Goal: Task Accomplishment & Management: Manage account settings

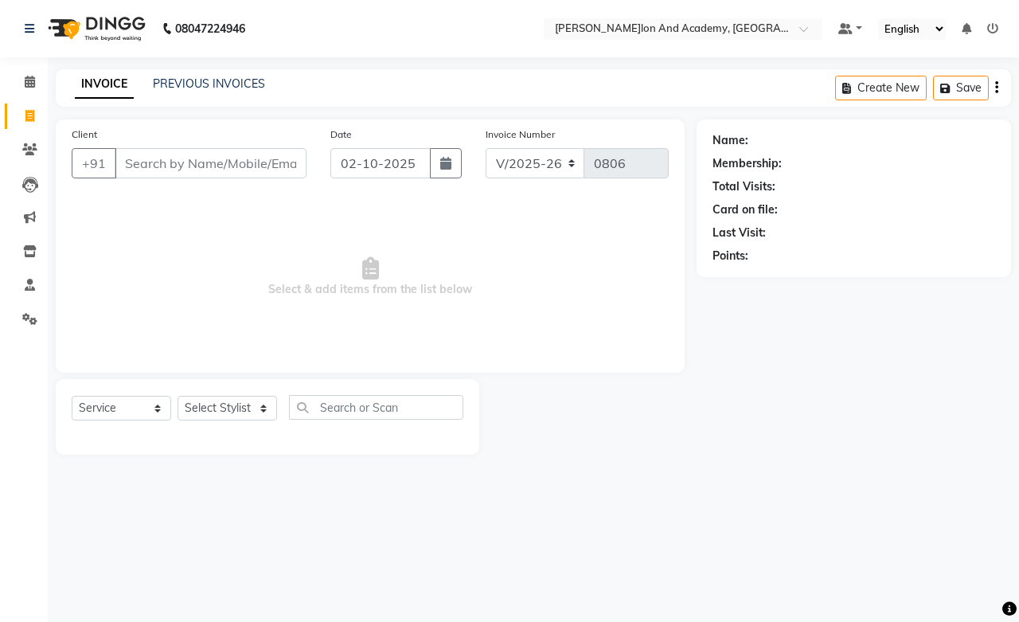
select select "6453"
select select "service"
click at [27, 40] on link at bounding box center [33, 28] width 16 height 45
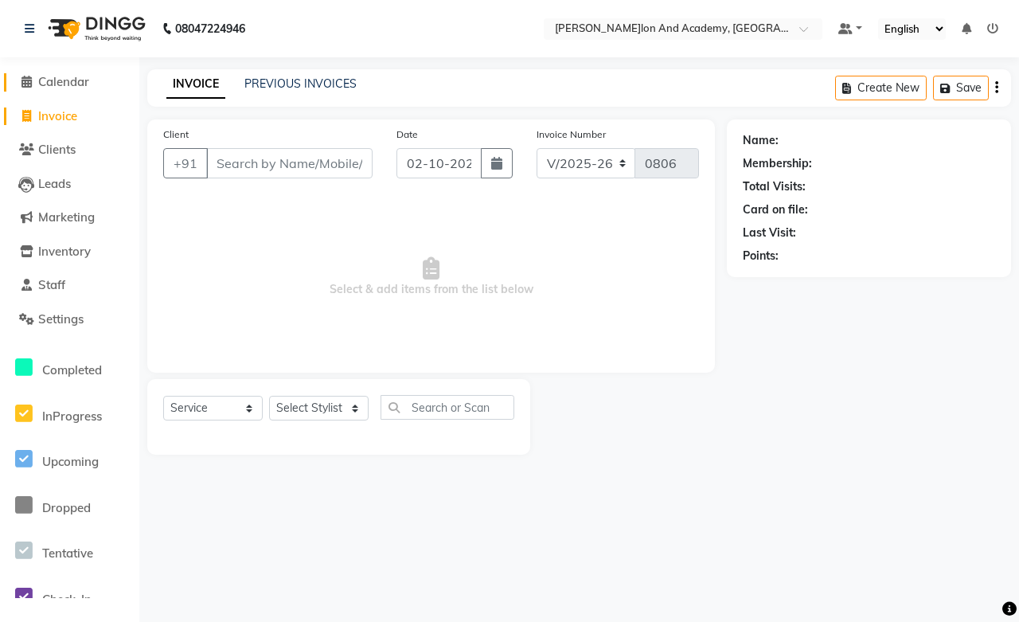
click at [57, 81] on span "Calendar" at bounding box center [63, 81] width 51 height 15
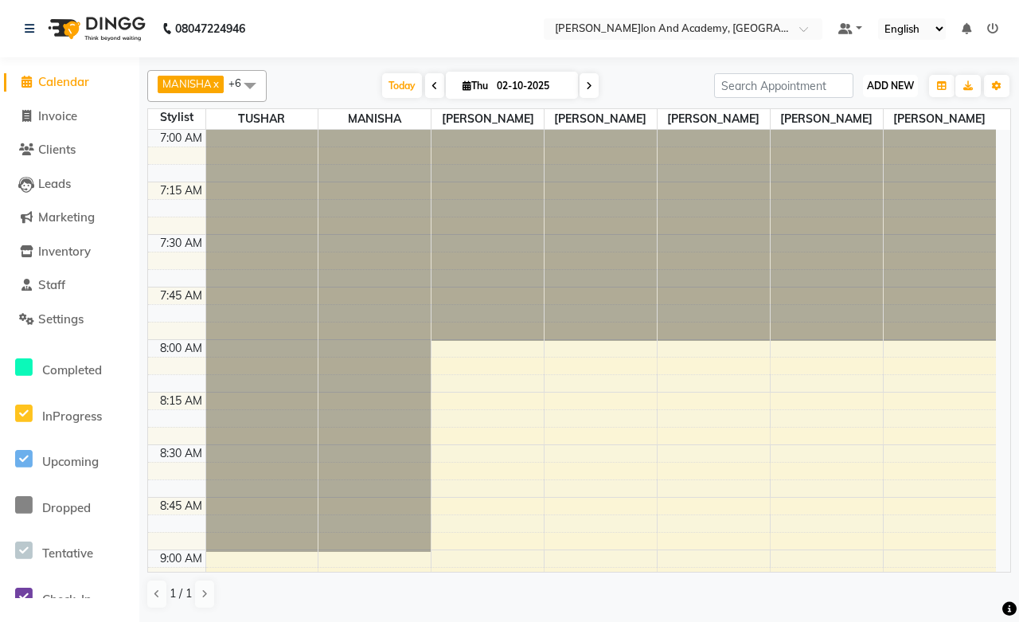
click at [893, 76] on button "ADD NEW Toggle Dropdown" at bounding box center [890, 86] width 55 height 22
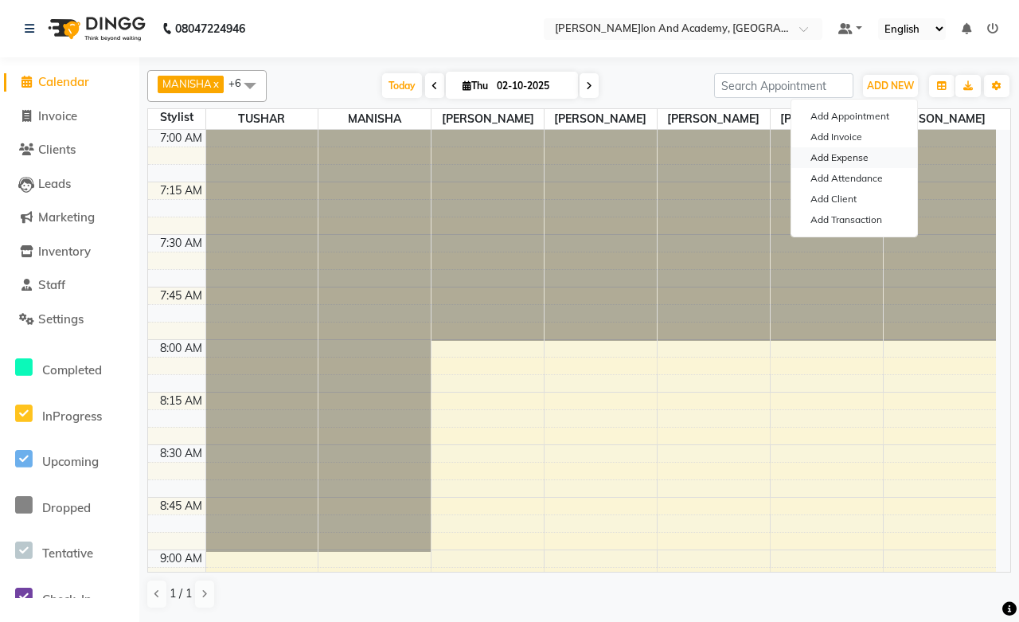
click at [850, 155] on link "Add Expense" at bounding box center [855, 157] width 126 height 21
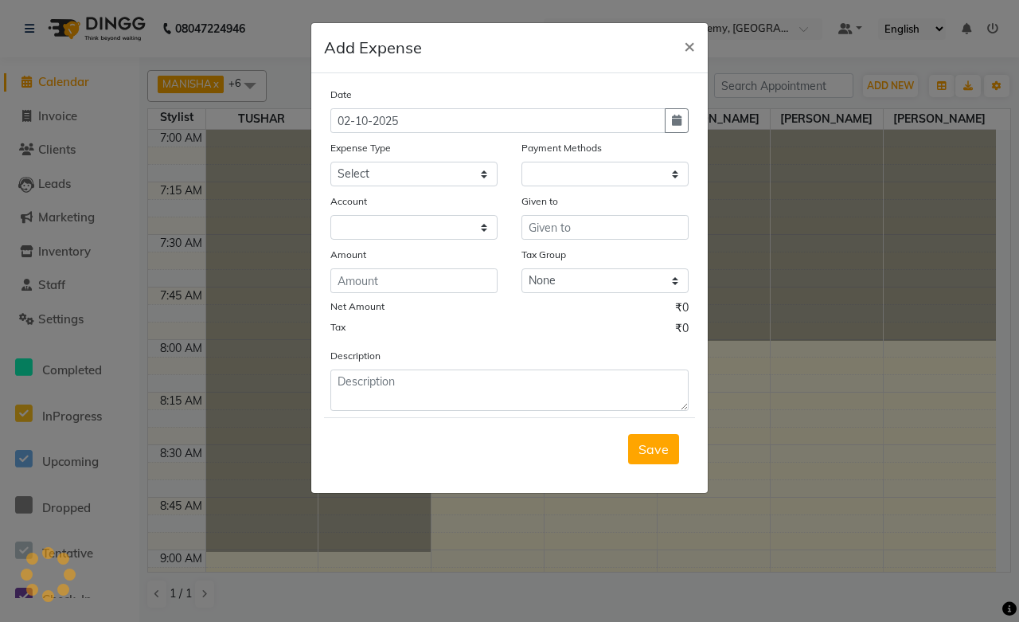
select select "1"
select select "5474"
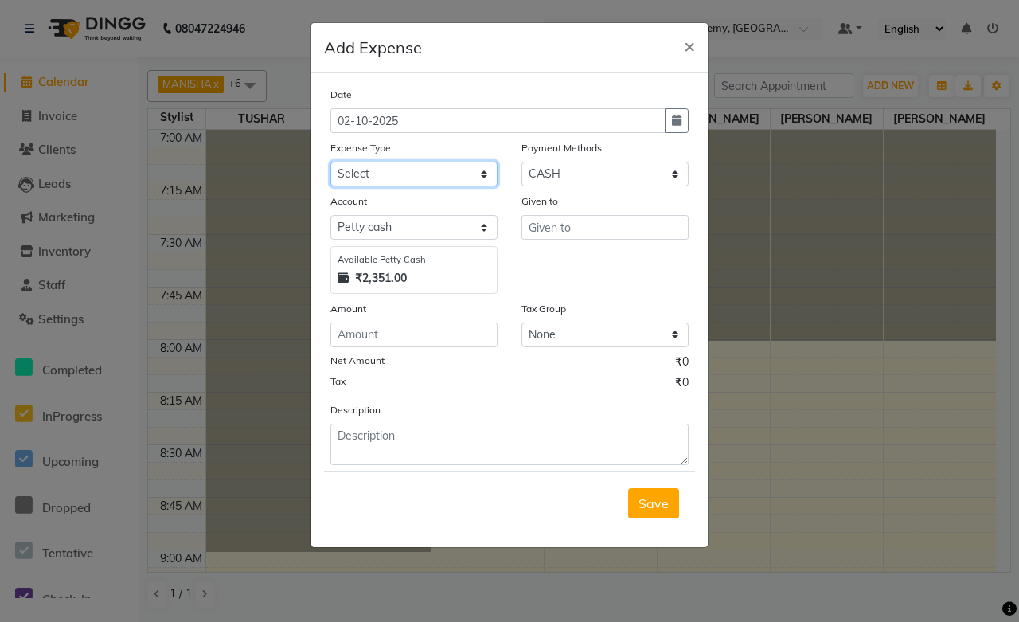
click at [375, 173] on select "Select Advance Salary Car maintenance Client Snacks Clinical charges Equipment …" at bounding box center [413, 174] width 167 height 25
select select "16600"
click at [330, 162] on select "Select Advance Salary Car maintenance Client Snacks Clinical charges Equipment …" at bounding box center [413, 174] width 167 height 25
click at [575, 168] on select "Select Pine Labs Wallet CASH PhonePe CARD UPI ONLINE" at bounding box center [605, 174] width 167 height 25
click at [522, 162] on select "Select Pine Labs Wallet CASH PhonePe CARD UPI ONLINE" at bounding box center [605, 174] width 167 height 25
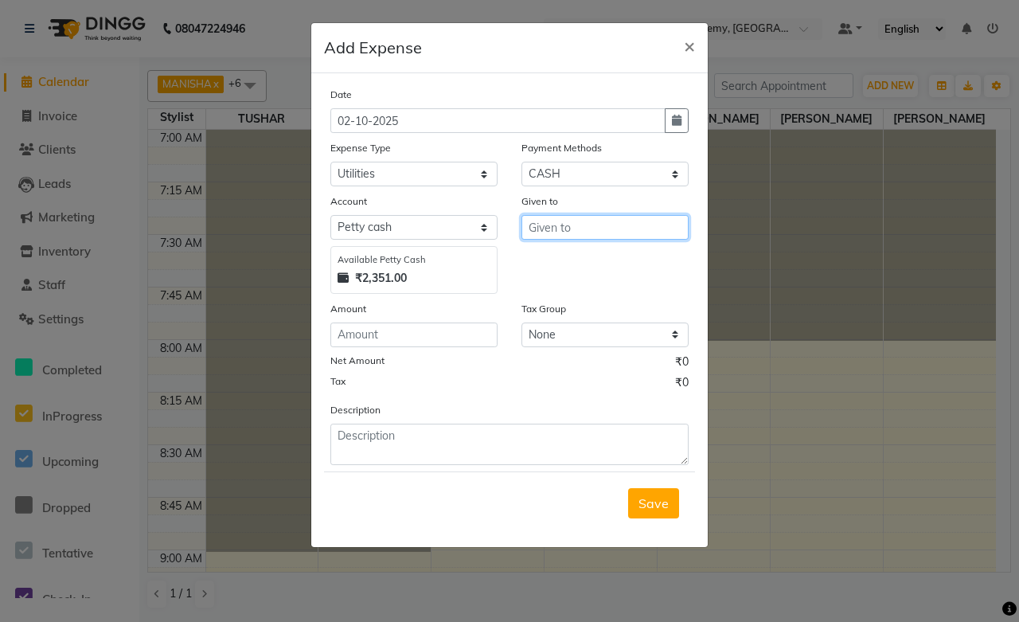
click at [553, 235] on input "text" at bounding box center [605, 227] width 167 height 25
type input "Tushar Sir"
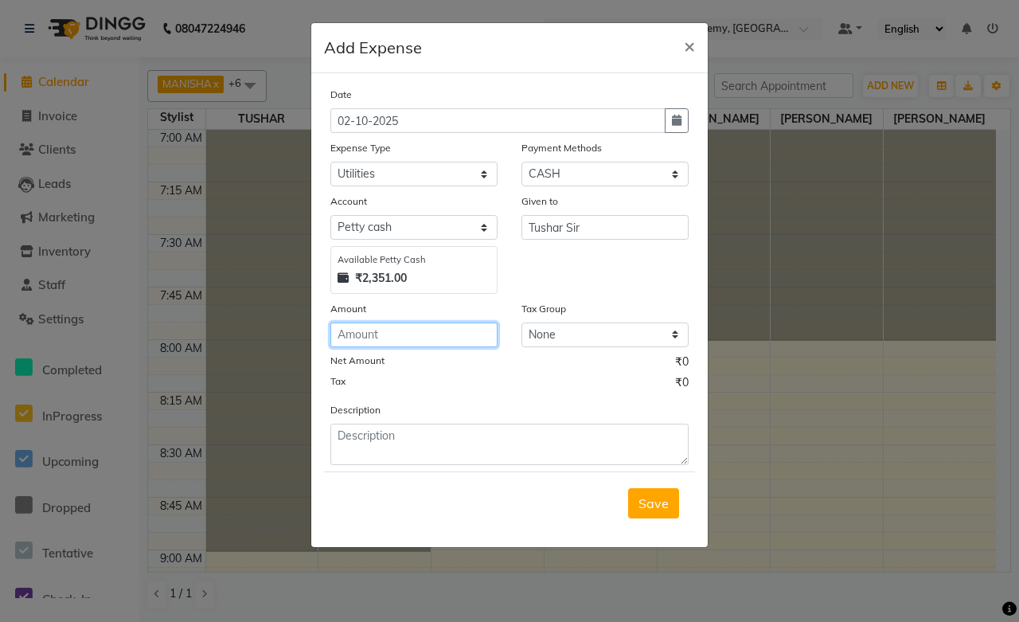
click at [428, 330] on input "number" at bounding box center [413, 335] width 167 height 25
type input "5850"
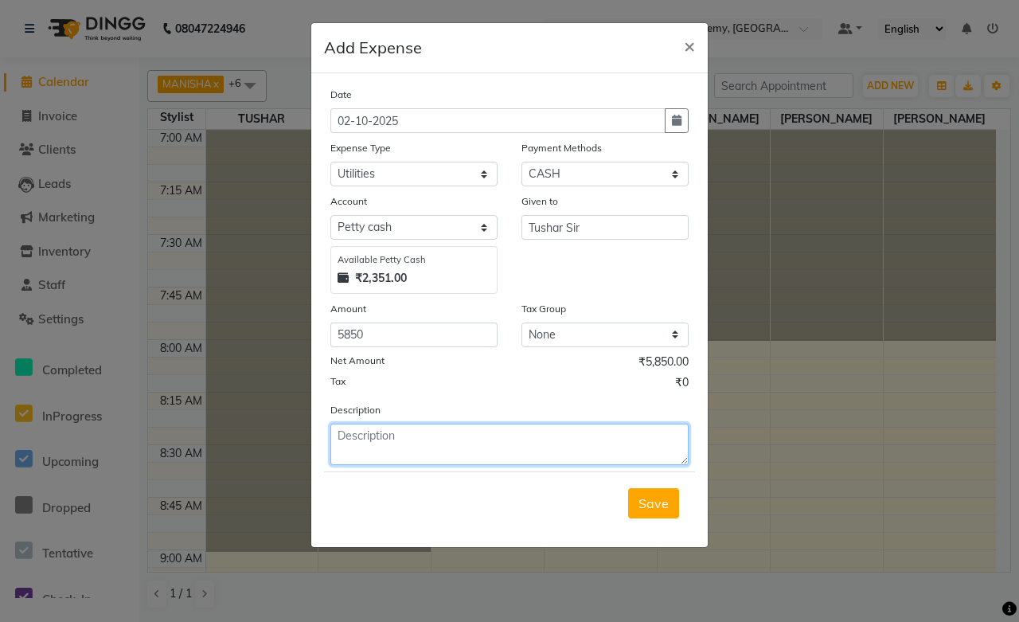
click at [392, 444] on textarea at bounding box center [509, 444] width 358 height 41
type textarea "Balaji Softech"
drag, startPoint x: 418, startPoint y: 433, endPoint x: 327, endPoint y: 440, distance: 91.1
click at [327, 440] on div "Description Balaji Softech" at bounding box center [510, 433] width 382 height 64
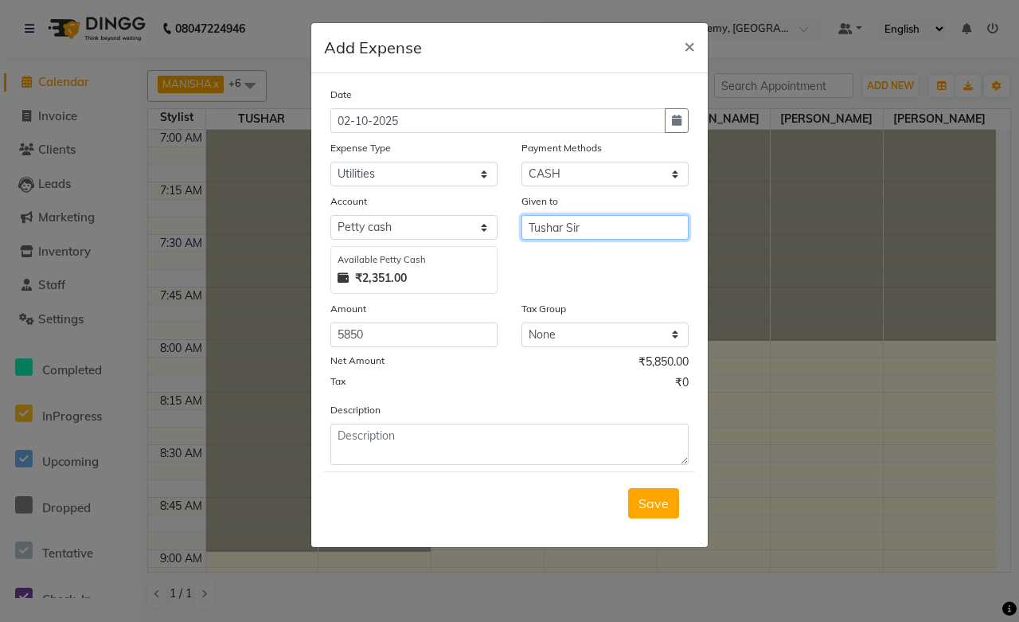
drag, startPoint x: 628, startPoint y: 237, endPoint x: 518, endPoint y: 247, distance: 110.4
click at [518, 247] on div "Given to Tushar Sir" at bounding box center [605, 243] width 191 height 101
paste input "Balaji Softech"
type input "Balaji Softech"
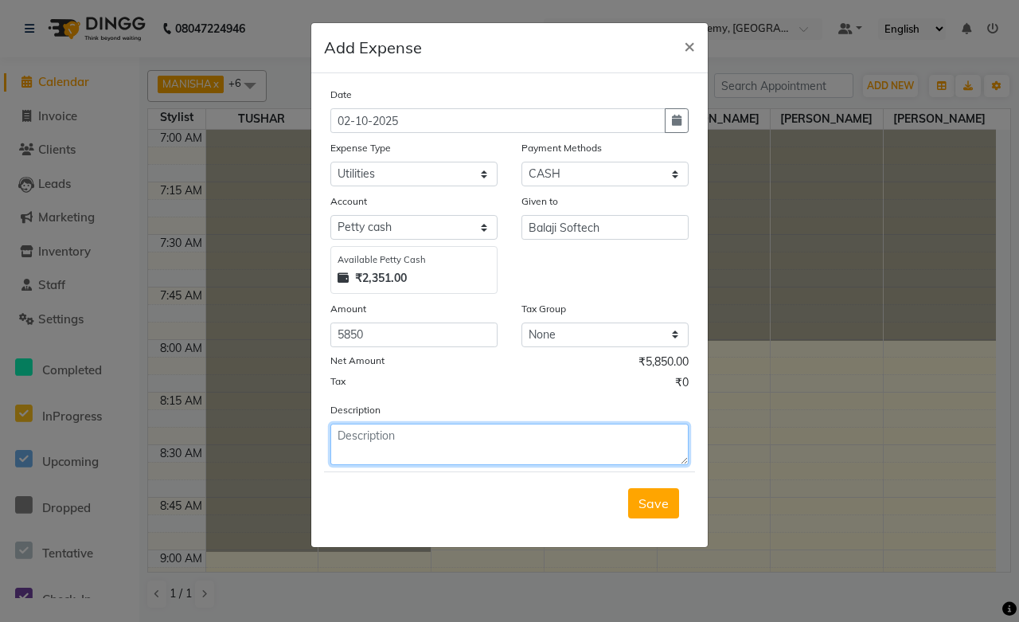
click at [364, 434] on textarea at bounding box center [509, 444] width 358 height 41
type textarea "Hard Disk"
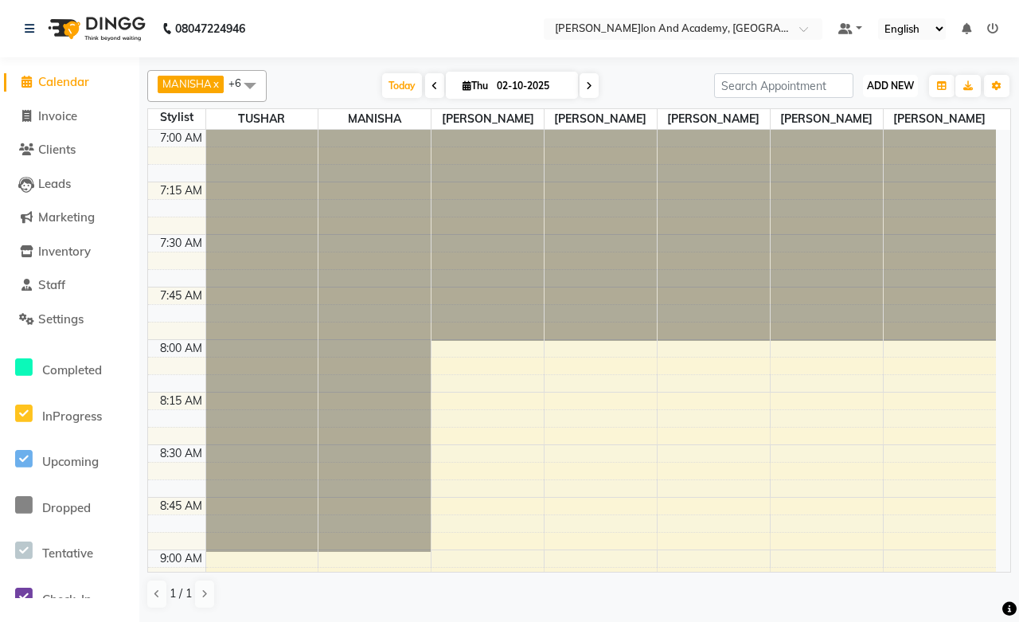
click at [893, 80] on span "ADD NEW" at bounding box center [890, 86] width 47 height 12
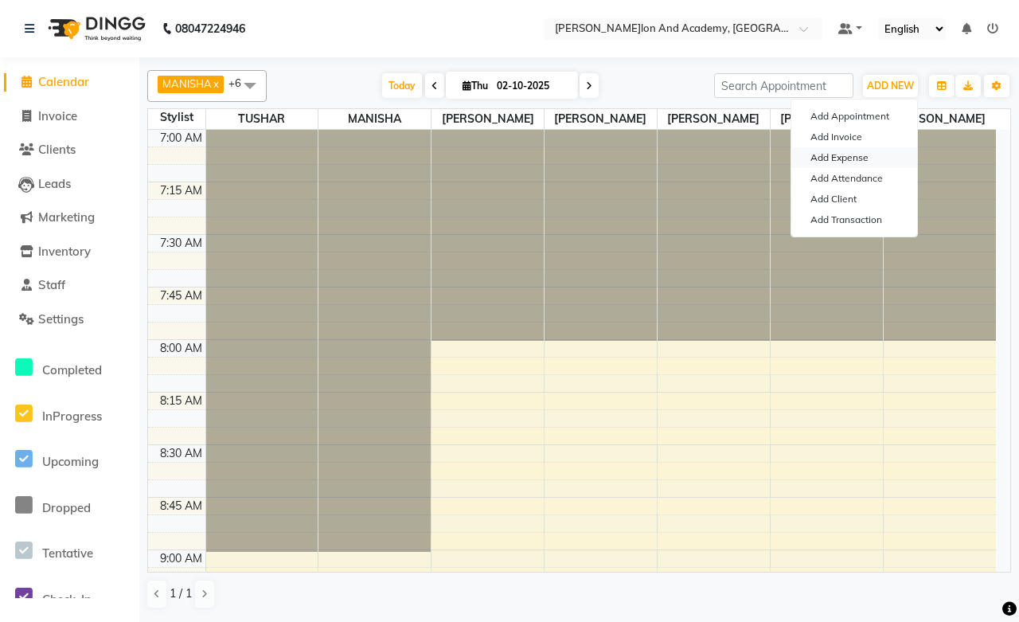
click at [837, 162] on link "Add Expense" at bounding box center [855, 157] width 126 height 21
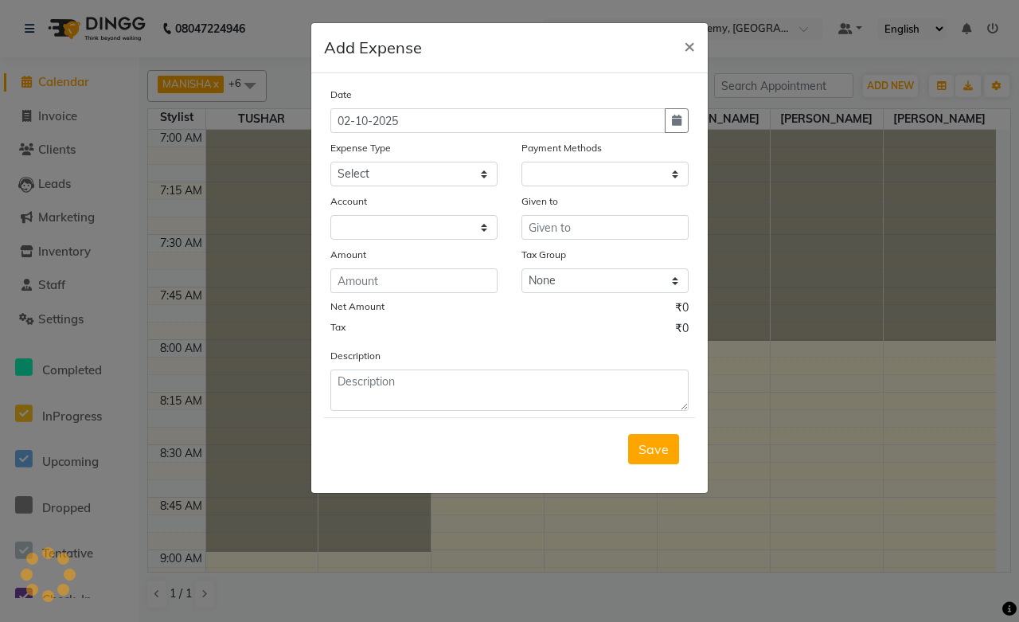
select select "1"
select select "5474"
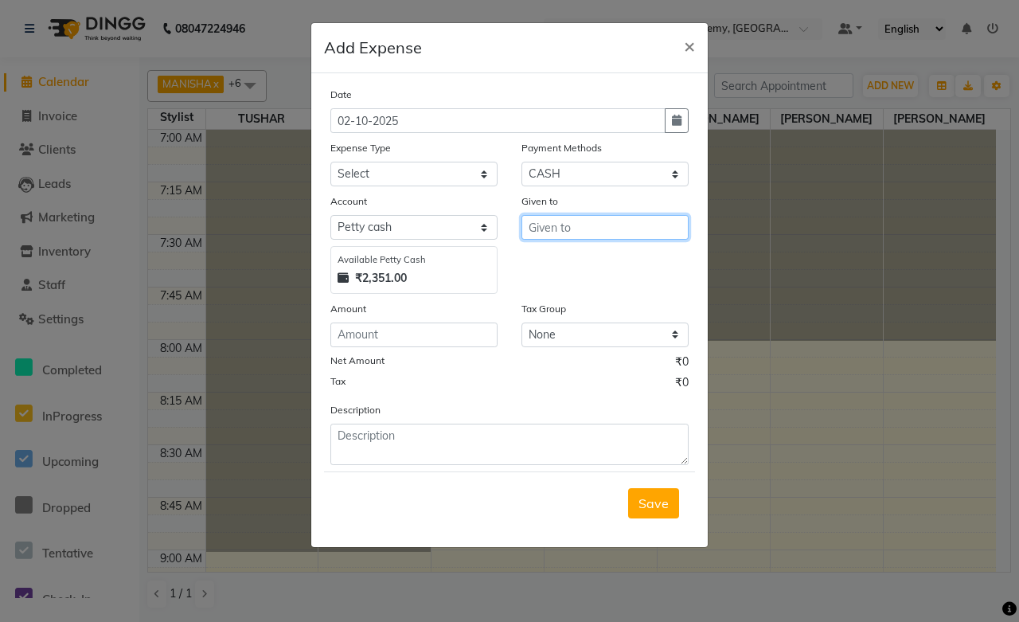
paste input "Balaji Softech"
type input "Balaji Softech"
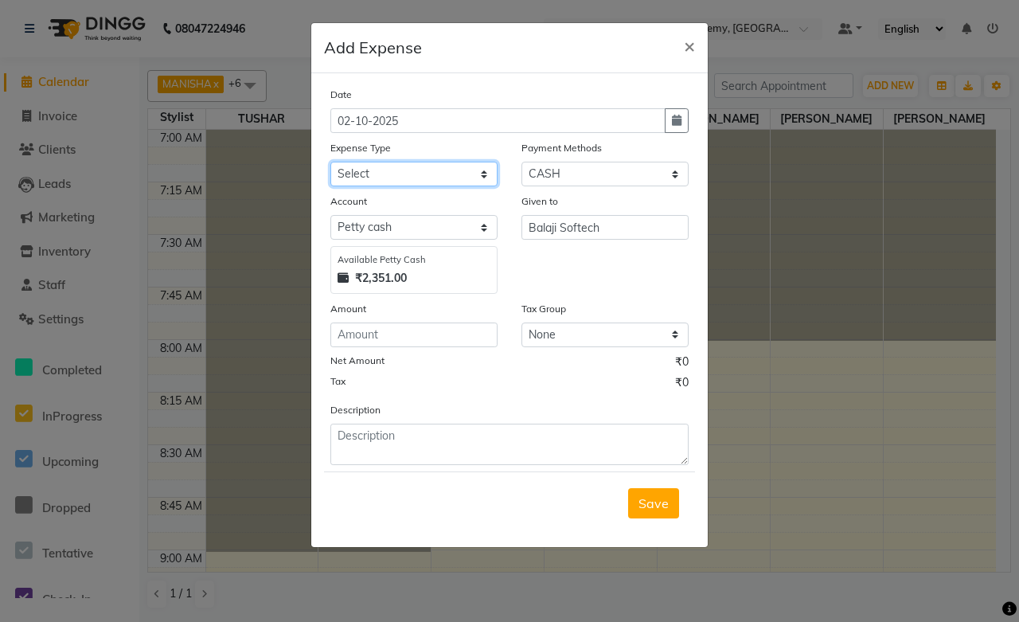
click at [385, 177] on select "Select Advance Salary Car maintenance Client Snacks Clinical charges Equipment …" at bounding box center [413, 174] width 167 height 25
select select "16600"
click at [330, 162] on select "Select Advance Salary Car maintenance Client Snacks Clinical charges Equipment …" at bounding box center [413, 174] width 167 height 25
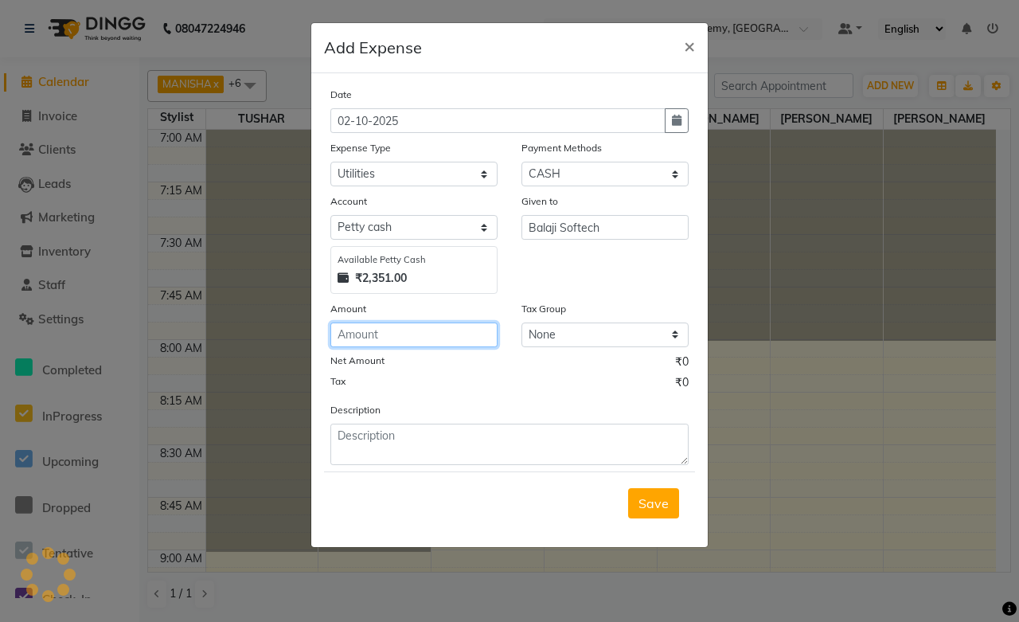
click at [360, 337] on input "number" at bounding box center [413, 335] width 167 height 25
type input "5850"
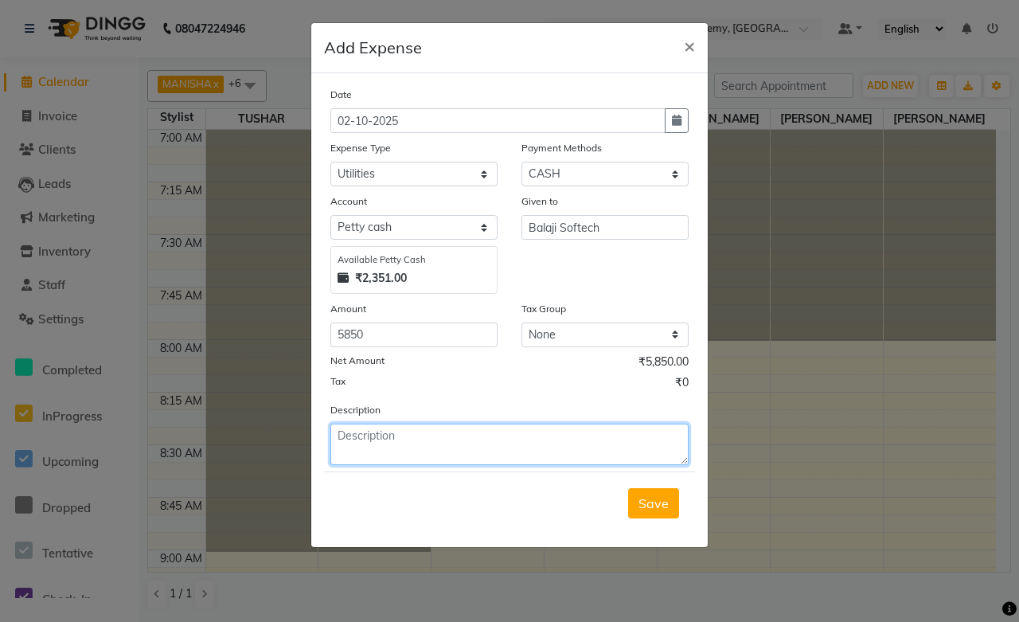
click at [359, 440] on textarea at bounding box center [509, 444] width 358 height 41
type textarea "Hard Disk"
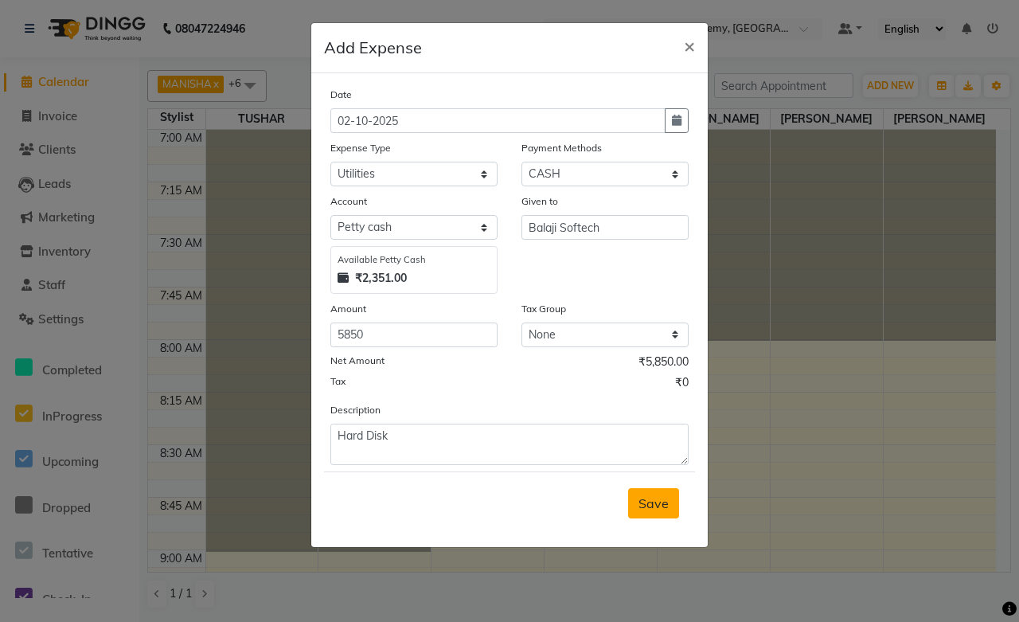
click at [651, 508] on span "Save" at bounding box center [654, 503] width 30 height 16
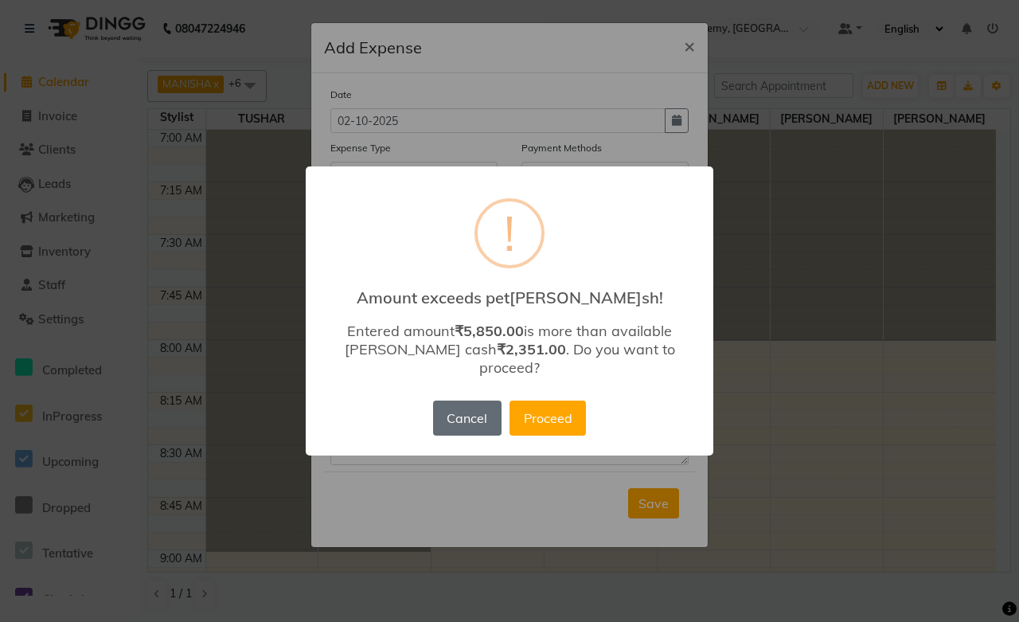
click at [466, 414] on button "Cancel" at bounding box center [467, 418] width 68 height 35
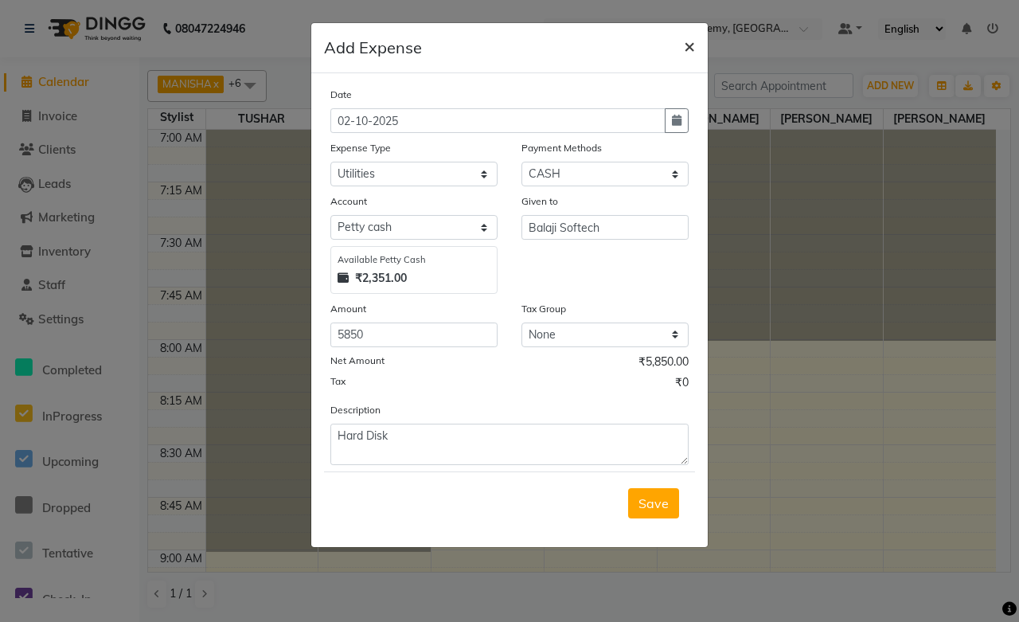
click at [696, 43] on button "×" at bounding box center [689, 45] width 37 height 45
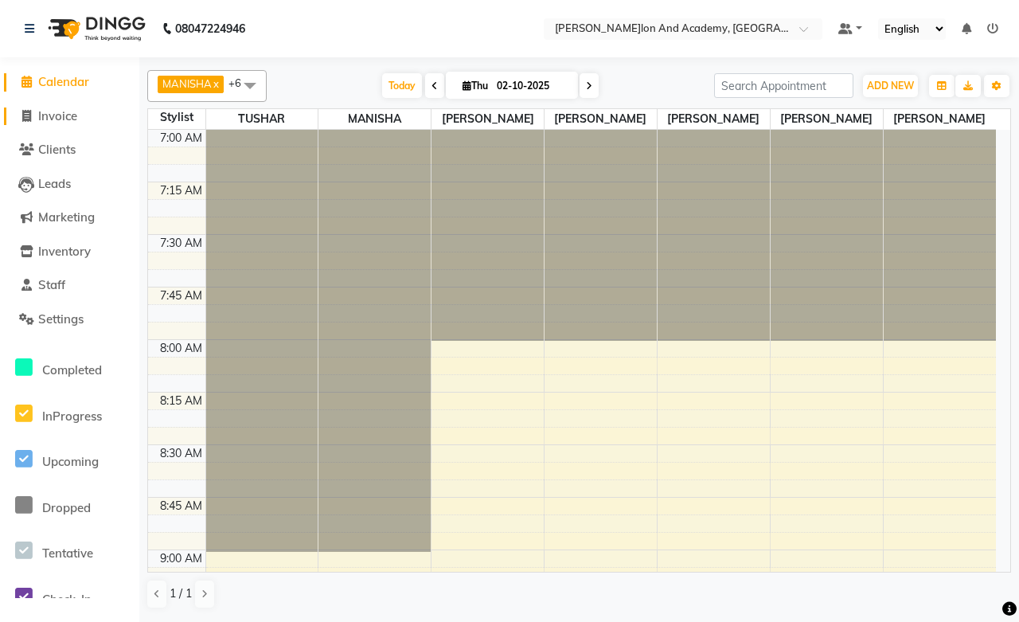
click at [53, 110] on span "Invoice" at bounding box center [57, 115] width 39 height 15
select select "service"
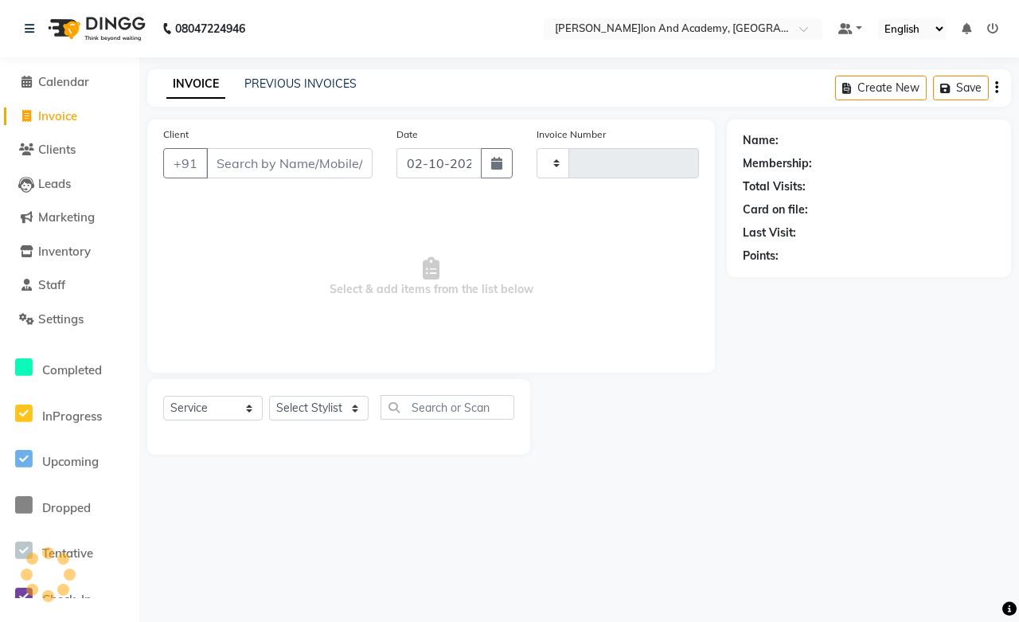
type input "0806"
select select "6453"
click at [269, 166] on input "Client" at bounding box center [289, 163] width 166 height 30
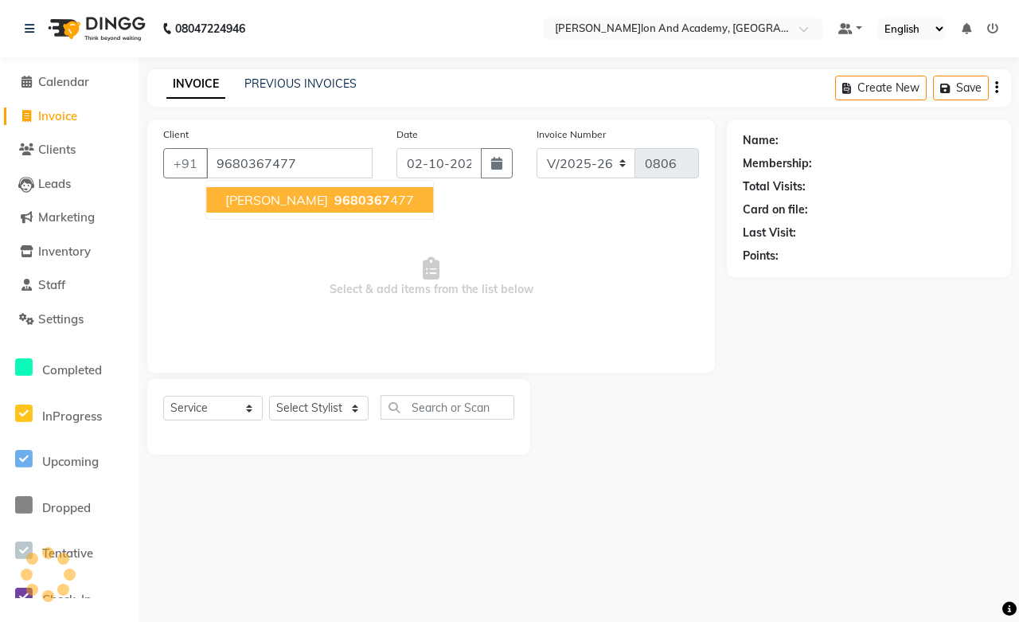
type input "9680367477"
select select "1: Object"
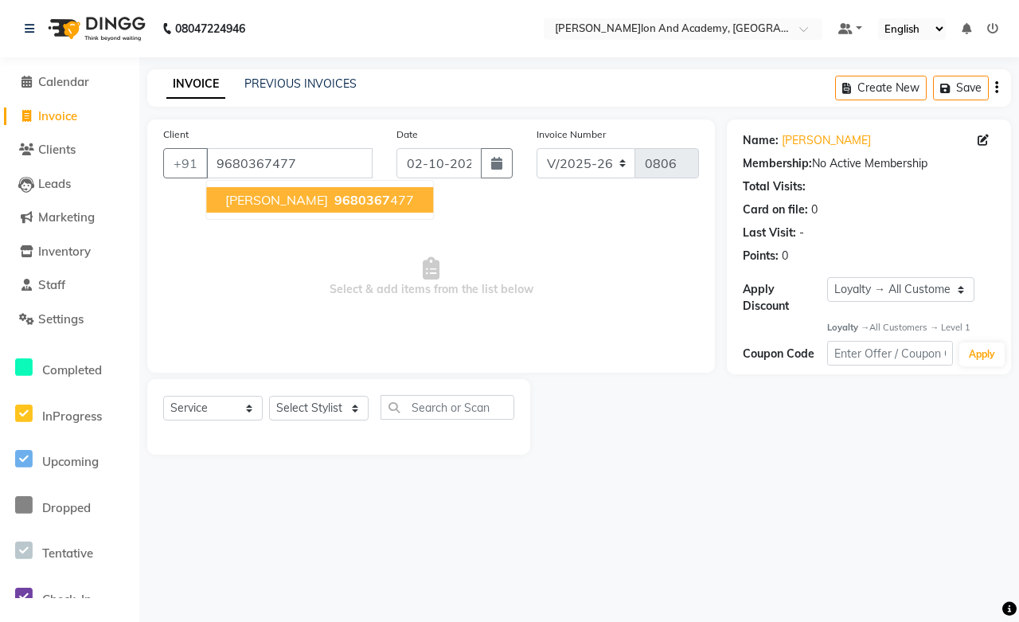
click at [338, 208] on button "Kratika Baldua 9680367 477" at bounding box center [319, 199] width 227 height 25
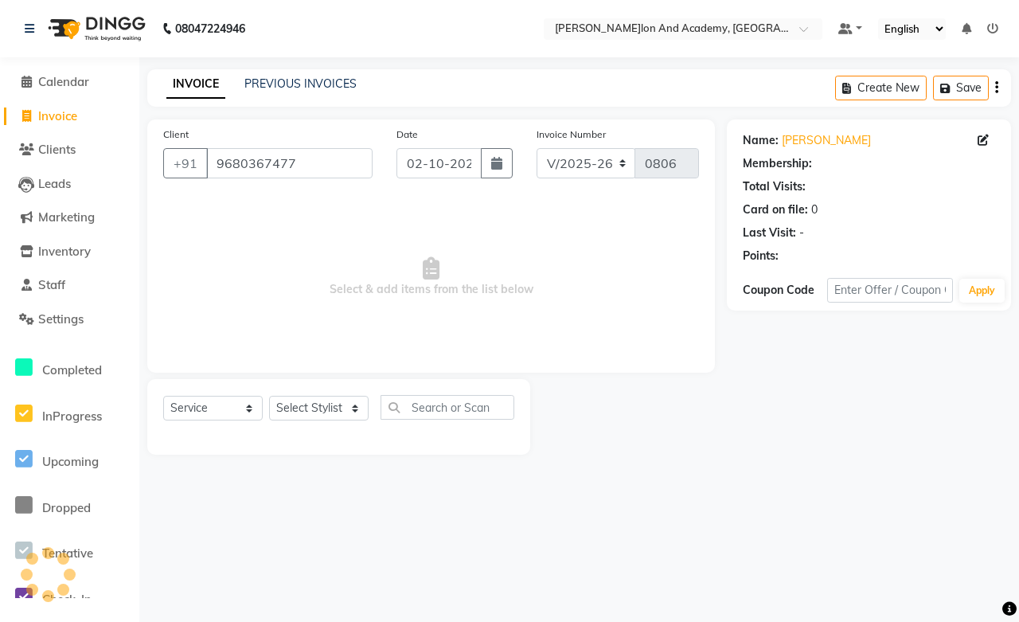
select select "1: Object"
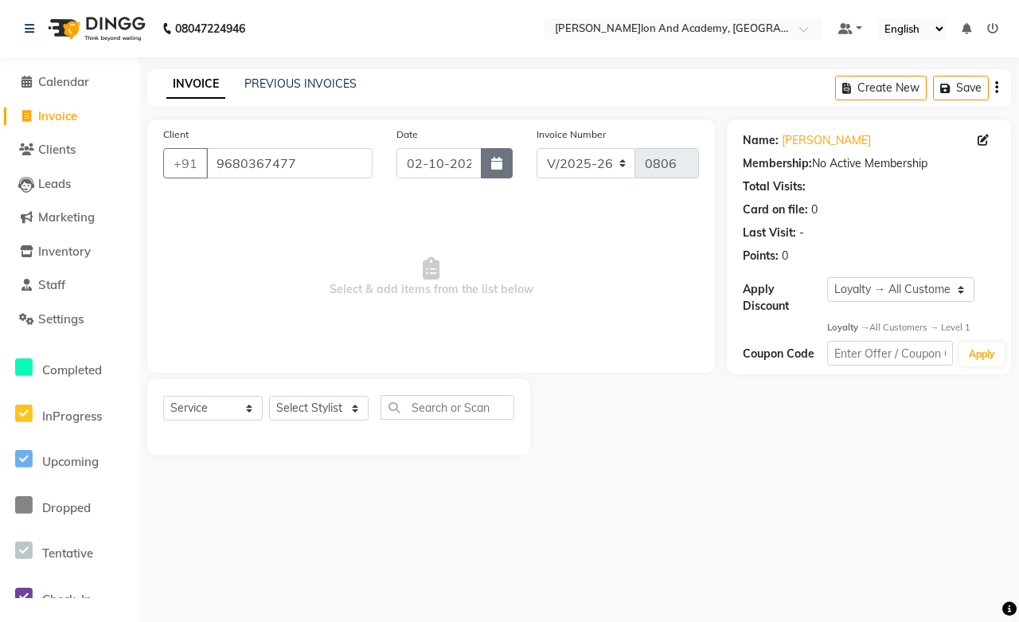
click at [495, 163] on icon "button" at bounding box center [496, 163] width 11 height 13
select select "10"
select select "2025"
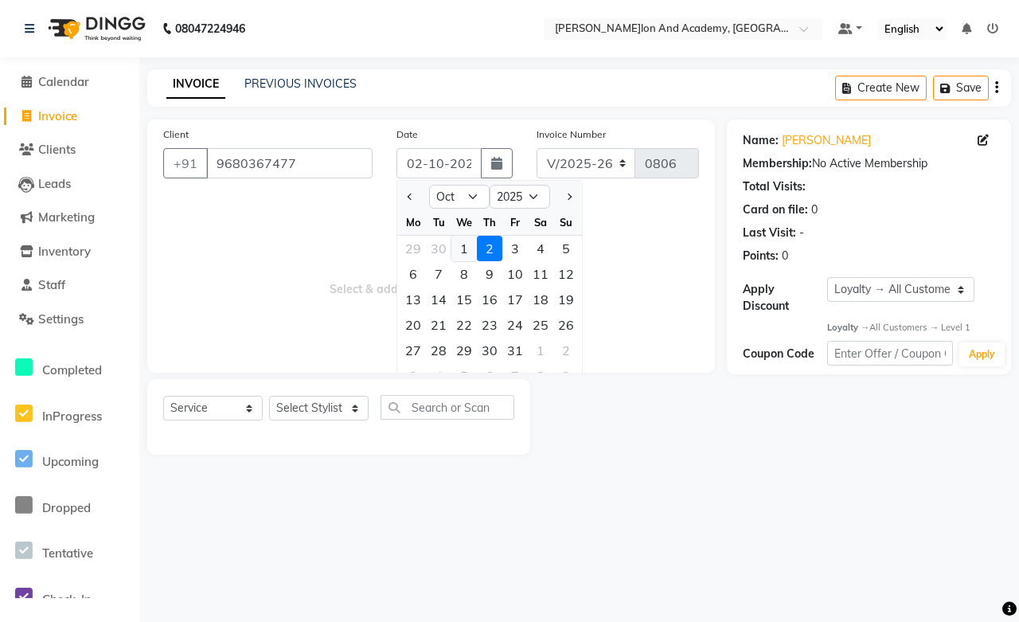
click at [471, 245] on div "1" at bounding box center [464, 248] width 25 height 25
type input "01-10-2025"
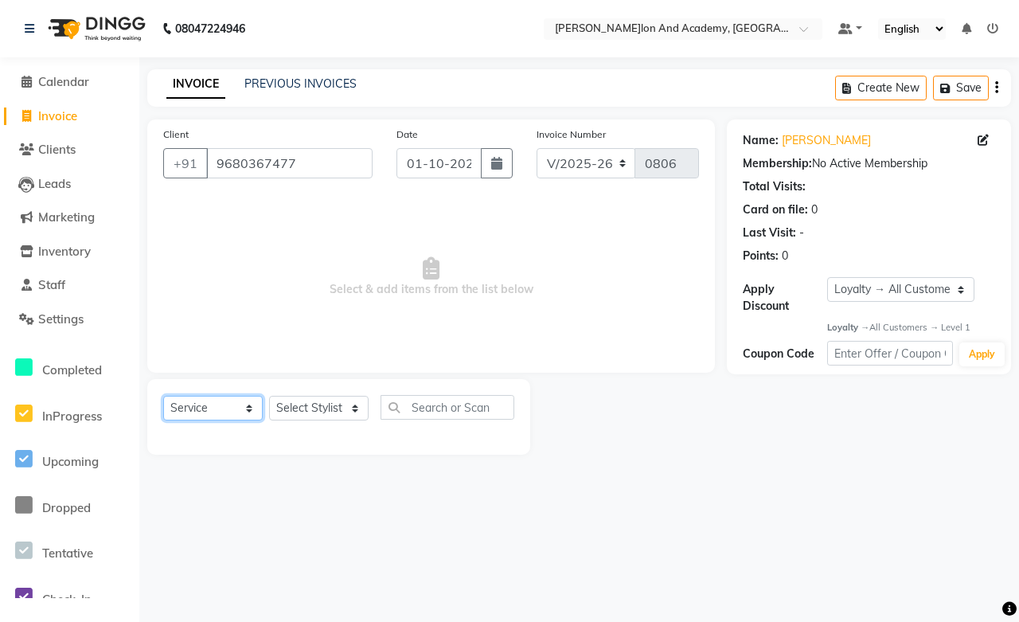
click at [219, 409] on select "Select Service Product Membership Package Voucher Prepaid Gift Card" at bounding box center [213, 408] width 100 height 25
click at [333, 411] on select "Select Stylist Abdul Shoaib Aksha Khan Anisha Ray Archika Jain Arti Singh Ayan …" at bounding box center [319, 408] width 100 height 25
select select "91086"
click at [269, 397] on select "Select Stylist Abdul Shoaib Aksha Khan Anisha Ray Archika Jain Arti Singh Ayan …" at bounding box center [319, 408] width 100 height 25
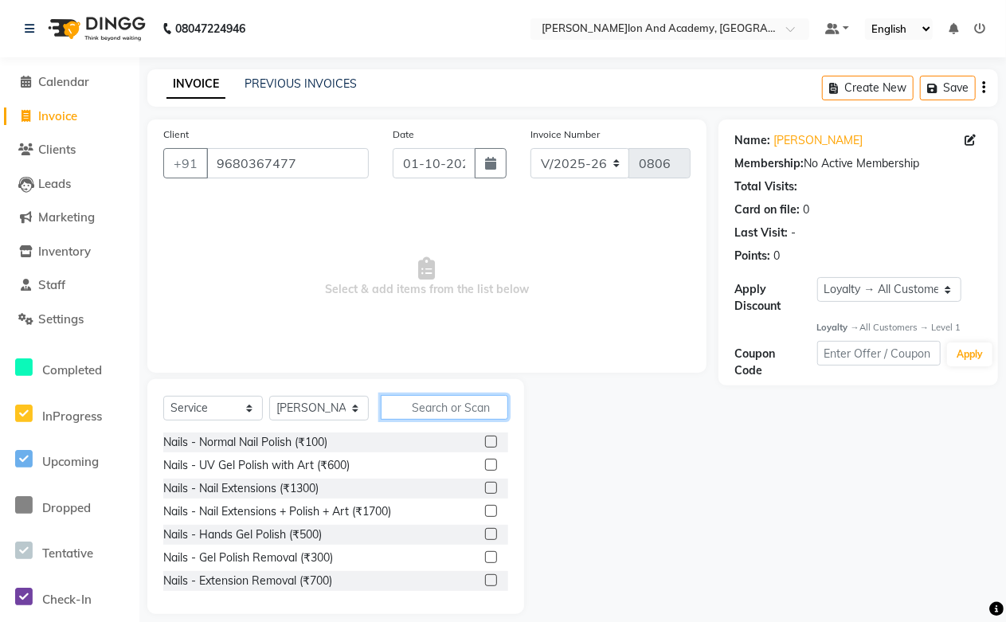
click at [422, 411] on input "text" at bounding box center [444, 407] width 127 height 25
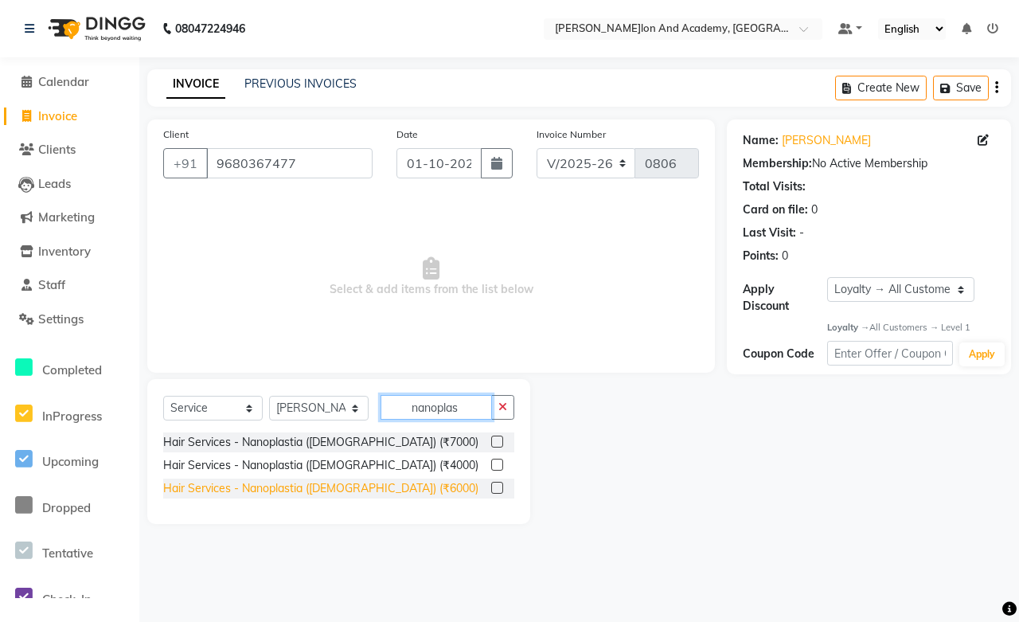
type input "nanoplas"
click at [377, 487] on div "Hair Services - Nanoplastia (Female) (₹6000)" at bounding box center [320, 488] width 315 height 17
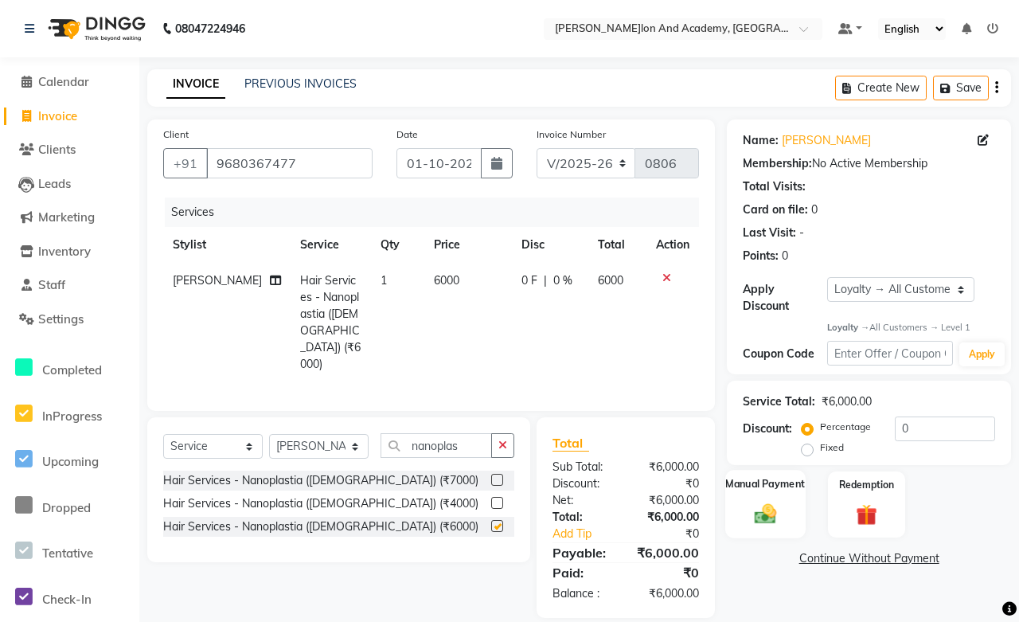
checkbox input "false"
click at [956, 82] on button "Save" at bounding box center [961, 88] width 56 height 25
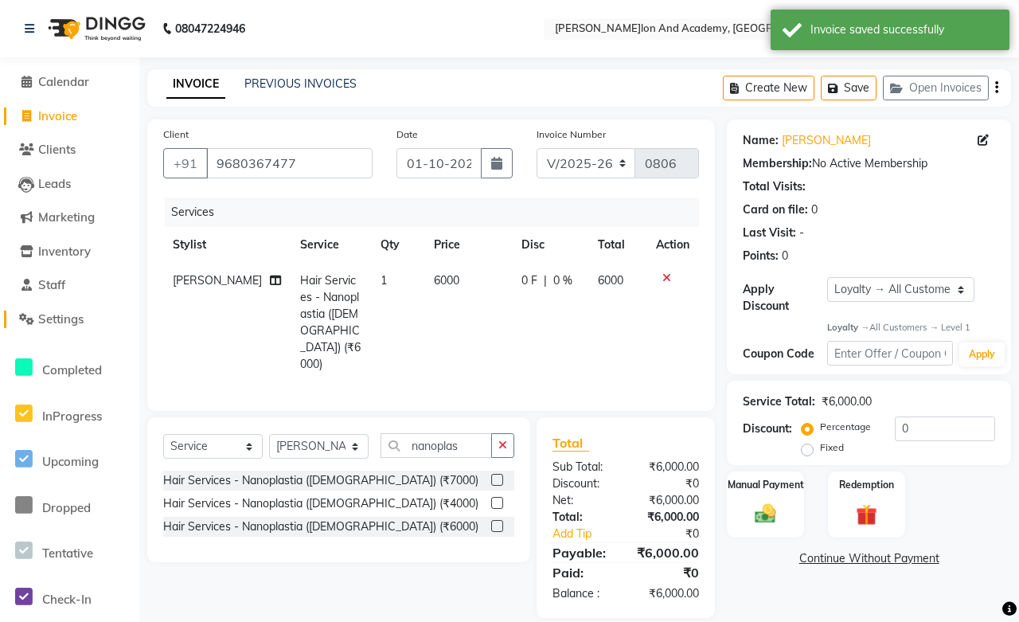
click at [74, 320] on span "Settings" at bounding box center [60, 318] width 45 height 15
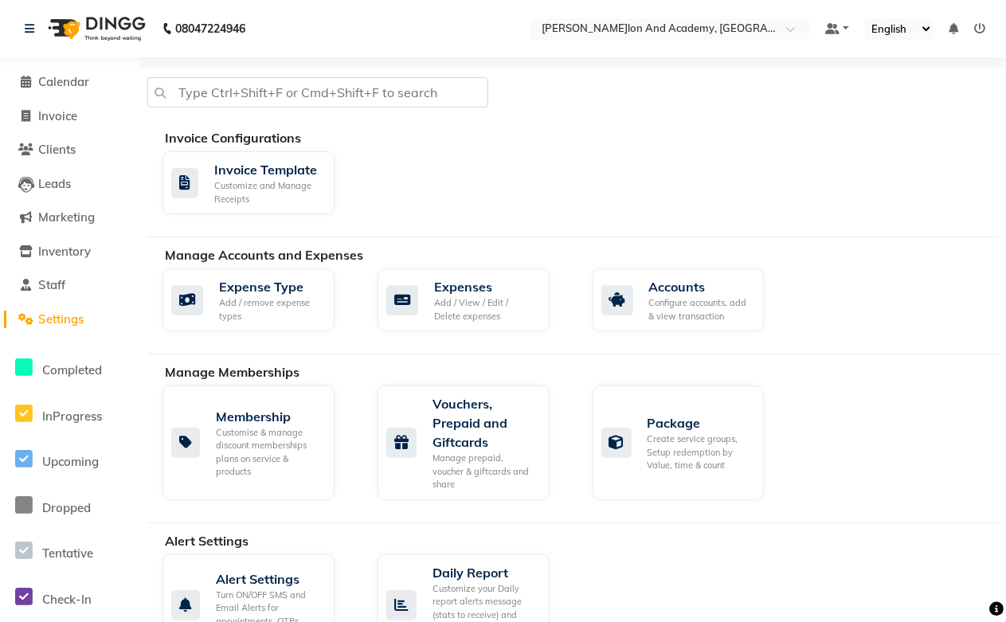
scroll to position [354, 0]
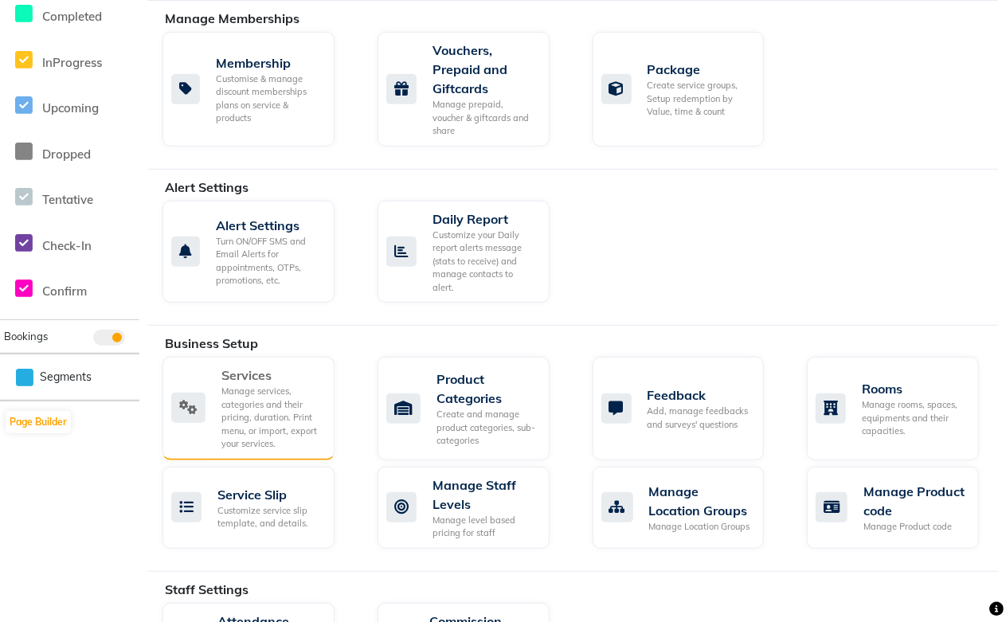
click at [264, 385] on div "Manage services, categories and their pricing, duration. Print menu, or import,…" at bounding box center [271, 418] width 100 height 66
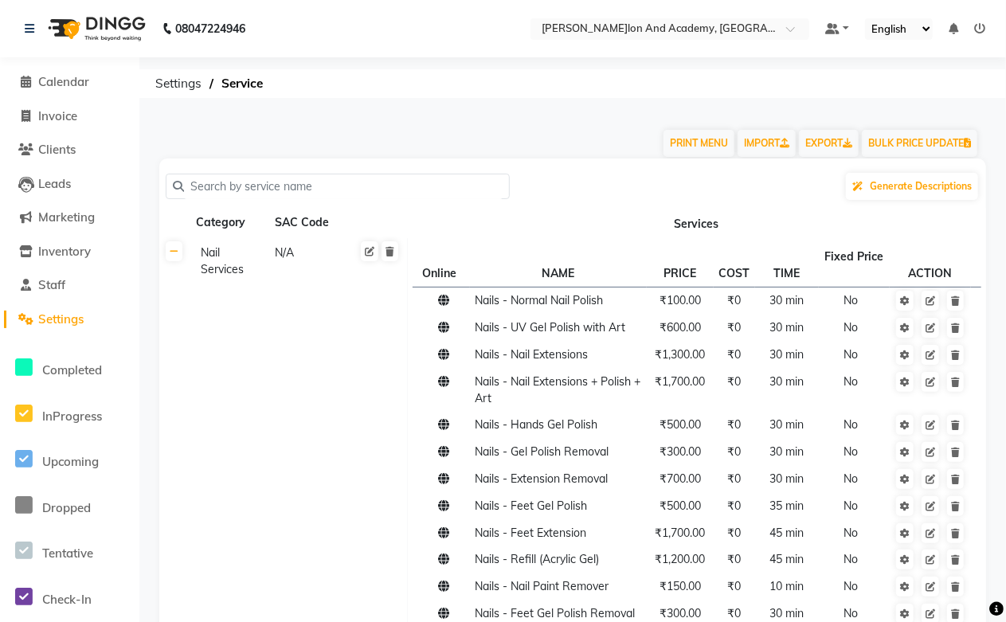
click at [244, 188] on input "text" at bounding box center [343, 186] width 319 height 25
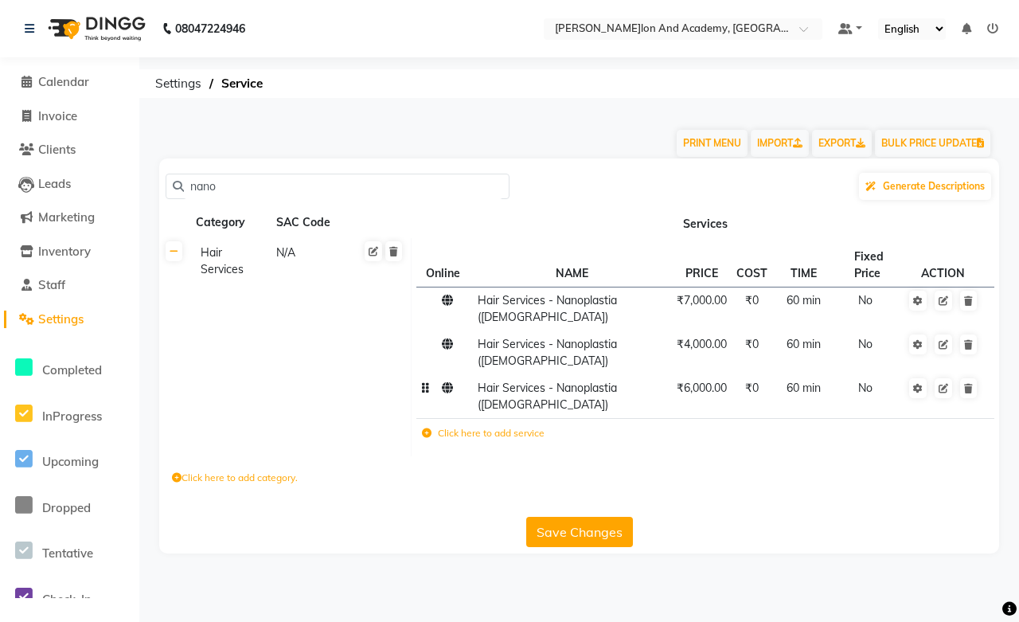
type input "nano"
click at [581, 379] on td "Hair Services - Nanoplastia (Female)" at bounding box center [572, 397] width 199 height 44
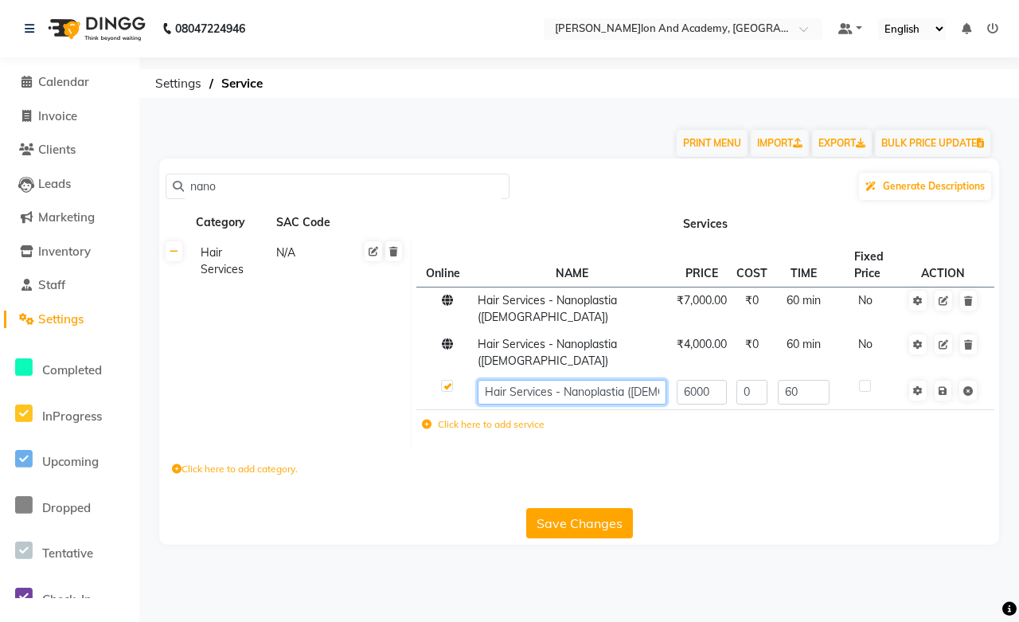
click at [626, 380] on input "Hair Services - Nanoplastia (Female)" at bounding box center [572, 392] width 189 height 25
type input "Hair Services - Nanoplastia W-One Floractive (Female)"
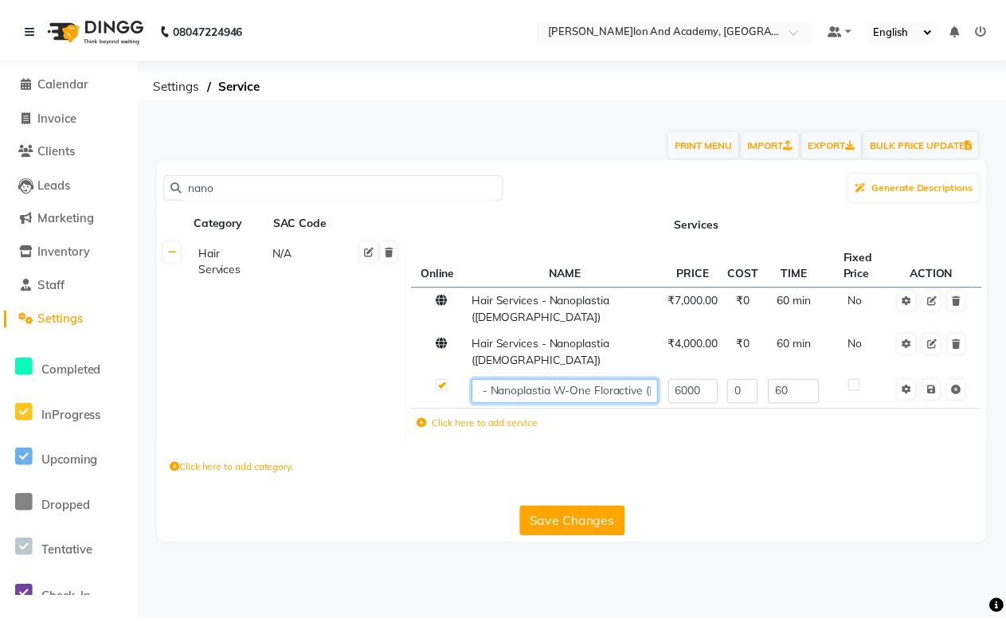
scroll to position [0, 73]
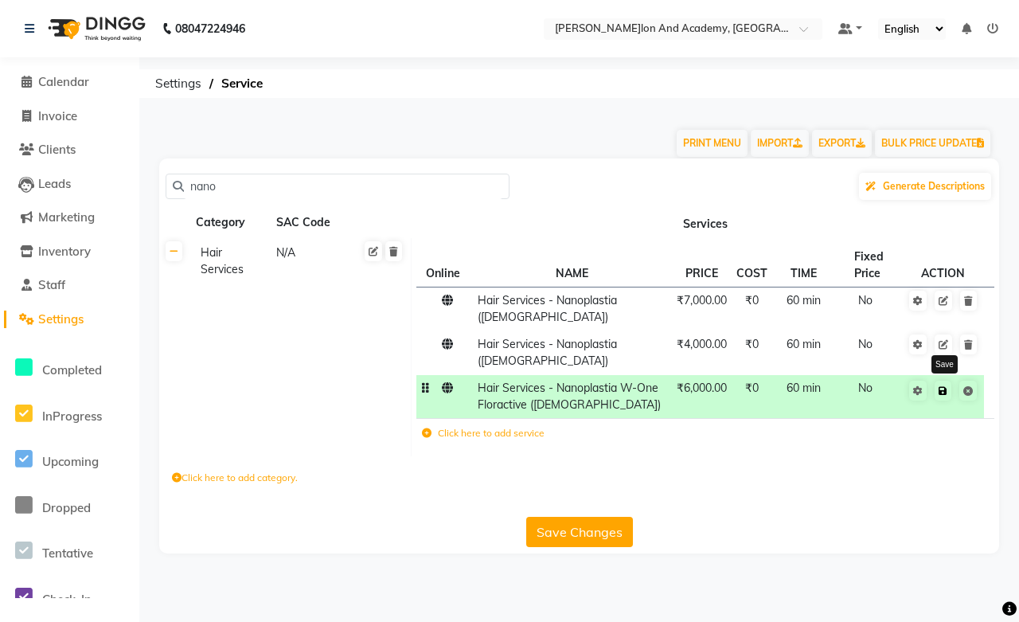
click at [944, 386] on icon at bounding box center [943, 391] width 9 height 10
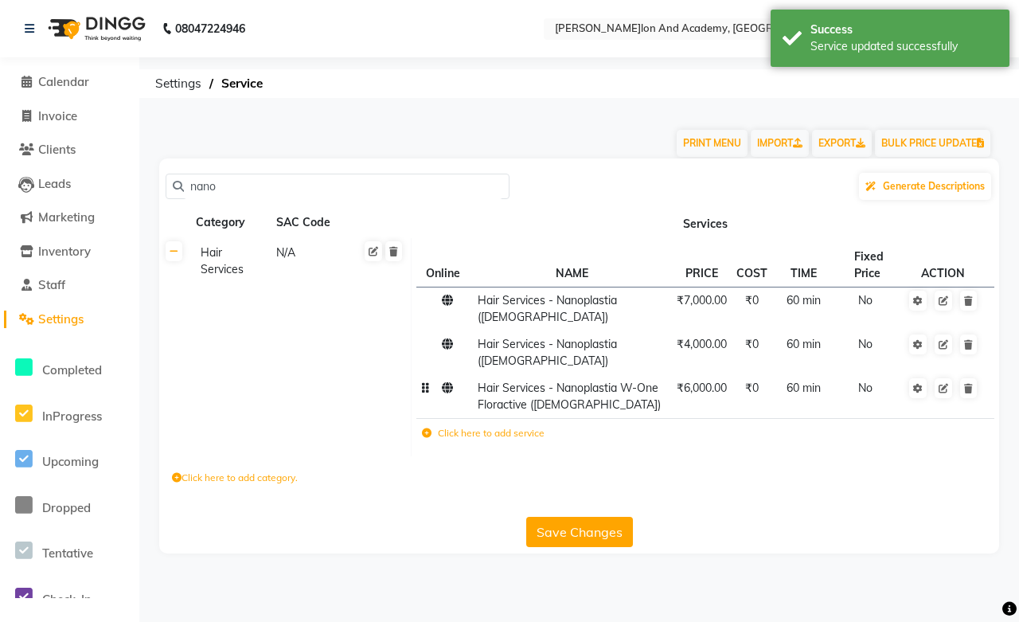
click at [562, 517] on button "Save Changes" at bounding box center [579, 532] width 107 height 30
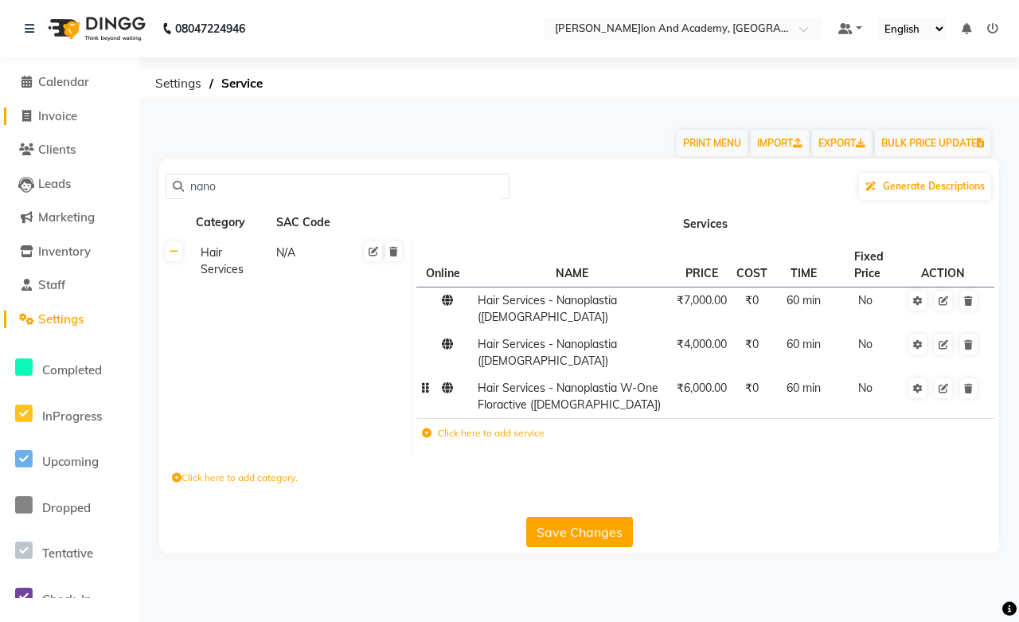
click at [62, 124] on link "Invoice" at bounding box center [69, 117] width 131 height 18
select select "6453"
select select "service"
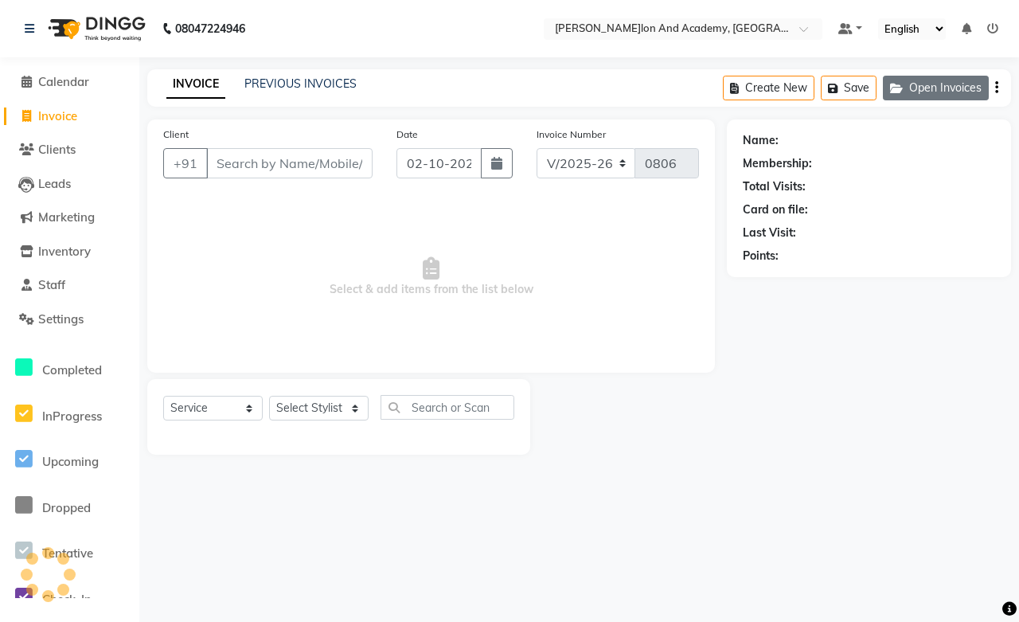
click at [906, 86] on icon "button" at bounding box center [899, 88] width 19 height 11
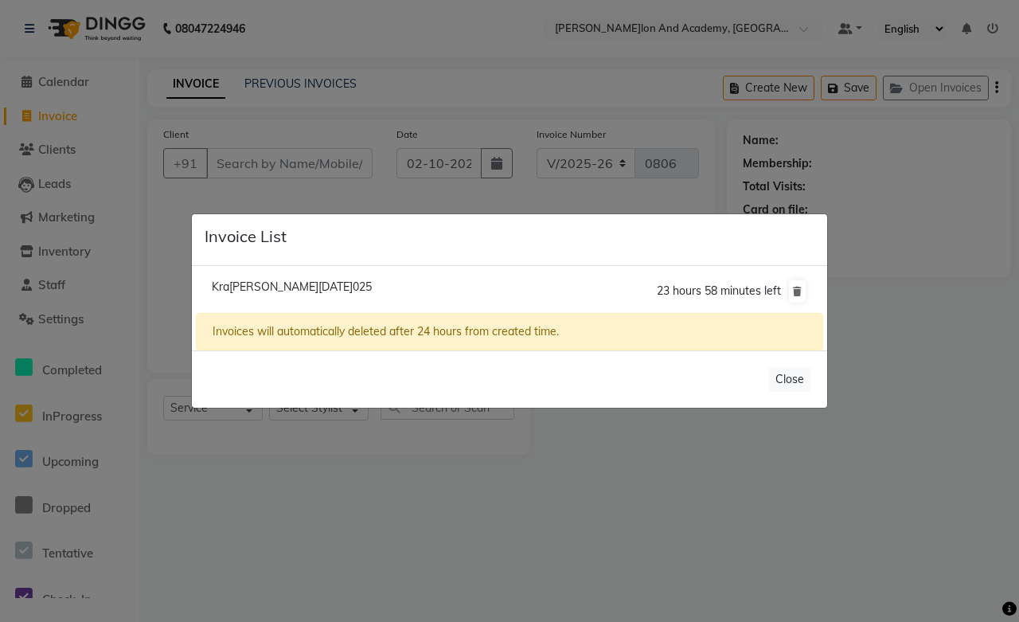
click at [303, 283] on span "Kratika Baldua /01 October 2025" at bounding box center [292, 287] width 160 height 14
type input "9680367477"
type input "01-10-2025"
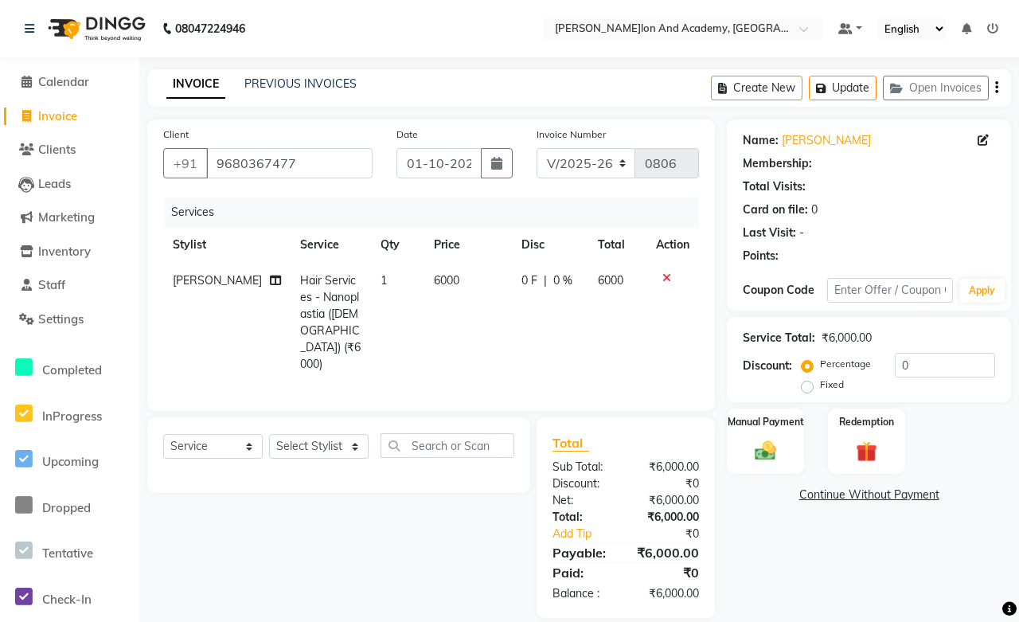
select select "1: Object"
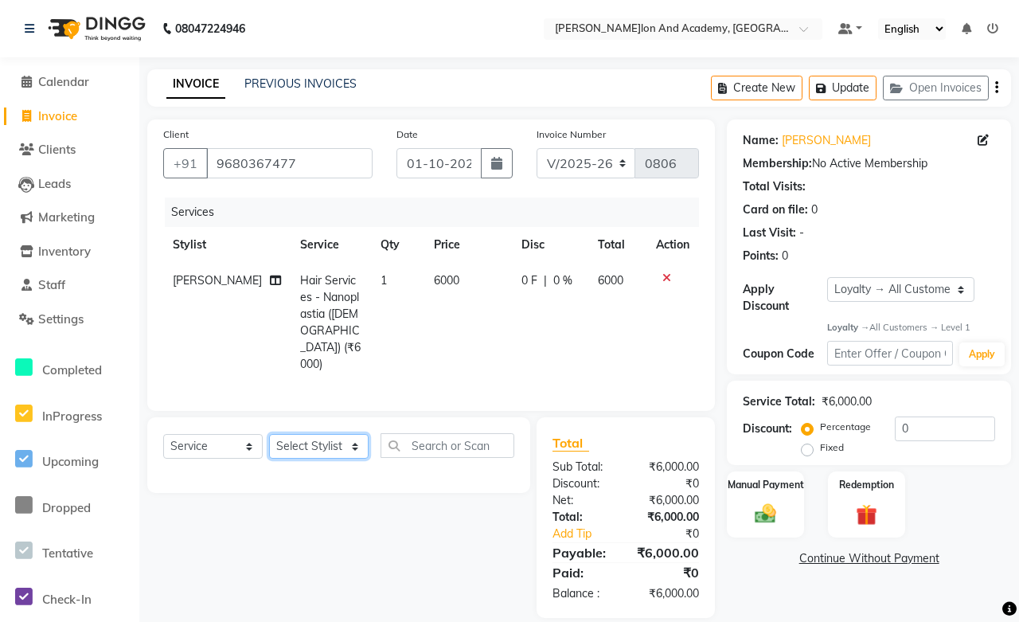
click at [309, 434] on select "Select Stylist Abdul Shoaib Aksha Khan Anisha Ray Archika Jain Arti Singh Ayan …" at bounding box center [319, 446] width 100 height 25
select select "91086"
click at [269, 434] on select "Select Stylist Abdul Shoaib Aksha Khan Anisha Ray Archika Jain Arti Singh Ayan …" at bounding box center [319, 446] width 100 height 25
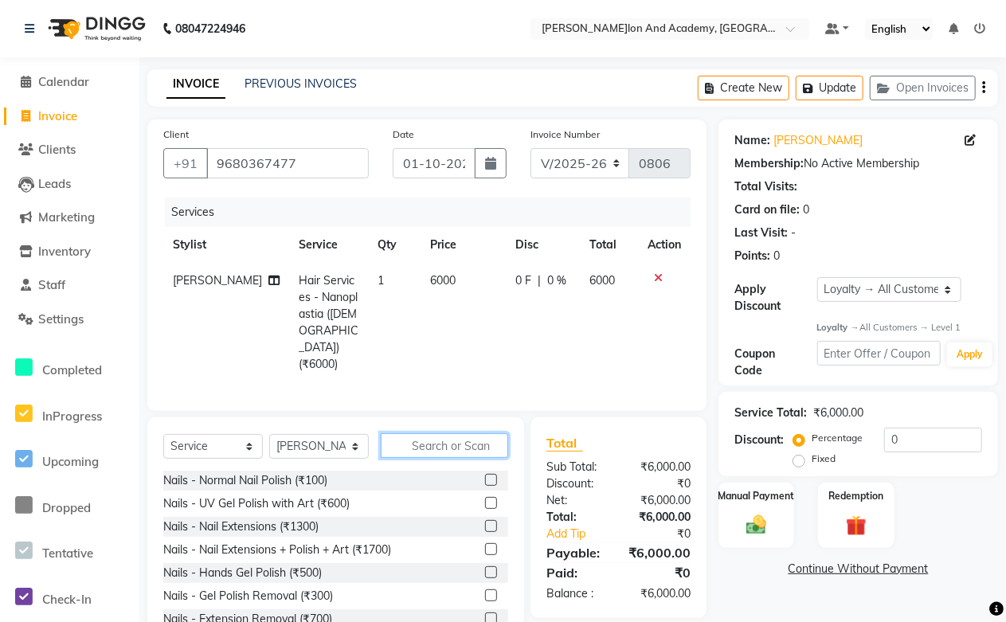
click at [422, 433] on input "text" at bounding box center [444, 445] width 127 height 25
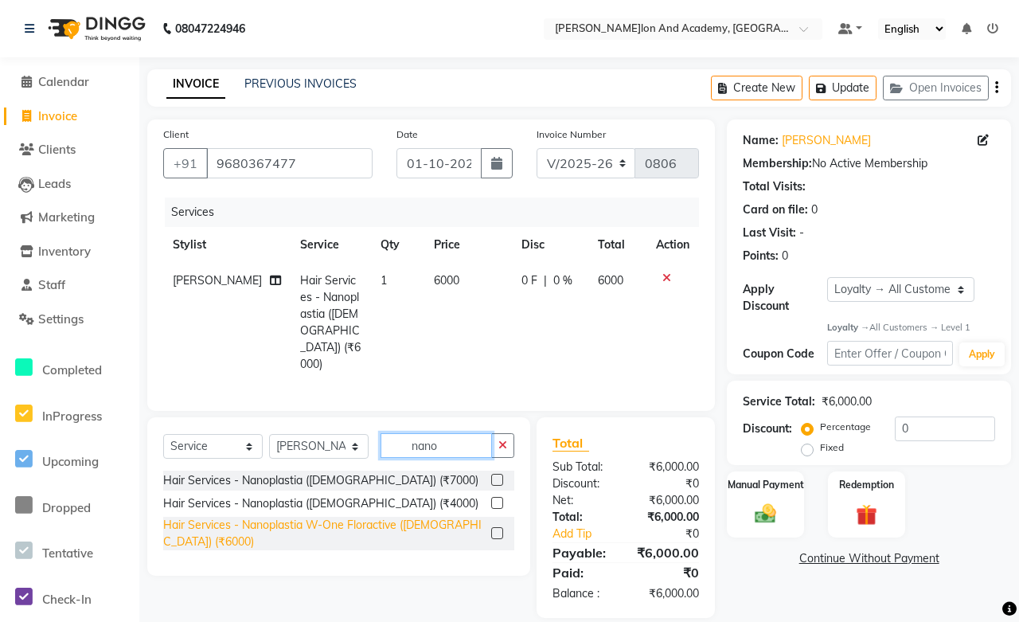
type input "nano"
click at [417, 517] on div "Hair Services - Nanoplastia W-One Floractive (Female) (₹6000)" at bounding box center [324, 533] width 322 height 33
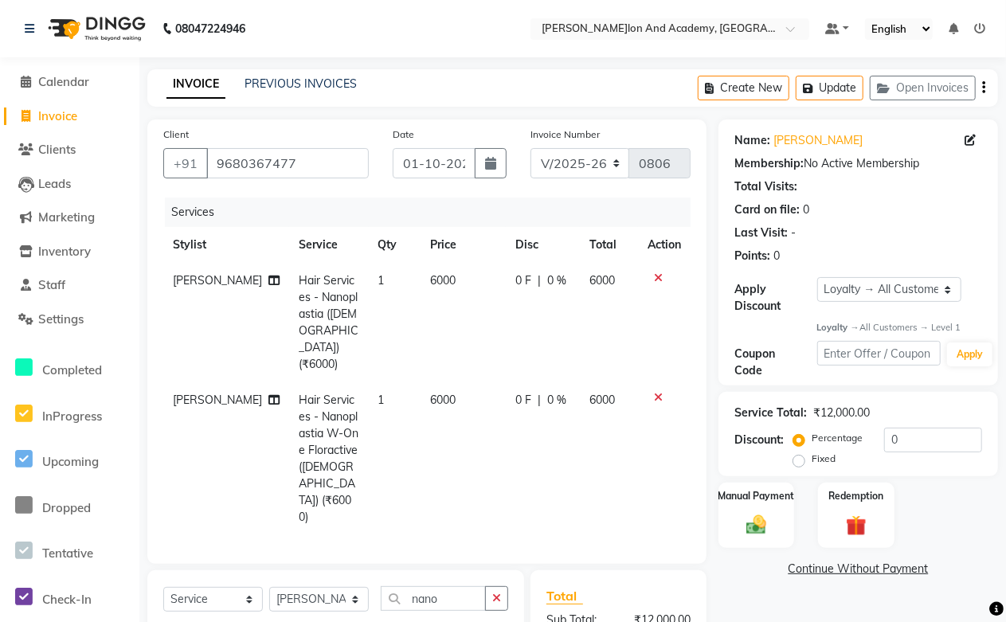
checkbox input "false"
click at [659, 272] on icon at bounding box center [658, 277] width 9 height 11
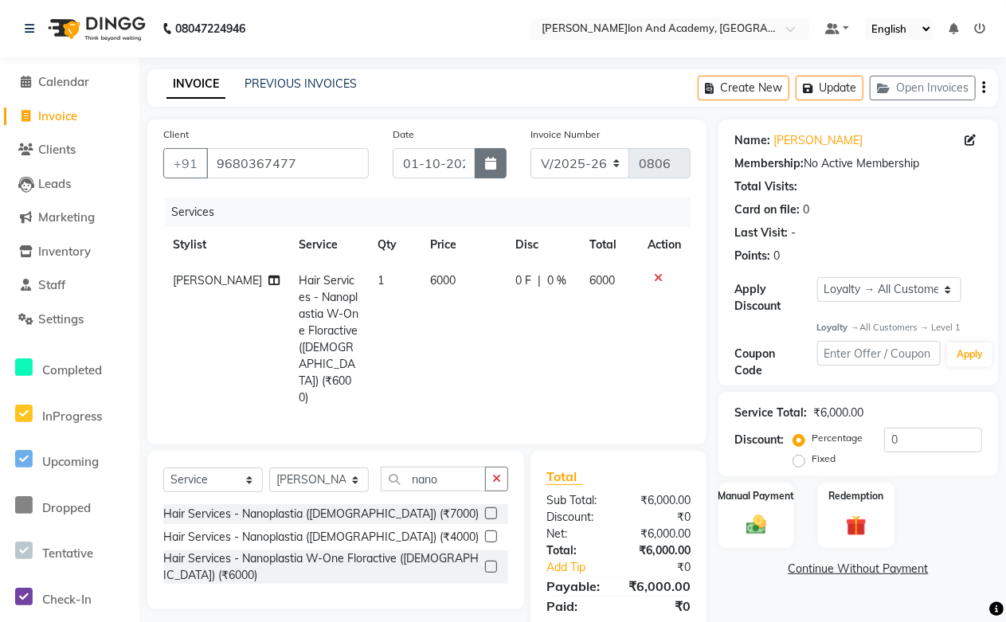
click at [486, 154] on button "button" at bounding box center [491, 163] width 32 height 30
select select "10"
select select "2025"
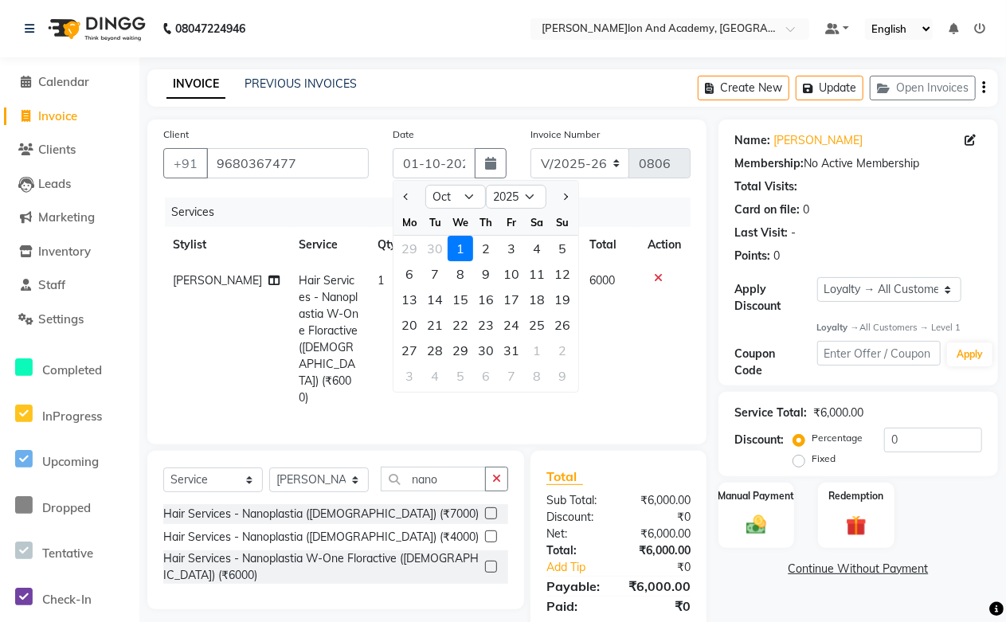
click at [463, 248] on div "1" at bounding box center [460, 248] width 25 height 25
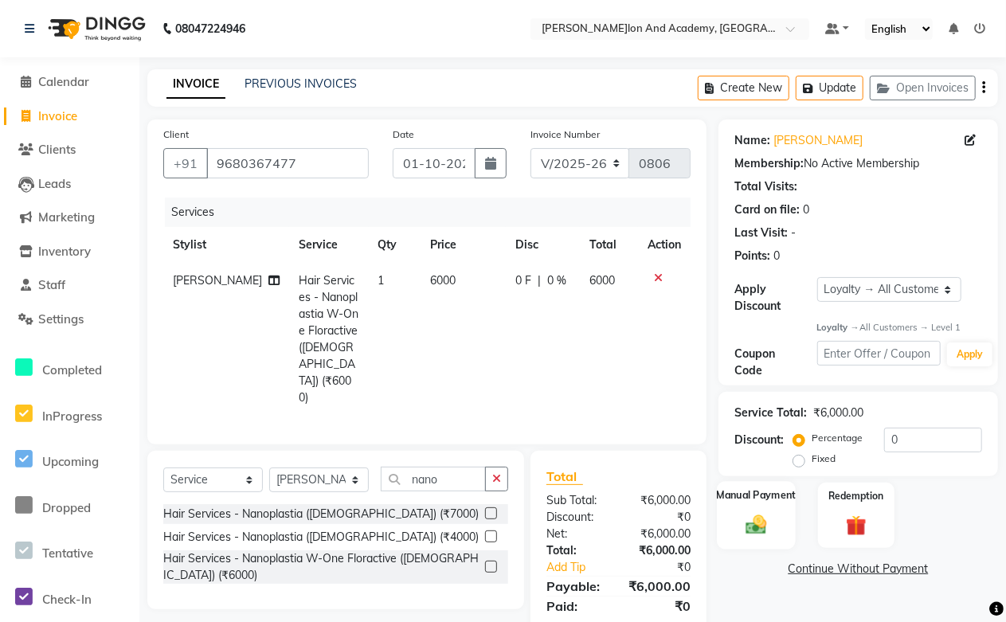
click at [765, 516] on img at bounding box center [756, 525] width 34 height 25
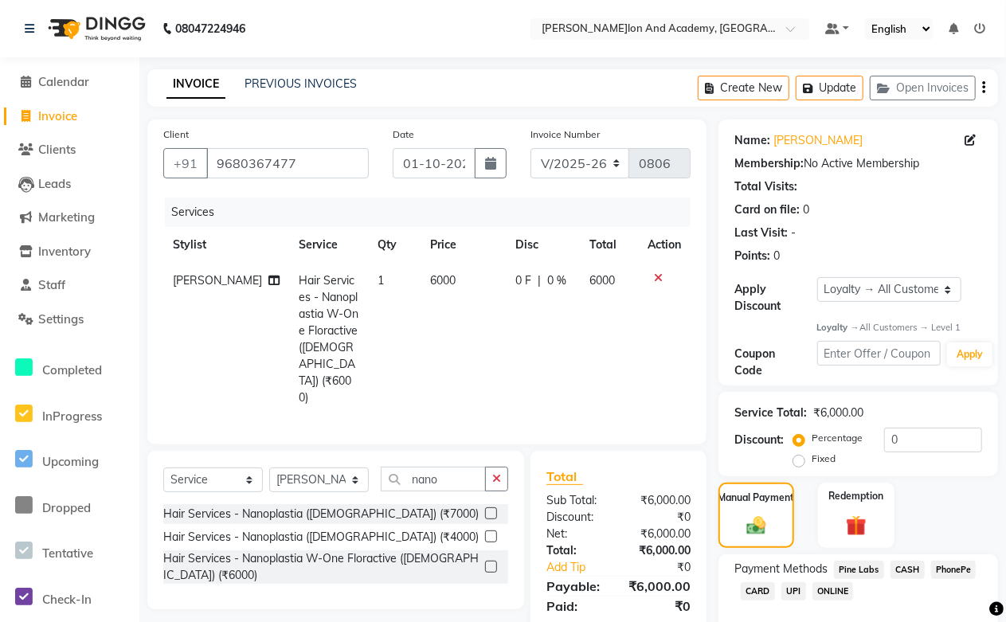
click at [890, 569] on span "CASH" at bounding box center [907, 570] width 34 height 18
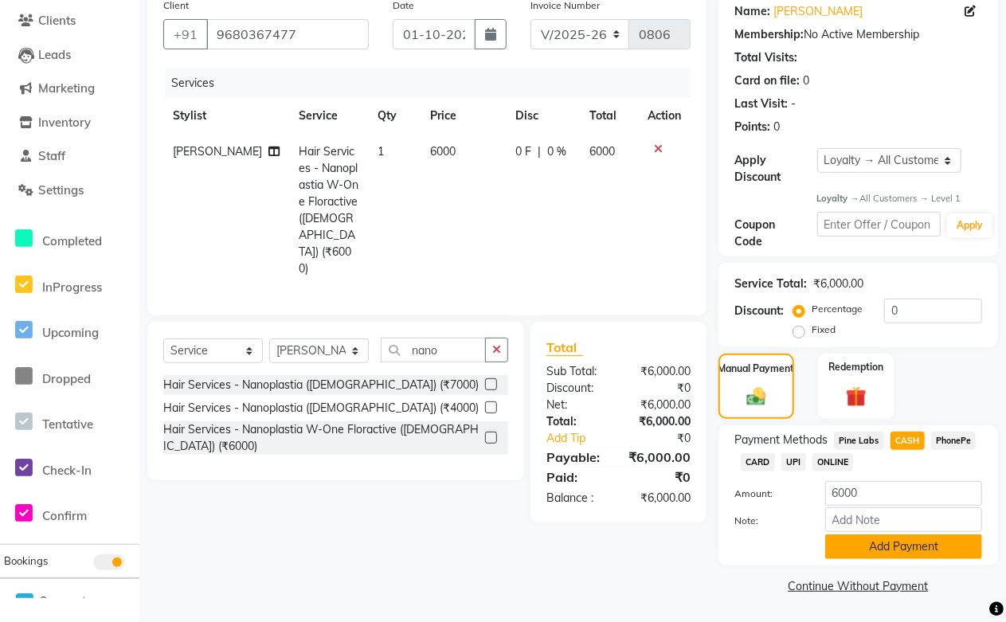
click at [864, 552] on button "Add Payment" at bounding box center [903, 546] width 157 height 25
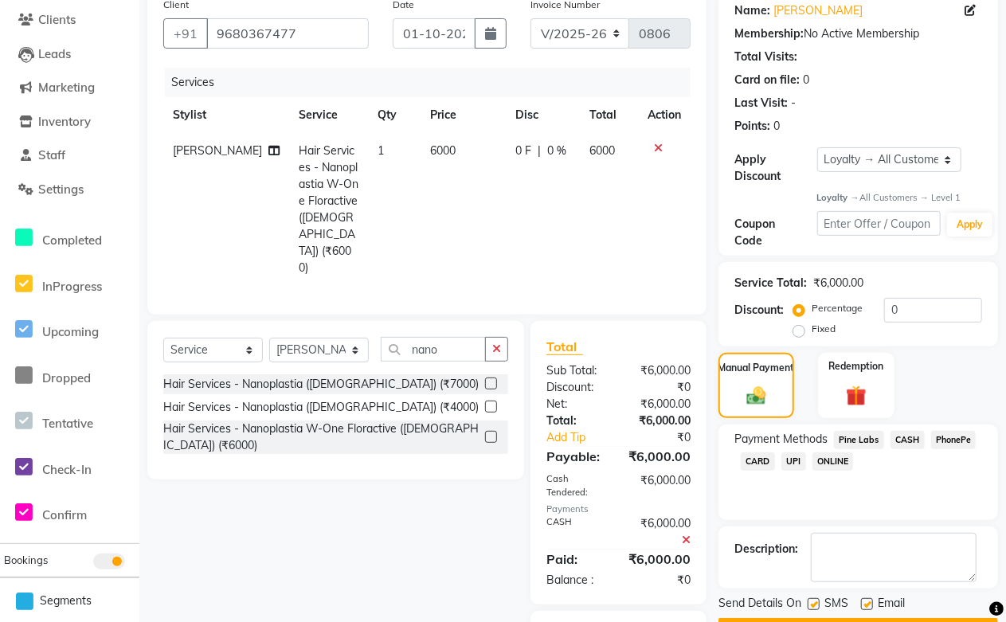
scroll to position [244, 0]
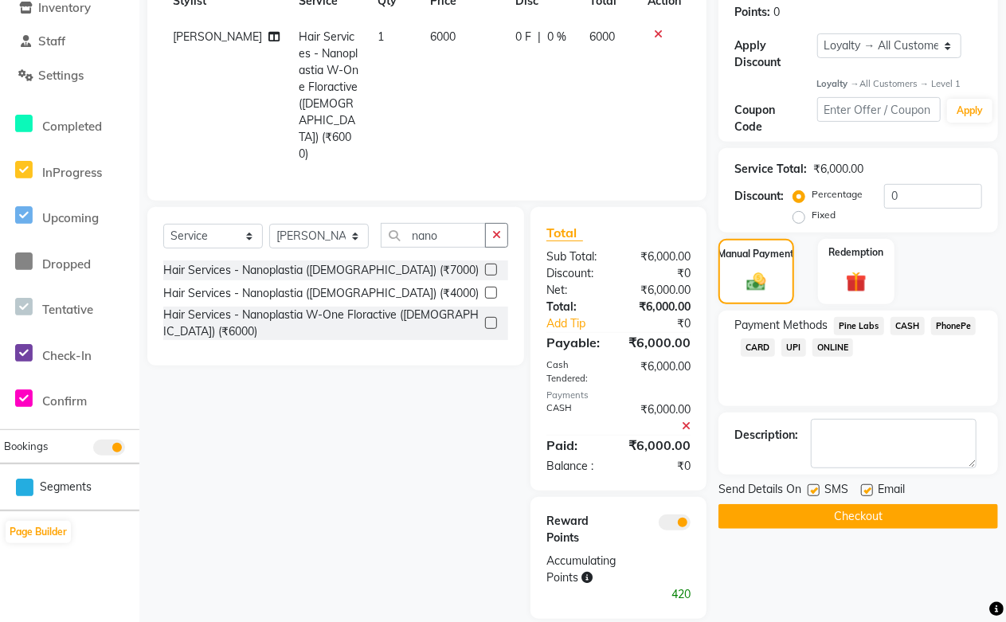
click at [864, 484] on label at bounding box center [867, 490] width 12 height 12
click at [864, 486] on input "checkbox" at bounding box center [866, 491] width 10 height 10
checkbox input "false"
click at [860, 519] on button "Checkout" at bounding box center [858, 516] width 280 height 25
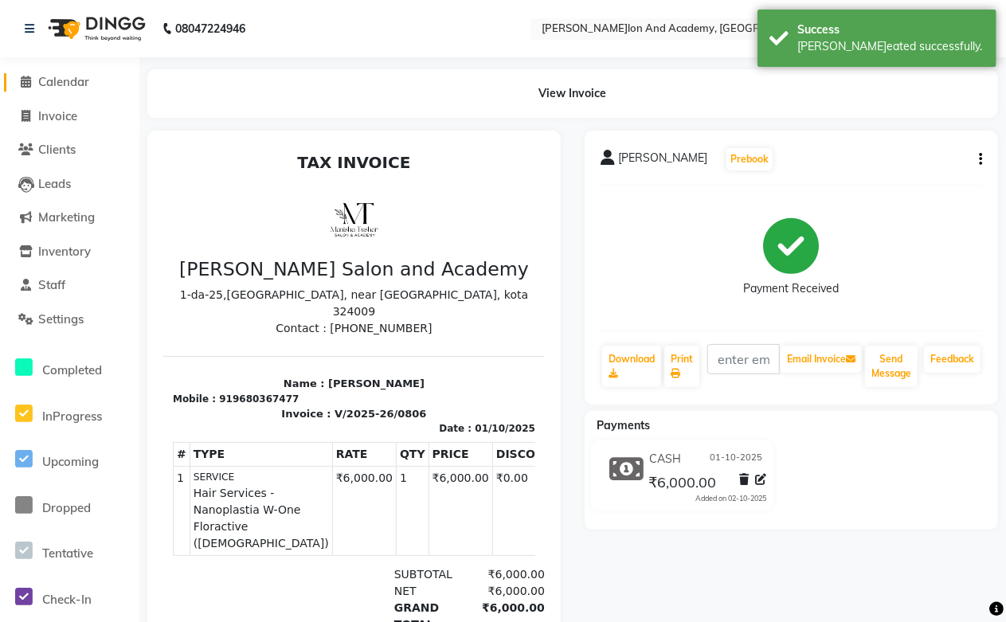
click at [61, 74] on span "Calendar" at bounding box center [63, 81] width 51 height 15
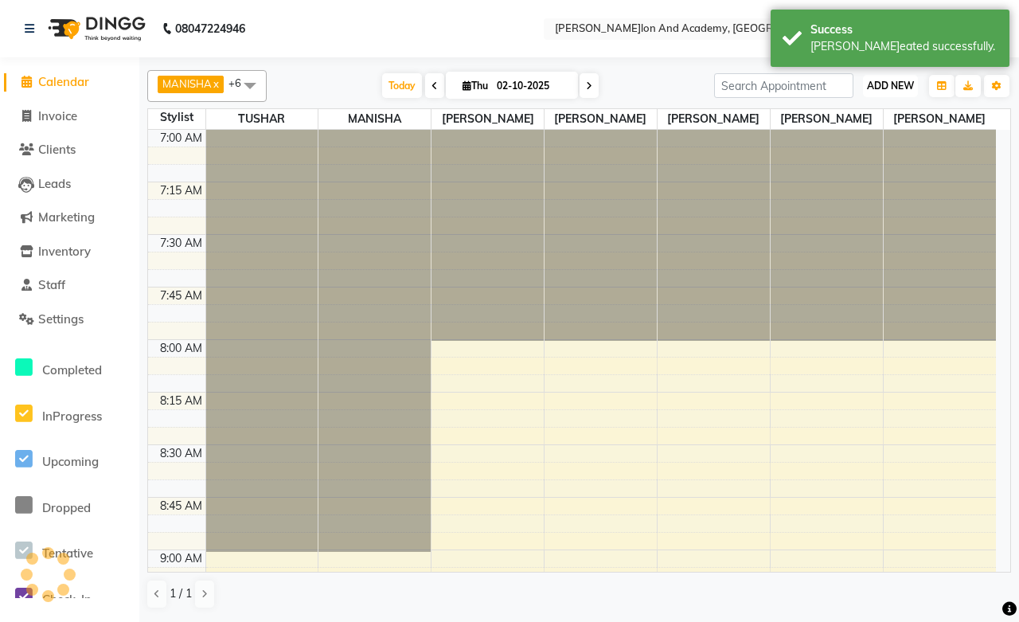
click at [890, 82] on span "ADD NEW" at bounding box center [890, 86] width 47 height 12
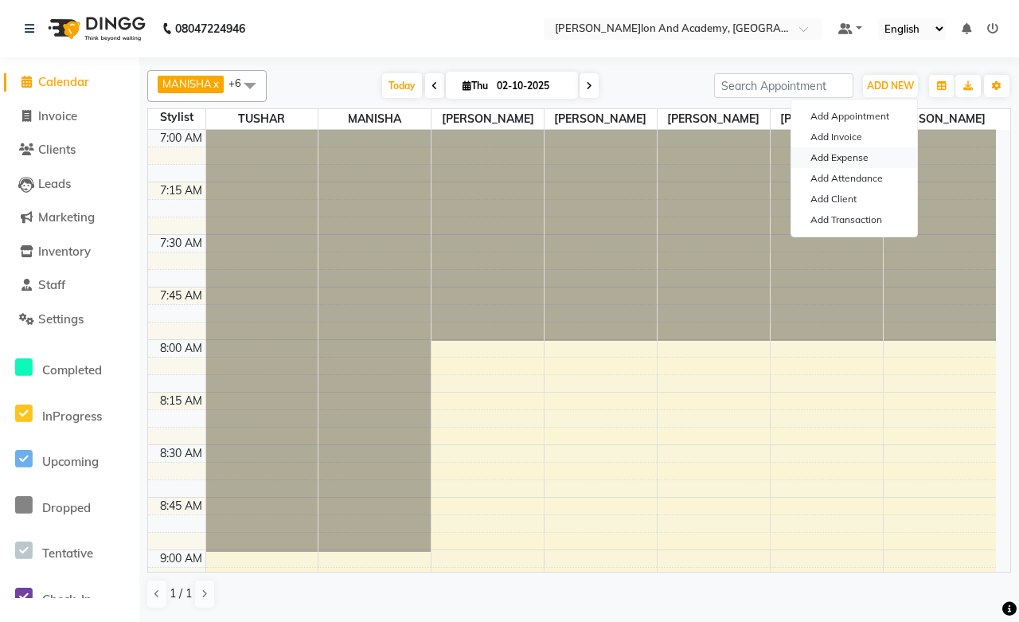
click at [829, 158] on link "Add Expense" at bounding box center [855, 157] width 126 height 21
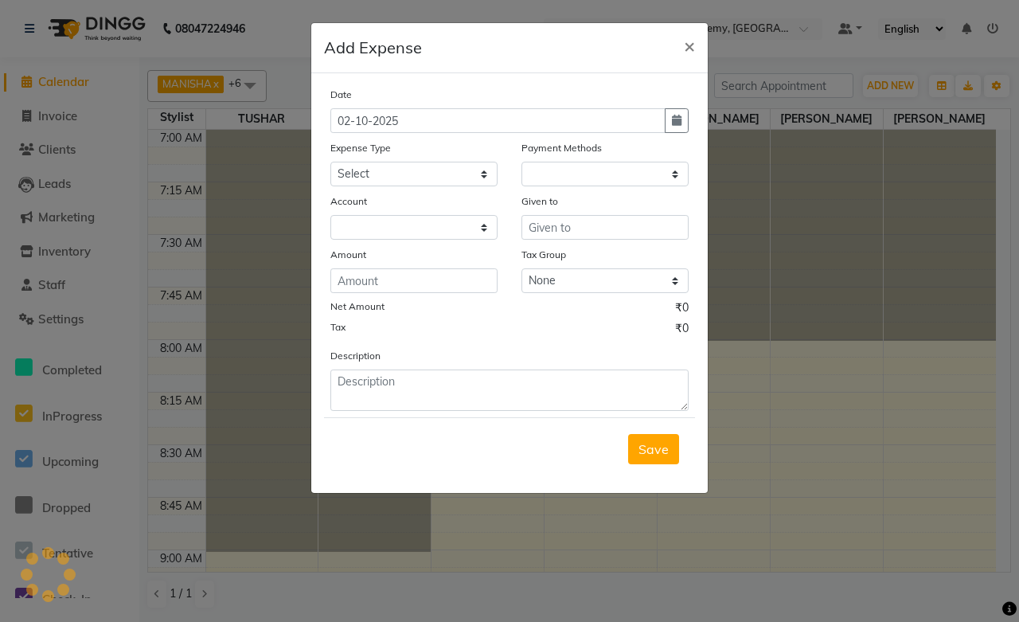
select select "1"
select select "5474"
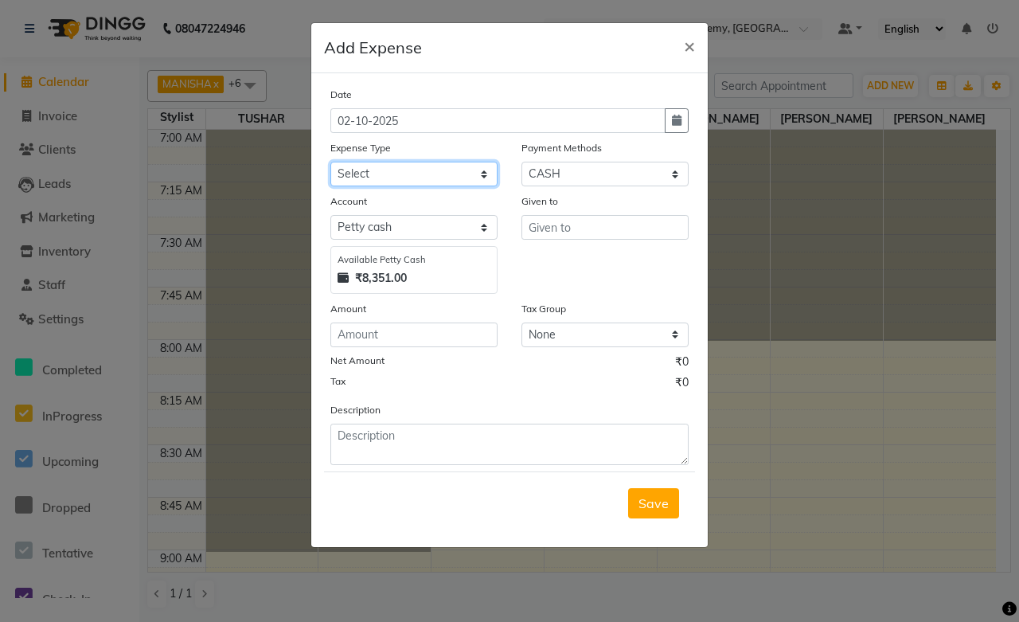
click at [358, 172] on select "Select Advance Salary Car maintenance Client Snacks Clinical charges Equipment …" at bounding box center [413, 174] width 167 height 25
select select "16600"
click at [330, 162] on select "Select Advance Salary Car maintenance Client Snacks Clinical charges Equipment …" at bounding box center [413, 174] width 167 height 25
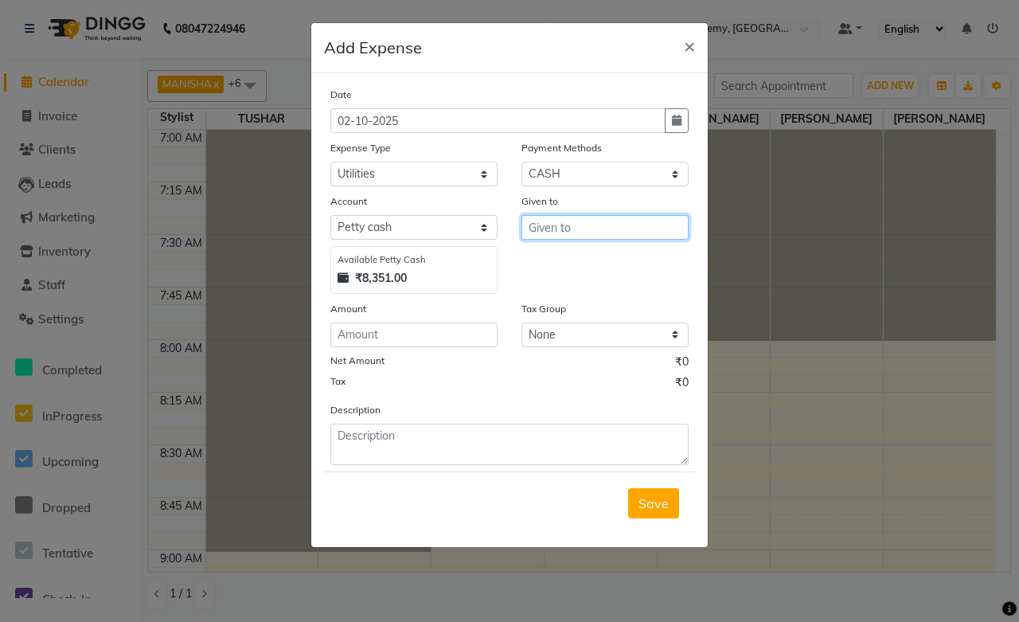
click at [565, 223] on input "text" at bounding box center [605, 227] width 167 height 25
paste input "Balaji Softech"
type input "Balaji Softech"
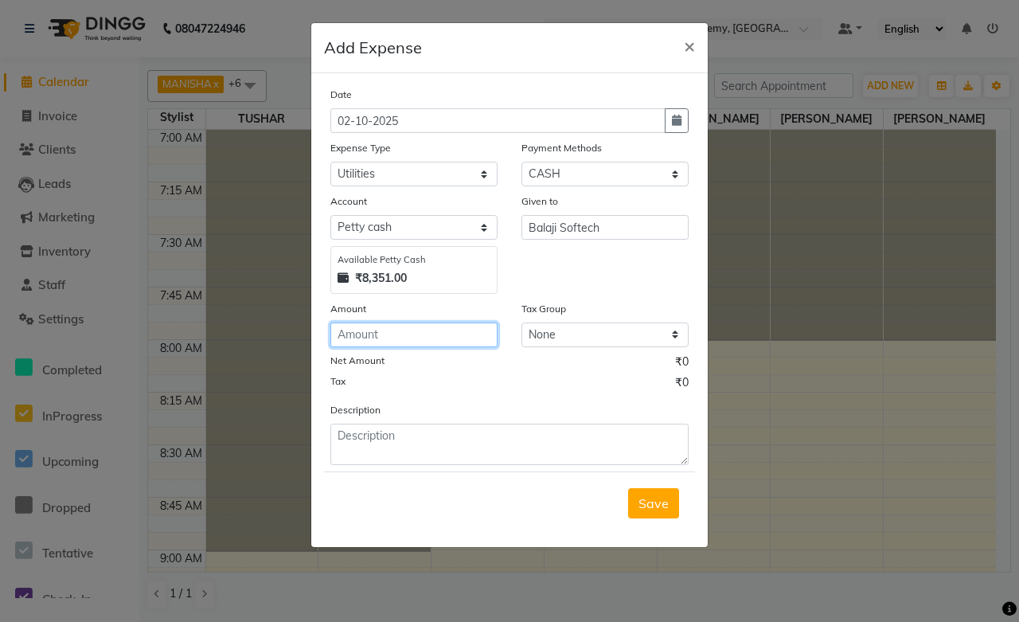
click at [372, 341] on input "number" at bounding box center [413, 335] width 167 height 25
type input "5850"
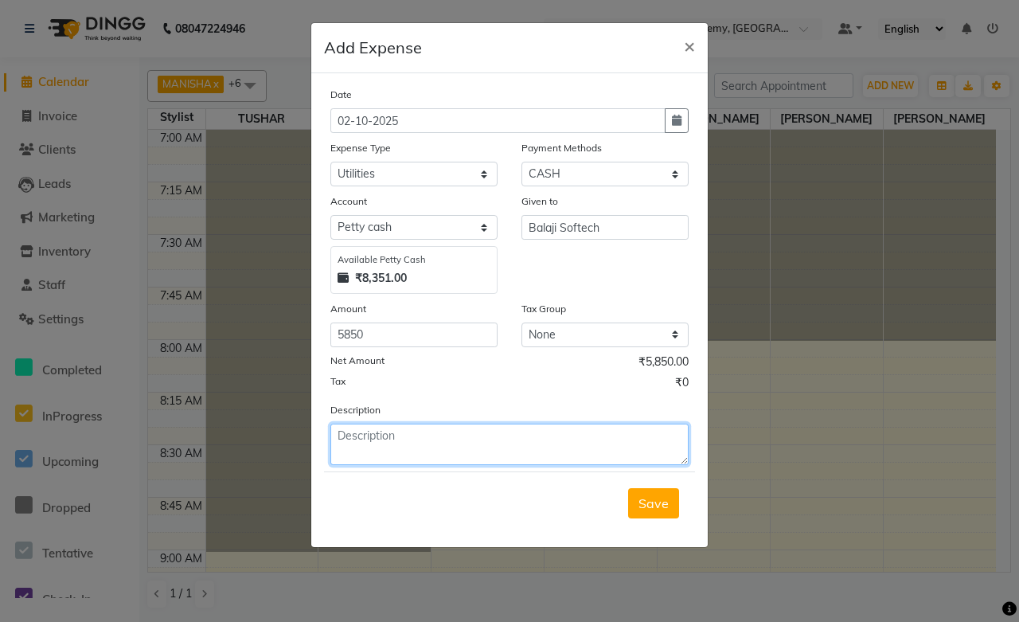
click at [391, 428] on textarea at bounding box center [509, 444] width 358 height 41
type textarea "h"
type textarea "Hard Disk"
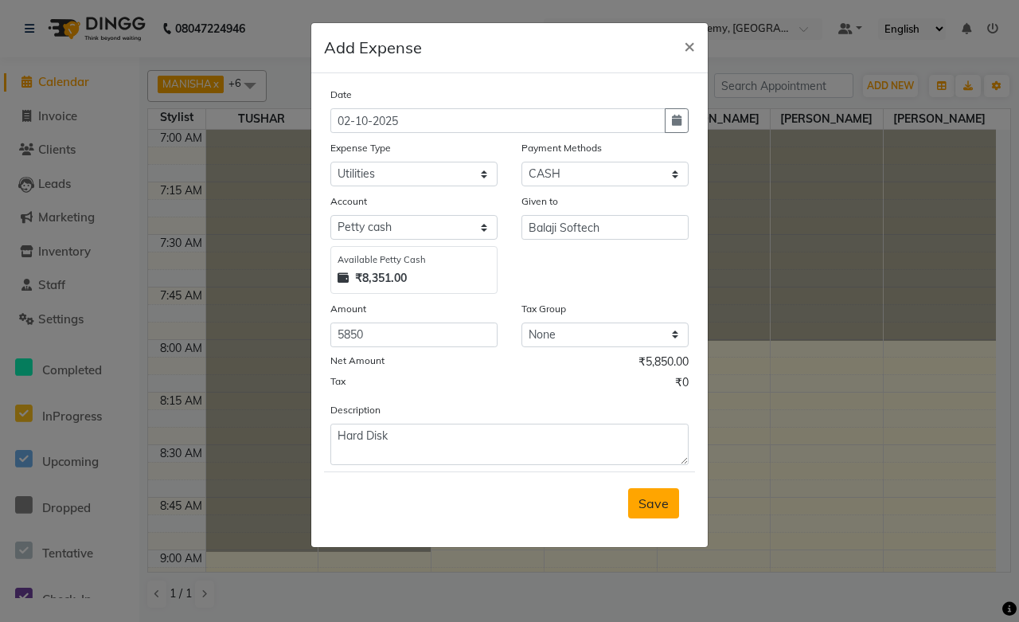
click at [646, 504] on span "Save" at bounding box center [654, 503] width 30 height 16
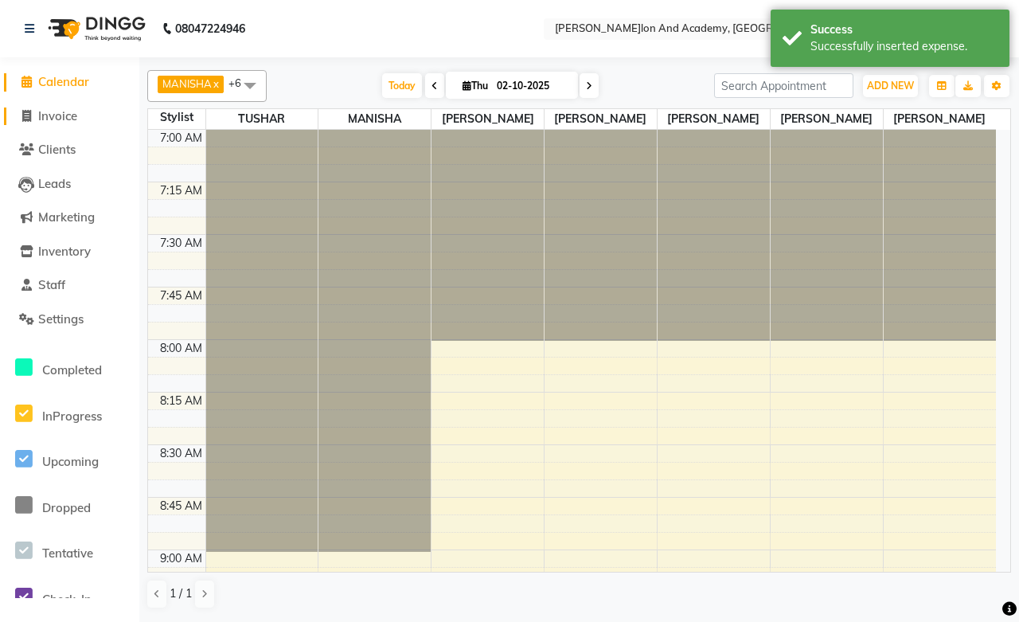
click at [66, 116] on span "Invoice" at bounding box center [57, 115] width 39 height 15
select select "service"
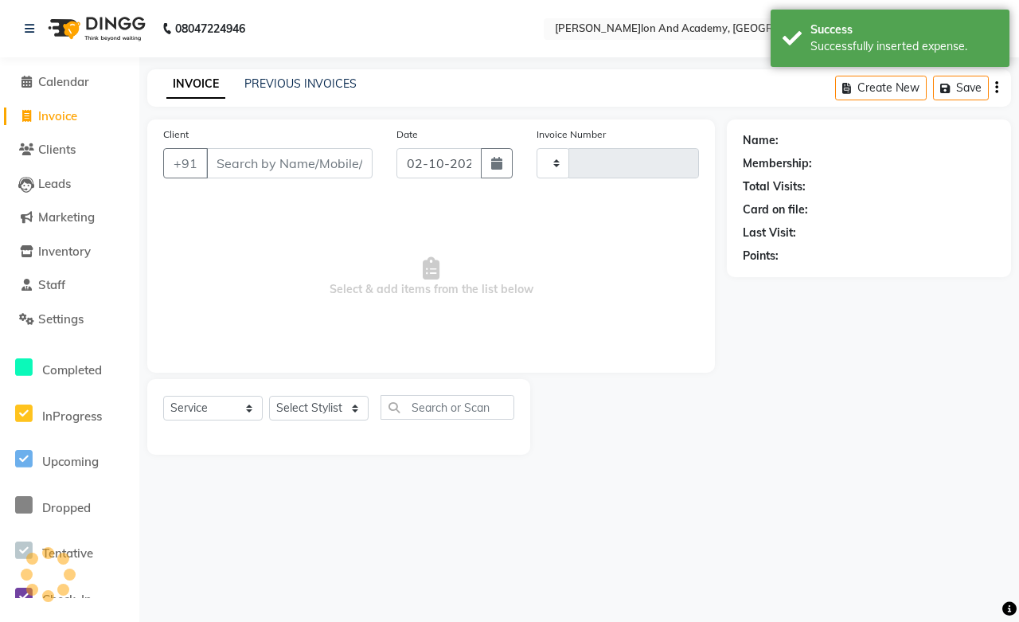
type input "0807"
select select "6453"
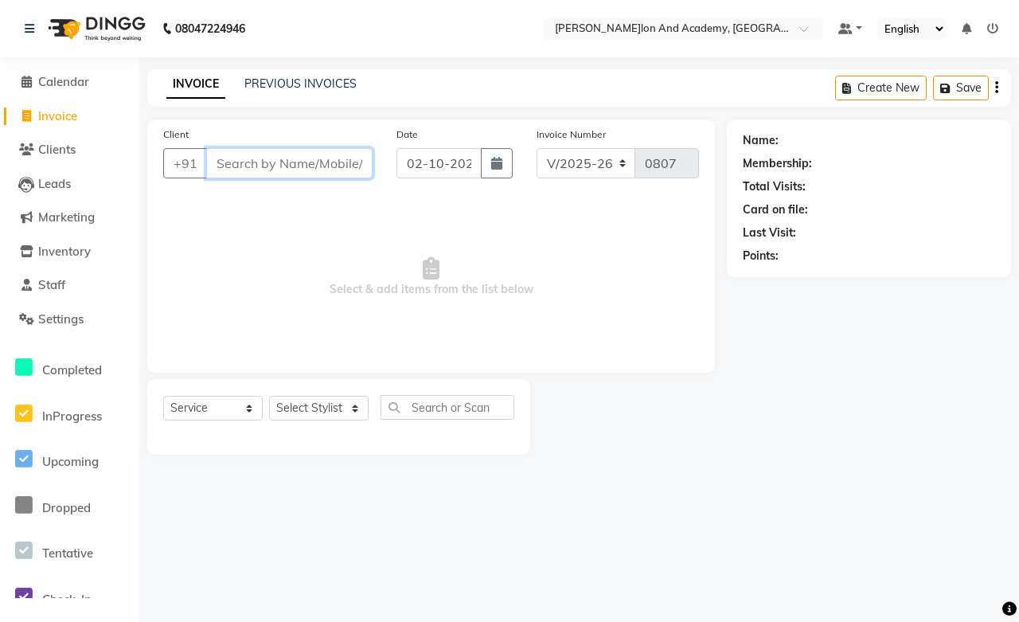
click at [220, 165] on input "Client" at bounding box center [289, 163] width 166 height 30
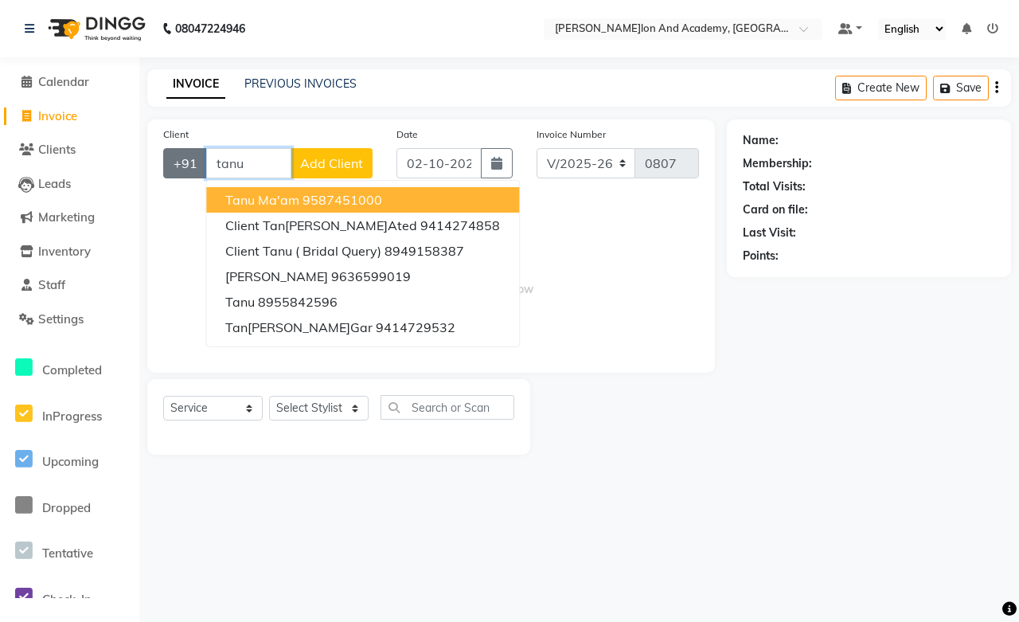
drag, startPoint x: 253, startPoint y: 168, endPoint x: 185, endPoint y: 165, distance: 68.6
click at [185, 165] on div "+91 tanu Tanu Ma'am 9587451000 Client Tanuja Taated 9414274858 Client Tanu ( Br…" at bounding box center [267, 163] width 209 height 30
paste input "95874 51000"
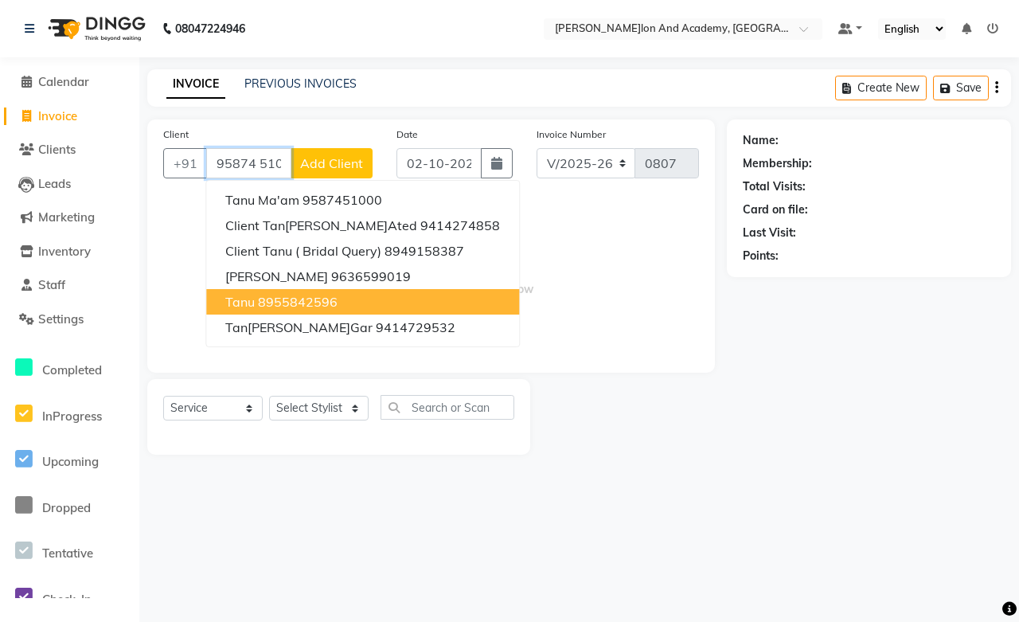
scroll to position [0, 13]
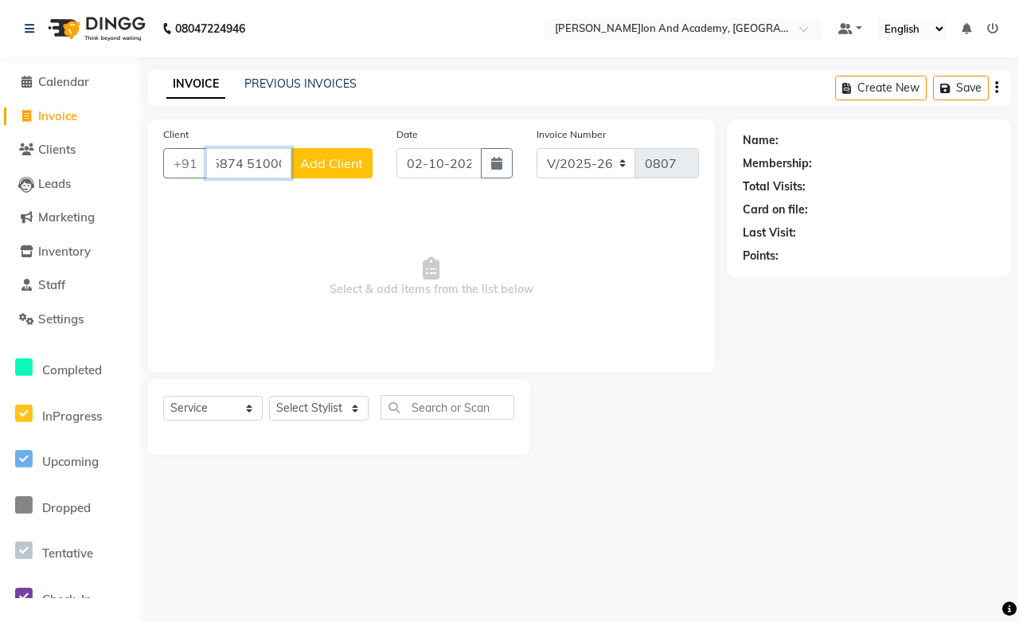
click at [239, 170] on input "95874 51000" at bounding box center [248, 163] width 85 height 30
click at [247, 169] on input "95874 51000" at bounding box center [248, 163] width 85 height 30
type input "9587451000"
select select "1: Object"
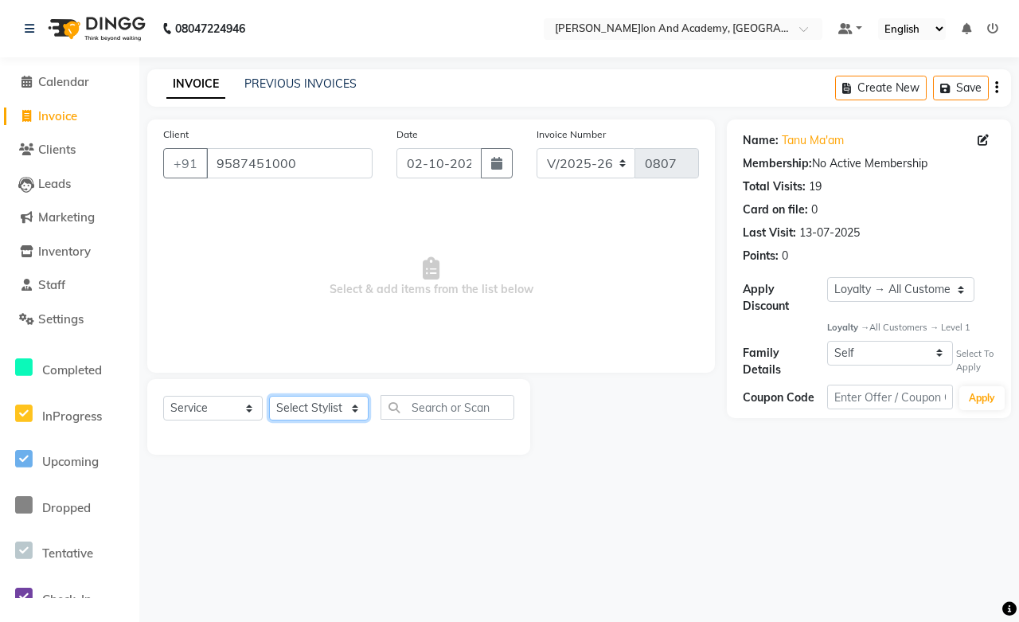
click at [309, 414] on select "Select Stylist Abdul Shoaib Aksha Khan Anisha Ray Archika Jain Arti Singh Ayan …" at bounding box center [319, 408] width 100 height 25
select select "93074"
click at [269, 397] on select "Select Stylist Abdul Shoaib Aksha Khan Anisha Ray Archika Jain Arti Singh Ayan …" at bounding box center [319, 408] width 100 height 25
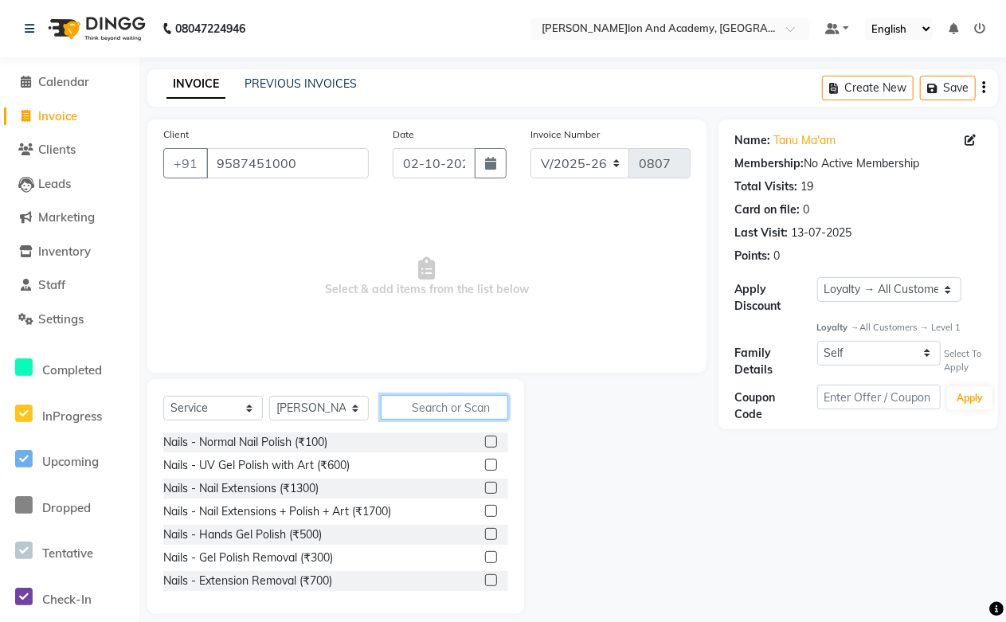
click at [440, 407] on input "text" at bounding box center [444, 407] width 127 height 25
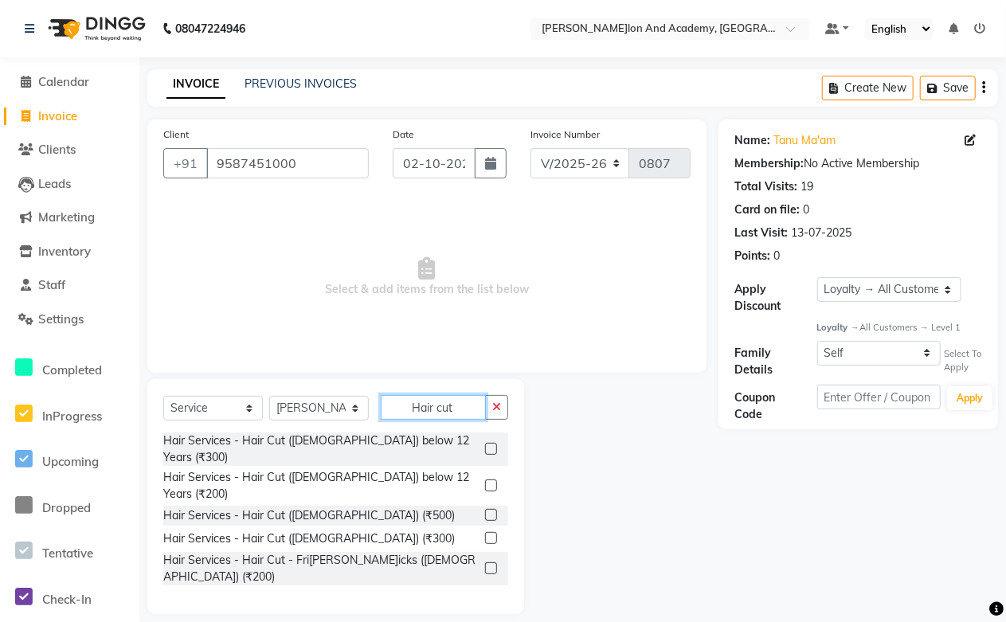
click at [482, 405] on input "Hair cut" at bounding box center [433, 407] width 105 height 25
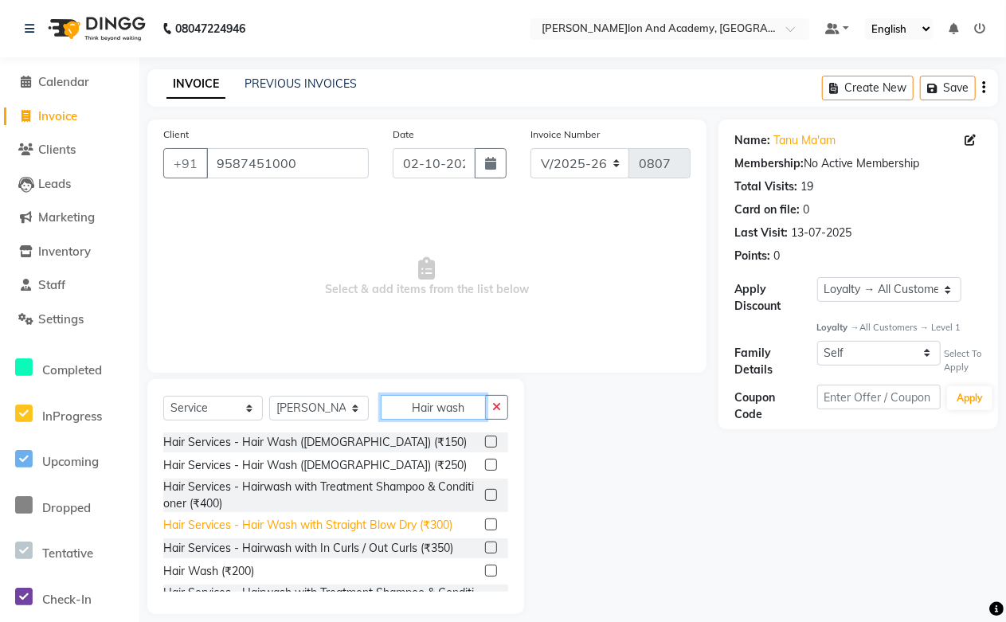
type input "Hair wash"
click at [407, 526] on div "Hair Services - Hair Wash with Straight Blow Dry (₹300)" at bounding box center [307, 525] width 289 height 17
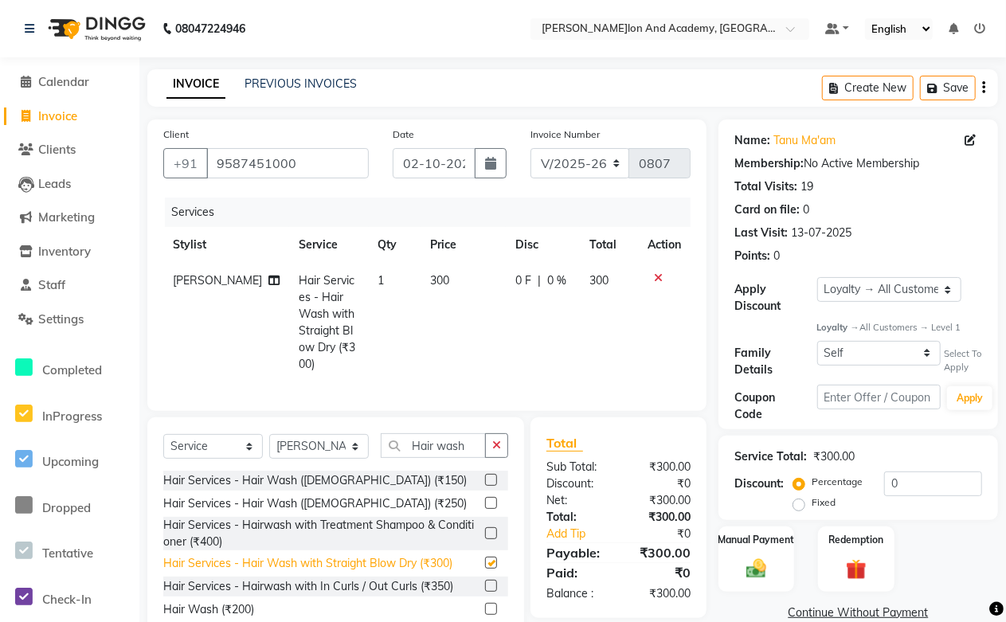
checkbox input "false"
click at [960, 80] on button "Save" at bounding box center [948, 88] width 56 height 25
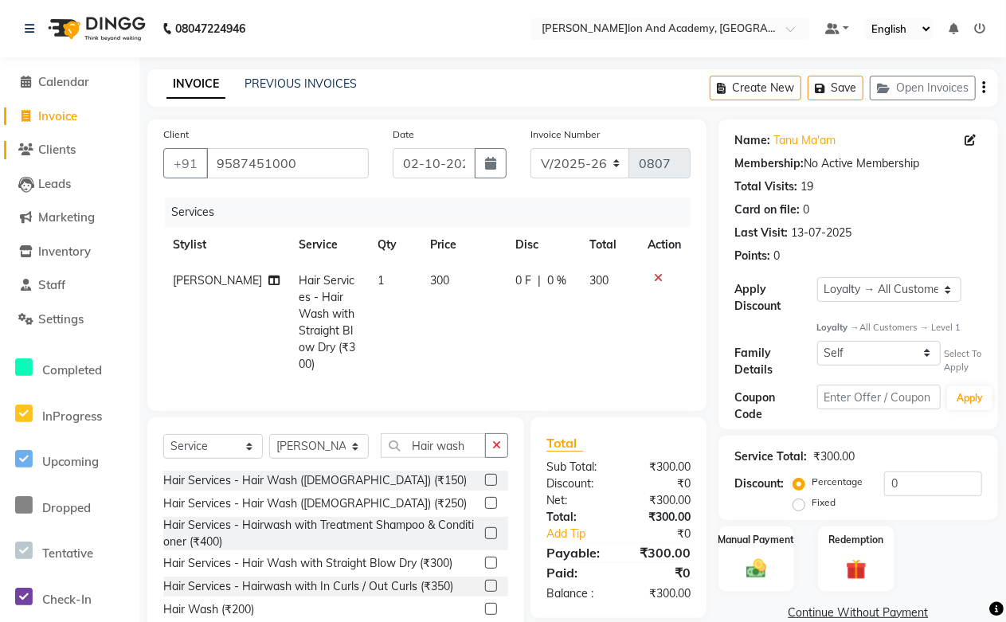
click at [49, 149] on span "Clients" at bounding box center [56, 149] width 37 height 15
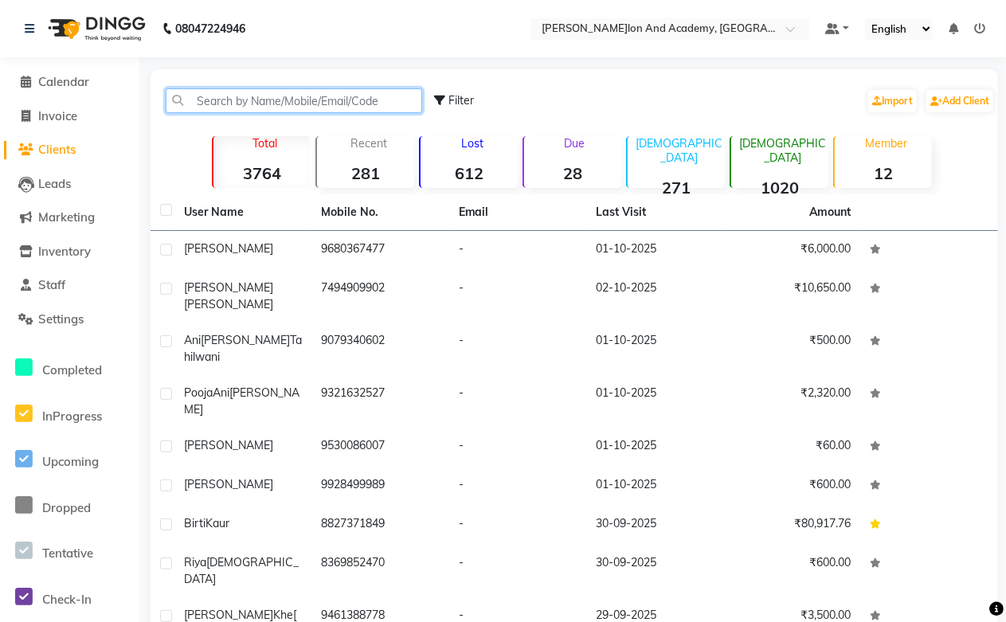
click at [253, 100] on input "text" at bounding box center [294, 100] width 256 height 25
paste input "95874 51000"
click at [235, 98] on input "95874 51000" at bounding box center [294, 100] width 256 height 25
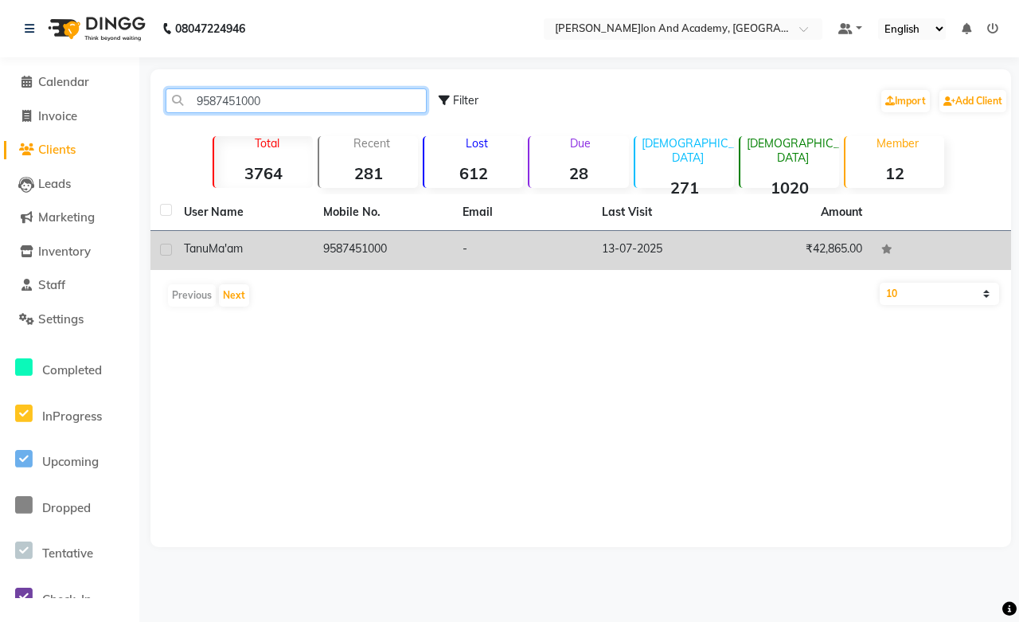
type input "9587451000"
click at [375, 248] on td "9587451000" at bounding box center [383, 250] width 139 height 39
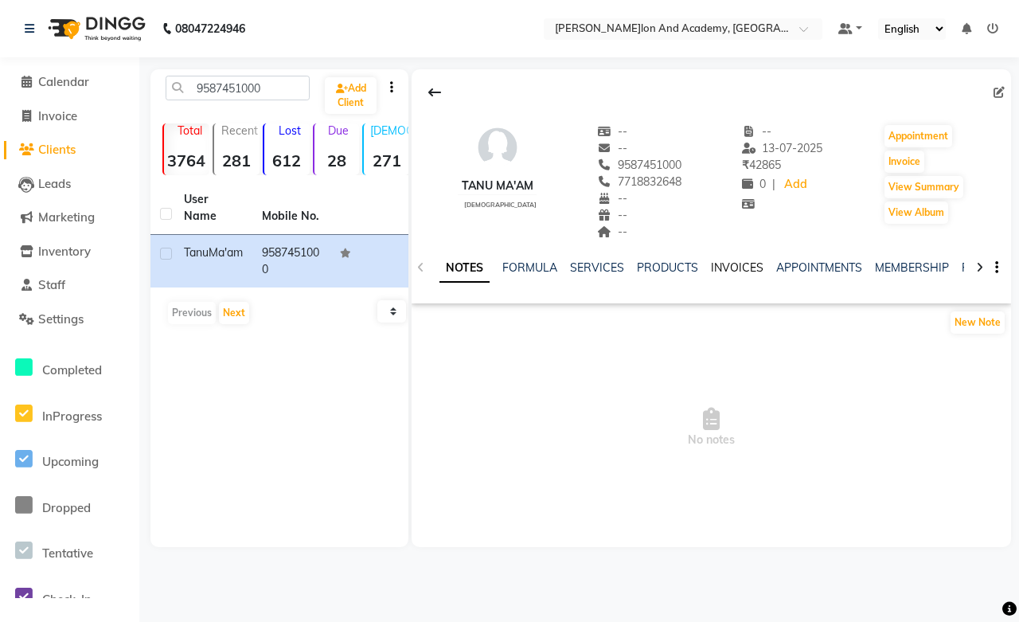
click at [731, 271] on link "INVOICES" at bounding box center [737, 267] width 53 height 14
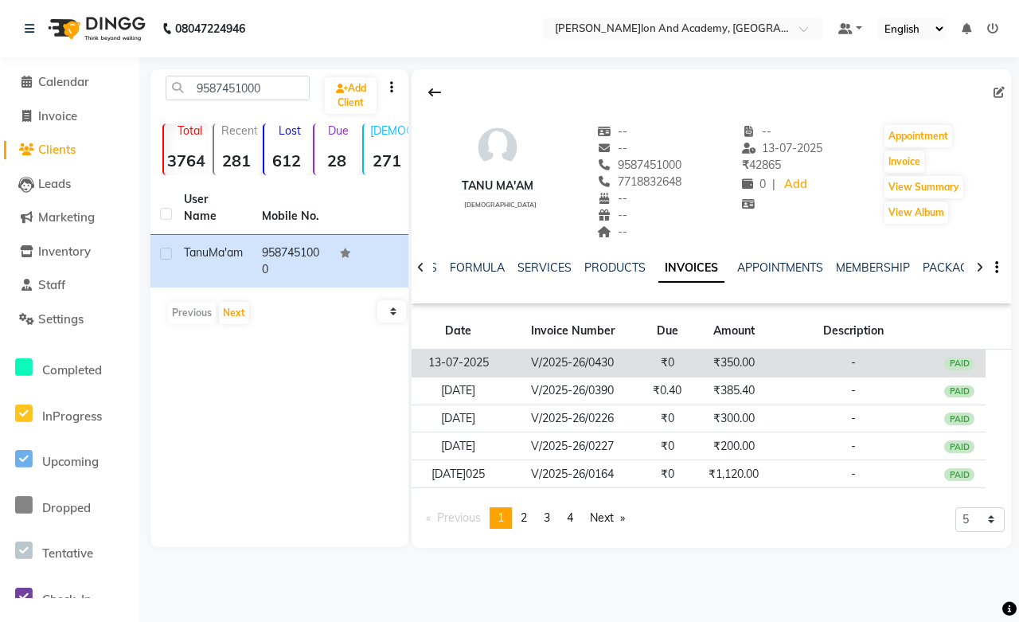
click at [721, 355] on td "₹350.00" at bounding box center [734, 364] width 80 height 28
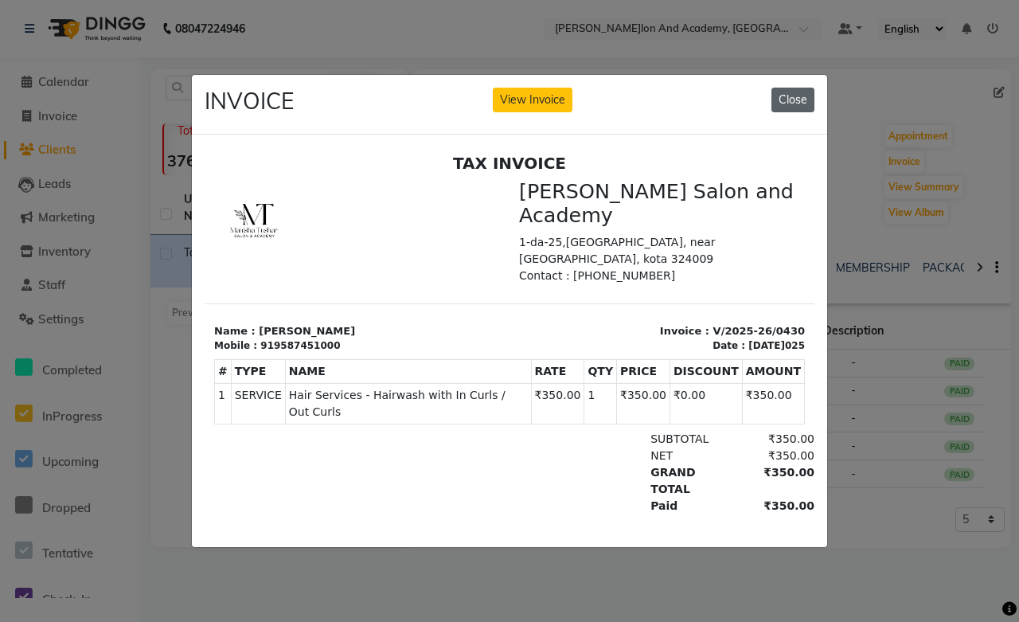
click at [785, 96] on button "Close" at bounding box center [793, 100] width 43 height 25
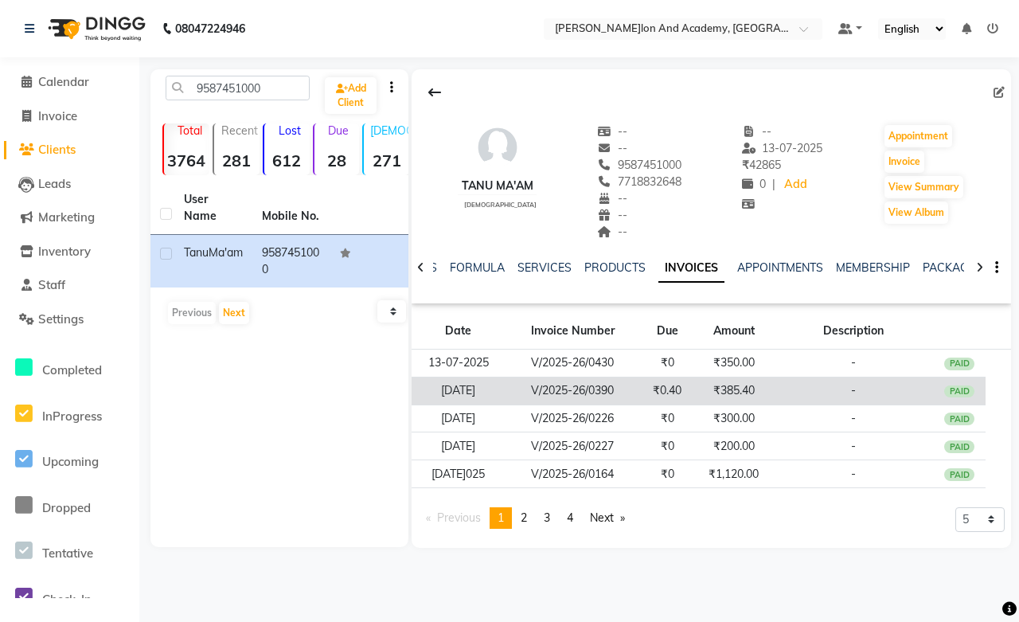
click at [729, 395] on td "₹385.40" at bounding box center [734, 391] width 80 height 28
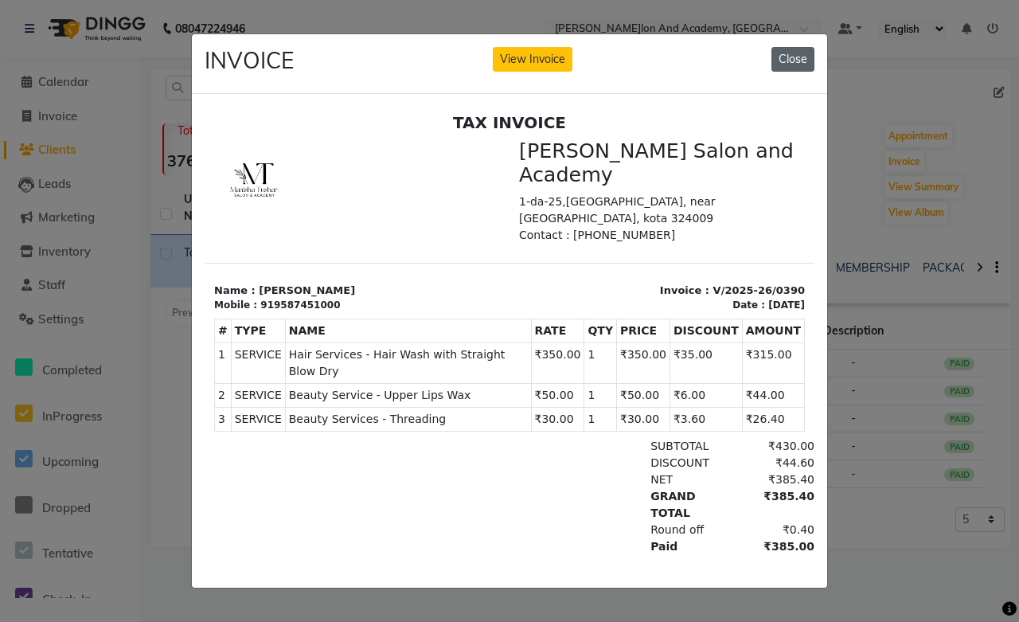
click at [781, 50] on button "Close" at bounding box center [793, 59] width 43 height 25
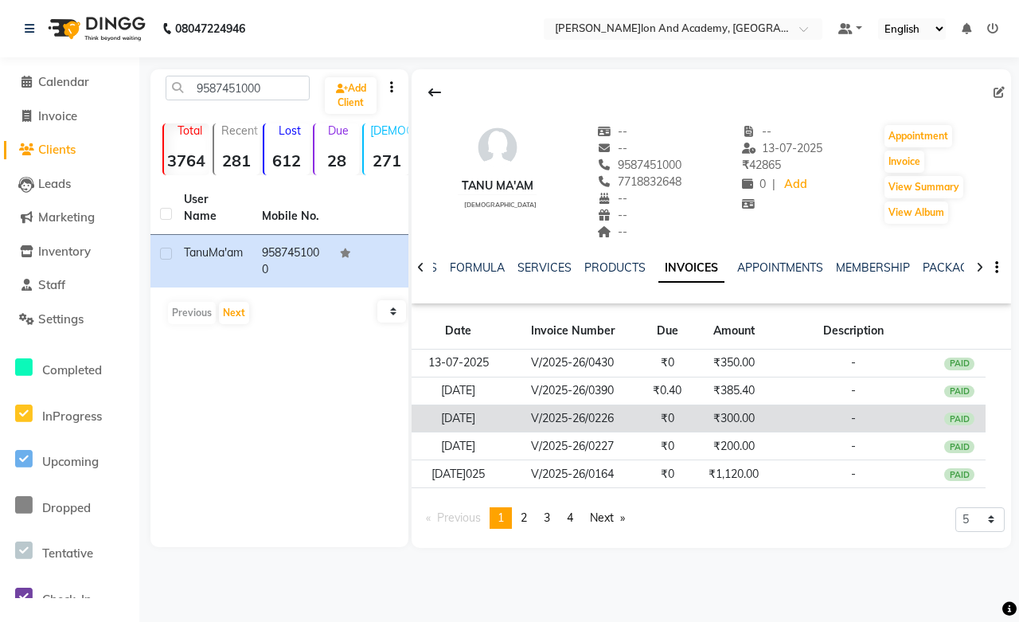
click at [704, 418] on td "₹300.00" at bounding box center [734, 419] width 80 height 28
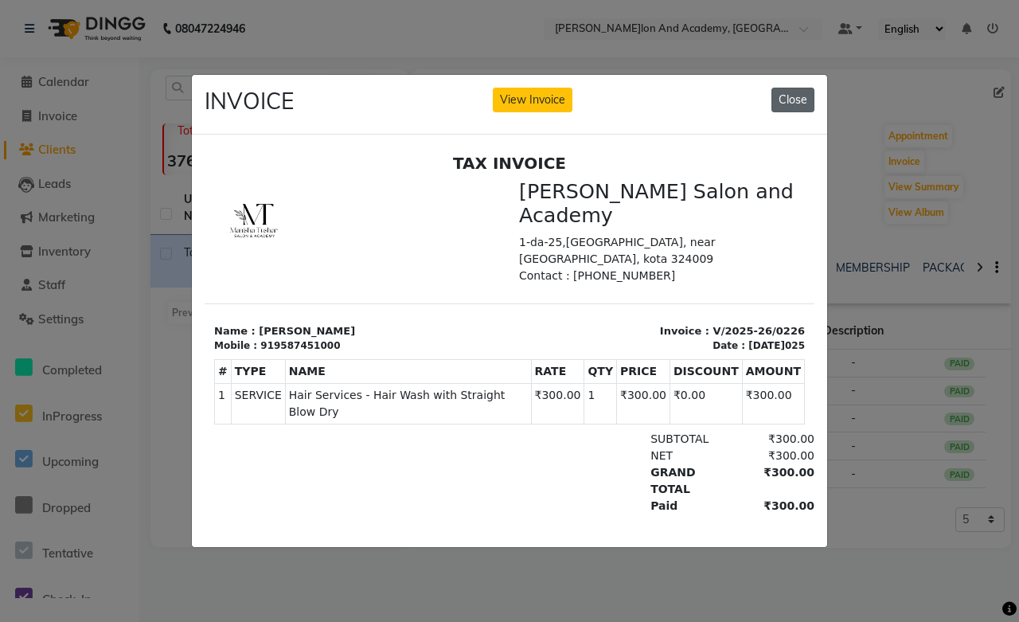
click at [786, 100] on button "Close" at bounding box center [793, 100] width 43 height 25
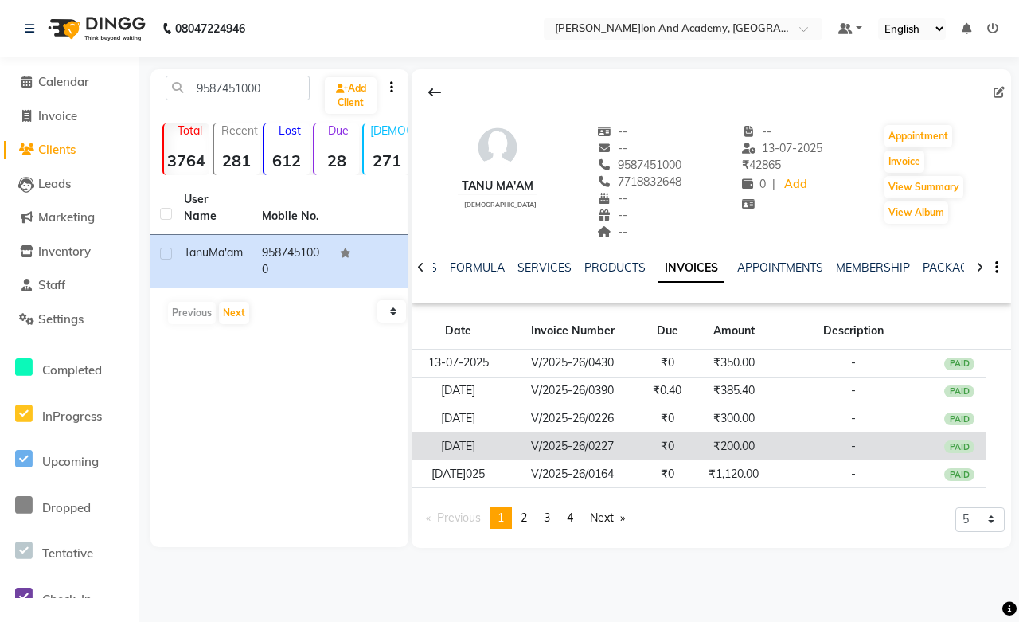
click at [710, 447] on td "₹200.00" at bounding box center [734, 446] width 80 height 28
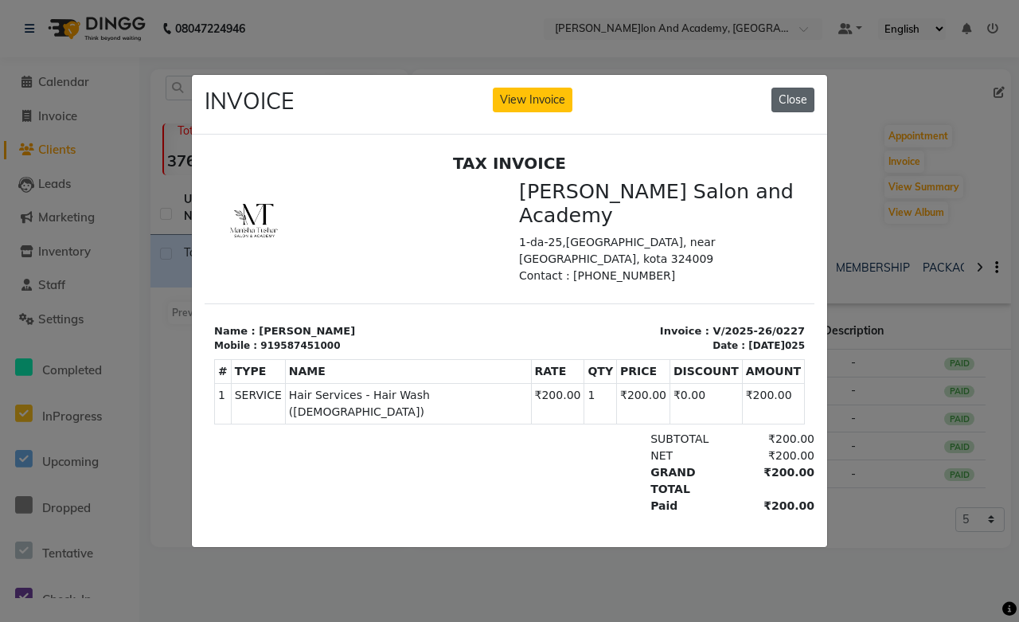
click at [776, 97] on button "Close" at bounding box center [793, 100] width 43 height 25
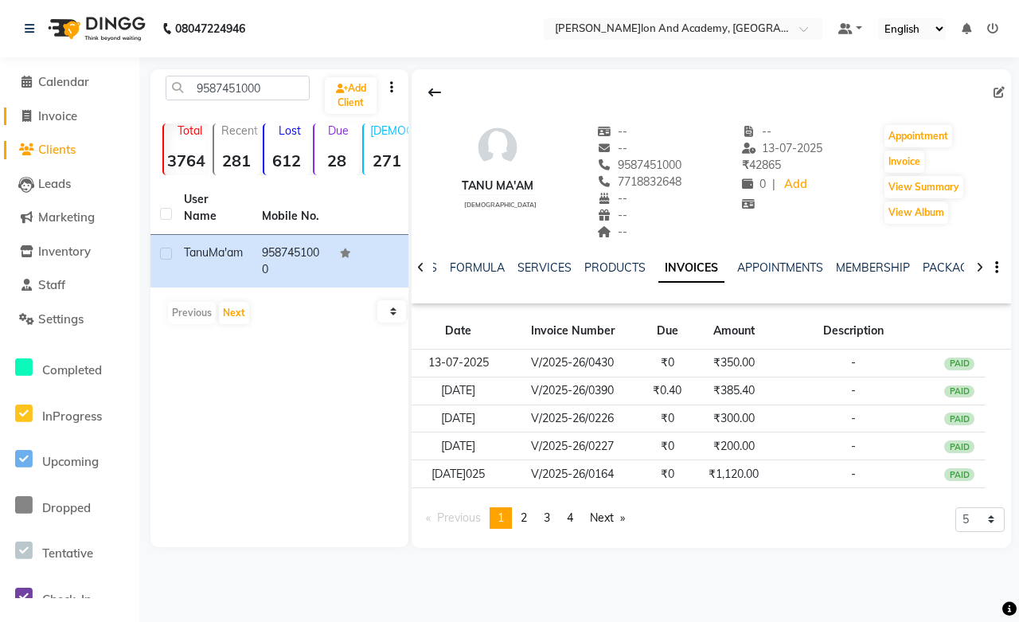
click at [40, 113] on span "Invoice" at bounding box center [57, 115] width 39 height 15
select select "6453"
select select "service"
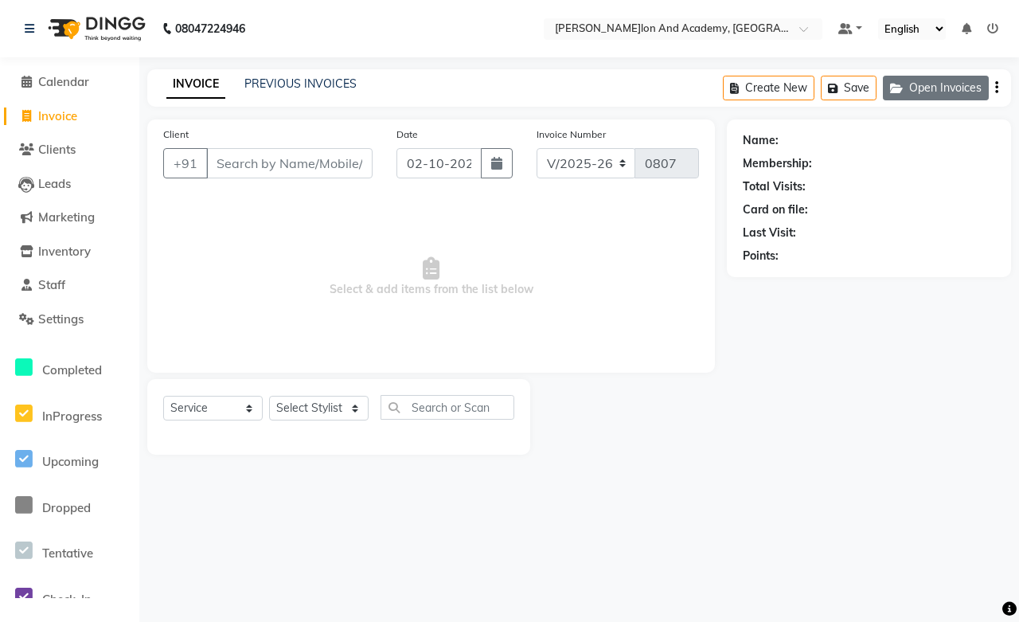
click at [909, 92] on button "Open Invoices" at bounding box center [936, 88] width 106 height 25
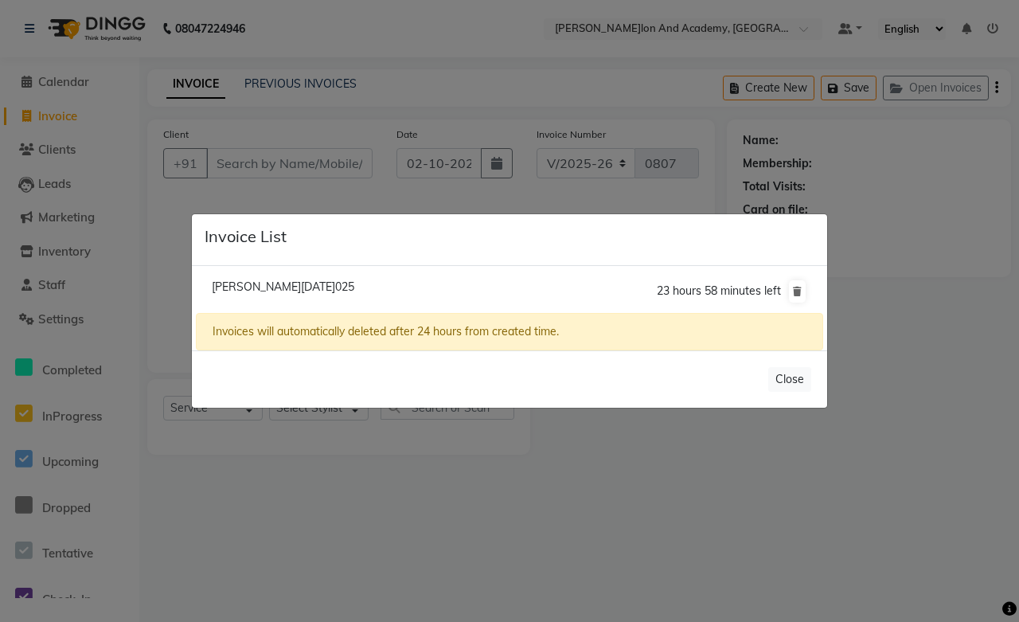
click at [293, 284] on span "Tanu Ma'am/02 October 2025" at bounding box center [283, 287] width 143 height 14
type input "9587451000"
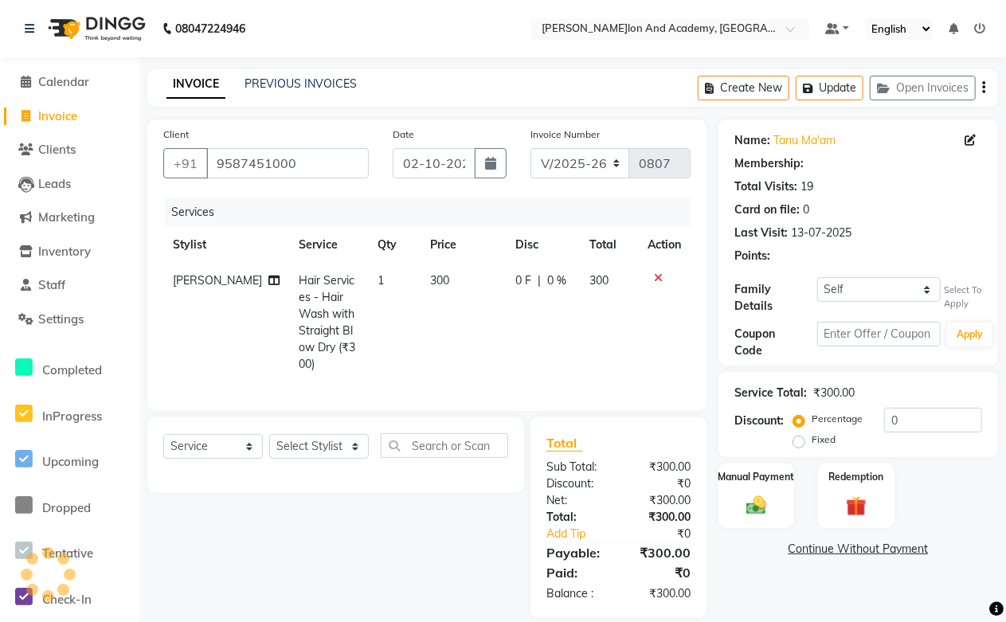
select select "1: Object"
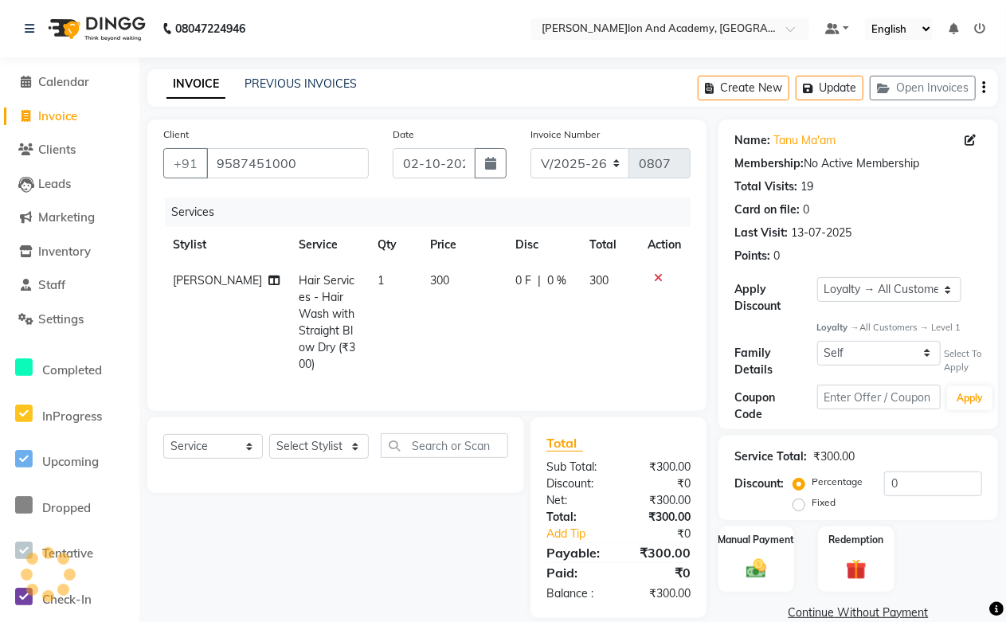
scroll to position [26, 0]
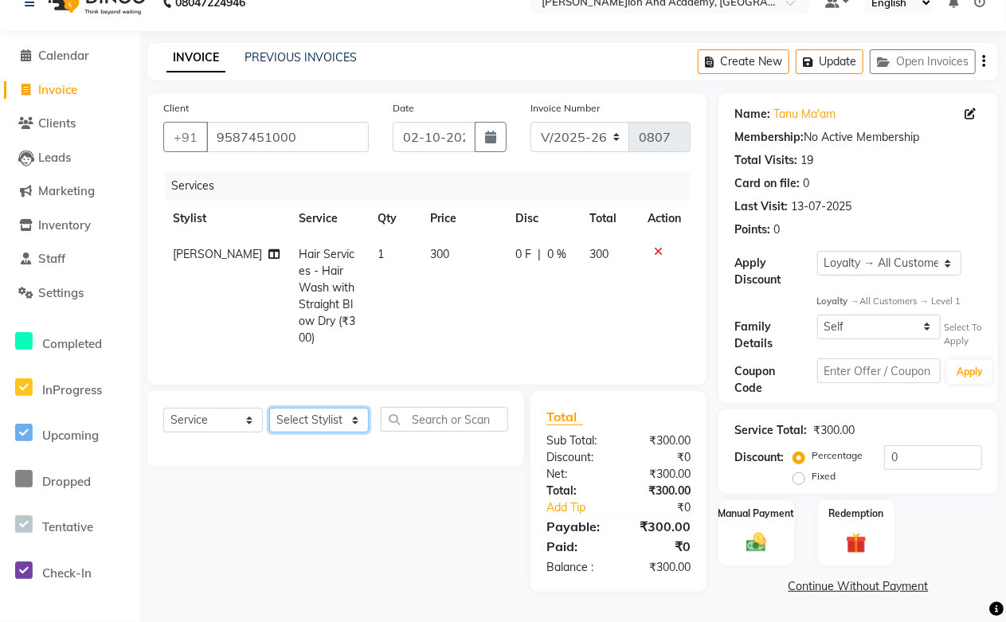
click at [325, 424] on select "Select Stylist Abdul Shoaib Aksha Khan Anisha Ray Archika Jain Arti Singh Ayan …" at bounding box center [319, 420] width 100 height 25
select select "93074"
click at [269, 408] on select "Select Stylist Abdul Shoaib Aksha Khan Anisha Ray Archika Jain Arti Singh Ayan …" at bounding box center [319, 420] width 100 height 25
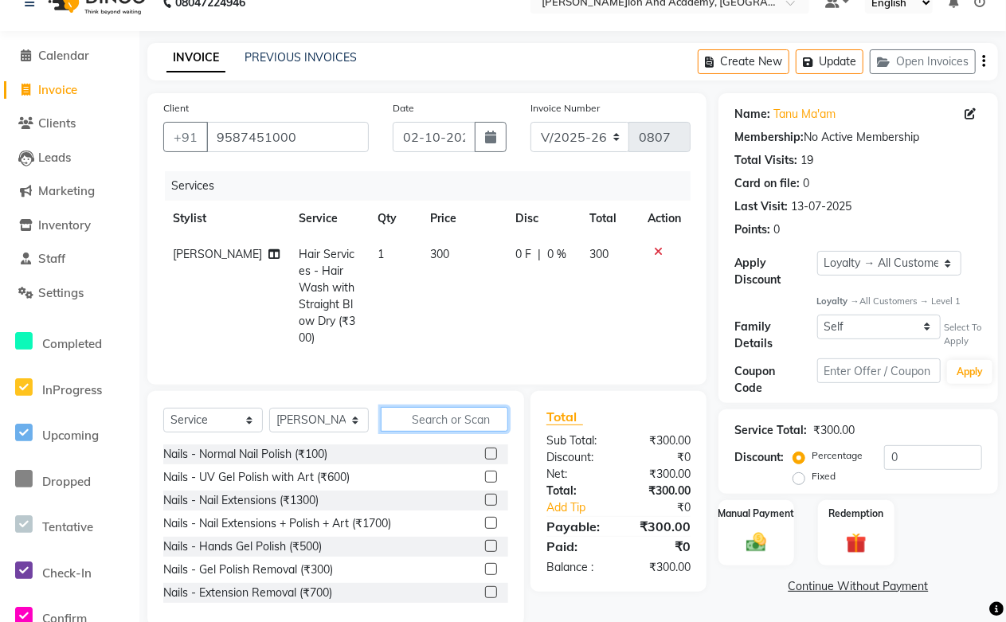
click at [459, 415] on input "text" at bounding box center [444, 419] width 127 height 25
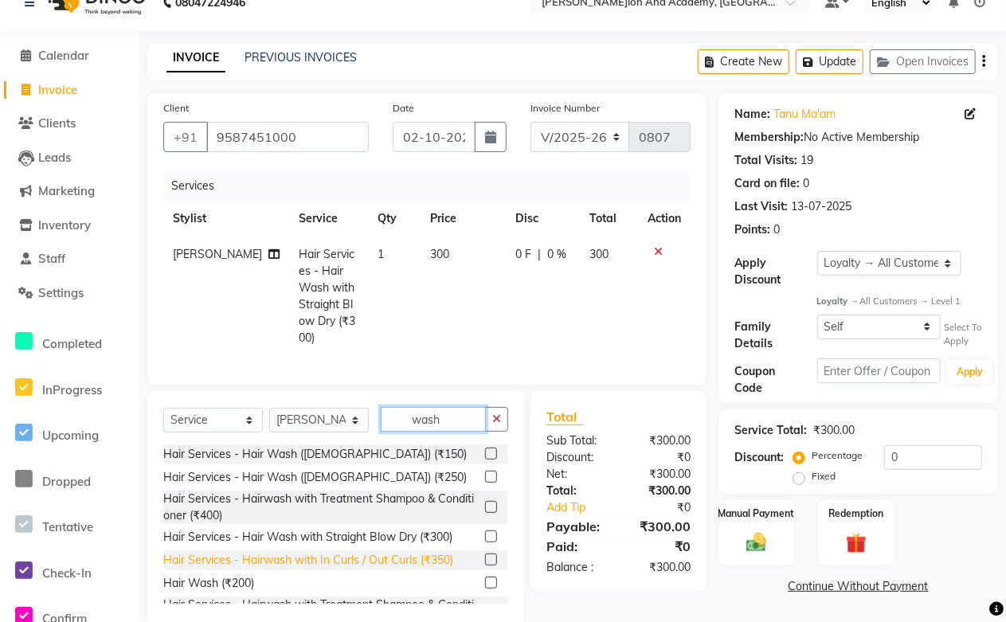
type input "wash"
click at [373, 562] on div "Hair Services - Hairwash with In Curls / Out Curls (₹350)" at bounding box center [308, 560] width 290 height 17
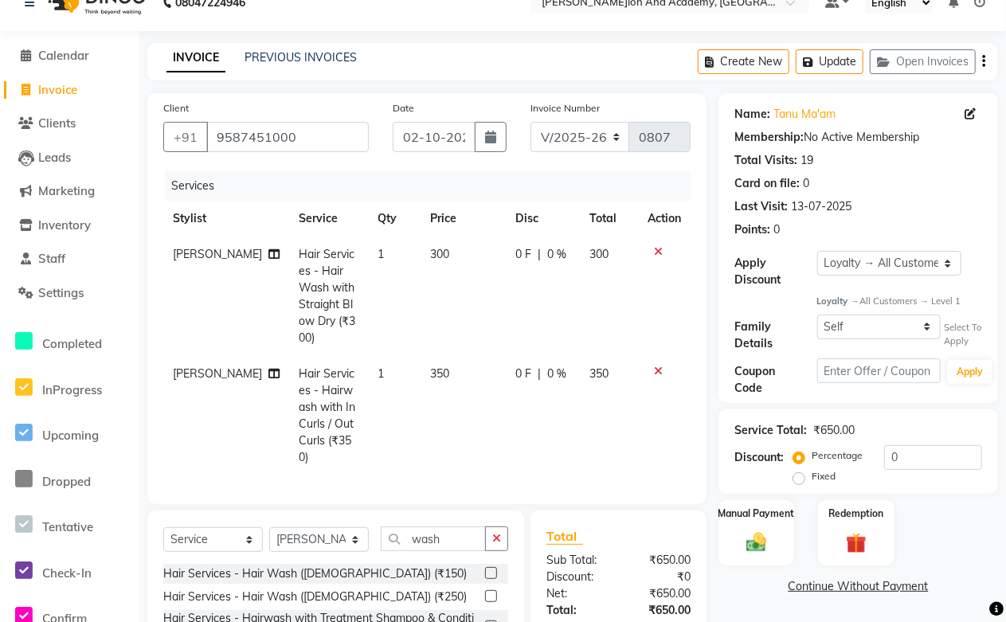
checkbox input "false"
click at [826, 57] on button "Update" at bounding box center [830, 61] width 68 height 25
click at [59, 58] on span "Calendar" at bounding box center [63, 55] width 51 height 15
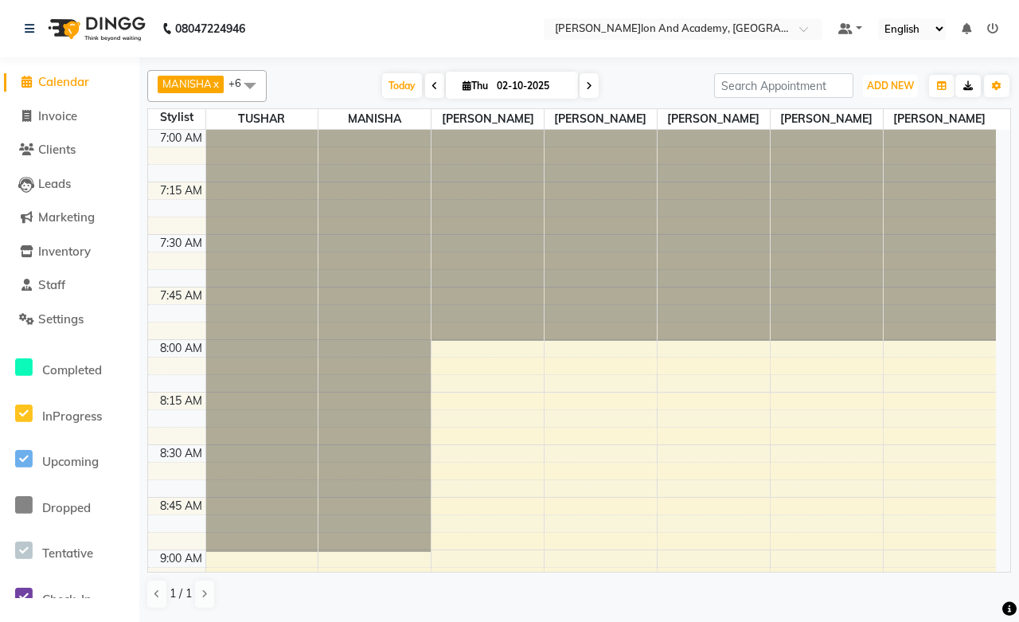
click at [906, 94] on button "ADD NEW Toggle Dropdown" at bounding box center [890, 86] width 55 height 22
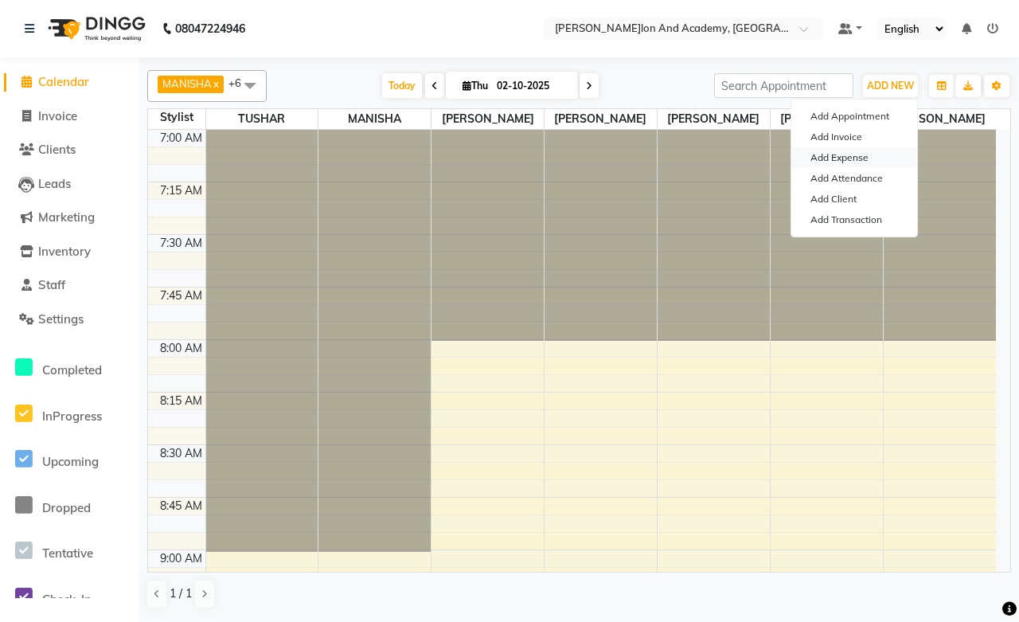
click at [841, 163] on link "Add Expense" at bounding box center [855, 157] width 126 height 21
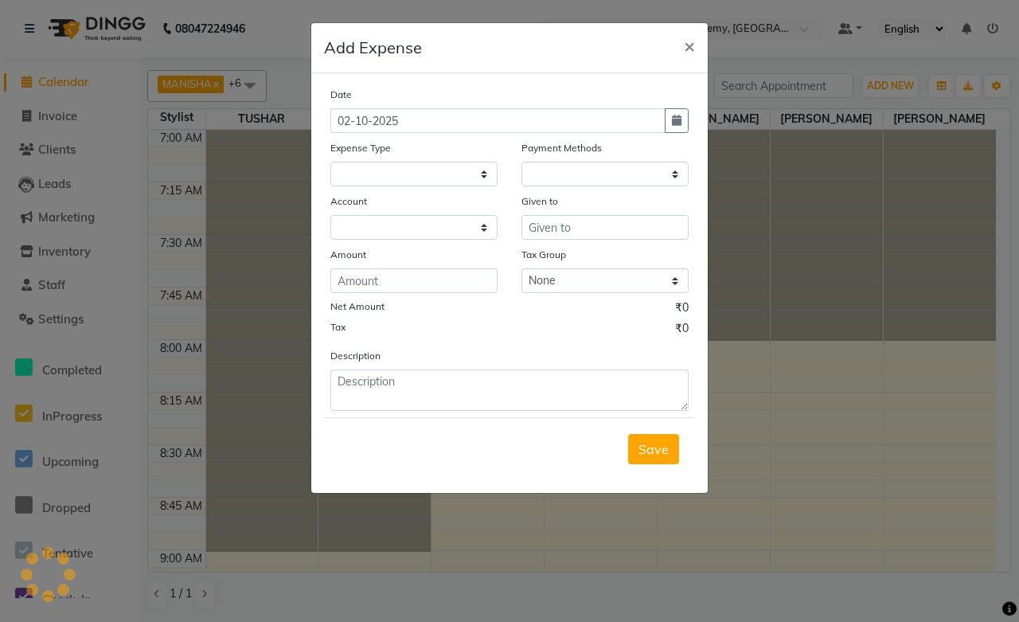
select select "1"
select select "5474"
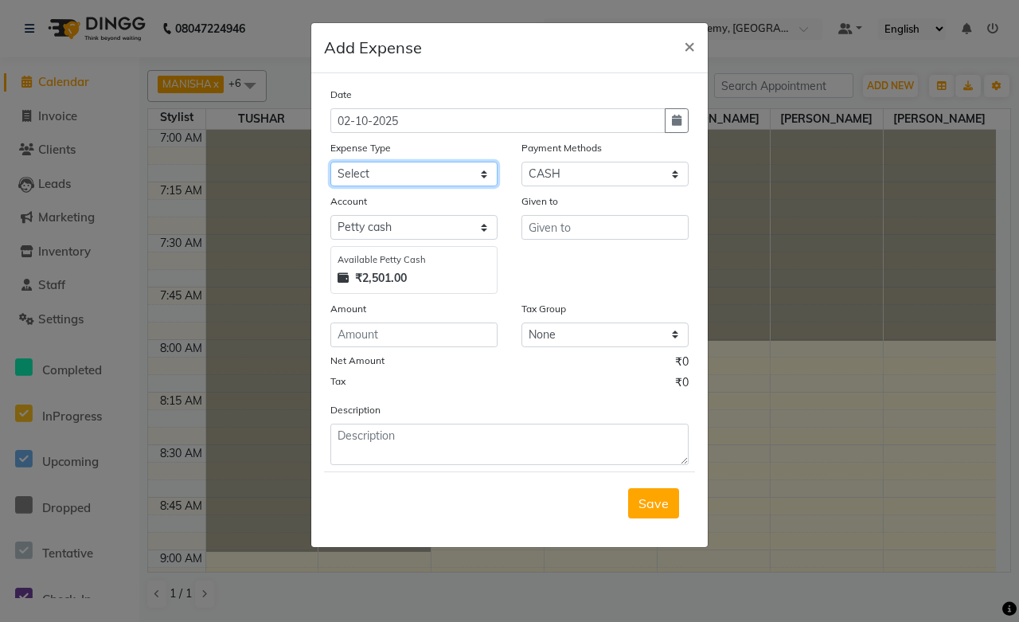
click at [362, 170] on select "Select Advance Salary Car maintenance Client Snacks Clinical charges Equipment …" at bounding box center [413, 174] width 167 height 25
select select "16579"
click at [330, 162] on select "Select Advance Salary Car maintenance Client Snacks Clinical charges Equipment …" at bounding box center [413, 174] width 167 height 25
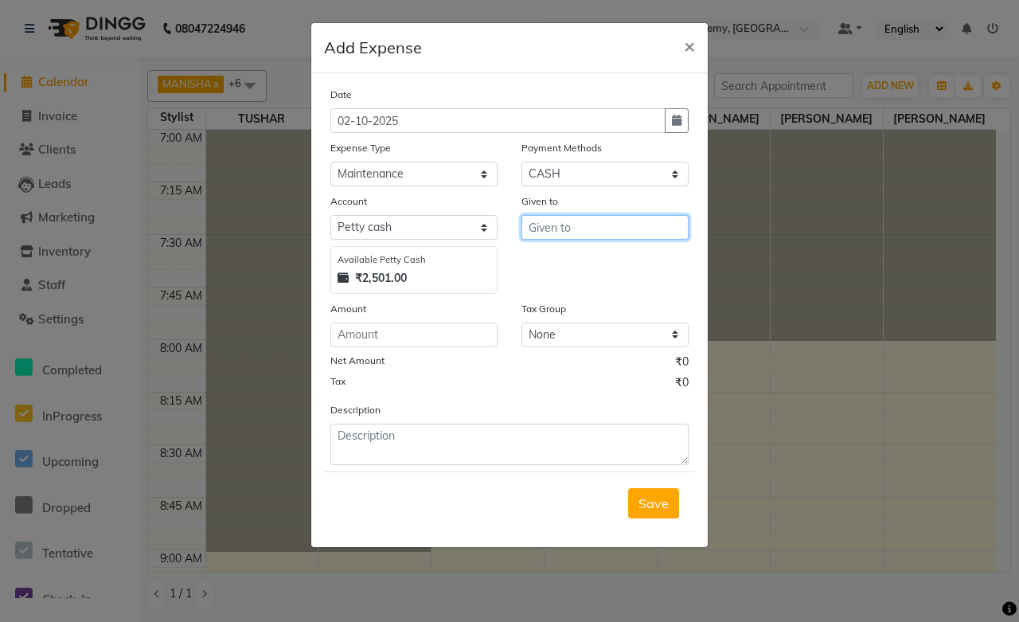
click at [555, 232] on input "text" at bounding box center [605, 227] width 167 height 25
type input "Tushar Sir"
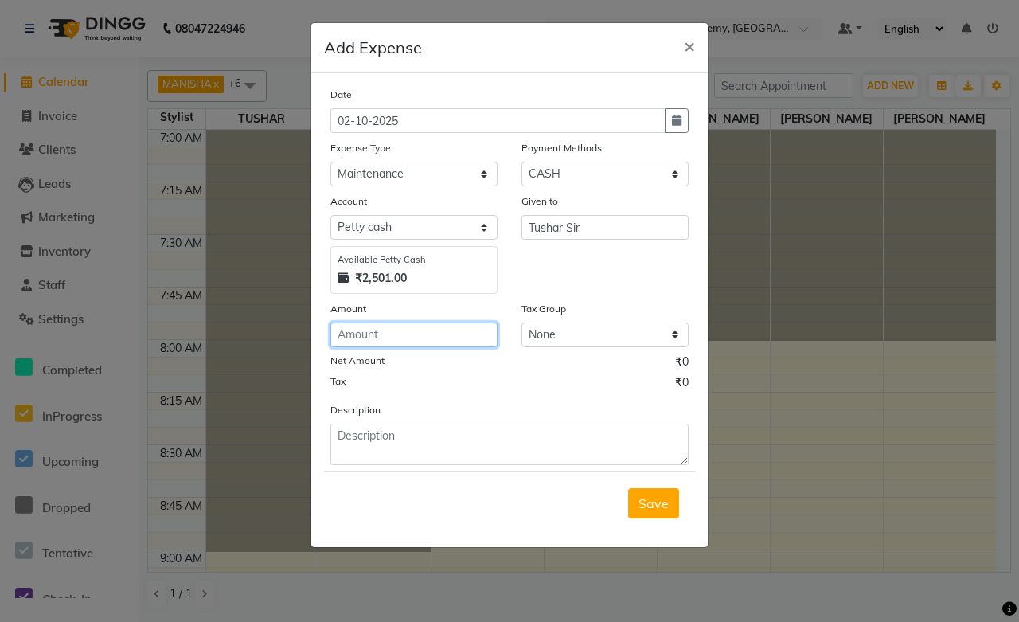
click at [360, 331] on input "number" at bounding box center [413, 335] width 167 height 25
type input "200"
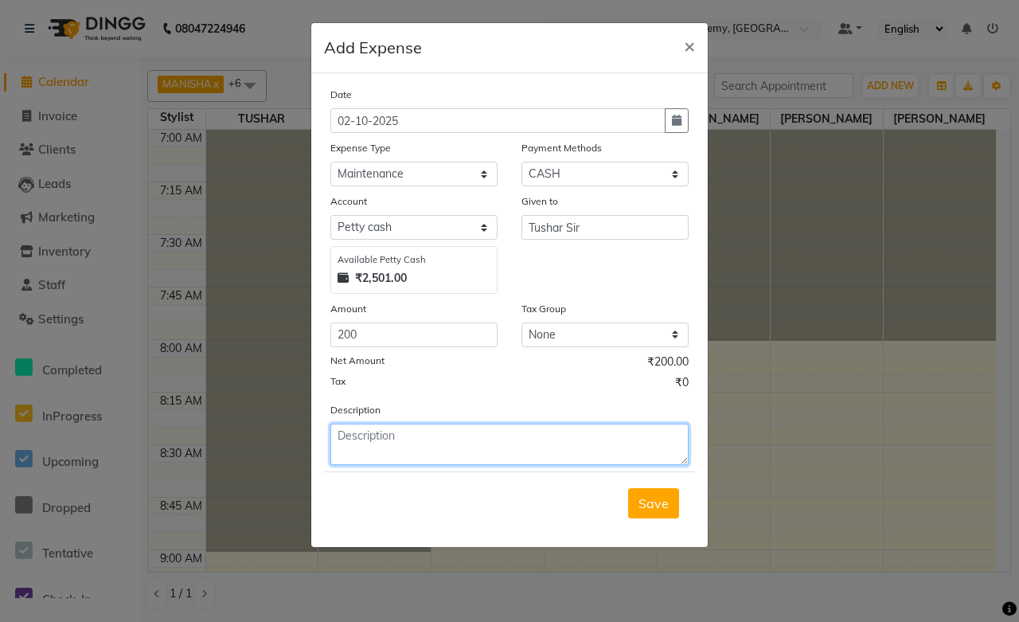
click at [415, 436] on textarea at bounding box center [509, 444] width 358 height 41
type textarea "CCTV Service"
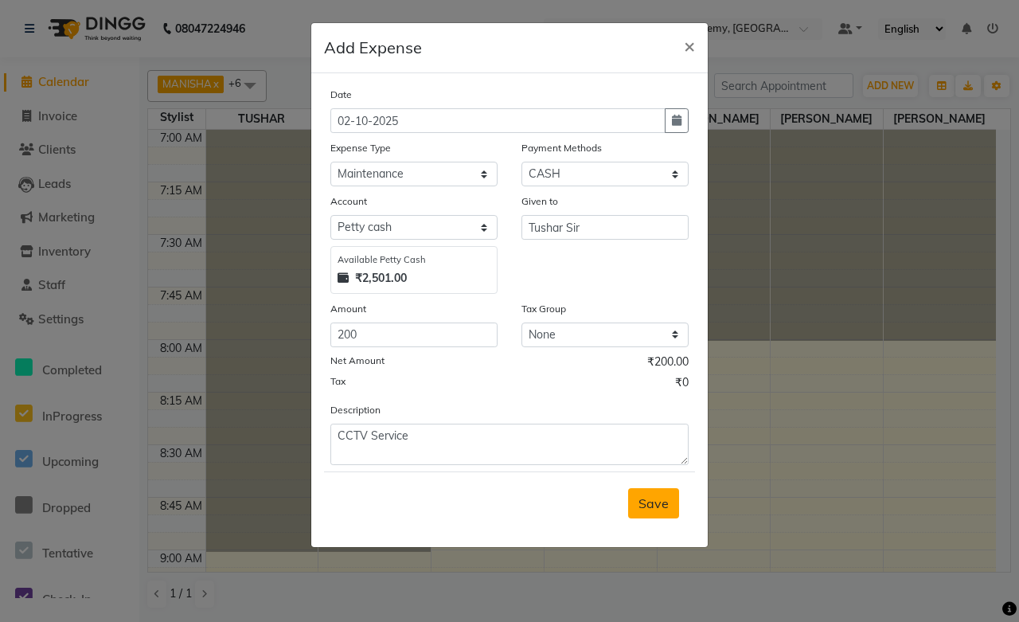
click at [642, 510] on span "Save" at bounding box center [654, 503] width 30 height 16
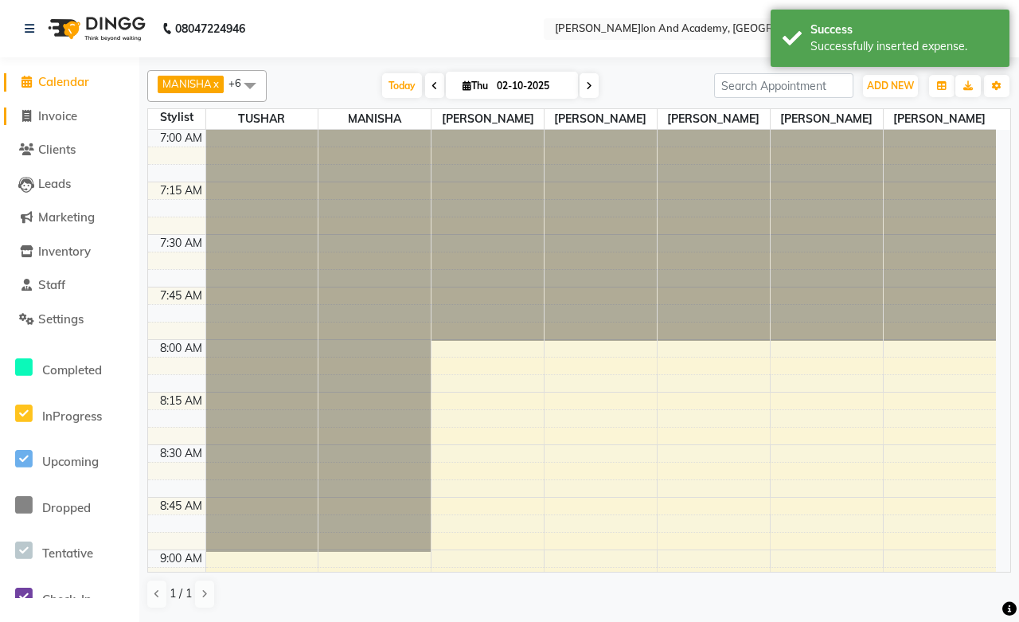
click at [68, 111] on span "Invoice" at bounding box center [57, 115] width 39 height 15
select select "service"
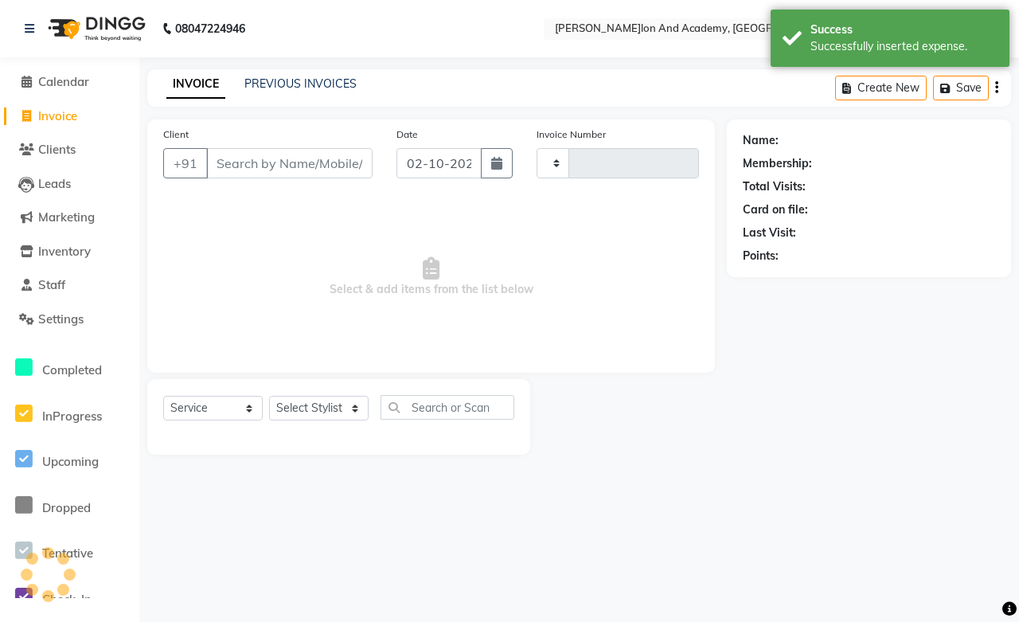
type input "0807"
select select "6453"
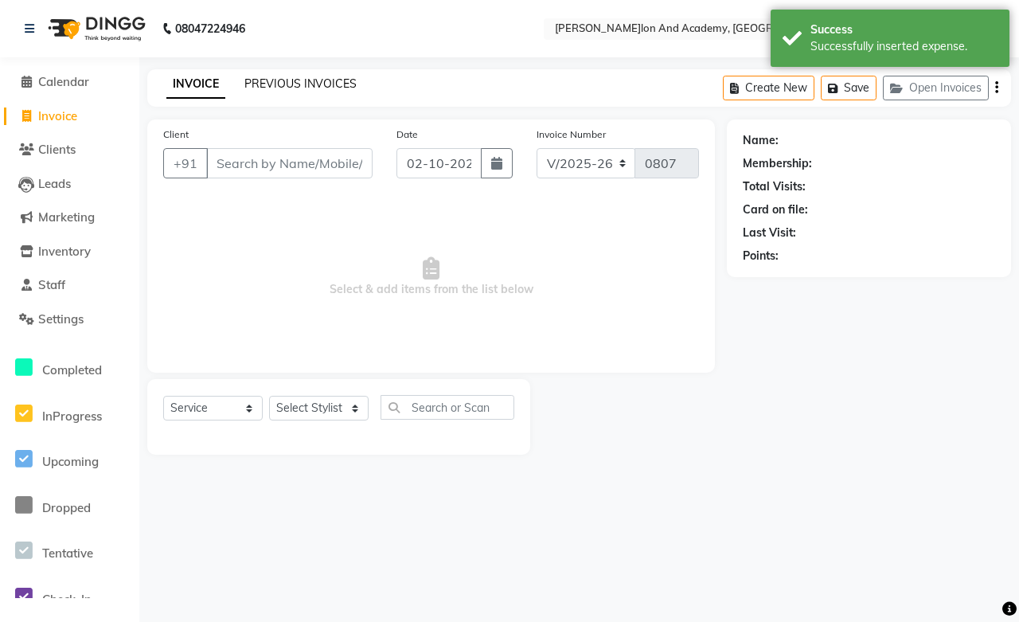
click at [288, 83] on link "PREVIOUS INVOICES" at bounding box center [300, 83] width 112 height 14
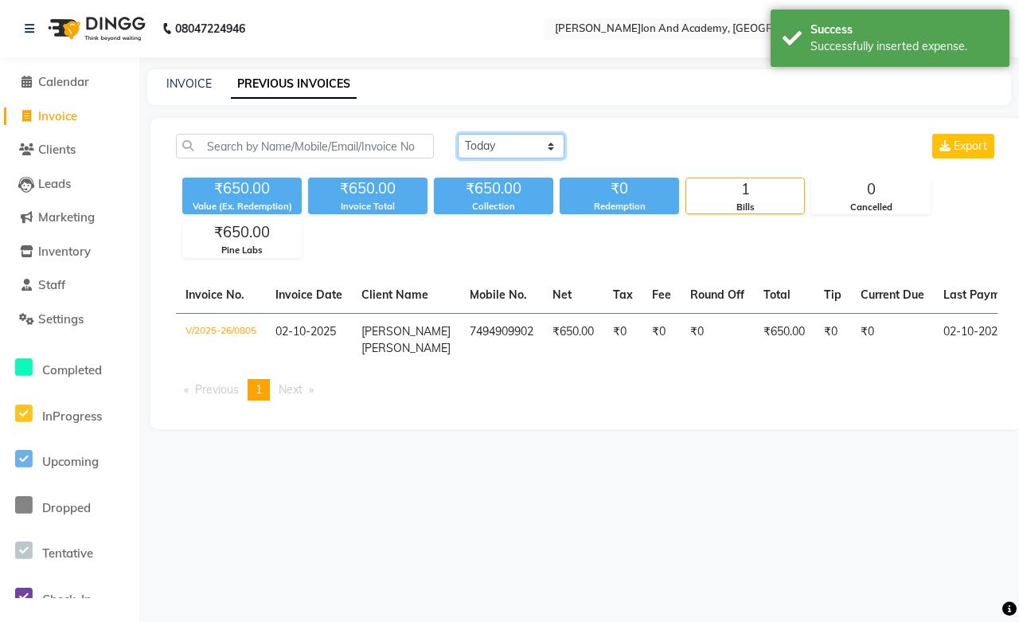
click at [496, 139] on select "Today Yesterday Custom Range" at bounding box center [511, 146] width 107 height 25
select select "yesterday"
click at [458, 134] on select "Today Yesterday Custom Range" at bounding box center [511, 146] width 107 height 25
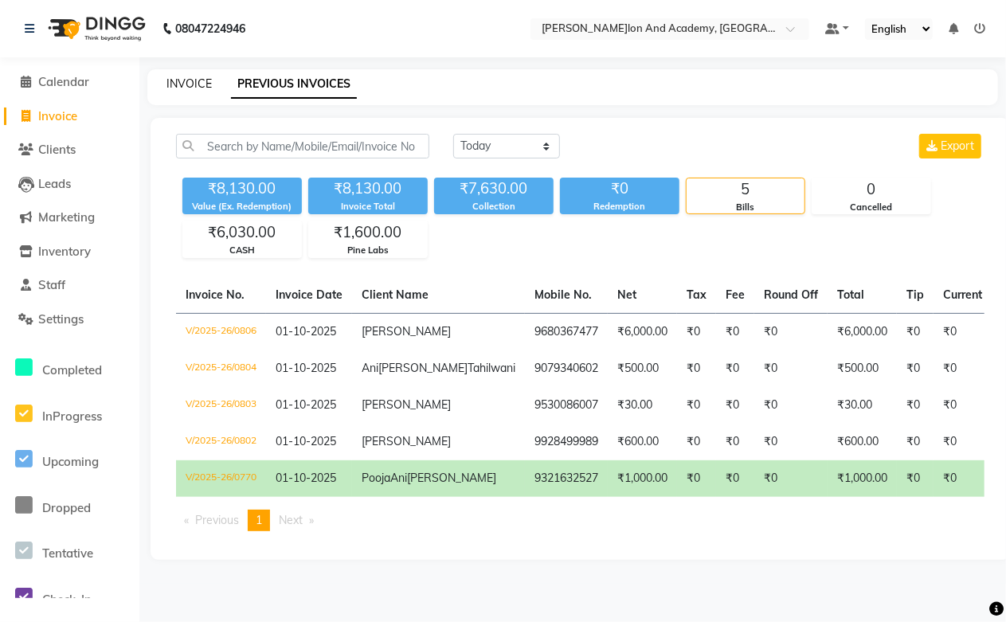
click at [205, 80] on link "INVOICE" at bounding box center [188, 83] width 45 height 14
select select "service"
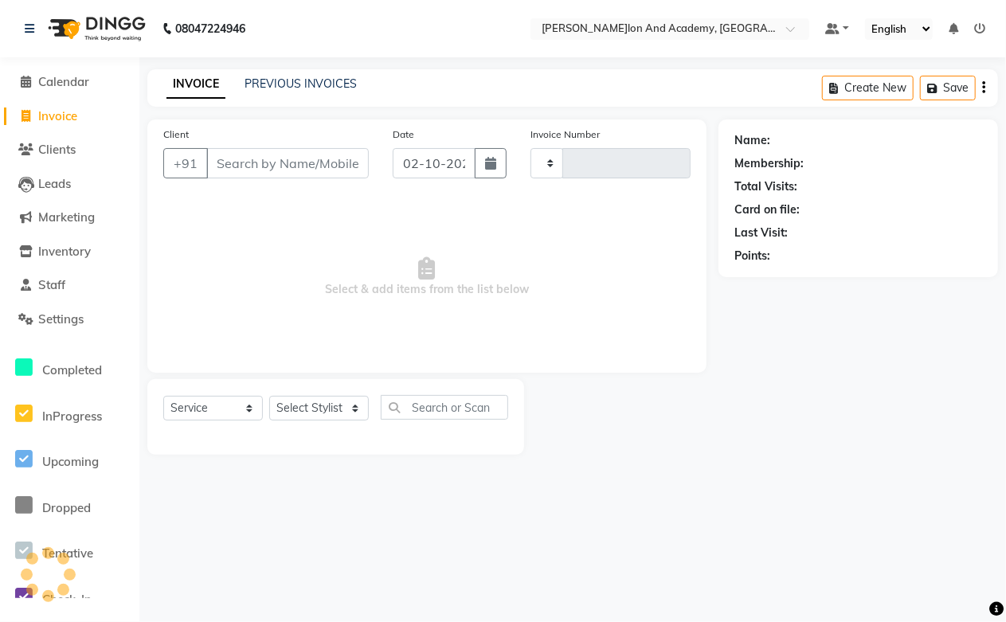
type input "0807"
select select "6453"
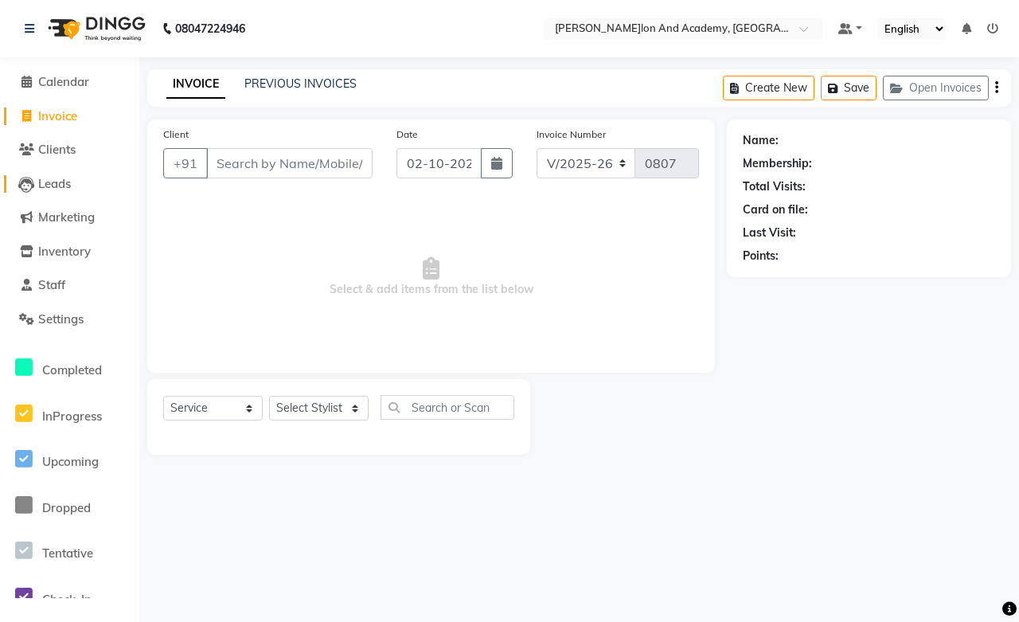
click at [56, 190] on span "Leads" at bounding box center [54, 183] width 33 height 15
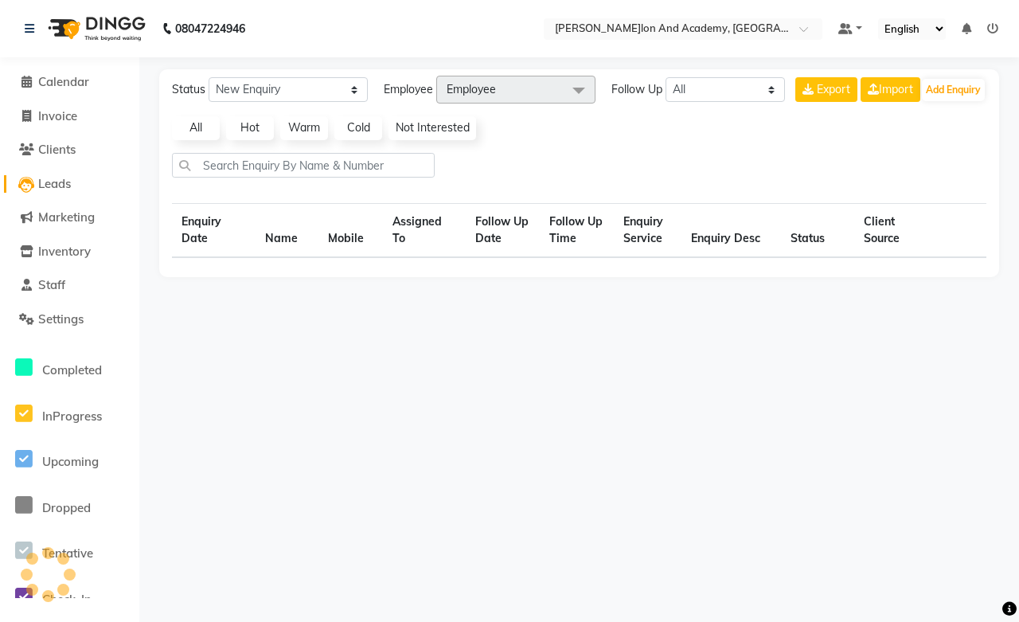
select select "10"
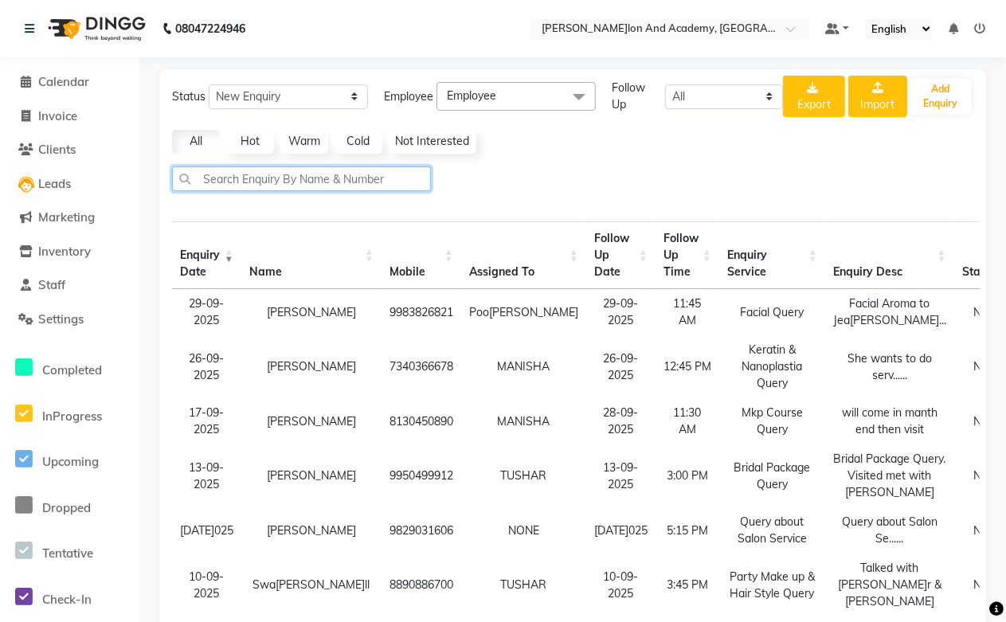
click at [276, 187] on input "text" at bounding box center [301, 178] width 259 height 25
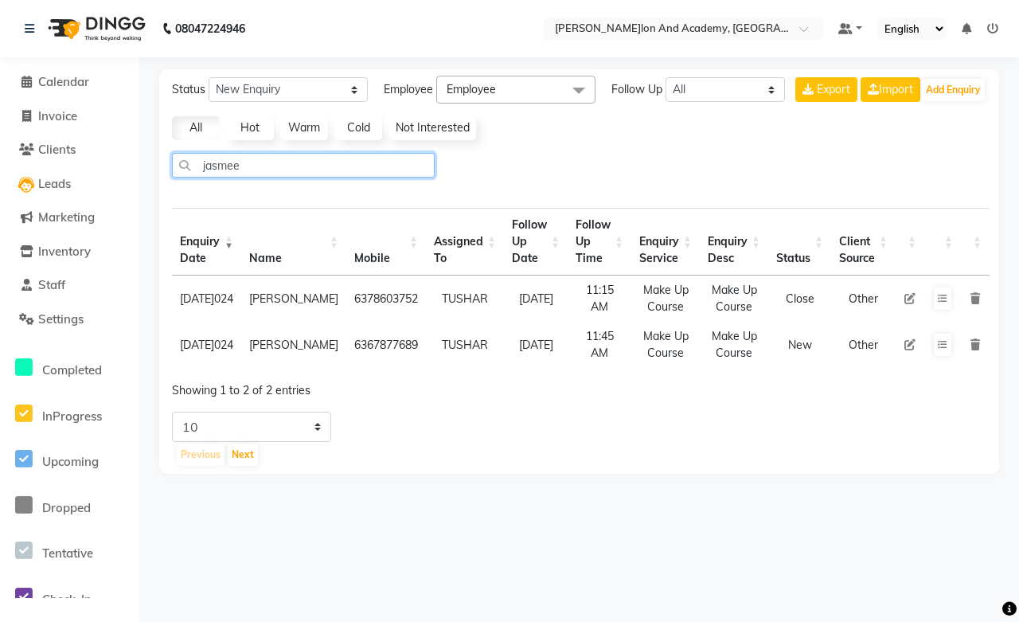
type input "jasmeet"
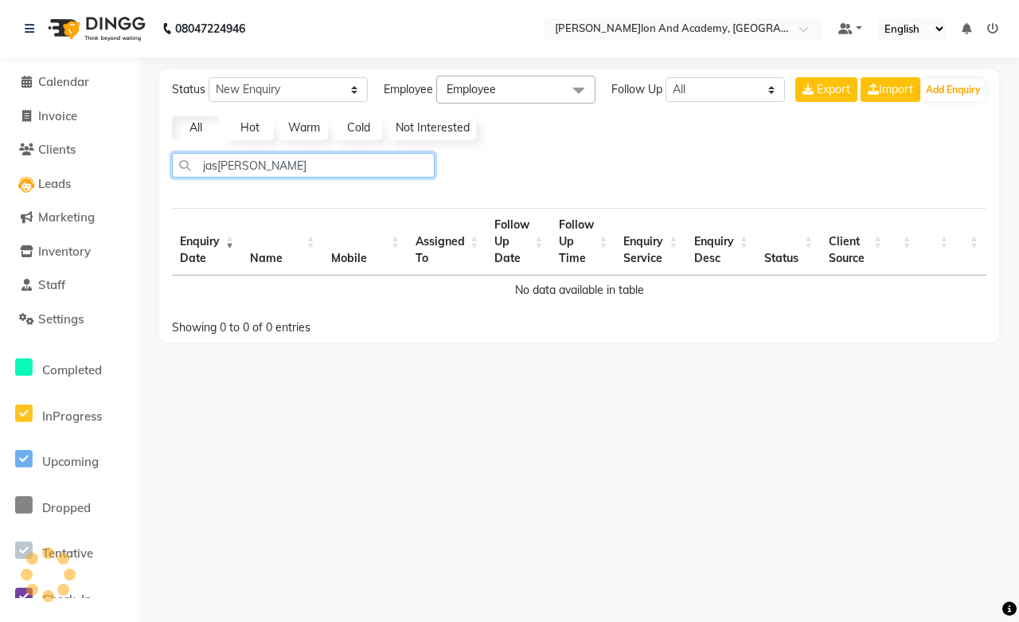
drag, startPoint x: 279, startPoint y: 173, endPoint x: 143, endPoint y: 172, distance: 135.4
click at [143, 172] on main "Status New Enquiry Open Enquiry Converted Enquiry All All New Open Converted Em…" at bounding box center [579, 217] width 880 height 297
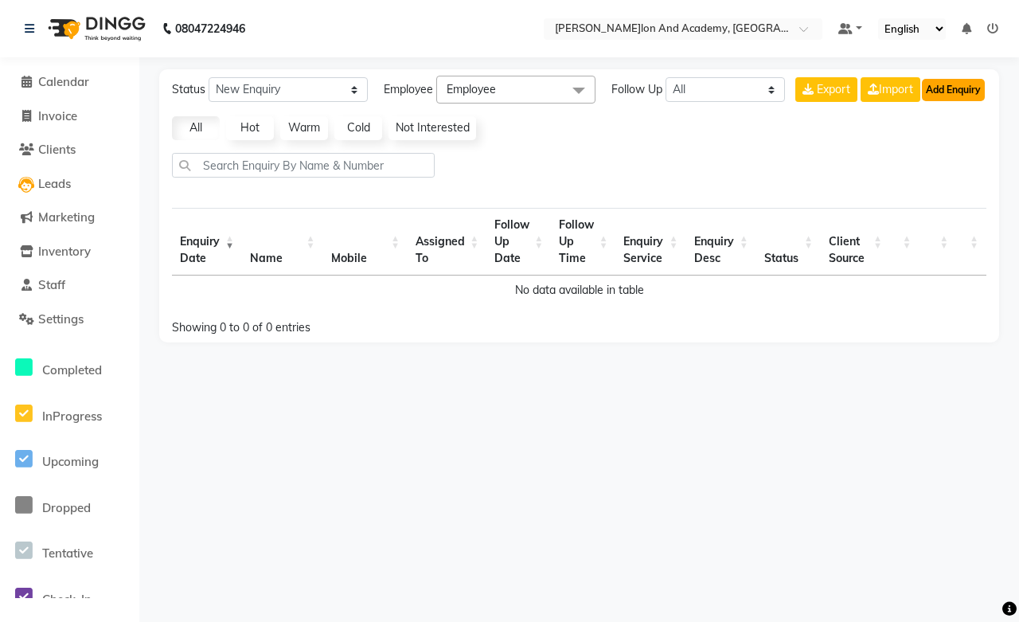
click at [942, 88] on button "Add Enquiry" at bounding box center [953, 90] width 63 height 22
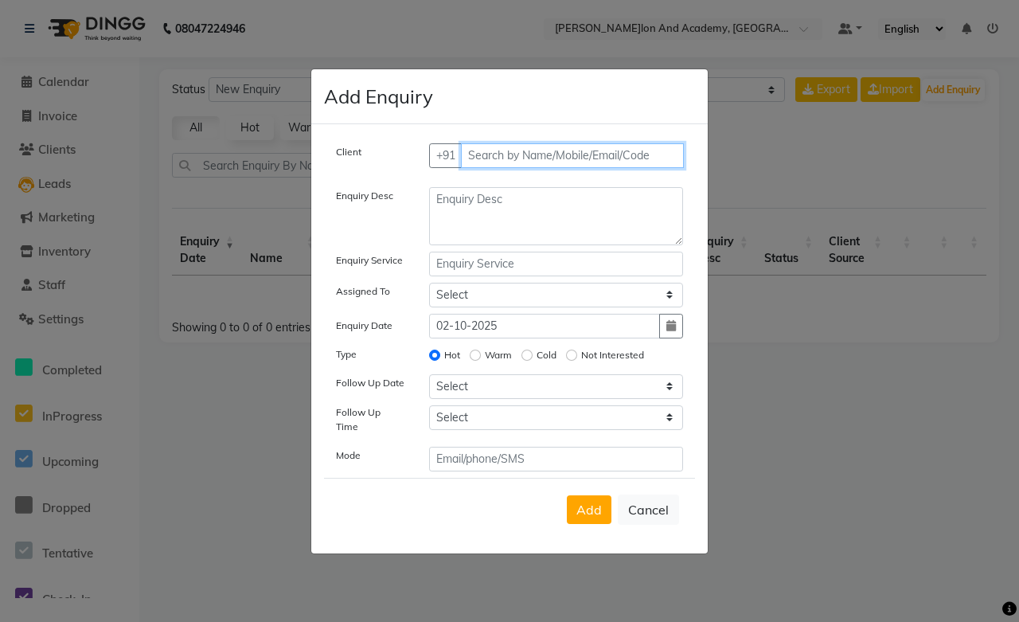
click at [483, 156] on input "text" at bounding box center [573, 155] width 224 height 25
click at [518, 157] on input "text" at bounding box center [573, 155] width 224 height 25
type input "9079780327"
click at [638, 160] on span "Add Client" at bounding box center [650, 155] width 53 height 14
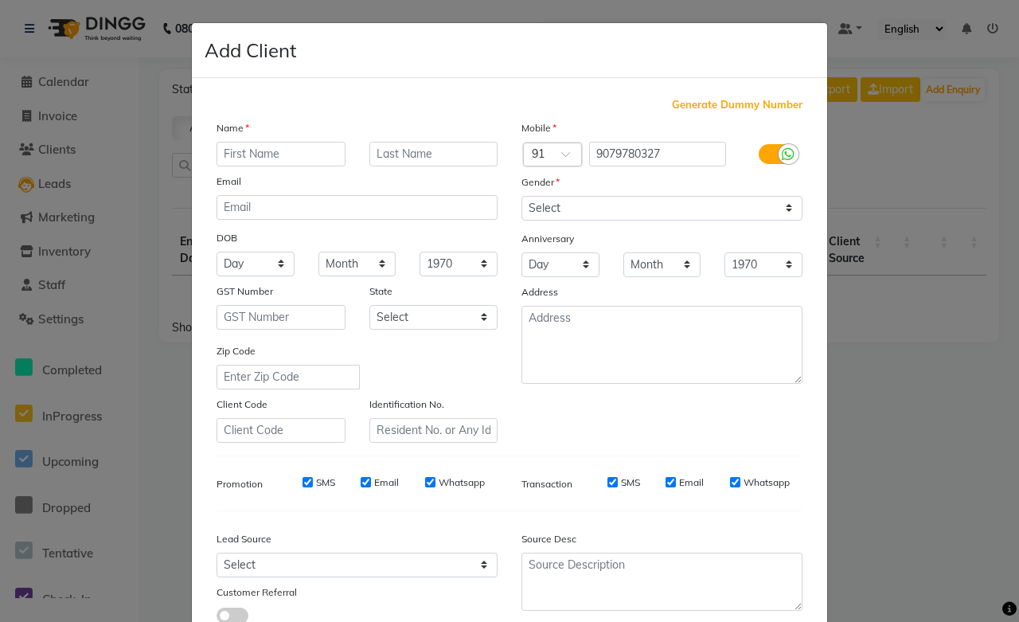
click at [268, 157] on input "text" at bounding box center [281, 154] width 129 height 25
type input "Jasmeet"
click at [384, 156] on input "text" at bounding box center [433, 154] width 129 height 25
type input "Kour"
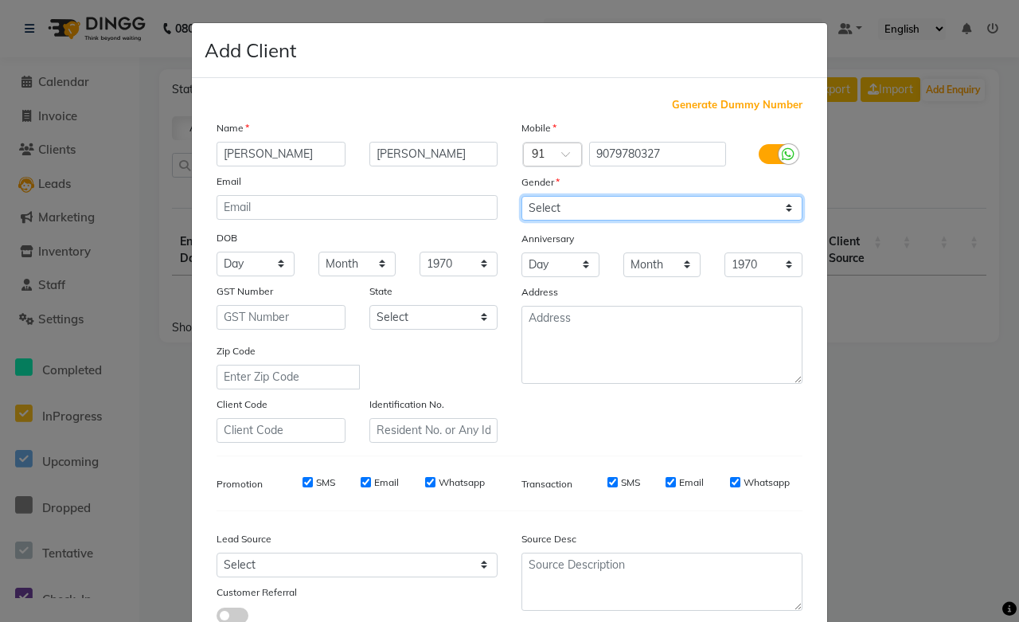
click at [546, 208] on select "Select Male Female Other Prefer Not To Say" at bounding box center [662, 208] width 281 height 25
select select "female"
click at [522, 196] on select "Select Male Female Other Prefer Not To Say" at bounding box center [662, 208] width 281 height 25
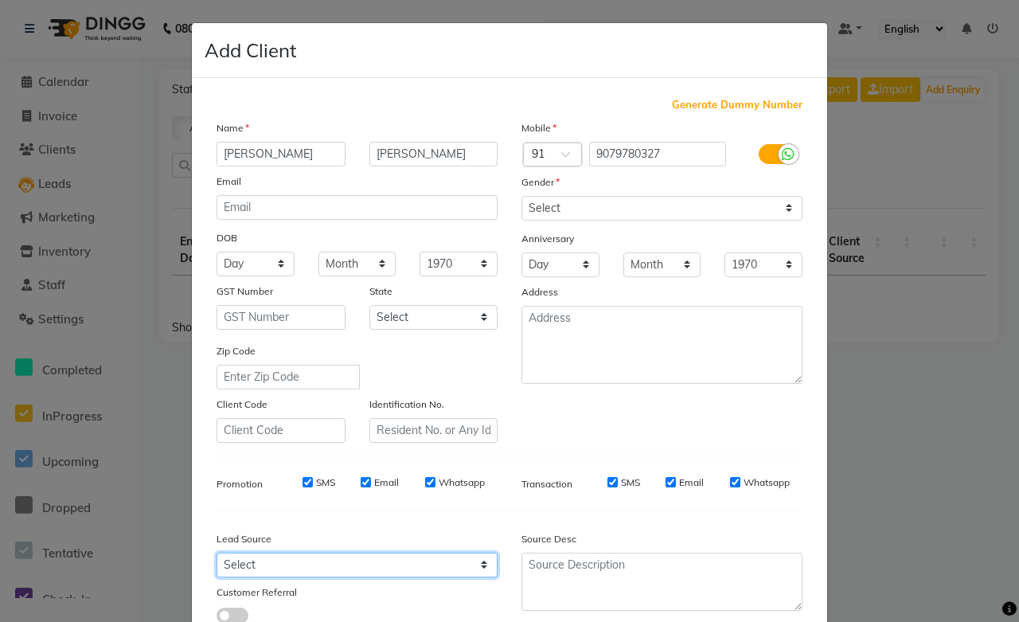
click at [240, 569] on select "Select Walk-in Referral Internet Friend Word of Mouth Advertisement Facebook Ju…" at bounding box center [357, 565] width 281 height 25
select select "46012"
click at [217, 553] on select "Select Walk-in Referral Internet Friend Word of Mouth Advertisement Facebook Ju…" at bounding box center [357, 565] width 281 height 25
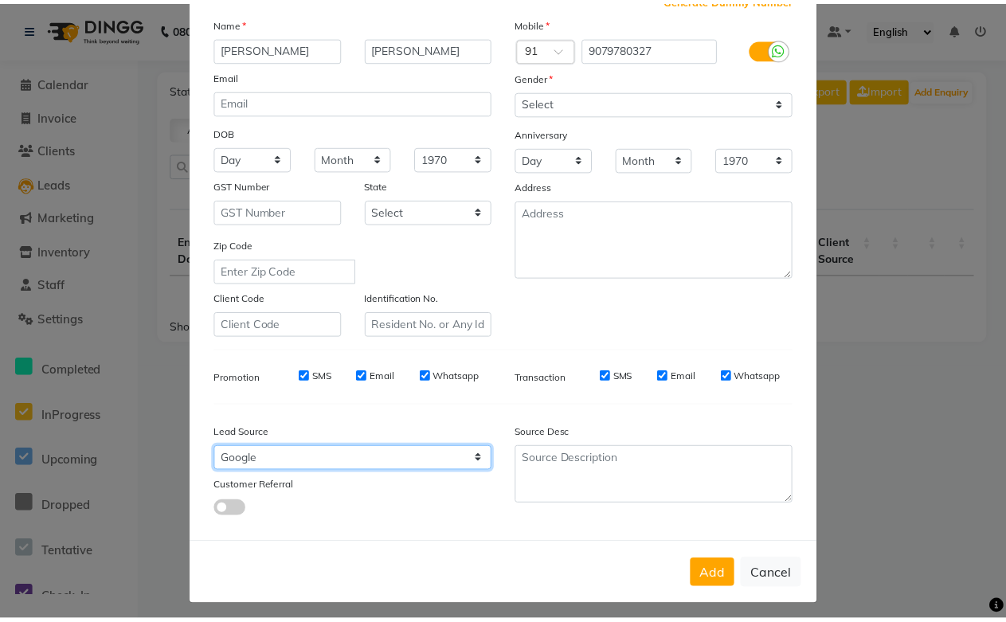
scroll to position [114, 0]
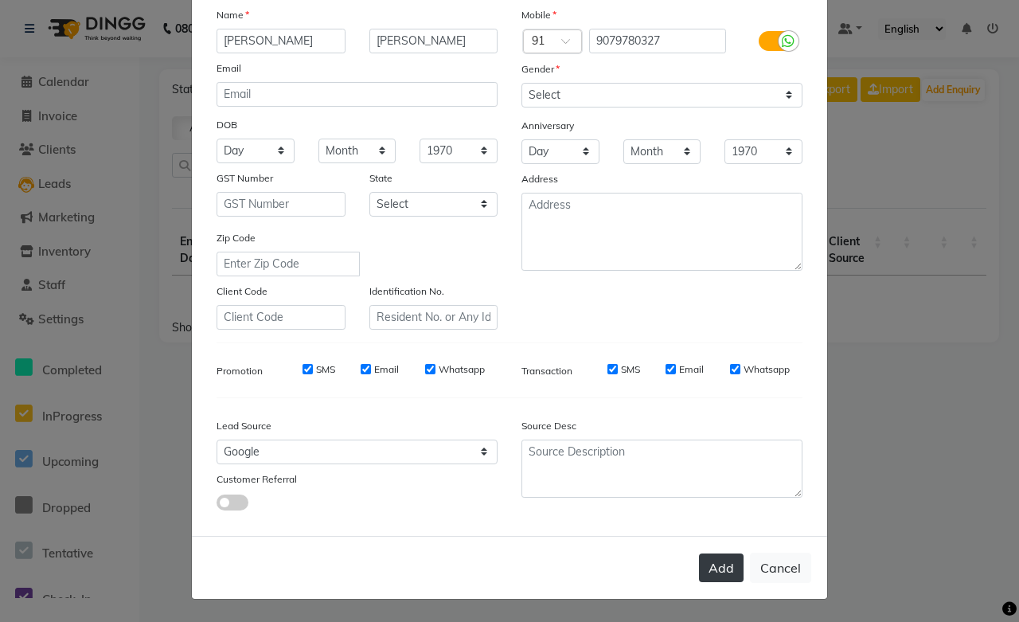
click at [713, 570] on button "Add" at bounding box center [721, 567] width 45 height 29
select select
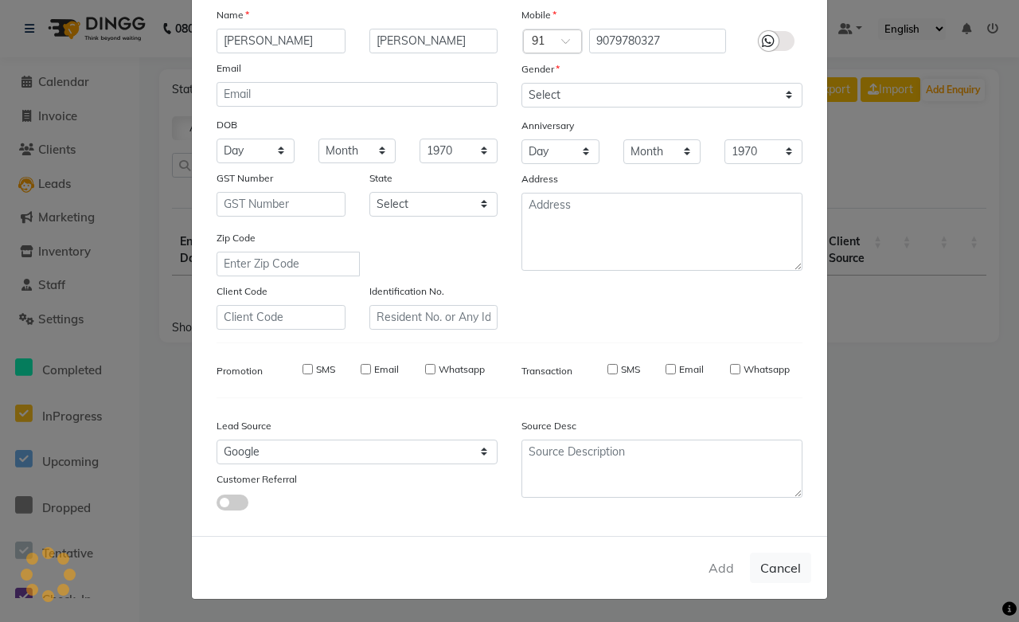
select select
checkbox input "false"
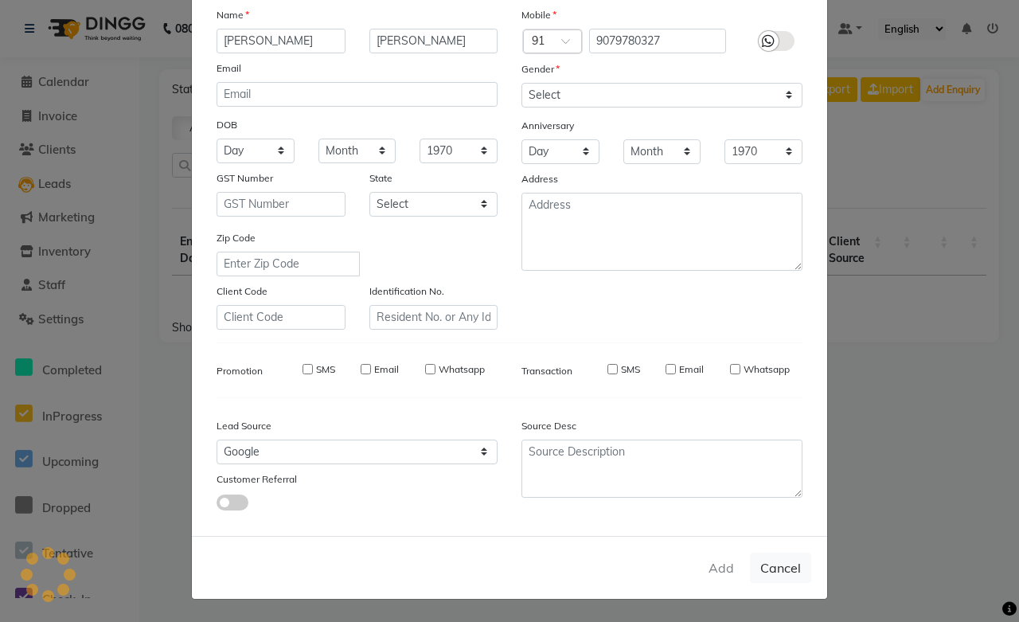
checkbox input "false"
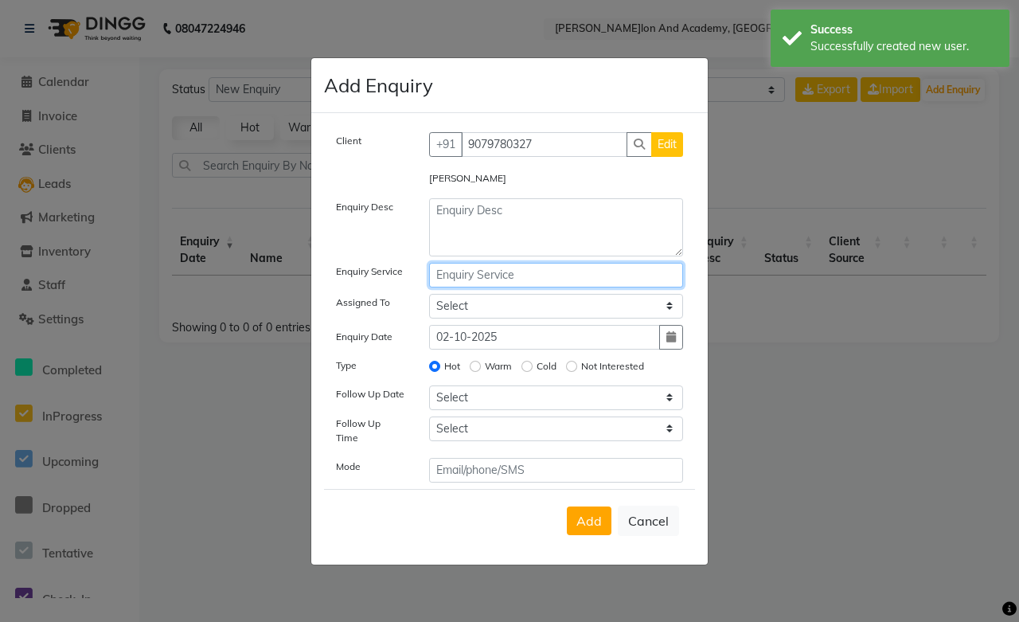
click at [483, 280] on input "text" at bounding box center [556, 275] width 255 height 25
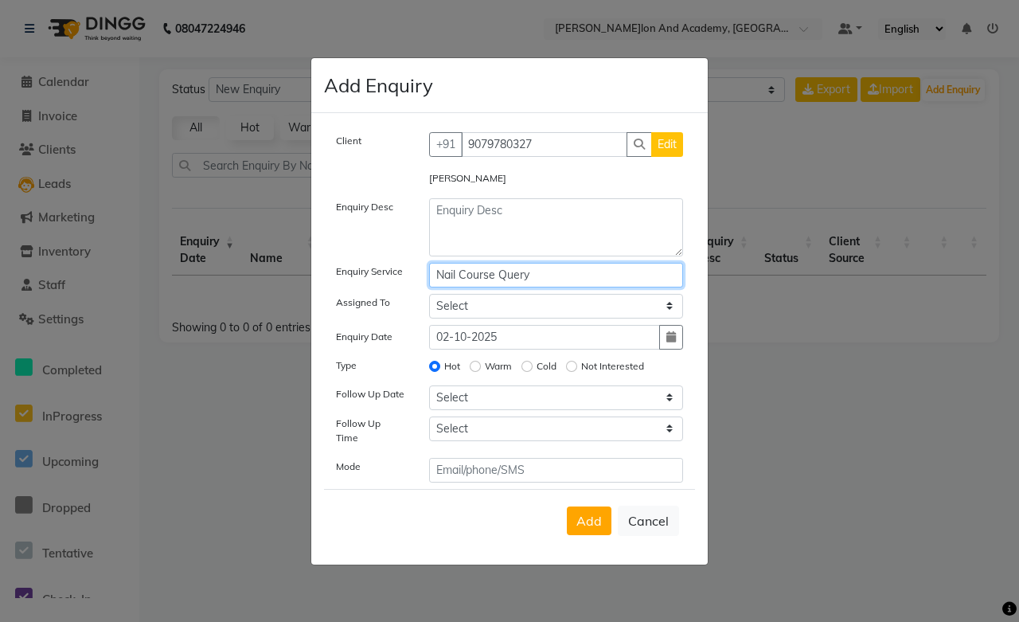
type input "Nail Course Query"
click at [460, 215] on textarea at bounding box center [556, 227] width 255 height 58
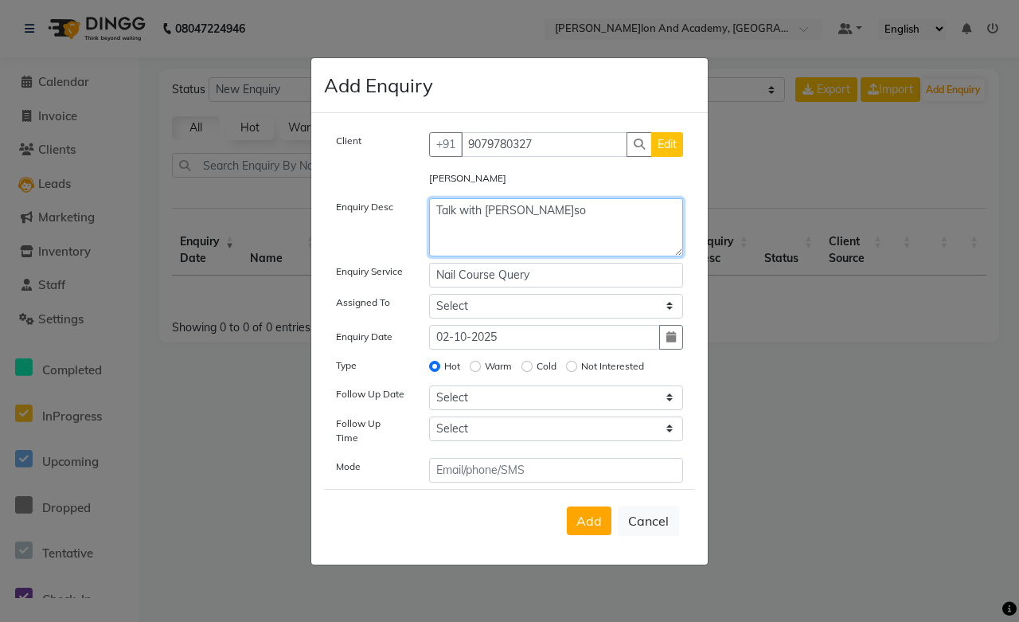
click at [526, 205] on textarea "Talk with Tushar also" at bounding box center [556, 227] width 255 height 58
type textarea "Talk with Tushar Sir also"
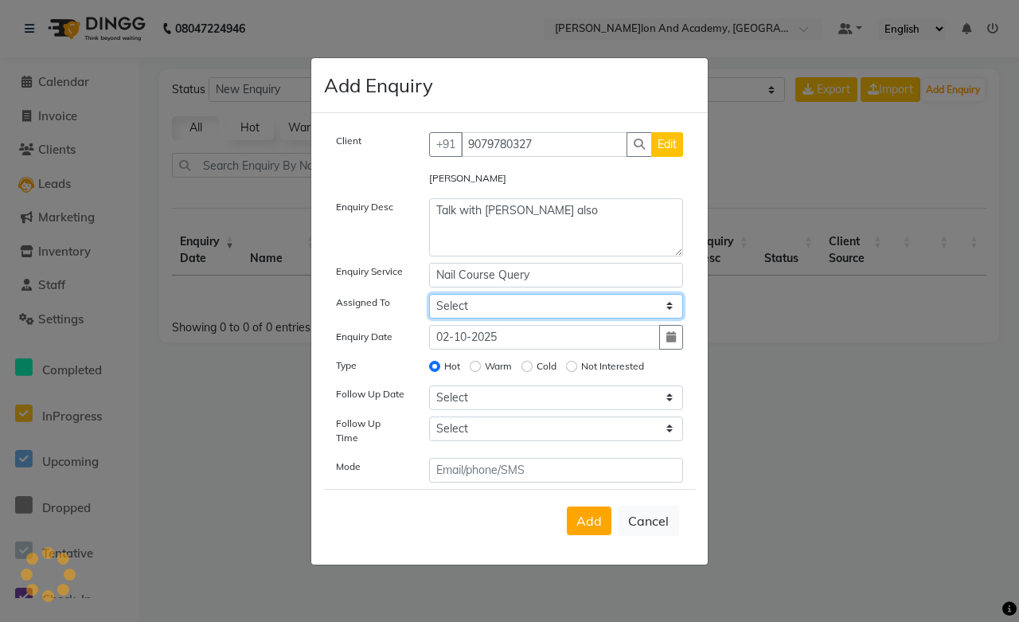
click at [491, 309] on select "Select Abdul Shoaib Aksha Khan Anisha Ray Archika Jain Arti Singh Ayan Pathan A…" at bounding box center [556, 306] width 255 height 25
select select "49047"
click at [429, 299] on select "Select Abdul Shoaib Aksha Khan Anisha Ray Archika Jain Arti Singh Ayan Pathan A…" at bounding box center [556, 306] width 255 height 25
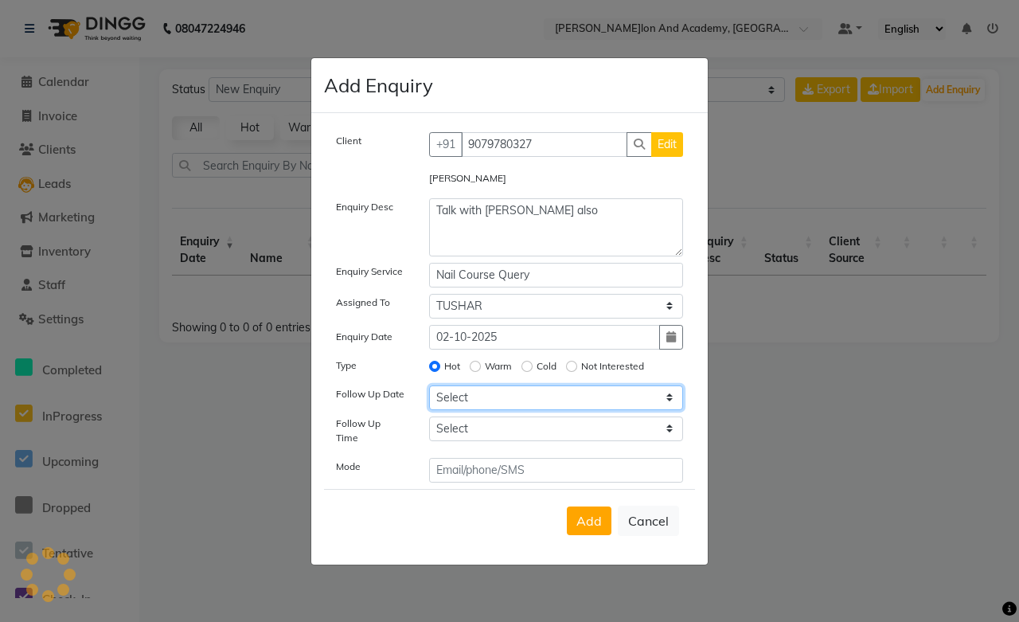
click at [484, 404] on select "Select Today Tomorrow In 2 days (Saturday) In 3 days (Sunday) In 4 days (Monday…" at bounding box center [556, 397] width 255 height 25
select select "custom_date"
click at [429, 390] on select "Select Today Tomorrow In 2 days (Saturday) In 3 days (Sunday) In 4 days (Monday…" at bounding box center [556, 397] width 255 height 25
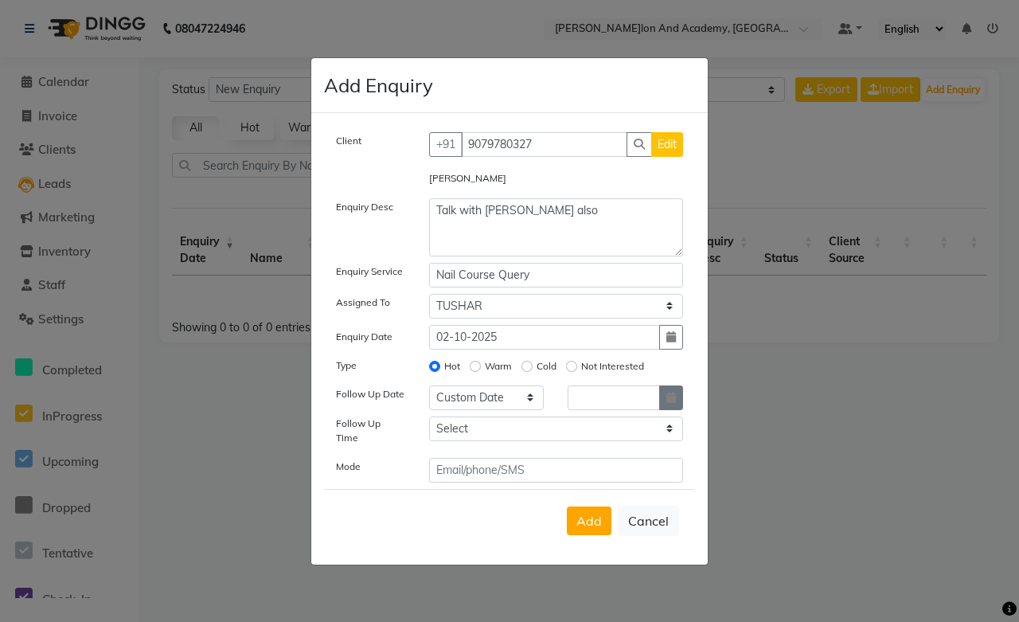
click at [670, 409] on button "button" at bounding box center [671, 397] width 24 height 25
select select "10"
select select "2025"
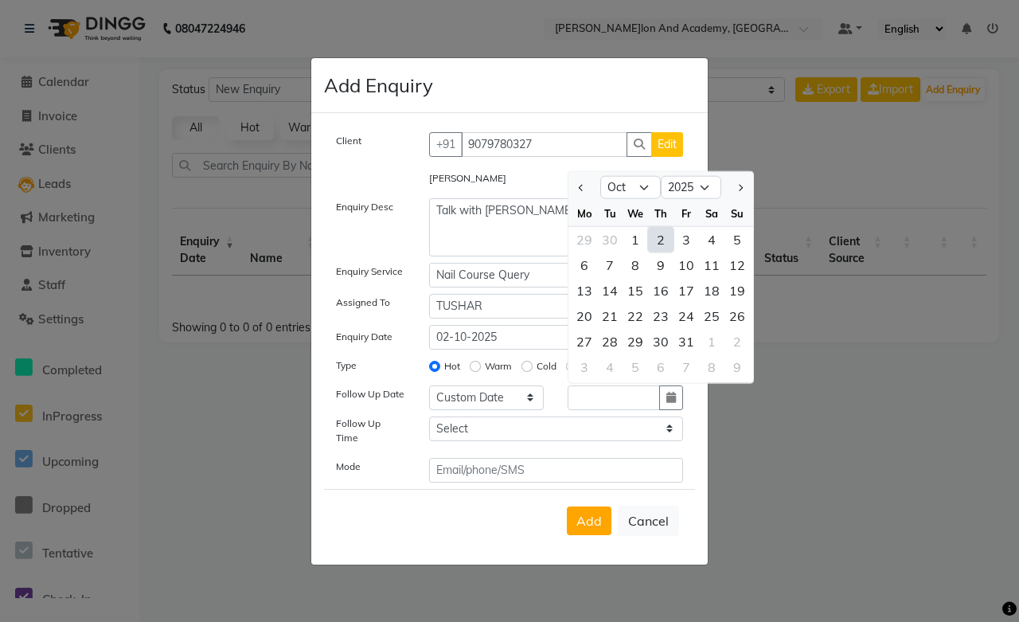
click at [655, 251] on div "2" at bounding box center [660, 238] width 25 height 25
type input "02-10-2025"
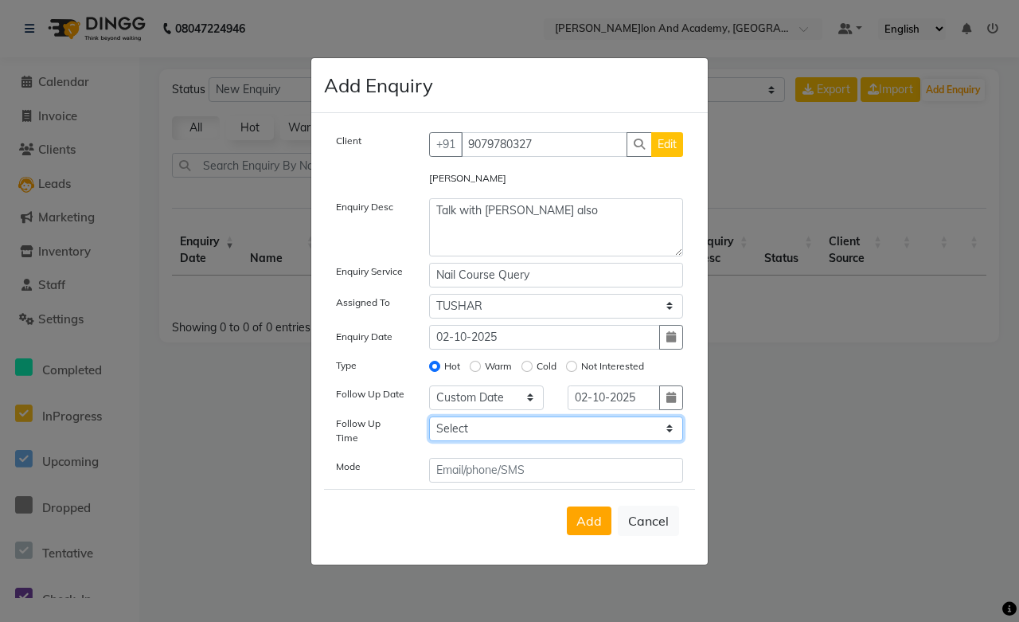
click at [506, 436] on select "Select 07:00 AM 07:15 AM 07:30 AM 07:45 AM 08:00 AM 08:15 AM 08:30 AM 08:45 AM …" at bounding box center [556, 428] width 255 height 25
select select "705"
click at [429, 421] on select "Select 07:00 AM 07:15 AM 07:30 AM 07:45 AM 08:00 AM 08:15 AM 08:30 AM 08:45 AM …" at bounding box center [556, 428] width 255 height 25
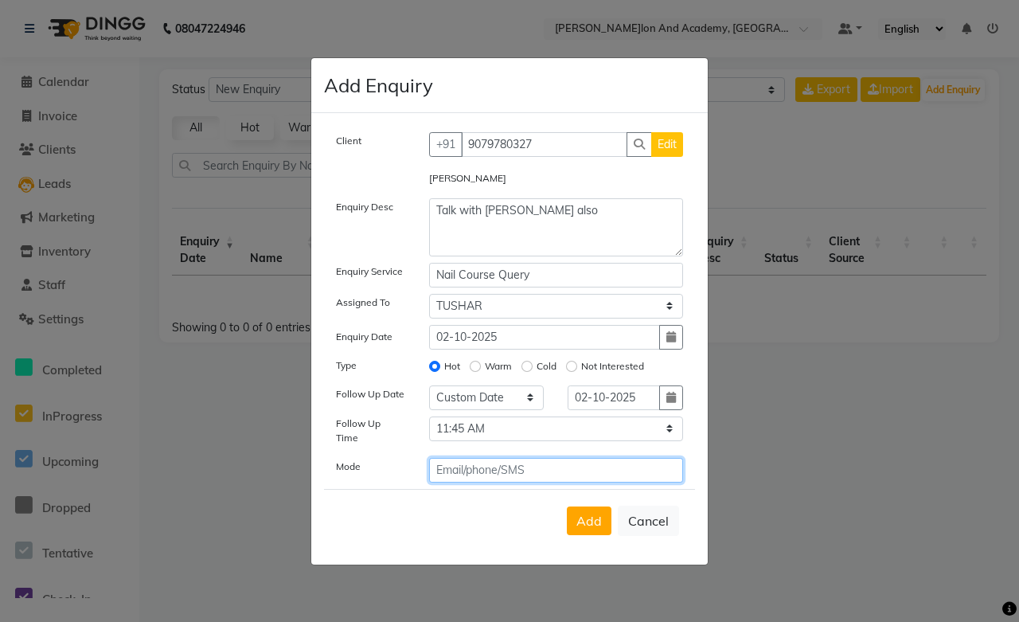
click at [479, 460] on input "text" at bounding box center [556, 470] width 255 height 25
type input "Call"
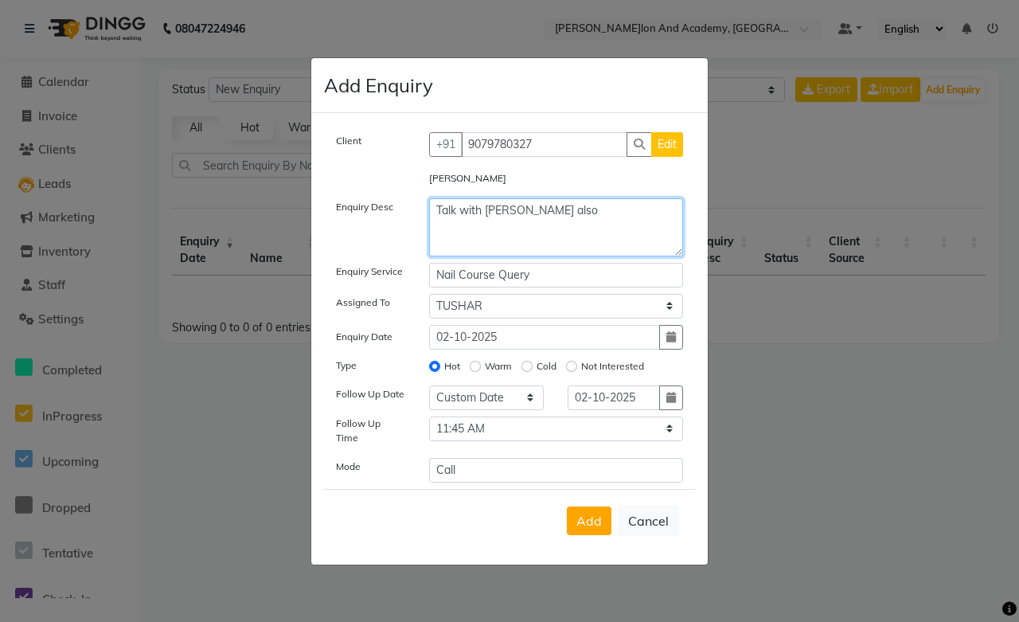
click at [579, 231] on textarea "Talk with Tushar Sir also" at bounding box center [556, 227] width 255 height 58
type textarea "Talk with Tushar Sir also. Location sent"
click at [601, 516] on span "Add" at bounding box center [589, 521] width 25 height 16
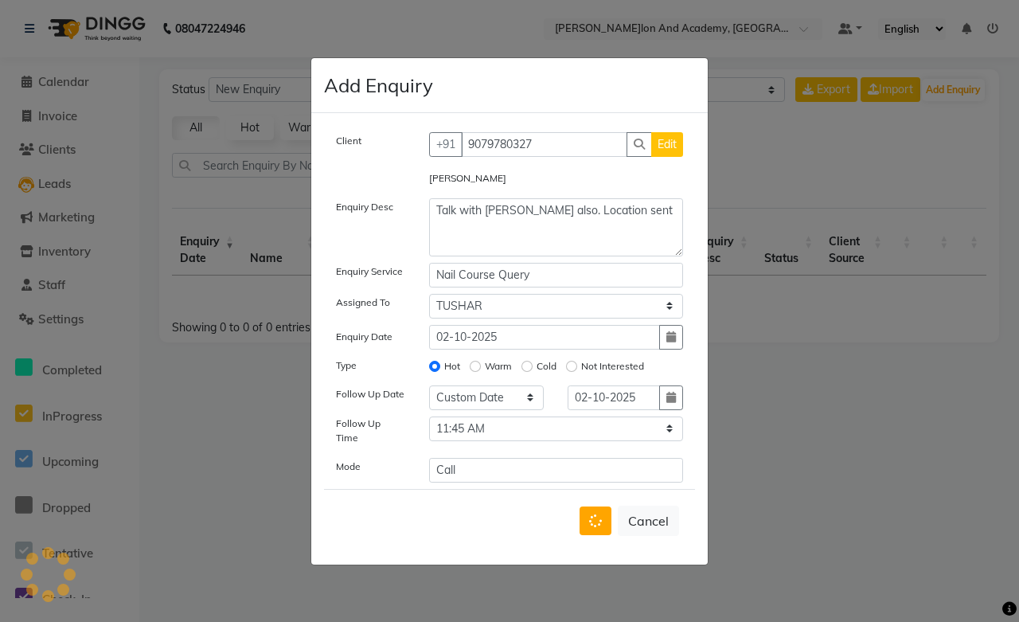
select select
radio input "false"
select select
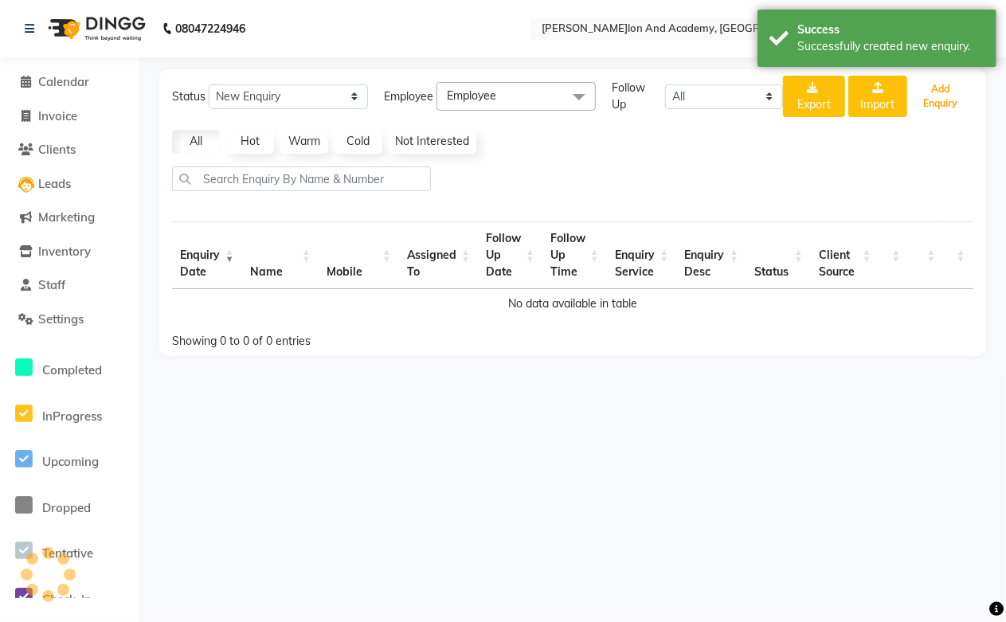
select select "10"
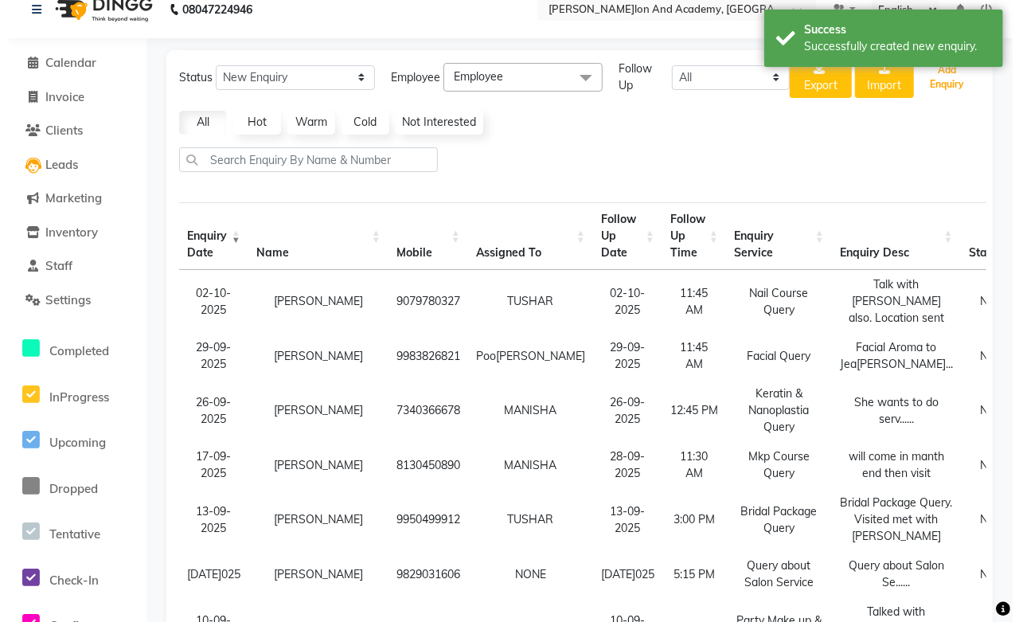
scroll to position [0, 0]
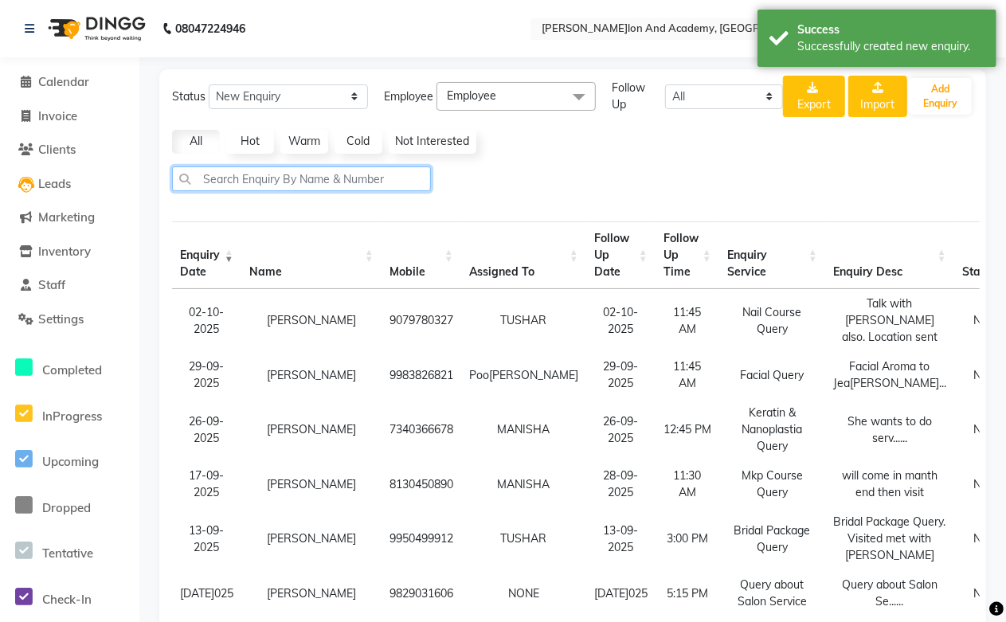
click at [268, 177] on input "text" at bounding box center [301, 178] width 259 height 25
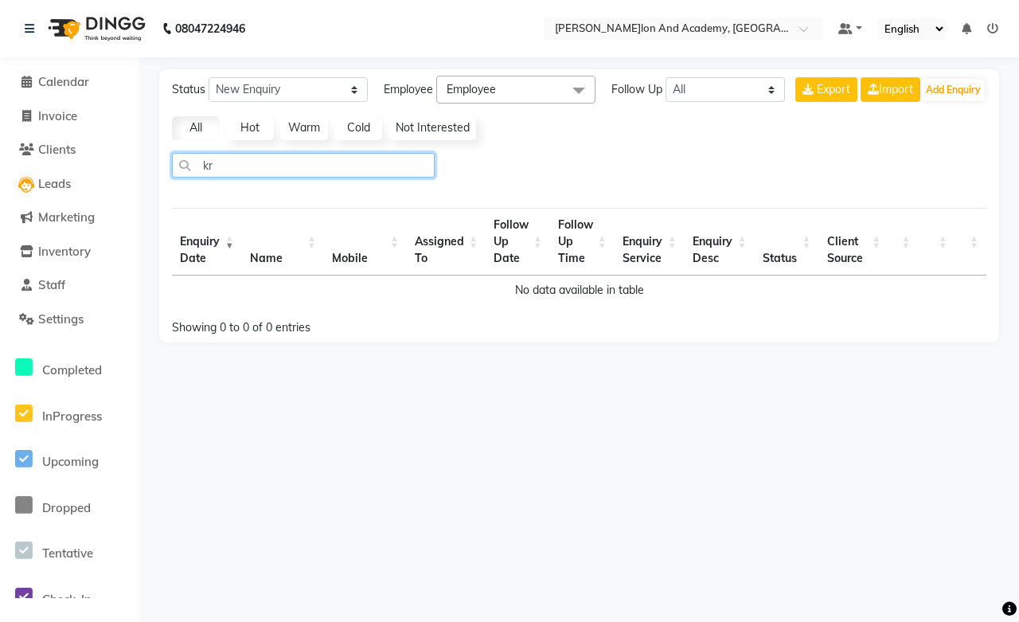
type input "k"
type input "ba"
select select "10"
type input "b"
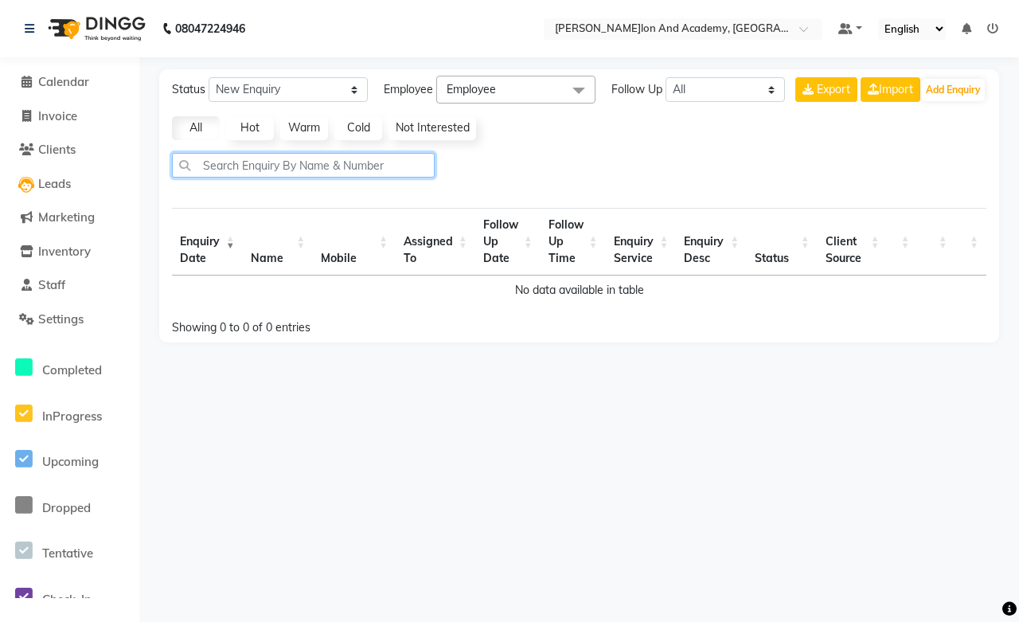
select select "10"
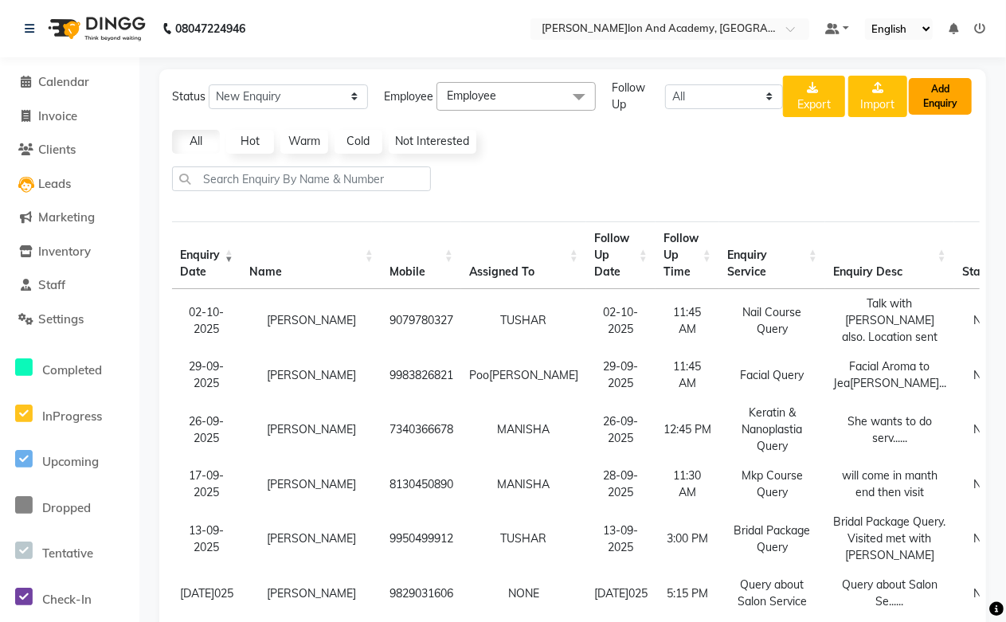
click at [930, 84] on button "Add Enquiry" at bounding box center [940, 96] width 63 height 37
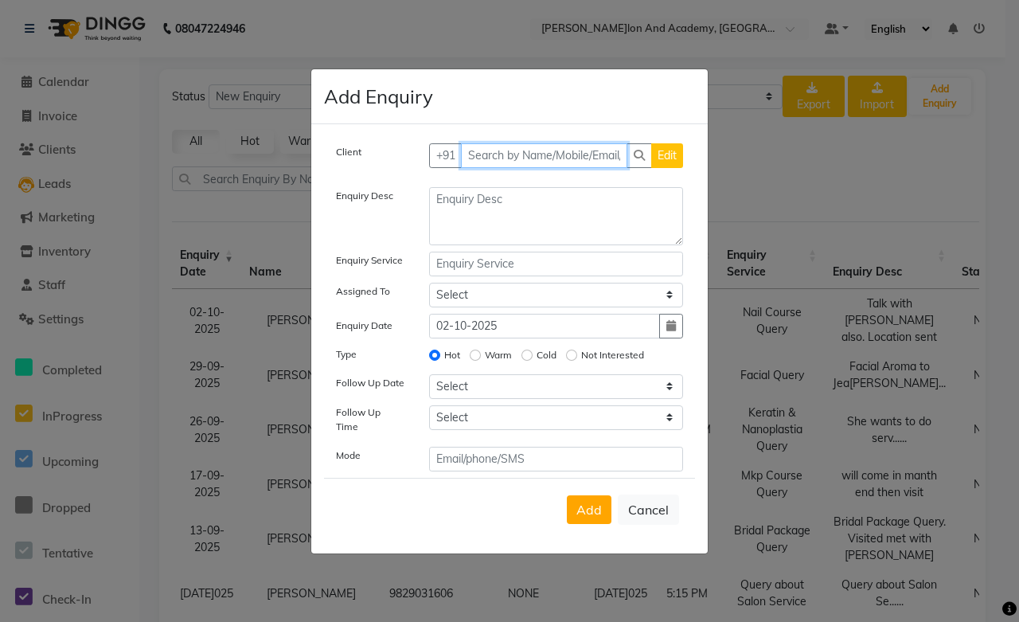
click at [516, 160] on input "text" at bounding box center [544, 155] width 167 height 25
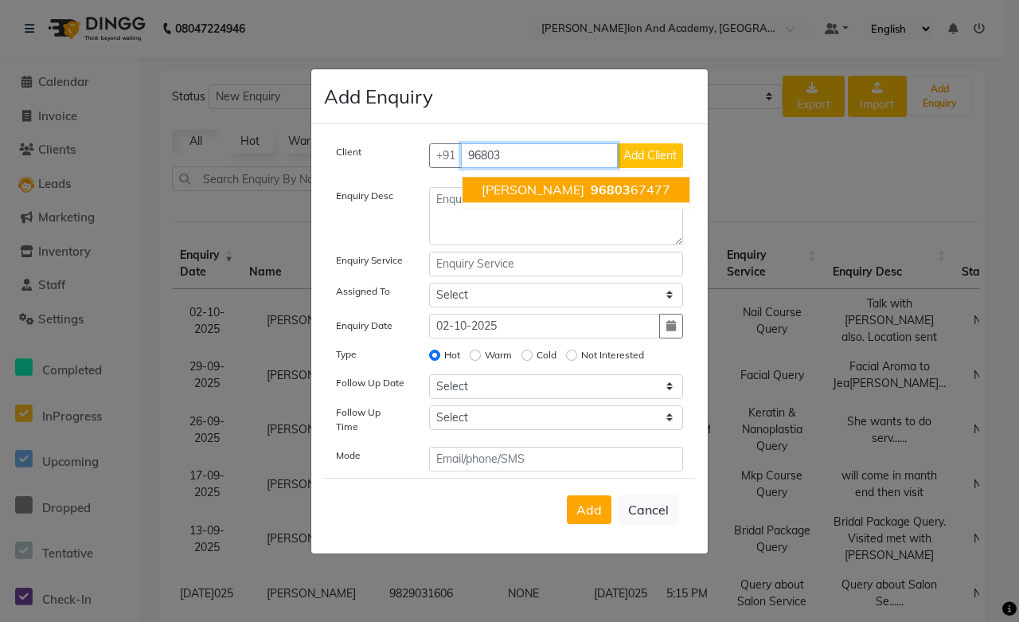
click at [528, 197] on span "Kratika Baldua" at bounding box center [533, 190] width 103 height 16
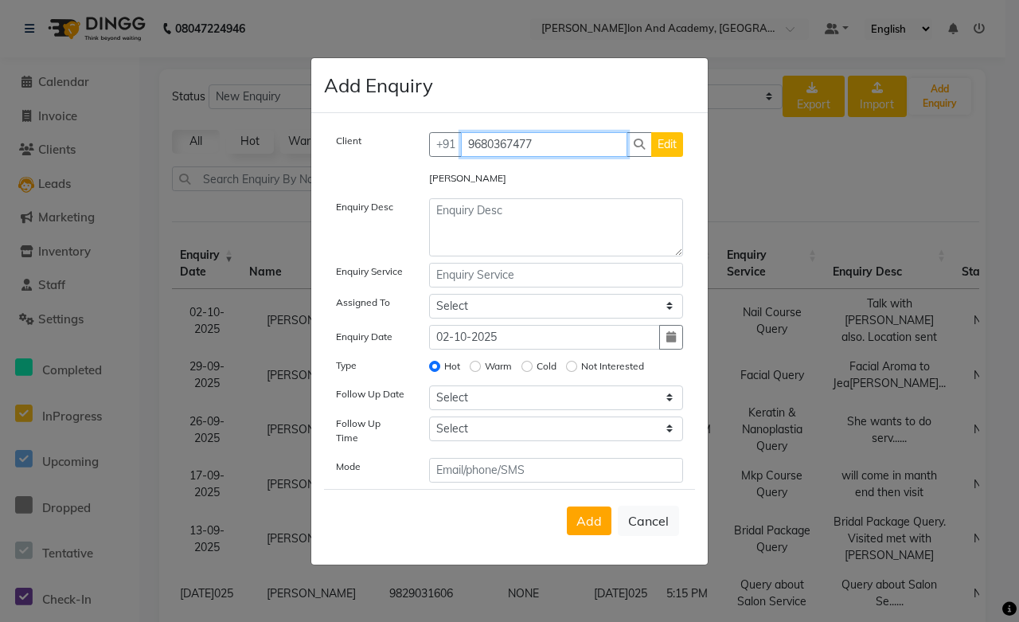
type input "9680367477"
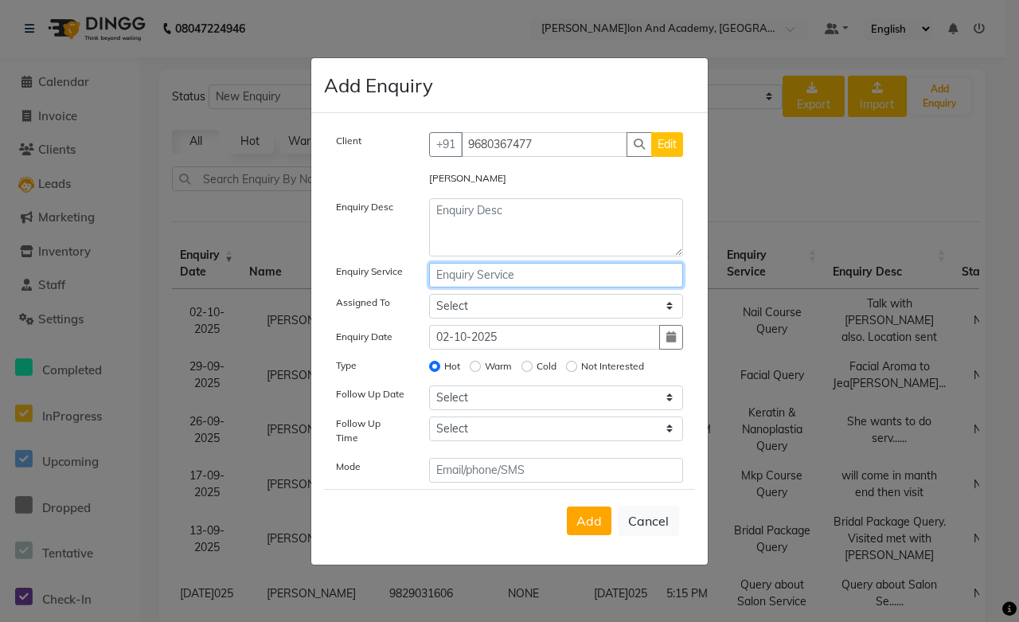
click at [489, 279] on input "text" at bounding box center [556, 275] width 255 height 25
drag, startPoint x: 508, startPoint y: 281, endPoint x: 406, endPoint y: 276, distance: 102.1
click at [406, 276] on div "Enquiry Service Botox Query" at bounding box center [509, 275] width 371 height 25
type input "Botox Query"
paste textarea "Botox Query"
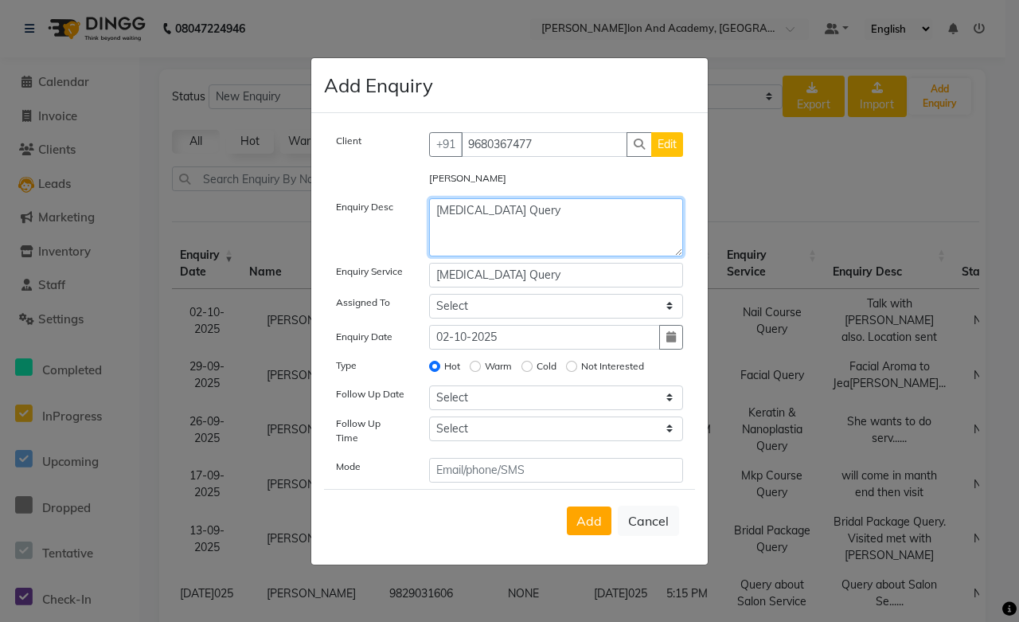
click at [431, 216] on textarea "Botox Query" at bounding box center [556, 227] width 255 height 58
drag, startPoint x: 502, startPoint y: 216, endPoint x: 343, endPoint y: 225, distance: 159.5
click at [343, 225] on div "Enquiry Desc Botox Query" at bounding box center [509, 227] width 371 height 58
type textarea "Visited,"
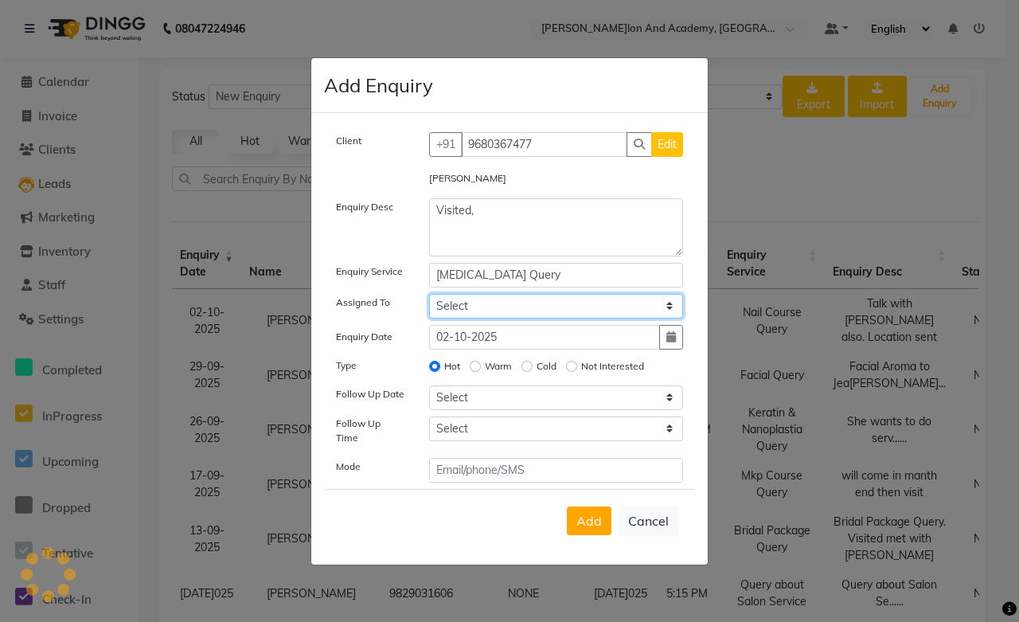
click at [483, 311] on select "Select Abdul Shoaib Aksha Khan Anisha Ray Archika Jain Arti Singh Ayan Pathan A…" at bounding box center [556, 306] width 255 height 25
select select "49047"
click at [429, 299] on select "Select Abdul Shoaib Aksha Khan Anisha Ray Archika Jain Arti Singh Ayan Pathan A…" at bounding box center [556, 306] width 255 height 25
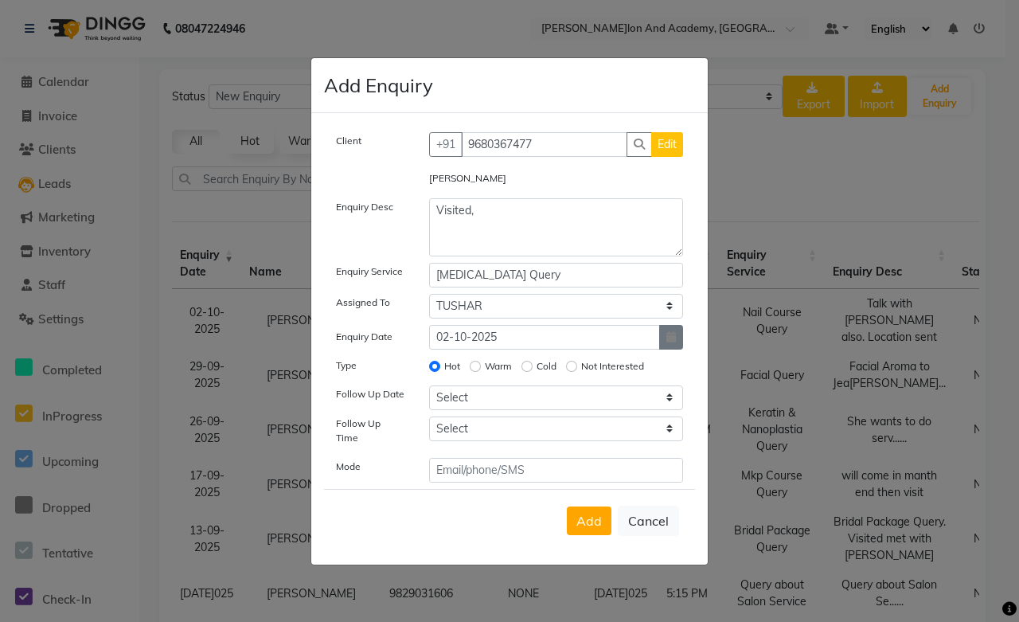
click at [680, 349] on button "button" at bounding box center [671, 337] width 24 height 25
select select "10"
select select "2025"
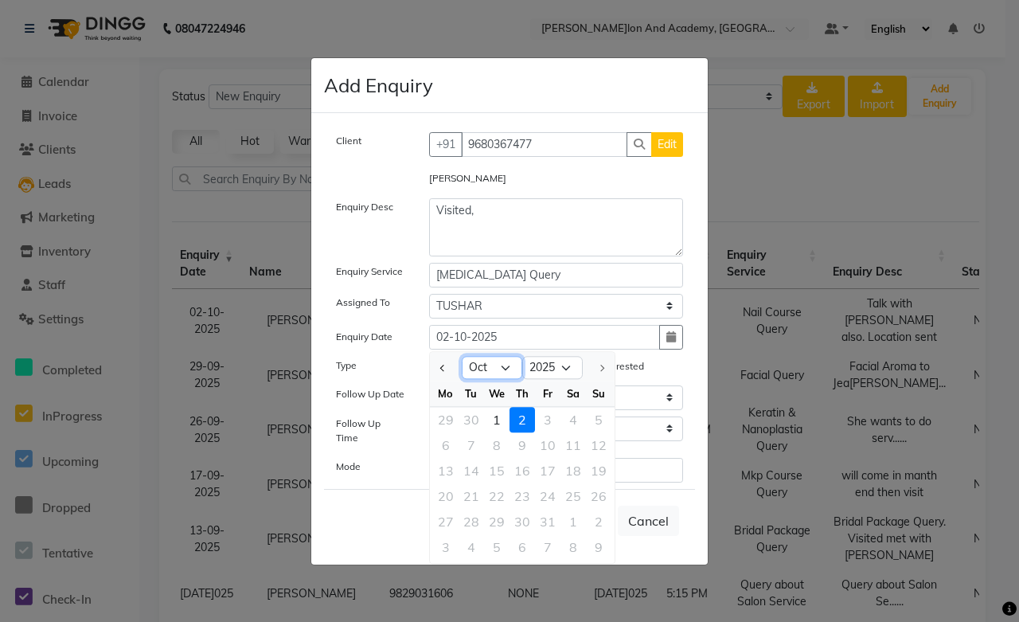
click at [476, 365] on select "Jan Feb Mar Apr May Jun Jul Aug Sep Oct" at bounding box center [492, 368] width 61 height 24
select select "9"
click at [462, 361] on select "Jan Feb Mar Apr May Jun Jul Aug Sep Oct" at bounding box center [492, 368] width 61 height 24
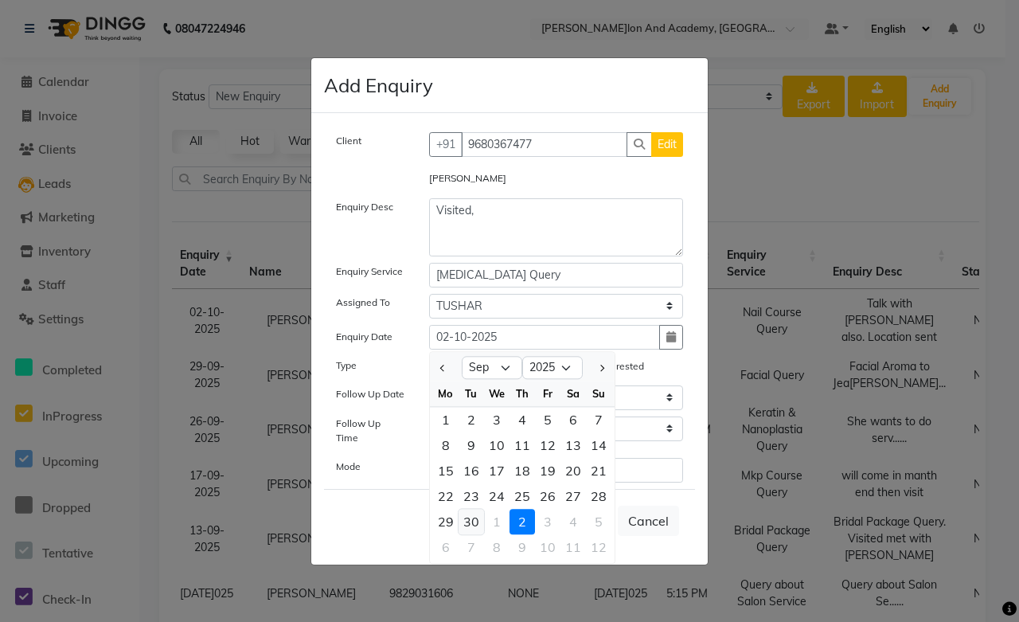
click at [479, 523] on div "30" at bounding box center [471, 521] width 25 height 25
type input "30-09-2025"
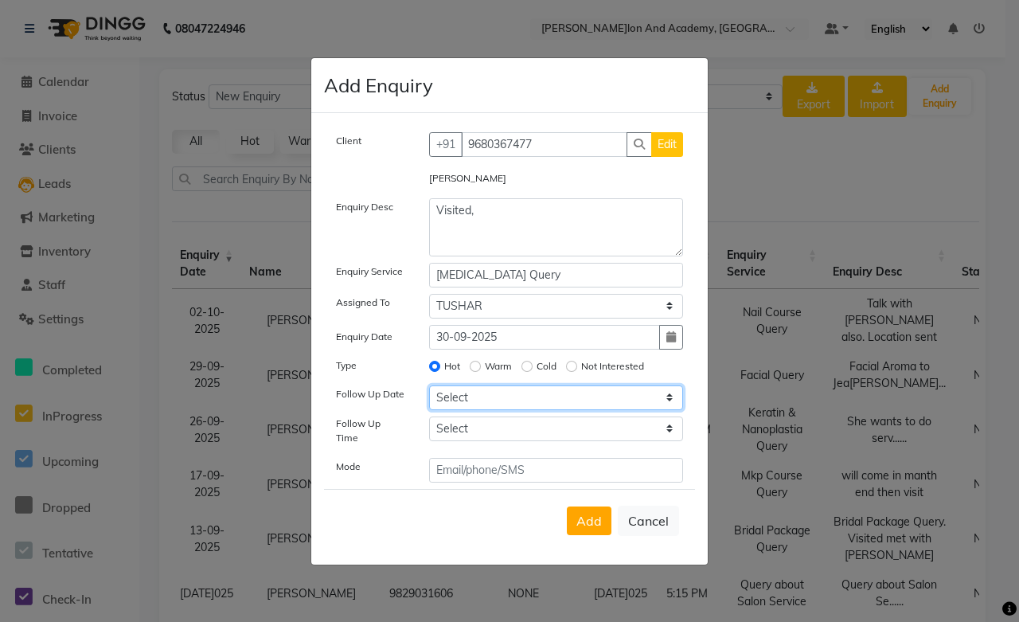
click at [463, 400] on select "Select Today Tomorrow In 2 days (Saturday) In 3 days (Sunday) In 4 days (Monday…" at bounding box center [556, 397] width 255 height 25
select select "custom_date"
click at [429, 390] on select "Select Today Tomorrow In 2 days (Saturday) In 3 days (Sunday) In 4 days (Monday…" at bounding box center [556, 397] width 255 height 25
click at [659, 402] on button "button" at bounding box center [671, 397] width 24 height 25
select select "10"
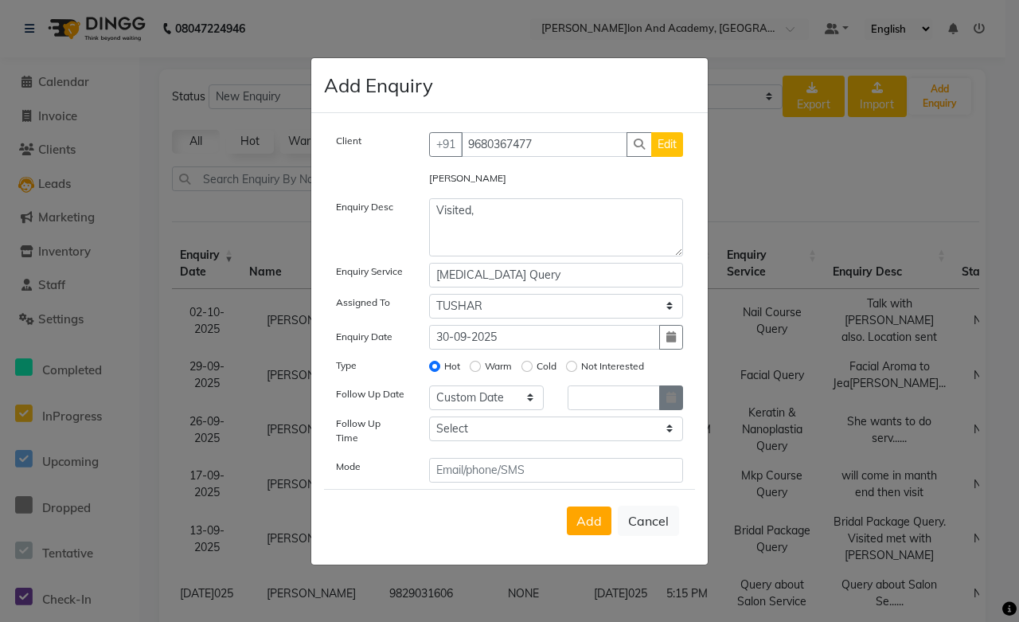
select select "2025"
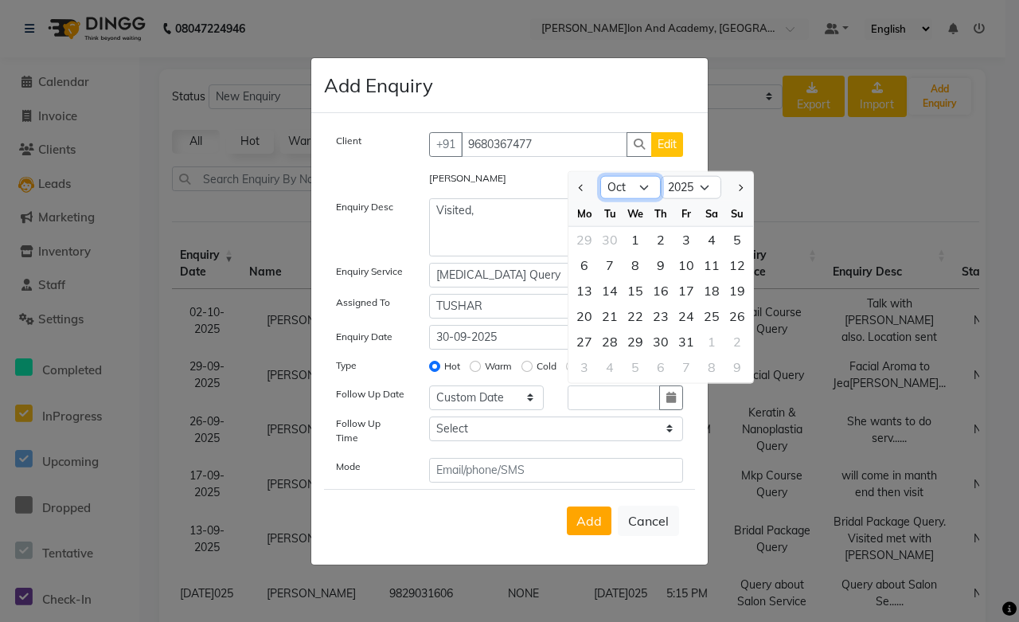
click at [624, 182] on select "Jan Feb Mar Apr May Jun Jul Aug Sep Oct Nov Dec" at bounding box center [630, 187] width 61 height 24
select select "9"
click at [600, 181] on select "Jan Feb Mar Apr May Jun Jul Aug Sep Oct Nov Dec" at bounding box center [630, 187] width 61 height 24
click at [616, 346] on div "30" at bounding box center [609, 340] width 25 height 25
type input "30-09-2025"
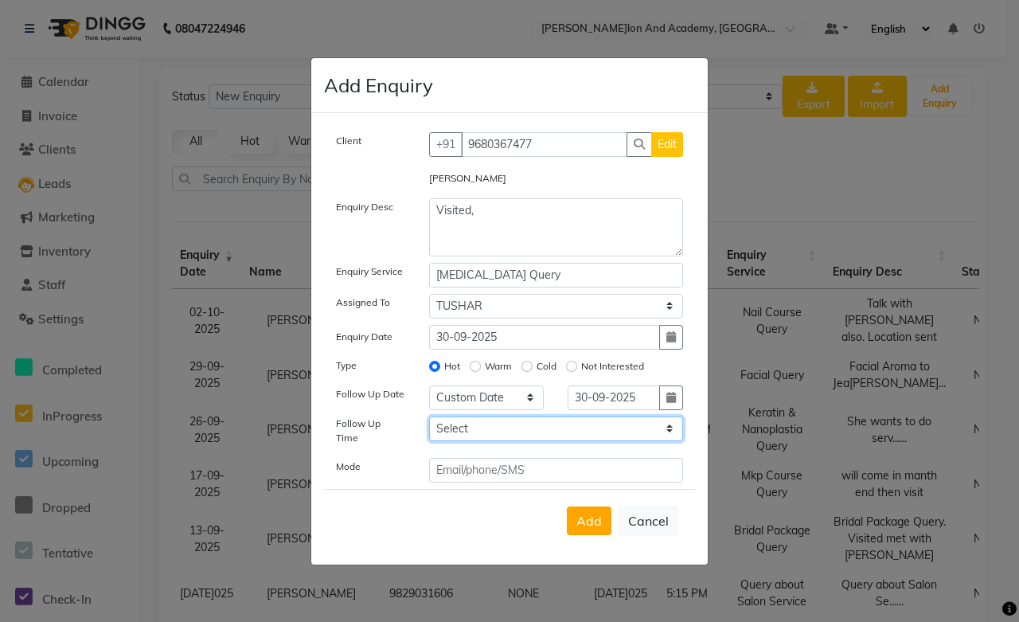
click at [489, 435] on select "Select 07:00 AM 07:15 AM 07:30 AM 07:45 AM 08:00 AM 08:15 AM 08:30 AM 08:45 AM …" at bounding box center [556, 428] width 255 height 25
select select "810"
click at [429, 421] on select "Select 07:00 AM 07:15 AM 07:30 AM 07:45 AM 08:00 AM 08:15 AM 08:30 AM 08:45 AM …" at bounding box center [556, 428] width 255 height 25
click at [483, 451] on div "Client +91 9680367477 Edit Kratika Baldua Enquiry Desc Visited, Enquiry Service…" at bounding box center [509, 307] width 371 height 350
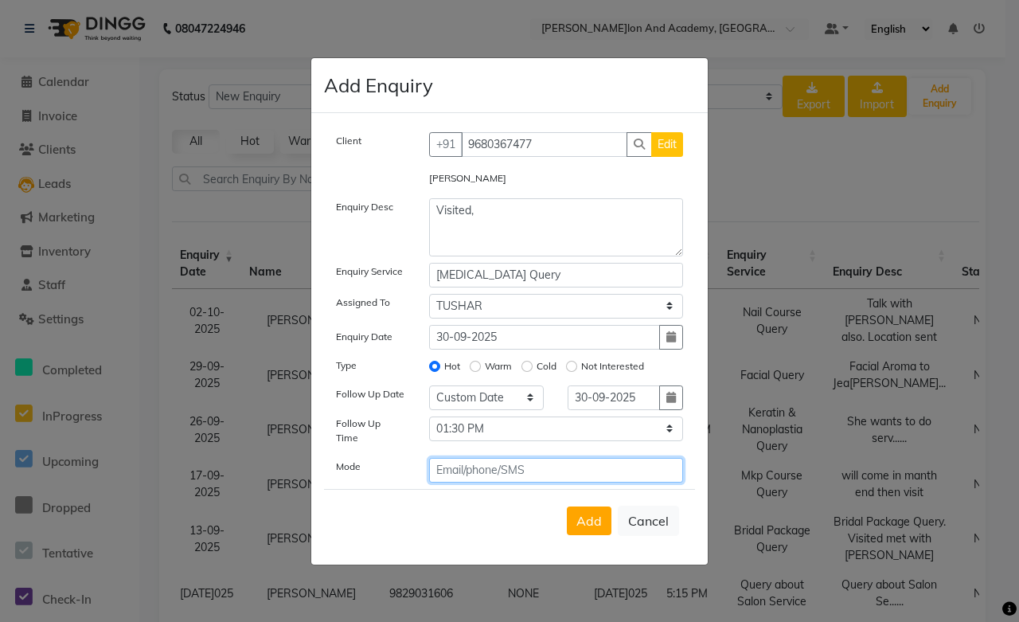
click at [483, 465] on input "text" at bounding box center [556, 470] width 255 height 25
type input "V"
type input "Walk in"
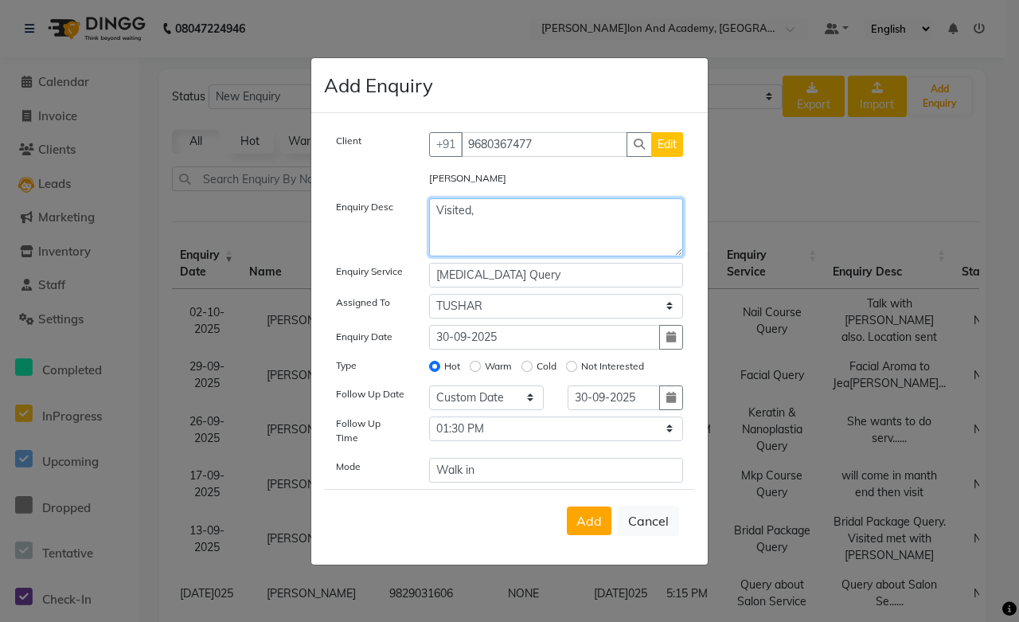
click at [521, 218] on textarea "Visited," at bounding box center [556, 227] width 255 height 58
click at [597, 524] on button "Add" at bounding box center [589, 520] width 45 height 29
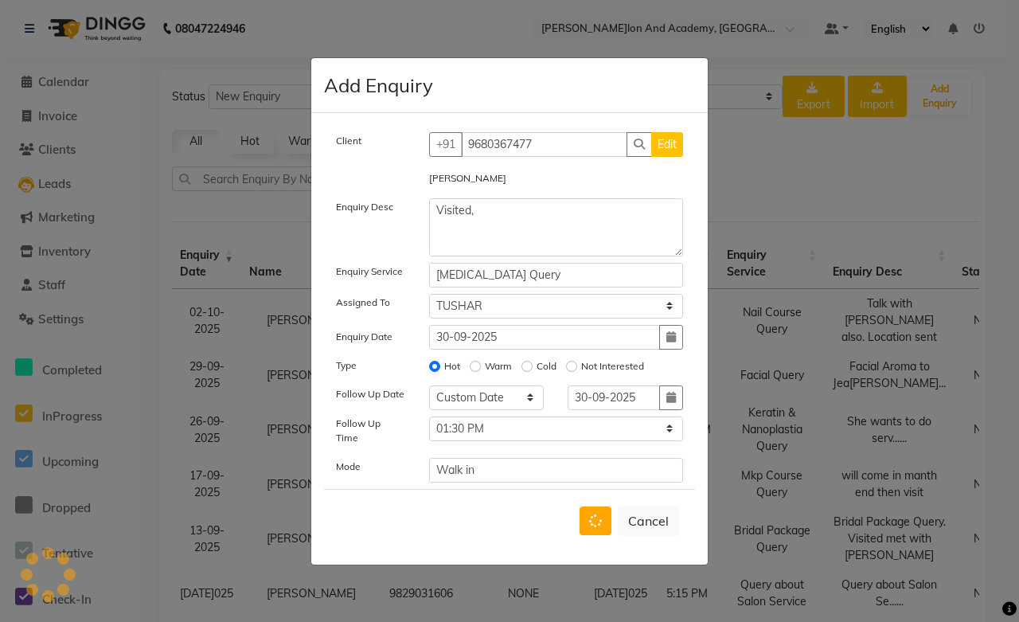
select select
radio input "false"
select select
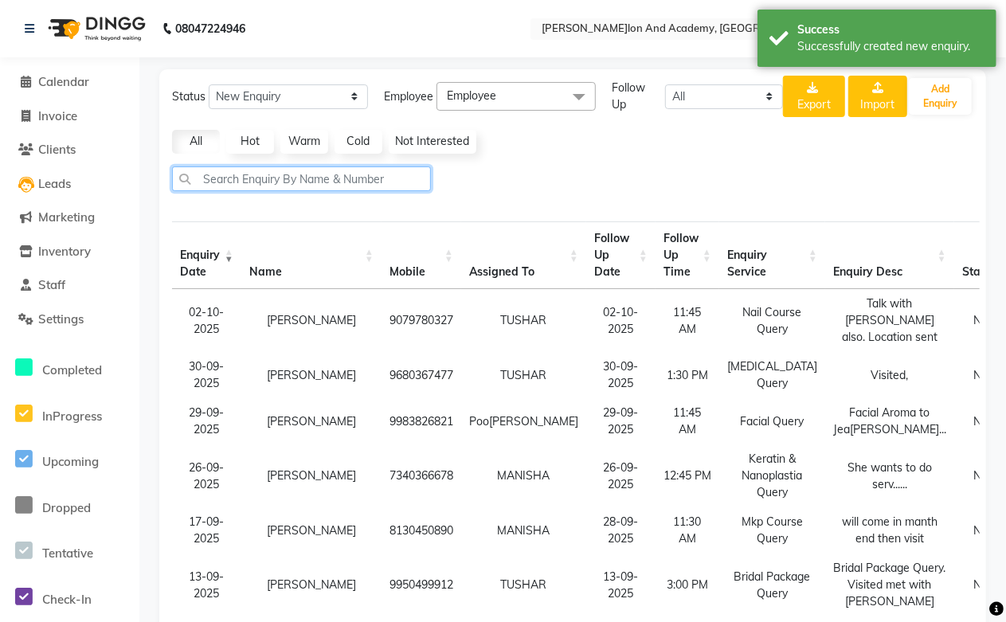
click at [257, 173] on input "text" at bounding box center [301, 178] width 259 height 25
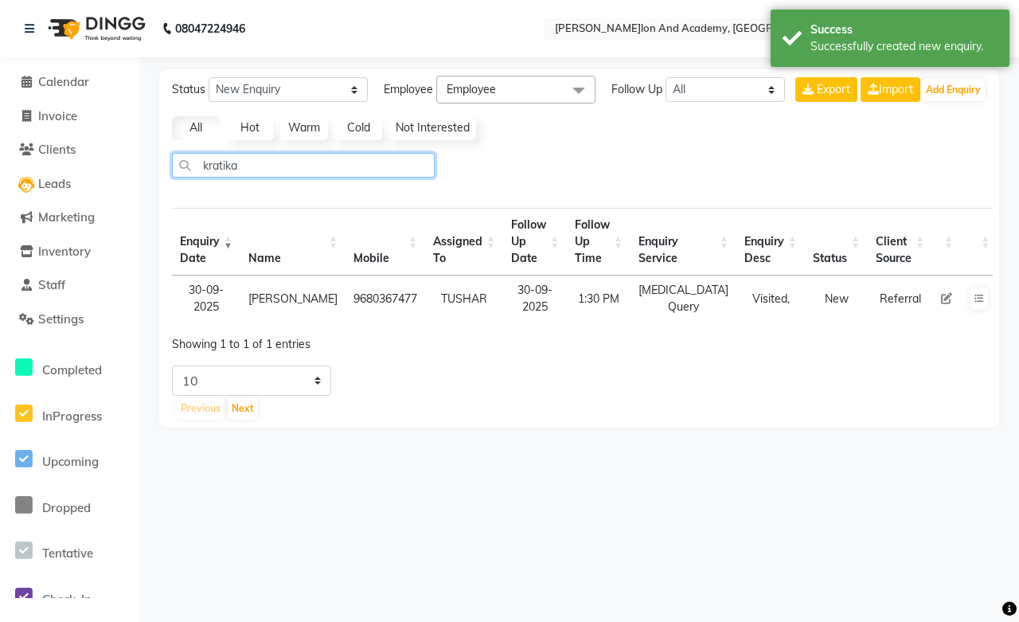
type input "kratika"
click at [941, 300] on icon at bounding box center [946, 298] width 11 height 11
select select "49047"
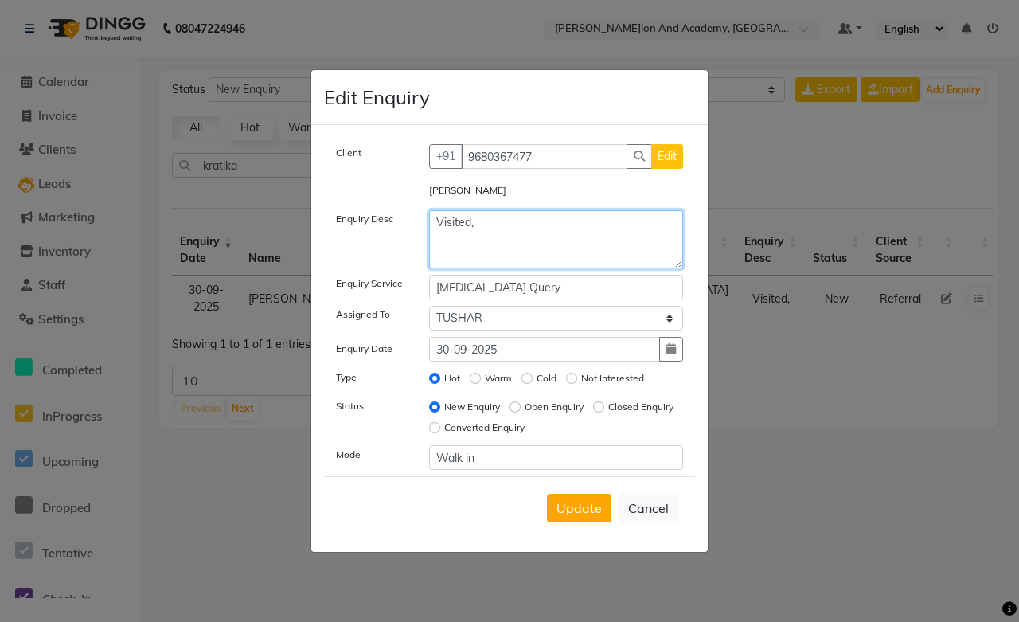
click at [478, 225] on textarea "Visited," at bounding box center [556, 239] width 255 height 58
type textarea "Visited, Nanoplastia done by Ayan & Azzu"
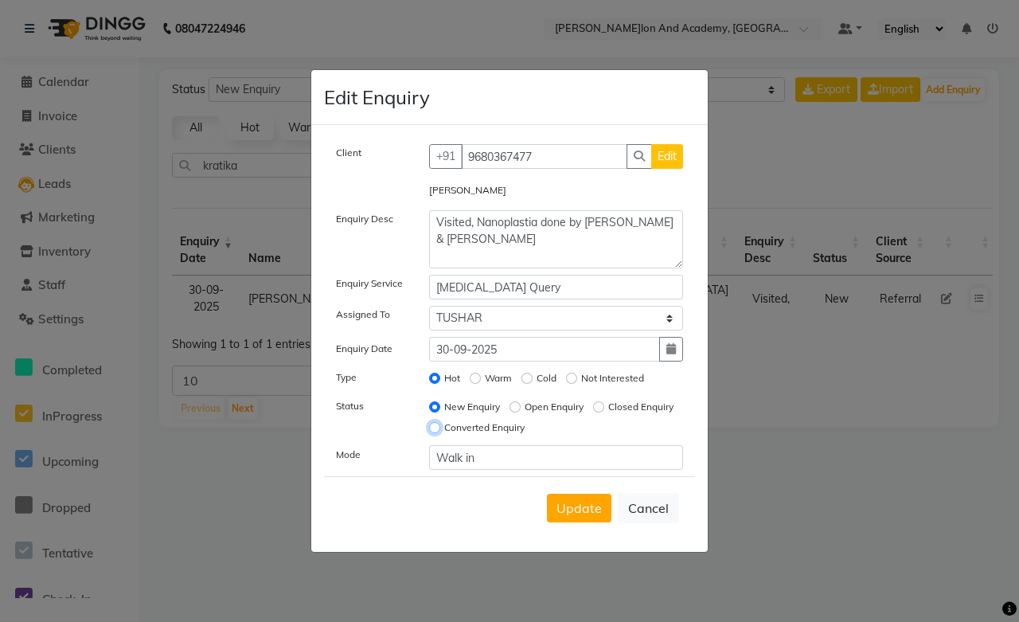
click at [440, 430] on input "Converted Enquiry" at bounding box center [434, 427] width 11 height 11
radio input "true"
radio input "false"
click at [584, 508] on span "Update" at bounding box center [579, 508] width 45 height 16
select select
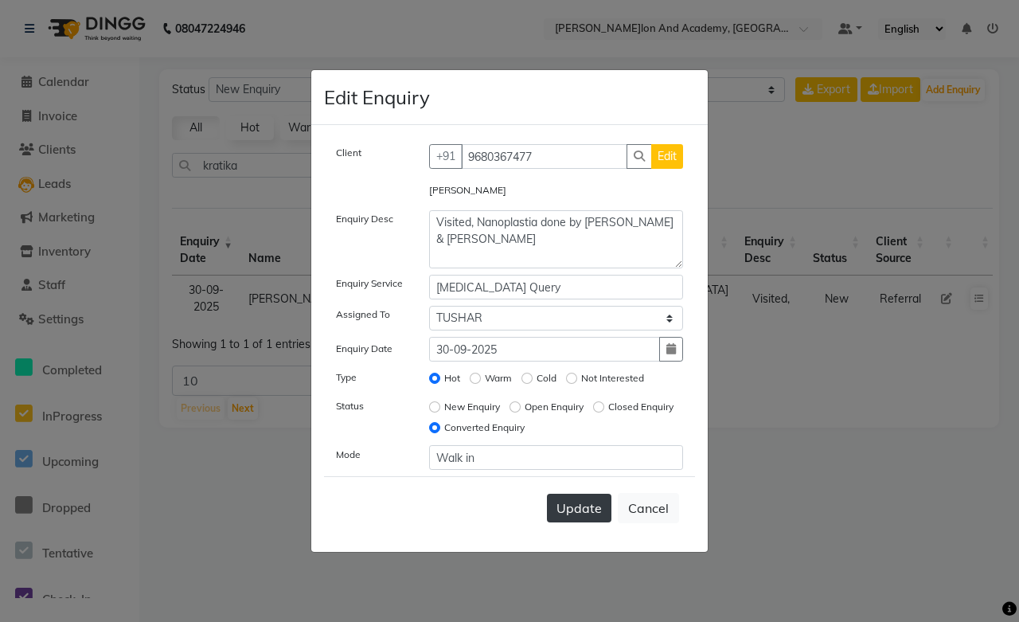
radio input "false"
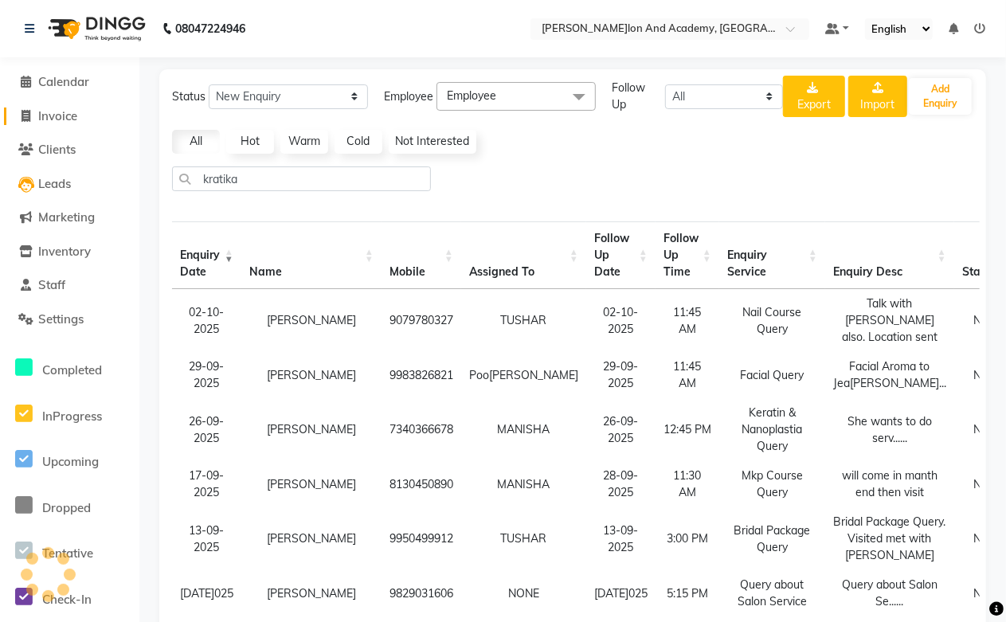
click at [50, 120] on span "Invoice" at bounding box center [57, 115] width 39 height 15
select select "service"
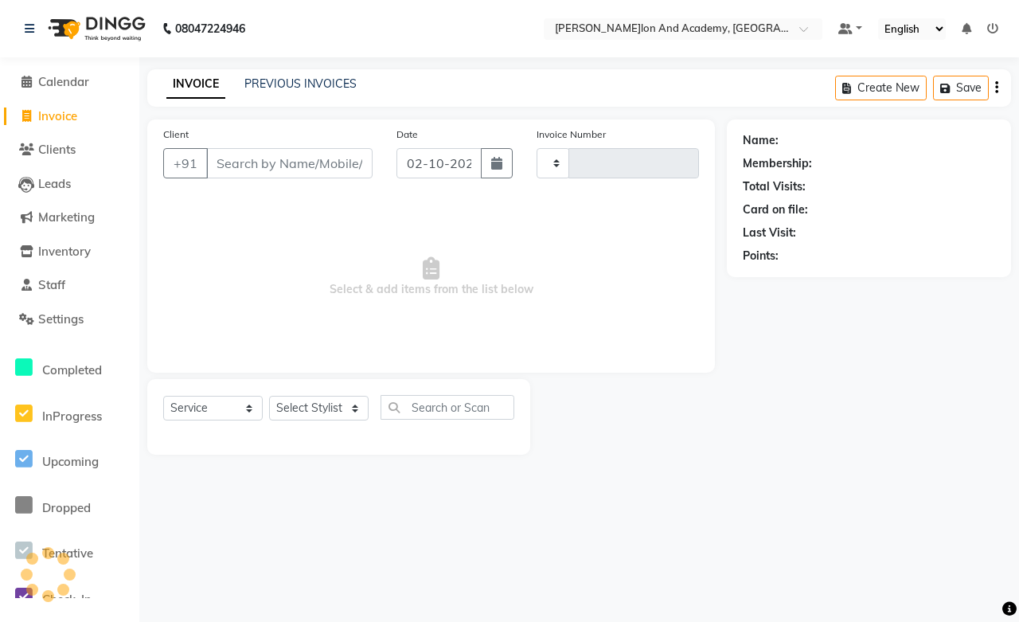
type input "0807"
select select "6453"
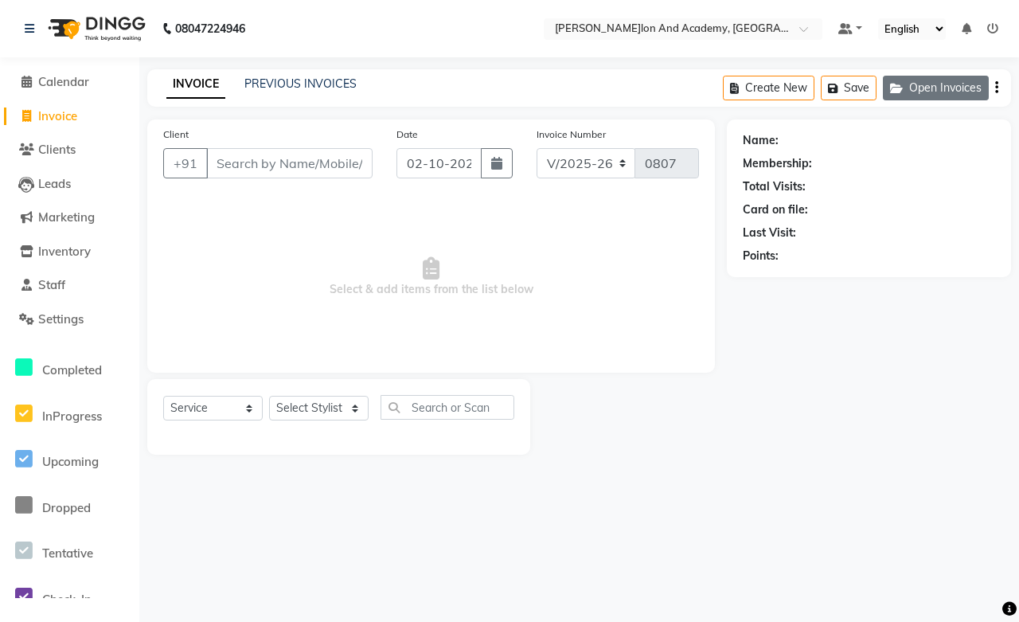
click at [921, 82] on button "Open Invoices" at bounding box center [936, 88] width 106 height 25
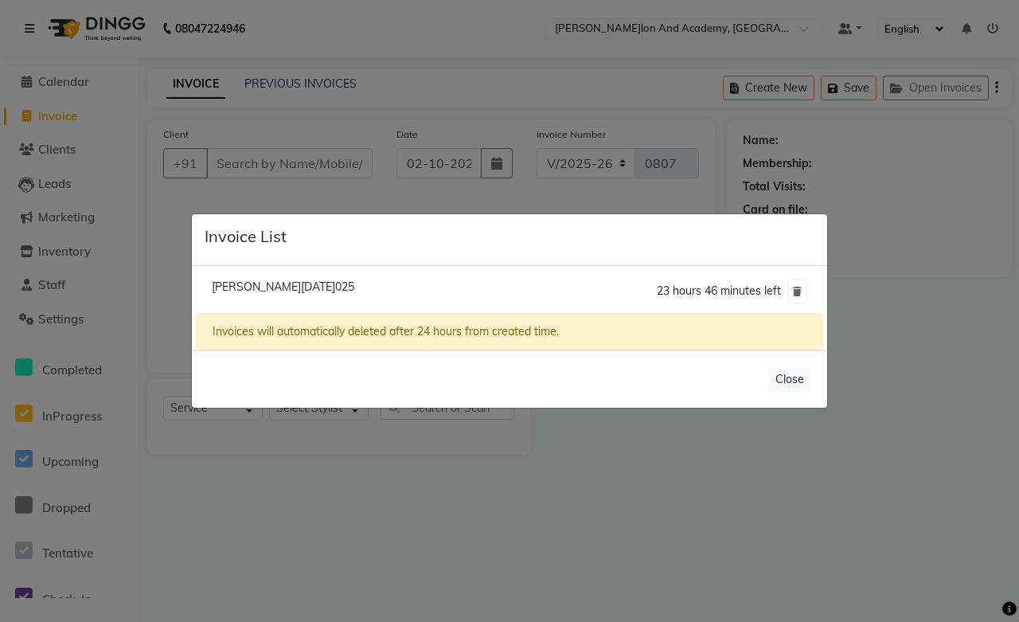
click at [272, 281] on span "Tanu Ma'am/02 October 2025" at bounding box center [283, 287] width 143 height 14
type input "9587451000"
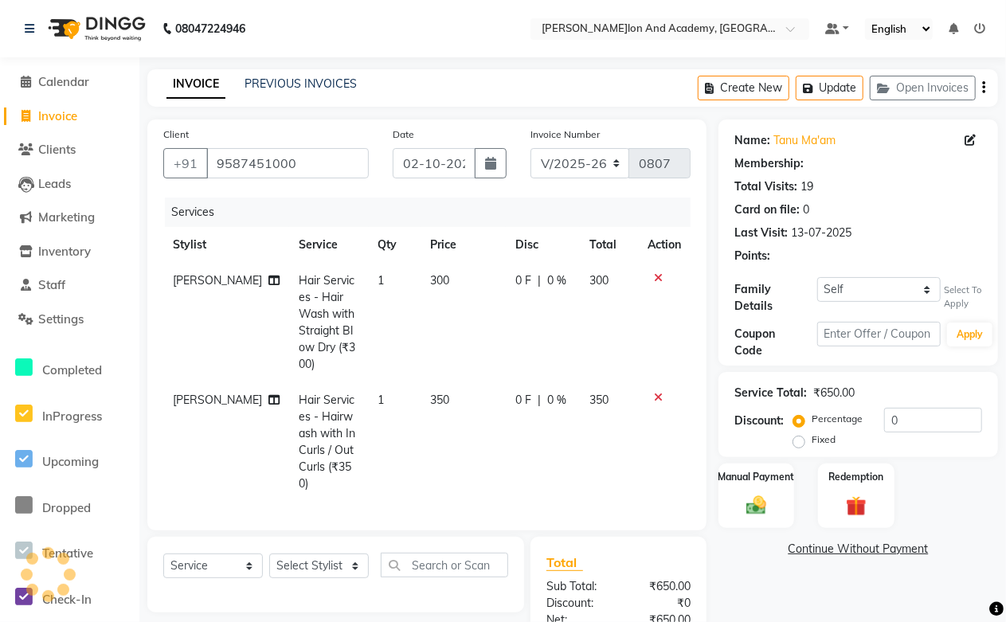
select select "1: Object"
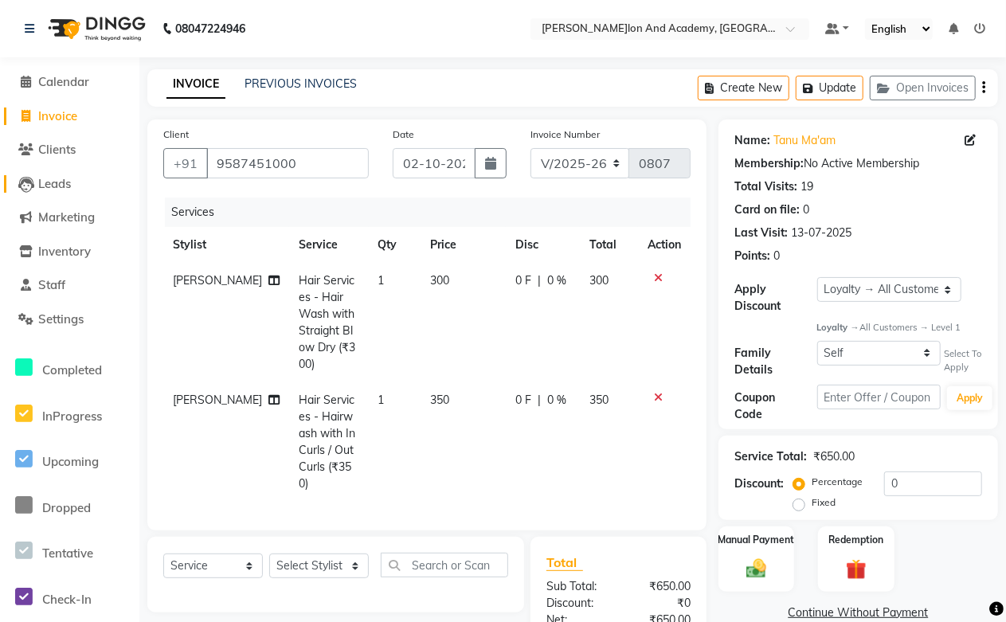
click at [65, 181] on span "Leads" at bounding box center [54, 183] width 33 height 15
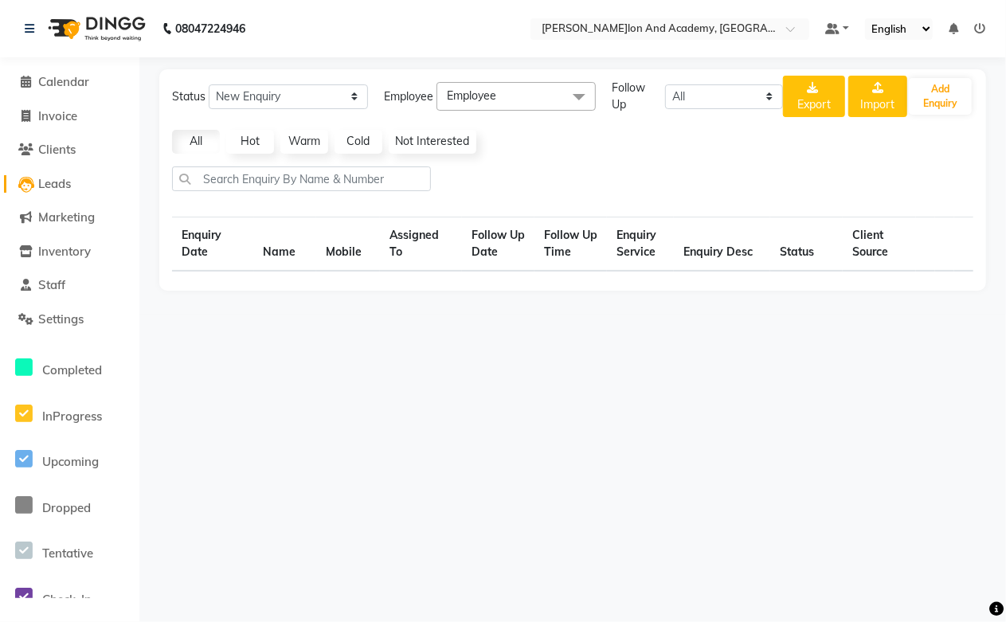
select select "10"
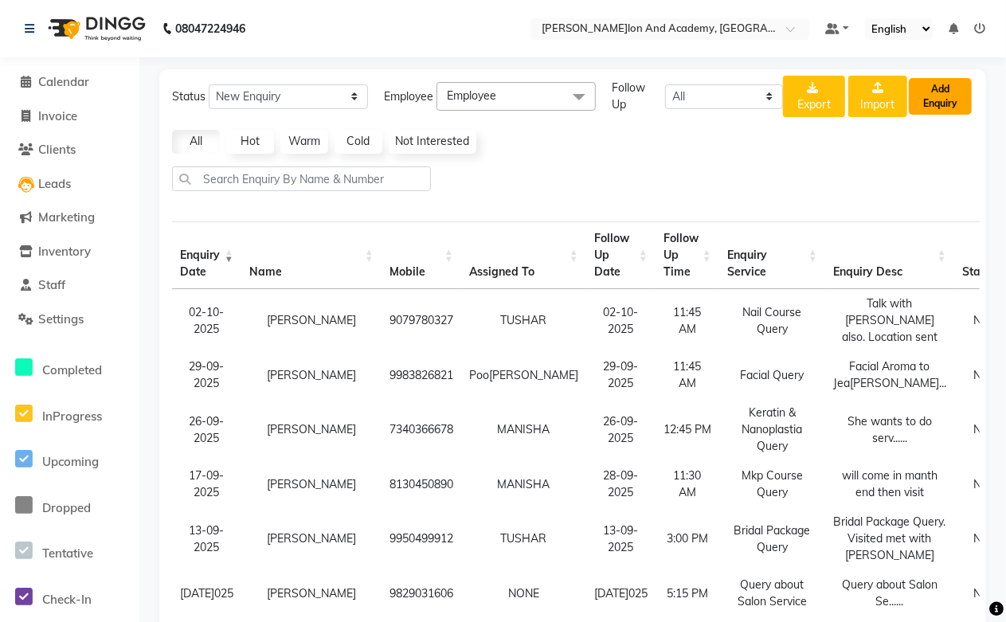
click at [929, 91] on button "Add Enquiry" at bounding box center [940, 96] width 63 height 37
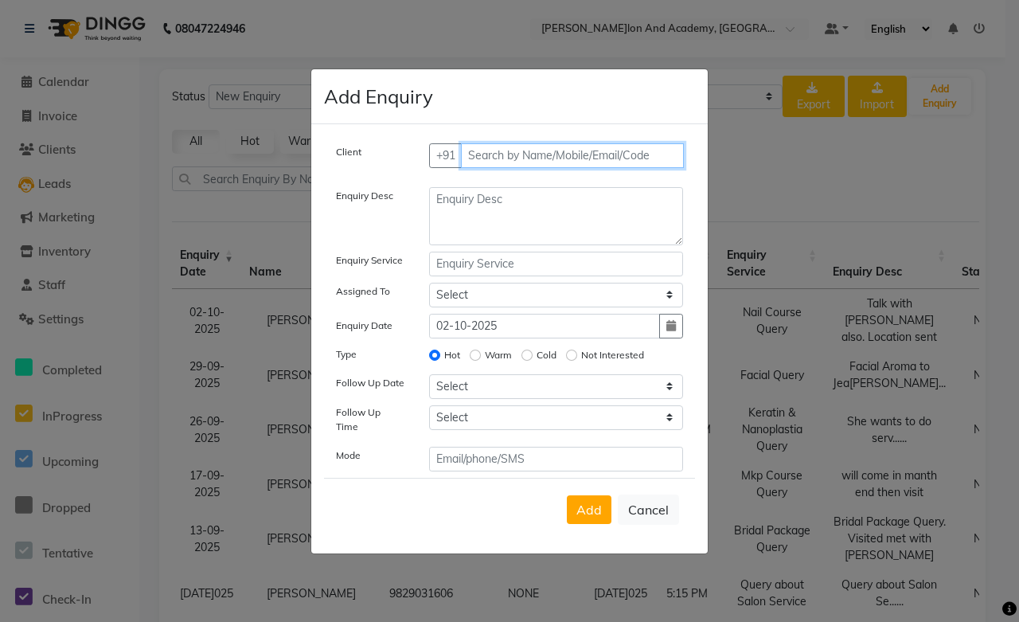
click at [487, 168] on input "text" at bounding box center [573, 155] width 224 height 25
type input "9799924788"
click at [658, 162] on span "Add Client" at bounding box center [650, 155] width 53 height 14
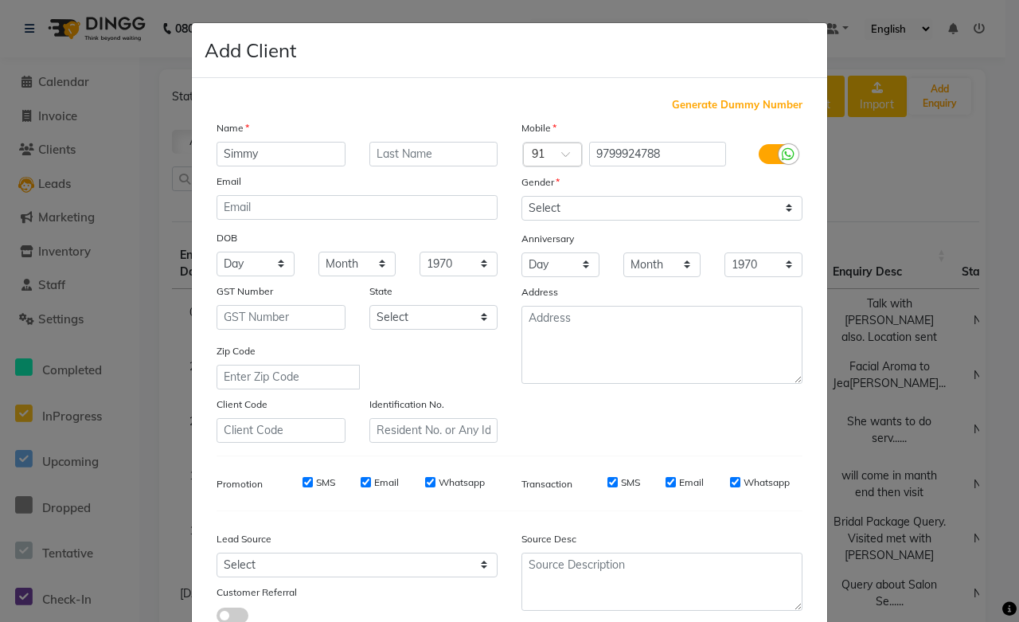
type input "Simmy"
click at [397, 157] on input "text" at bounding box center [433, 154] width 129 height 25
type input "Goyal"
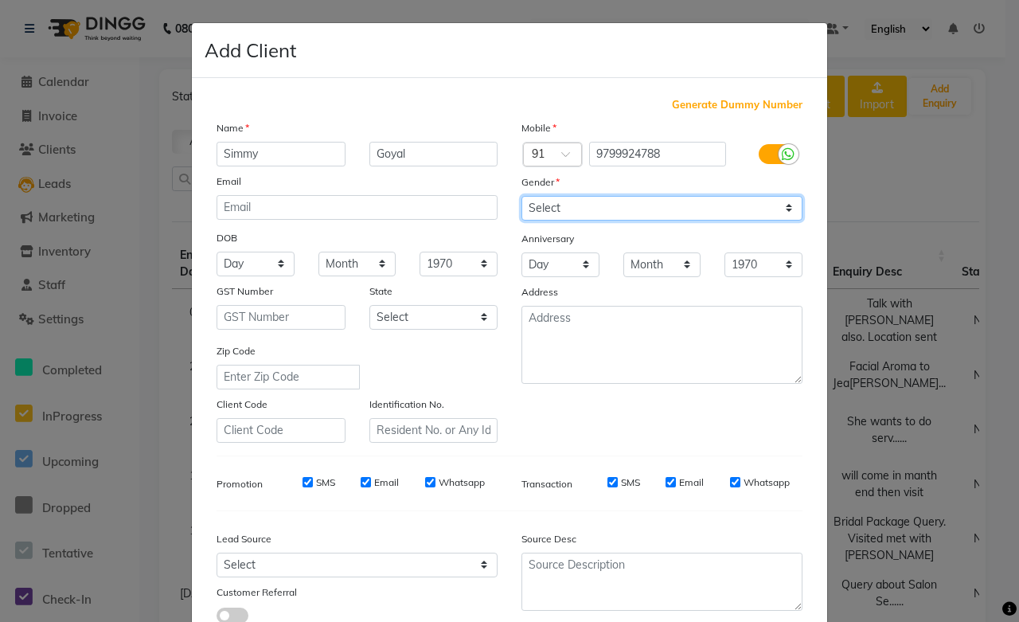
click at [545, 205] on select "Select Male Female Other Prefer Not To Say" at bounding box center [662, 208] width 281 height 25
select select "female"
click at [522, 196] on select "Select Male Female Other Prefer Not To Say" at bounding box center [662, 208] width 281 height 25
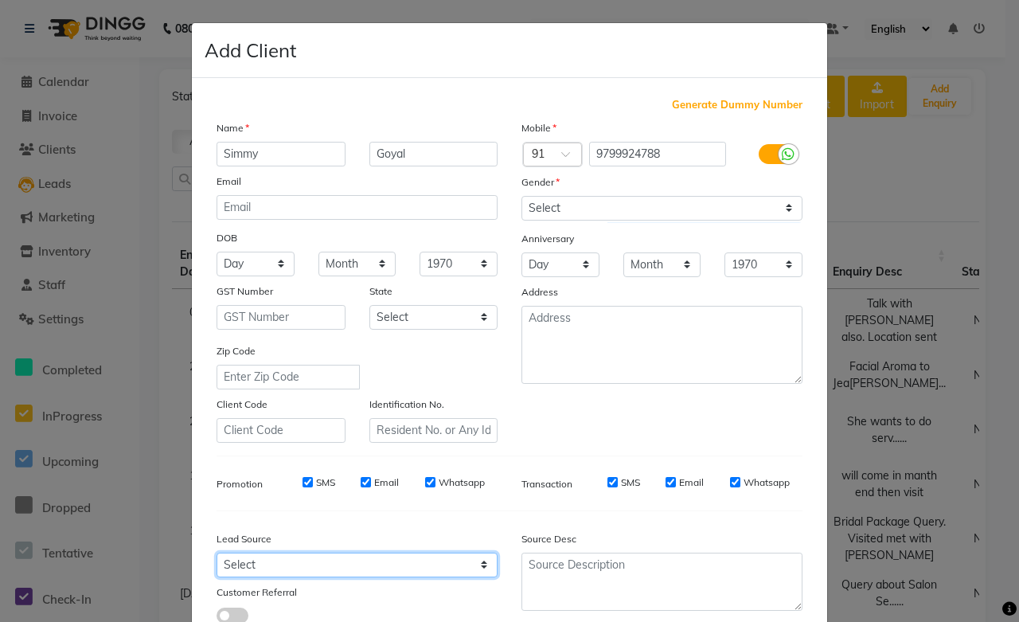
click at [285, 569] on select "Select Walk-in Referral Internet Friend Word of Mouth Advertisement Facebook Ju…" at bounding box center [357, 565] width 281 height 25
select select "46012"
click at [217, 553] on select "Select Walk-in Referral Internet Friend Word of Mouth Advertisement Facebook Ju…" at bounding box center [357, 565] width 281 height 25
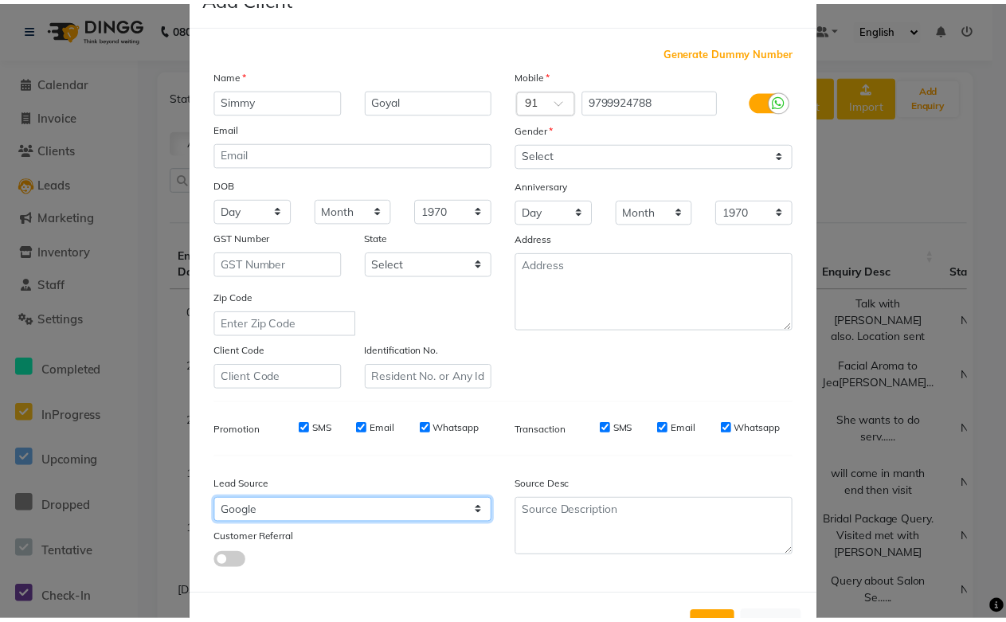
scroll to position [114, 0]
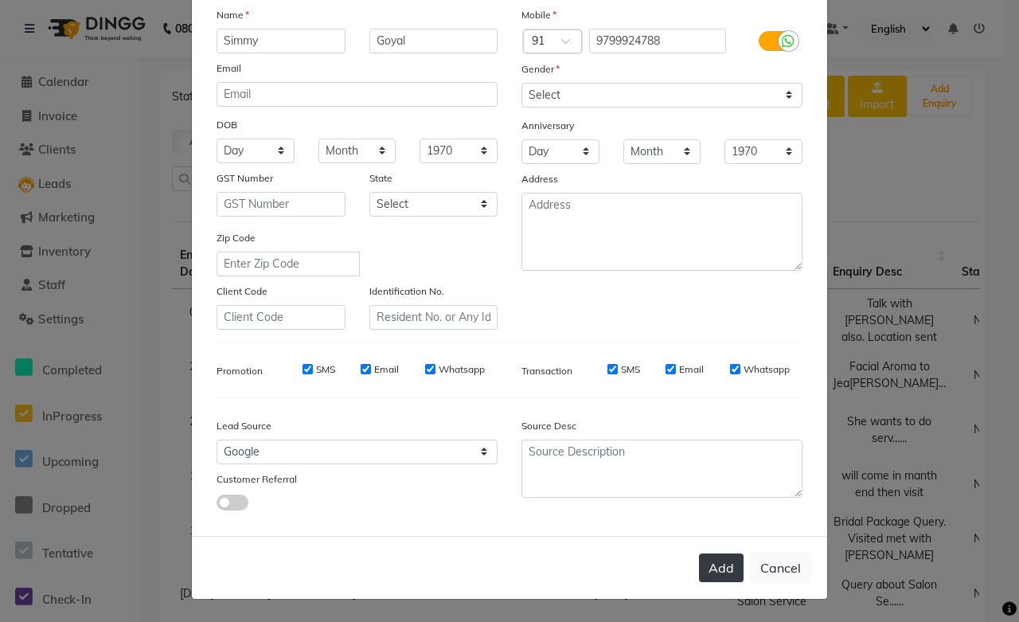
click at [722, 569] on button "Add" at bounding box center [721, 567] width 45 height 29
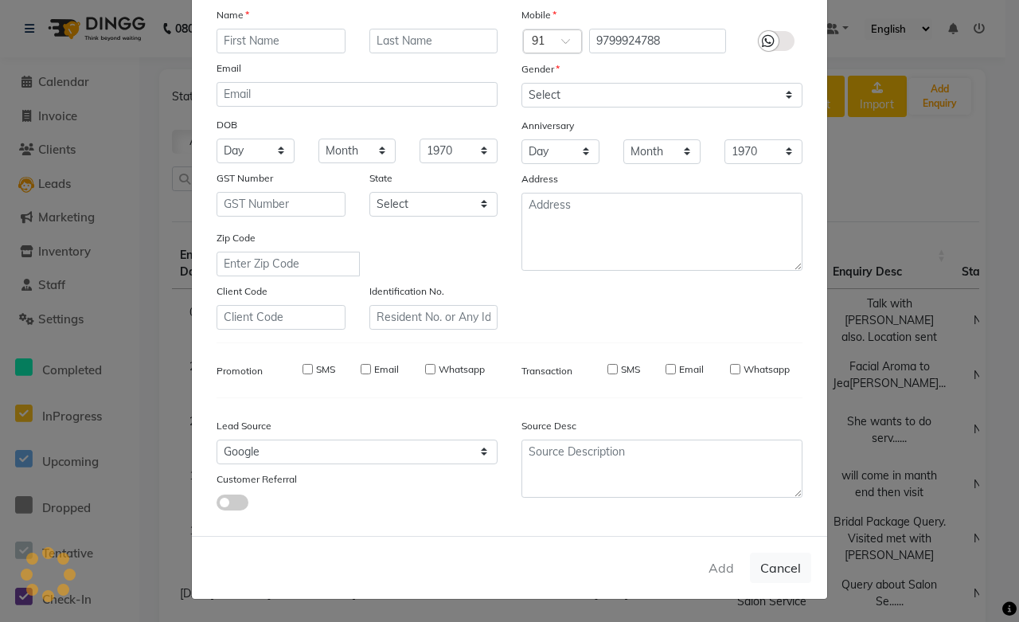
select select
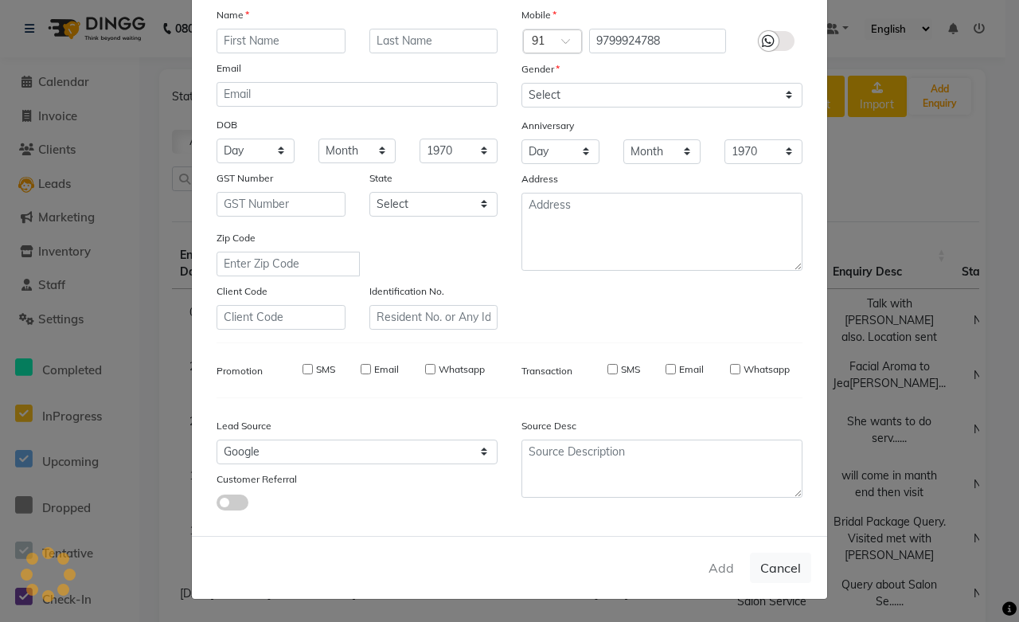
select select
checkbox input "false"
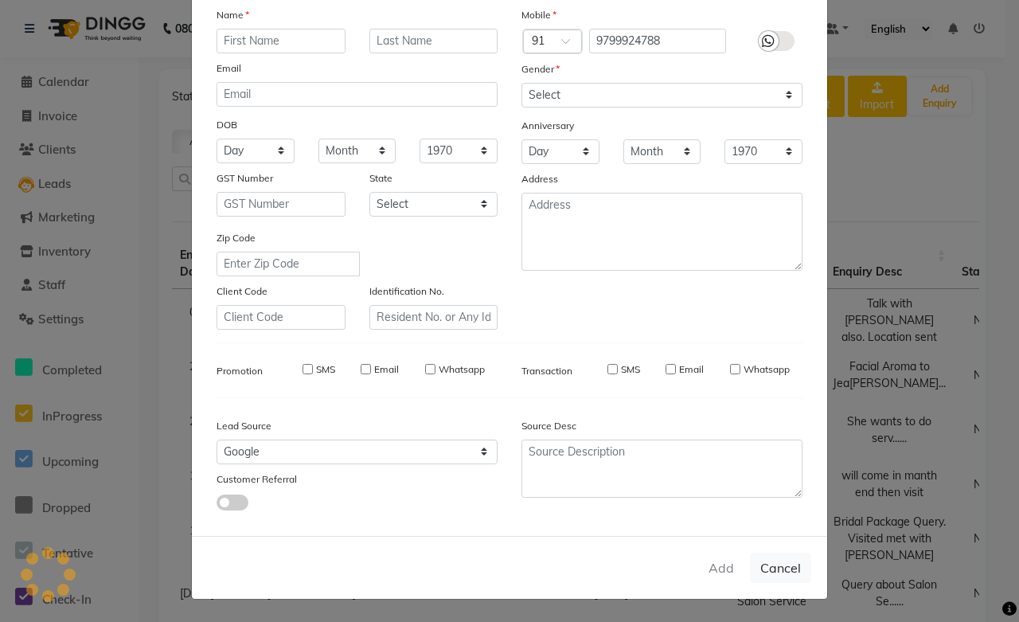
checkbox input "false"
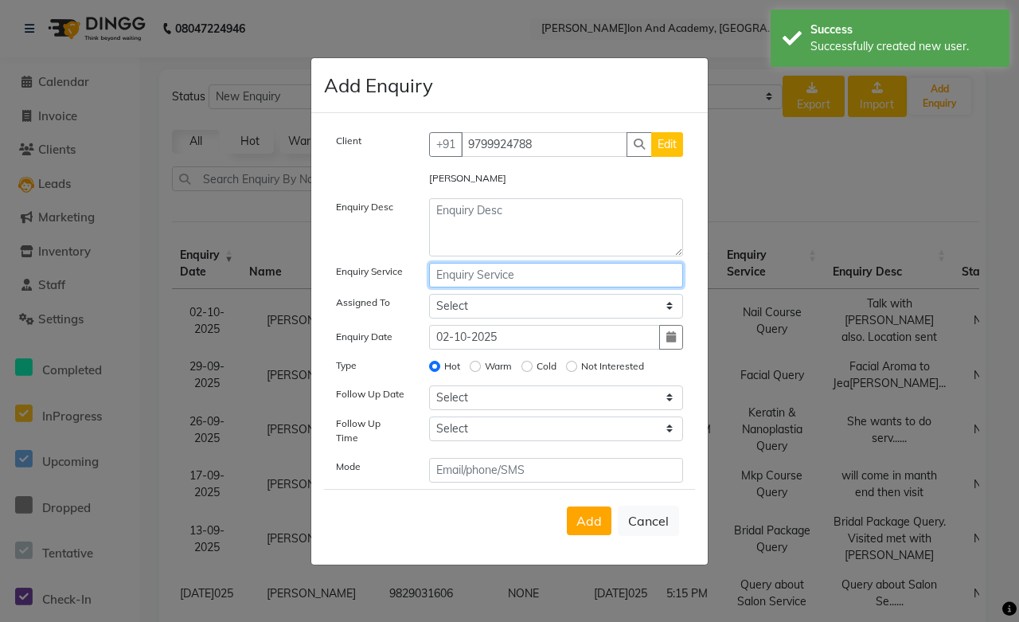
click at [467, 269] on input "text" at bounding box center [556, 275] width 255 height 25
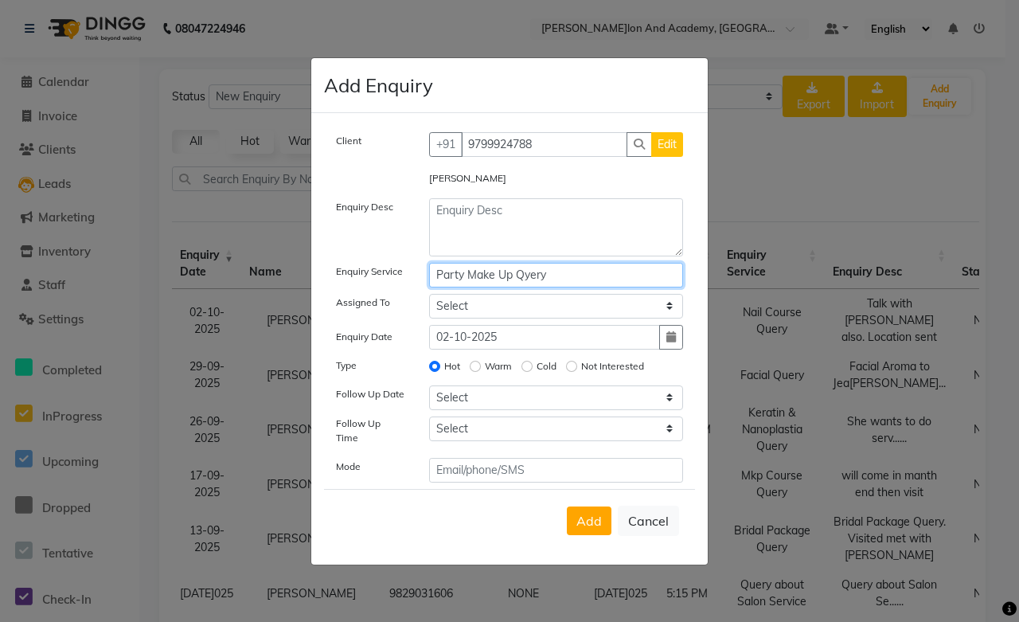
type input "Party Make Up Qyery"
click at [479, 221] on textarea at bounding box center [556, 227] width 255 height 58
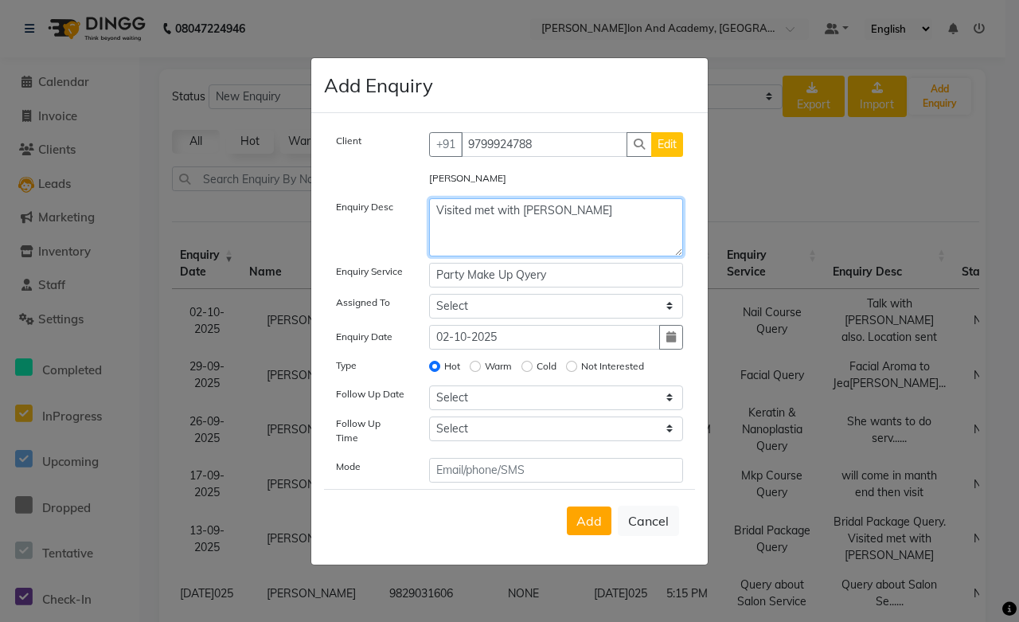
type textarea "Visited met with Tushar Sir"
click at [497, 296] on div "Client +91 9799924788 Edit Simmy Goyal Enquiry Desc Visited met with Tushar Sir…" at bounding box center [509, 307] width 371 height 350
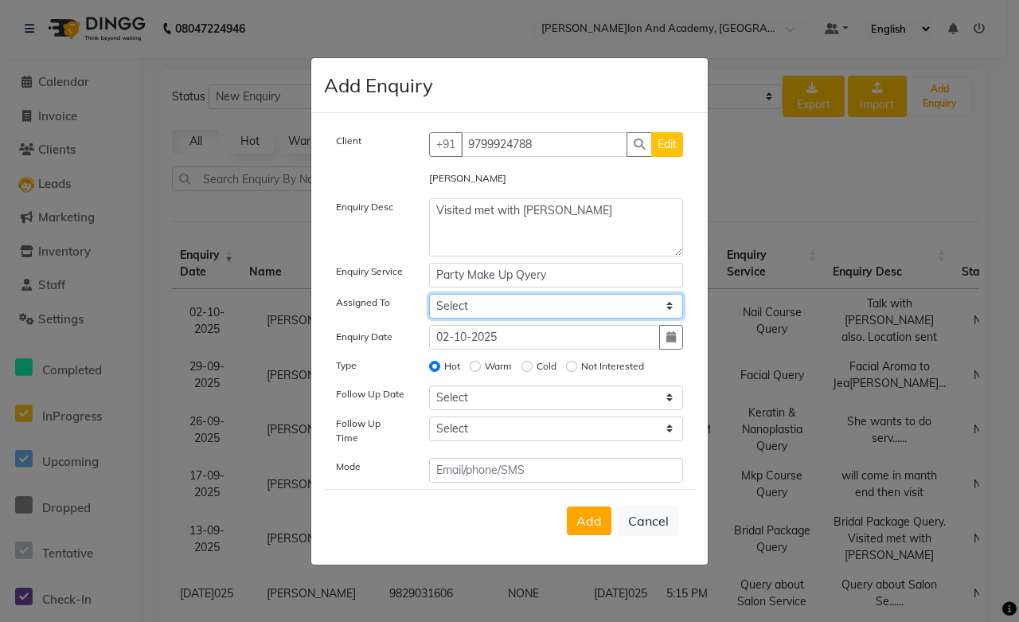
click at [496, 311] on select "Select Abdul Shoaib Aksha Khan Anisha Ray Archika Jain Arti Singh Ayan Pathan A…" at bounding box center [556, 306] width 255 height 25
select select "49047"
click at [429, 299] on select "Select Abdul Shoaib Aksha Khan Anisha Ray Archika Jain Arti Singh Ayan Pathan A…" at bounding box center [556, 306] width 255 height 25
click at [667, 342] on icon "button" at bounding box center [672, 336] width 10 height 11
select select "10"
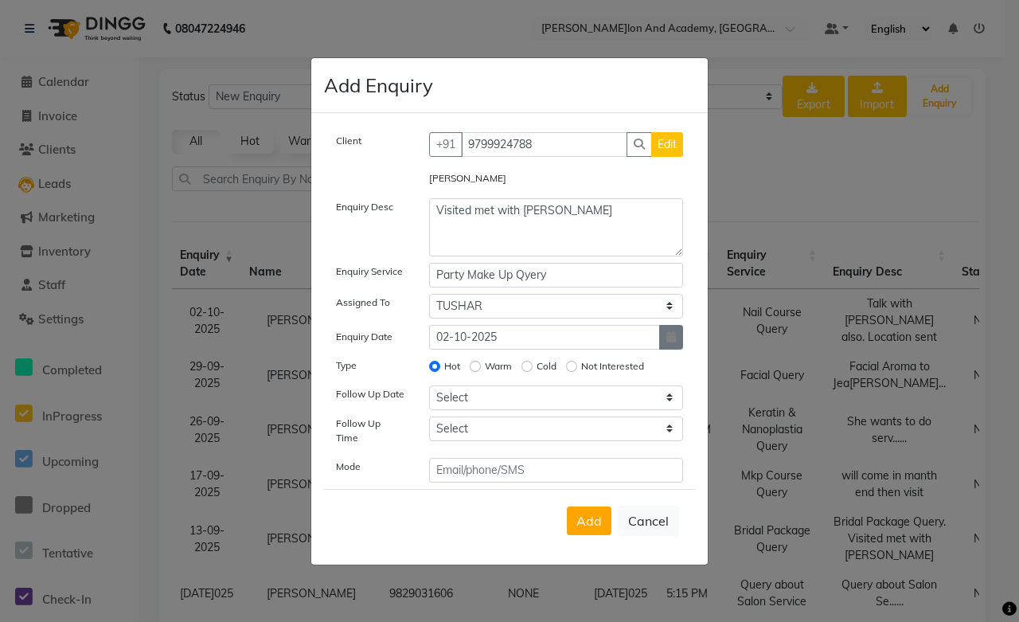
select select "2025"
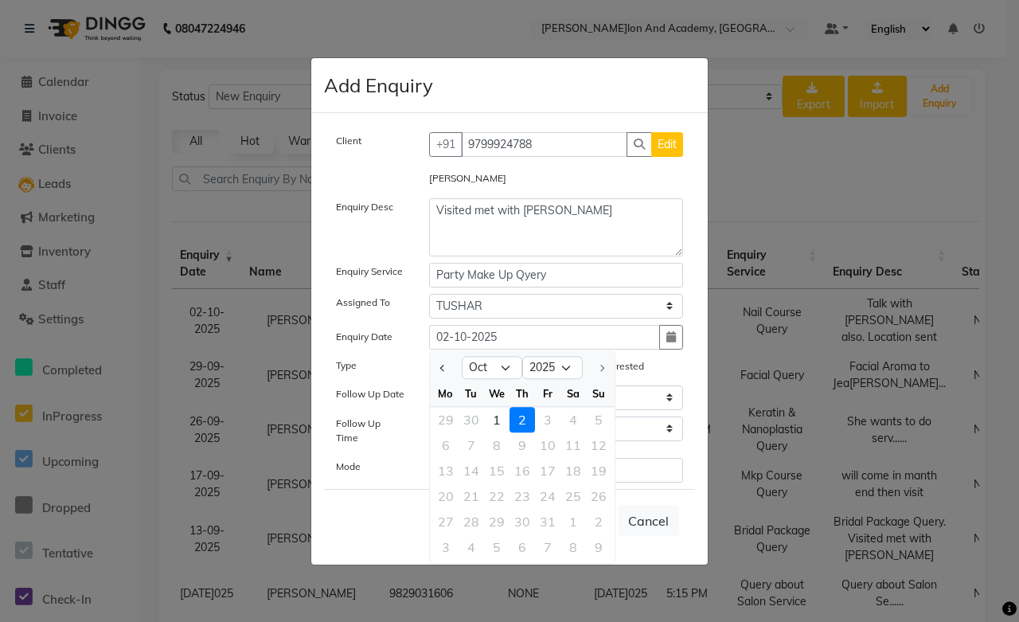
click at [526, 424] on div "2" at bounding box center [522, 419] width 25 height 25
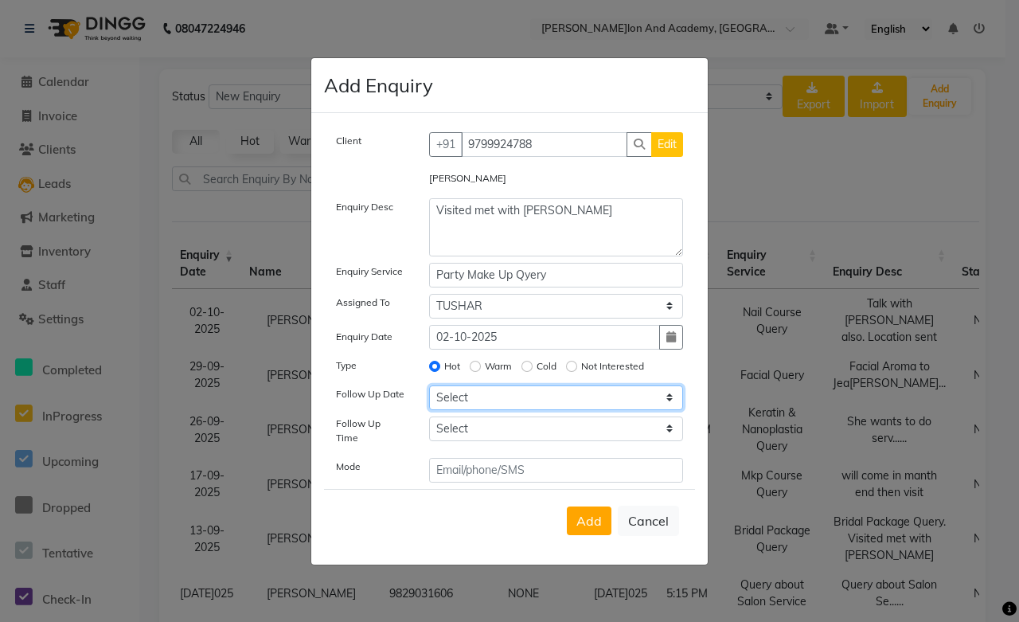
click at [467, 405] on select "Select Today Tomorrow In 2 days (Saturday) In 3 days (Sunday) In 4 days (Monday…" at bounding box center [556, 397] width 255 height 25
select select "custom_date"
click at [429, 390] on select "Select Today Tomorrow In 2 days (Saturday) In 3 days (Sunday) In 4 days (Monday…" at bounding box center [556, 397] width 255 height 25
click at [673, 401] on icon "button" at bounding box center [672, 397] width 10 height 11
select select "10"
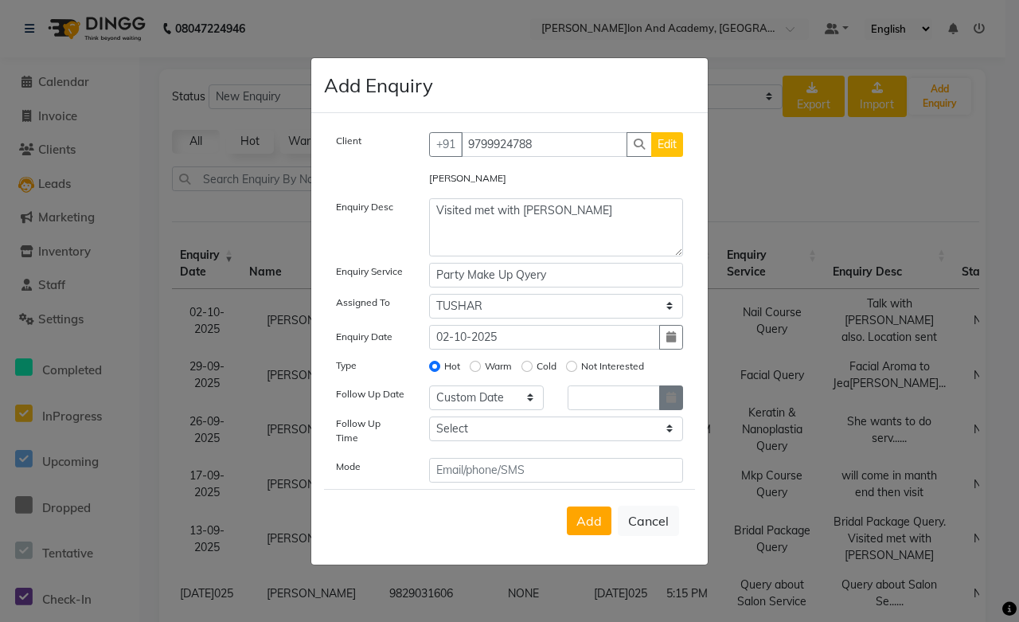
select select "2025"
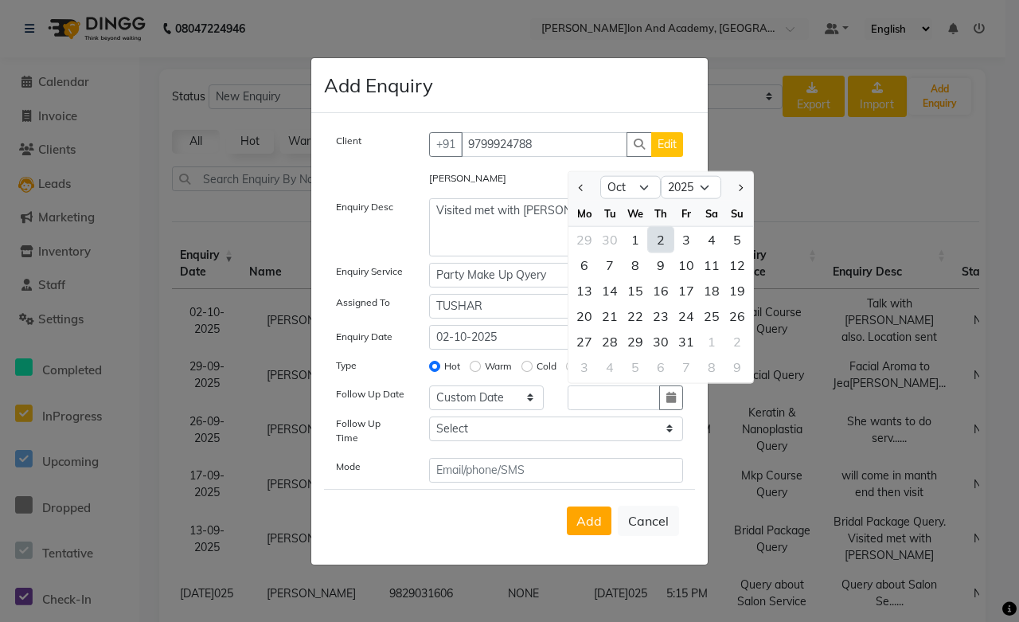
click at [655, 247] on div "2" at bounding box center [660, 238] width 25 height 25
type input "02-10-2025"
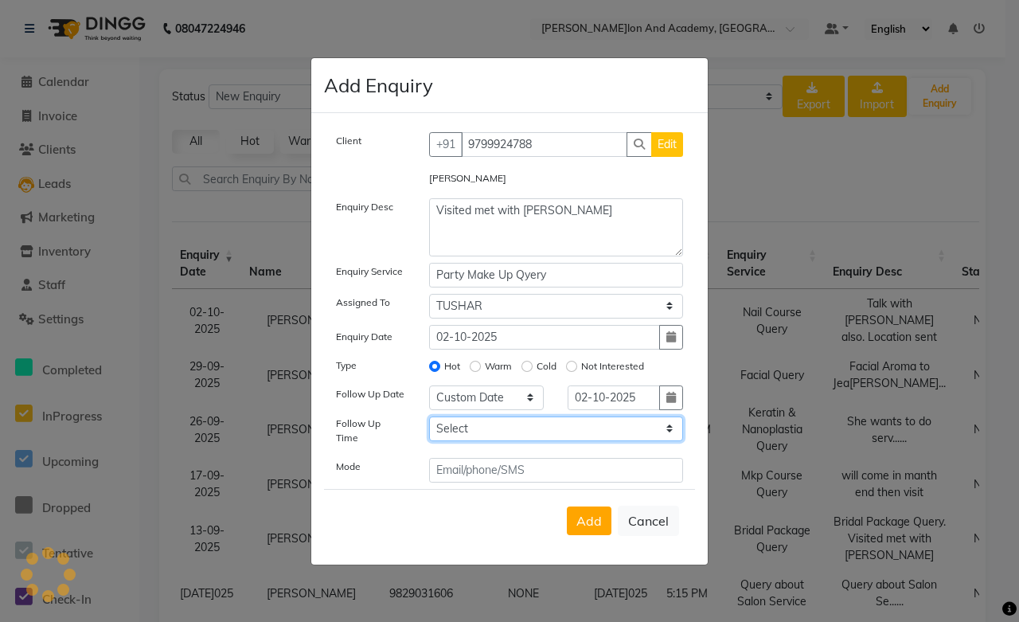
click at [481, 435] on select "Select 07:00 AM 07:15 AM 07:30 AM 07:45 AM 08:00 AM 08:15 AM 08:30 AM 08:45 AM …" at bounding box center [556, 428] width 255 height 25
select select "780"
click at [429, 421] on select "Select 07:00 AM 07:15 AM 07:30 AM 07:45 AM 08:00 AM 08:15 AM 08:30 AM 08:45 AM …" at bounding box center [556, 428] width 255 height 25
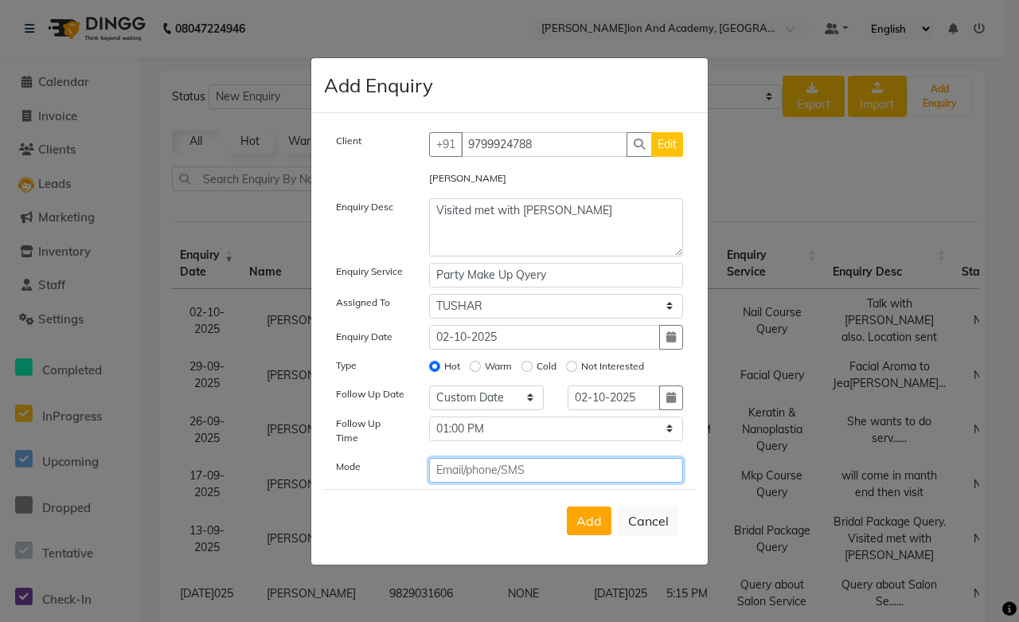
click at [470, 464] on input "text" at bounding box center [556, 470] width 255 height 25
click at [588, 521] on span "Add" at bounding box center [589, 521] width 25 height 16
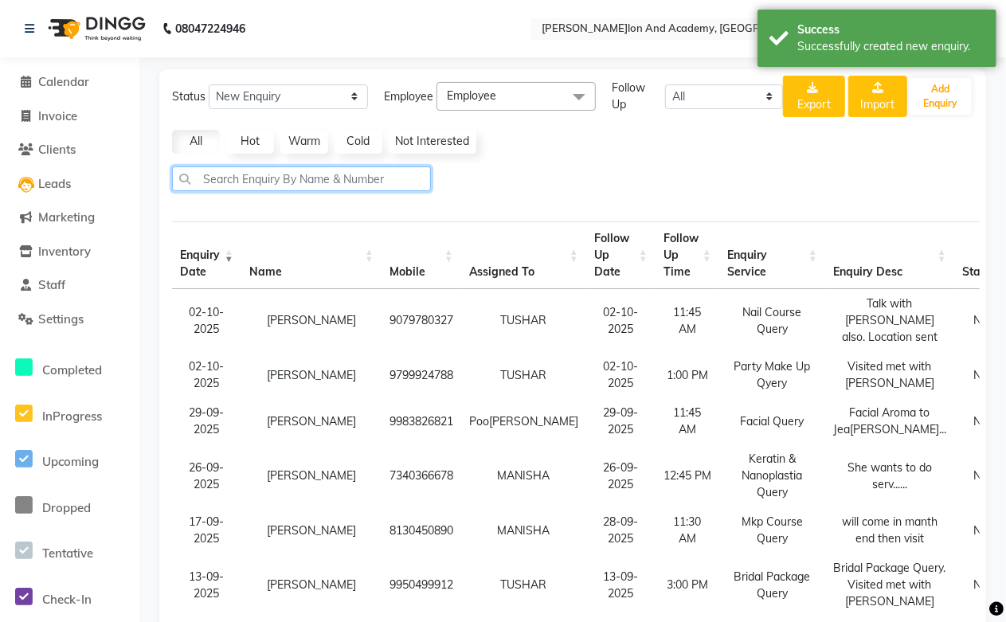
click at [259, 178] on input "text" at bounding box center [301, 178] width 259 height 25
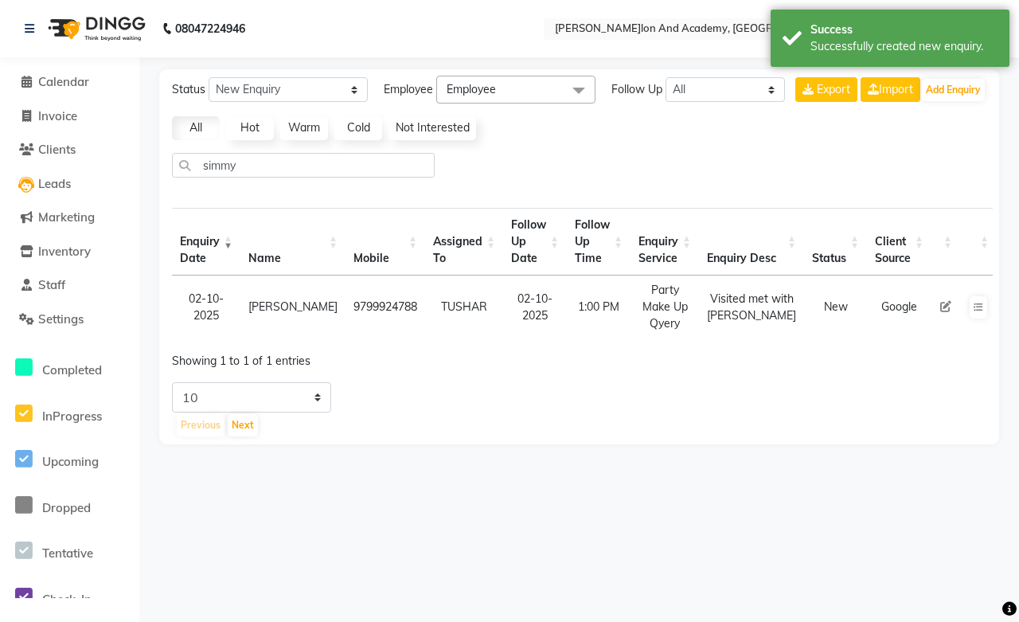
click at [283, 308] on td "Simmy Goyal" at bounding box center [292, 307] width 105 height 63
click at [940, 311] on icon at bounding box center [945, 306] width 11 height 11
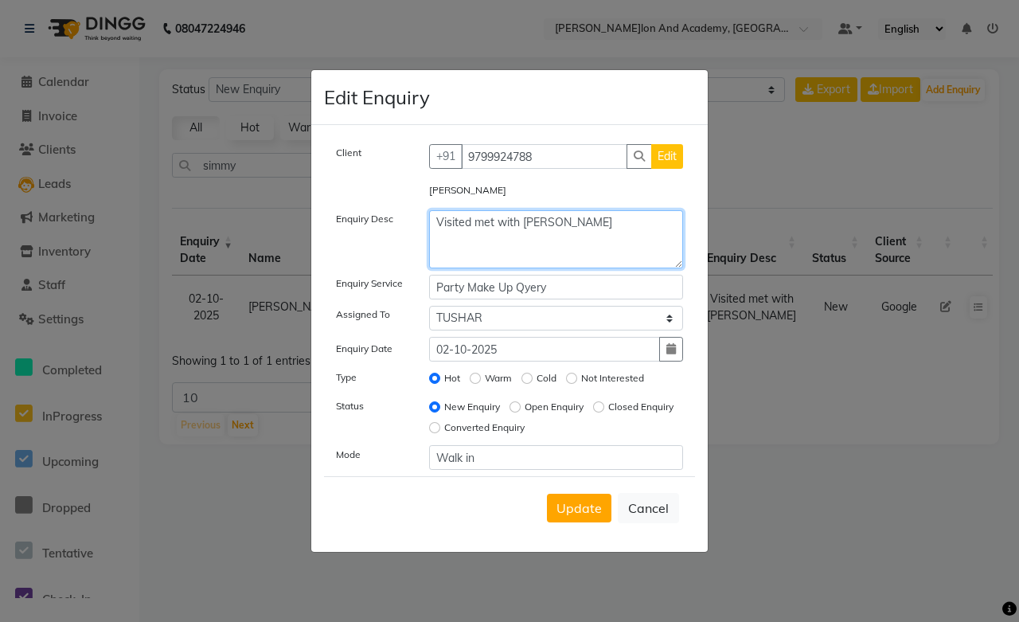
click at [613, 232] on textarea "Visited met with Tushar Sir" at bounding box center [556, 239] width 255 height 58
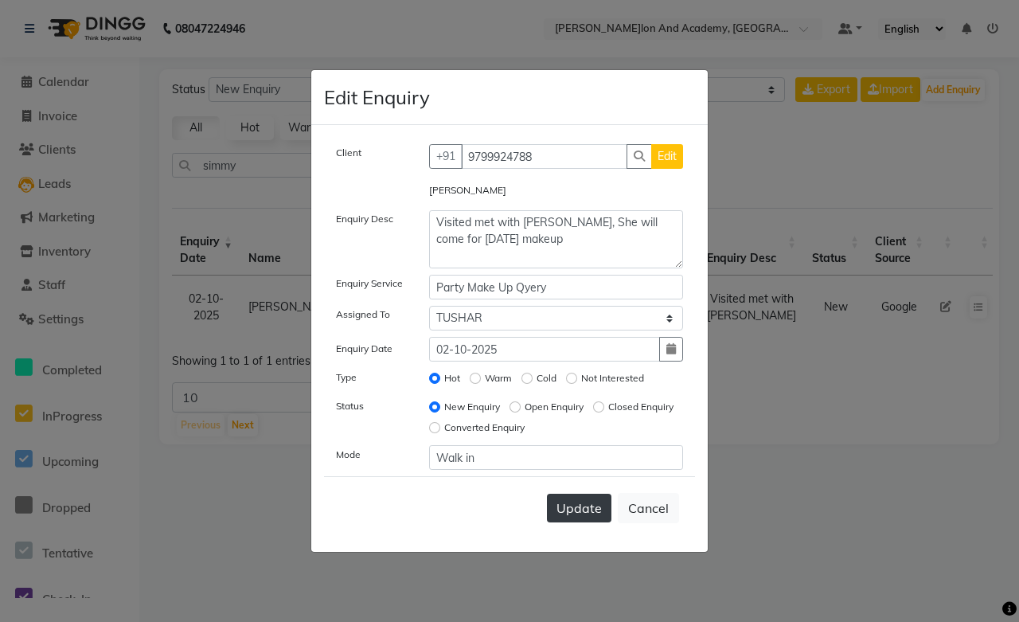
click at [577, 514] on span "Update" at bounding box center [579, 508] width 45 height 16
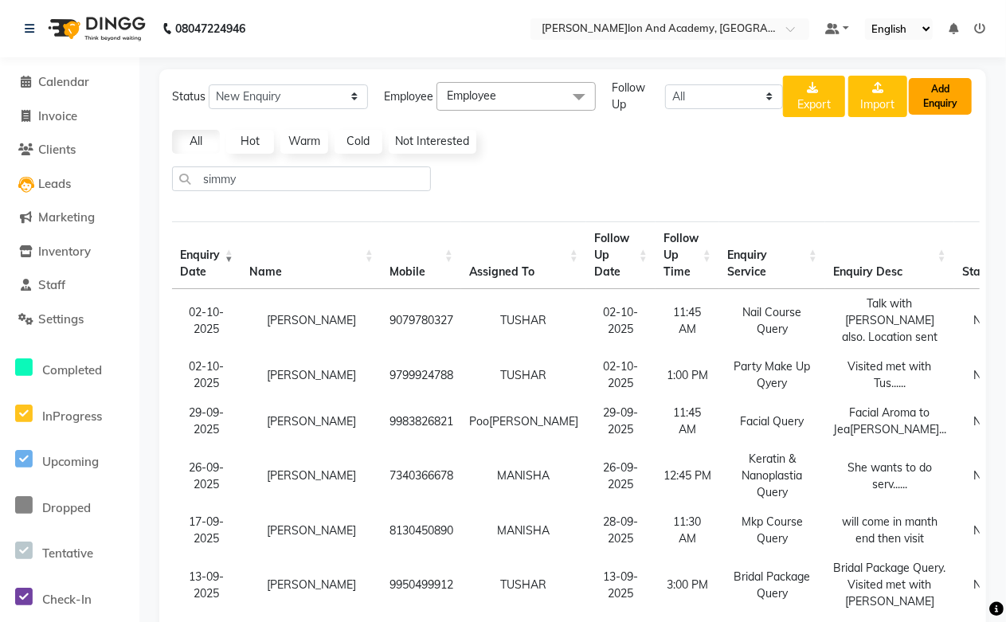
click at [962, 97] on button "Add Enquiry" at bounding box center [940, 96] width 63 height 37
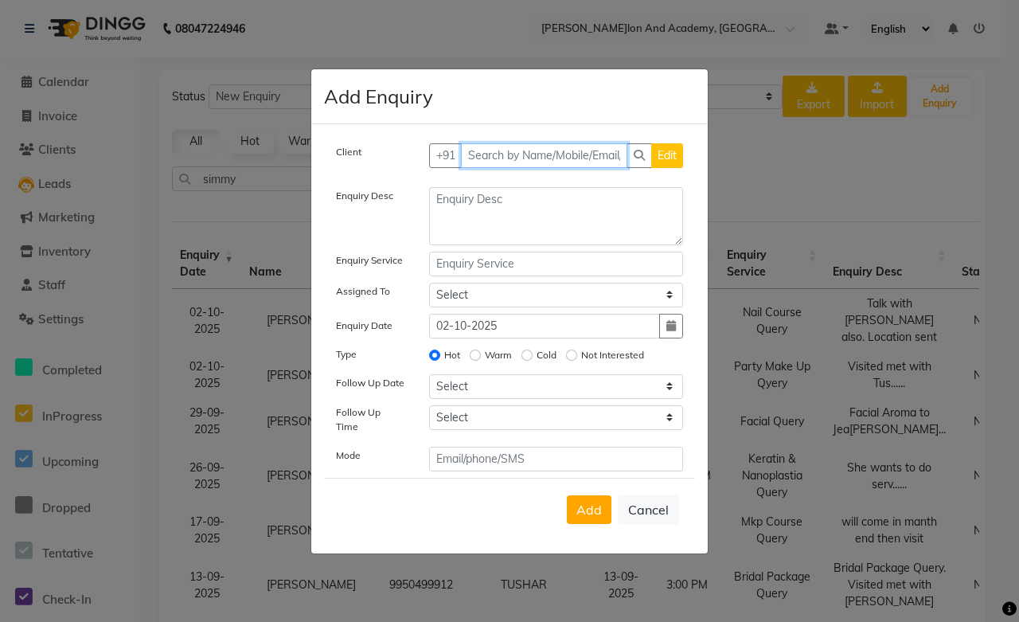
click at [471, 162] on input "text" at bounding box center [544, 155] width 167 height 25
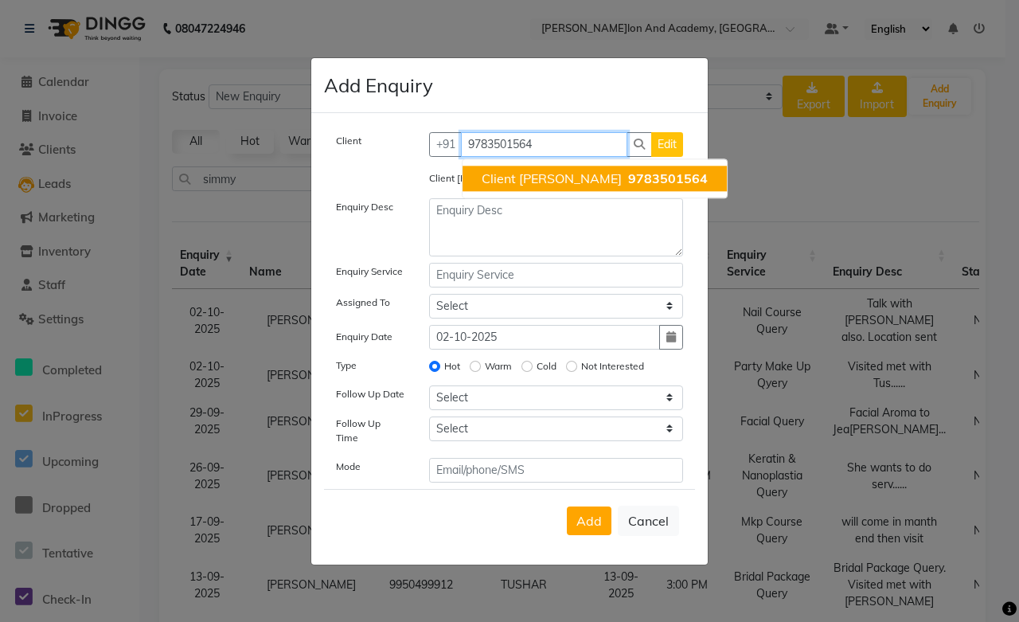
click at [538, 180] on span "Client Bharti Shravan" at bounding box center [552, 178] width 140 height 16
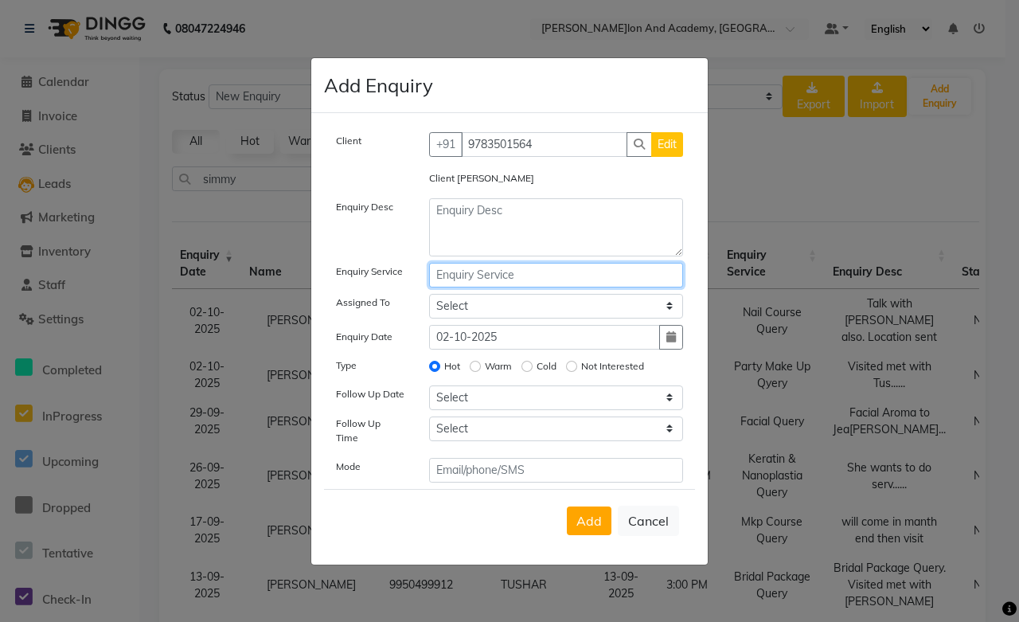
click at [471, 272] on input "text" at bounding box center [556, 275] width 255 height 25
paste input "Botox Query"
click at [468, 272] on input "Botox Query" at bounding box center [556, 275] width 255 height 25
click at [446, 209] on textarea at bounding box center [556, 227] width 255 height 58
click at [489, 308] on select "Select Abdul Shoaib Aksha Khan Anisha Ray Archika Jain Arti Singh Ayan Pathan A…" at bounding box center [556, 306] width 255 height 25
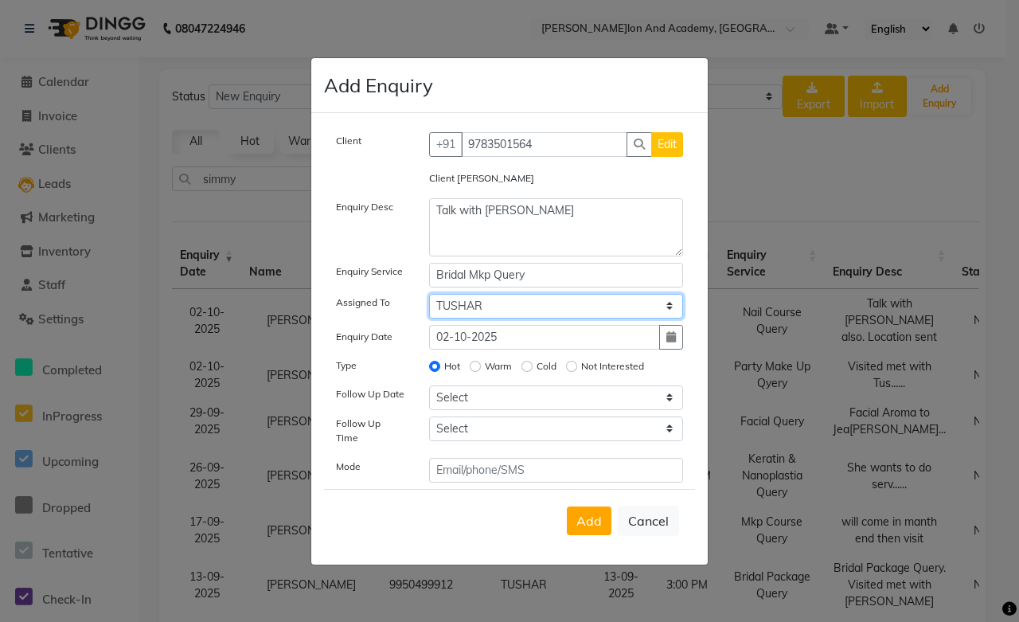
click at [429, 299] on select "Select Abdul Shoaib Aksha Khan Anisha Ray Archika Jain Arti Singh Ayan Pathan A…" at bounding box center [556, 306] width 255 height 25
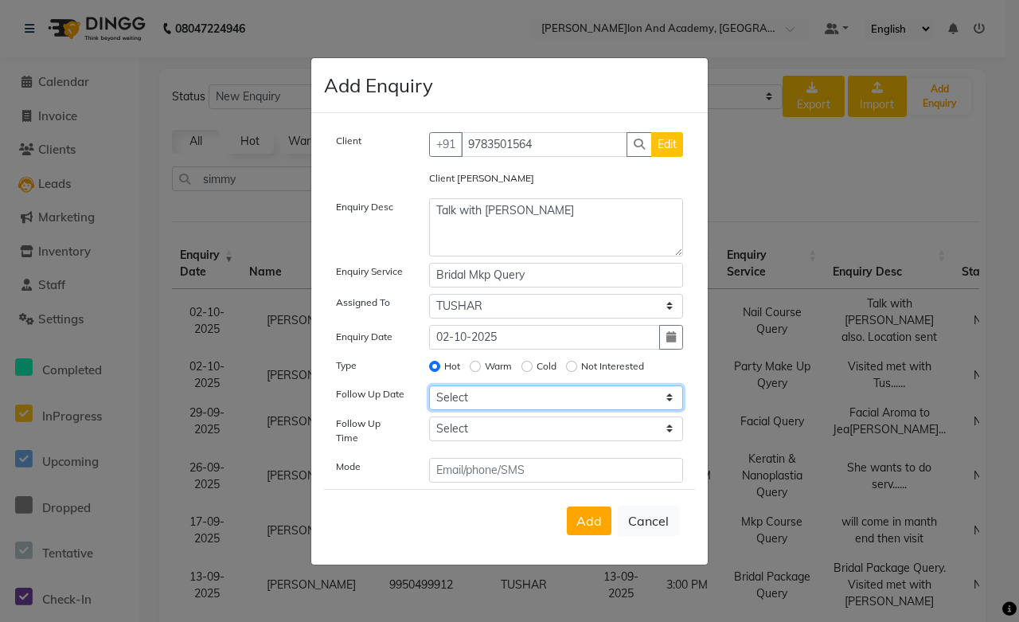
click at [455, 409] on select "Select Today Tomorrow In 2 days (Saturday) In 3 days (Sunday) In 4 days (Monday…" at bounding box center [556, 397] width 255 height 25
click at [429, 390] on select "Select Today Tomorrow In 2 days (Saturday) In 3 days (Sunday) In 4 days (Monday…" at bounding box center [556, 397] width 255 height 25
click at [664, 406] on button "button" at bounding box center [671, 397] width 24 height 25
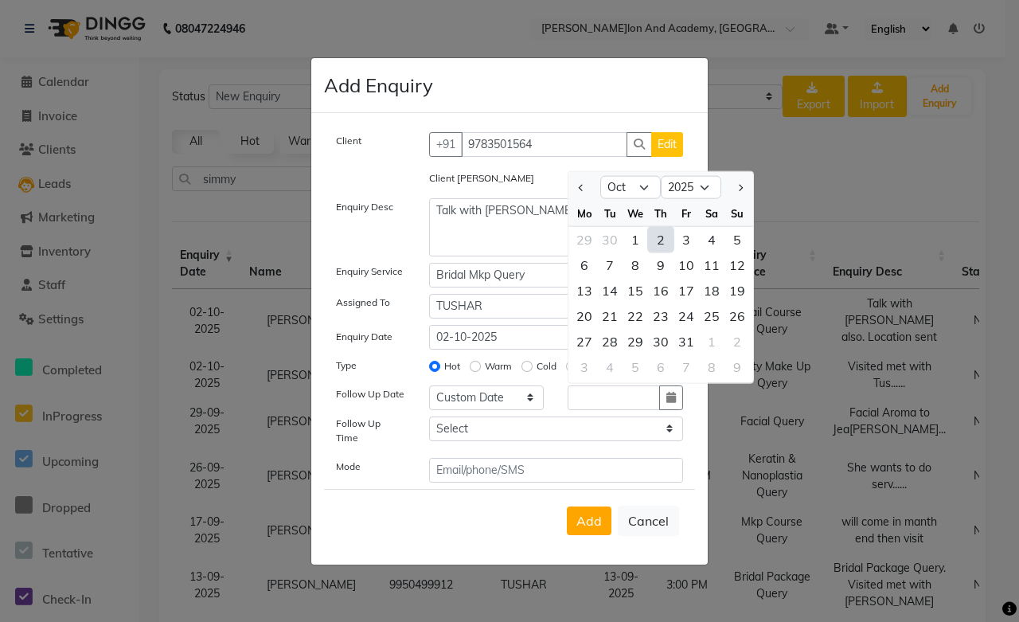
click at [663, 242] on div "2" at bounding box center [660, 238] width 25 height 25
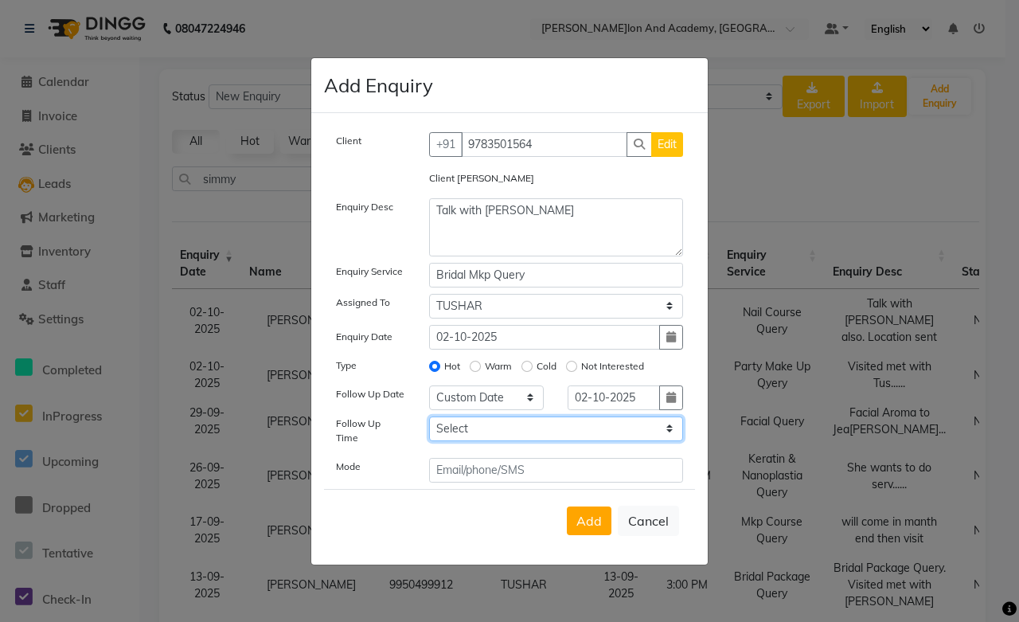
click at [467, 432] on select "Select 07:00 AM 07:15 AM 07:30 AM 07:45 AM 08:00 AM 08:15 AM 08:30 AM 08:45 AM …" at bounding box center [556, 428] width 255 height 25
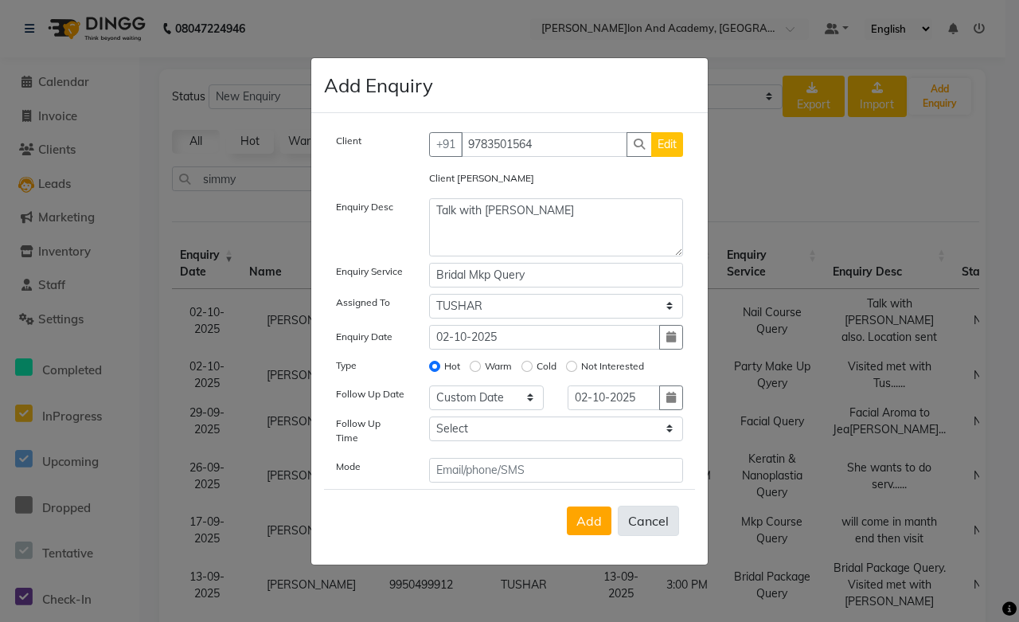
click at [643, 506] on button "Cancel" at bounding box center [648, 521] width 61 height 30
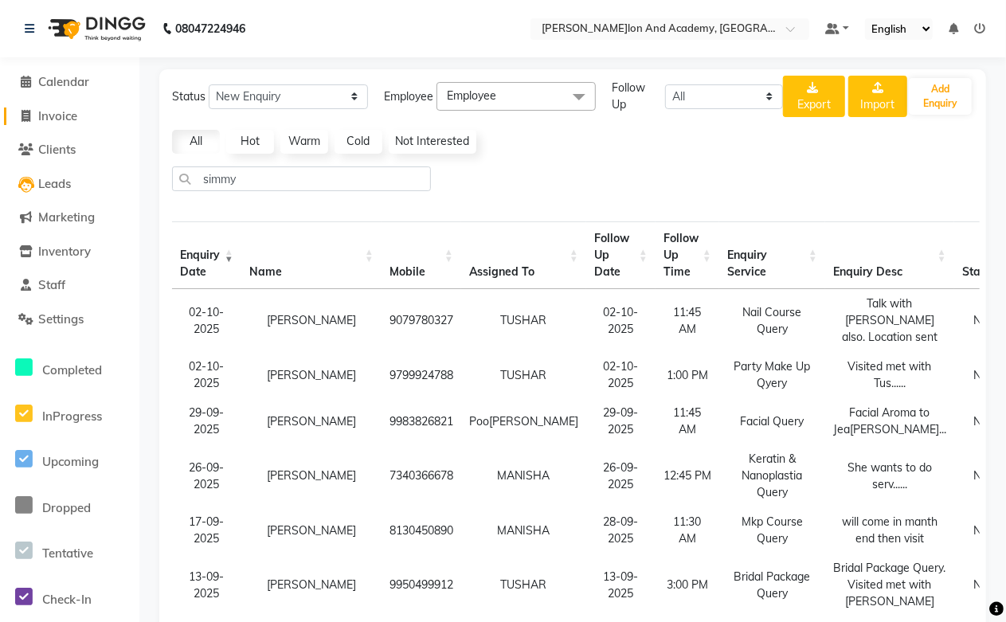
click at [82, 115] on link "Invoice" at bounding box center [69, 117] width 131 height 18
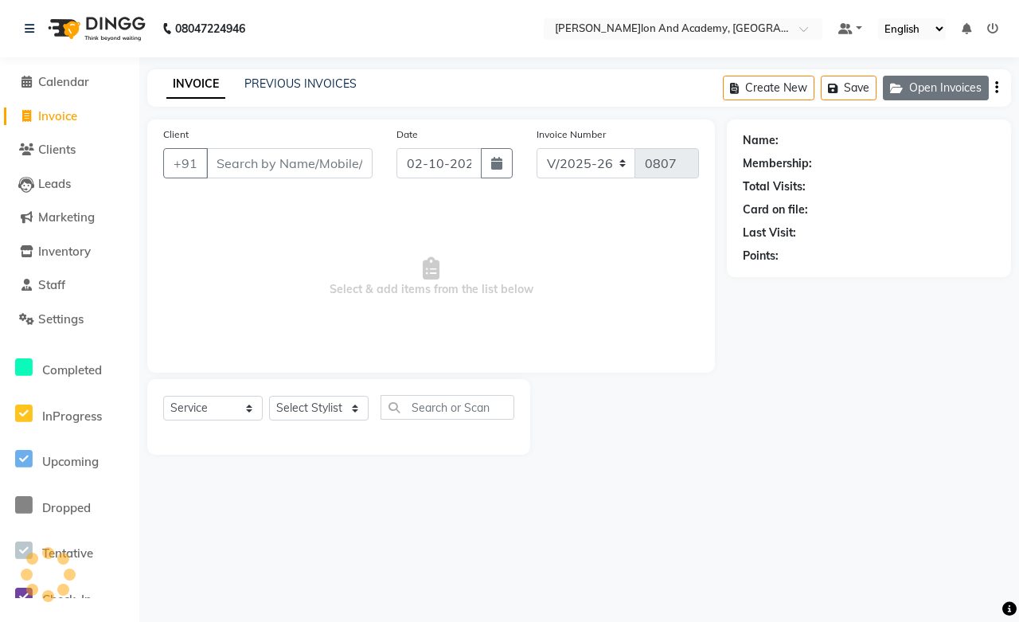
click at [925, 96] on button "Open Invoices" at bounding box center [936, 88] width 106 height 25
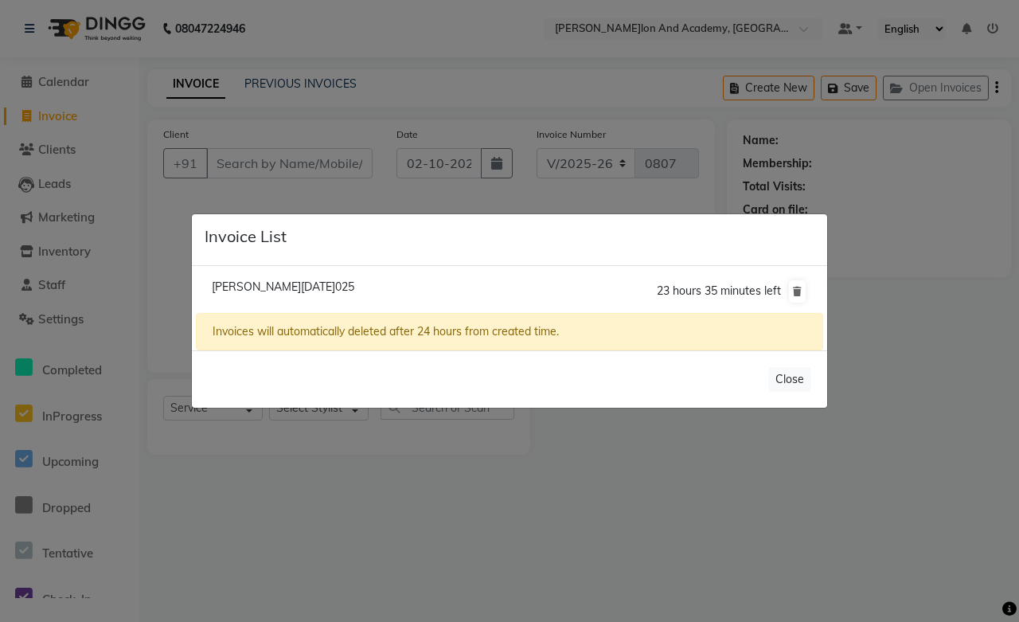
click at [332, 287] on span "Tanu Ma'am/02 October 2025" at bounding box center [283, 287] width 143 height 14
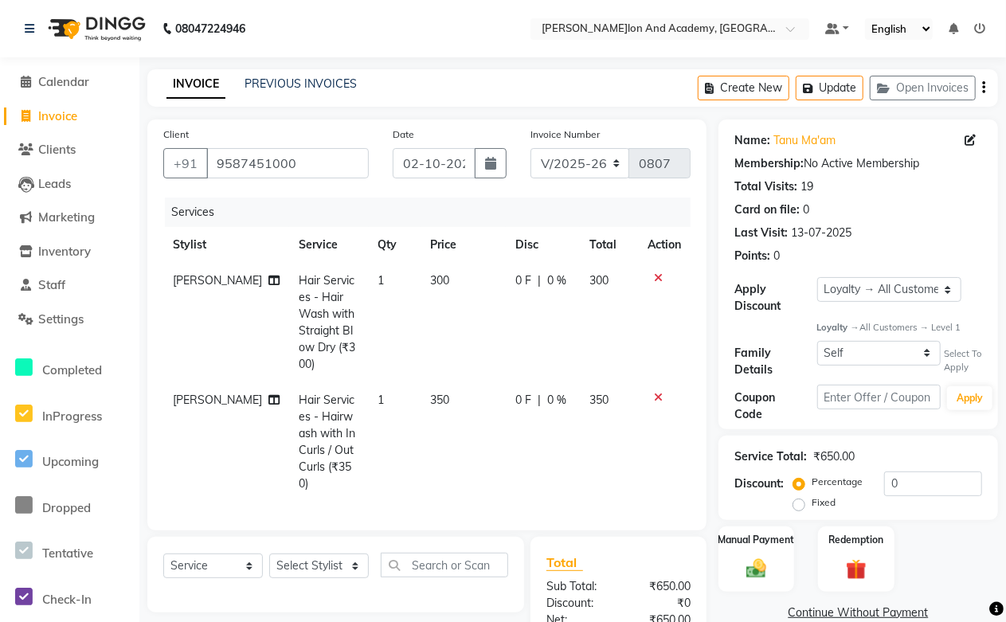
click at [655, 392] on icon at bounding box center [658, 397] width 9 height 11
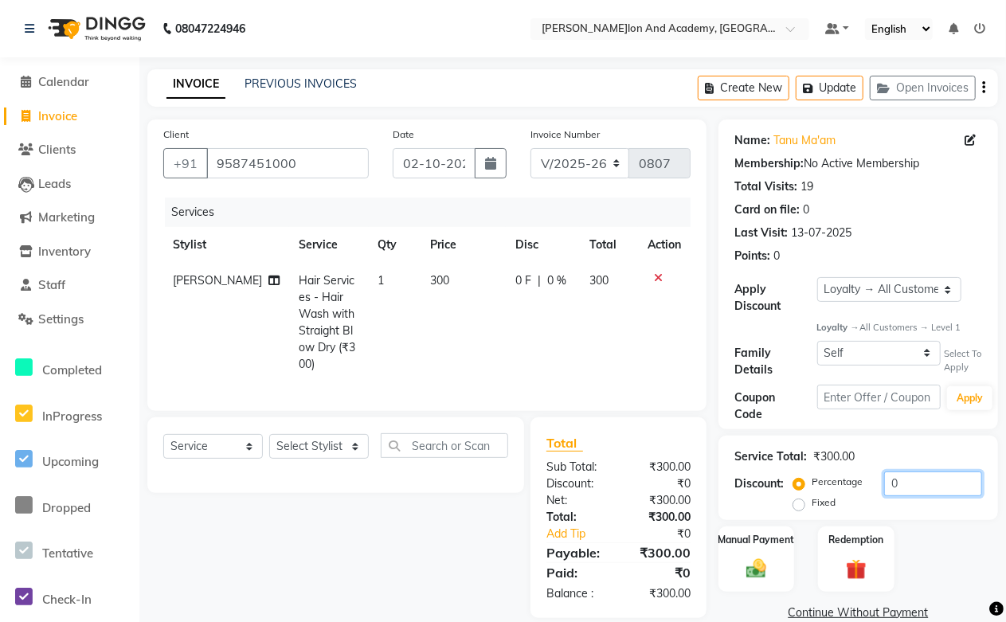
drag, startPoint x: 901, startPoint y: 474, endPoint x: 839, endPoint y: 483, distance: 62.8
click at [839, 483] on div "Percentage Fixed 0" at bounding box center [889, 492] width 186 height 43
drag, startPoint x: 464, startPoint y: 561, endPoint x: 506, endPoint y: 538, distance: 48.5
click at [483, 555] on div "Select Service Product Membership Package Voucher Prepaid Gift Card Select Styl…" at bounding box center [329, 517] width 389 height 201
click at [486, 566] on div "Select Service Product Membership Package Voucher Prepaid Gift Card Select Styl…" at bounding box center [329, 517] width 389 height 201
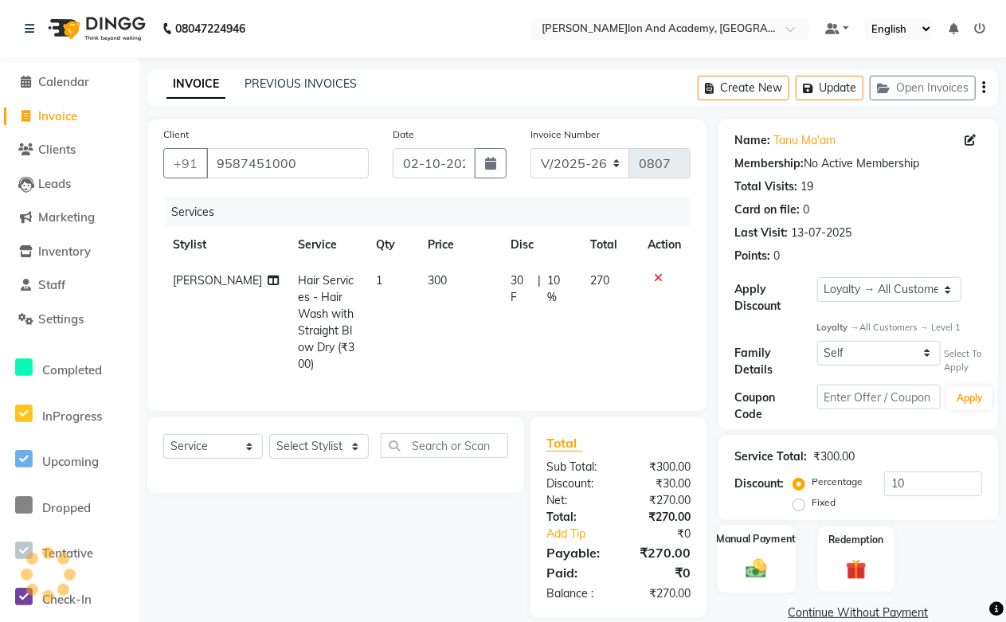
click at [781, 541] on label "Manual Payment" at bounding box center [757, 539] width 80 height 15
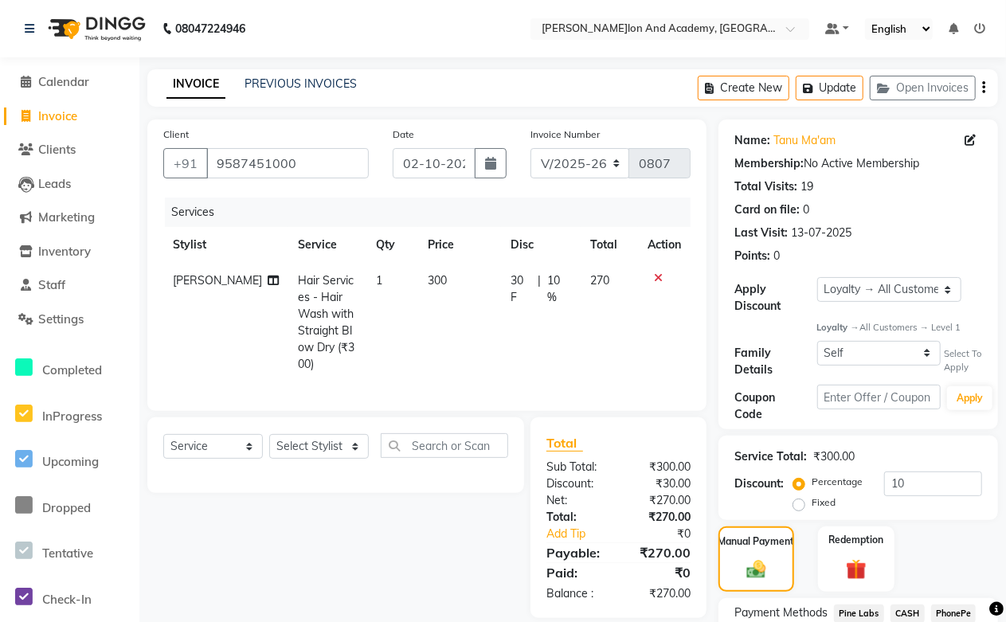
scroll to position [128, 0]
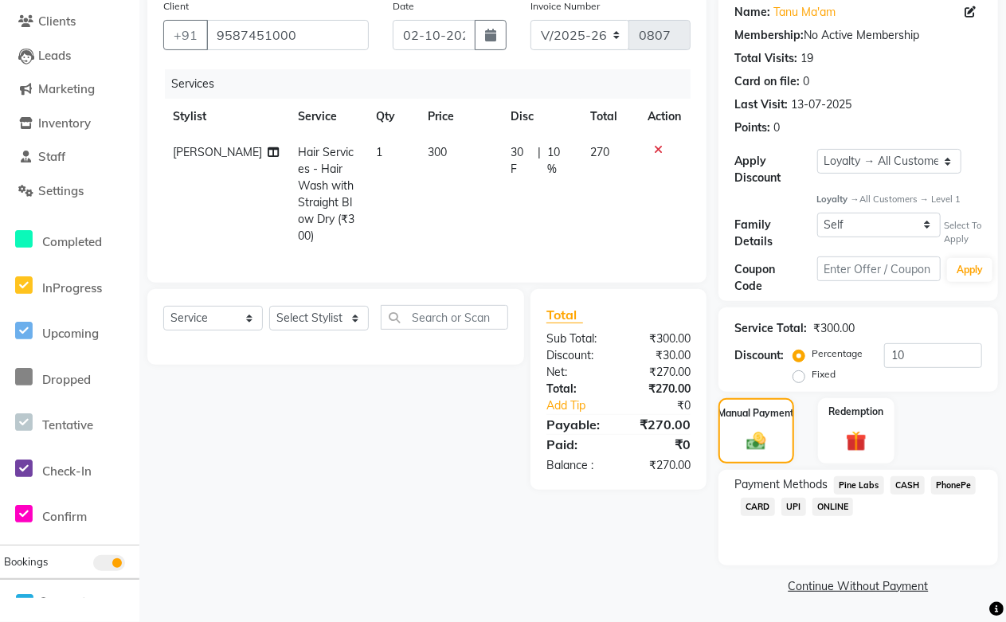
click at [906, 486] on span "CASH" at bounding box center [907, 485] width 34 height 18
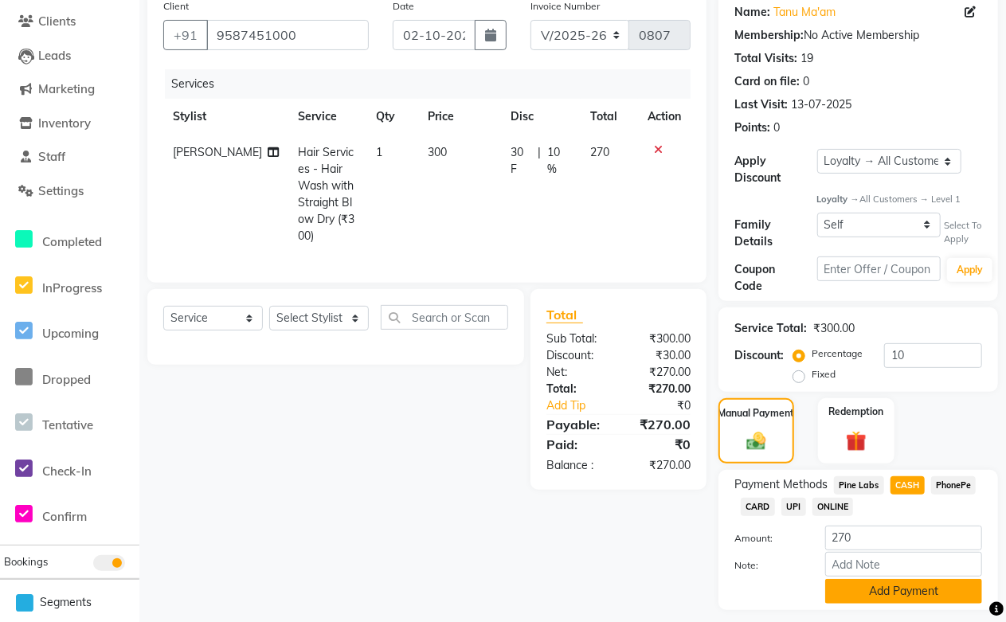
click at [904, 591] on button "Add Payment" at bounding box center [903, 591] width 157 height 25
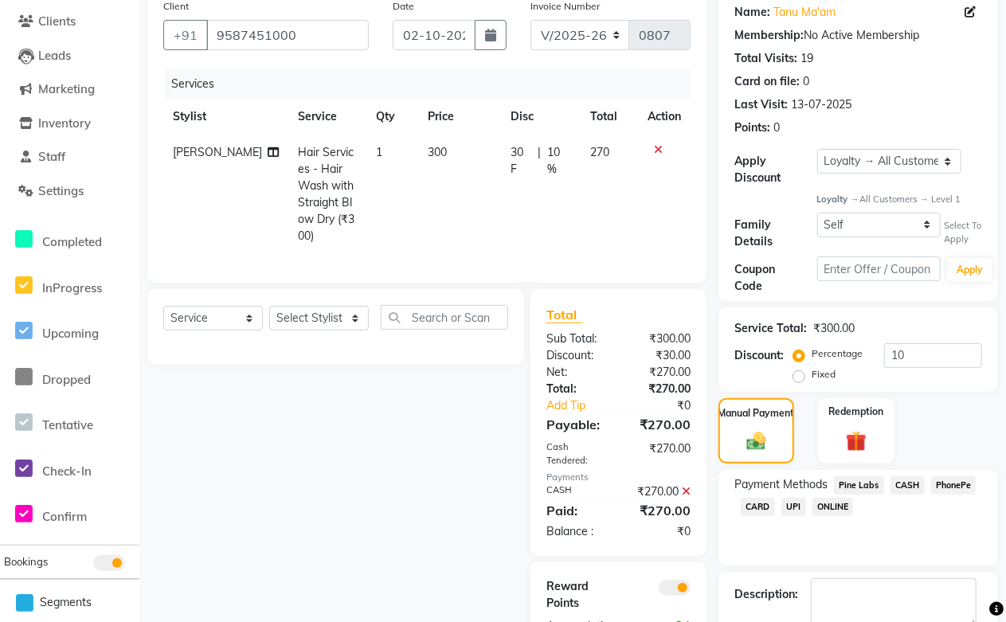
scroll to position [218, 0]
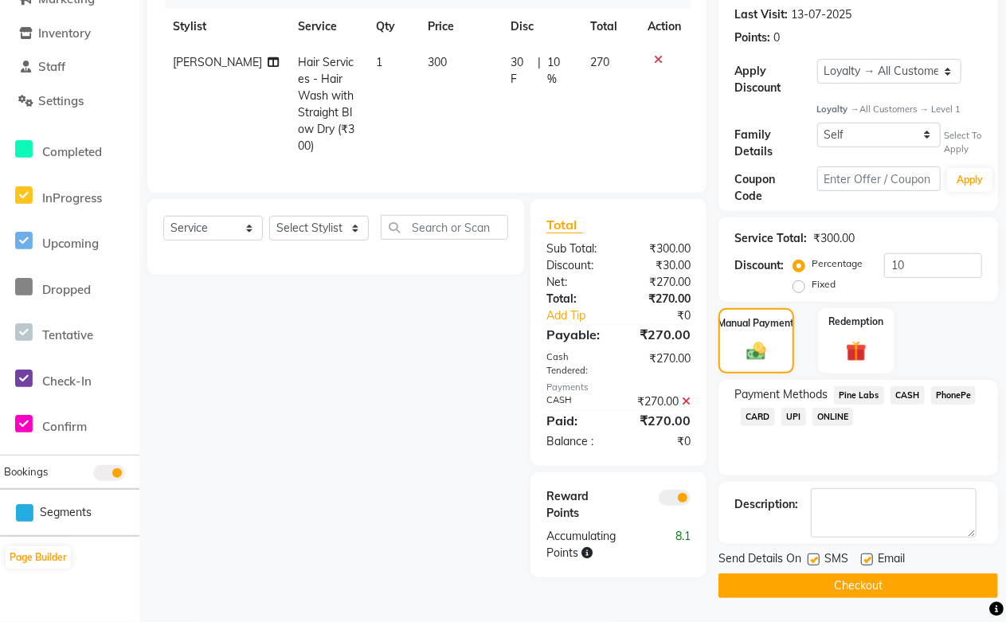
click at [862, 559] on label at bounding box center [867, 559] width 12 height 12
click at [862, 559] on input "checkbox" at bounding box center [866, 560] width 10 height 10
click at [852, 585] on button "Checkout" at bounding box center [858, 585] width 280 height 25
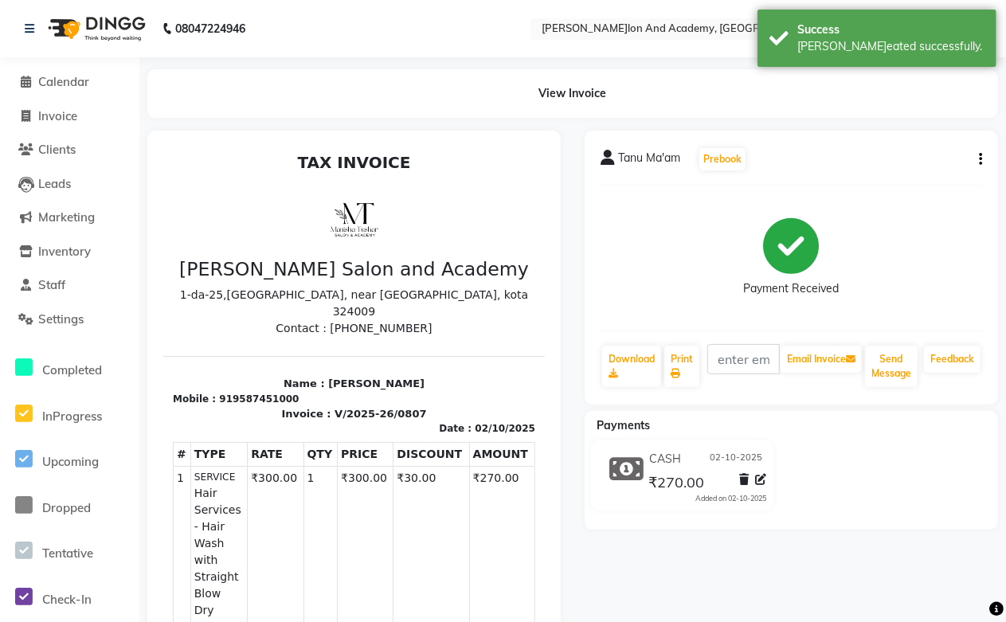
click at [975, 160] on button "button" at bounding box center [977, 159] width 10 height 17
click at [890, 178] on div "Edit Invoice" at bounding box center [900, 180] width 109 height 20
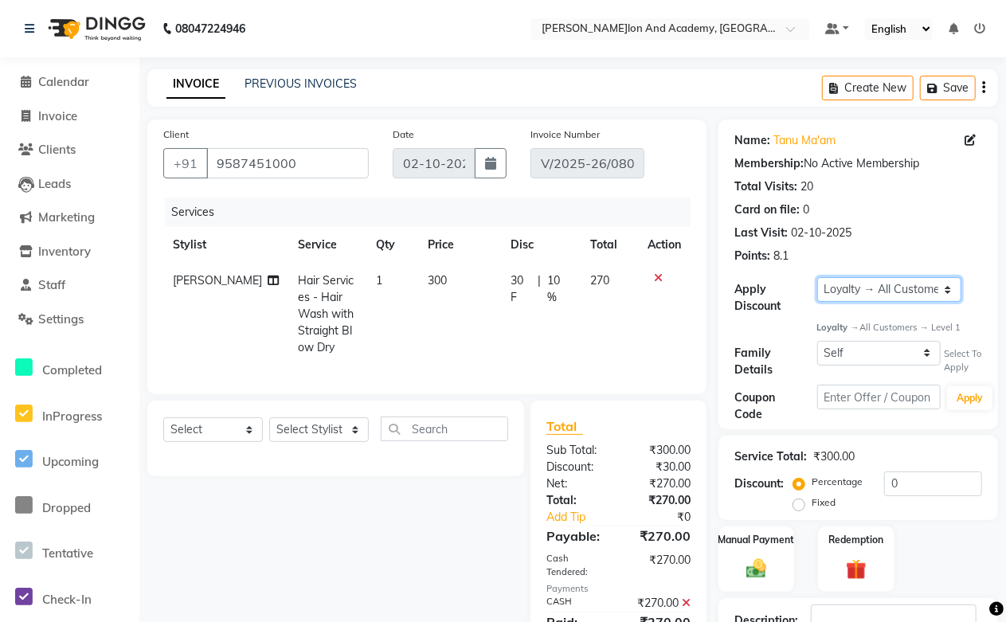
click at [878, 290] on select "Select Loyalty → All Customers → Level 1" at bounding box center [889, 289] width 144 height 25
click at [864, 354] on select "Self Gurpreet Anand" at bounding box center [879, 353] width 124 height 25
click at [817, 341] on select "Self Gurpreet Anand" at bounding box center [879, 353] width 124 height 25
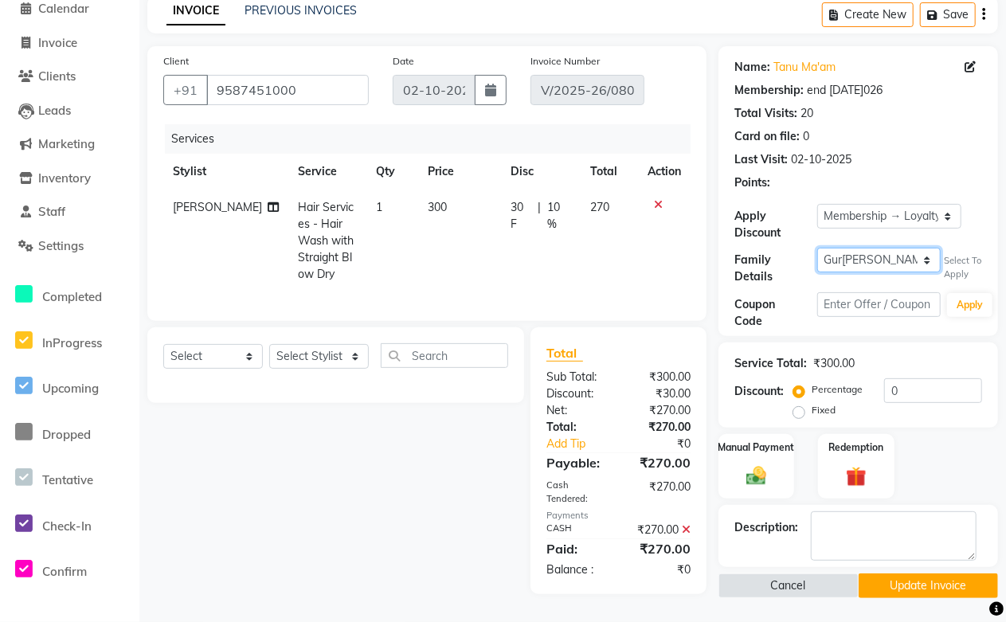
scroll to position [83, 0]
click at [904, 574] on button "Update Invoice" at bounding box center [928, 585] width 140 height 25
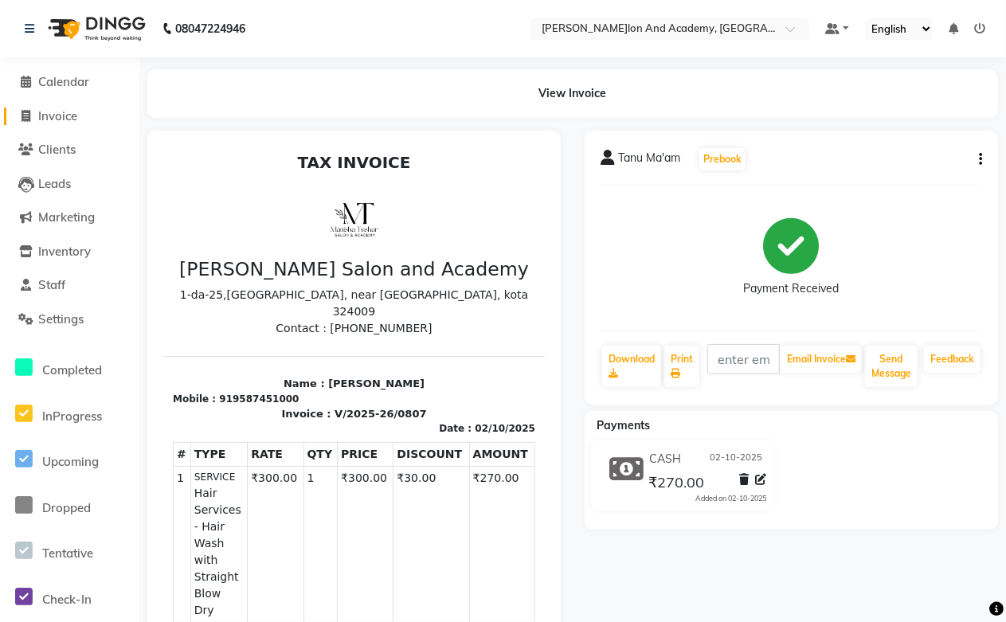
click at [43, 117] on span "Invoice" at bounding box center [57, 115] width 39 height 15
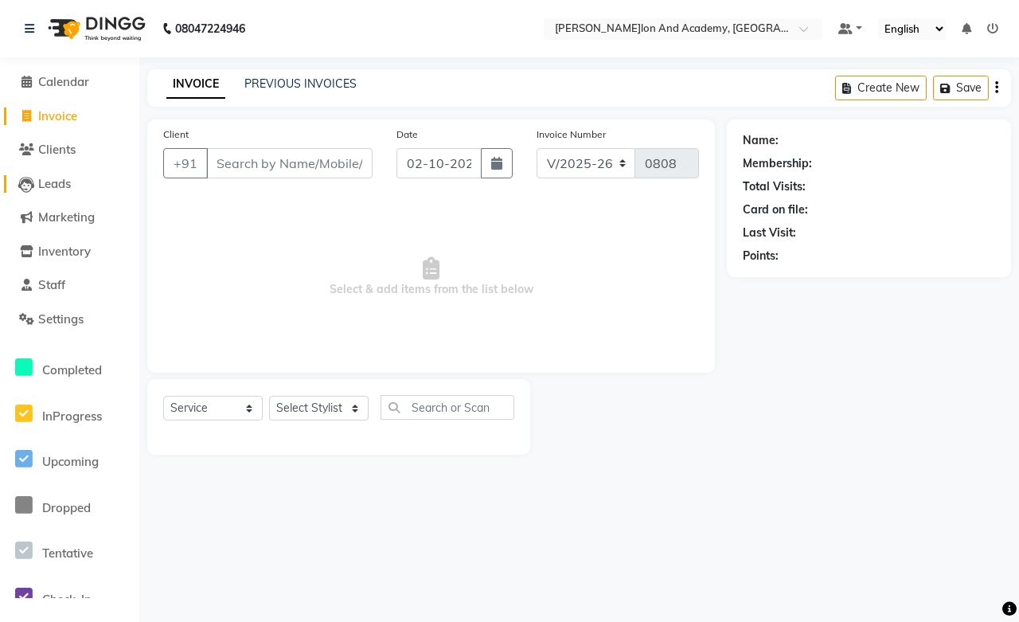
click at [71, 186] on span "Leads" at bounding box center [54, 183] width 33 height 15
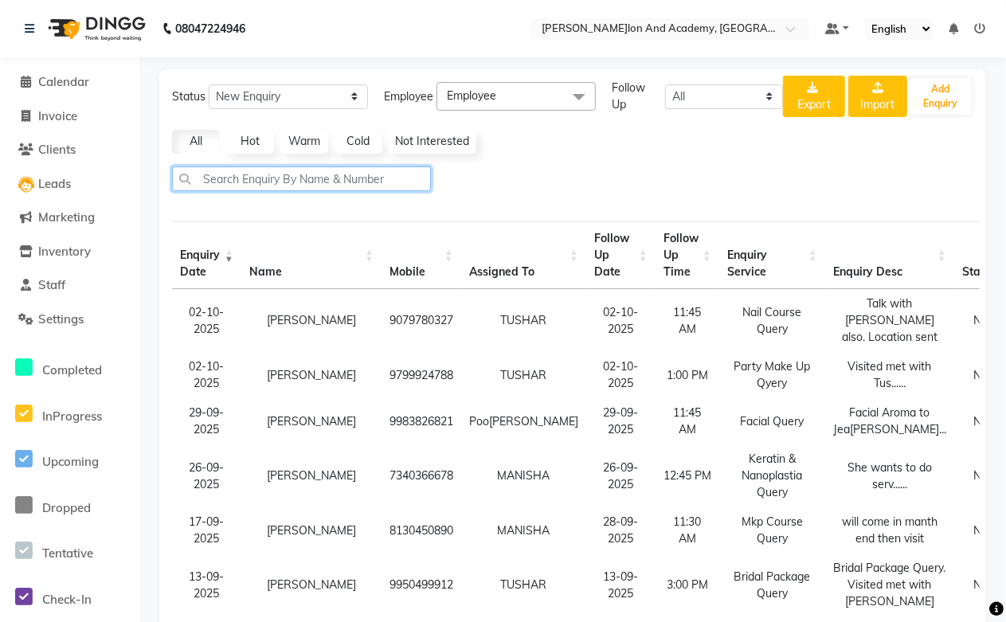
click at [251, 182] on input "text" at bounding box center [301, 178] width 259 height 25
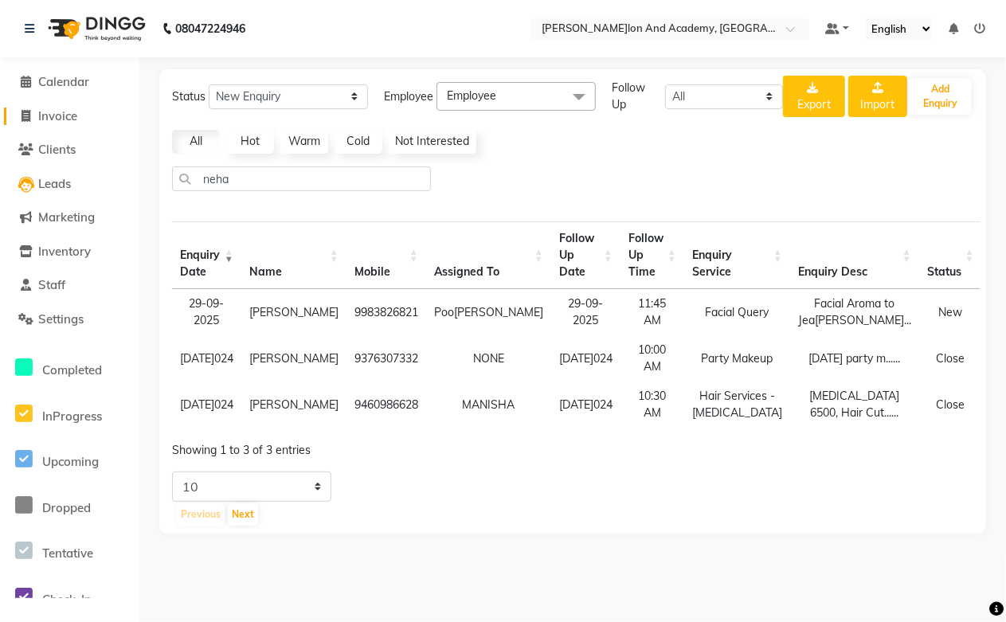
click at [54, 119] on span "Invoice" at bounding box center [57, 115] width 39 height 15
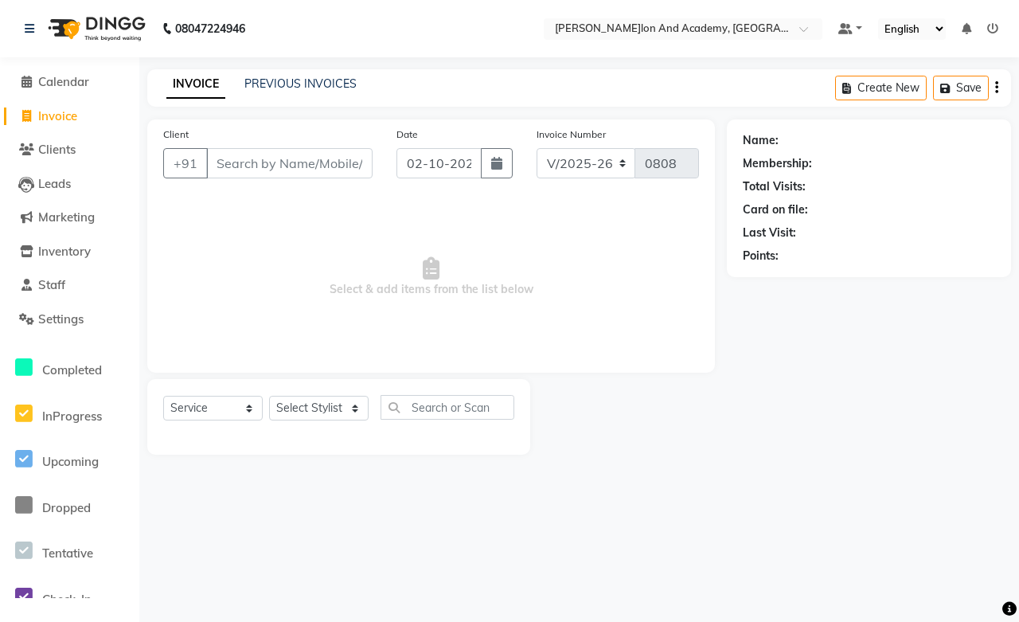
click at [228, 165] on input "Client" at bounding box center [289, 163] width 166 height 30
click at [86, 151] on link "Clients" at bounding box center [69, 150] width 131 height 18
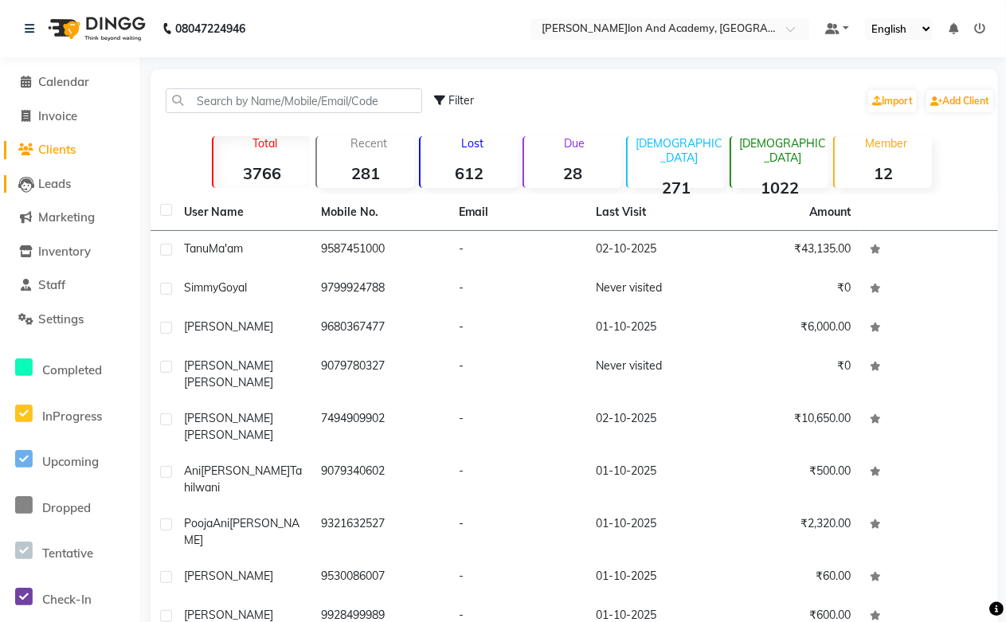
click at [60, 186] on span "Leads" at bounding box center [54, 183] width 33 height 15
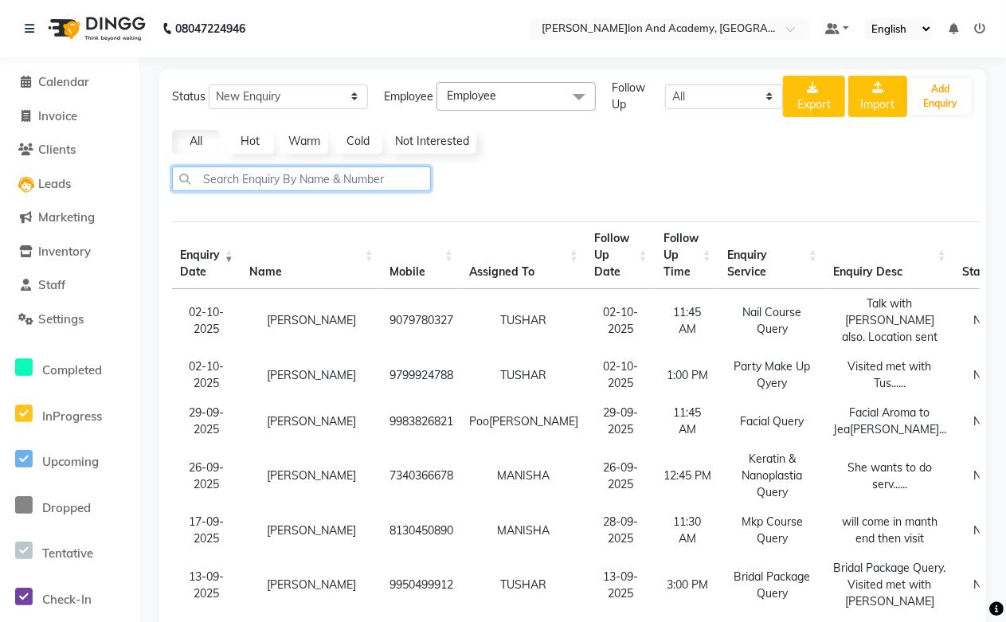
click at [244, 182] on input "text" at bounding box center [301, 178] width 259 height 25
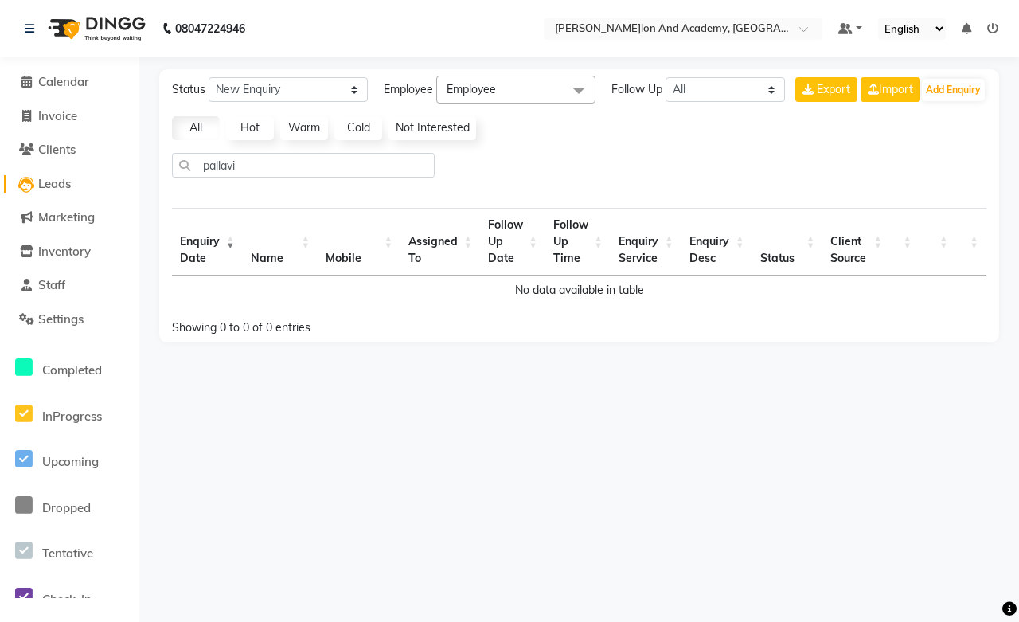
click at [65, 190] on span "Leads" at bounding box center [54, 183] width 33 height 15
click at [279, 160] on input "pallavi" at bounding box center [303, 165] width 263 height 25
click at [45, 284] on span "Staff" at bounding box center [51, 284] width 27 height 15
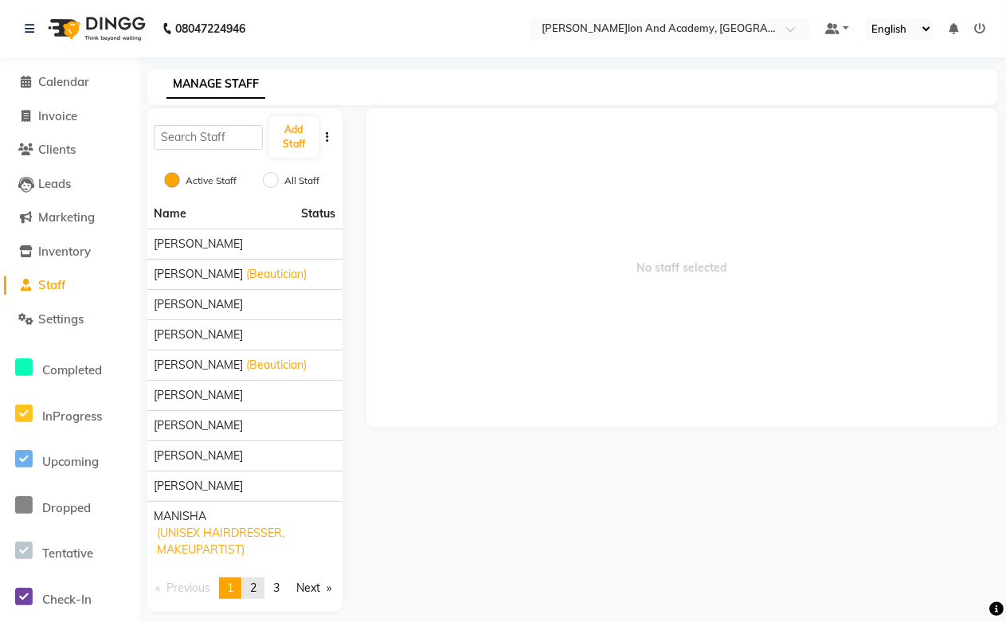
click at [256, 592] on span "2" at bounding box center [253, 588] width 6 height 14
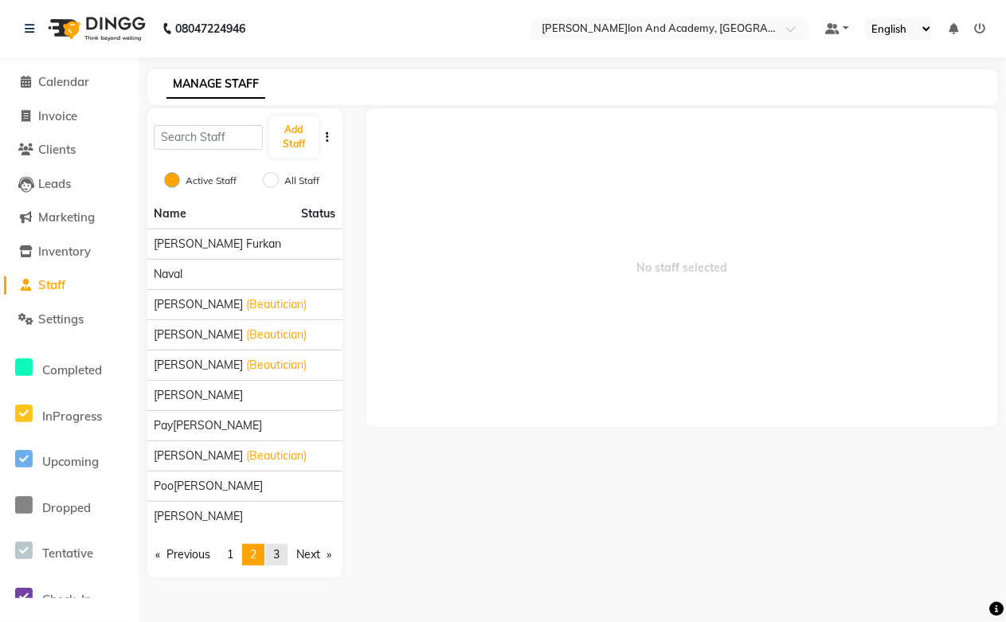
click at [280, 552] on span "3" at bounding box center [276, 554] width 6 height 14
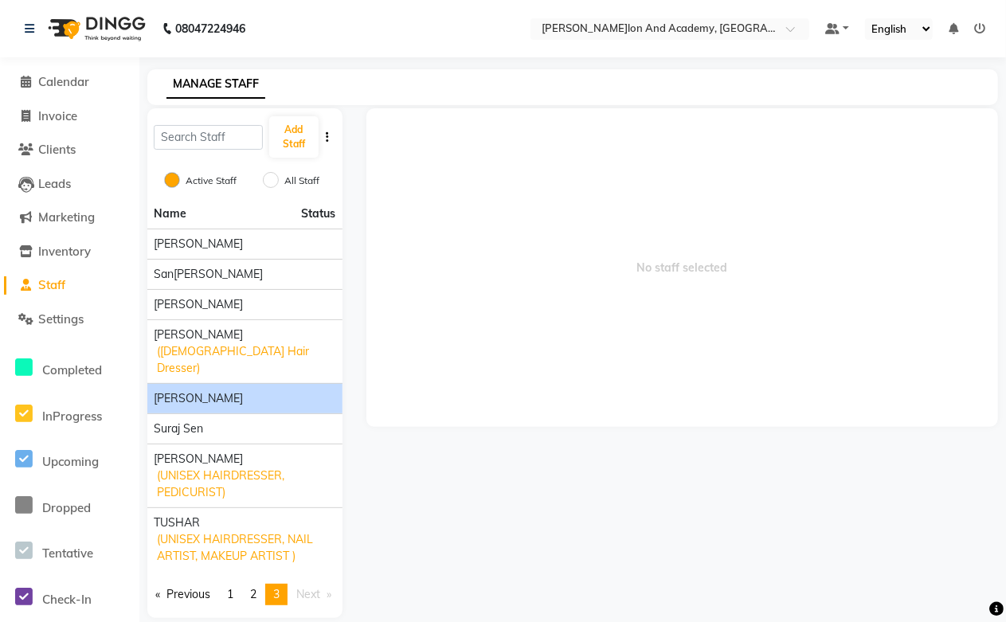
click at [193, 390] on span "Shoaib Ansari" at bounding box center [198, 398] width 89 height 17
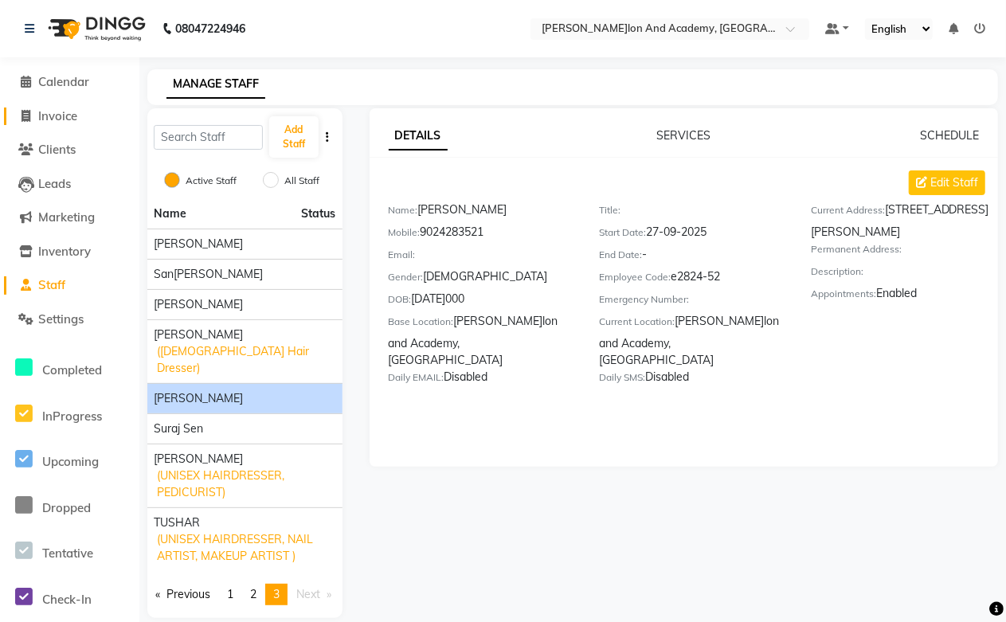
click at [61, 120] on span "Invoice" at bounding box center [57, 115] width 39 height 15
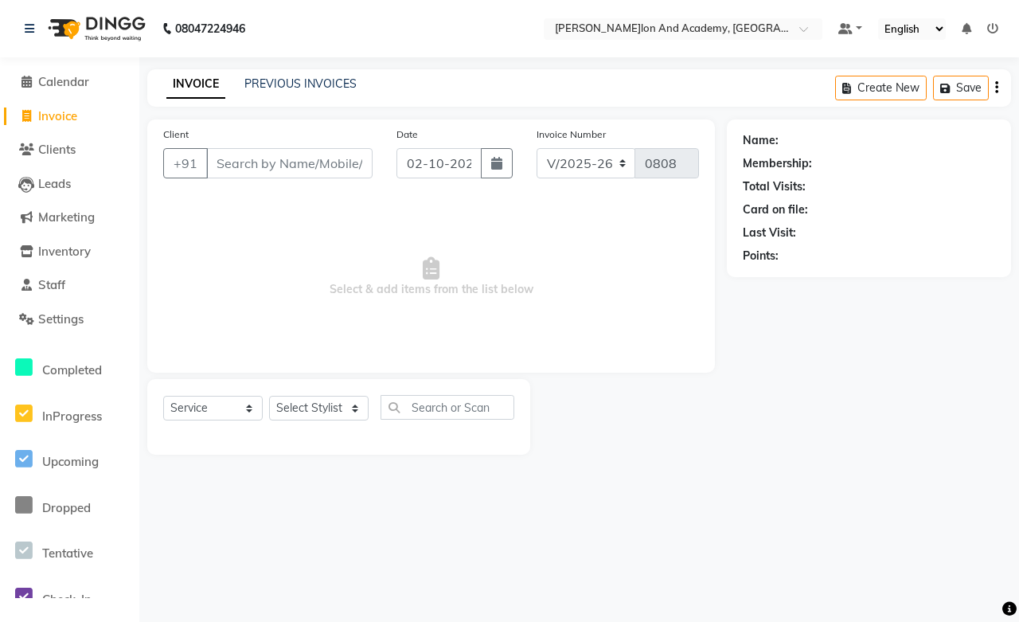
click at [260, 165] on input "Client" at bounding box center [289, 163] width 166 height 30
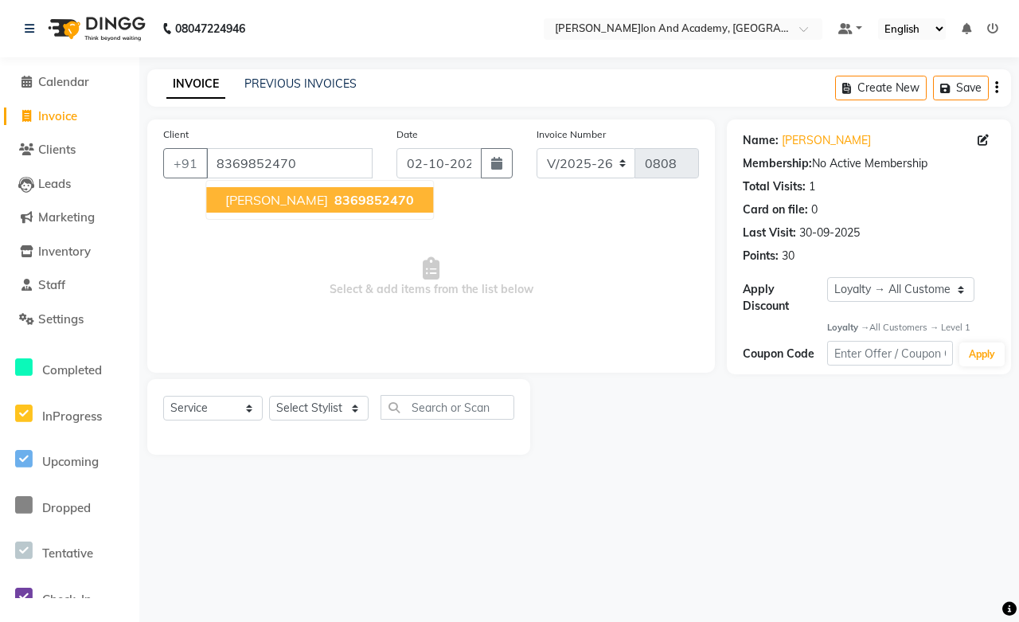
click at [295, 209] on button "Riya Luharia 8369852470" at bounding box center [319, 199] width 227 height 25
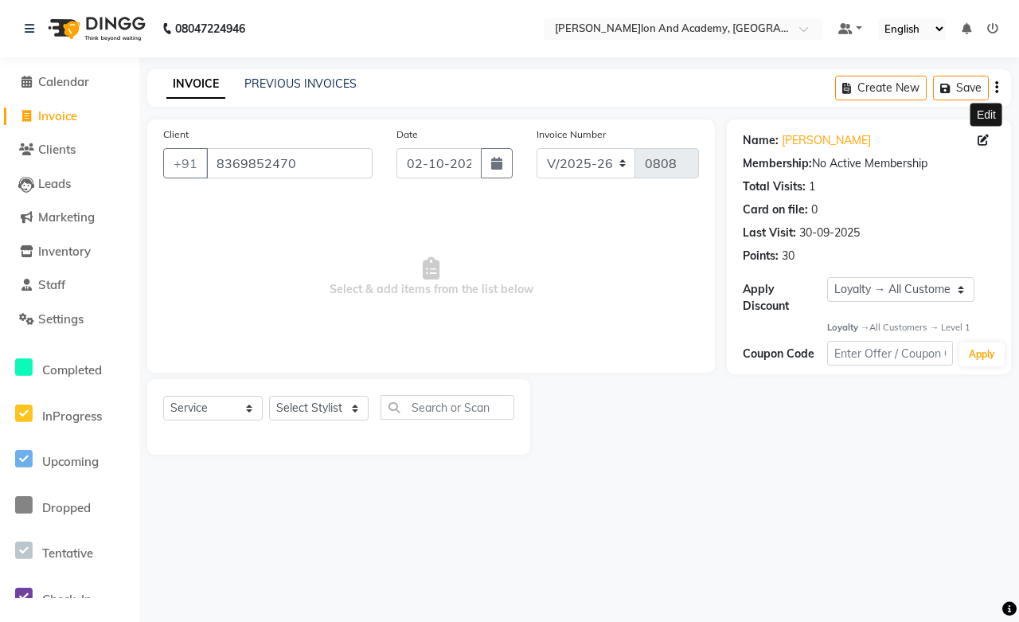
click at [983, 136] on icon at bounding box center [983, 140] width 11 height 11
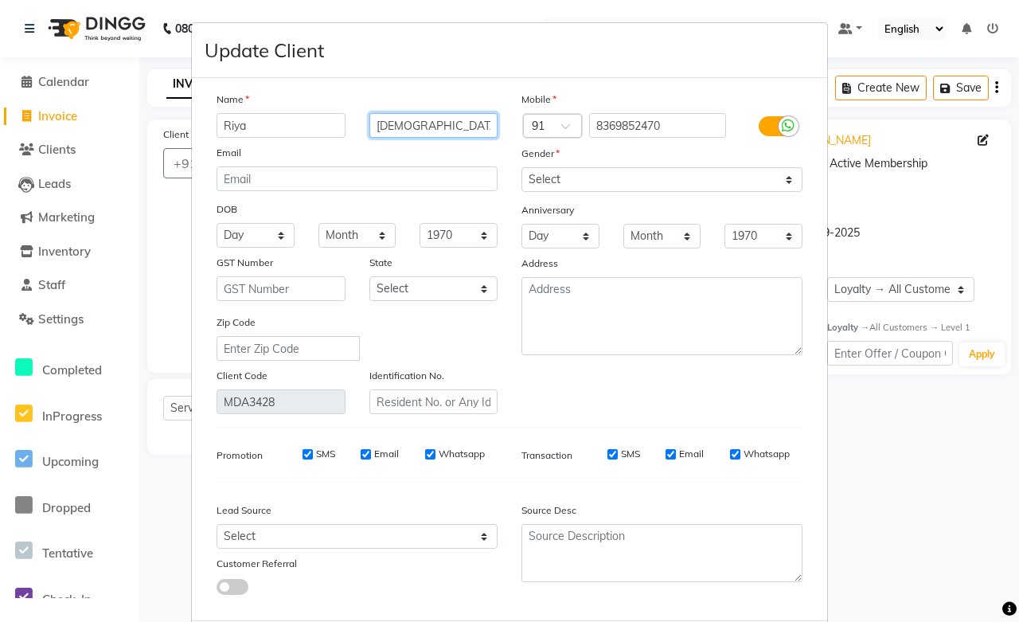
drag, startPoint x: 399, startPoint y: 126, endPoint x: 395, endPoint y: 145, distance: 19.5
click at [398, 126] on input "Luharia" at bounding box center [433, 125] width 129 height 25
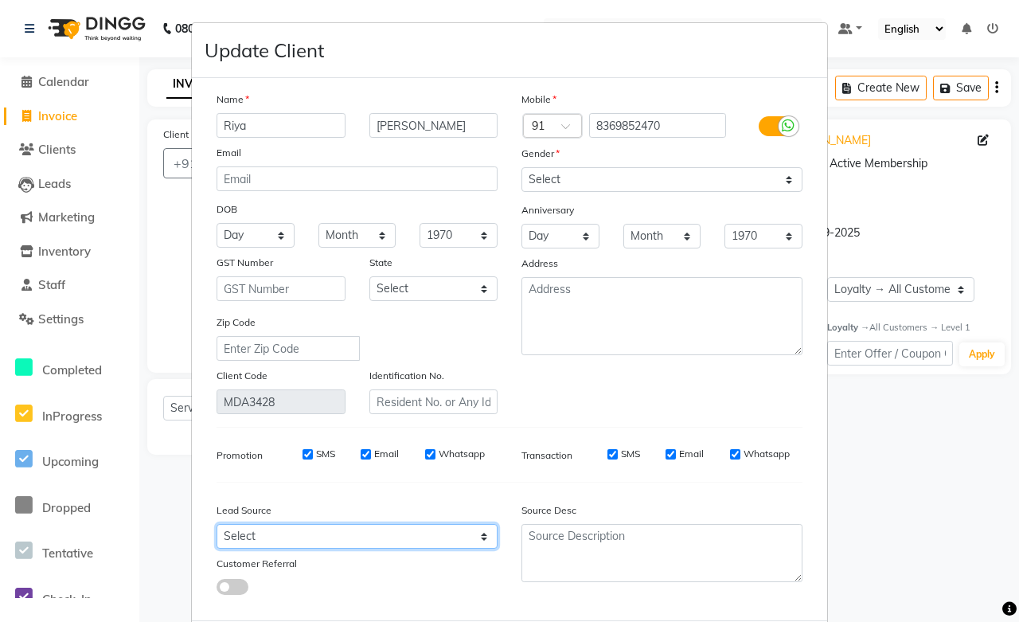
click at [221, 535] on select "Select Walk-in Referral Internet Friend Word of Mouth Advertisement Facebook Ju…" at bounding box center [357, 536] width 281 height 25
click at [249, 535] on select "Select Walk-in Referral Internet Friend Word of Mouth Advertisement Facebook Ju…" at bounding box center [357, 536] width 281 height 25
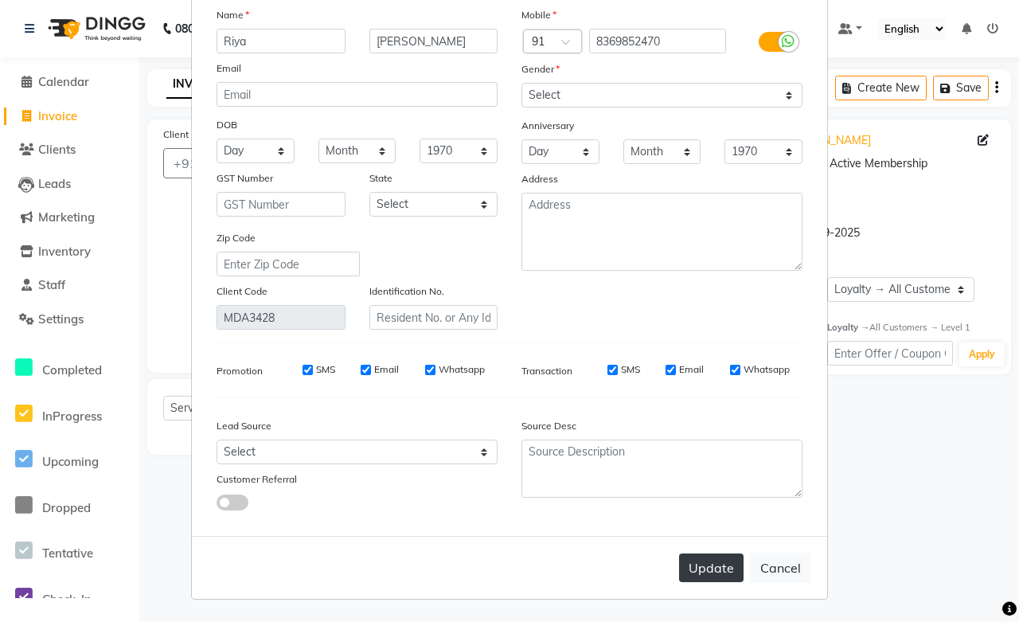
click at [679, 567] on button "Update" at bounding box center [711, 567] width 65 height 29
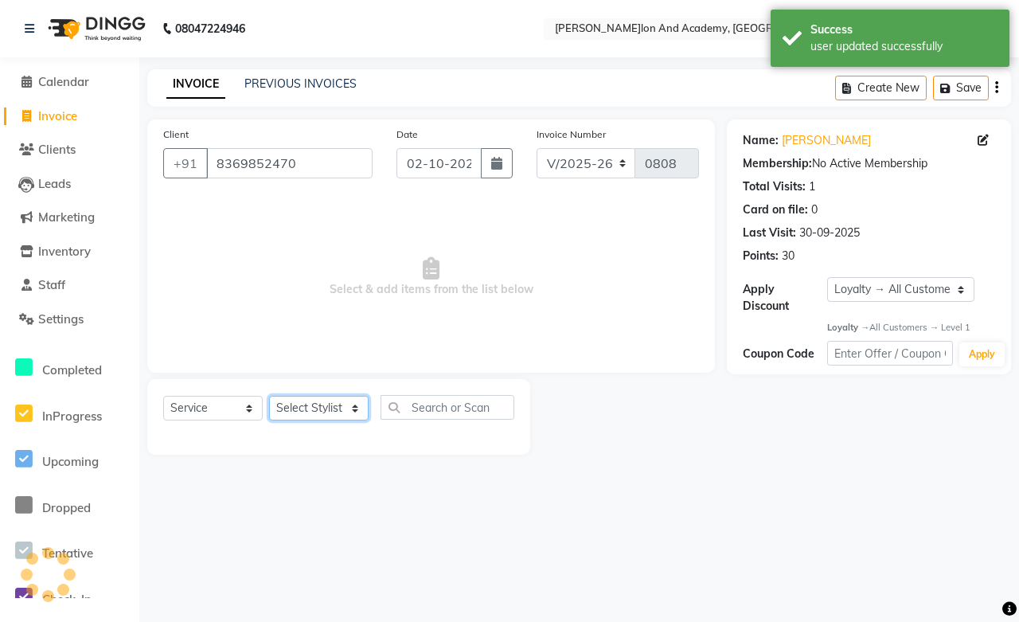
click at [330, 408] on select "Select Stylist Abdul Shoaib Aksha Khan Anisha Ray Archika Jain Arti Singh Ayan …" at bounding box center [319, 408] width 100 height 25
click at [269, 397] on select "Select Stylist Abdul Shoaib Aksha Khan Anisha Ray Archika Jain Arti Singh Ayan …" at bounding box center [319, 408] width 100 height 25
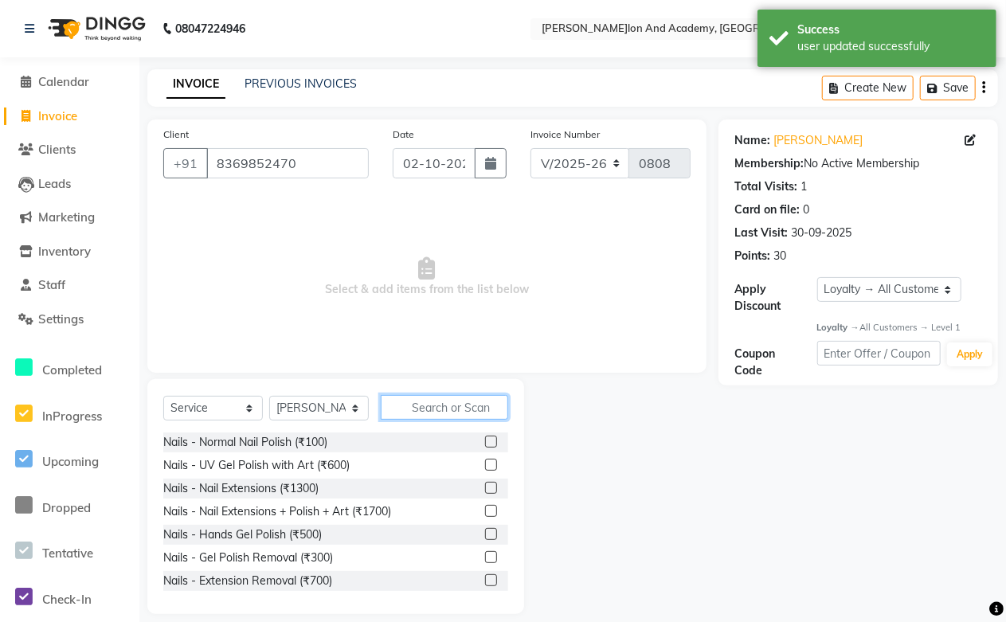
click at [424, 414] on input "text" at bounding box center [444, 407] width 127 height 25
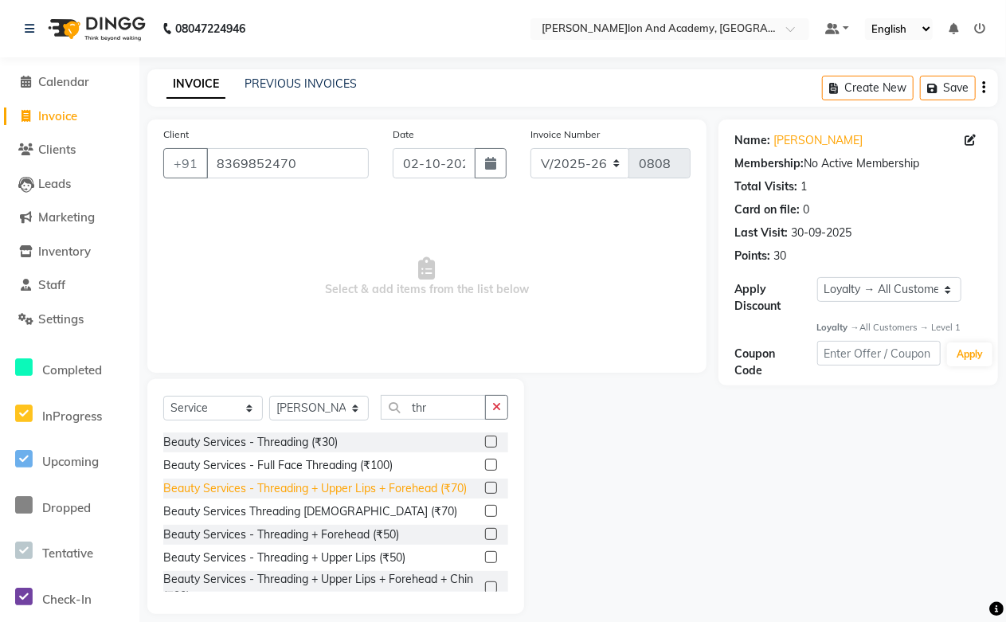
click at [346, 486] on div "Beauty Services - Threading + Upper Lips + Forehead (₹70)" at bounding box center [314, 488] width 303 height 17
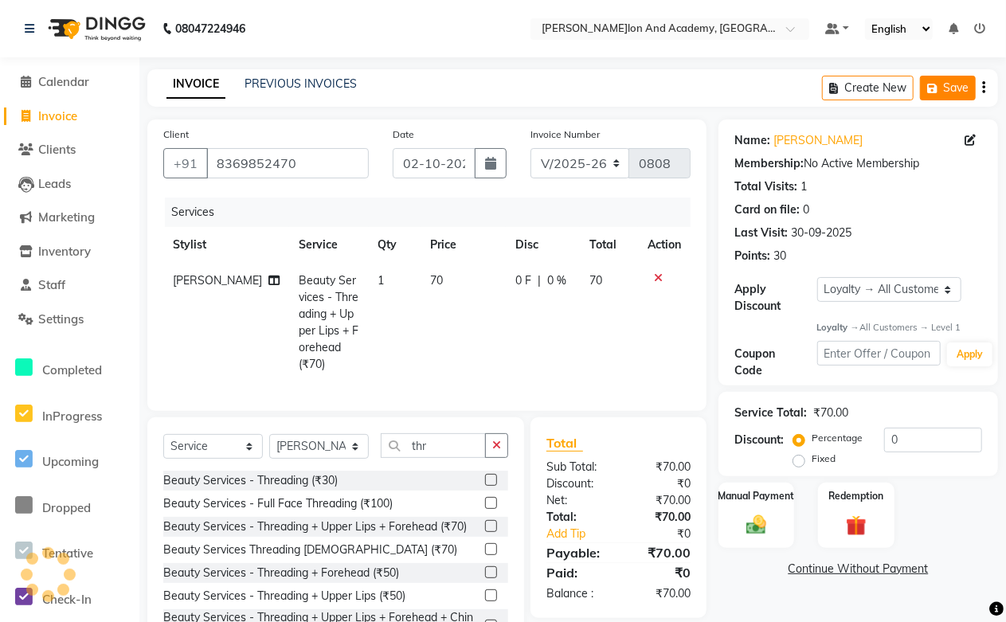
click at [948, 85] on button "Save" at bounding box center [948, 88] width 56 height 25
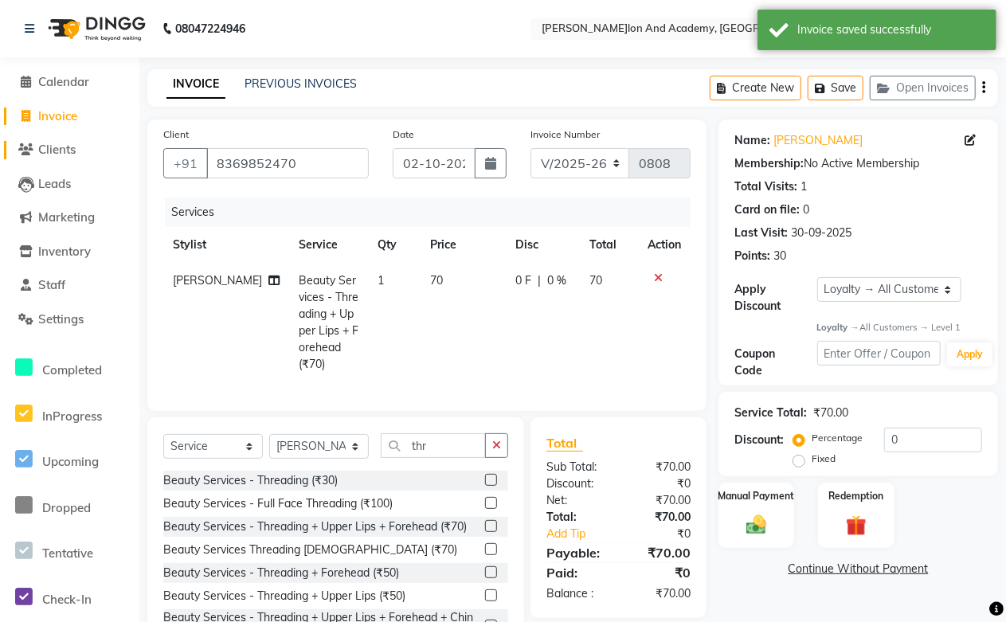
click at [56, 148] on span "Clients" at bounding box center [56, 149] width 37 height 15
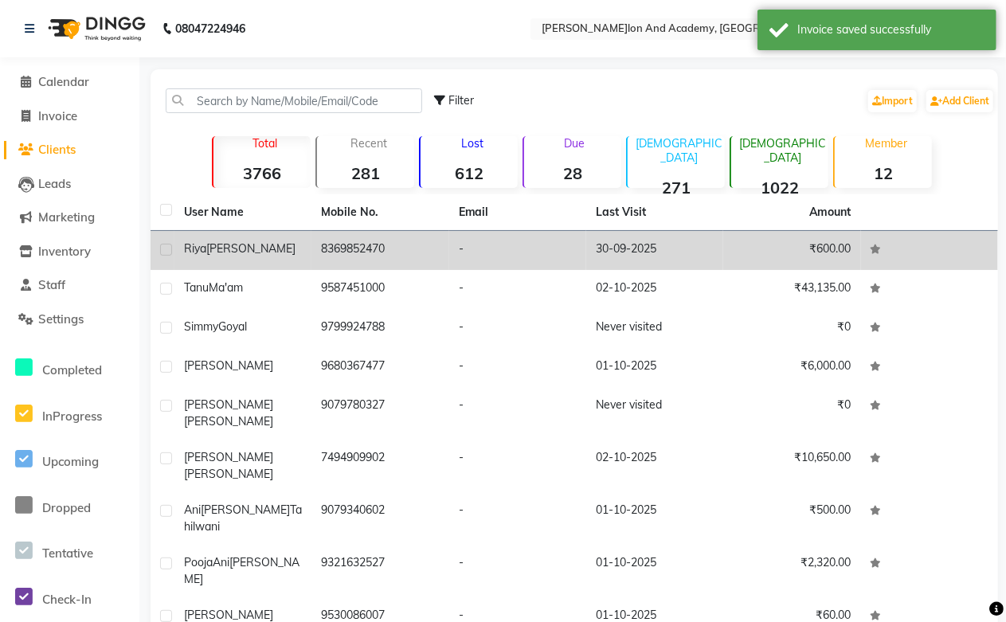
click at [560, 243] on td "-" at bounding box center [517, 250] width 137 height 39
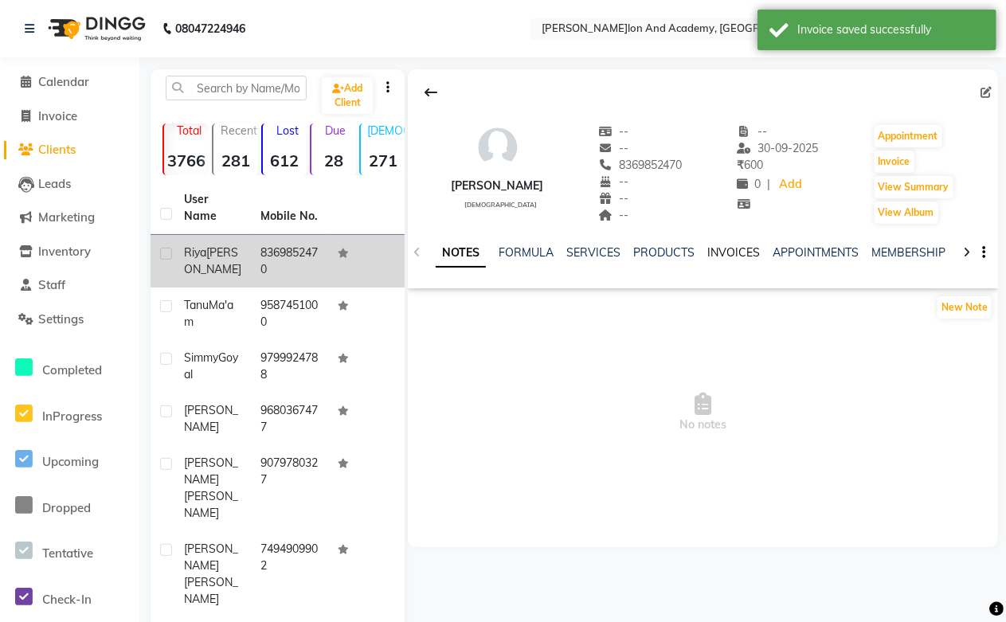
click at [722, 250] on link "INVOICES" at bounding box center [733, 252] width 53 height 14
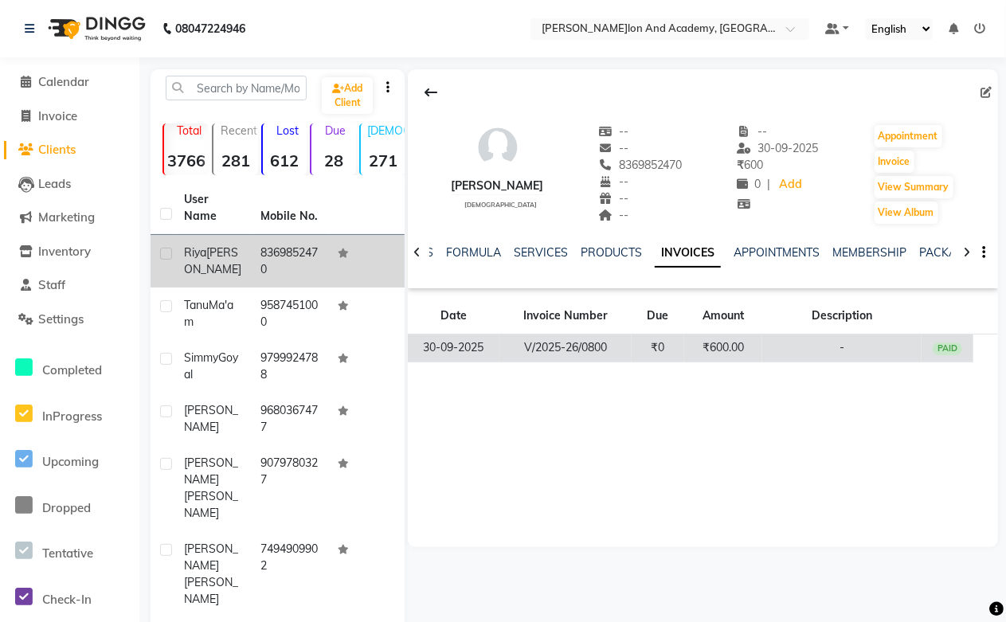
click at [729, 346] on td "₹600.00" at bounding box center [723, 348] width 78 height 28
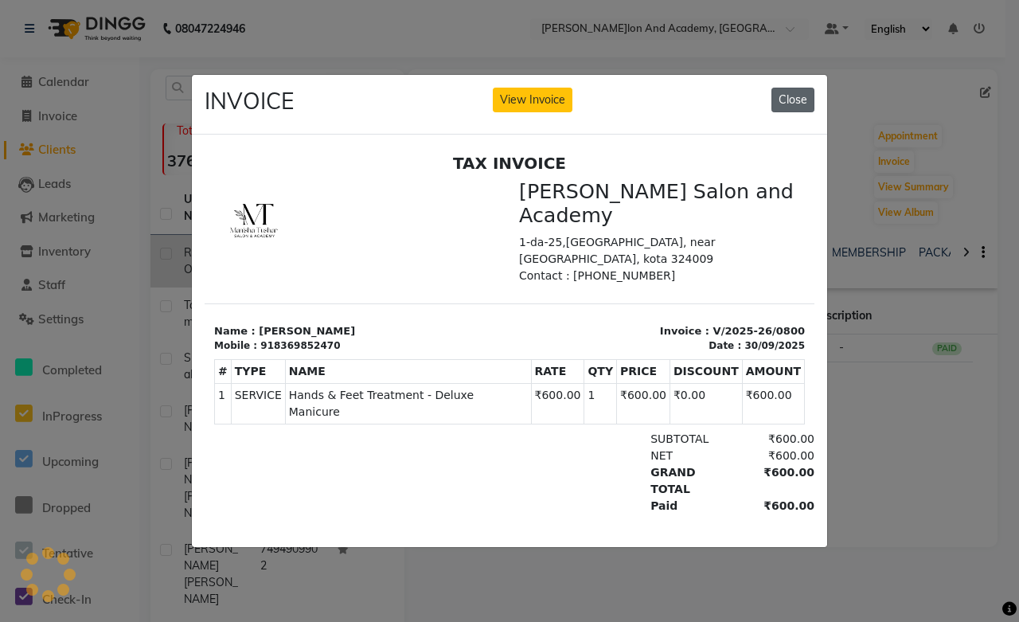
click at [789, 94] on button "Close" at bounding box center [793, 100] width 43 height 25
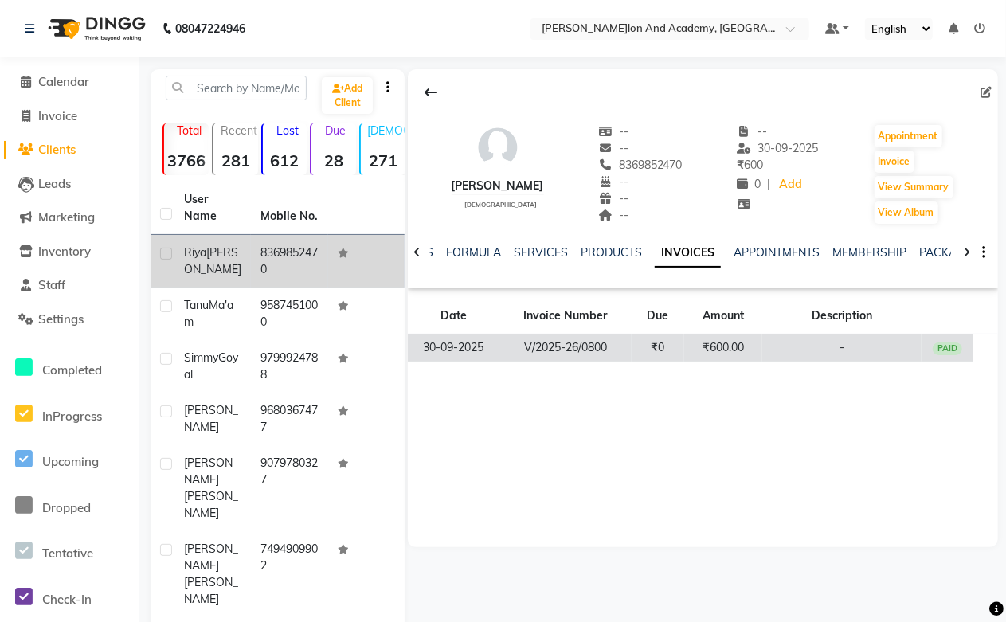
click at [577, 349] on td "V/2025-26/0800" at bounding box center [565, 348] width 132 height 28
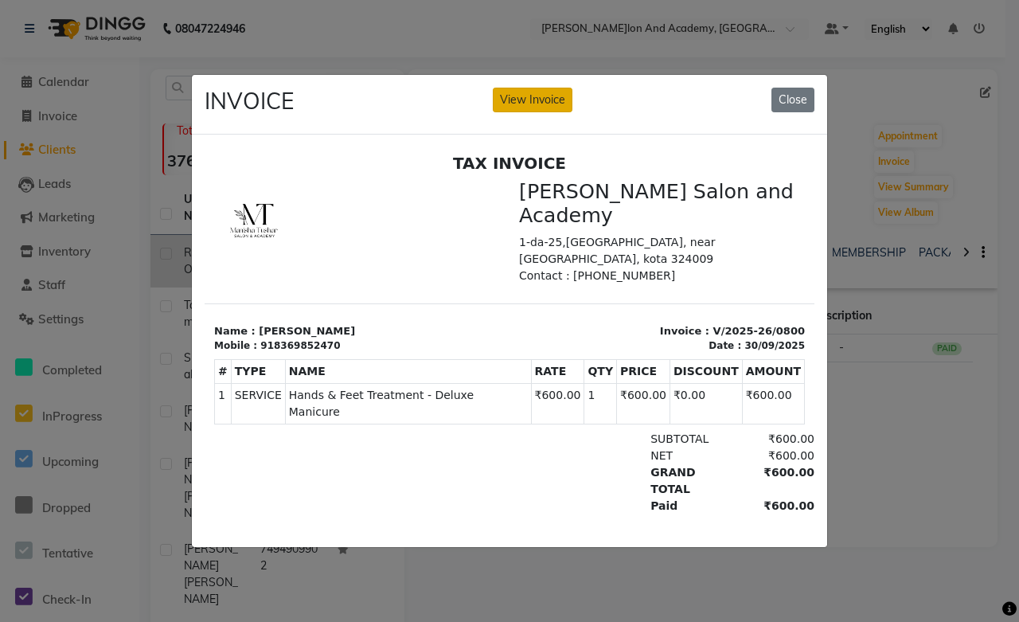
click at [502, 88] on button "View Invoice" at bounding box center [533, 100] width 80 height 25
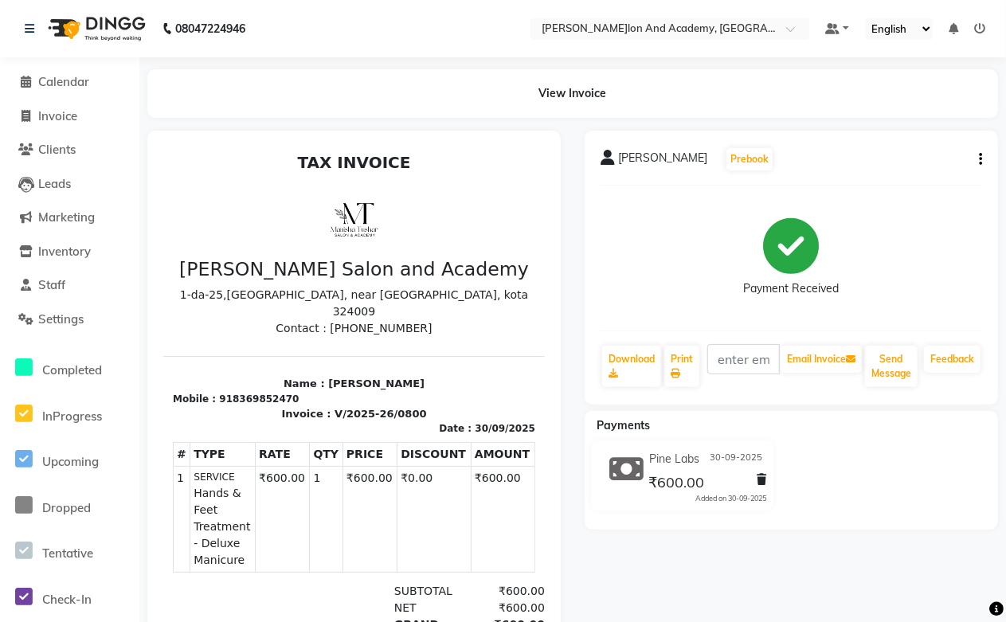
click at [975, 164] on button "button" at bounding box center [977, 159] width 10 height 17
click at [882, 139] on div "Split Service Amount" at bounding box center [900, 140] width 109 height 20
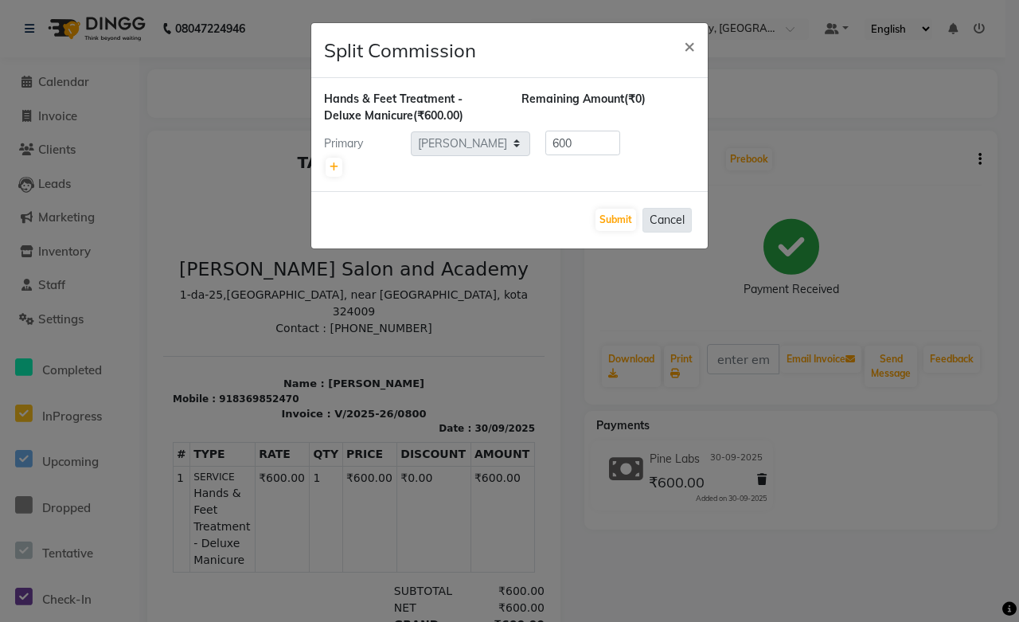
click at [654, 218] on button "Cancel" at bounding box center [667, 220] width 49 height 25
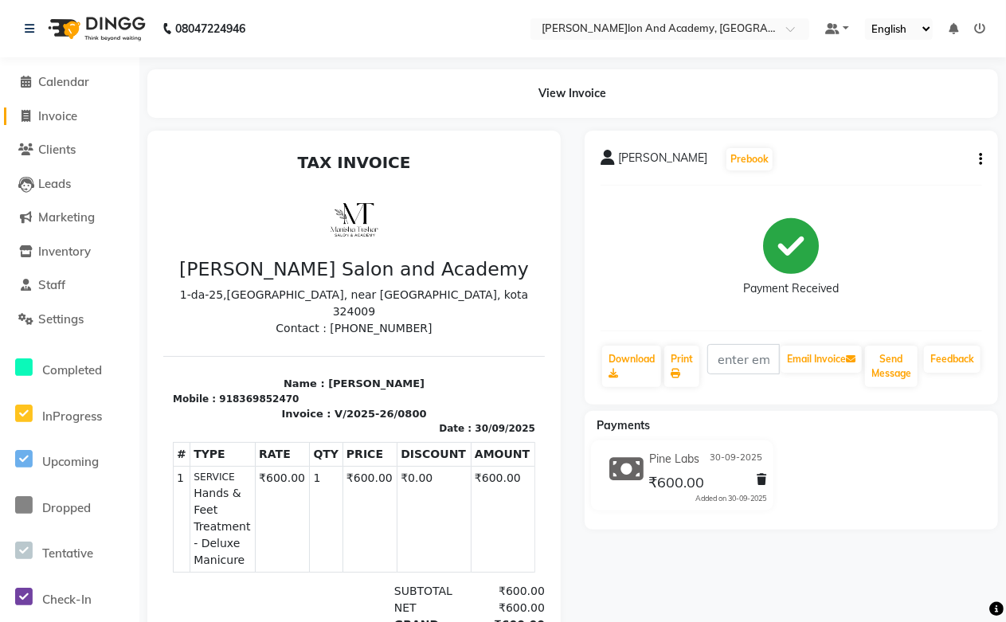
click at [60, 120] on span "Invoice" at bounding box center [57, 115] width 39 height 15
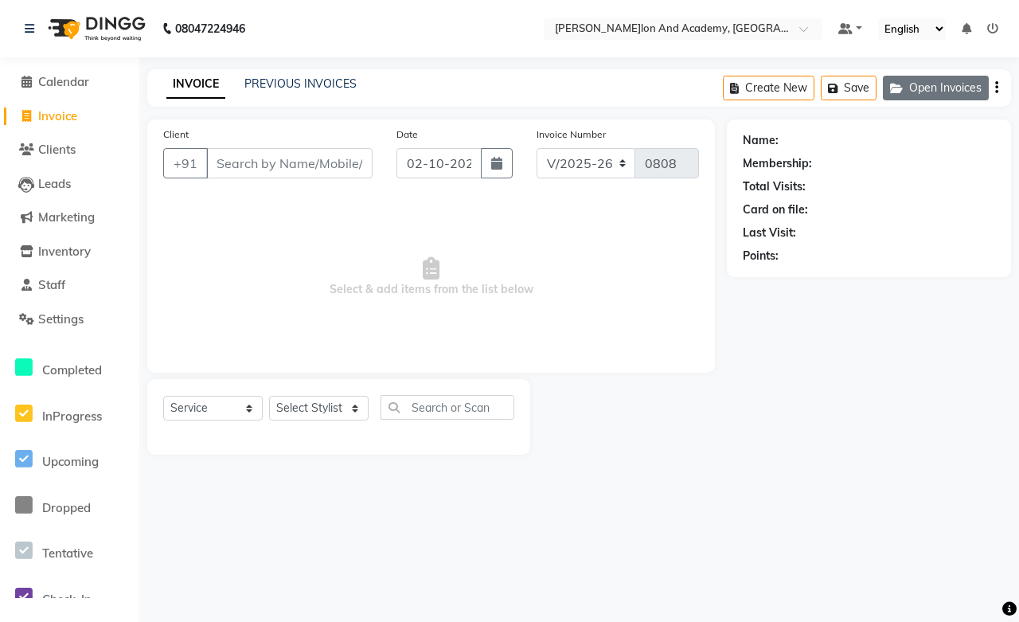
click at [925, 83] on button "Open Invoices" at bounding box center [936, 88] width 106 height 25
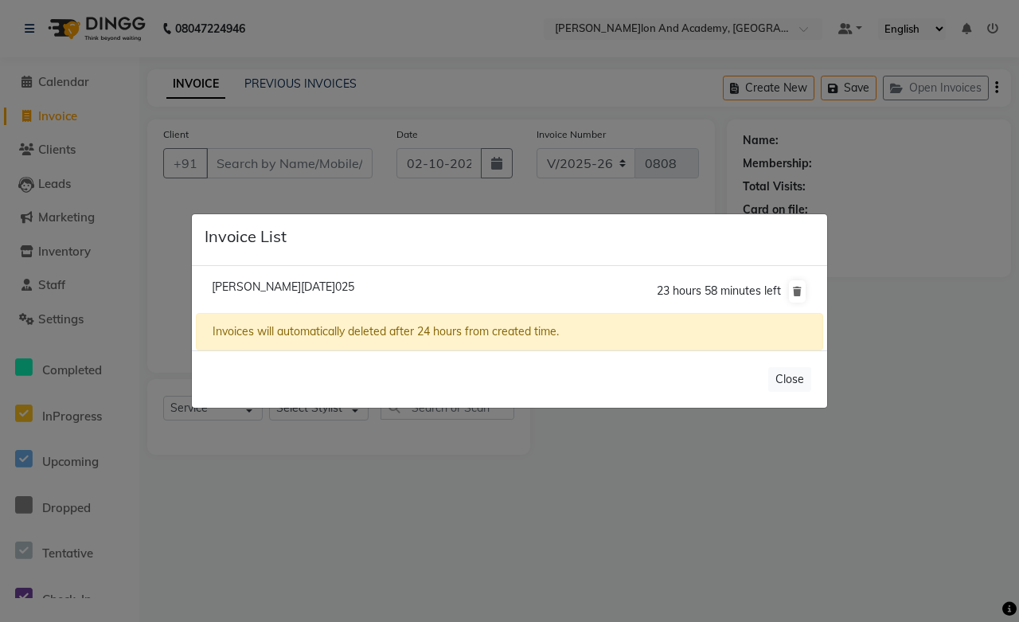
click at [267, 289] on span "Riya Luhadia/02 October 2025" at bounding box center [283, 287] width 143 height 14
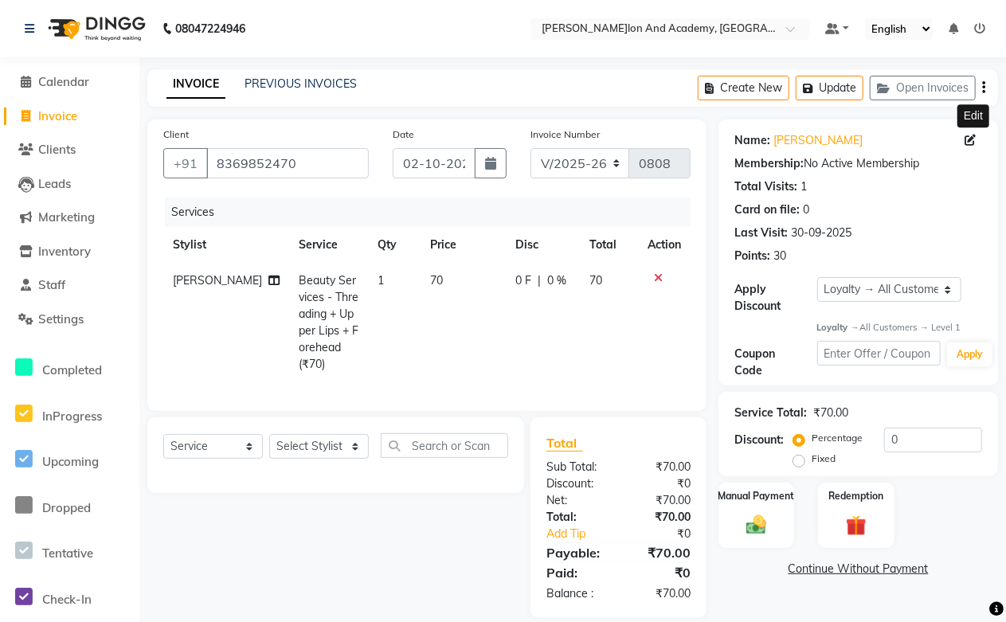
click at [972, 141] on icon at bounding box center [969, 140] width 11 height 11
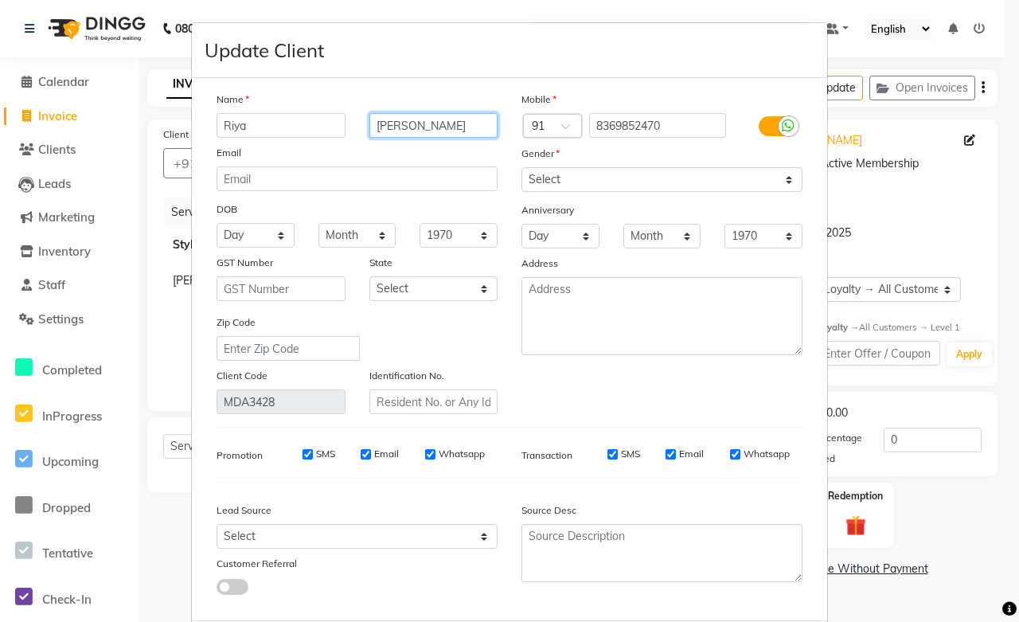
click at [428, 124] on input "Luhadia" at bounding box center [433, 125] width 129 height 25
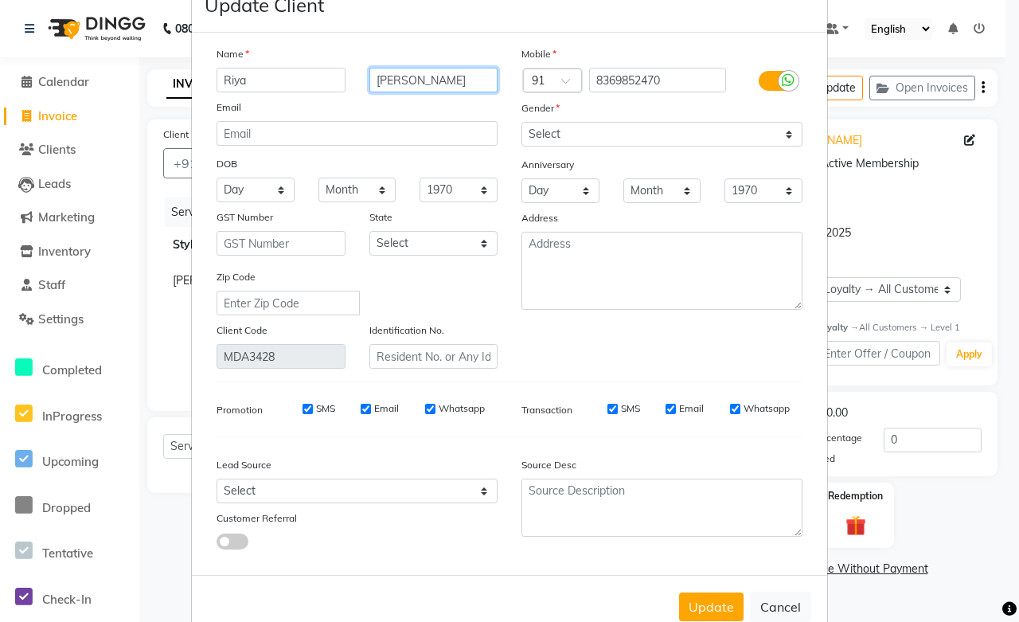
scroll to position [86, 0]
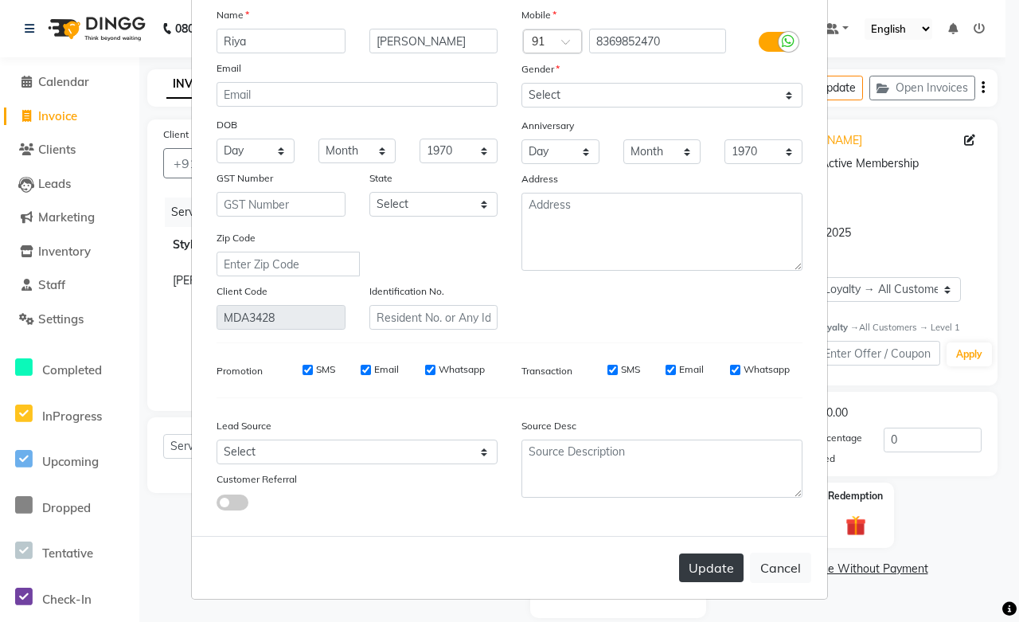
click at [706, 560] on button "Update" at bounding box center [711, 567] width 65 height 29
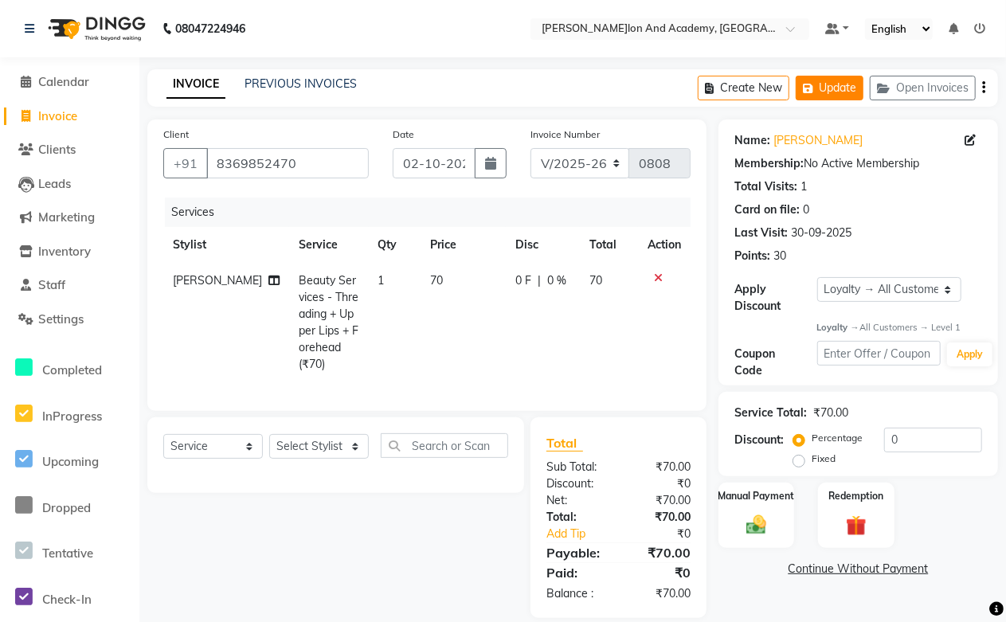
click at [842, 92] on button "Update" at bounding box center [830, 88] width 68 height 25
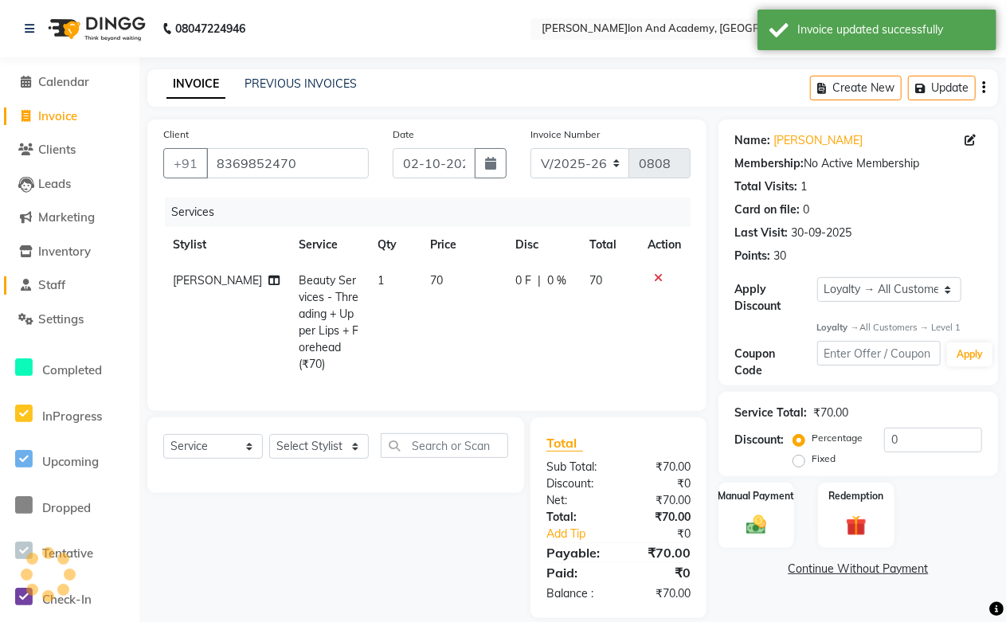
click at [62, 280] on span "Staff" at bounding box center [51, 284] width 27 height 15
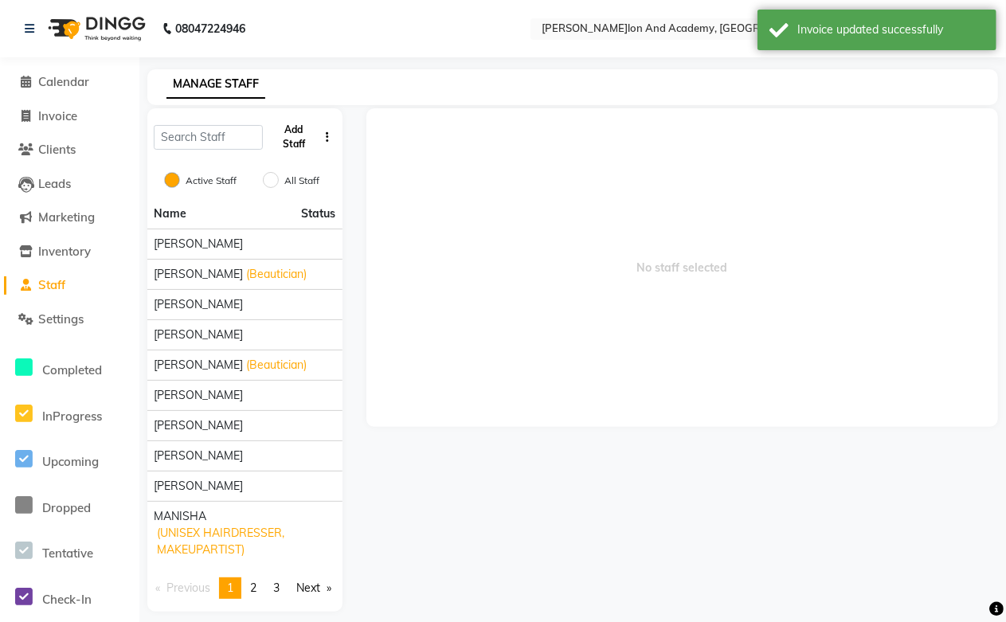
click at [299, 154] on button "Add Staff" at bounding box center [293, 136] width 49 height 41
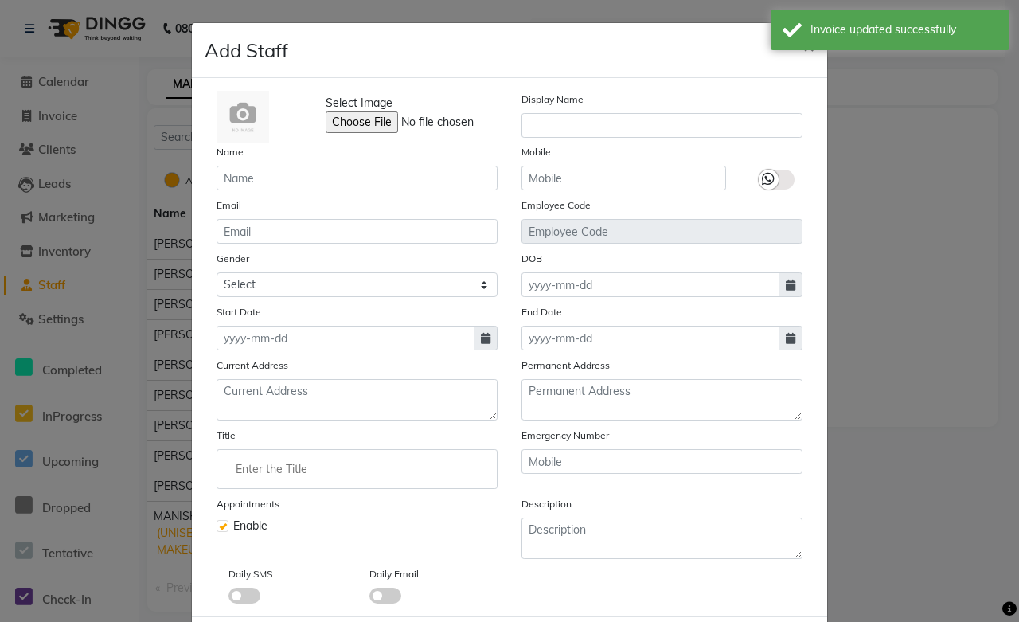
click at [807, 50] on span "×" at bounding box center [808, 45] width 11 height 24
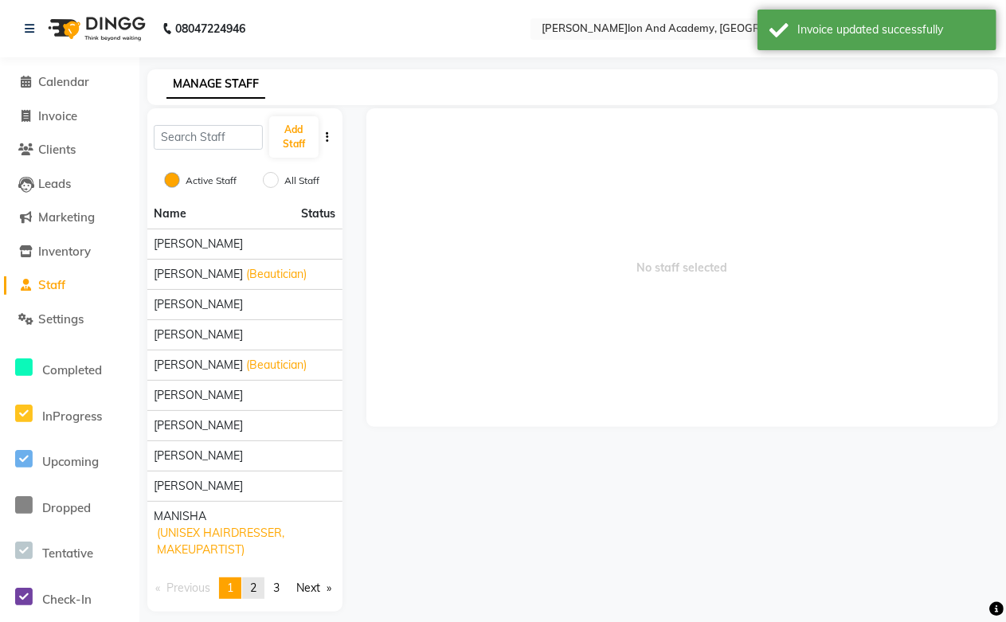
click at [256, 581] on span "2" at bounding box center [253, 588] width 6 height 14
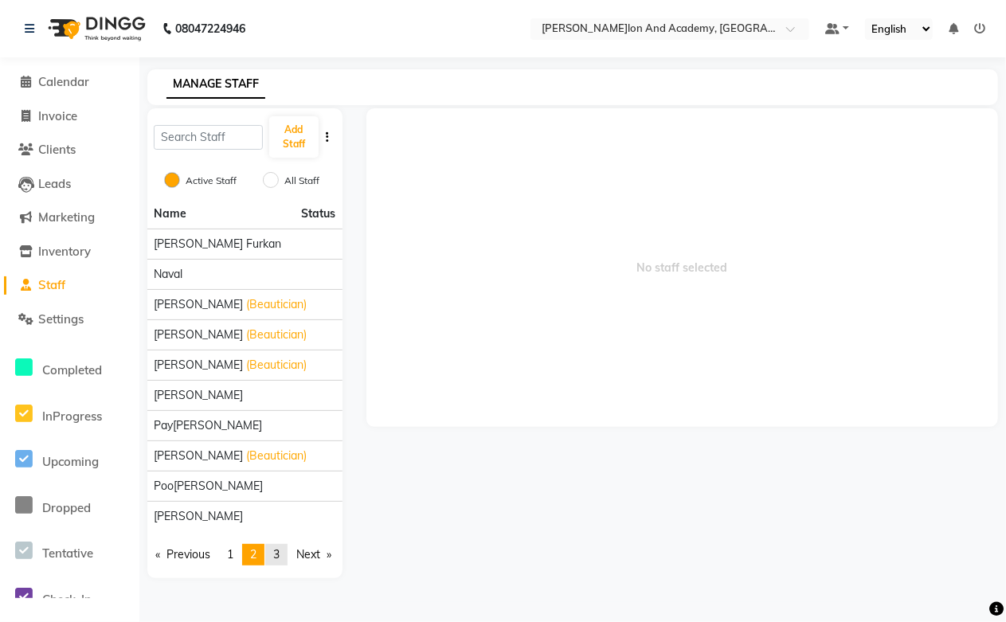
click at [275, 554] on link "page 3" at bounding box center [276, 555] width 22 height 22
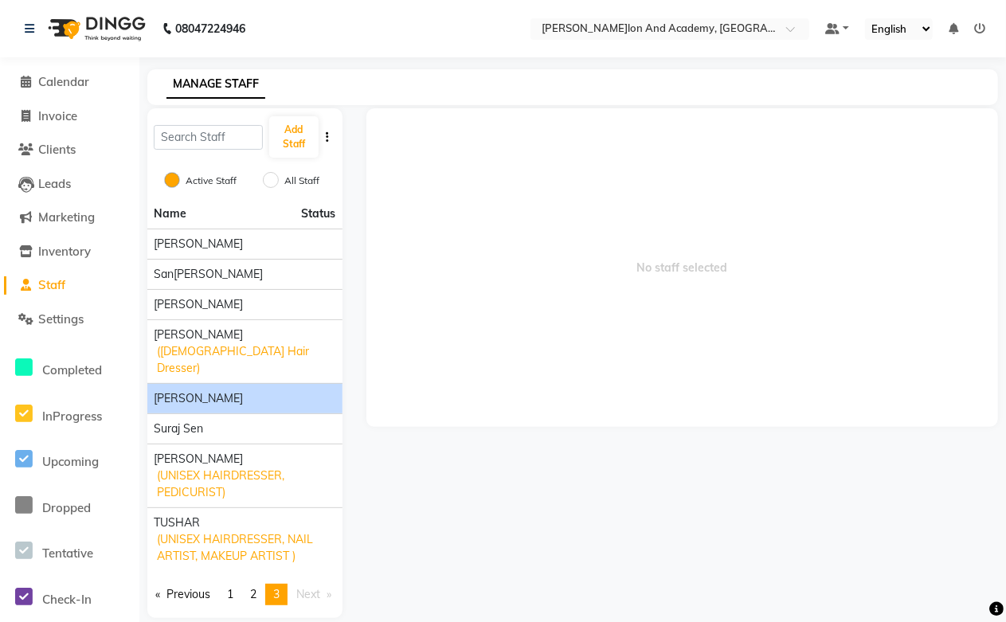
click at [194, 390] on span "Shoaib Ansari" at bounding box center [198, 398] width 89 height 17
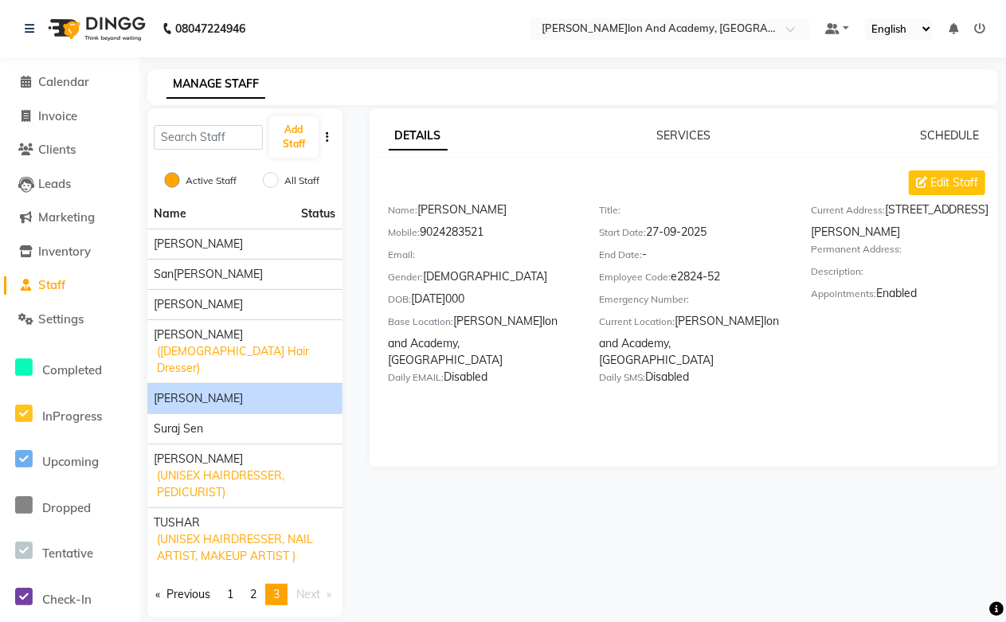
click at [51, 125] on li "Invoice" at bounding box center [69, 117] width 139 height 34
click at [57, 116] on span "Invoice" at bounding box center [57, 115] width 39 height 15
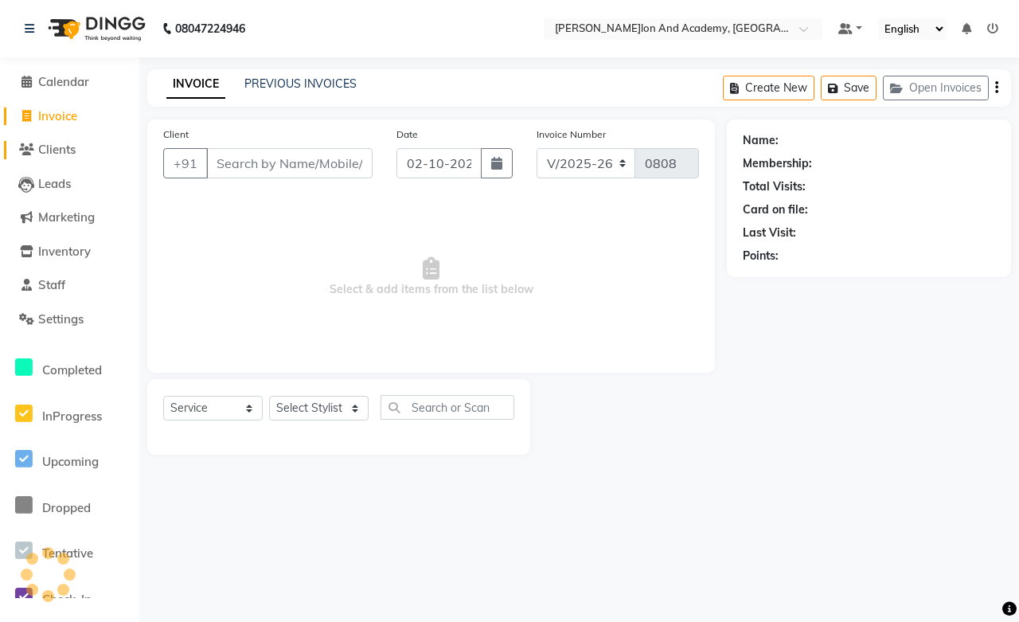
click at [75, 147] on span "Clients" at bounding box center [56, 149] width 37 height 15
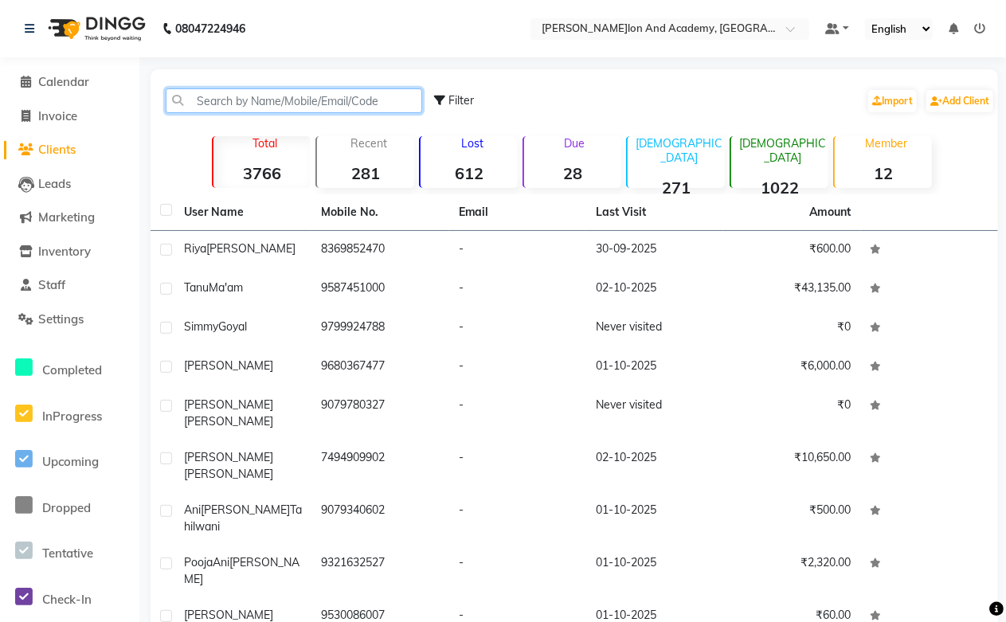
paste input "917976439675"
click at [209, 102] on input "917976439675" at bounding box center [294, 100] width 256 height 25
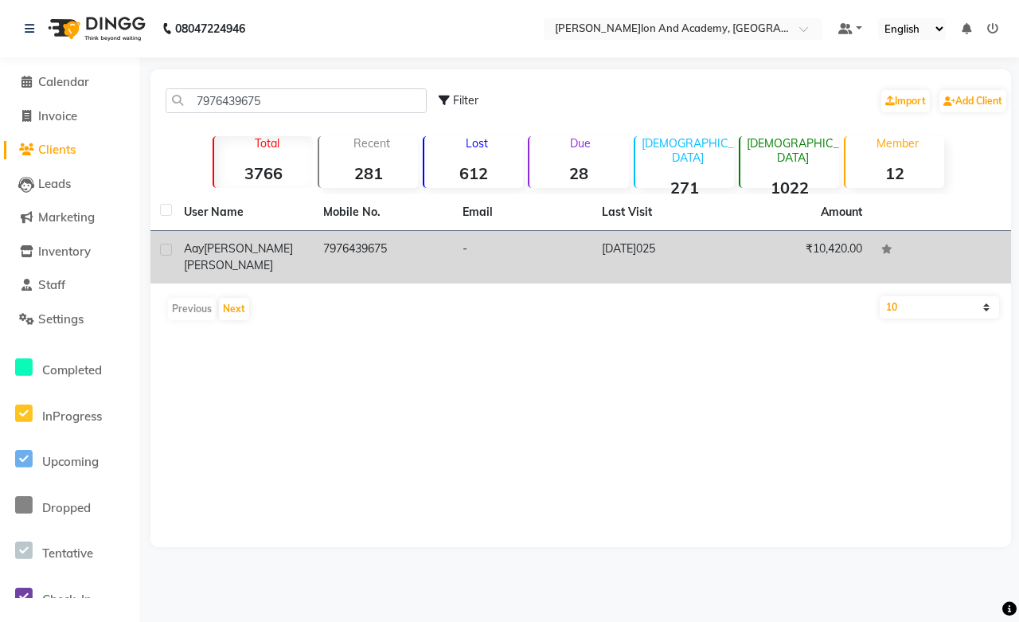
click at [622, 237] on td "28-04-2025" at bounding box center [661, 257] width 139 height 53
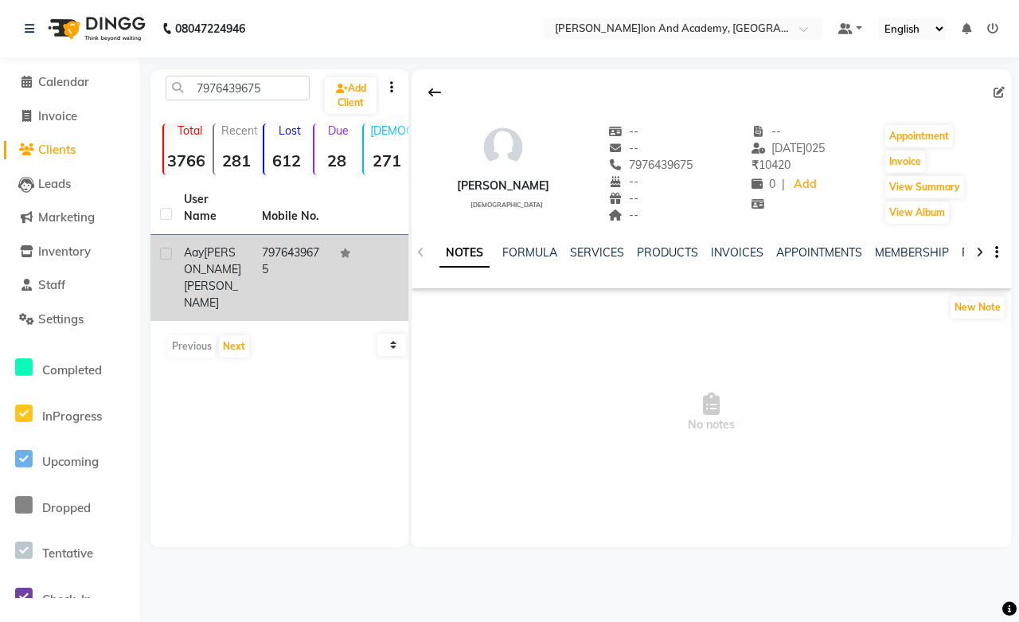
click at [722, 243] on div "NOTES FORMULA SERVICES PRODUCTS INVOICES APPOINTMENTS MEMBERSHIP PACKAGES VOUCH…" at bounding box center [712, 252] width 600 height 55
click at [721, 248] on link "INVOICES" at bounding box center [737, 252] width 53 height 14
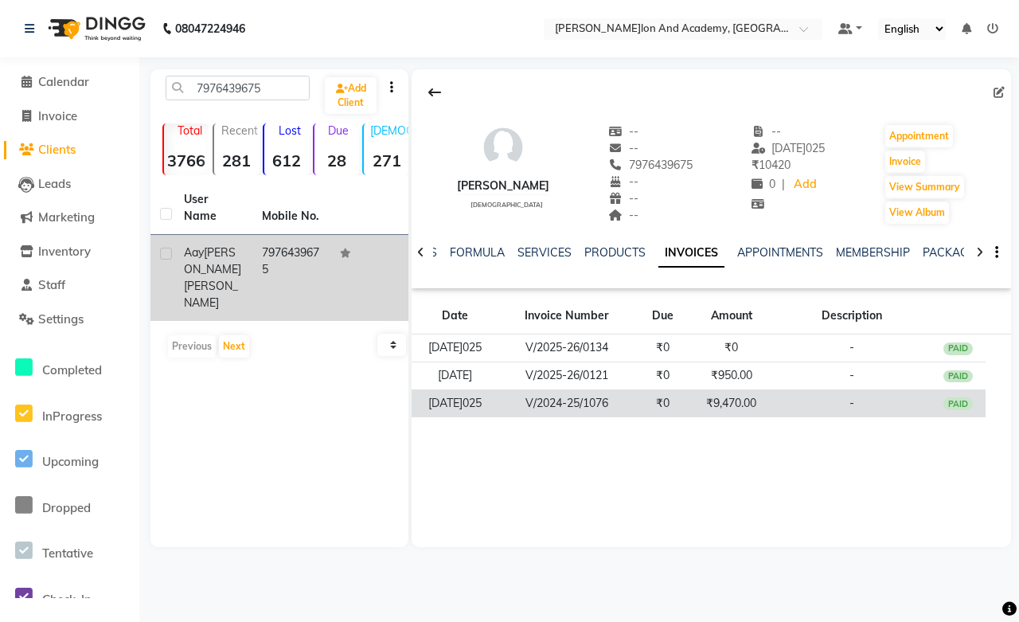
click at [733, 402] on td "₹9,470.00" at bounding box center [730, 403] width 81 height 28
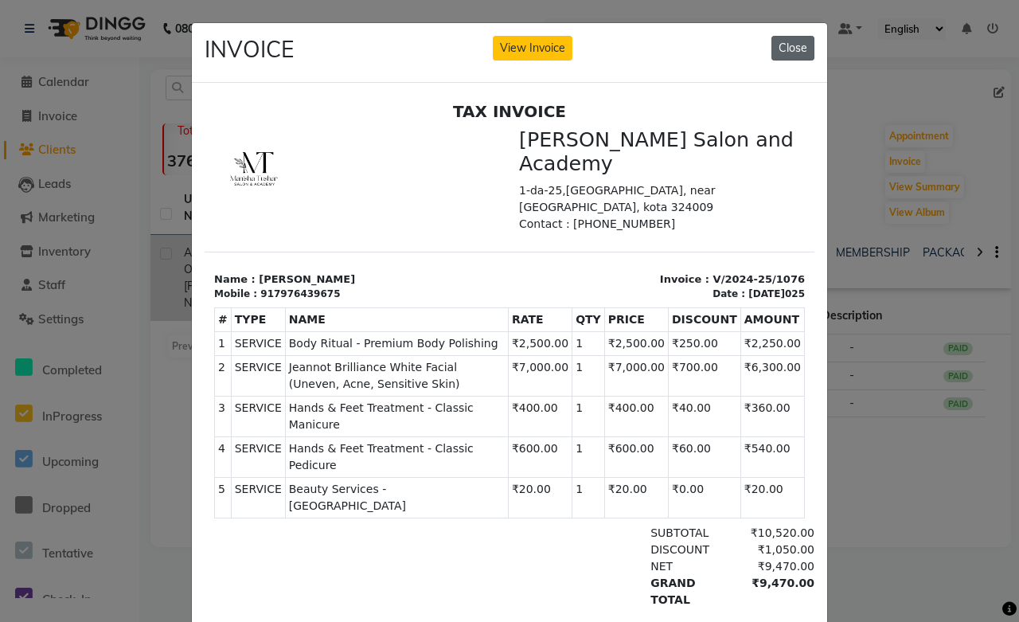
click at [792, 51] on button "Close" at bounding box center [793, 48] width 43 height 25
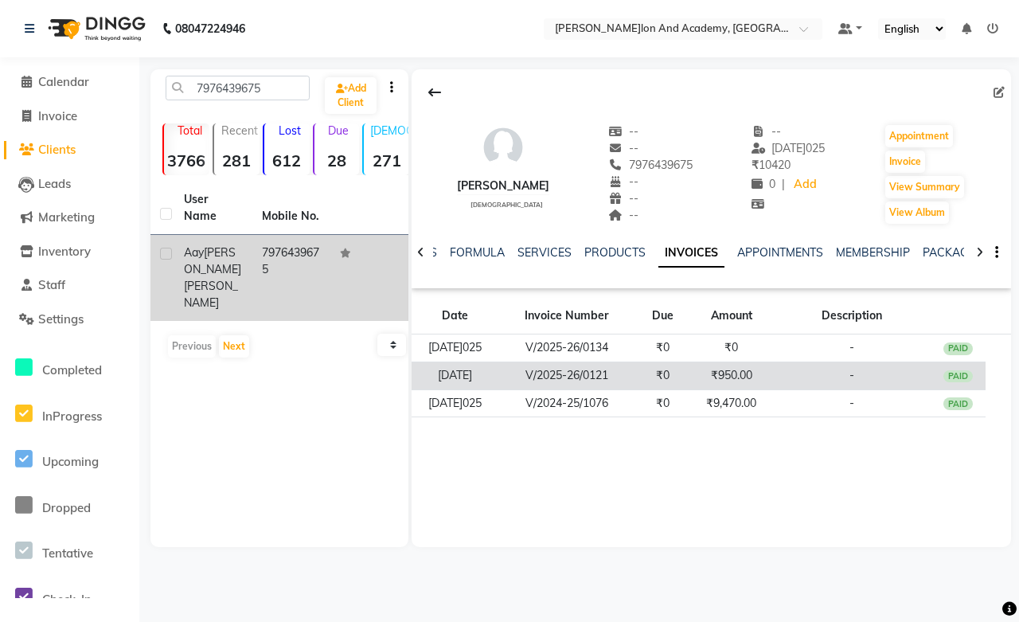
click at [714, 367] on td "₹950.00" at bounding box center [730, 376] width 81 height 28
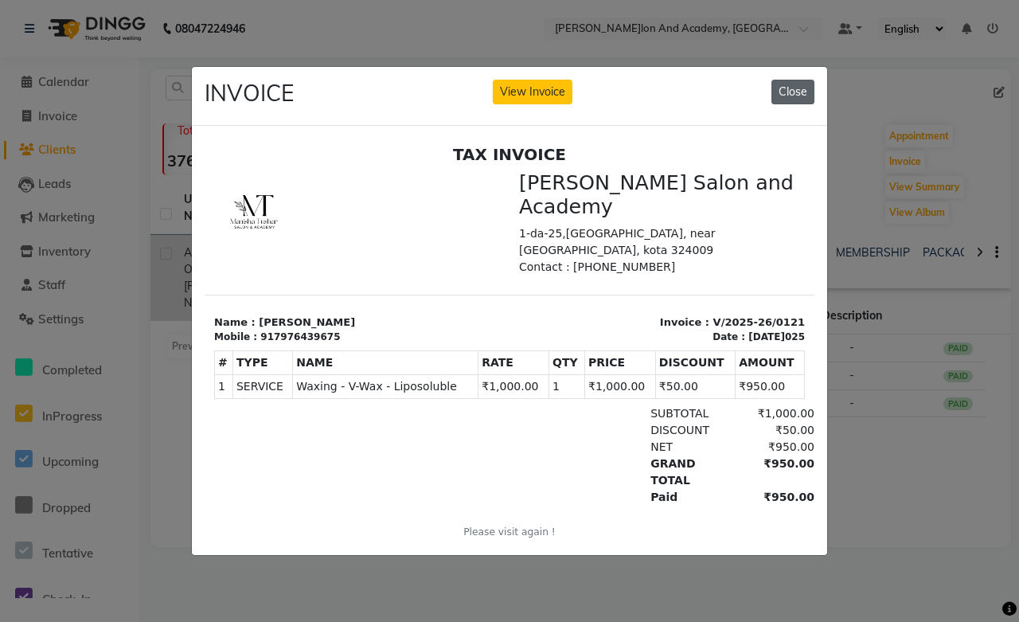
click at [785, 90] on button "Close" at bounding box center [793, 92] width 43 height 25
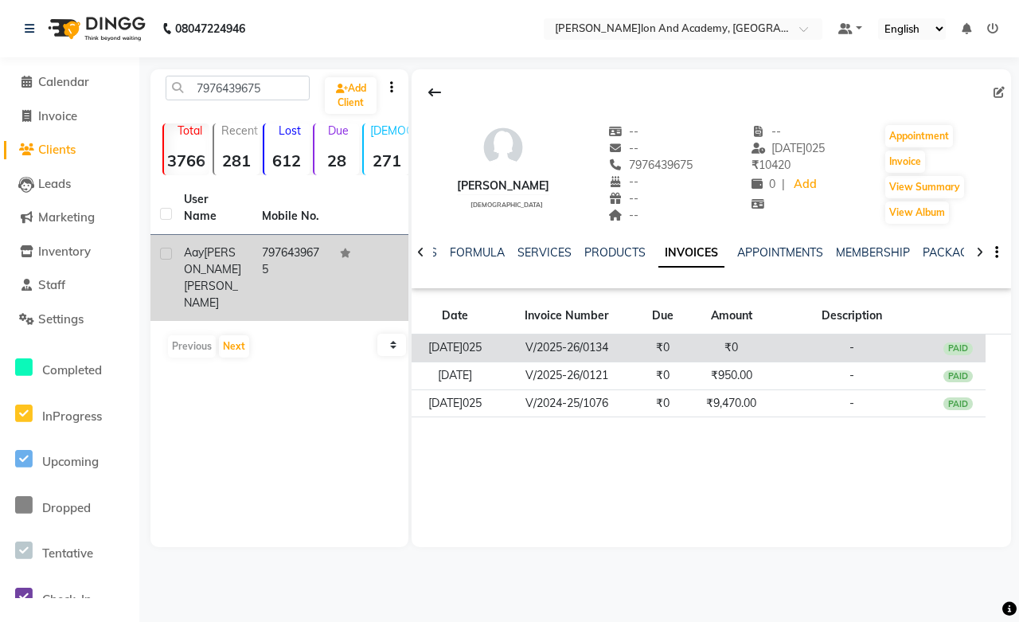
click at [577, 344] on td "V/2025-26/0134" at bounding box center [567, 348] width 139 height 28
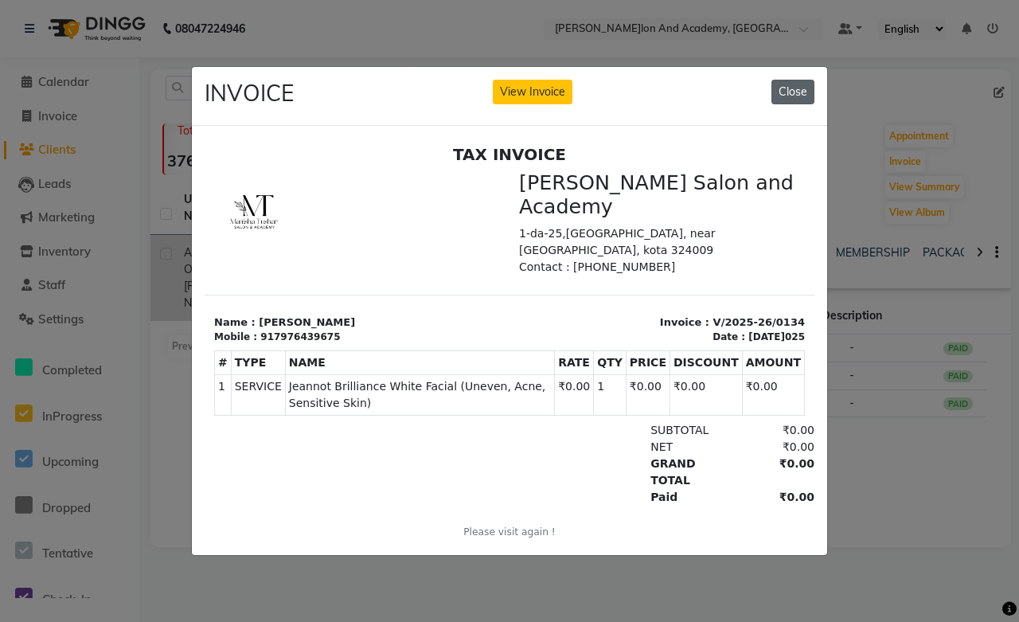
click at [781, 84] on button "Close" at bounding box center [793, 92] width 43 height 25
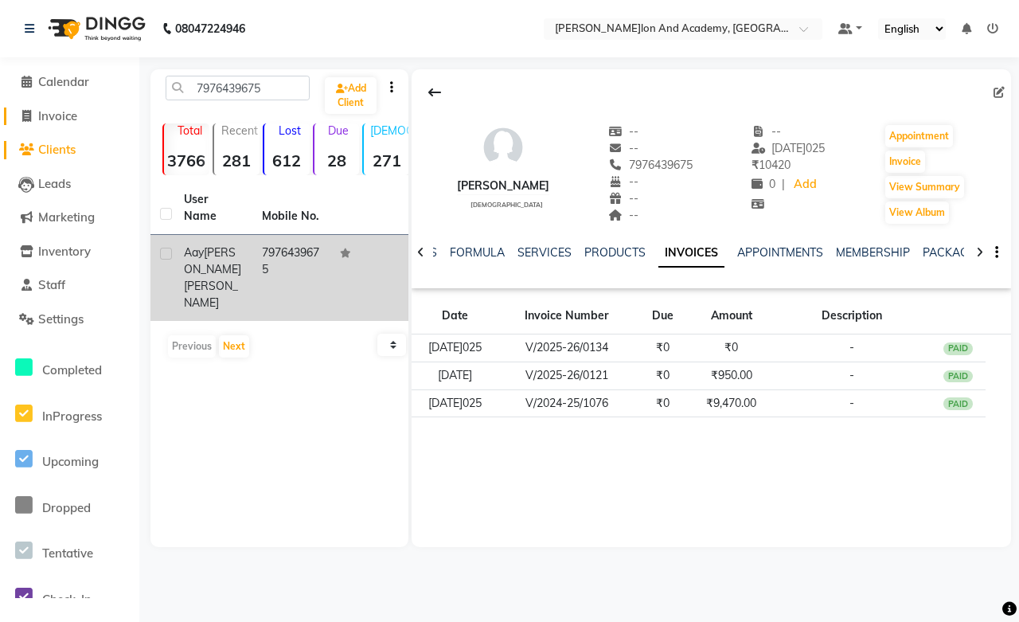
click at [72, 119] on span "Invoice" at bounding box center [57, 115] width 39 height 15
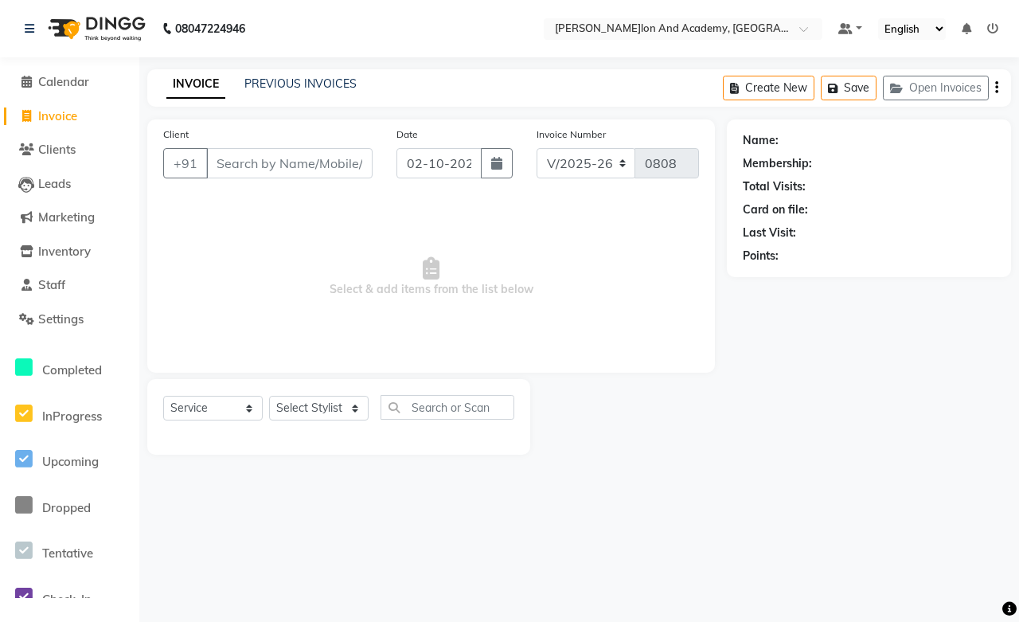
drag, startPoint x: 912, startPoint y: 92, endPoint x: 913, endPoint y: 108, distance: 15.9
click at [913, 108] on main "INVOICE PREVIOUS INVOICES Create New Save Open Invoices Client +91 Date 02-10-2…" at bounding box center [579, 273] width 880 height 409
click at [944, 96] on button "Open Invoices" at bounding box center [936, 88] width 106 height 25
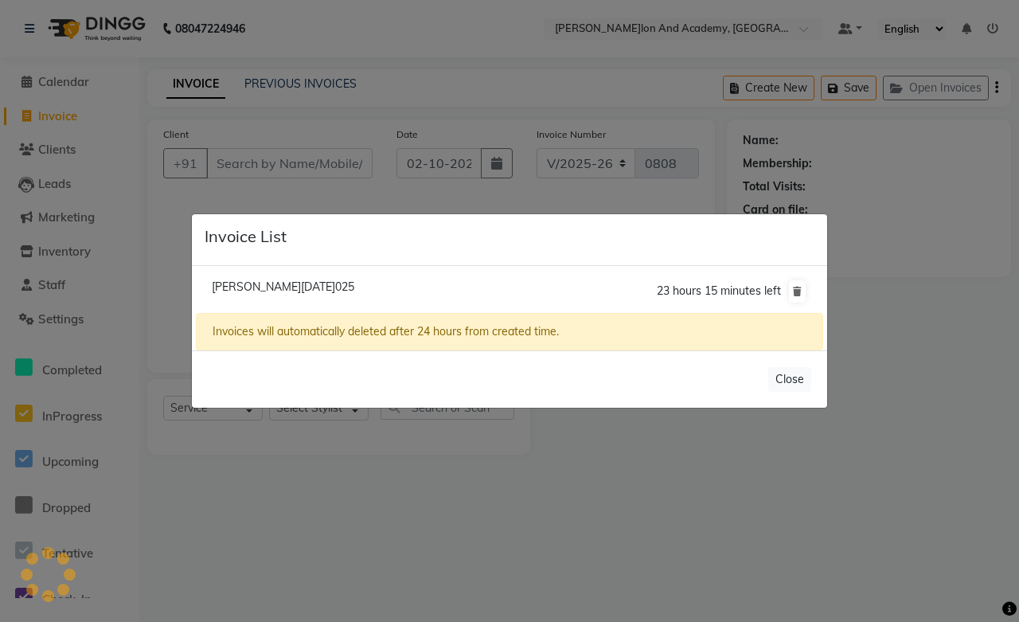
click at [234, 281] on span "Riya Luhadia/02 October 2025" at bounding box center [283, 287] width 143 height 14
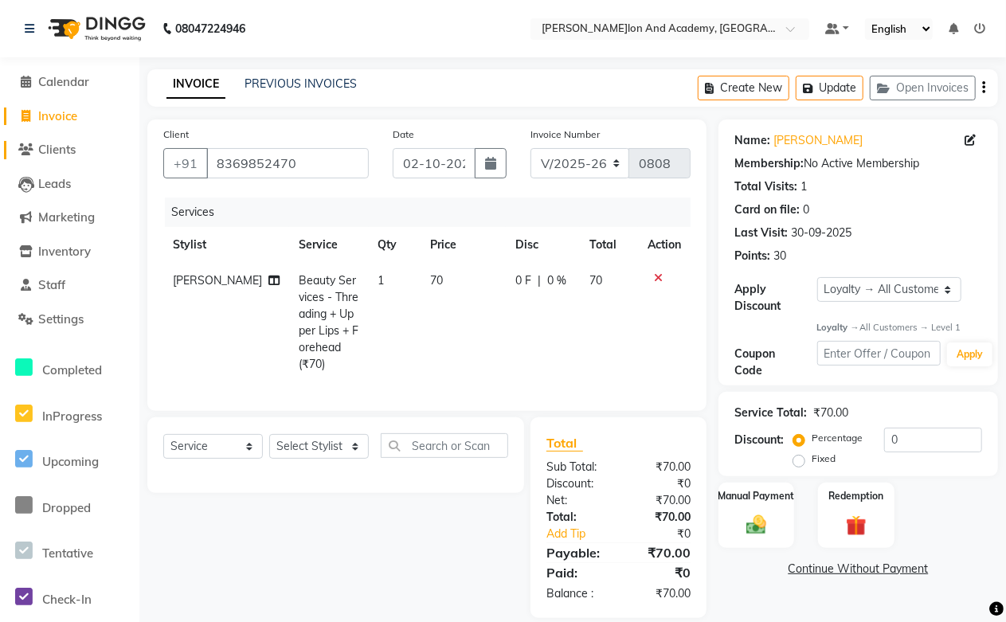
click at [69, 154] on span "Clients" at bounding box center [56, 149] width 37 height 15
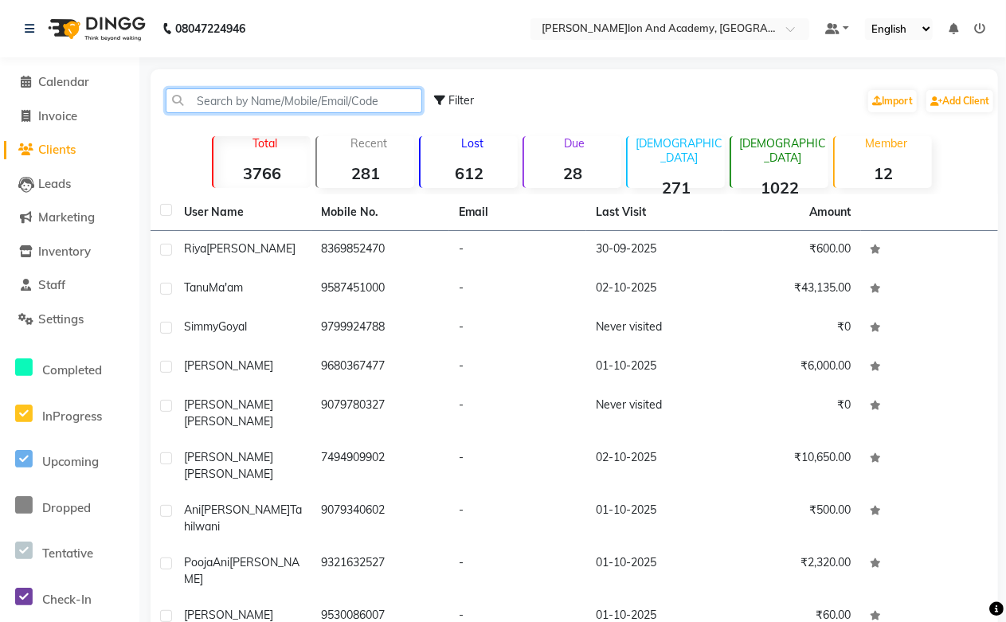
paste input "918103536869"
click at [209, 100] on input "918103536869" at bounding box center [294, 100] width 256 height 25
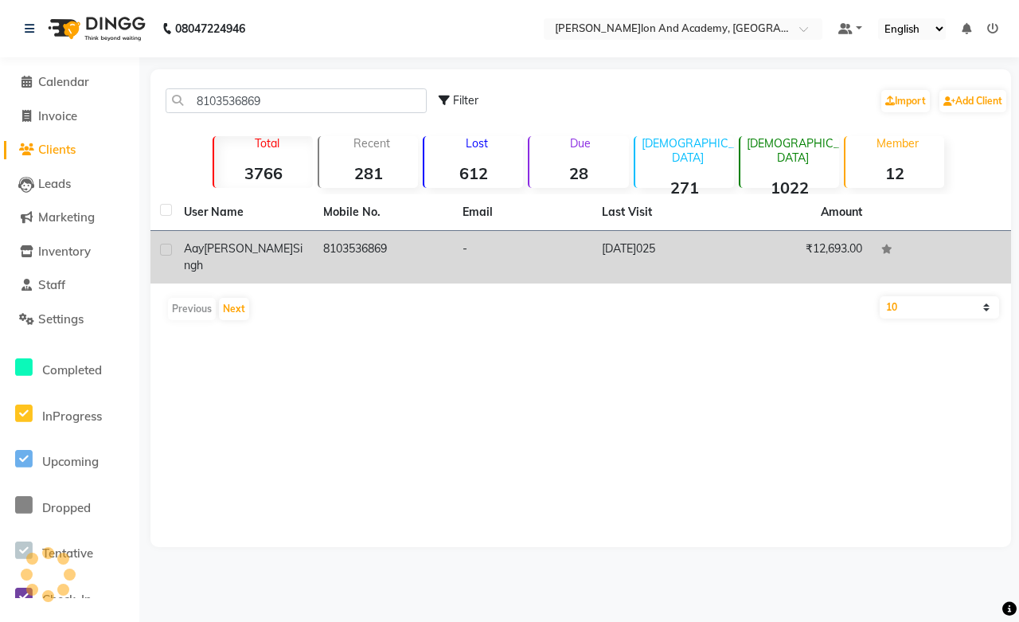
click at [609, 252] on td "06-02-2025" at bounding box center [661, 257] width 139 height 53
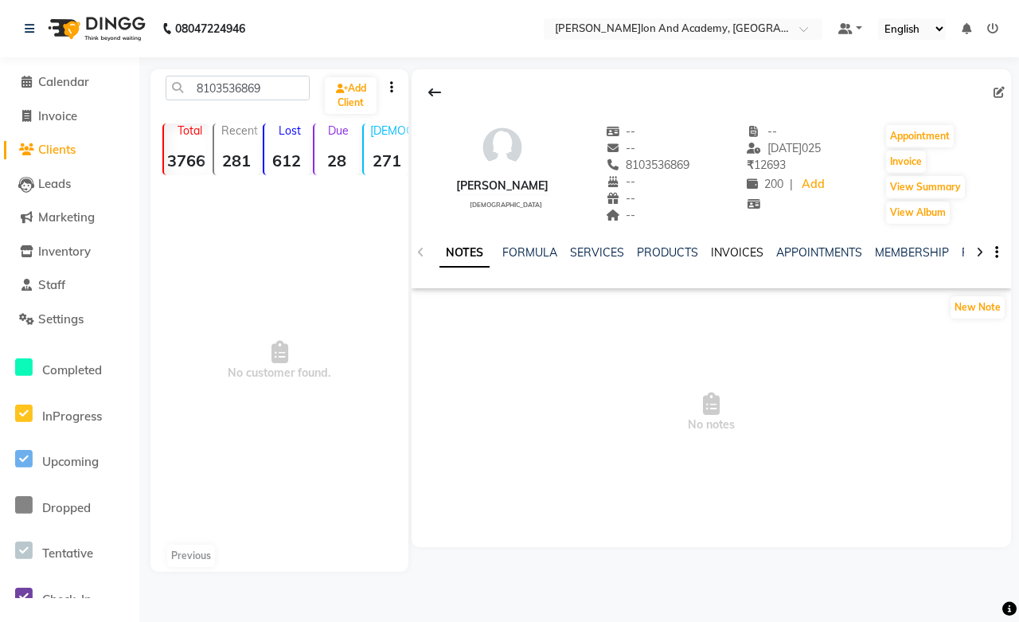
click at [728, 247] on link "INVOICES" at bounding box center [737, 252] width 53 height 14
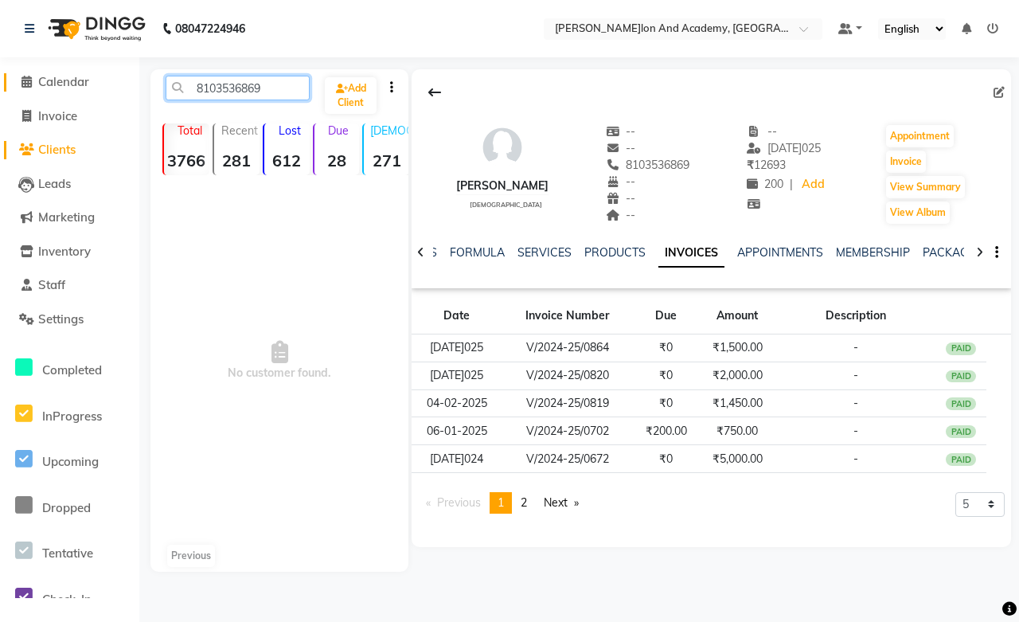
drag, startPoint x: 290, startPoint y: 90, endPoint x: 73, endPoint y: 85, distance: 216.7
click at [73, 85] on app-home "08047224946 Select Location × Manisha Tushar Salon And Academy, Dadabari Defaul…" at bounding box center [509, 298] width 1019 height 596
paste input "918426033227"
click at [207, 86] on input "918426033227" at bounding box center [238, 88] width 144 height 25
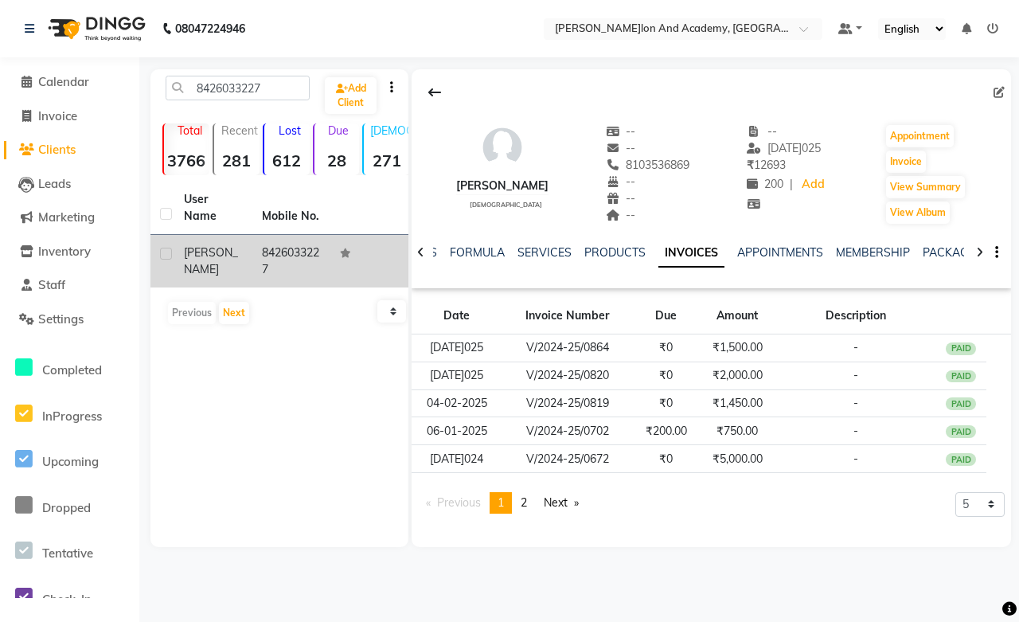
click at [257, 250] on td "8426033227" at bounding box center [291, 261] width 78 height 53
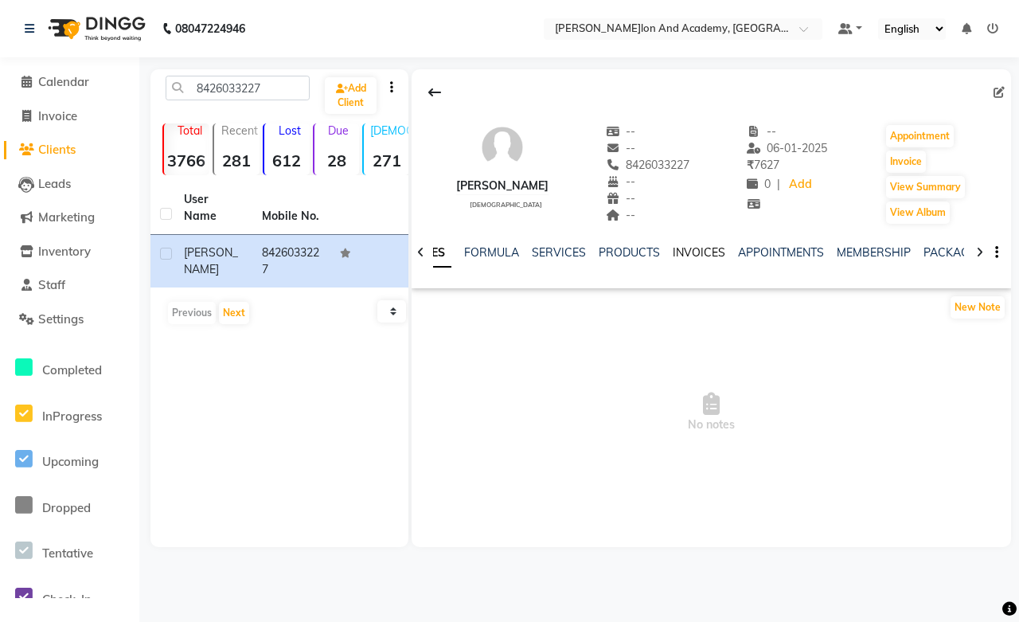
click at [694, 251] on link "INVOICES" at bounding box center [699, 252] width 53 height 14
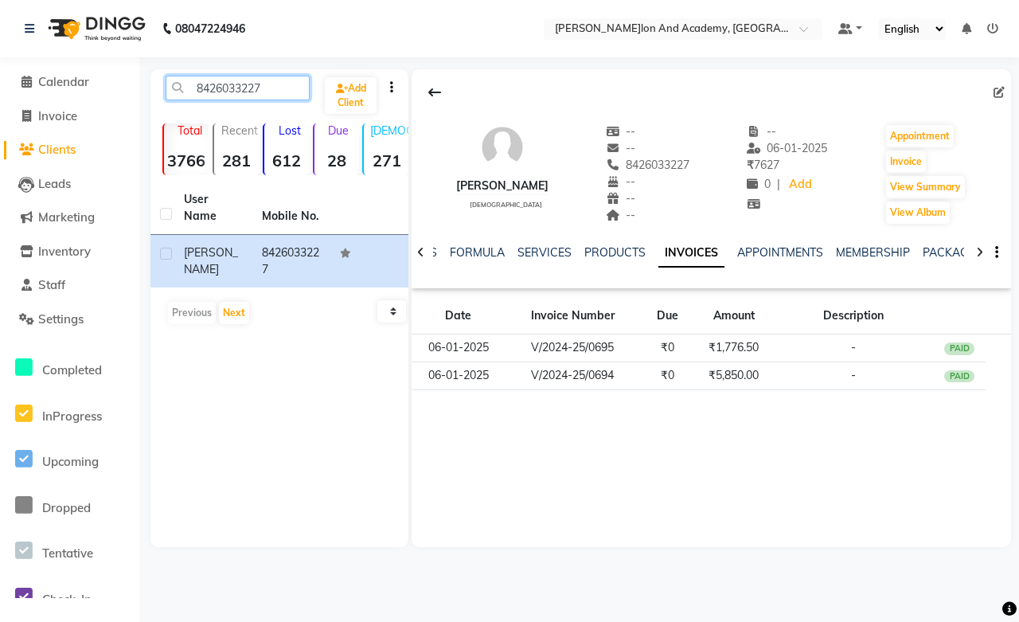
drag, startPoint x: 283, startPoint y: 84, endPoint x: 130, endPoint y: 92, distance: 153.1
click at [130, 92] on app-home "08047224946 Select Location × Manisha Tushar Salon And Academy, Dadabari Defaul…" at bounding box center [509, 285] width 1019 height 571
paste input "918948942410"
click at [210, 92] on input "918948942410" at bounding box center [238, 88] width 144 height 25
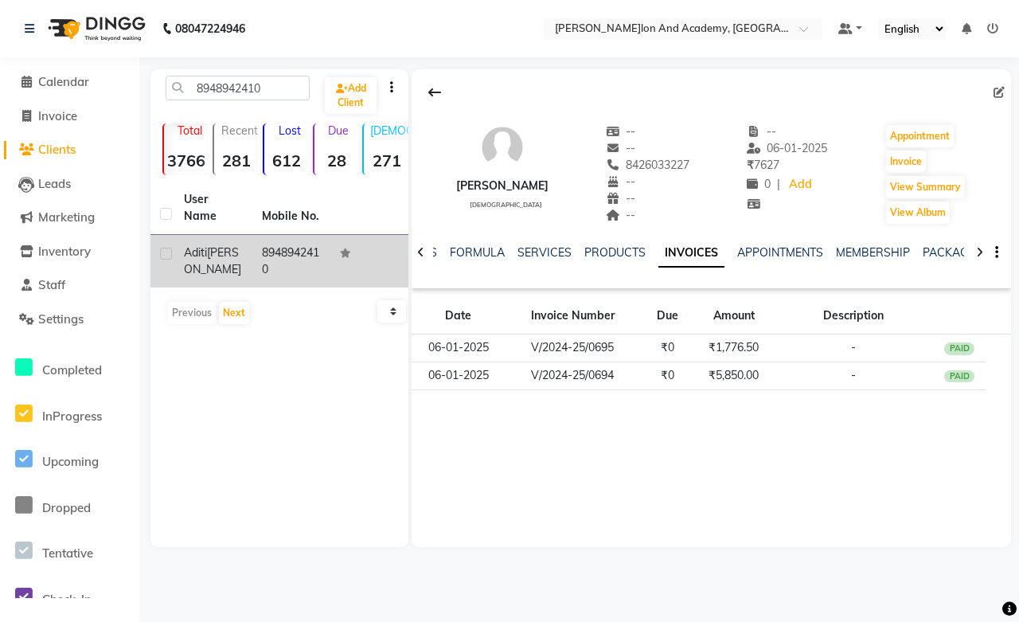
click at [240, 244] on div "Aditi lahoti" at bounding box center [213, 260] width 59 height 33
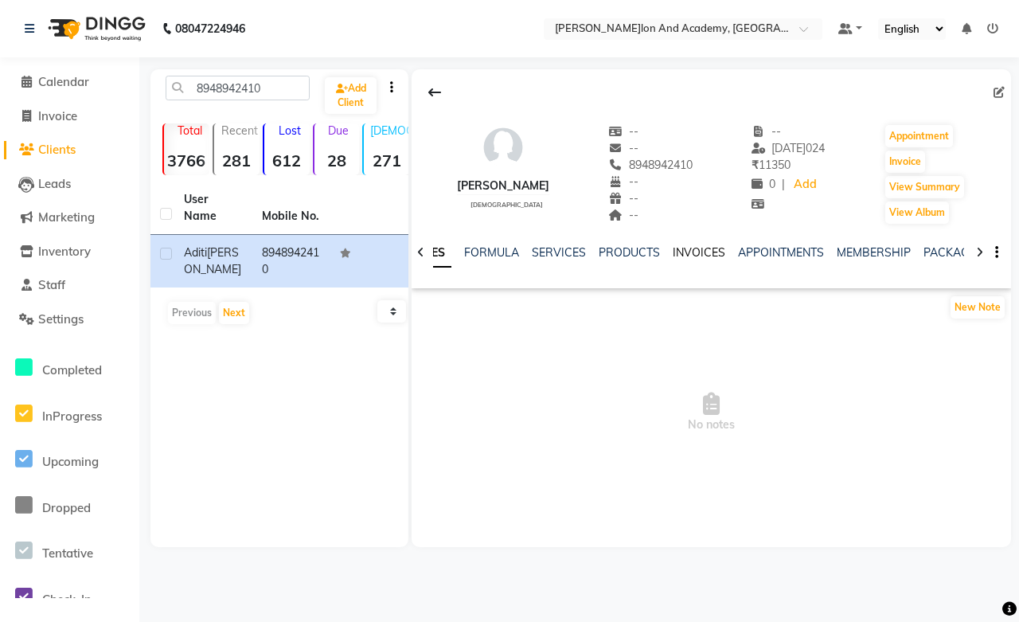
click at [678, 249] on link "INVOICES" at bounding box center [699, 252] width 53 height 14
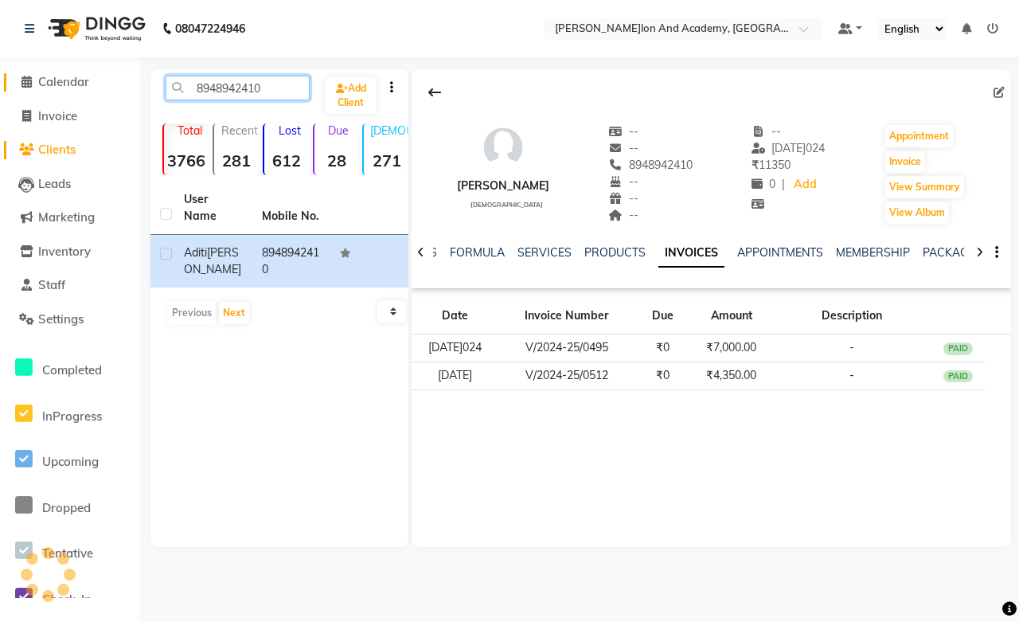
drag, startPoint x: 279, startPoint y: 89, endPoint x: 76, endPoint y: 88, distance: 203.1
click at [76, 88] on app-home "08047224946 Select Location × Manisha Tushar Salon And Academy, Dadabari Defaul…" at bounding box center [509, 285] width 1019 height 571
paste input "919929562143"
click at [209, 92] on input "919929562143" at bounding box center [238, 88] width 144 height 25
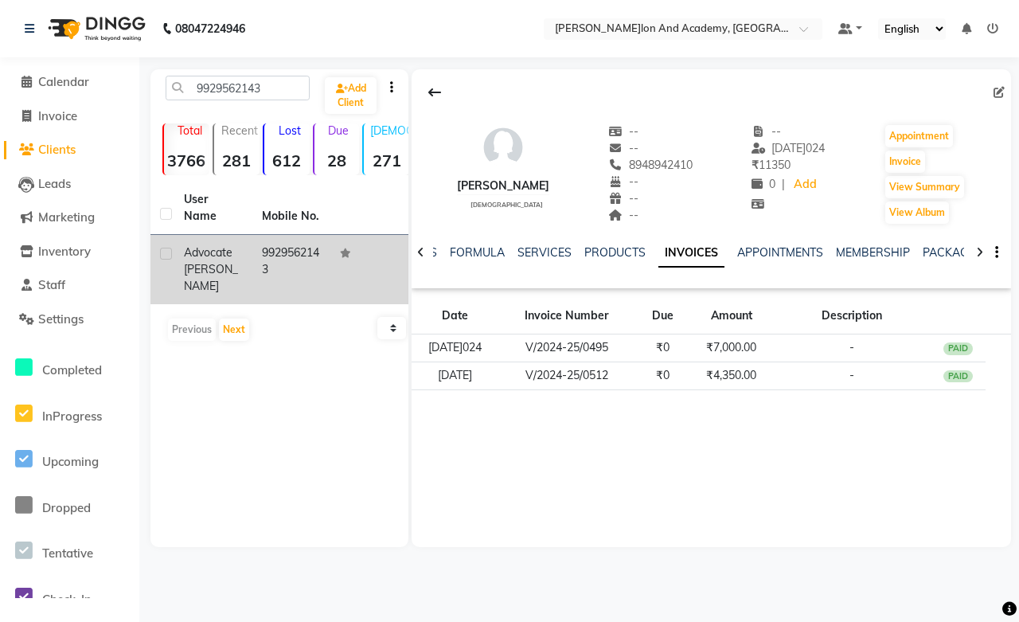
click at [290, 251] on td "9929562143" at bounding box center [291, 269] width 78 height 69
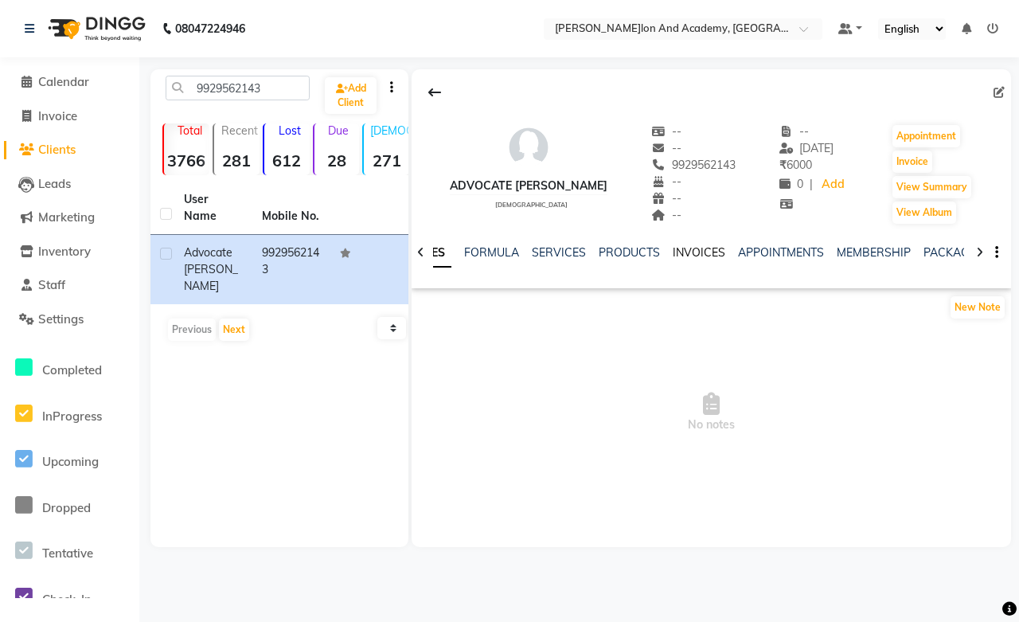
click at [674, 252] on link "INVOICES" at bounding box center [699, 252] width 53 height 14
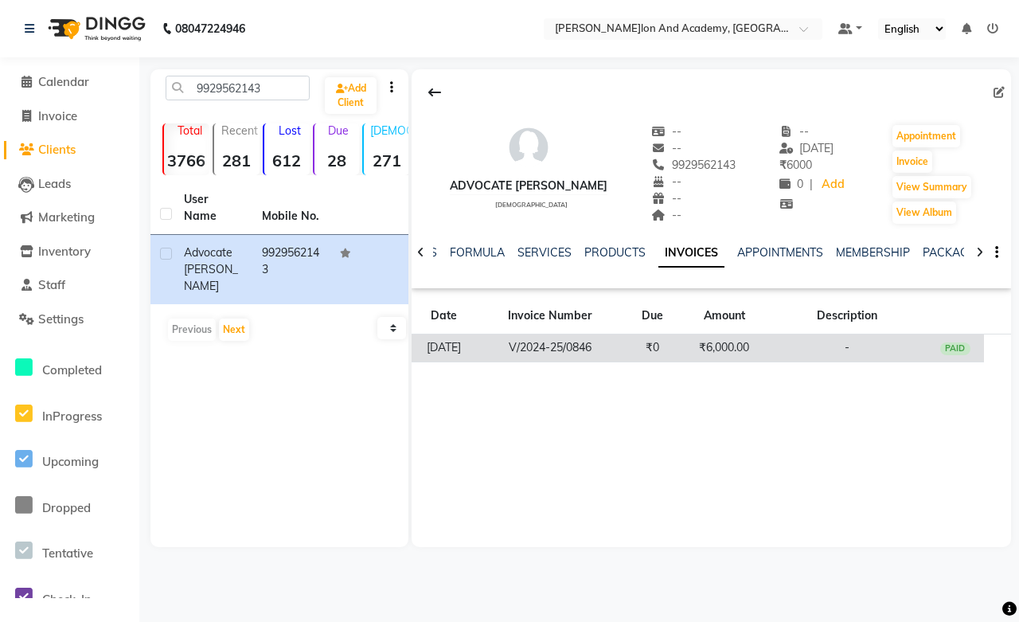
click at [706, 341] on td "₹6,000.00" at bounding box center [724, 348] width 86 height 28
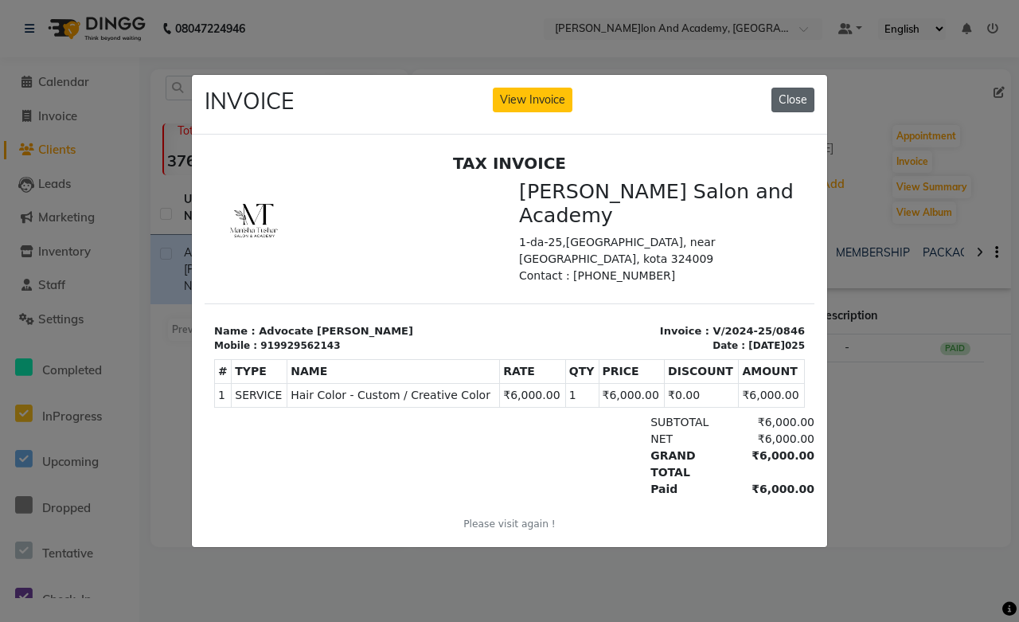
click at [782, 101] on button "Close" at bounding box center [793, 100] width 43 height 25
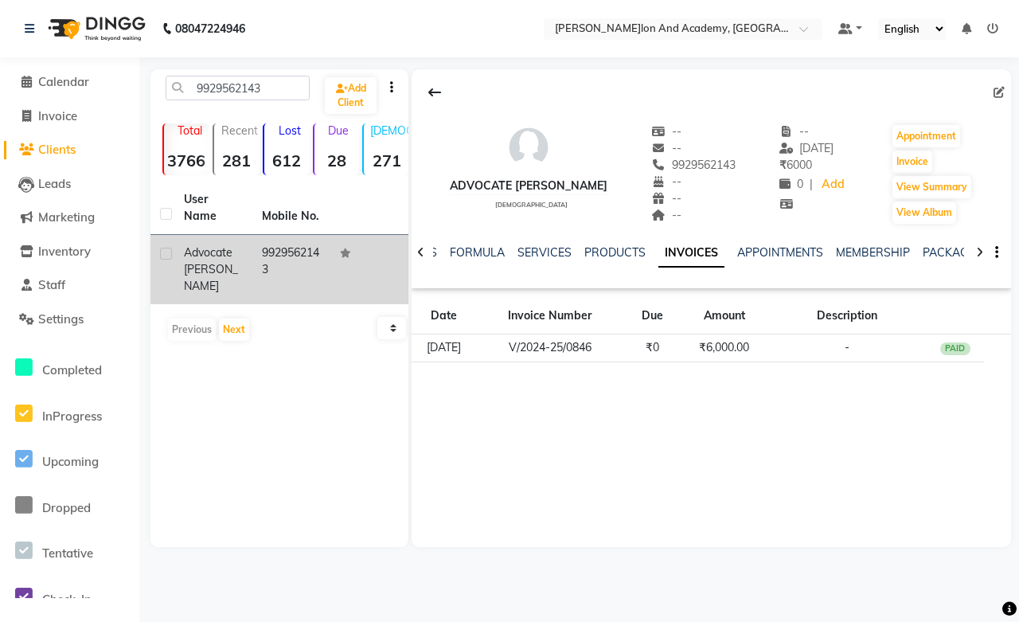
click at [287, 237] on td "9929562143" at bounding box center [291, 269] width 78 height 69
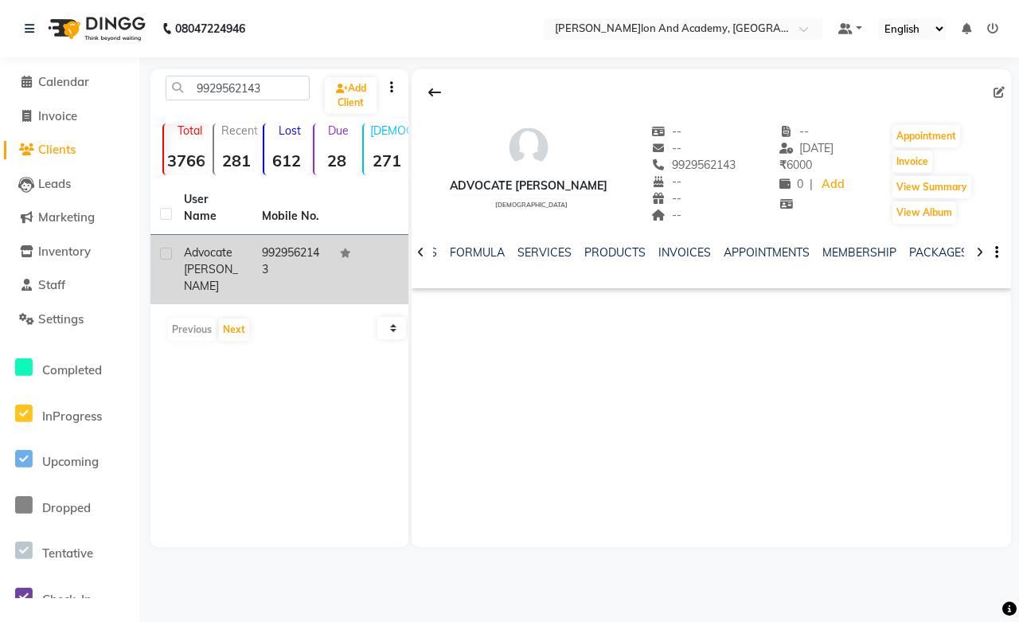
click at [287, 237] on td "9929562143" at bounding box center [291, 269] width 78 height 69
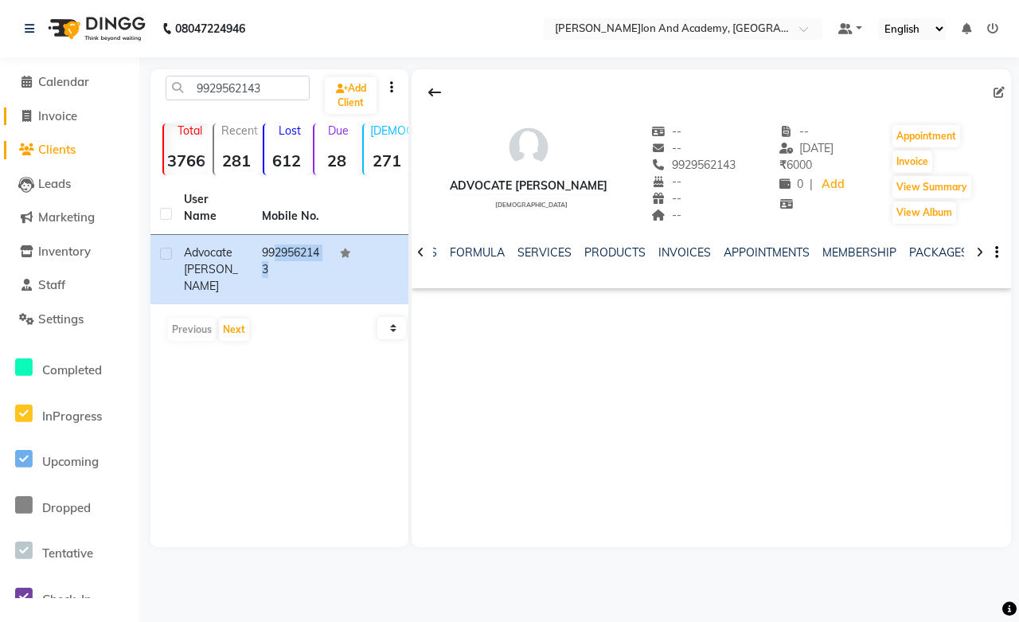
click at [45, 116] on span "Invoice" at bounding box center [57, 115] width 39 height 15
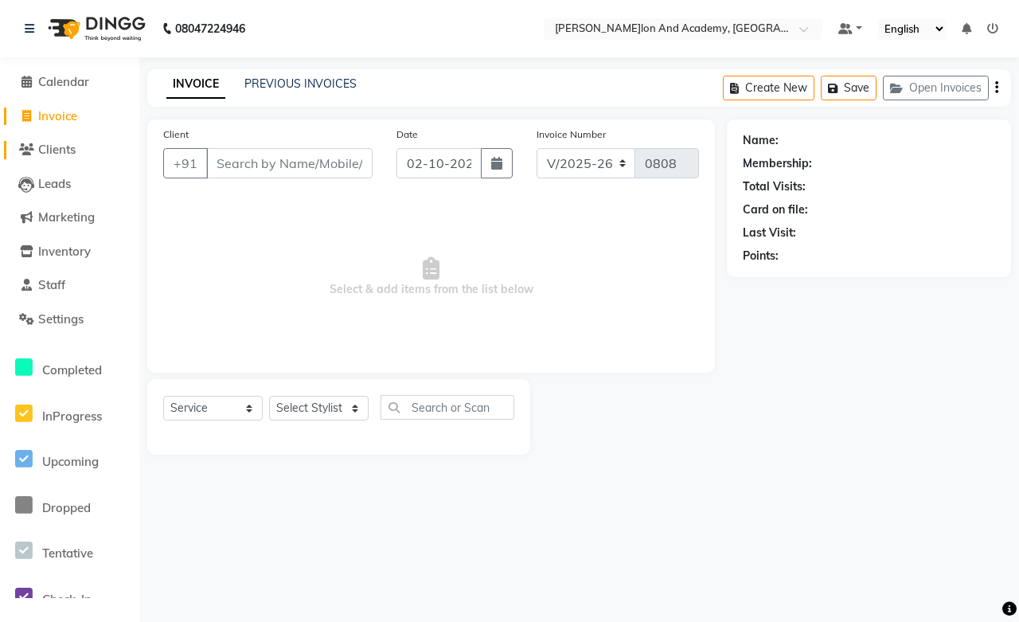
click at [57, 153] on span "Clients" at bounding box center [56, 149] width 37 height 15
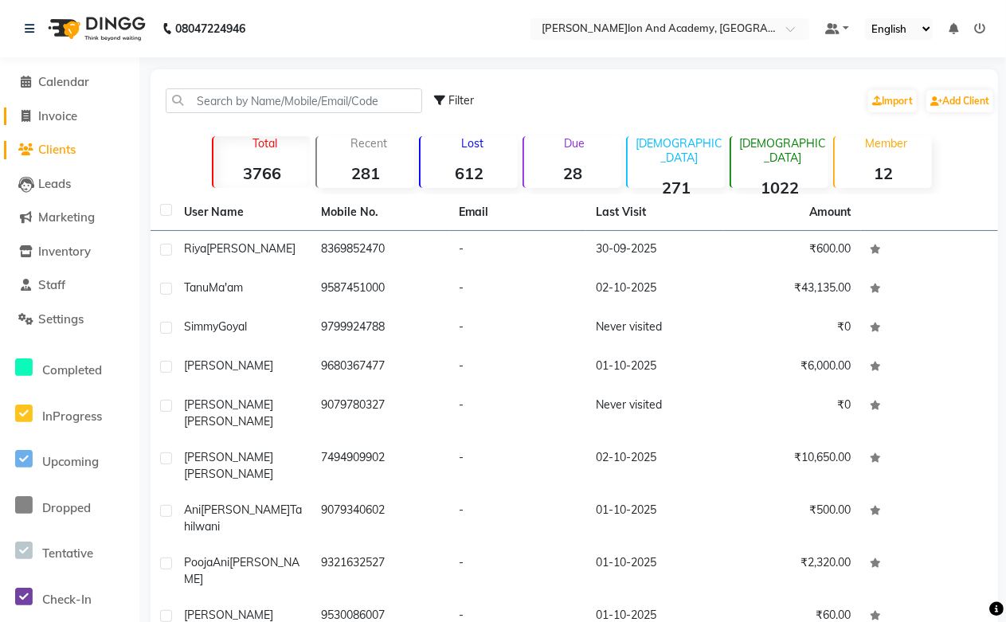
click at [54, 120] on span "Invoice" at bounding box center [57, 115] width 39 height 15
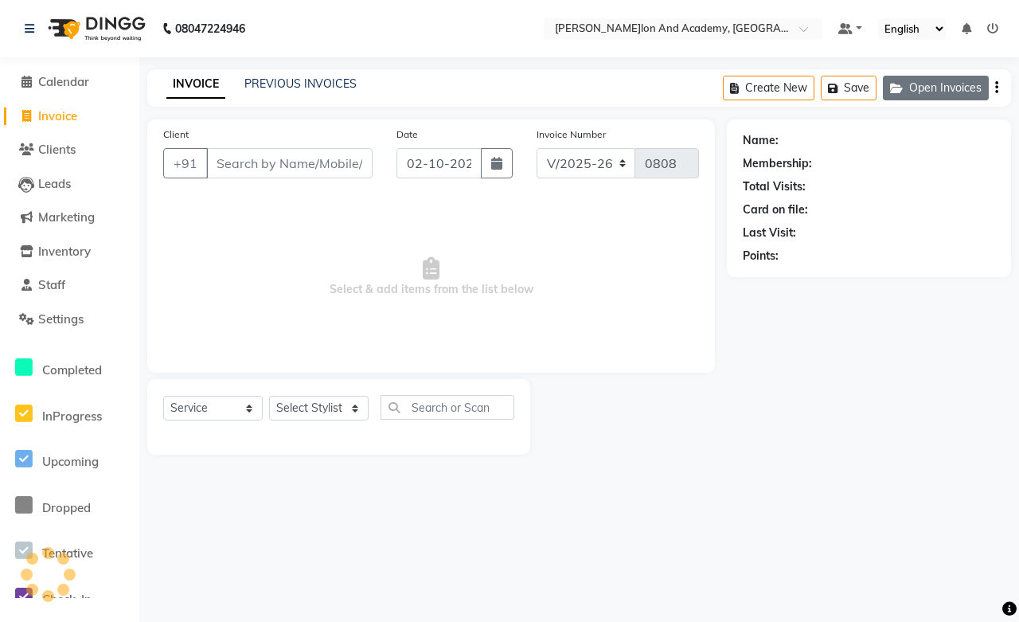
click at [948, 86] on button "Open Invoices" at bounding box center [936, 88] width 106 height 25
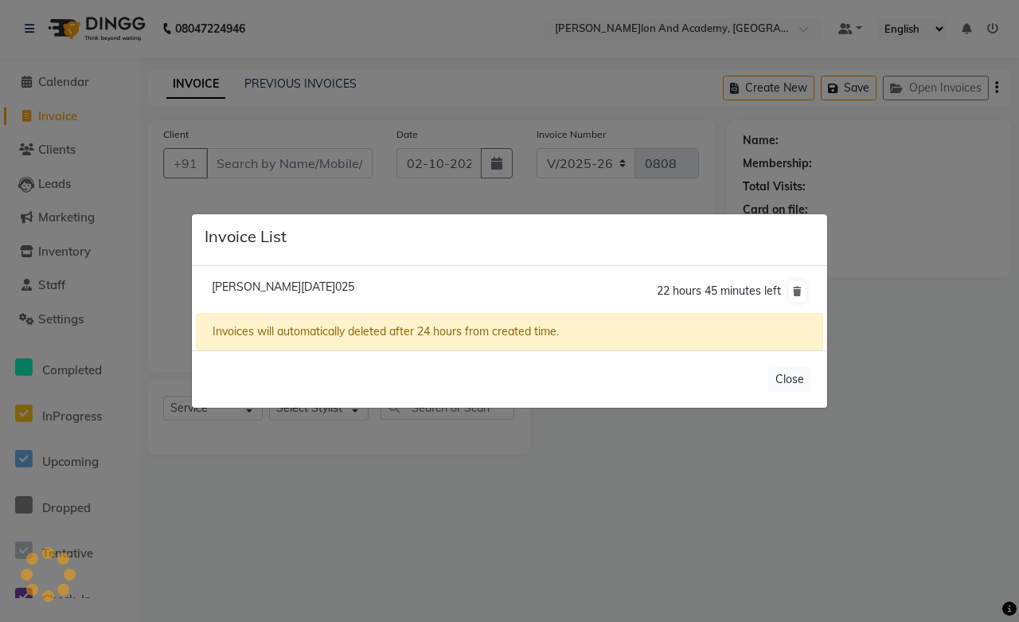
click at [305, 291] on span "Riya Luhadia/02 October 2025" at bounding box center [283, 287] width 143 height 14
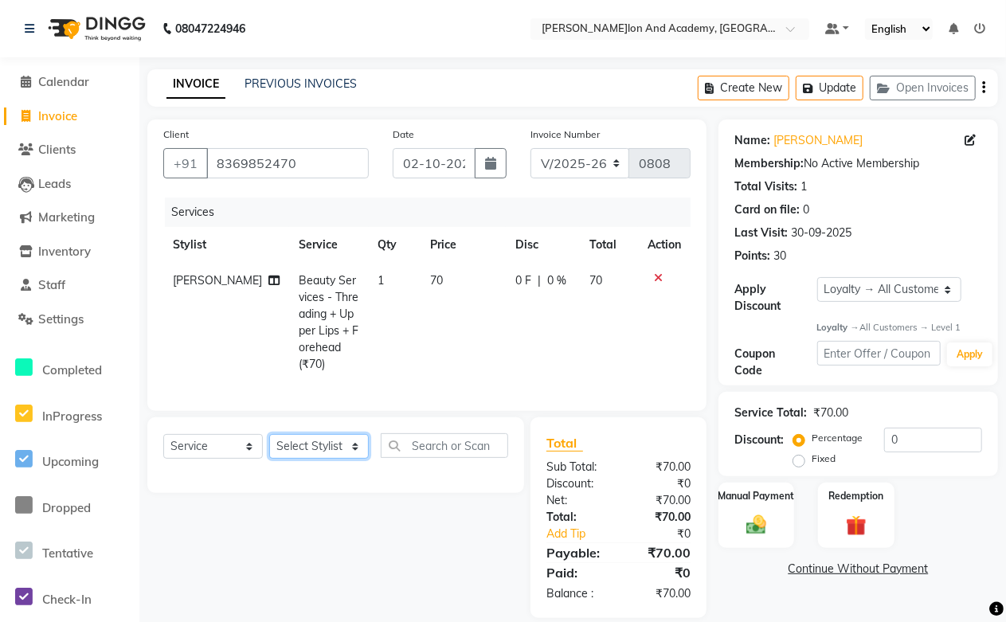
click at [334, 440] on select "Select Stylist Abdul Shoaib Aksha Khan Anisha Ray Archika Jain Arti Singh Ayan …" at bounding box center [319, 446] width 100 height 25
click at [269, 434] on select "Select Stylist Abdul Shoaib Aksha Khan Anisha Ray Archika Jain Arti Singh Ayan …" at bounding box center [319, 446] width 100 height 25
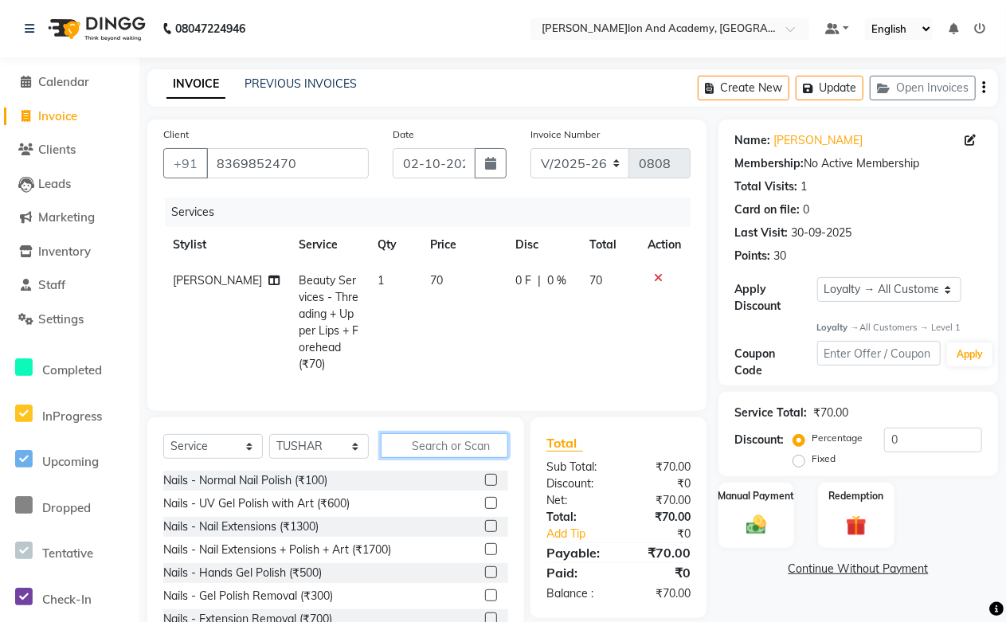
click at [458, 440] on input "text" at bounding box center [444, 445] width 127 height 25
click at [305, 498] on div "Nails - UV Gel Polish with Art (₹600)" at bounding box center [256, 503] width 186 height 17
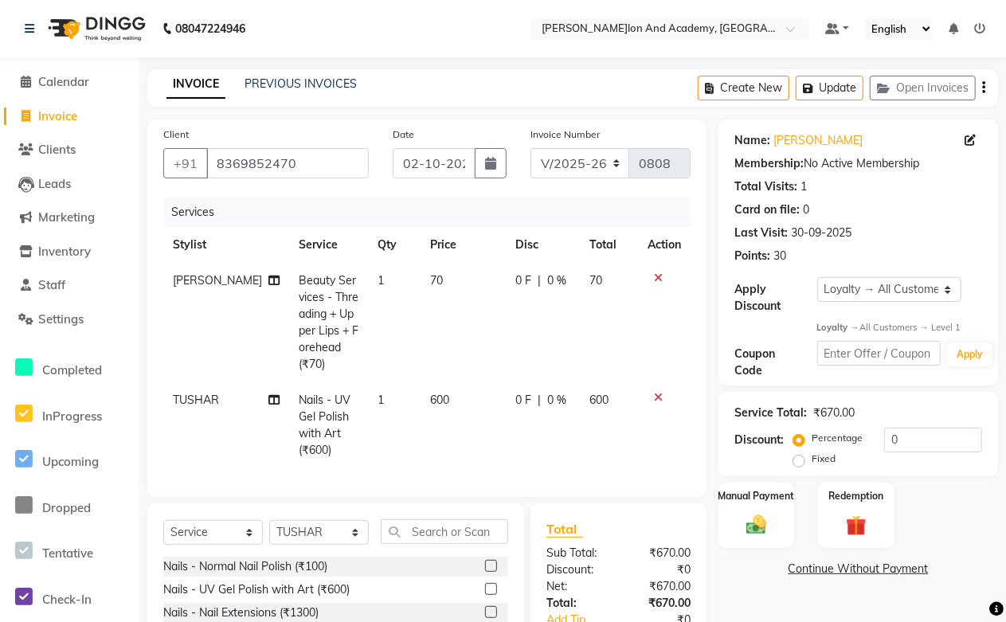
click at [440, 390] on td "600" at bounding box center [463, 425] width 84 height 86
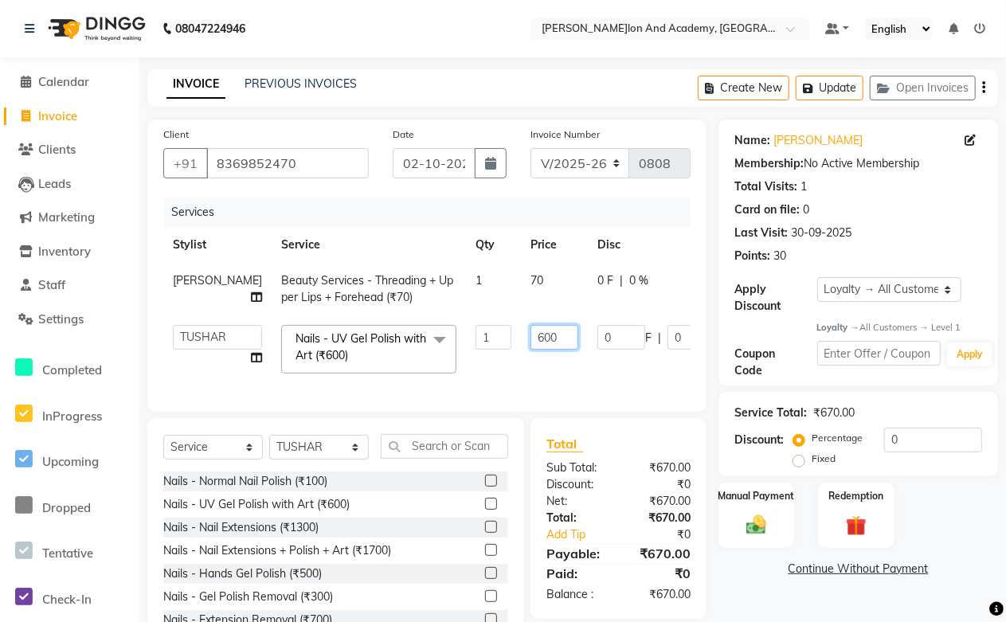
drag, startPoint x: 506, startPoint y: 359, endPoint x: 455, endPoint y: 346, distance: 53.3
click at [450, 358] on tr "Abdul Shoaib Aksha Khan Anisha Ray Archika Jain Arti Singh Ayan Pathan Azzu kha…" at bounding box center [498, 349] width 670 height 68
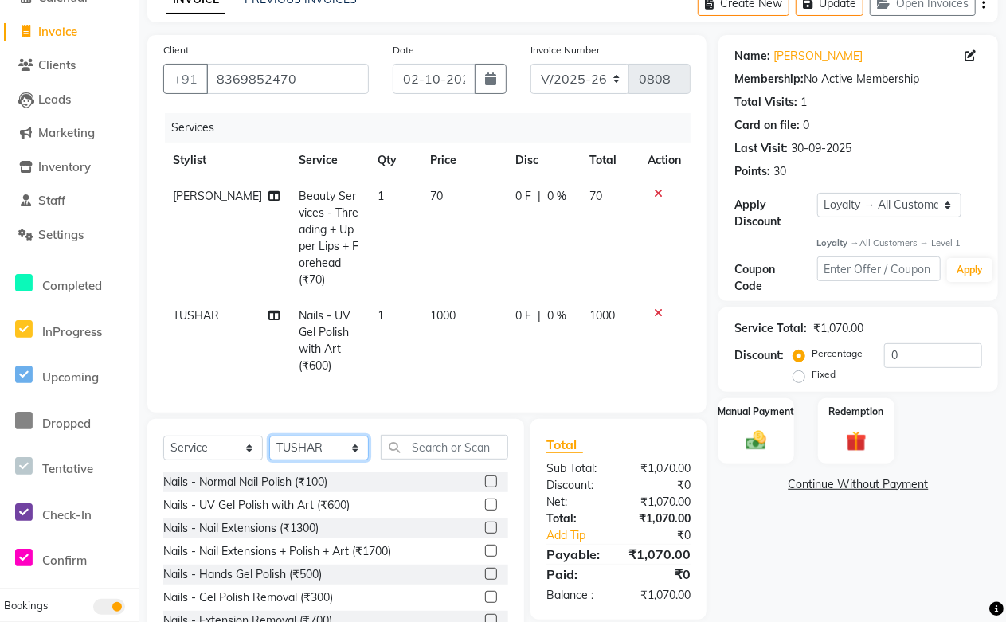
click at [345, 394] on div "Client +91 8369852470 Date 02-10-2025 Invoice Number V/2025 V/2025-26 0808 Serv…" at bounding box center [426, 344] width 583 height 619
click at [269, 436] on select "Select Stylist Abdul Shoaib Aksha Khan Anisha Ray Archika Jain Arti Singh Ayan …" at bounding box center [319, 448] width 100 height 25
click at [423, 435] on input "text" at bounding box center [444, 447] width 127 height 25
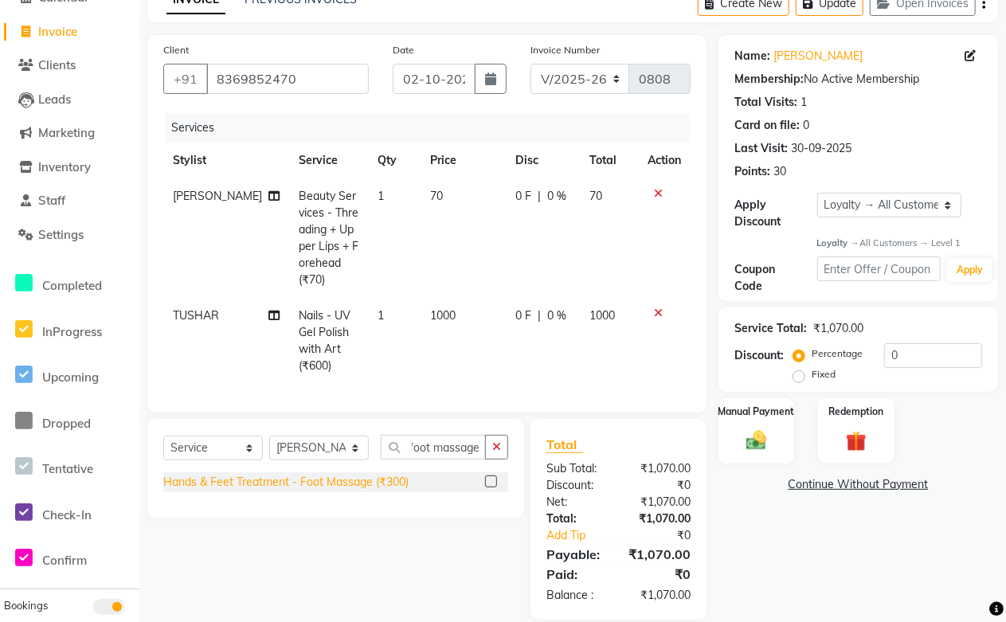
scroll to position [0, 0]
click at [345, 474] on div "Hands & Feet Treatment - Foot Massage (₹300)" at bounding box center [285, 482] width 245 height 17
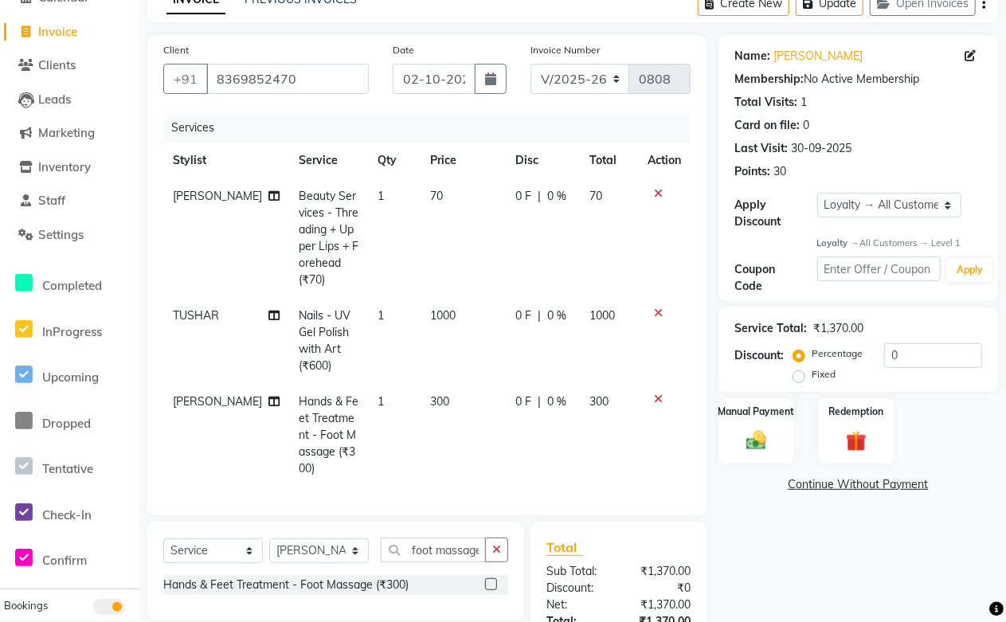
click at [431, 394] on span "300" at bounding box center [440, 401] width 19 height 14
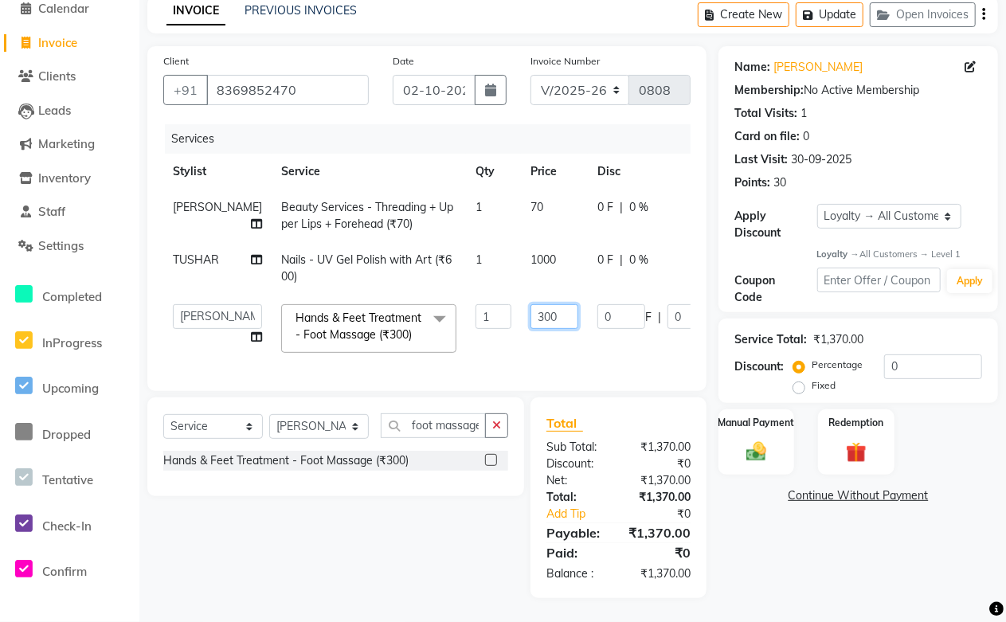
drag, startPoint x: 520, startPoint y: 305, endPoint x: 393, endPoint y: 303, distance: 127.4
click at [393, 303] on tr "Abdul Shoaib Aksha Khan Anisha Ray Archika Jain Arti Singh Ayan Pathan Azzu kha…" at bounding box center [498, 329] width 670 height 68
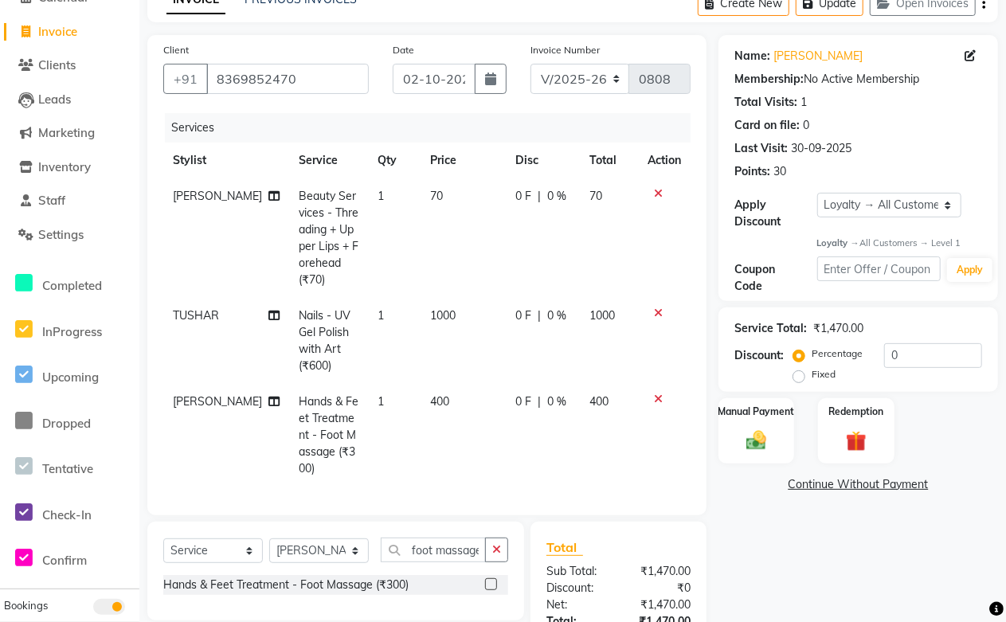
click at [521, 346] on tbody "Nitya Verma Beauty Services - Threading + Upper Lips + Forehead (₹70) 1 70 0 F …" at bounding box center [426, 332] width 527 height 308
click at [323, 538] on select "Select Stylist Abdul Shoaib Aksha Khan Anisha Ray Archika Jain Arti Singh Ayan …" at bounding box center [319, 550] width 100 height 25
click at [269, 538] on select "Select Stylist Abdul Shoaib Aksha Khan Anisha Ray Archika Jain Arti Singh Ayan …" at bounding box center [319, 550] width 100 height 25
click at [444, 538] on input "foot massage" at bounding box center [433, 550] width 105 height 25
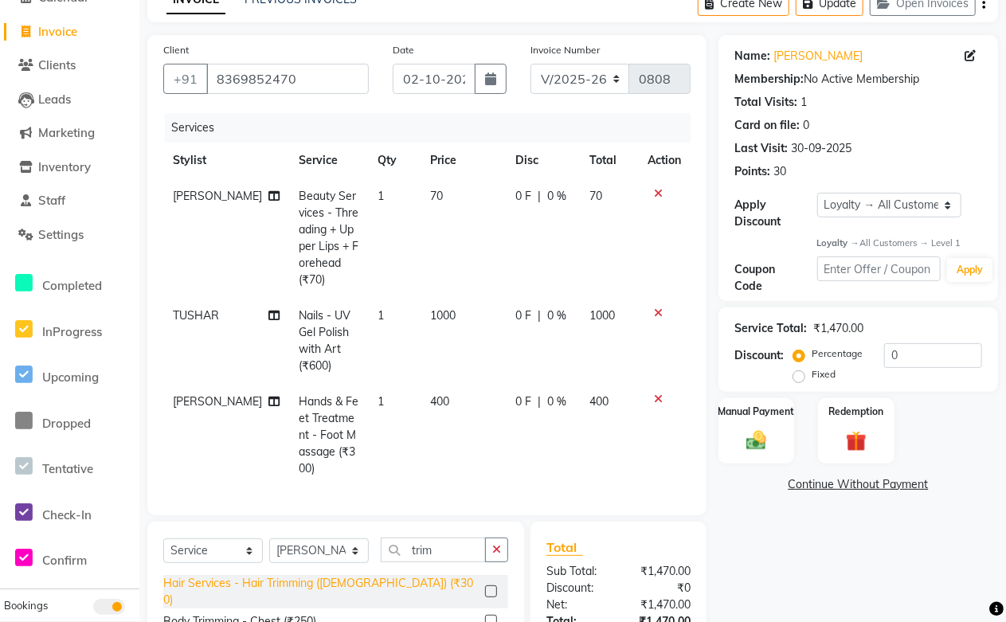
click at [315, 575] on div "Hair Services - Hair Trimming (Female) (₹300)" at bounding box center [320, 591] width 315 height 33
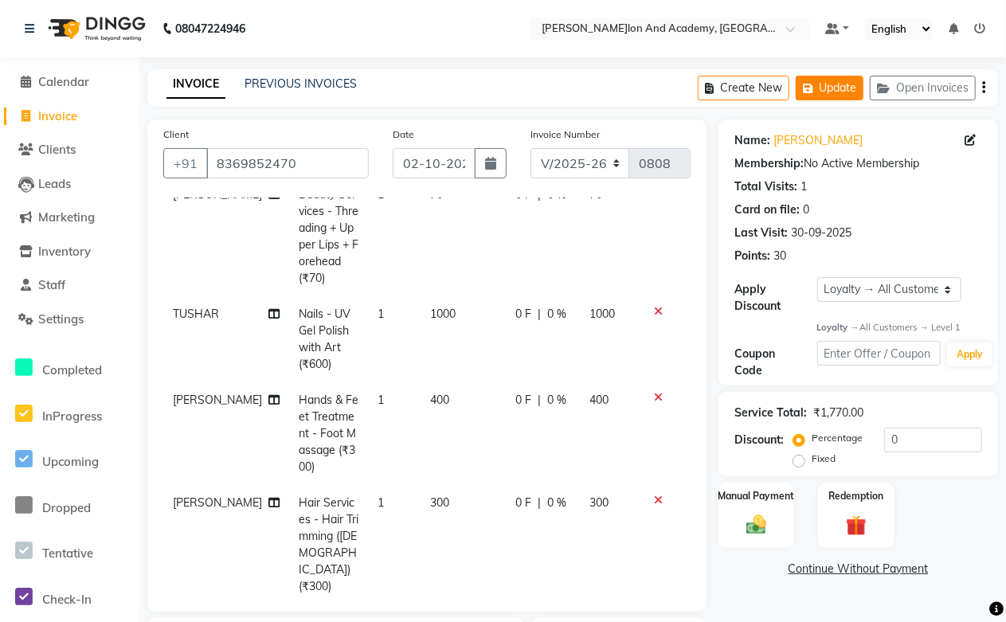
click at [825, 93] on button "Update" at bounding box center [830, 88] width 68 height 25
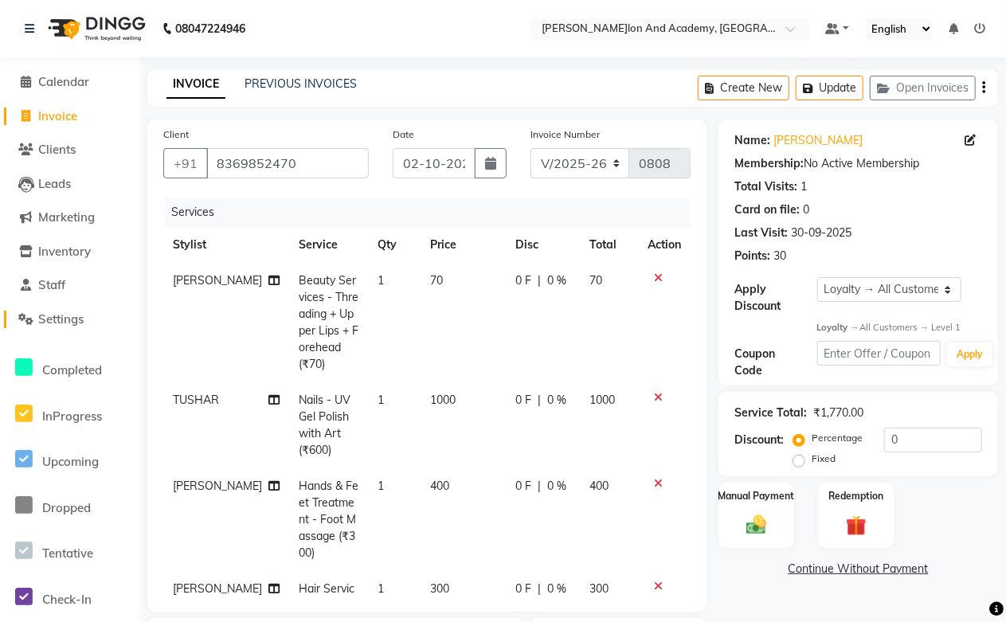
click at [42, 326] on link "Settings" at bounding box center [69, 320] width 131 height 18
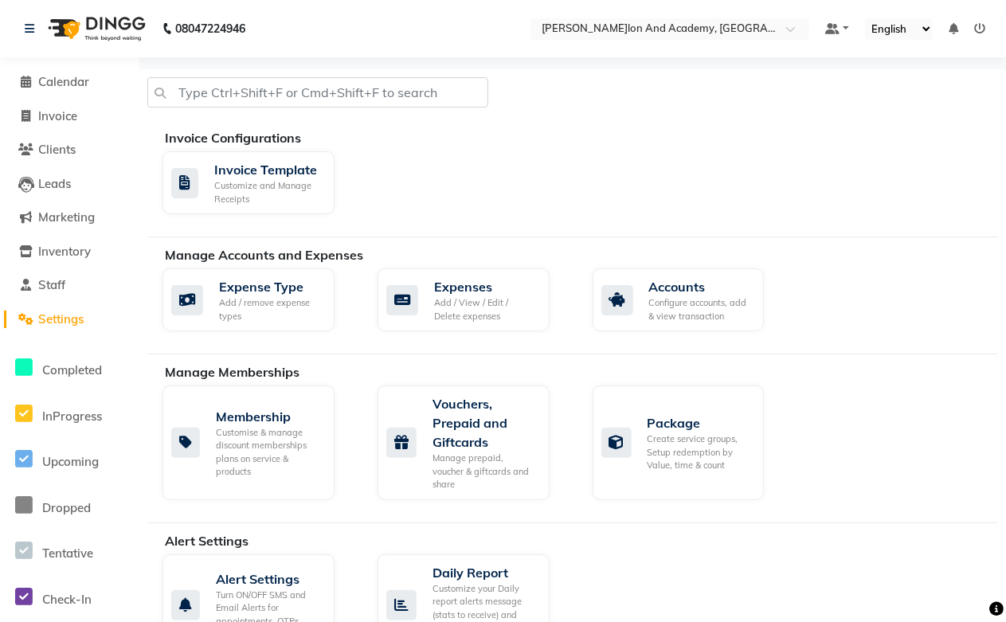
scroll to position [354, 0]
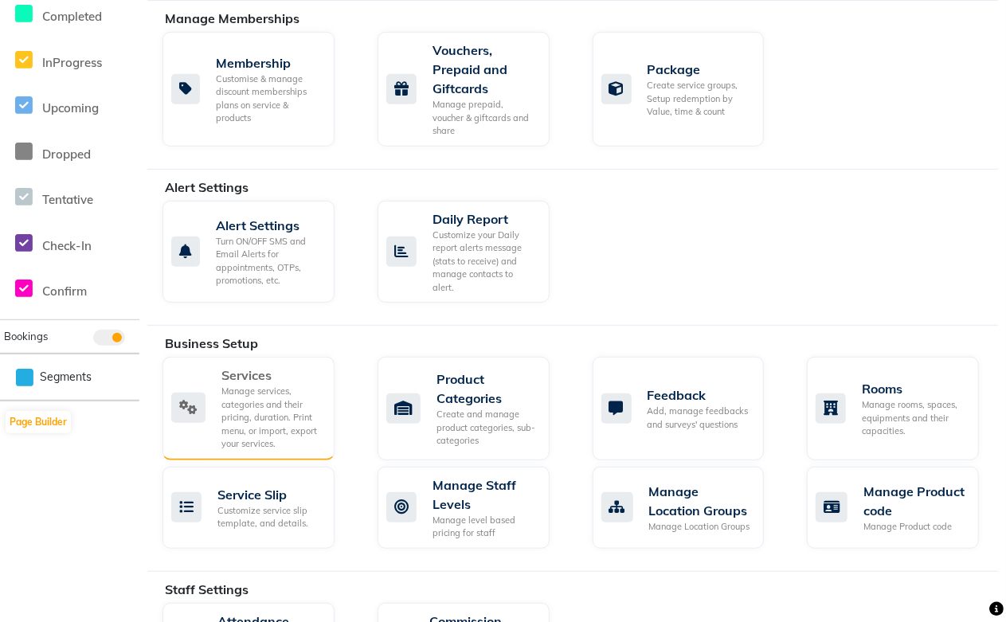
click at [264, 385] on div "Manage services, categories and their pricing, duration. Print menu, or import,…" at bounding box center [271, 418] width 100 height 66
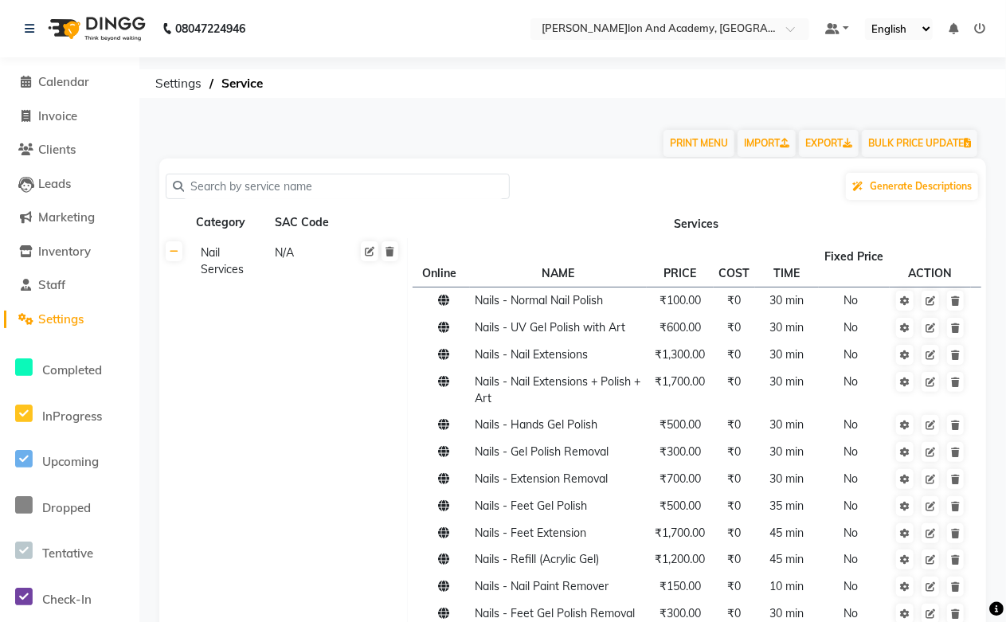
click at [202, 182] on input "text" at bounding box center [343, 186] width 319 height 25
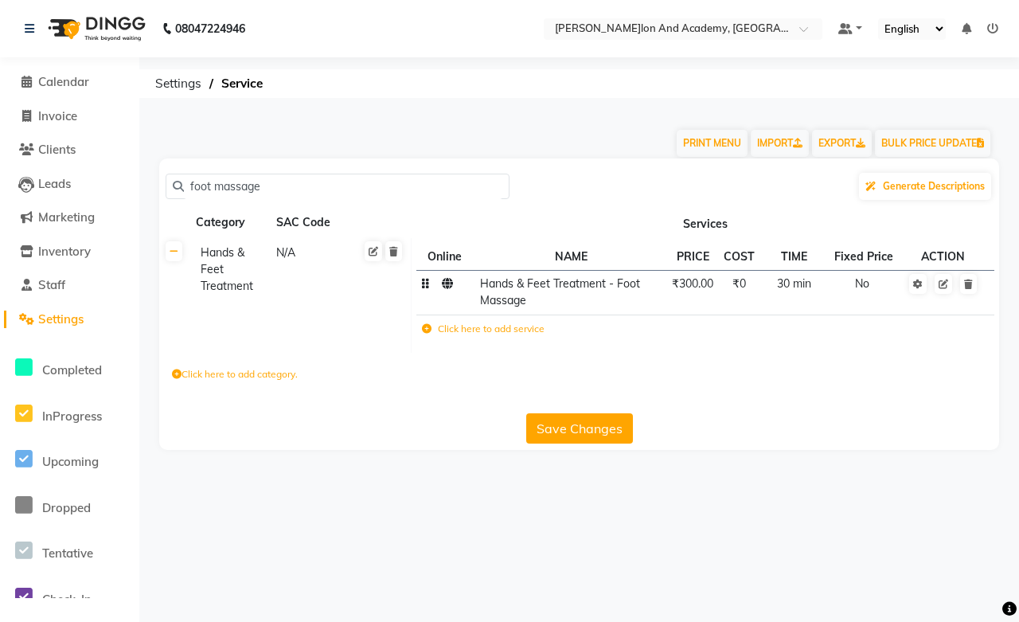
click at [690, 291] on td "₹300.00" at bounding box center [693, 292] width 52 height 45
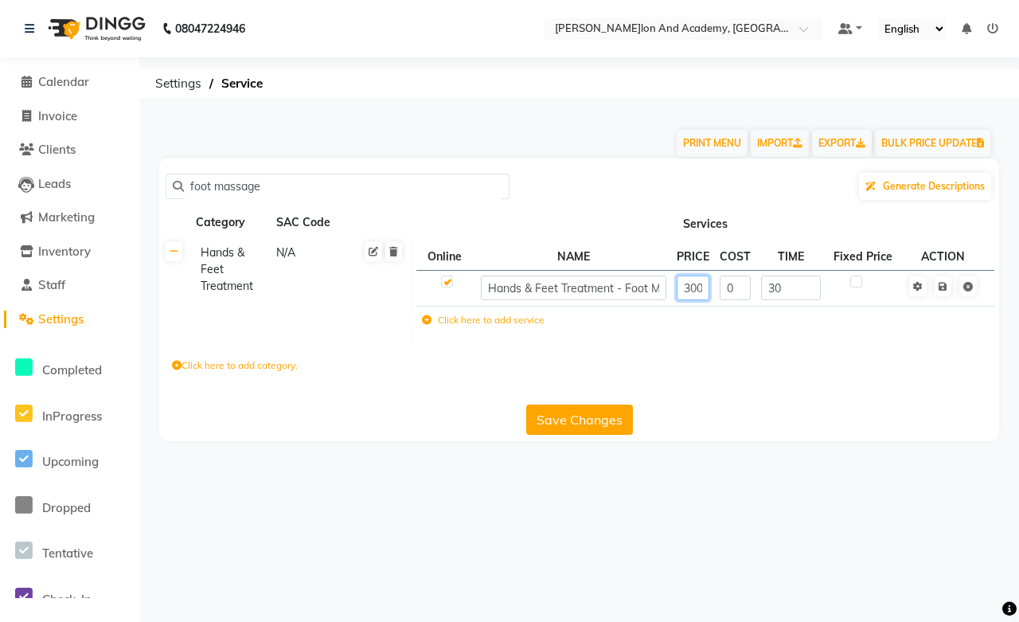
click at [706, 291] on input "300" at bounding box center [693, 288] width 33 height 25
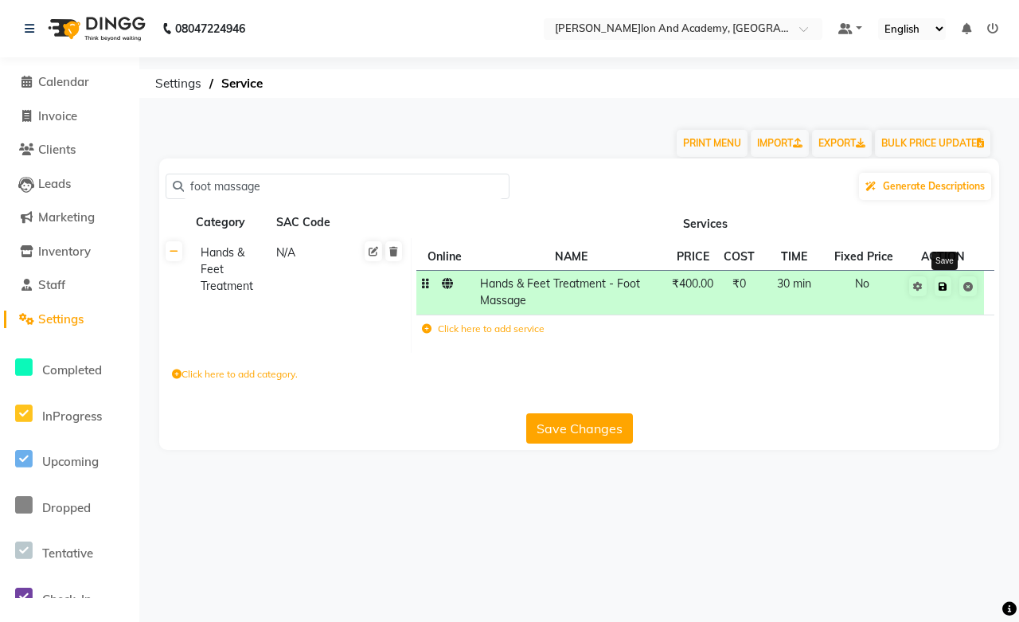
click at [941, 287] on icon at bounding box center [943, 287] width 9 height 10
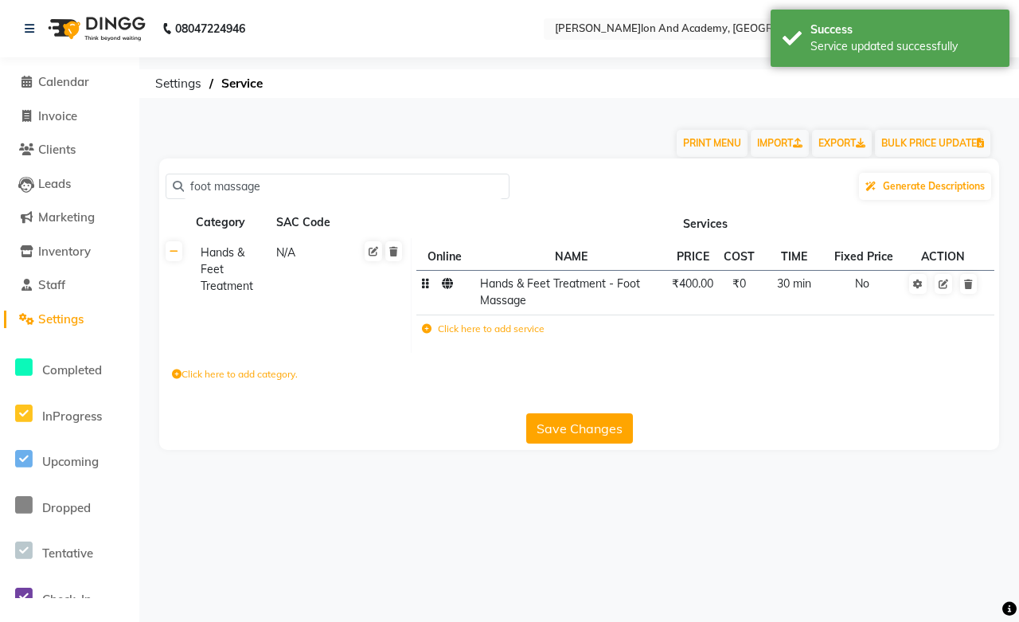
click at [592, 423] on button "Save Changes" at bounding box center [579, 428] width 107 height 30
click at [589, 442] on button "Save Changes" at bounding box center [579, 428] width 107 height 30
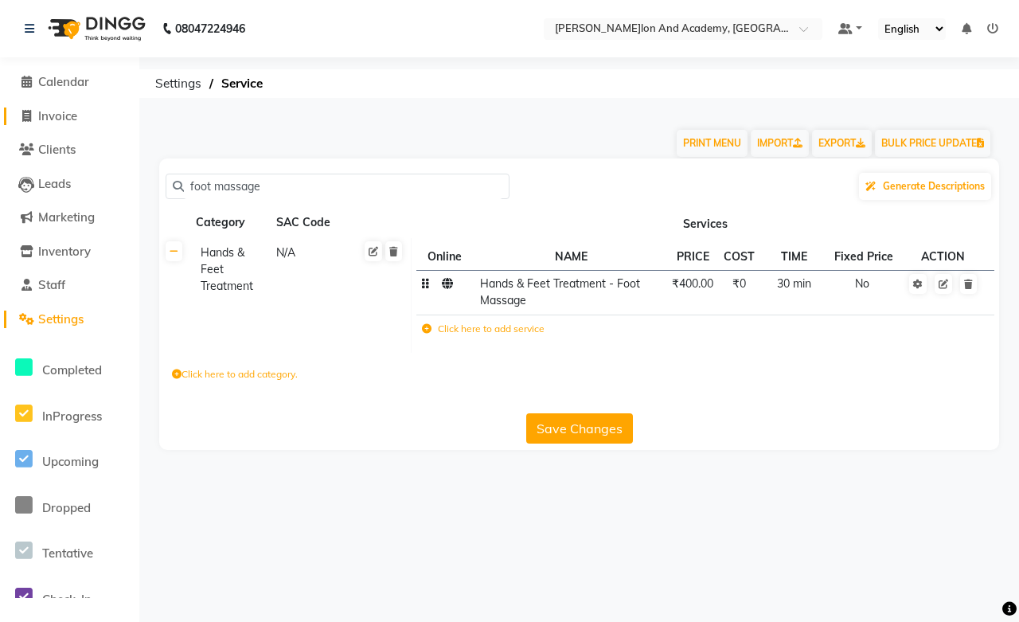
click at [54, 121] on span "Invoice" at bounding box center [57, 115] width 39 height 15
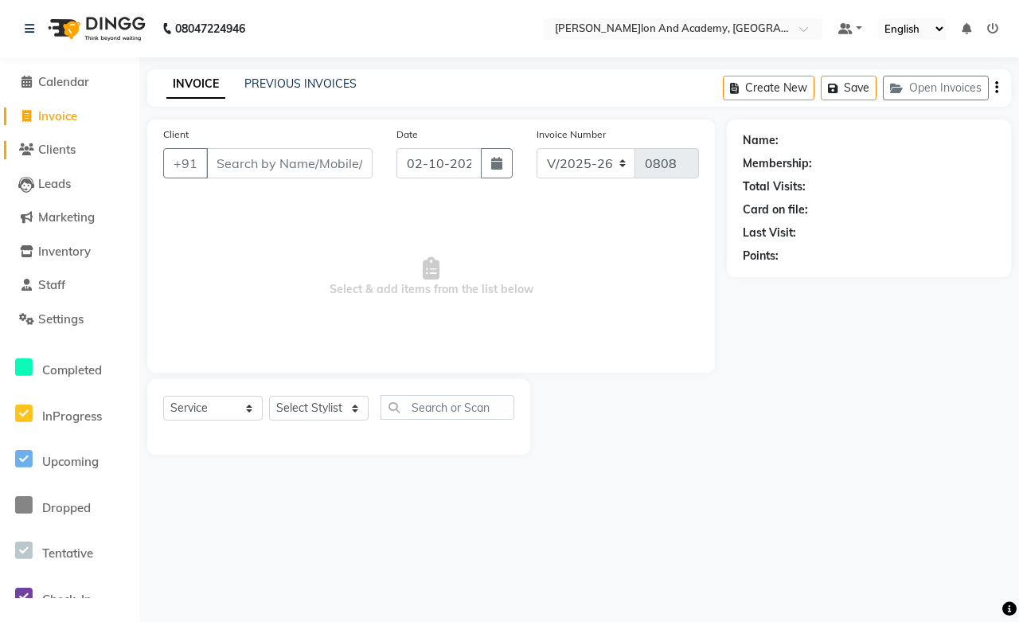
click at [73, 147] on span "Clients" at bounding box center [56, 149] width 37 height 15
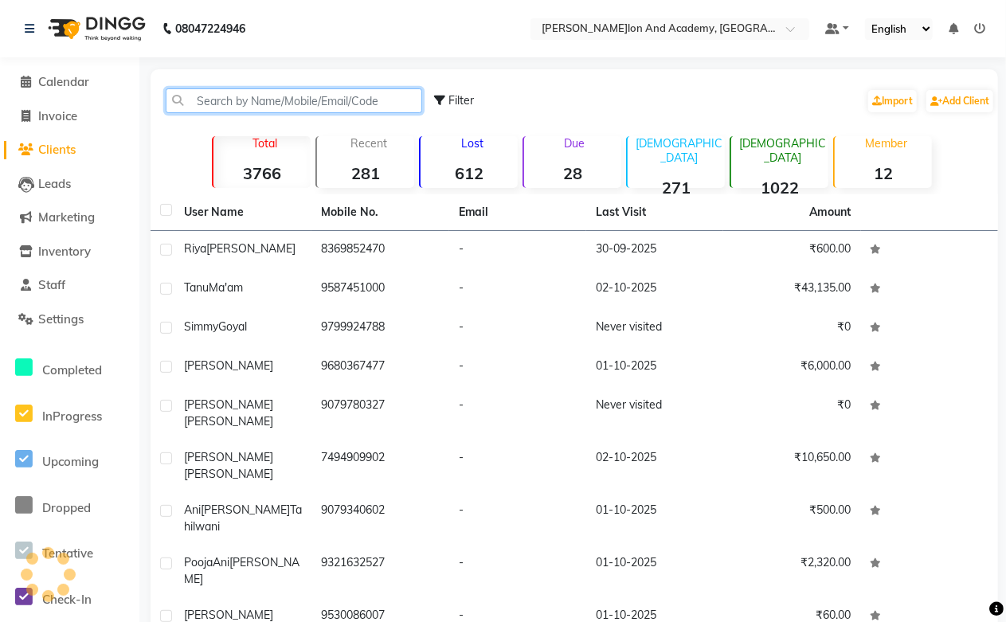
paste input "919413081136"
click at [209, 96] on input "919413081136" at bounding box center [294, 100] width 256 height 25
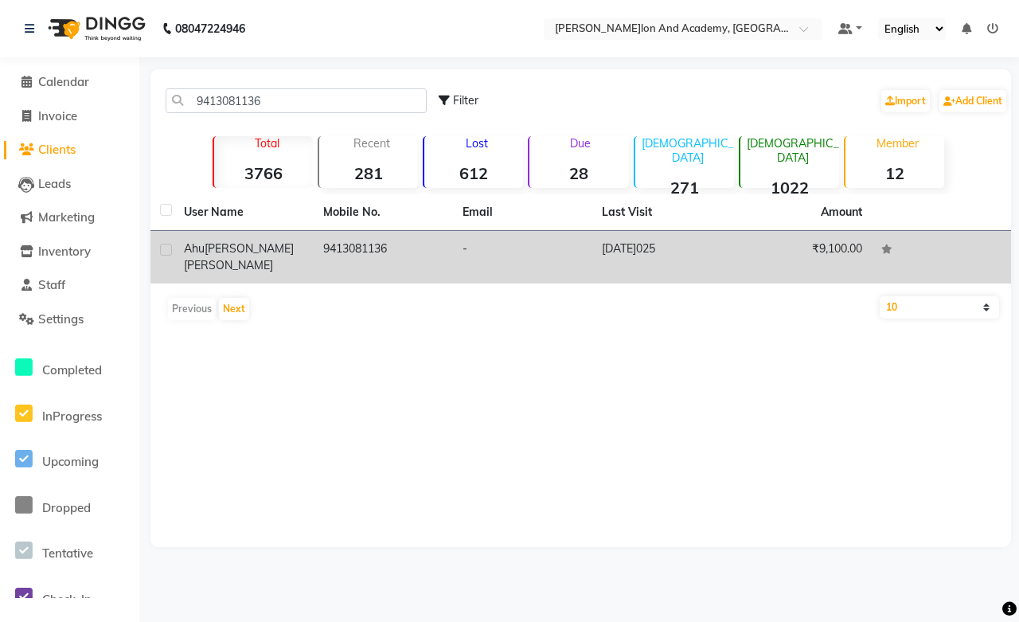
click at [610, 251] on td "01-06-2025" at bounding box center [661, 257] width 139 height 53
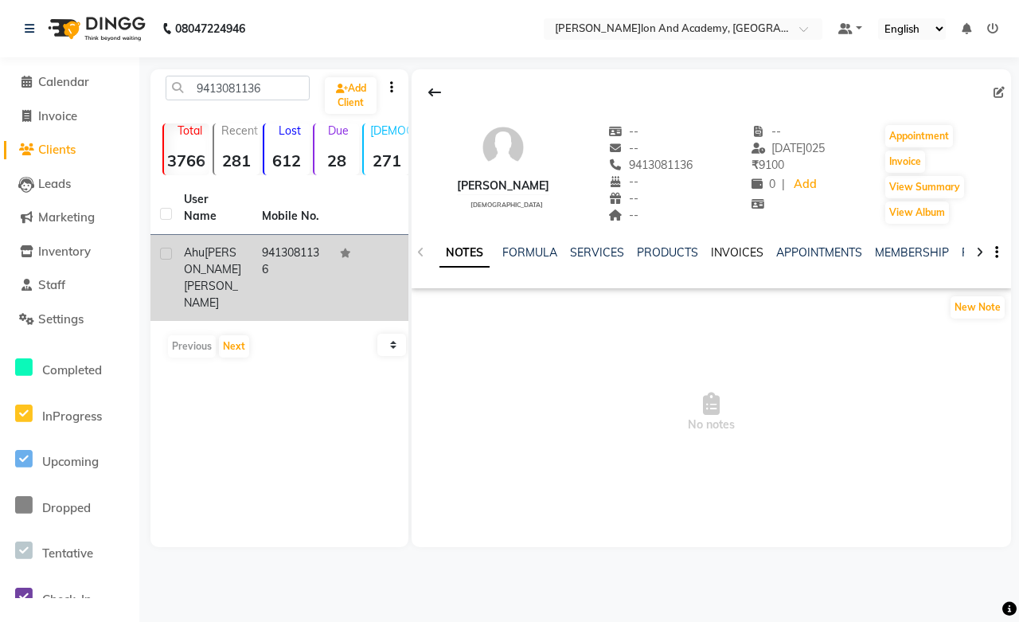
click at [726, 256] on link "INVOICES" at bounding box center [737, 252] width 53 height 14
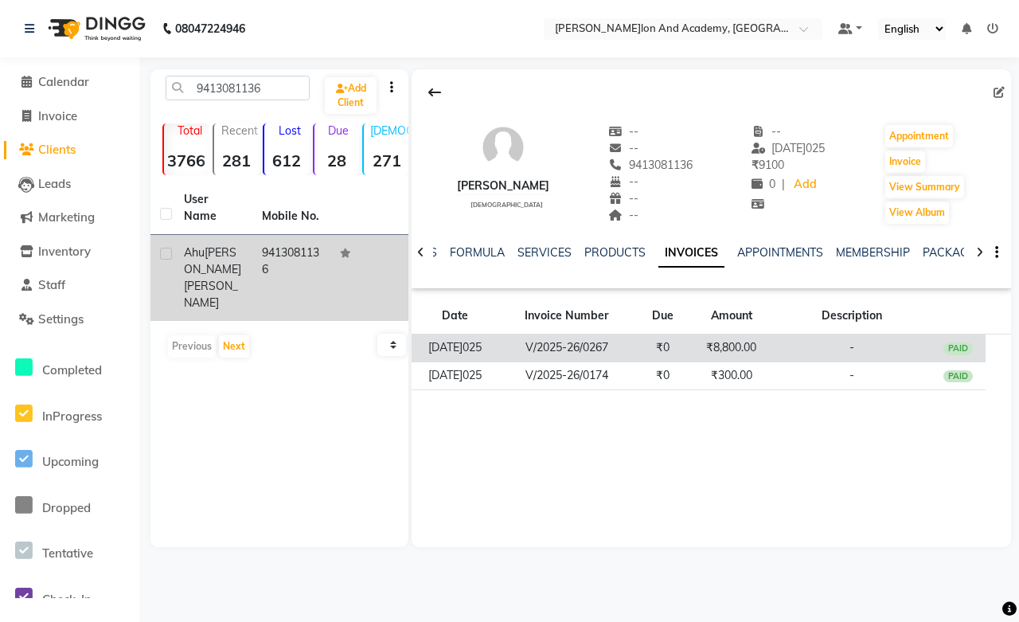
click at [718, 351] on td "₹8,800.00" at bounding box center [730, 348] width 81 height 28
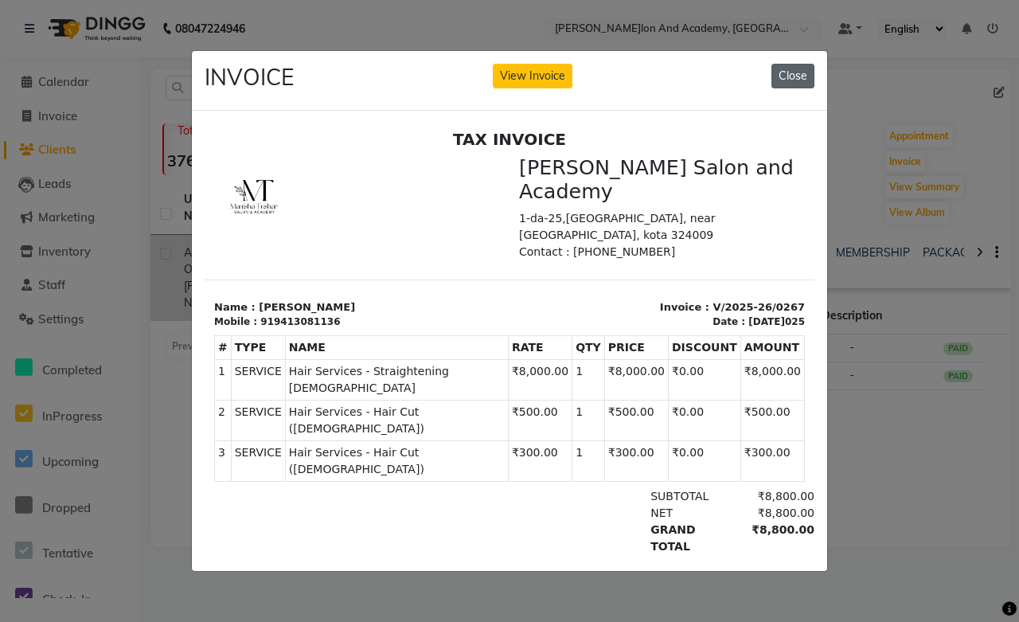
click at [803, 68] on button "Close" at bounding box center [793, 76] width 43 height 25
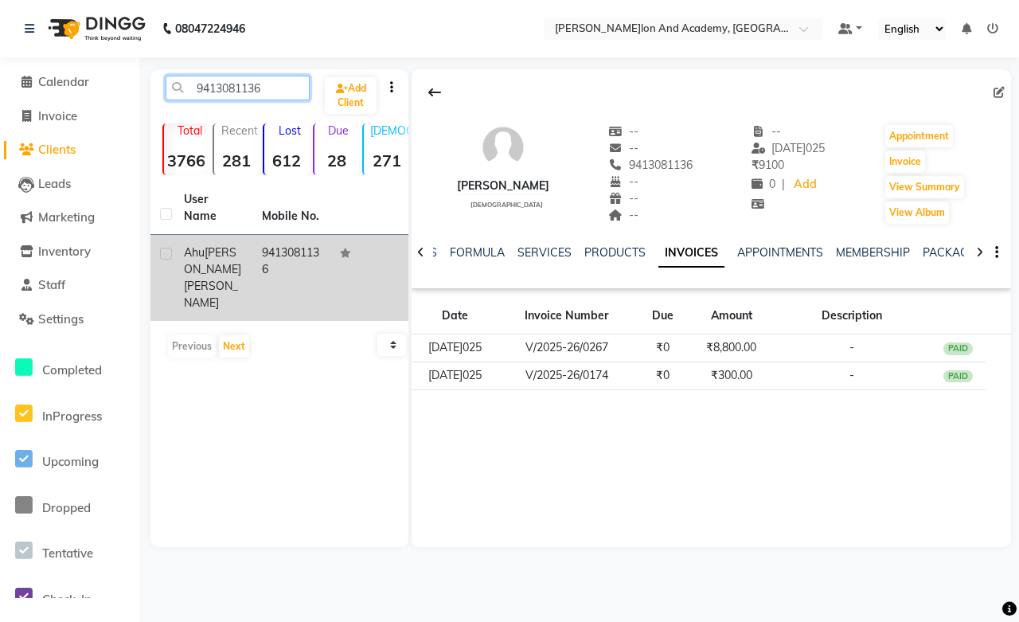
drag, startPoint x: 283, startPoint y: 86, endPoint x: 164, endPoint y: 80, distance: 119.6
click at [164, 80] on div "9413081136" at bounding box center [238, 88] width 168 height 25
paste input "18696059409"
click at [210, 85] on input "918696059409" at bounding box center [238, 88] width 144 height 25
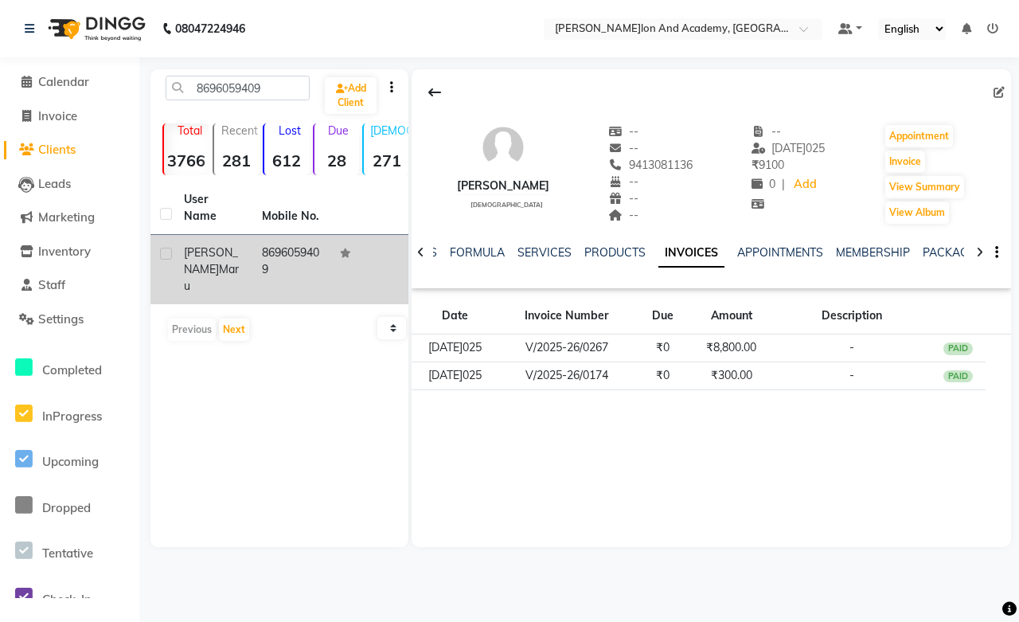
click at [221, 245] on span "Aishwarya" at bounding box center [211, 260] width 54 height 31
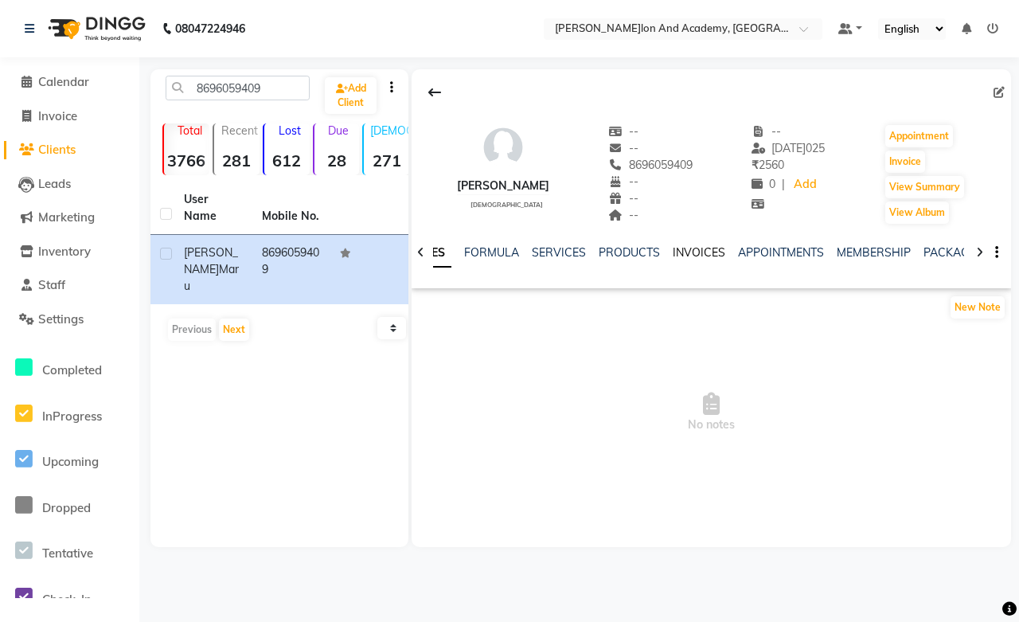
click at [715, 252] on link "INVOICES" at bounding box center [699, 252] width 53 height 14
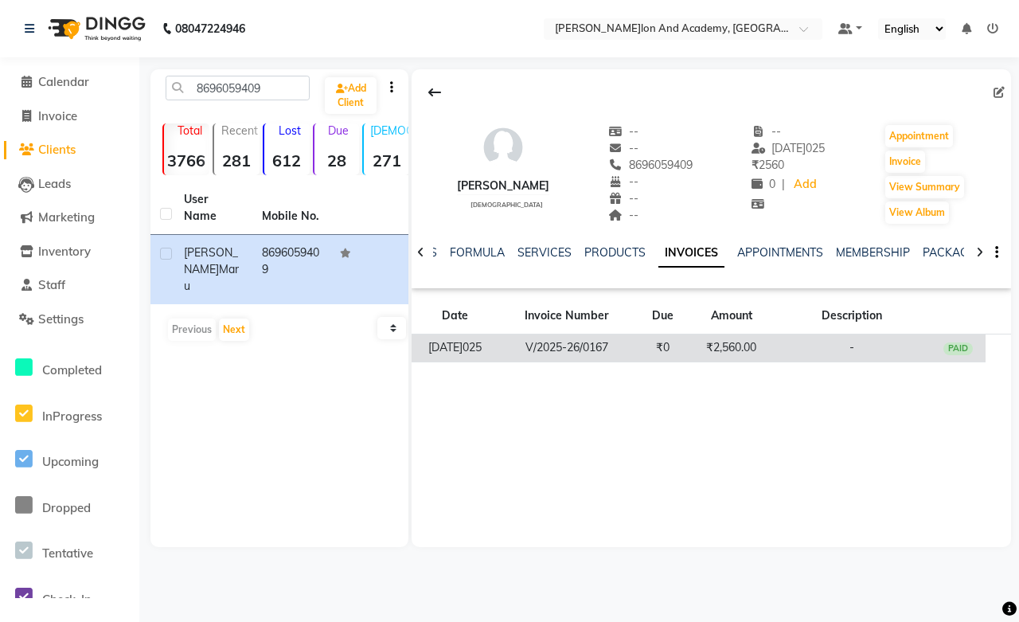
click at [727, 352] on td "₹2,560.00" at bounding box center [730, 348] width 81 height 28
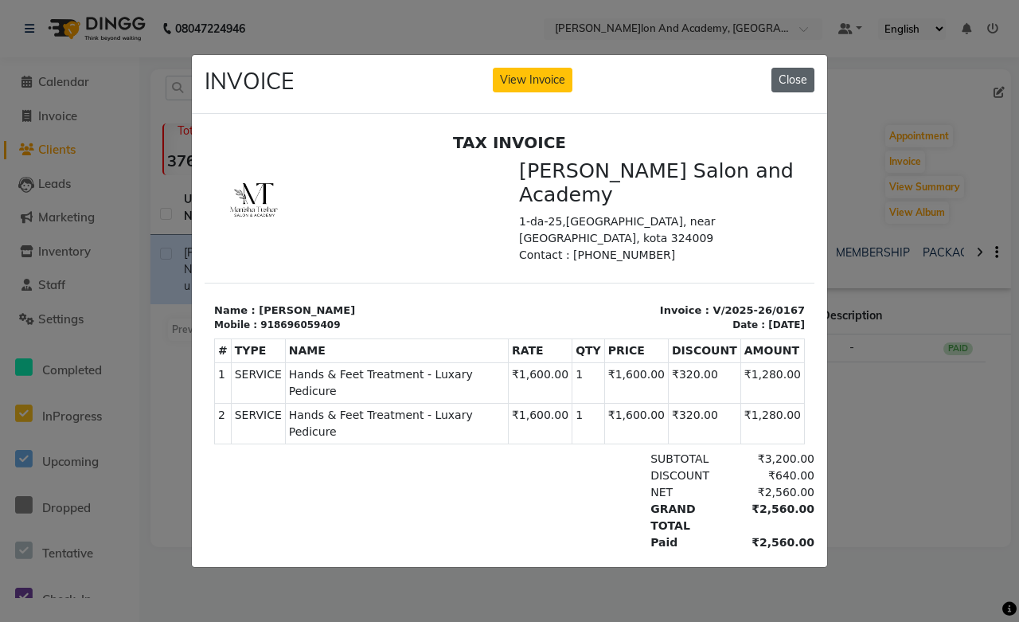
click at [792, 72] on button "Close" at bounding box center [793, 80] width 43 height 25
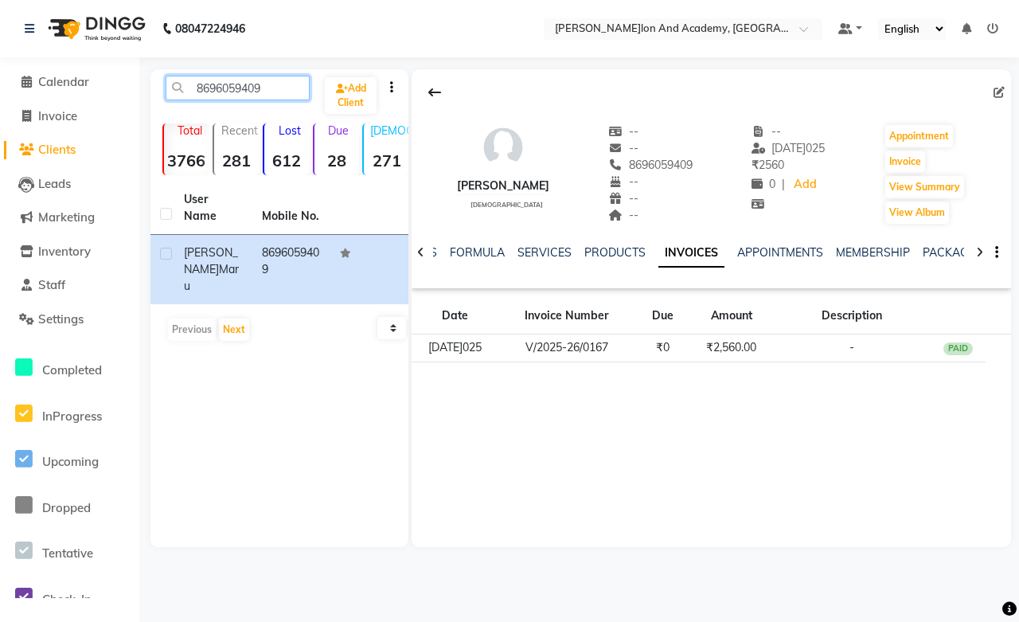
drag, startPoint x: 280, startPoint y: 90, endPoint x: 149, endPoint y: 99, distance: 131.7
click at [149, 99] on main "8696059409 Add Client Total 3766 Recent 281 Lost 612 Due 28 Male 271 Female 102…" at bounding box center [579, 320] width 880 height 502
paste input "919079811667"
click at [208, 77] on input "919079811667" at bounding box center [238, 88] width 144 height 25
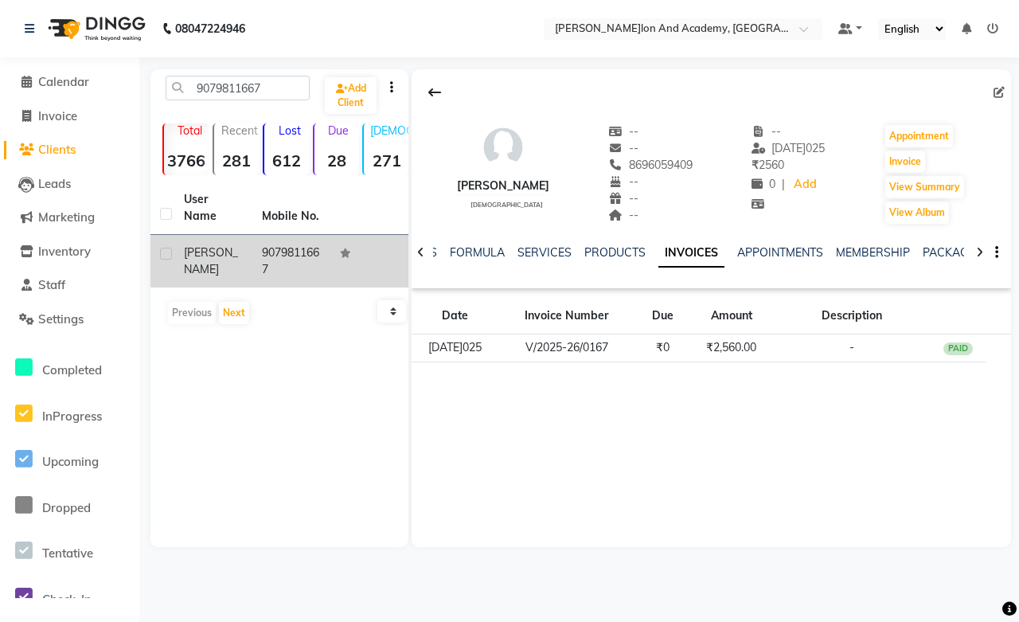
click at [291, 235] on td "9079811667" at bounding box center [291, 261] width 78 height 53
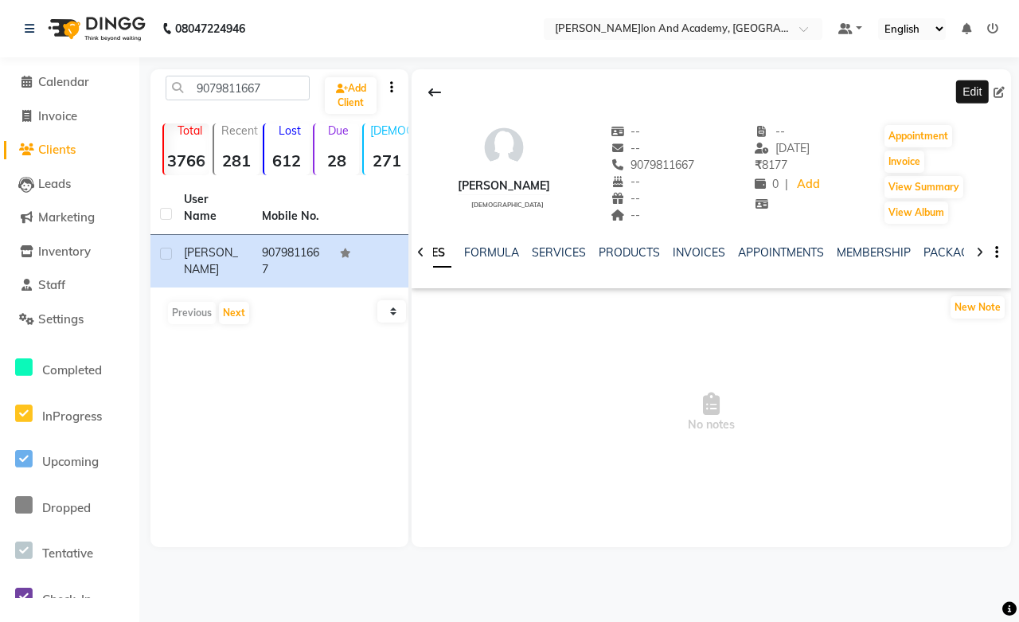
click at [999, 93] on icon at bounding box center [999, 92] width 11 height 11
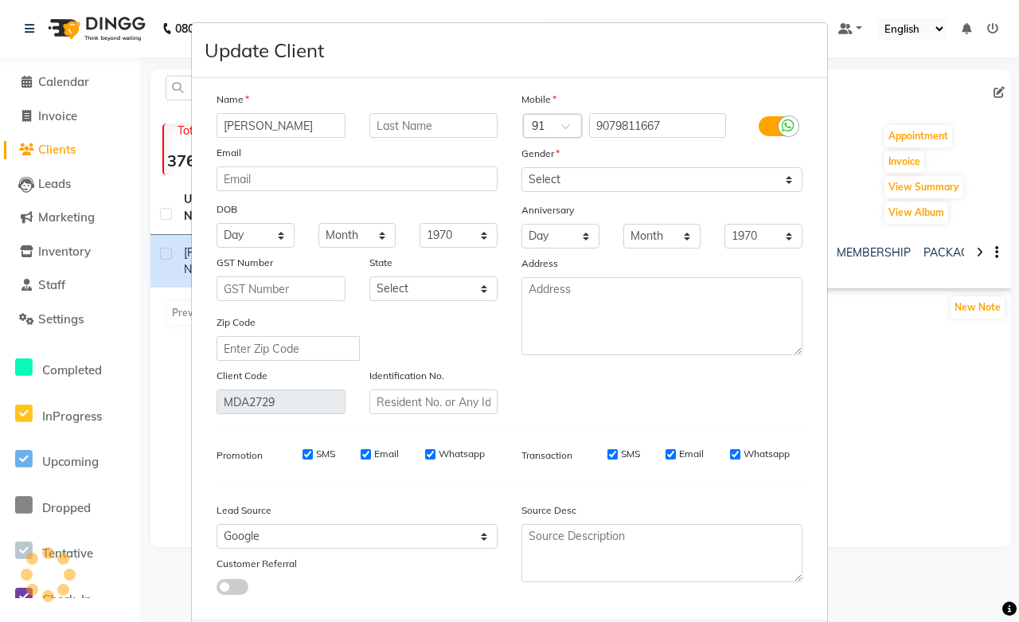
scroll to position [0, 2]
click at [281, 123] on input "AISHWARYA CHOYAL" at bounding box center [281, 125] width 129 height 25
drag, startPoint x: 276, startPoint y: 122, endPoint x: 332, endPoint y: 121, distance: 55.7
click at [332, 121] on input "Aishwarya CHOYAL" at bounding box center [281, 125] width 129 height 25
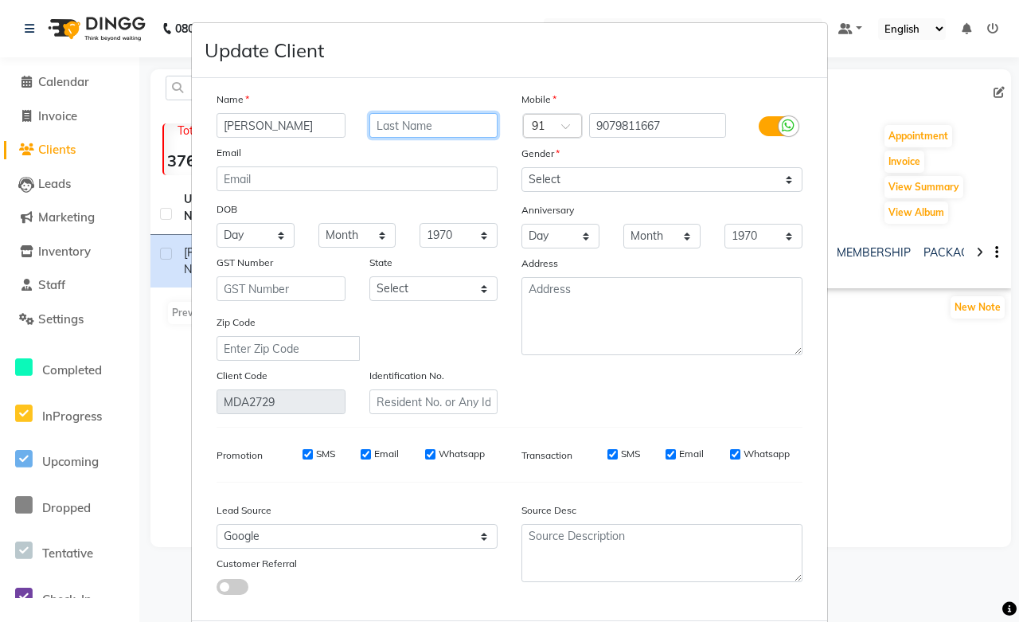
paste input "CHOYAL"
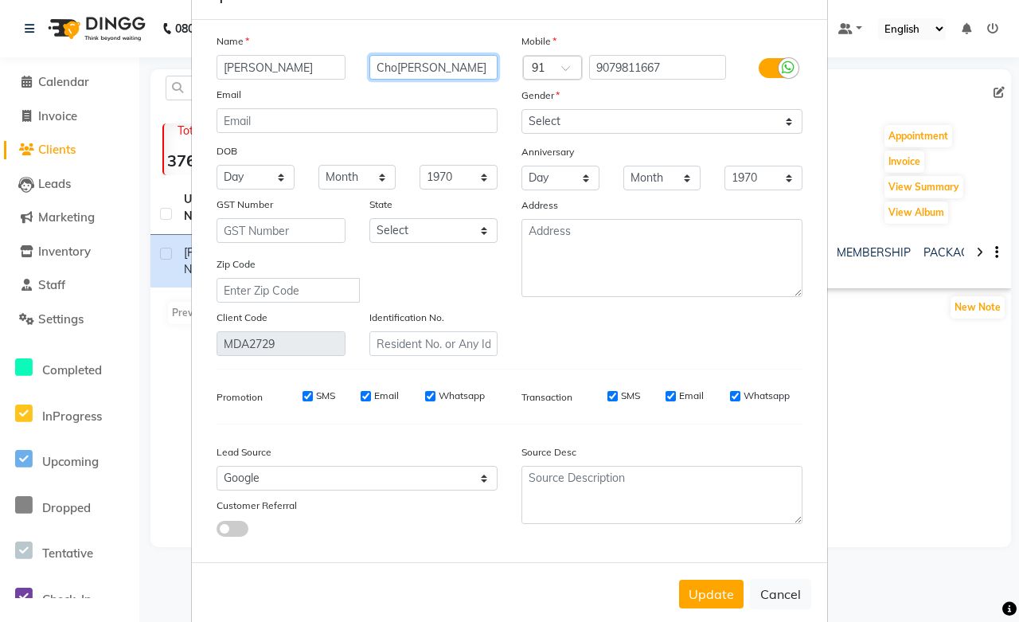
scroll to position [86, 0]
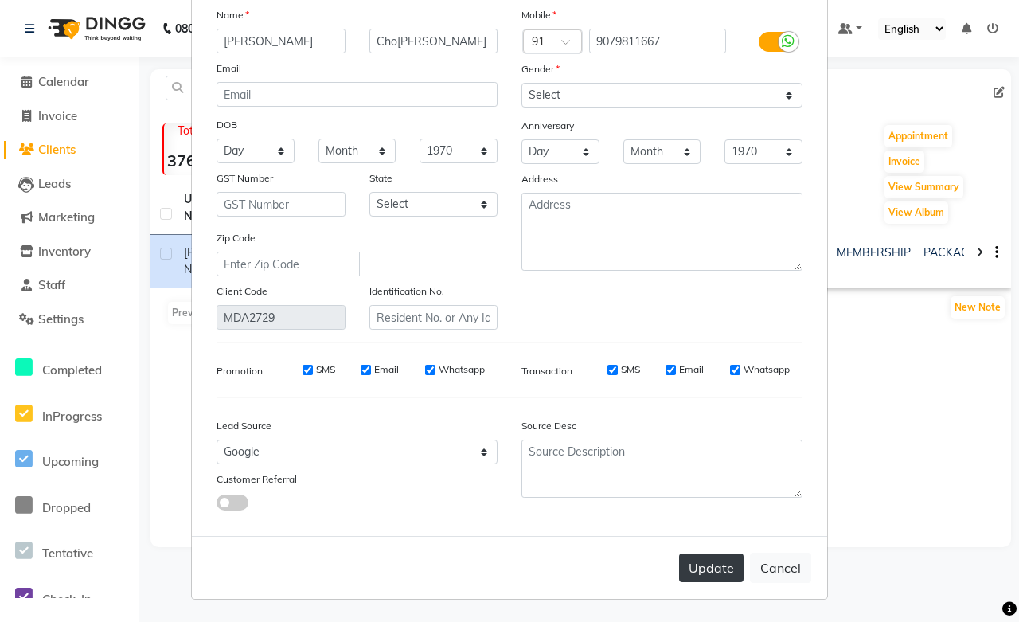
click at [719, 559] on button "Update" at bounding box center [711, 567] width 65 height 29
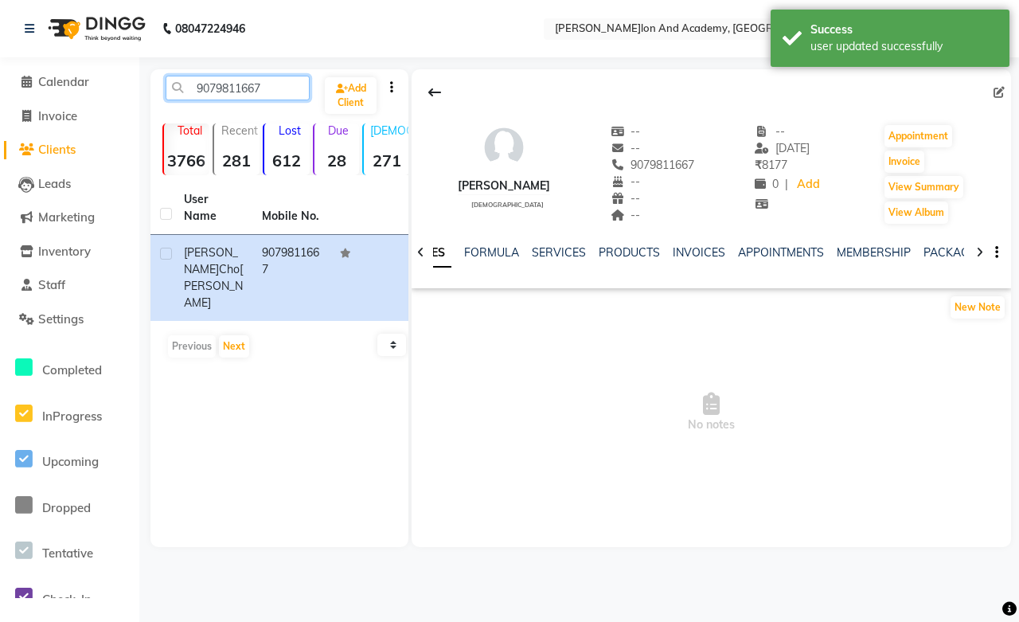
drag, startPoint x: 272, startPoint y: 85, endPoint x: 170, endPoint y: 76, distance: 101.6
click at [170, 76] on input "9079811667" at bounding box center [238, 88] width 144 height 25
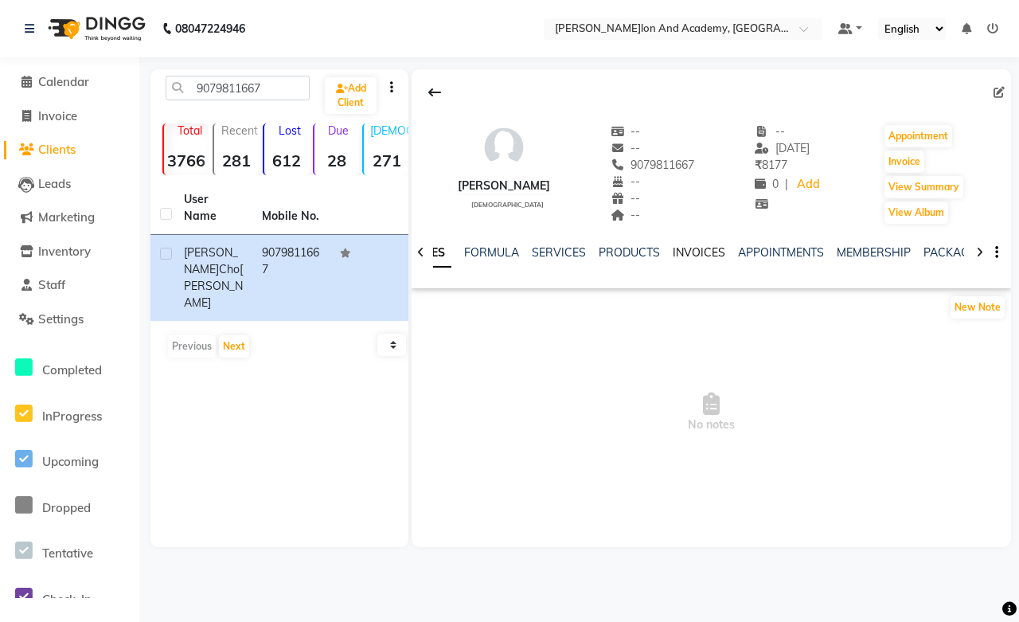
click at [690, 250] on link "INVOICES" at bounding box center [699, 252] width 53 height 14
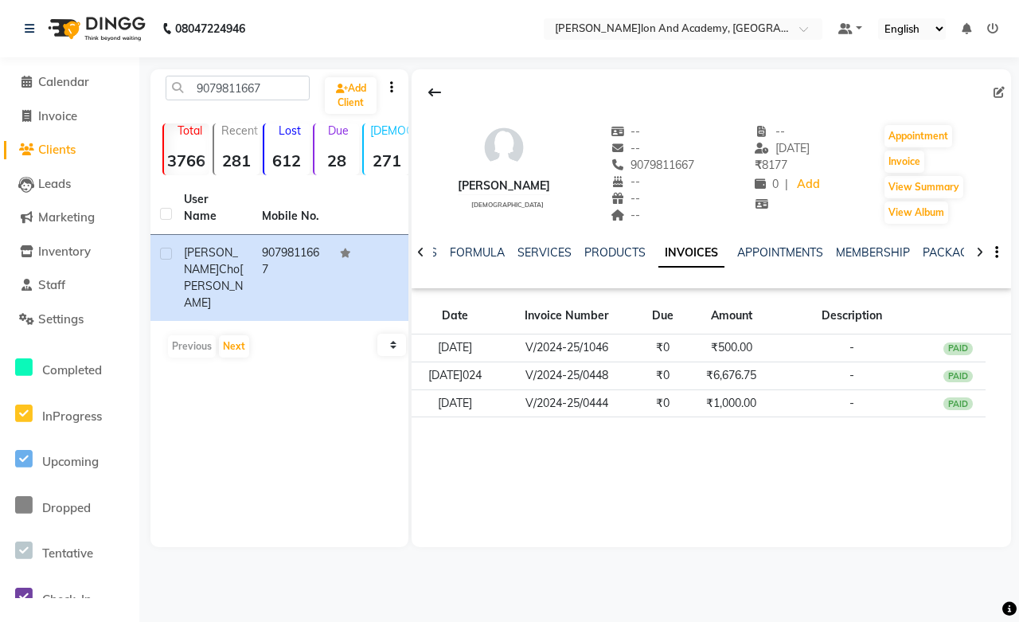
click at [680, 253] on link "INVOICES" at bounding box center [692, 253] width 66 height 29
paste input "91"
click at [209, 84] on input "919079811667" at bounding box center [238, 88] width 144 height 25
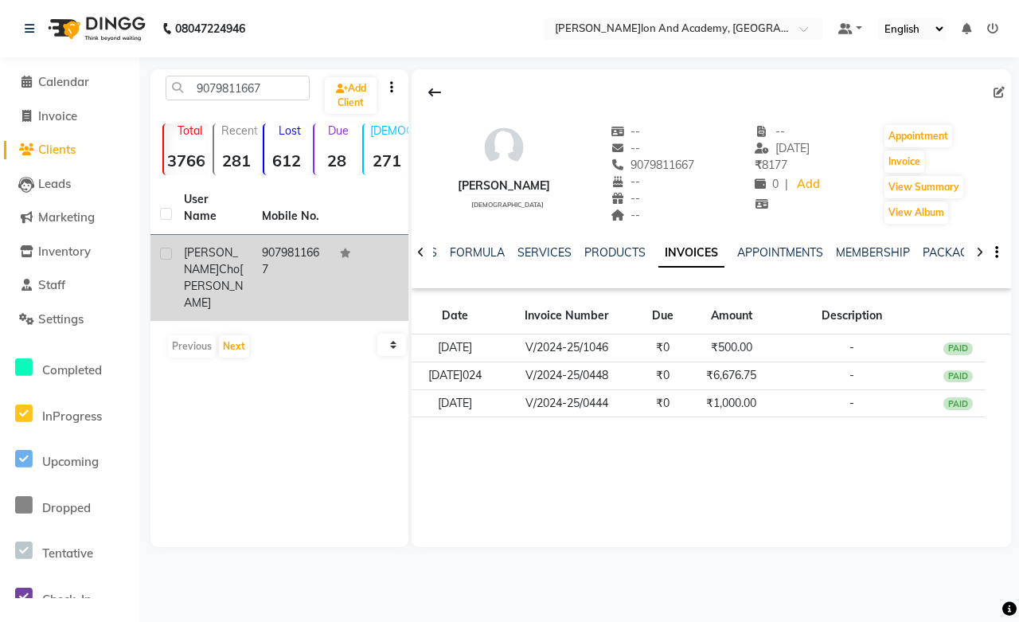
click at [245, 235] on td "Aishwarya Choyal" at bounding box center [213, 278] width 78 height 86
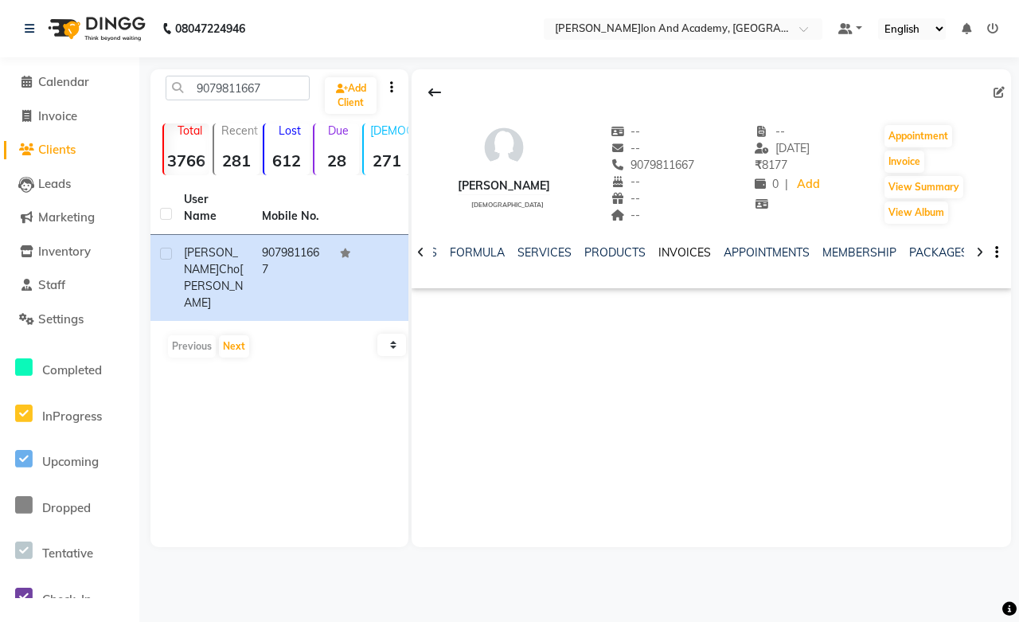
click at [678, 252] on link "INVOICES" at bounding box center [685, 252] width 53 height 14
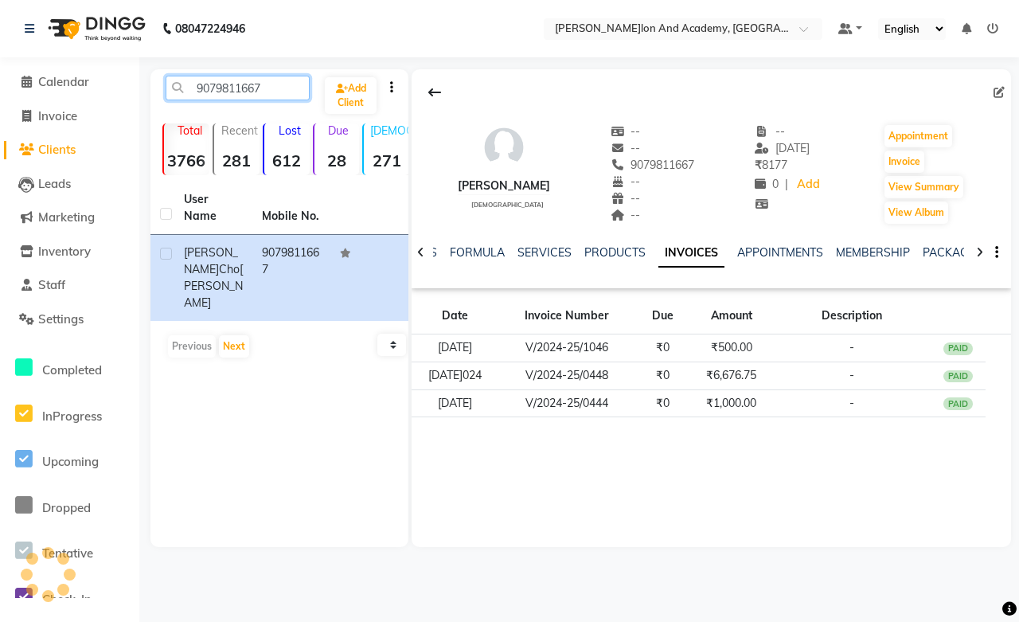
drag, startPoint x: 273, startPoint y: 88, endPoint x: 152, endPoint y: 91, distance: 121.1
click at [152, 91] on div "9079811667 Add Client Total 3766 Recent 281 Lost 612 Due 28 Male 271 Female 102…" at bounding box center [280, 308] width 258 height 478
paste input "17985372285"
drag, startPoint x: 208, startPoint y: 81, endPoint x: 225, endPoint y: 119, distance: 41.7
click at [209, 83] on input "917985372285" at bounding box center [238, 88] width 144 height 25
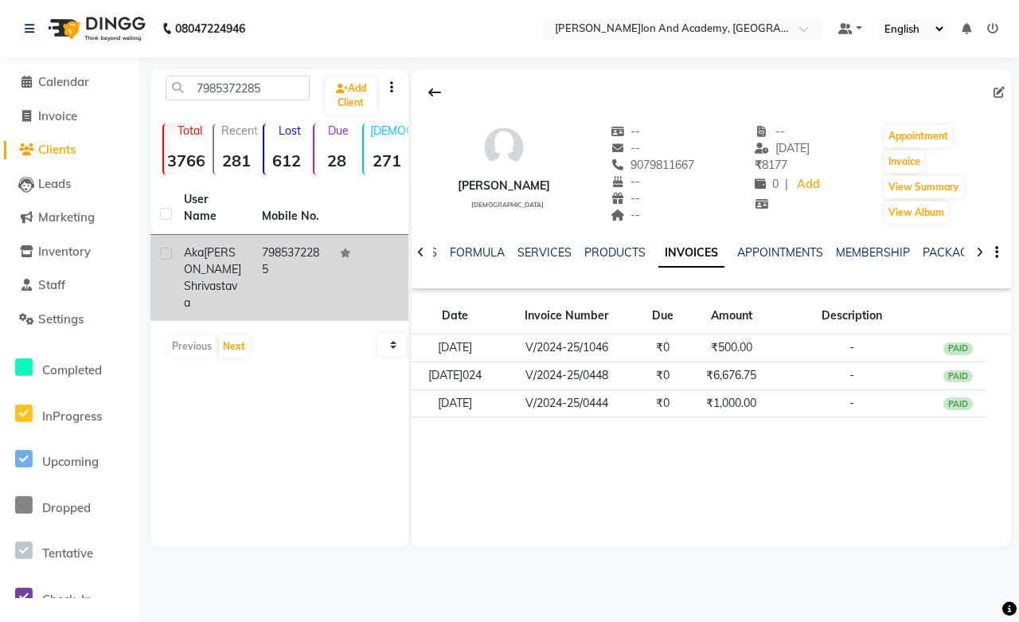
click at [239, 253] on div "Akanksha Shrivastava" at bounding box center [213, 277] width 59 height 67
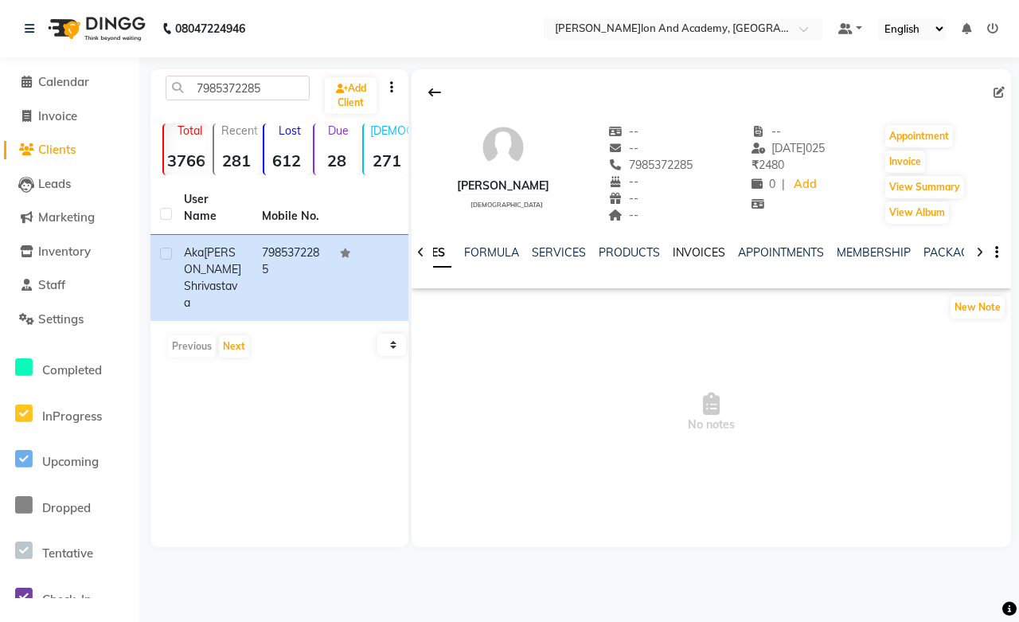
click at [686, 250] on link "INVOICES" at bounding box center [699, 252] width 53 height 14
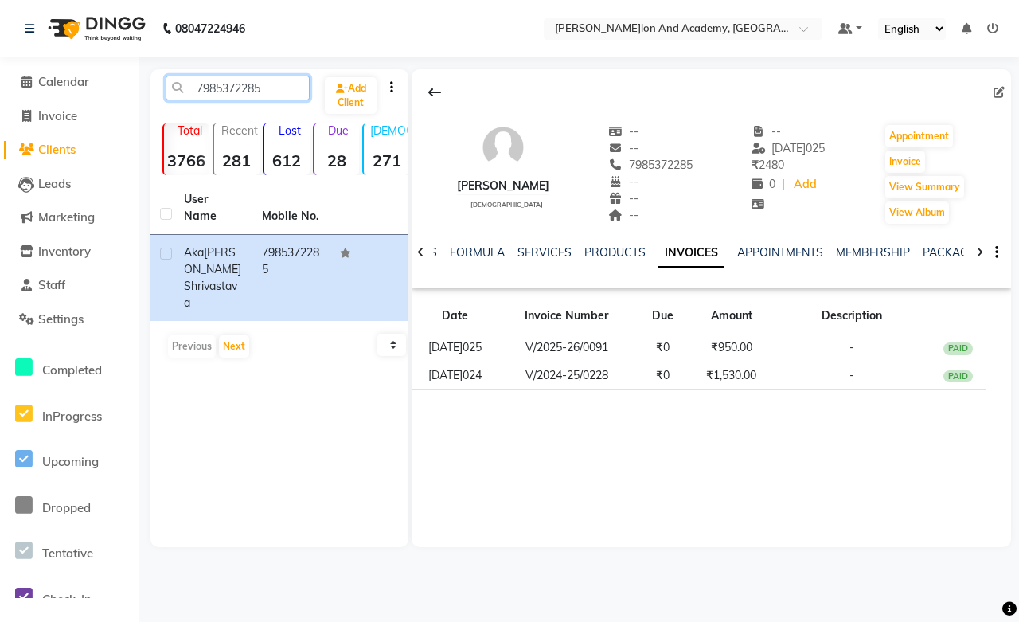
drag, startPoint x: 268, startPoint y: 90, endPoint x: 172, endPoint y: 100, distance: 96.9
click at [172, 100] on div "7985372285 Add Client" at bounding box center [280, 94] width 252 height 37
paste input "919079823558"
click at [208, 84] on input "919079823558" at bounding box center [238, 88] width 144 height 25
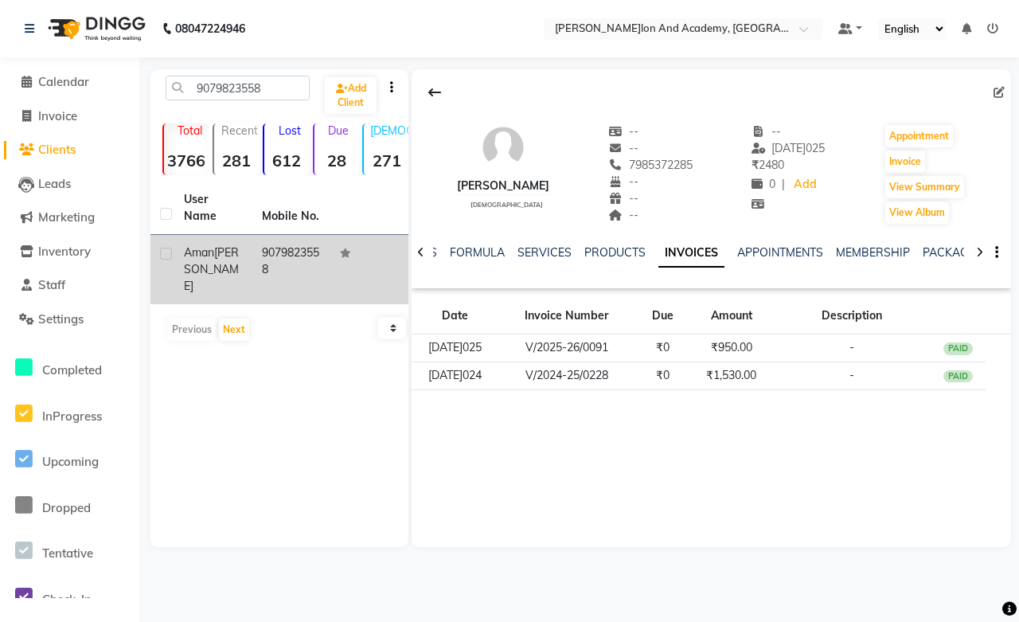
click at [248, 235] on td "Aman Vijay" at bounding box center [213, 269] width 78 height 69
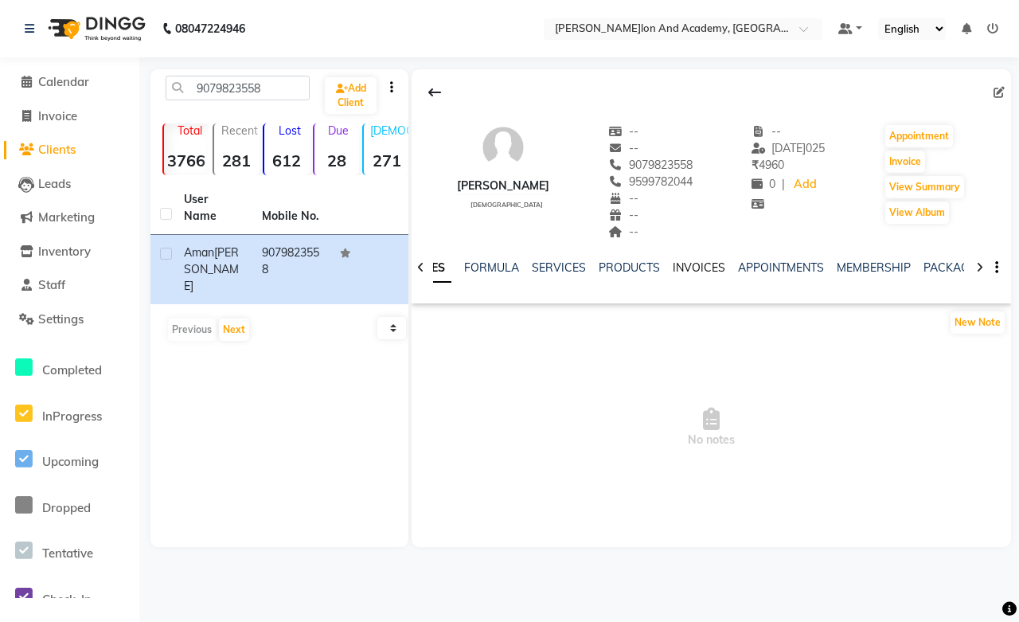
click at [690, 272] on link "INVOICES" at bounding box center [699, 267] width 53 height 14
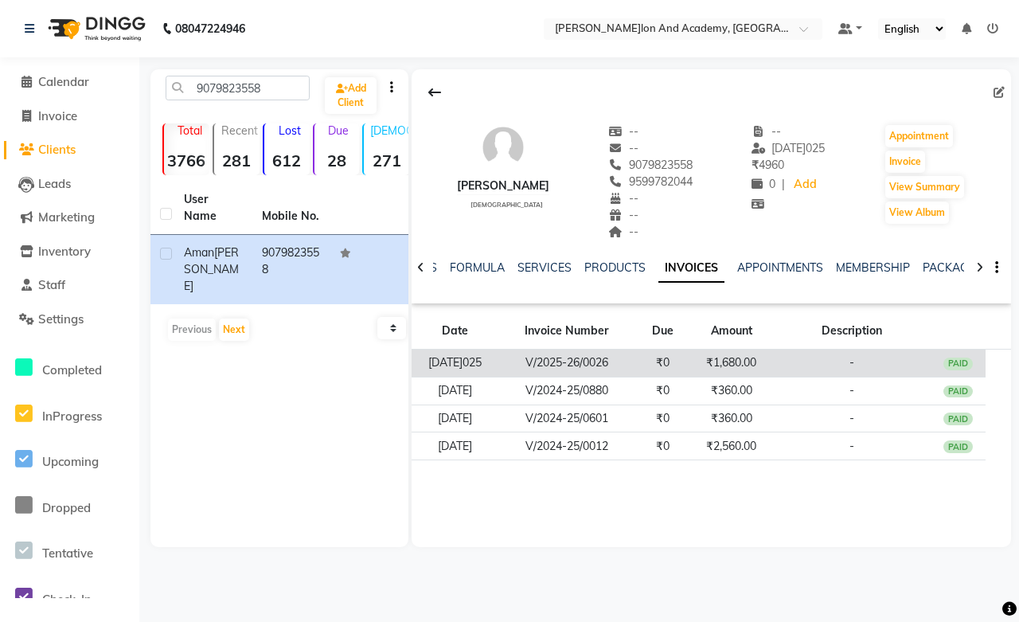
click at [689, 364] on td "₹0" at bounding box center [663, 364] width 55 height 28
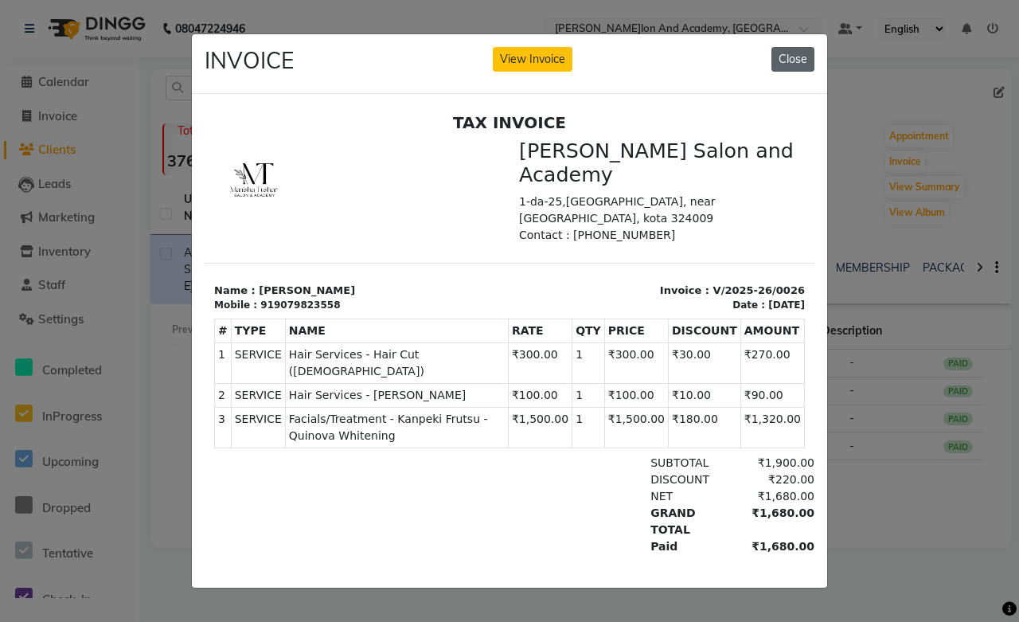
click at [814, 57] on button "Close" at bounding box center [793, 59] width 43 height 25
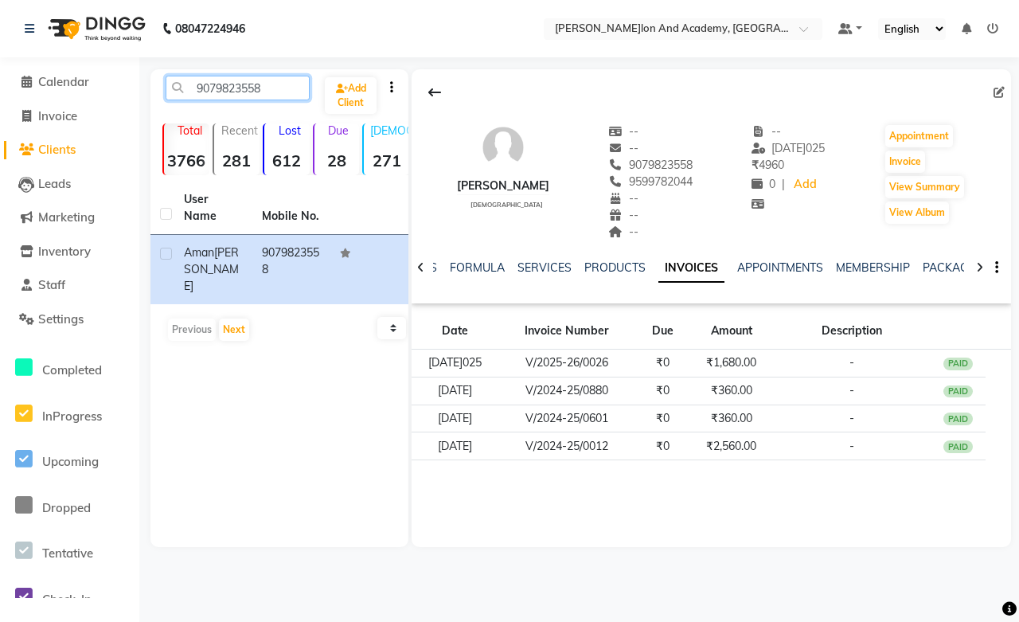
drag, startPoint x: 276, startPoint y: 80, endPoint x: 169, endPoint y: 80, distance: 107.5
click at [169, 80] on input "9079823558" at bounding box center [238, 88] width 144 height 25
paste input "18769568426"
click at [209, 82] on input "918769568426" at bounding box center [238, 88] width 144 height 25
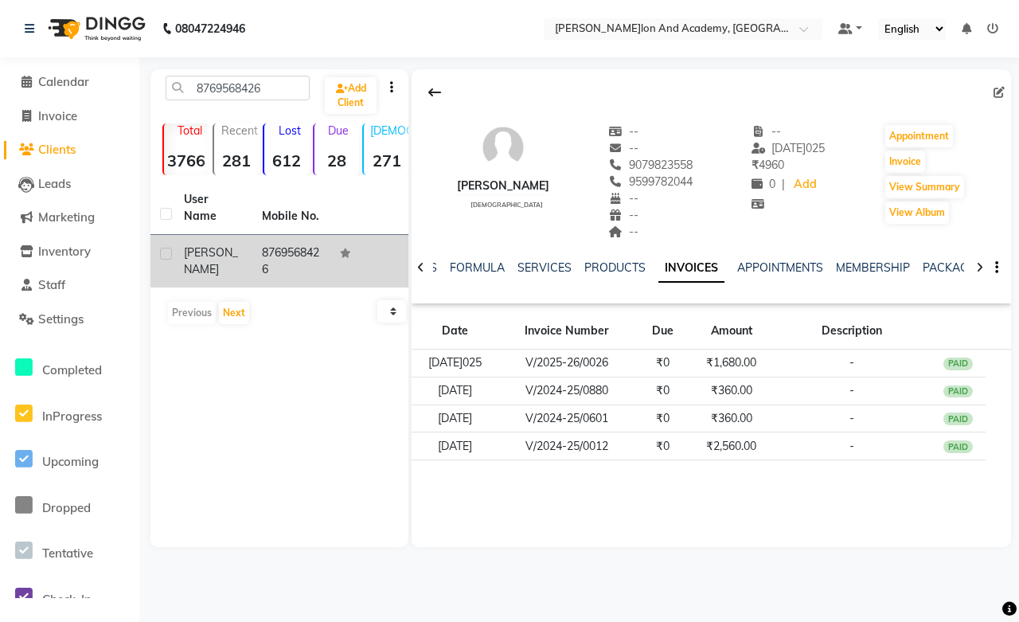
click at [252, 243] on td "8769568426" at bounding box center [291, 261] width 78 height 53
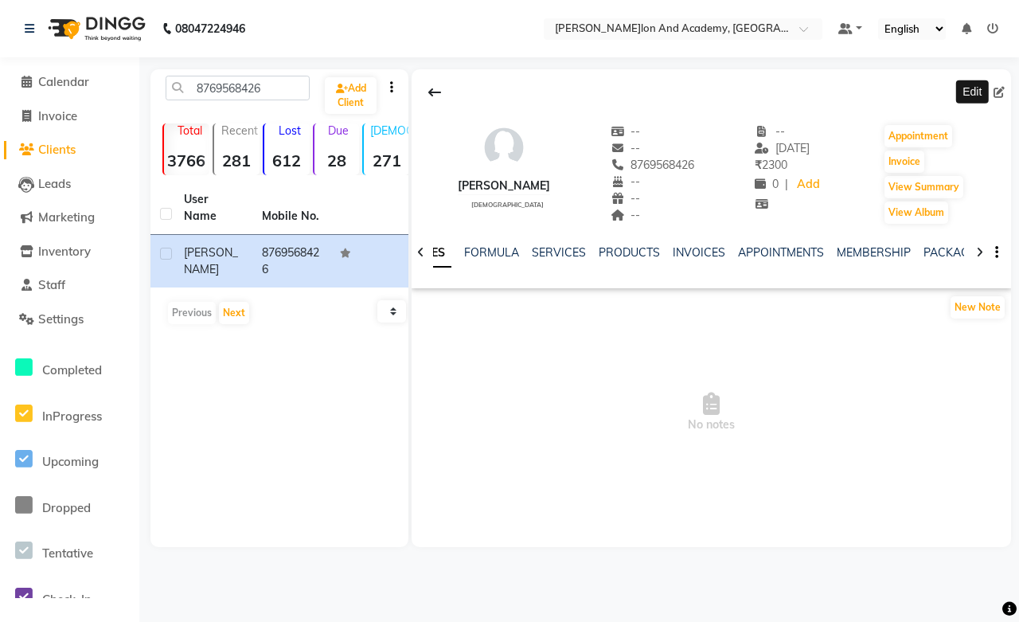
click at [1003, 92] on icon at bounding box center [999, 92] width 11 height 11
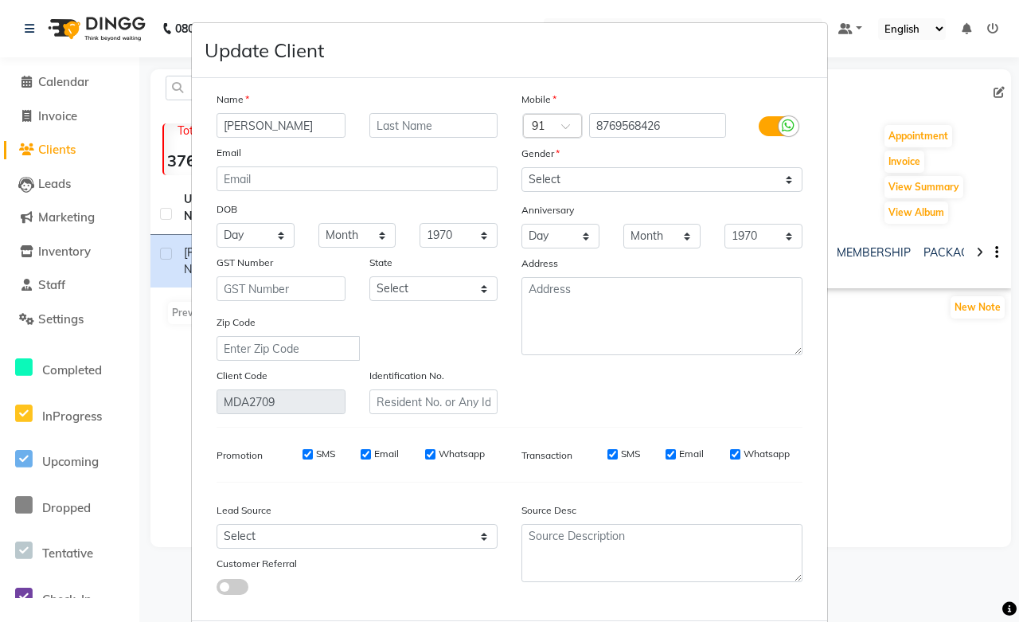
click at [257, 126] on input "AMISHA SADHWANI" at bounding box center [281, 125] width 129 height 25
drag, startPoint x: 259, startPoint y: 120, endPoint x: 329, endPoint y: 130, distance: 70.7
click at [329, 130] on input "Amisha SADHWANI" at bounding box center [281, 125] width 129 height 25
paste input "SADHWANI"
click at [243, 535] on select "Select Walk-in Referral Internet Friend Word of Mouth Advertisement Facebook Ju…" at bounding box center [357, 536] width 281 height 25
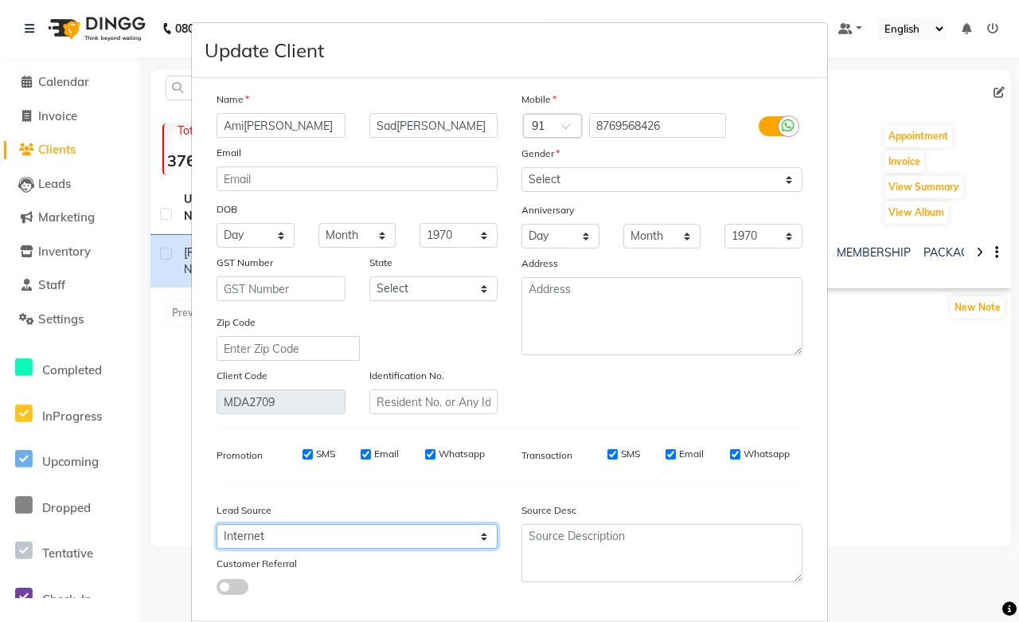
click at [217, 525] on select "Select Walk-in Referral Internet Friend Word of Mouth Advertisement Facebook Ju…" at bounding box center [357, 536] width 281 height 25
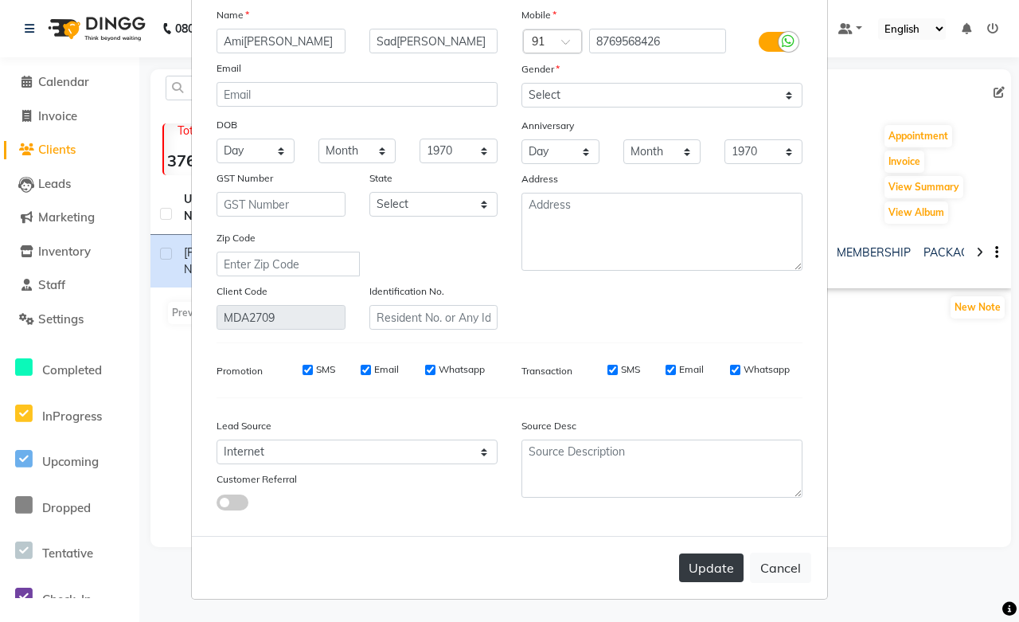
click at [704, 569] on button "Update" at bounding box center [711, 567] width 65 height 29
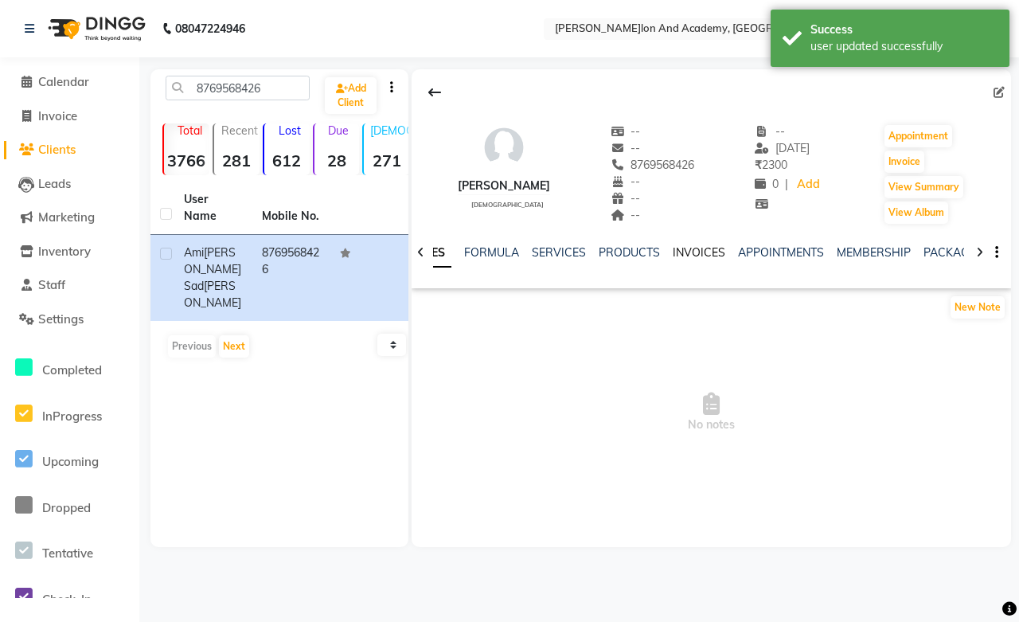
click at [686, 253] on link "INVOICES" at bounding box center [699, 252] width 53 height 14
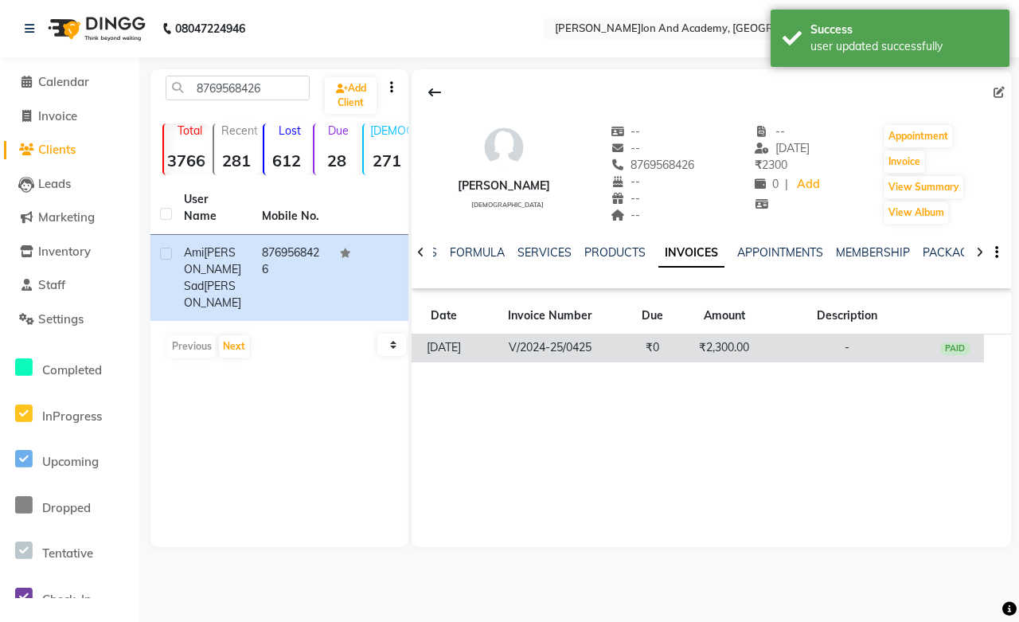
click at [720, 350] on td "₹2,300.00" at bounding box center [724, 348] width 86 height 28
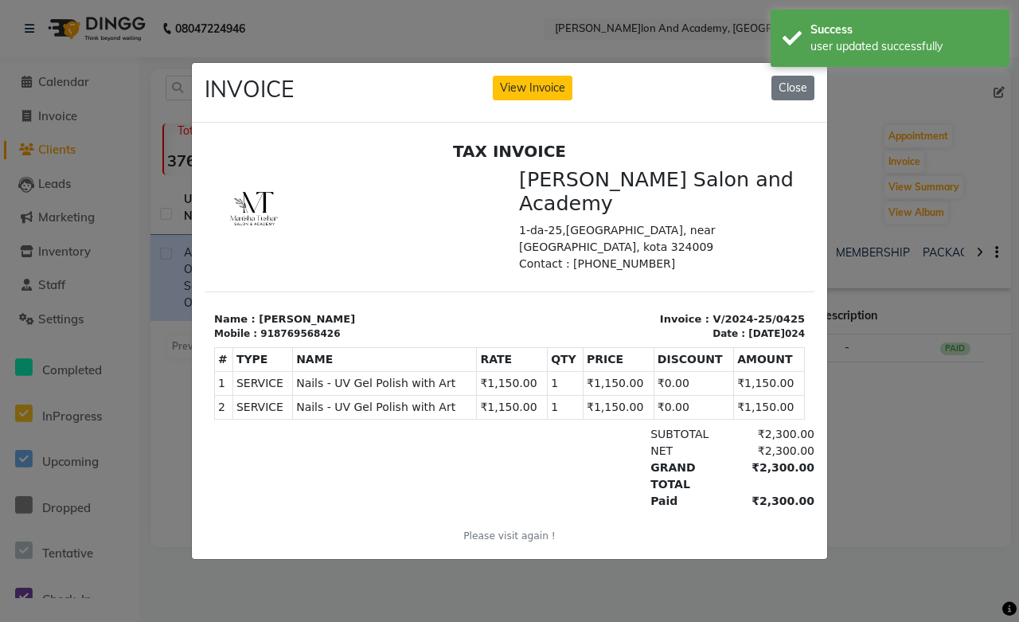
click at [276, 326] on div "918769568426" at bounding box center [300, 333] width 80 height 14
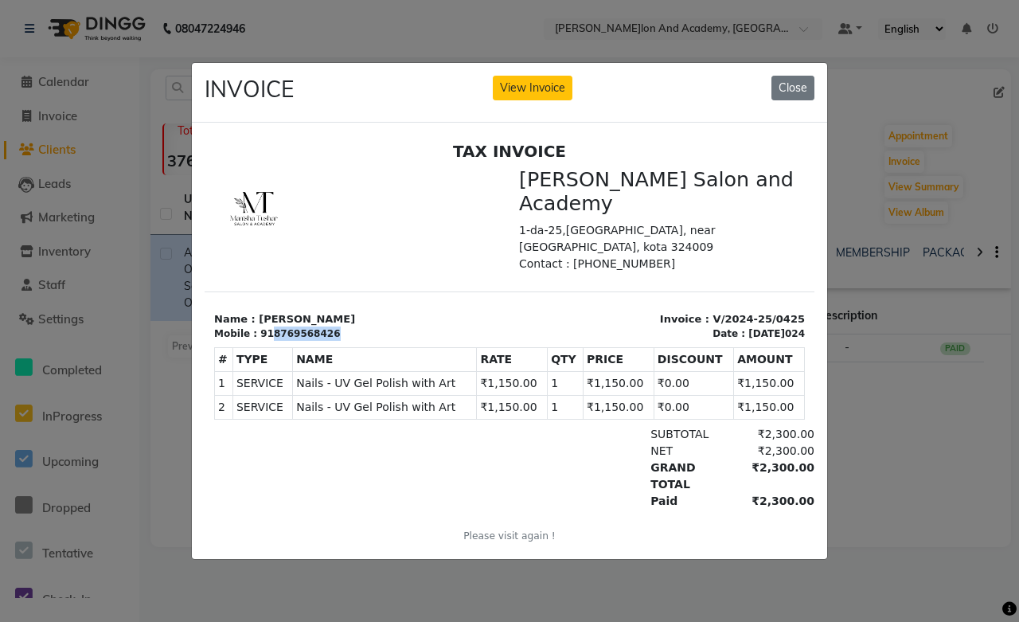
drag, startPoint x: 264, startPoint y: 317, endPoint x: 323, endPoint y: 316, distance: 58.1
click at [323, 326] on div "Mobile : 918769568426" at bounding box center [357, 333] width 286 height 14
copy div "8769568426"
drag, startPoint x: 780, startPoint y: 76, endPoint x: 973, endPoint y: 64, distance: 193.1
click at [780, 76] on button "Close" at bounding box center [793, 88] width 43 height 25
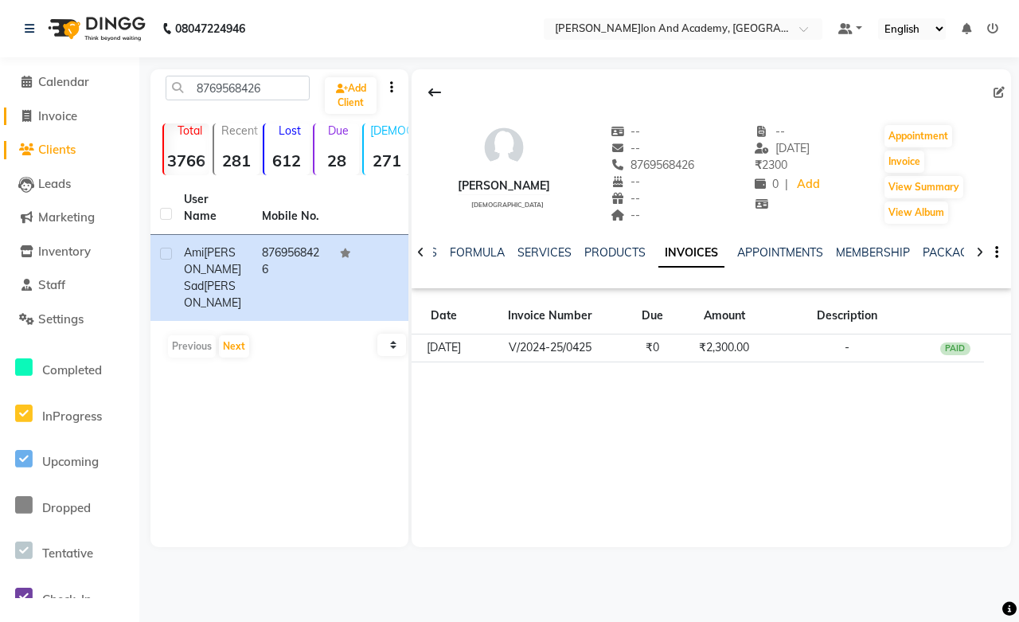
click at [50, 120] on span "Invoice" at bounding box center [57, 115] width 39 height 15
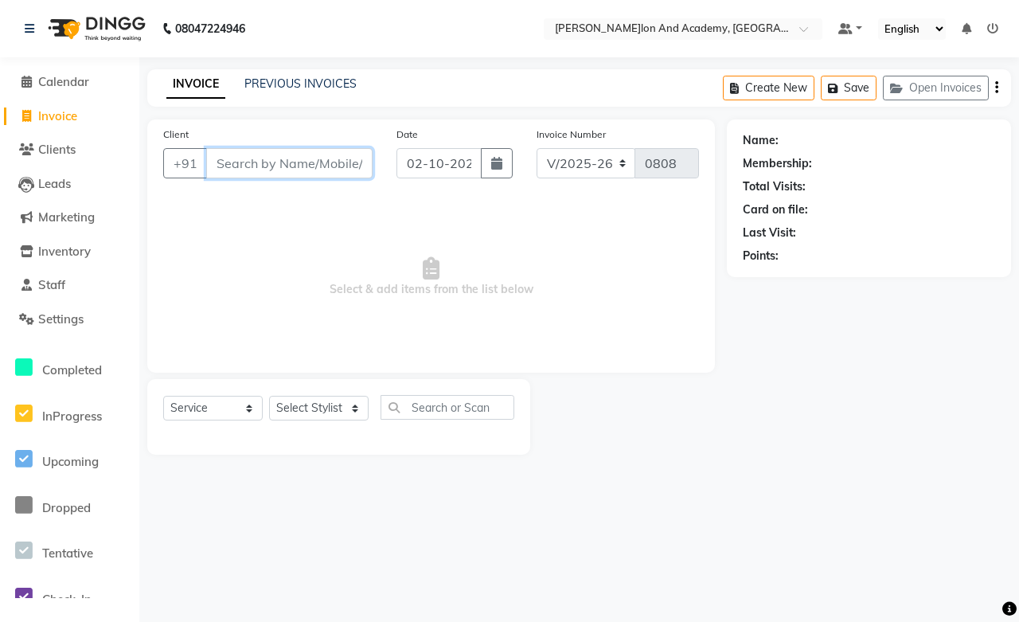
click at [232, 160] on input "Client" at bounding box center [289, 163] width 166 height 30
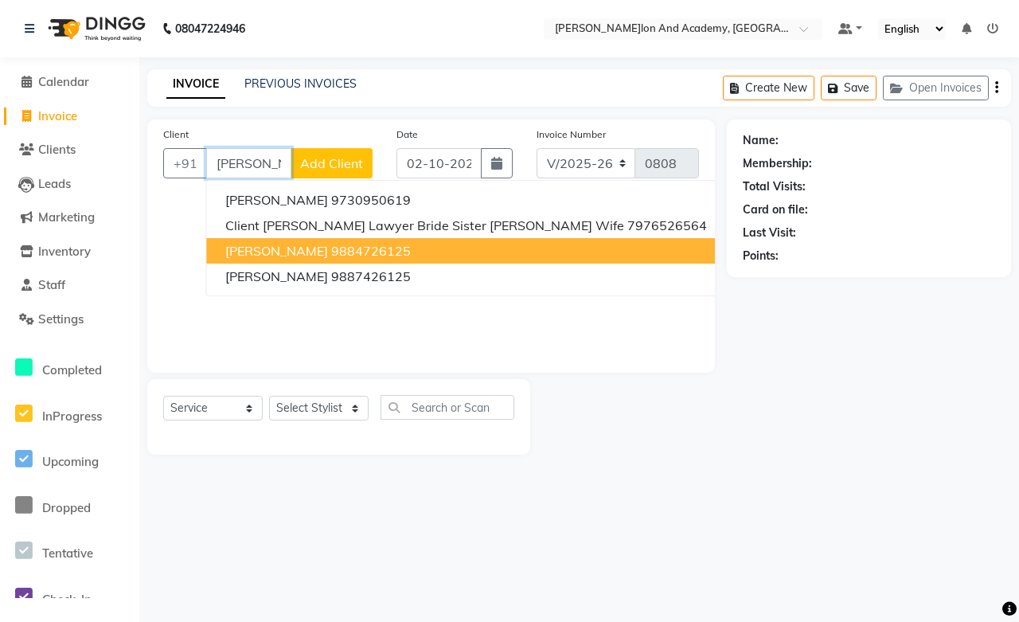
click at [411, 248] on ngb-highlight "9884726125" at bounding box center [371, 251] width 80 height 16
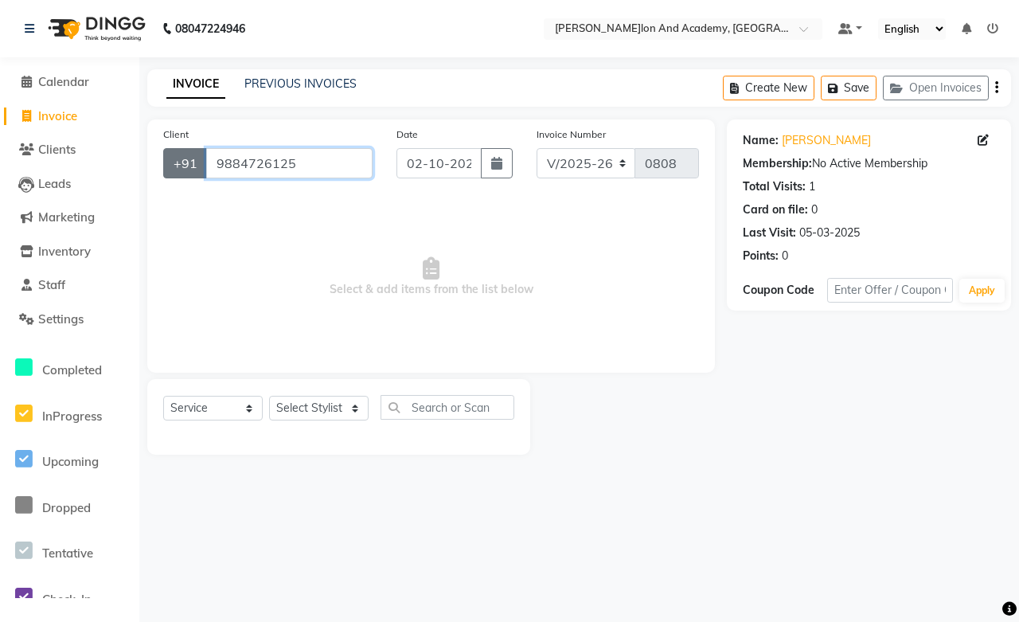
drag, startPoint x: 296, startPoint y: 161, endPoint x: 186, endPoint y: 166, distance: 110.8
click at [186, 166] on div "+91 9884726125" at bounding box center [267, 163] width 209 height 30
click at [68, 148] on span "Clients" at bounding box center [56, 149] width 37 height 15
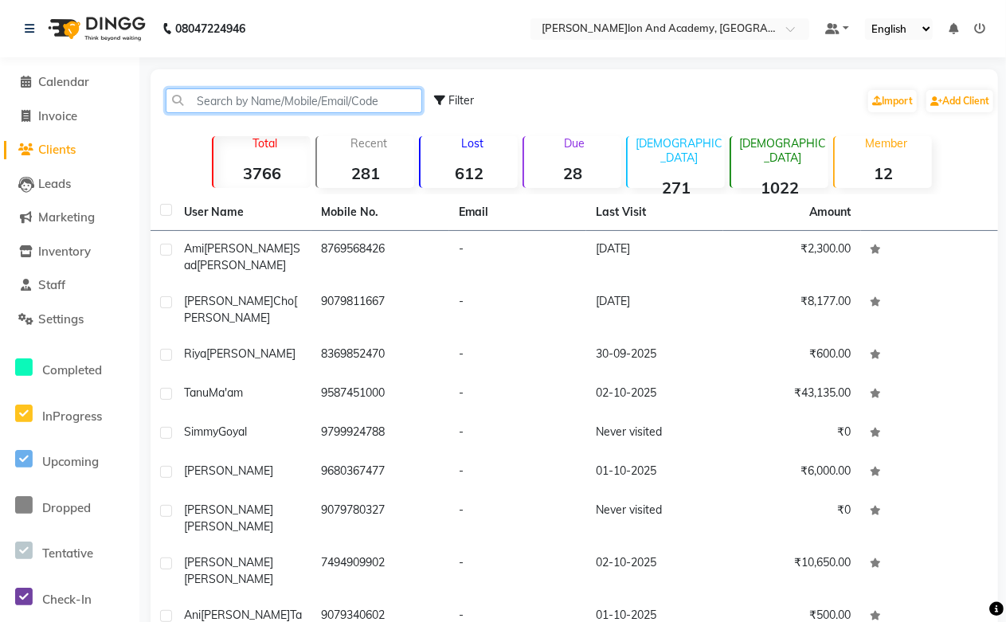
paste input "9884726125"
drag, startPoint x: 288, startPoint y: 98, endPoint x: 96, endPoint y: 113, distance: 192.5
click at [99, 113] on app-home "08047224946 Select Location × Manisha Tushar Salon And Academy, Dadabari Defaul…" at bounding box center [503, 385] width 1006 height 771
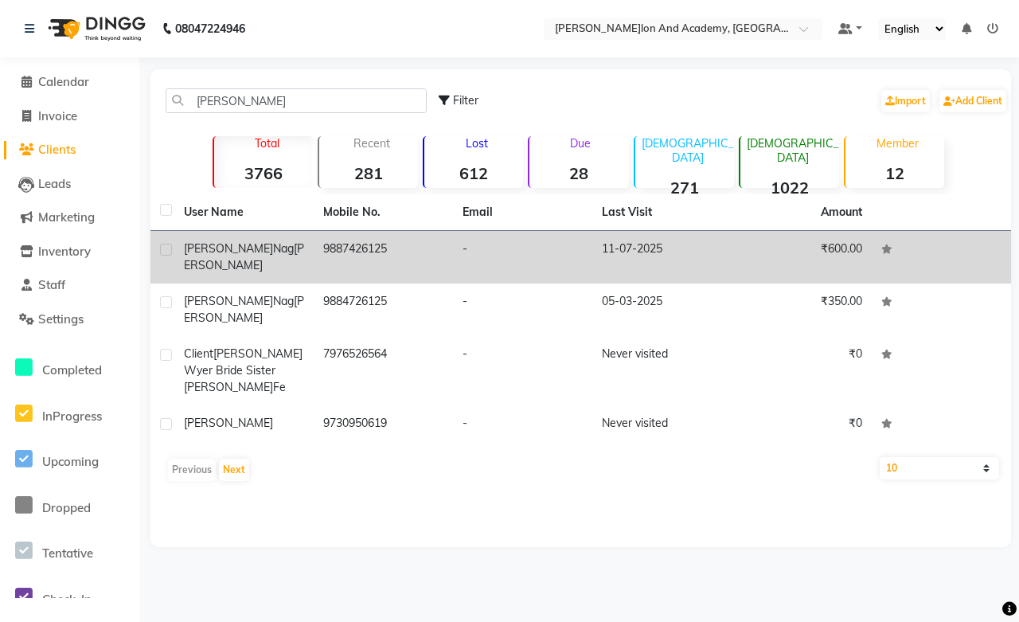
click at [346, 245] on td "9887426125" at bounding box center [383, 257] width 139 height 53
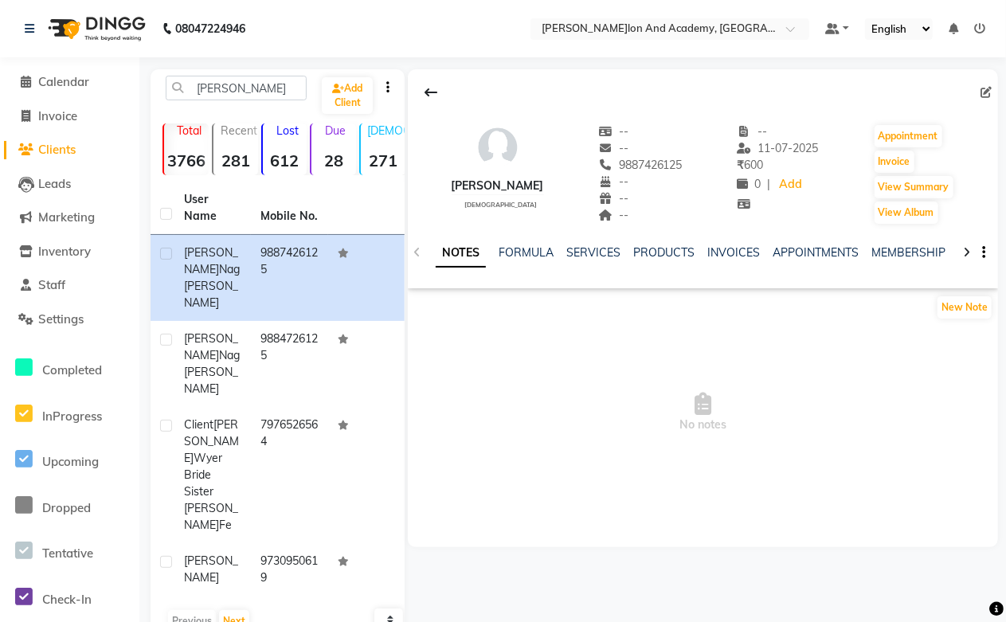
click at [717, 244] on div "INVOICES" at bounding box center [733, 252] width 53 height 17
click at [717, 248] on link "INVOICES" at bounding box center [733, 252] width 53 height 14
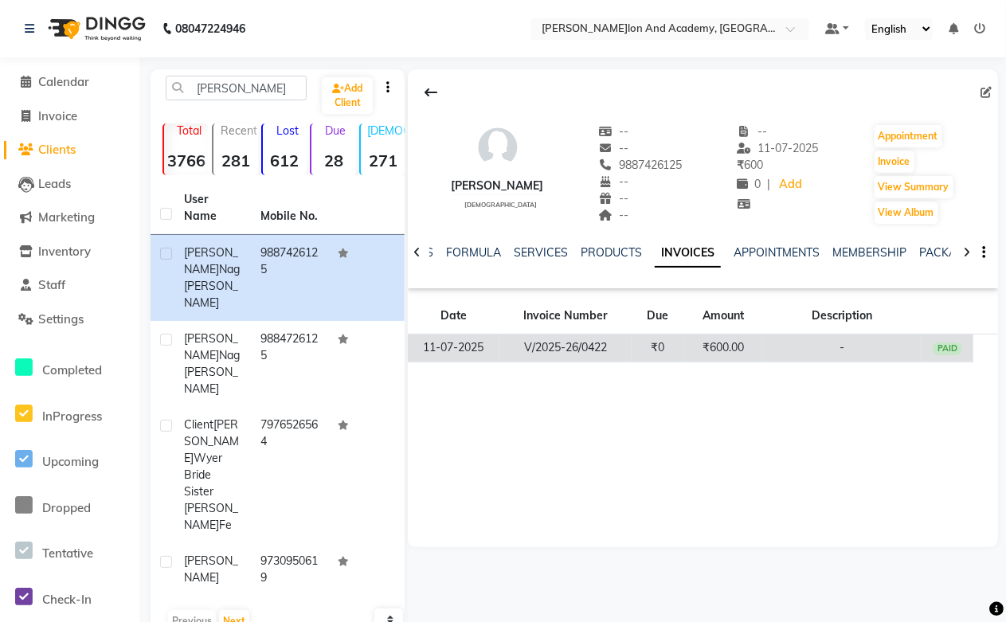
click at [574, 352] on td "V/2025-26/0422" at bounding box center [565, 348] width 132 height 28
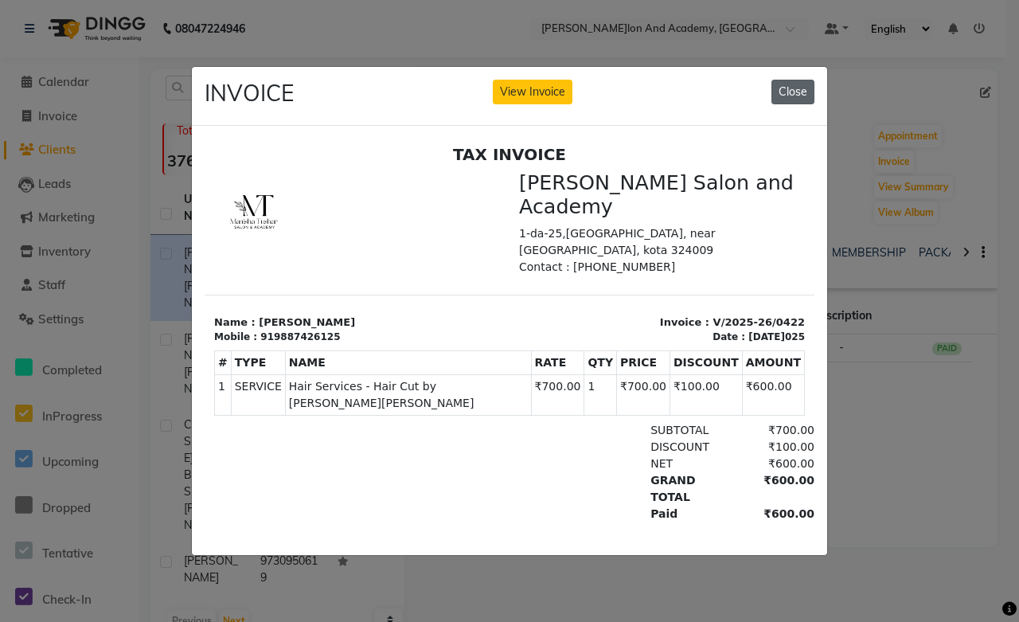
click at [784, 83] on button "Close" at bounding box center [793, 92] width 43 height 25
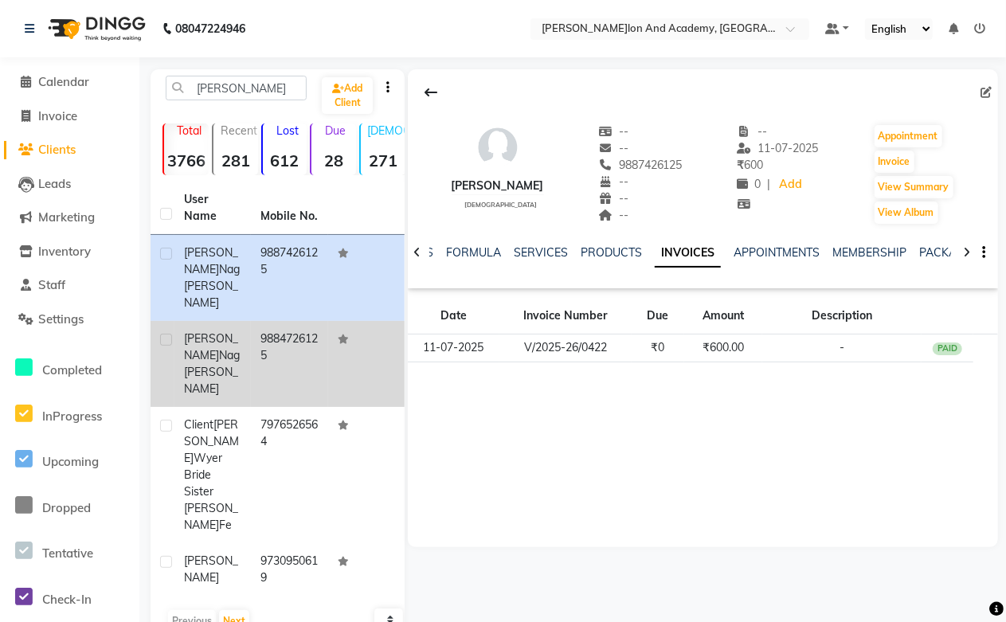
click at [219, 348] on span "Nagdewani" at bounding box center [212, 372] width 56 height 48
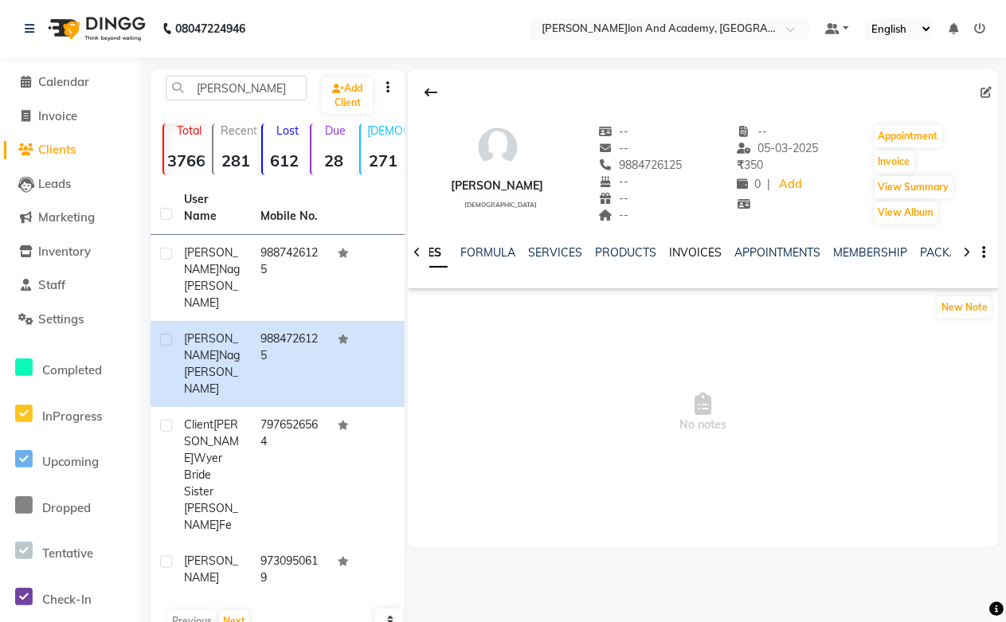
click at [681, 250] on link "INVOICES" at bounding box center [695, 252] width 53 height 14
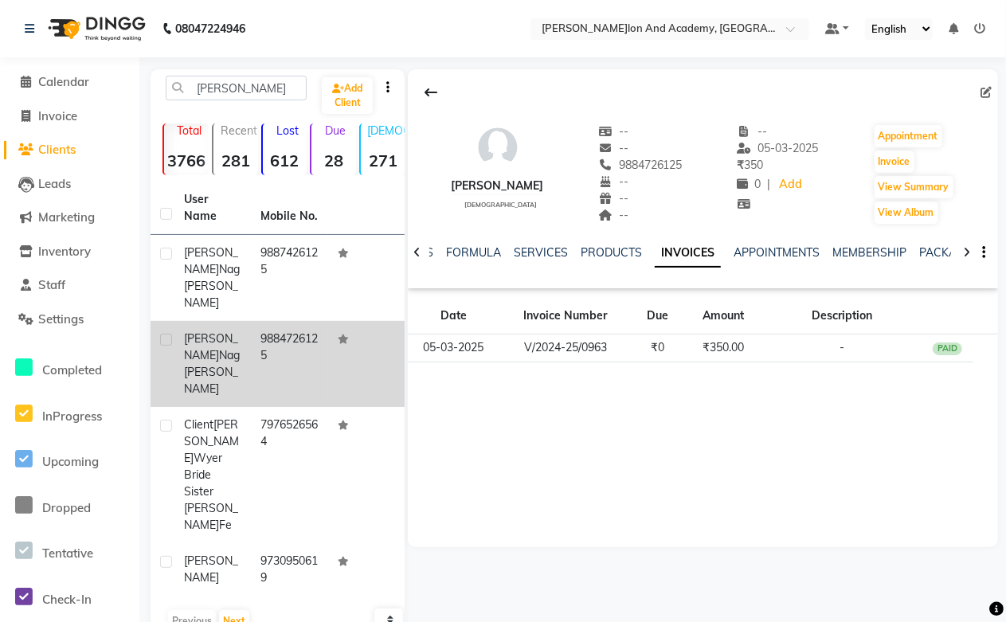
click at [259, 330] on td "9884726125" at bounding box center [289, 364] width 76 height 86
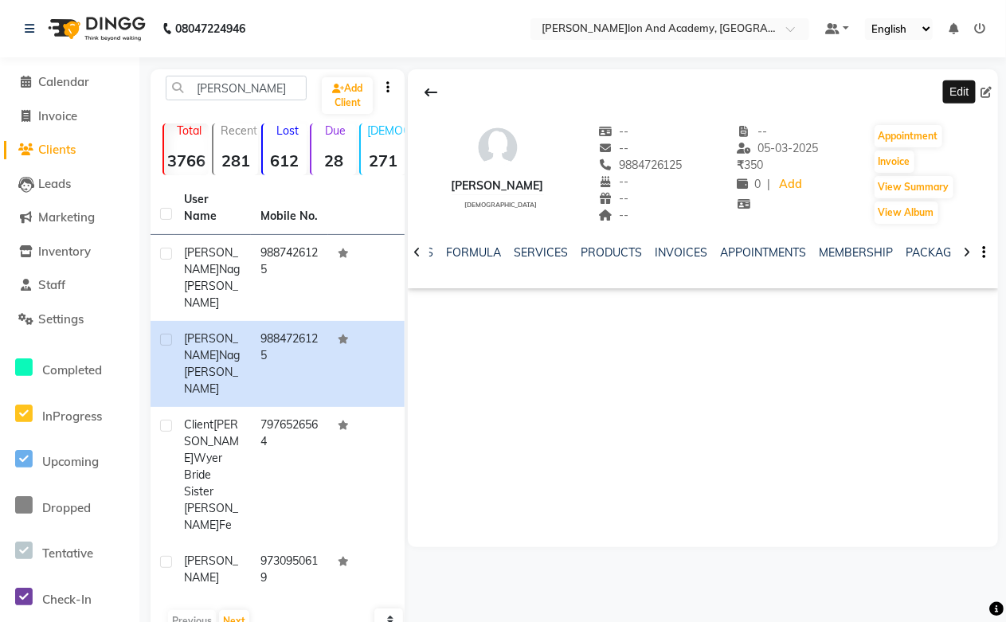
click at [991, 92] on icon at bounding box center [985, 92] width 11 height 11
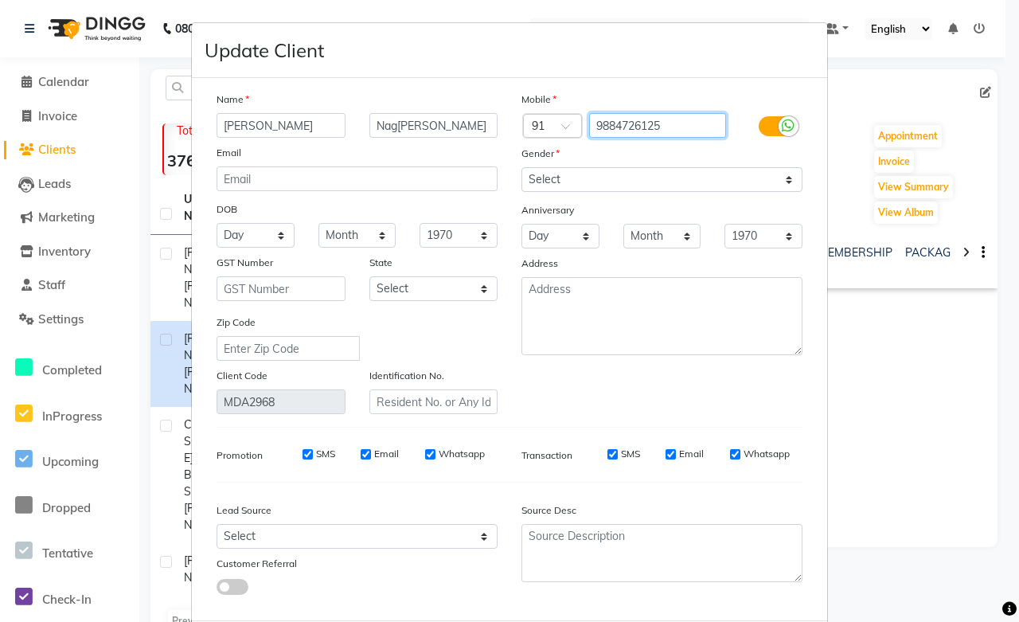
drag, startPoint x: 620, startPoint y: 129, endPoint x: 621, endPoint y: 150, distance: 20.8
click at [620, 131] on input "9884726125" at bounding box center [658, 125] width 138 height 25
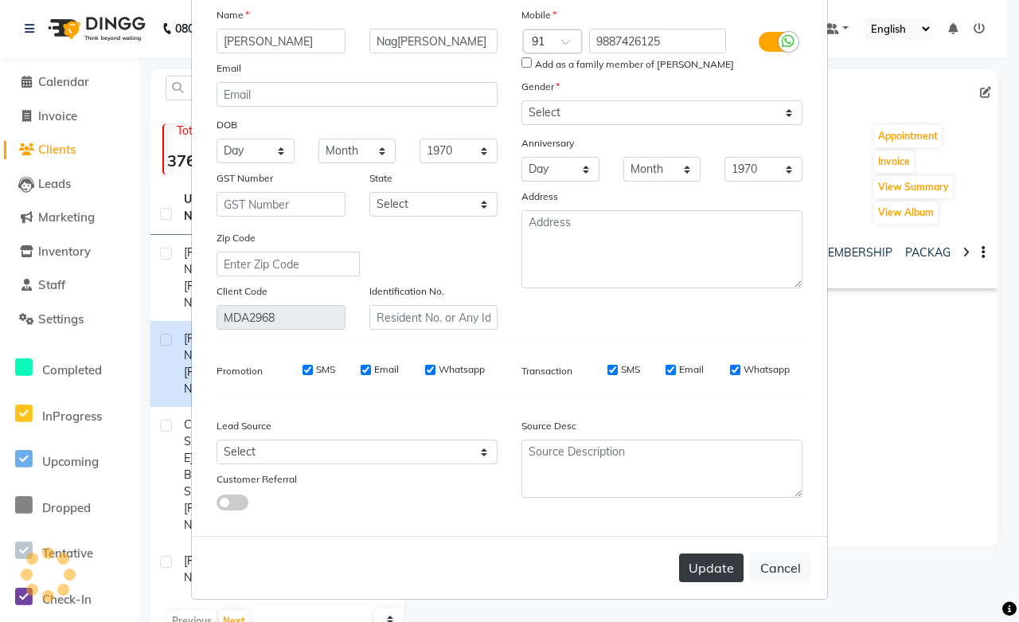
click at [717, 561] on button "Update" at bounding box center [711, 567] width 65 height 29
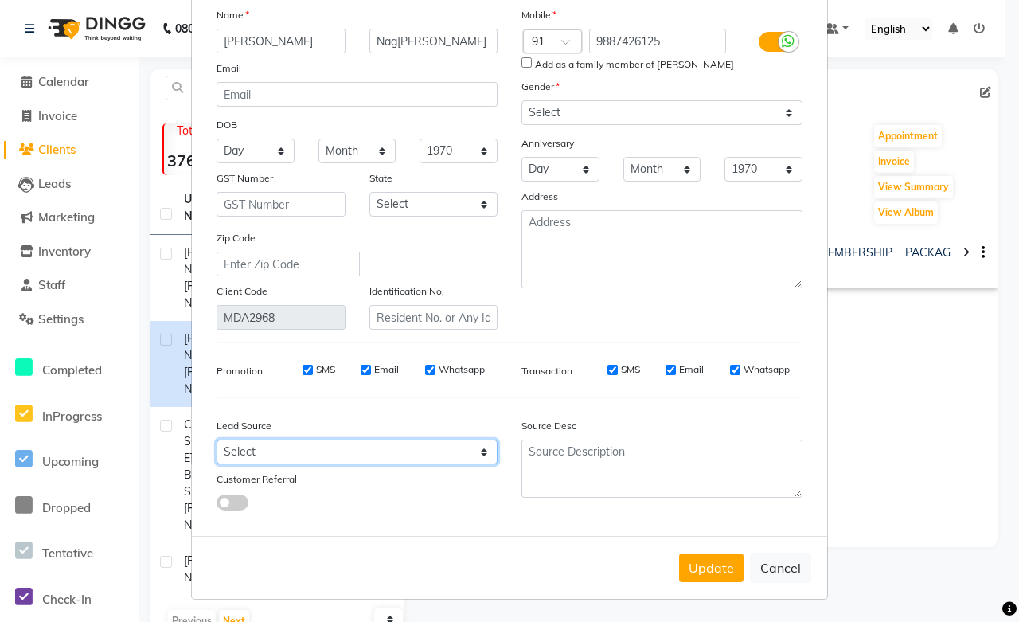
click at [279, 448] on select "Select Walk-in Referral Internet Friend Word of Mouth Advertisement Facebook Ju…" at bounding box center [357, 452] width 281 height 25
click at [217, 440] on select "Select Walk-in Referral Internet Friend Word of Mouth Advertisement Facebook Ju…" at bounding box center [357, 452] width 281 height 25
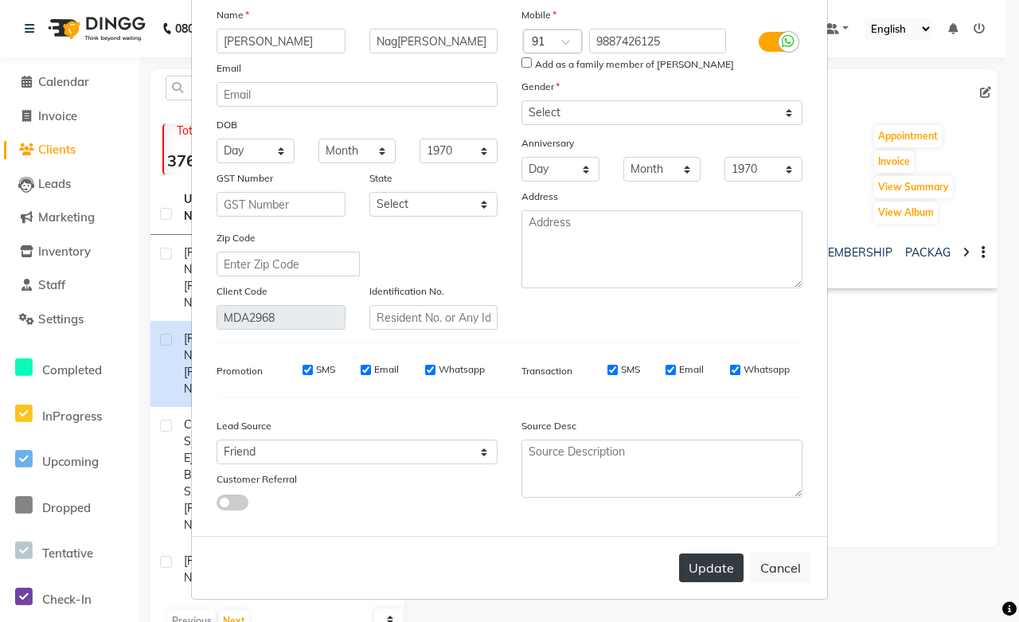
click at [679, 573] on button "Update" at bounding box center [711, 567] width 65 height 29
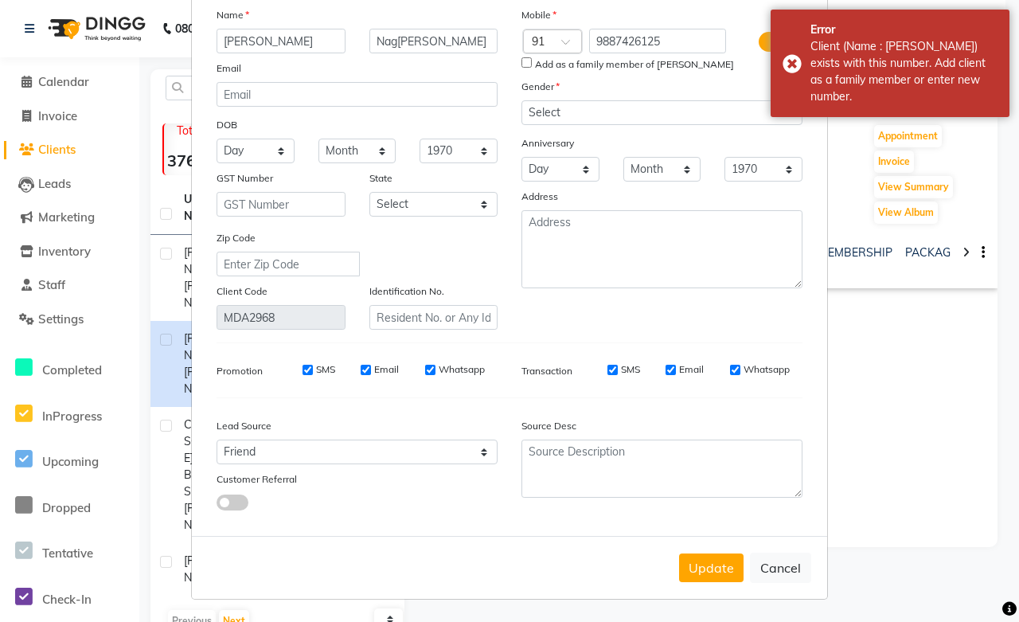
scroll to position [0, 0]
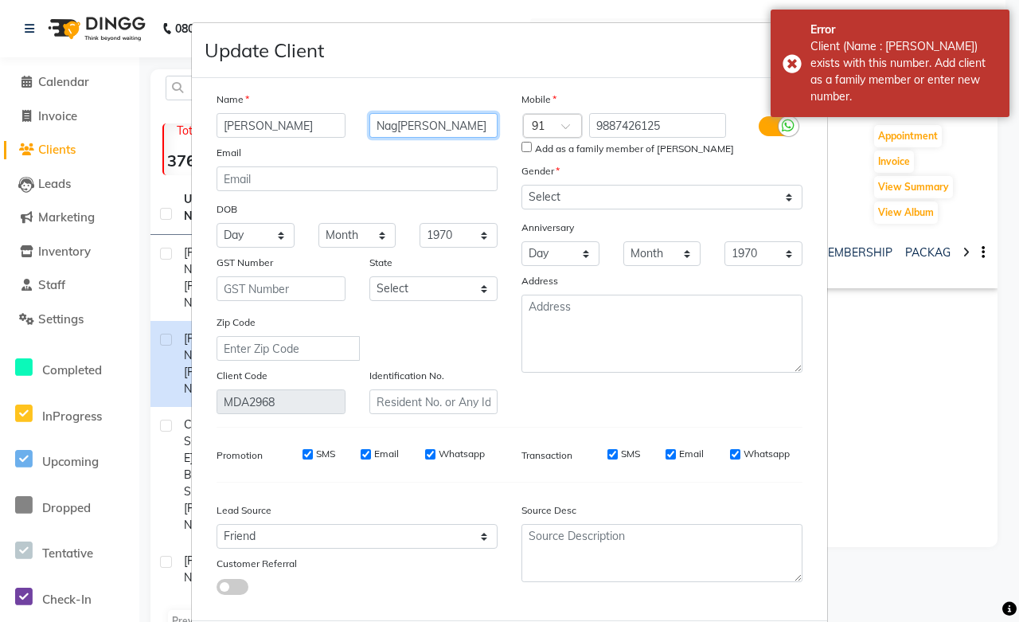
click at [467, 128] on input "Nagdewani" at bounding box center [433, 125] width 129 height 25
click at [622, 119] on input "9887426125" at bounding box center [658, 125] width 138 height 25
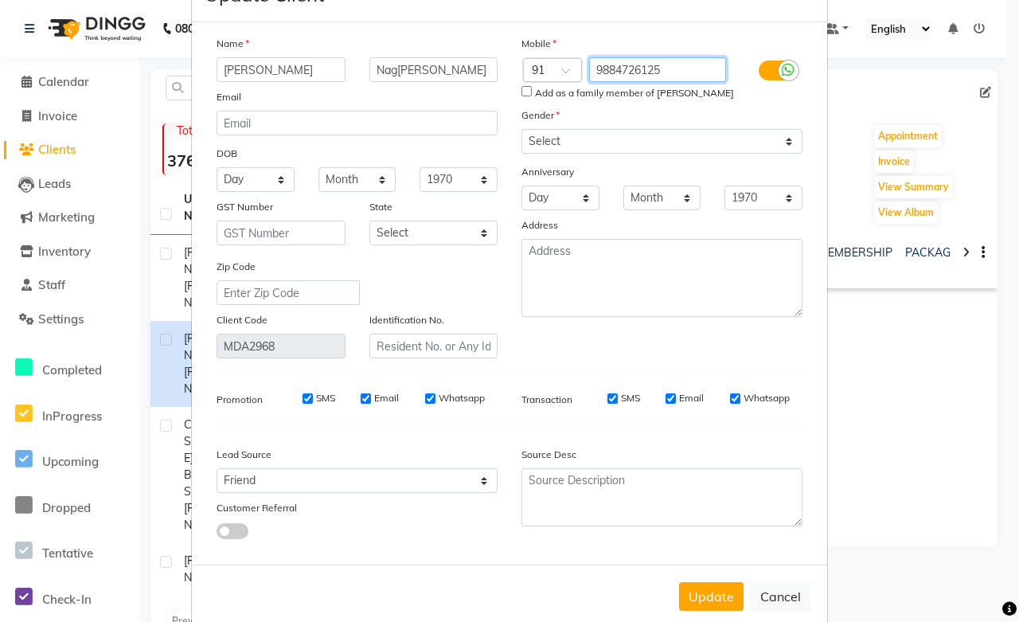
scroll to position [86, 0]
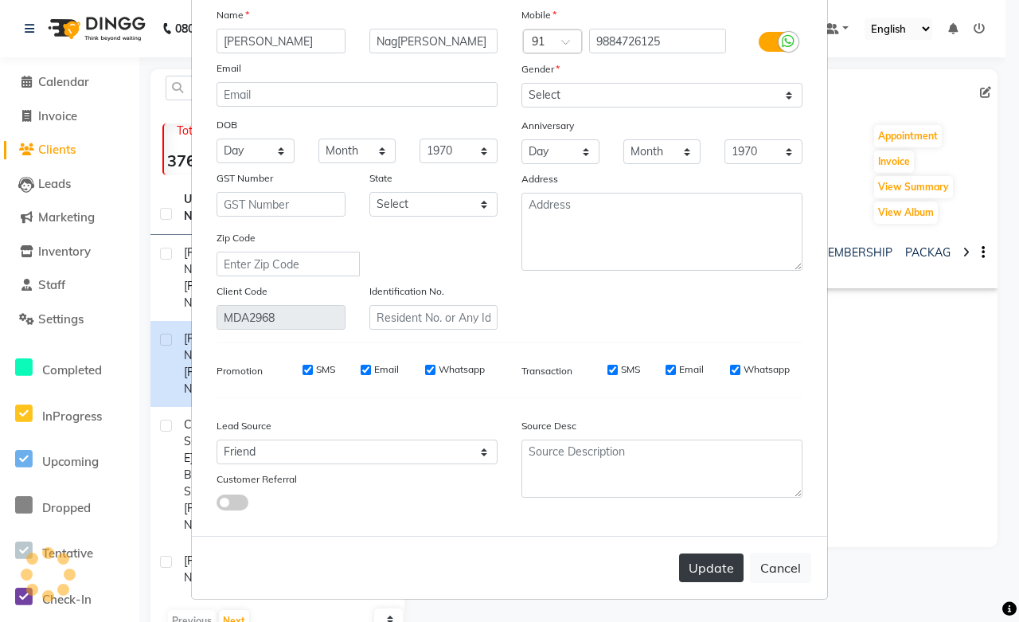
click at [696, 569] on button "Update" at bounding box center [711, 567] width 65 height 29
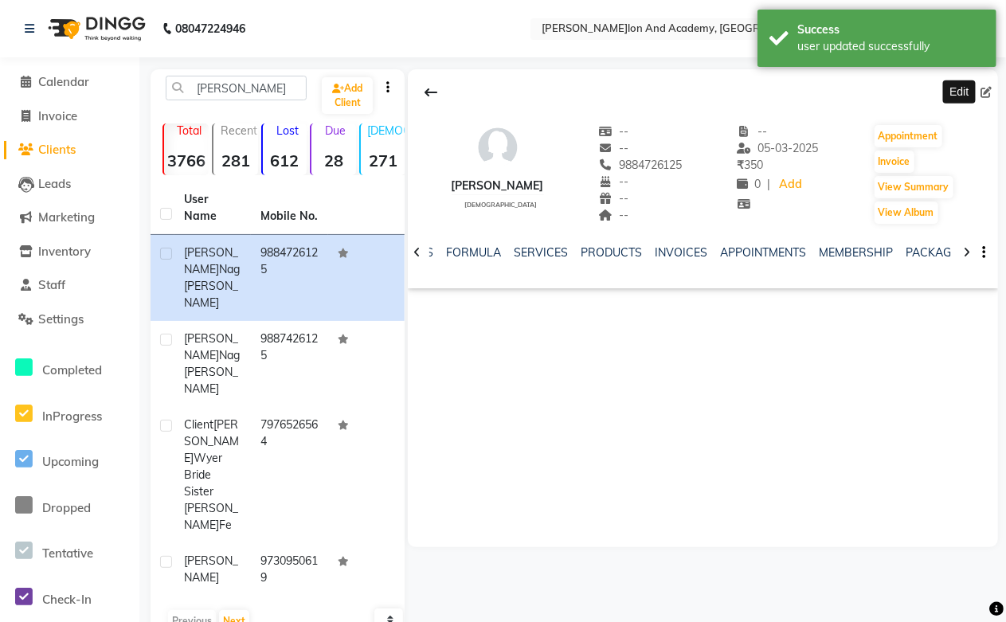
click at [984, 92] on icon at bounding box center [985, 92] width 11 height 11
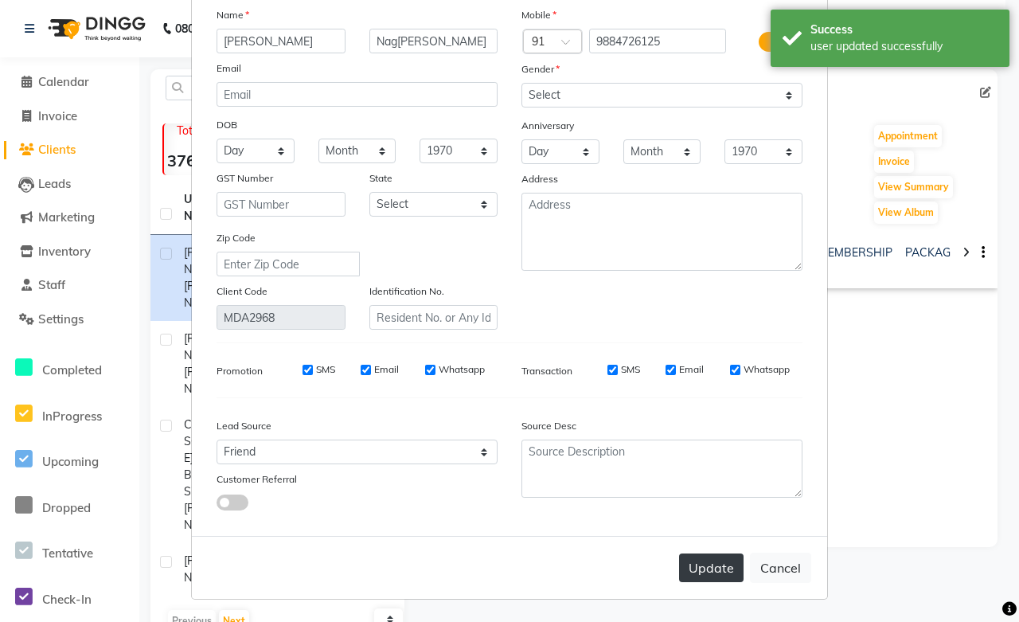
click at [711, 564] on button "Update" at bounding box center [711, 567] width 65 height 29
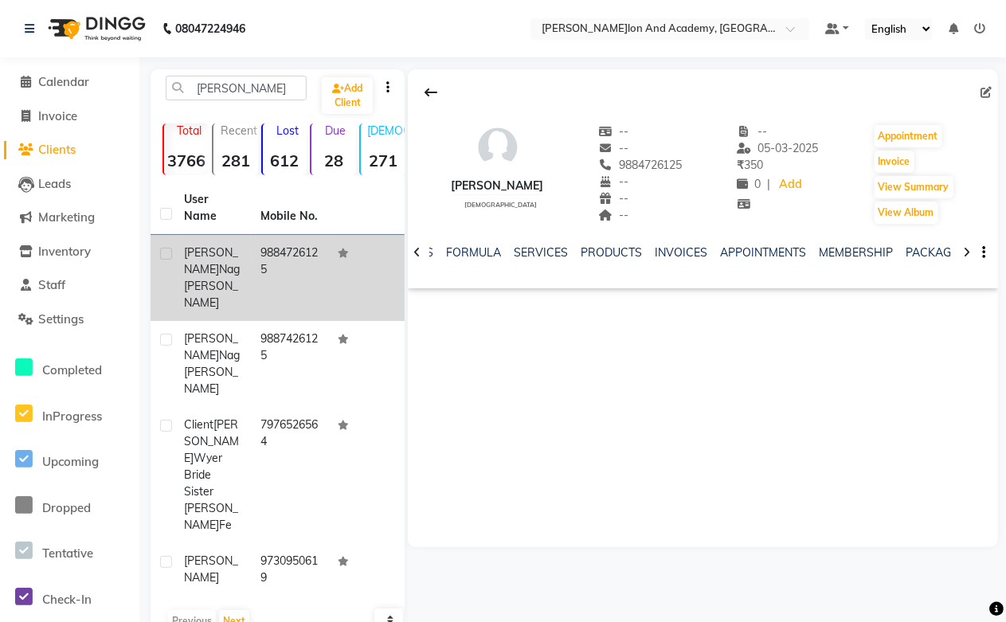
click at [266, 251] on td "9884726125" at bounding box center [289, 278] width 76 height 86
click at [321, 258] on td "9884726125" at bounding box center [289, 278] width 76 height 86
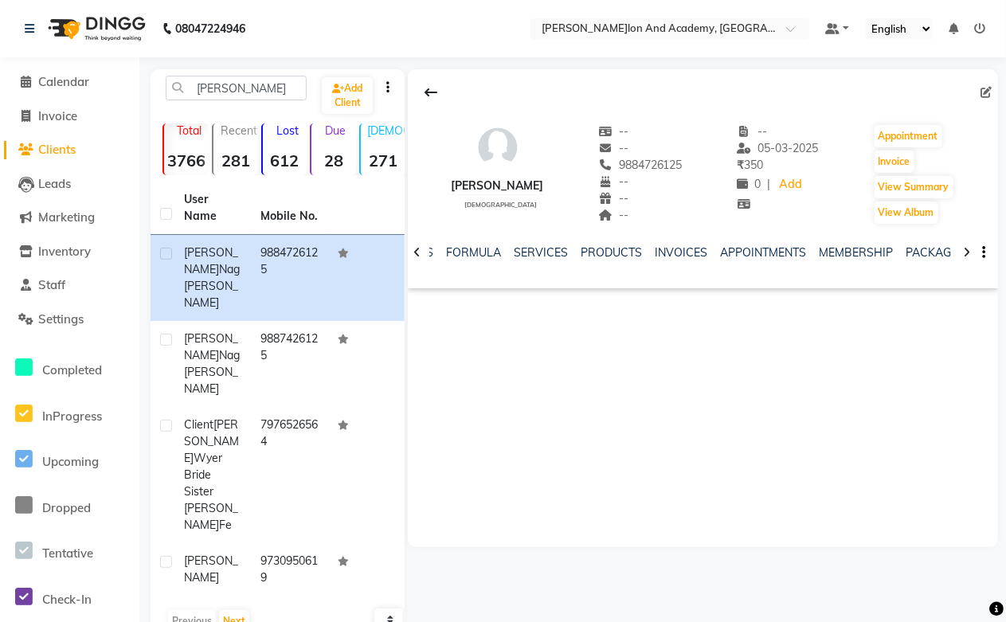
click at [983, 253] on icon "button" at bounding box center [983, 252] width 3 height 1
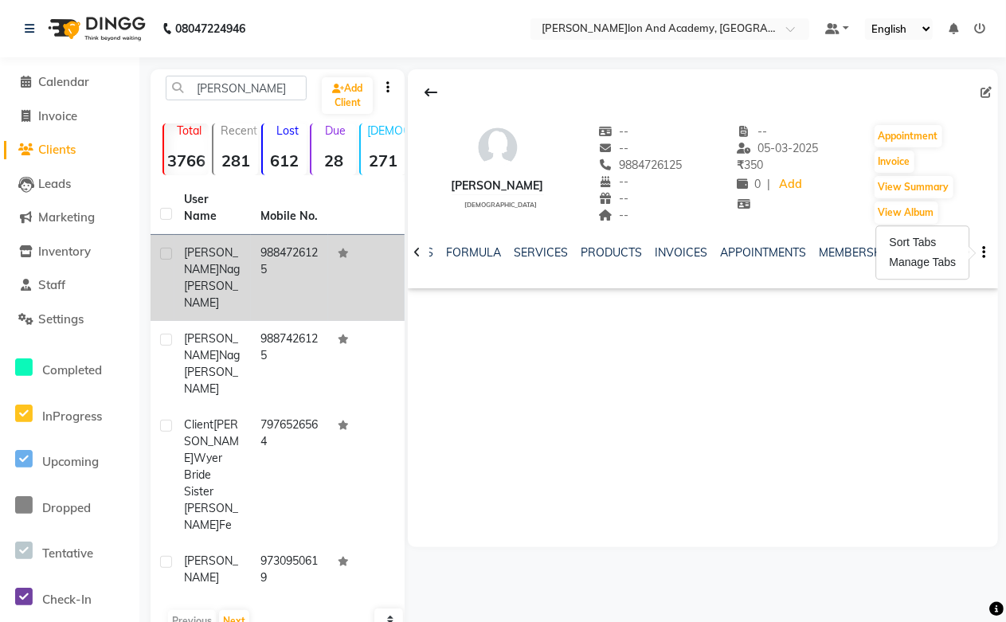
click at [167, 252] on label at bounding box center [166, 254] width 12 height 12
click at [167, 252] on input "checkbox" at bounding box center [165, 254] width 10 height 10
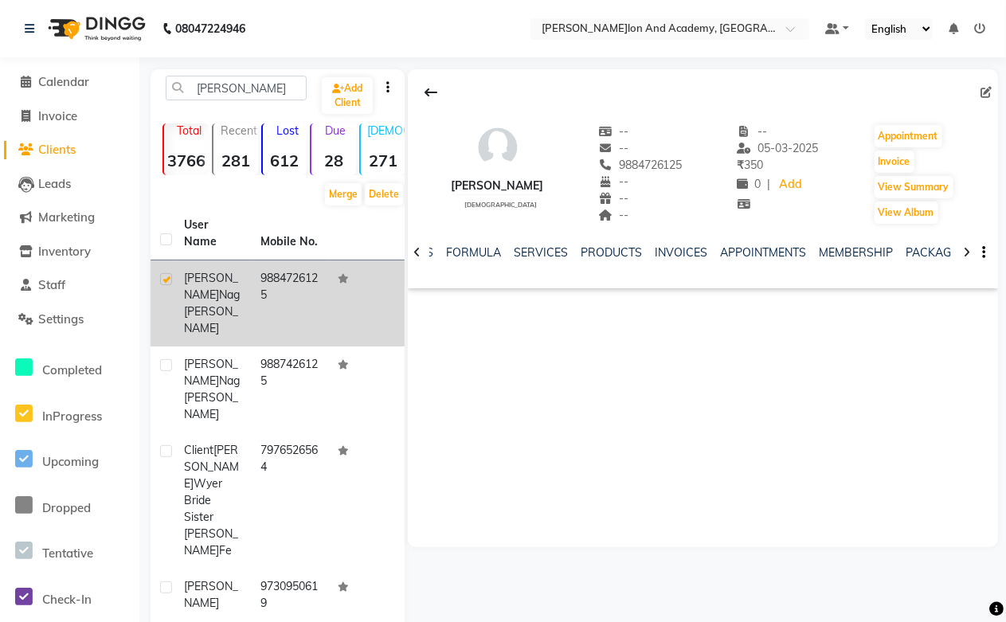
drag, startPoint x: 217, startPoint y: 289, endPoint x: 194, endPoint y: 283, distance: 23.2
click at [194, 283] on span "Anshul" at bounding box center [211, 286] width 54 height 31
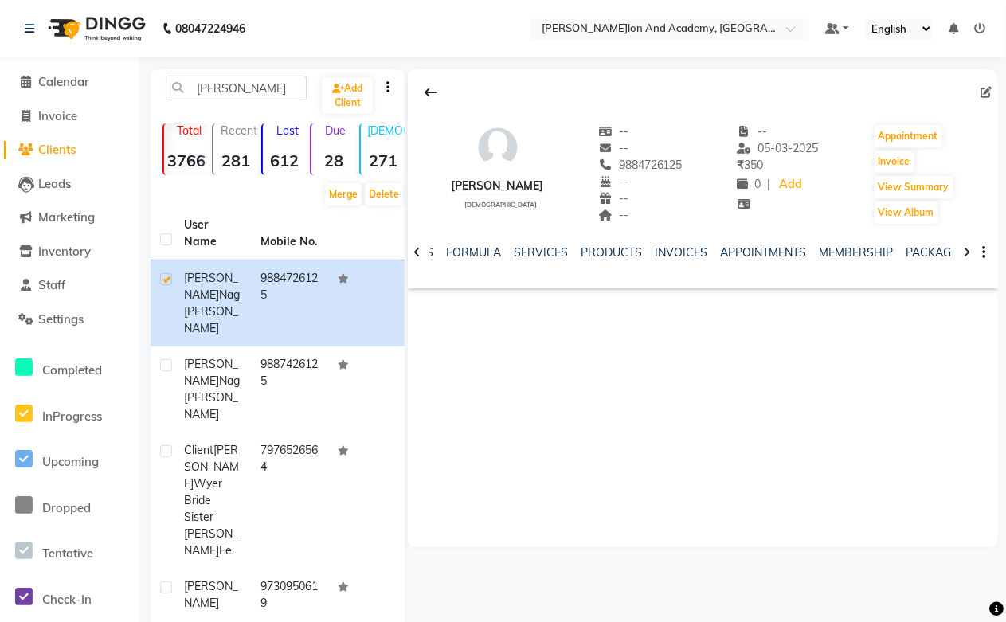
drag, startPoint x: 379, startPoint y: 84, endPoint x: 387, endPoint y: 83, distance: 8.0
click at [387, 83] on div at bounding box center [387, 87] width 27 height 17
click at [387, 87] on icon "button" at bounding box center [387, 87] width 3 height 1
click at [459, 370] on div "Anshul Nagdewani female -- -- 9884726125 -- -- -- -- 05-03-2025 ₹ 350 0 | Add A…" at bounding box center [703, 308] width 590 height 478
click at [982, 92] on icon at bounding box center [985, 92] width 11 height 11
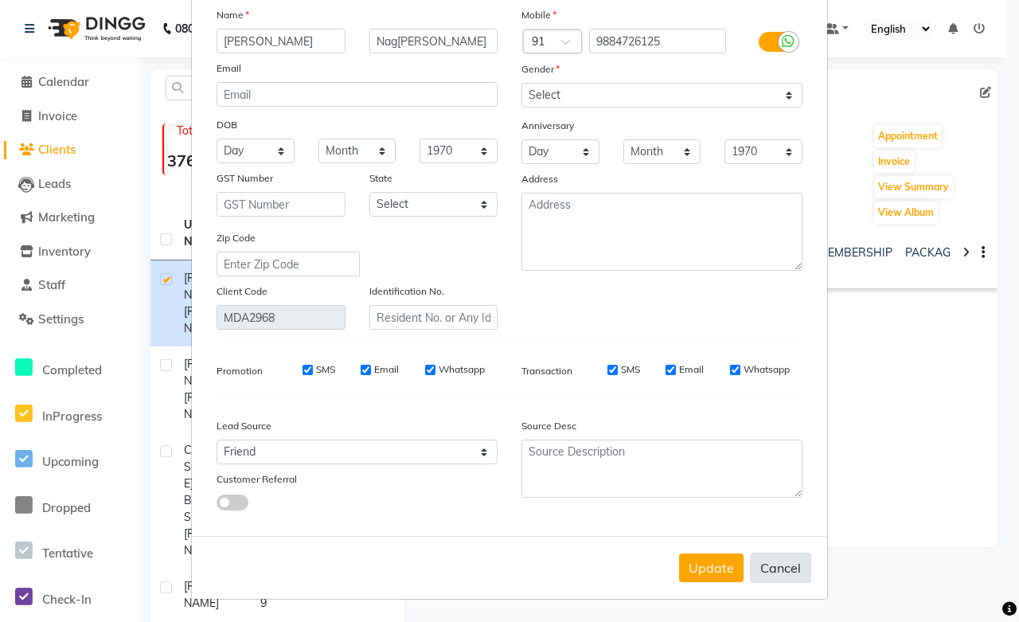
click at [778, 563] on button "Cancel" at bounding box center [780, 568] width 61 height 30
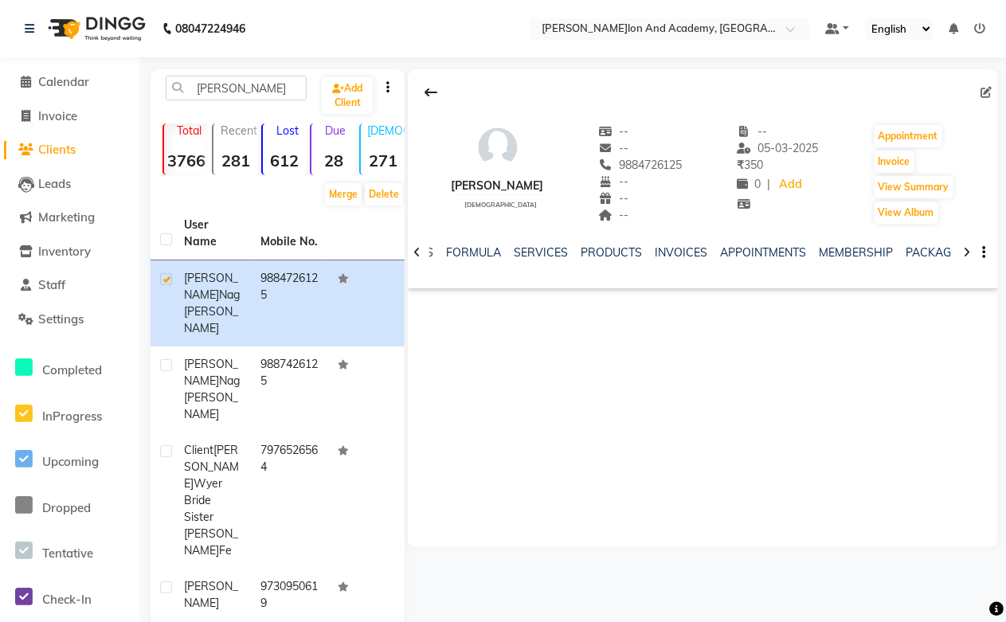
click at [44, 125] on li "Invoice" at bounding box center [69, 117] width 139 height 34
click at [41, 115] on span "Invoice" at bounding box center [57, 115] width 39 height 15
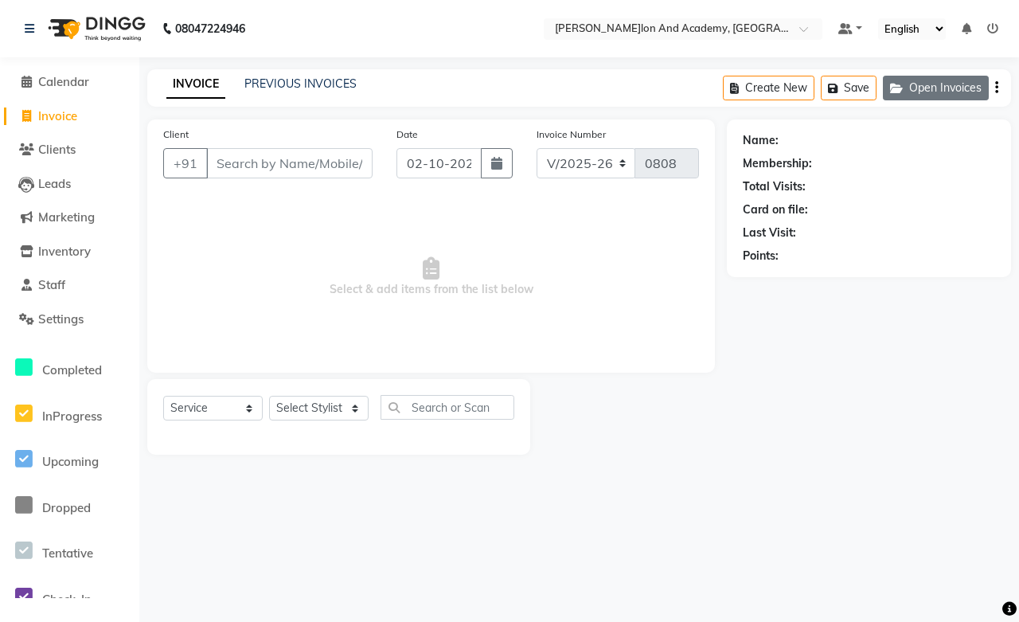
click at [943, 90] on button "Open Invoices" at bounding box center [936, 88] width 106 height 25
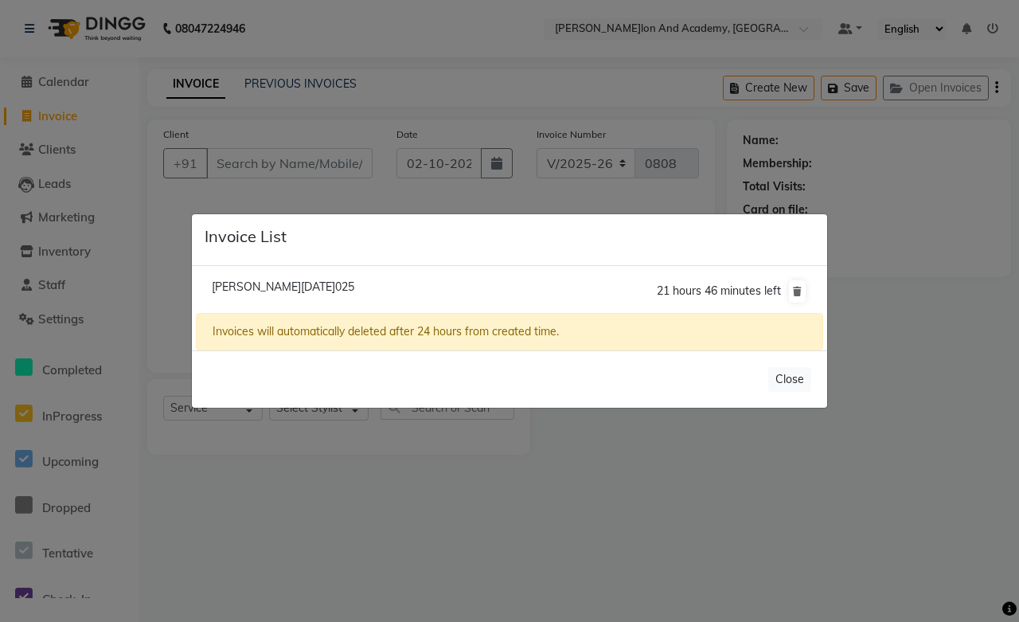
click at [279, 289] on span "Riya Luhadia/02 October 2025" at bounding box center [283, 287] width 143 height 14
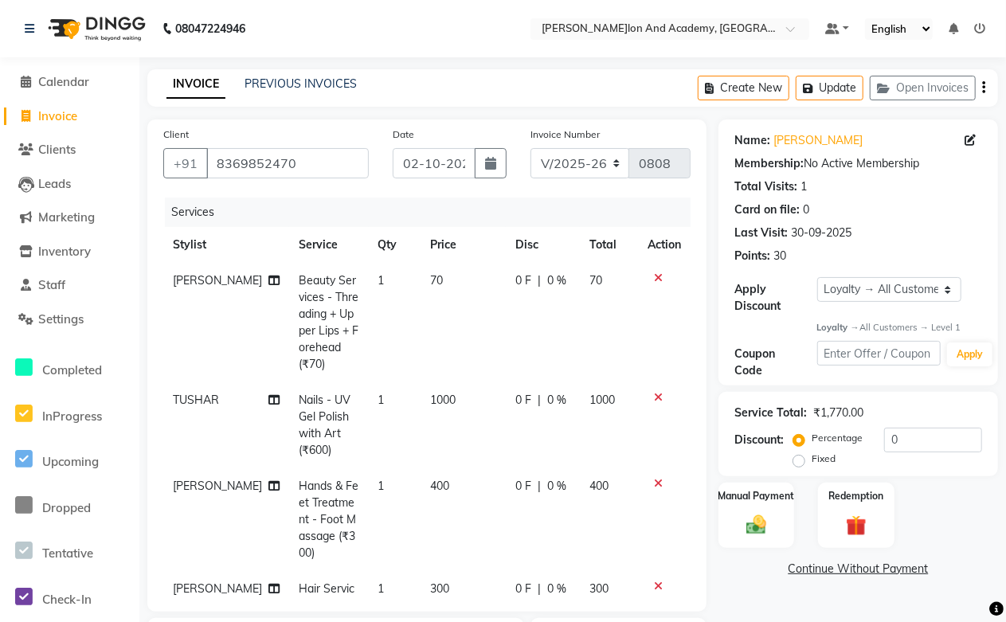
click at [57, 118] on span "Invoice" at bounding box center [57, 115] width 39 height 15
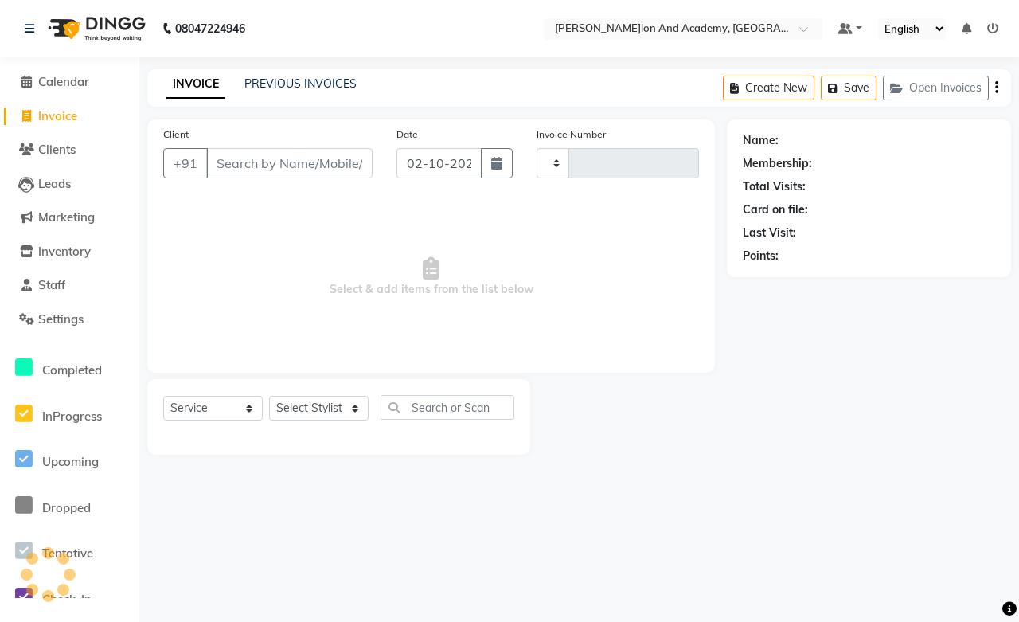
click at [245, 162] on input "Client" at bounding box center [289, 163] width 166 height 30
click at [232, 156] on input "Client" at bounding box center [289, 163] width 166 height 30
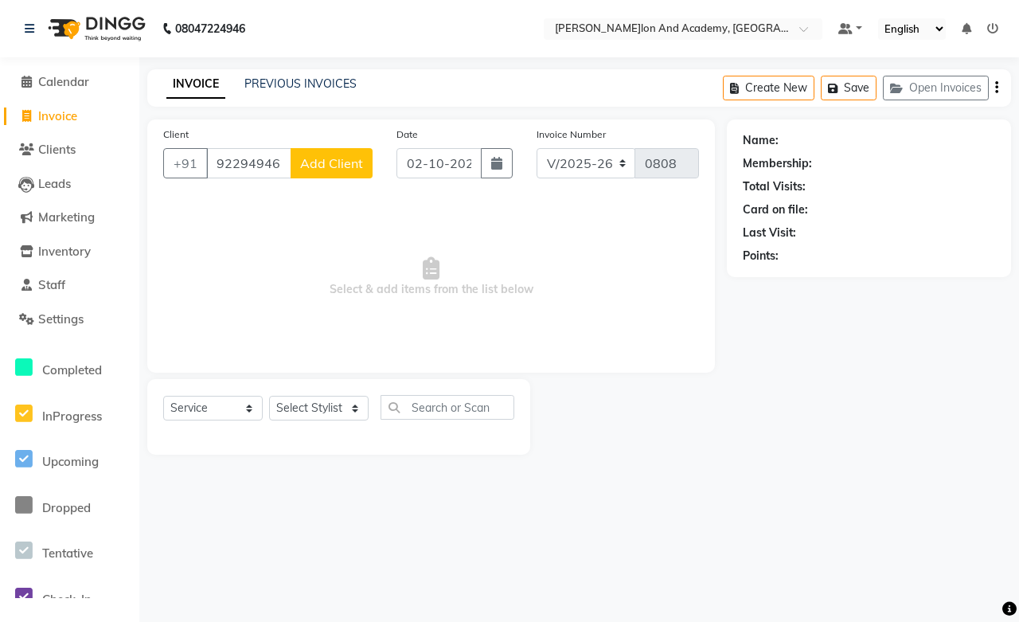
click at [325, 155] on span "Add Client" at bounding box center [331, 163] width 63 height 16
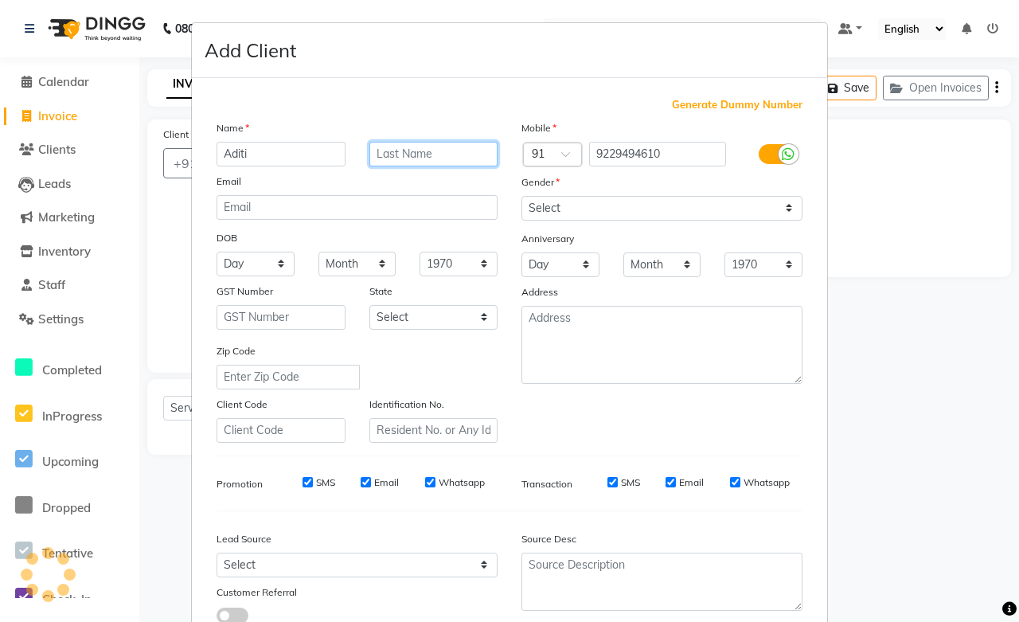
click at [377, 151] on input "text" at bounding box center [433, 154] width 129 height 25
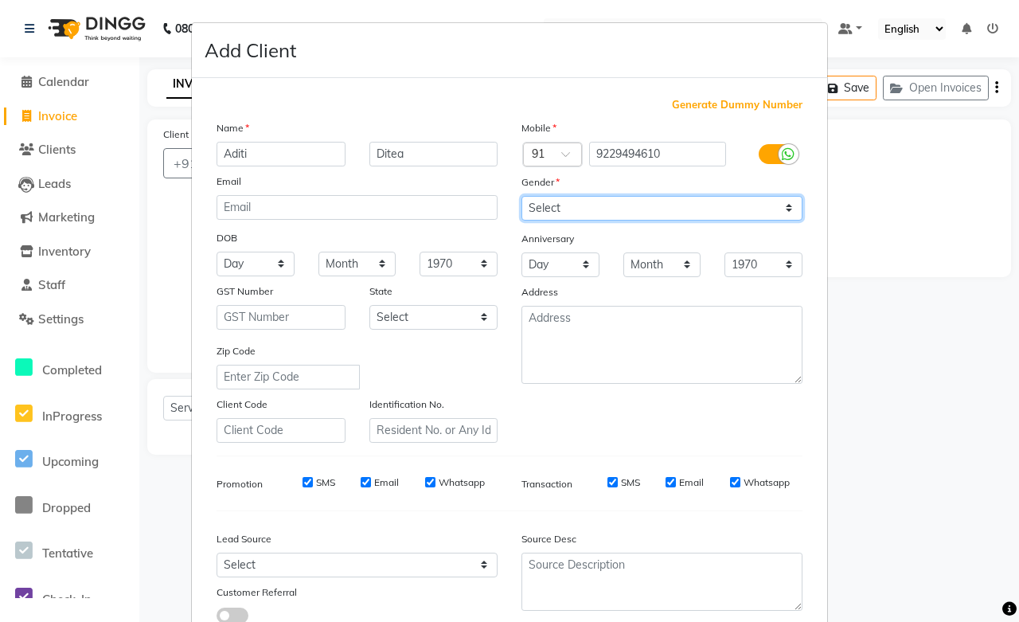
click at [538, 202] on select "Select Male Female Other Prefer Not To Say" at bounding box center [662, 208] width 281 height 25
click at [522, 196] on select "Select Male Female Other Prefer Not To Say" at bounding box center [662, 208] width 281 height 25
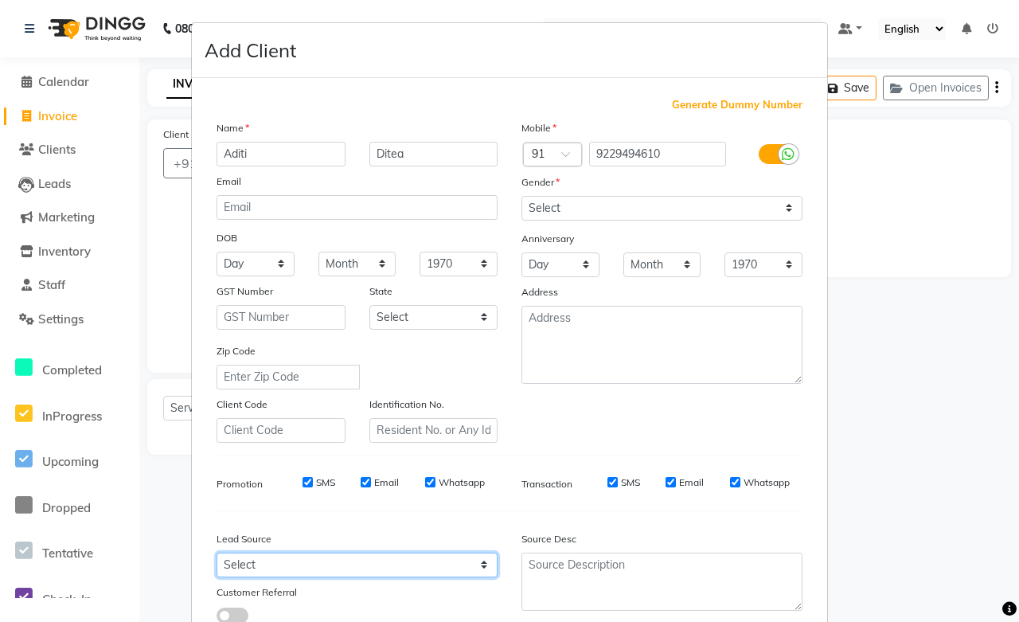
click at [276, 571] on select "Select Walk-in Referral Internet Friend Word of Mouth Advertisement Facebook Ju…" at bounding box center [357, 565] width 281 height 25
click at [217, 553] on select "Select Walk-in Referral Internet Friend Word of Mouth Advertisement Facebook Ju…" at bounding box center [357, 565] width 281 height 25
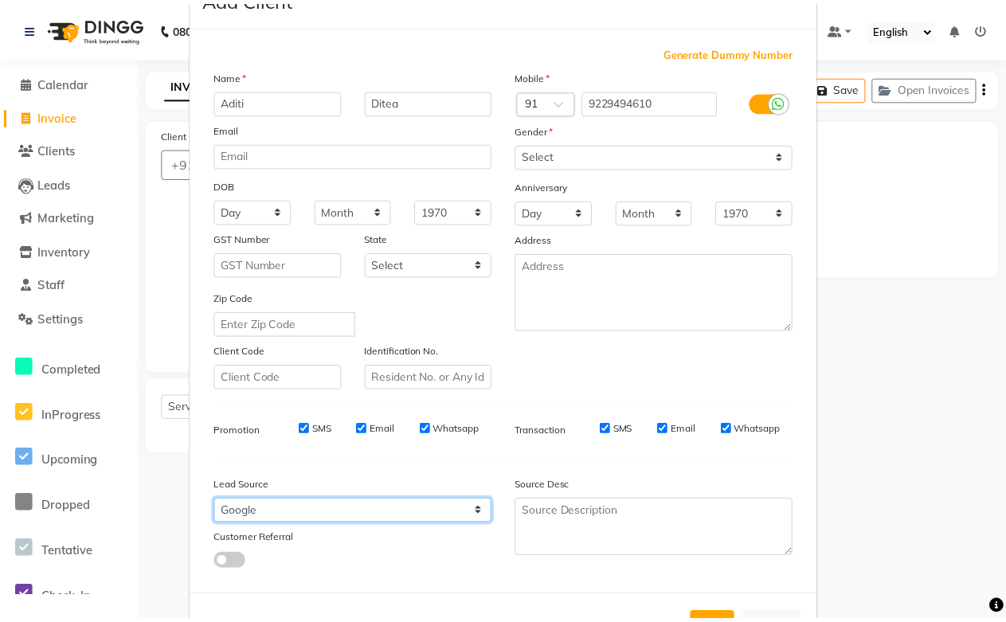
scroll to position [114, 0]
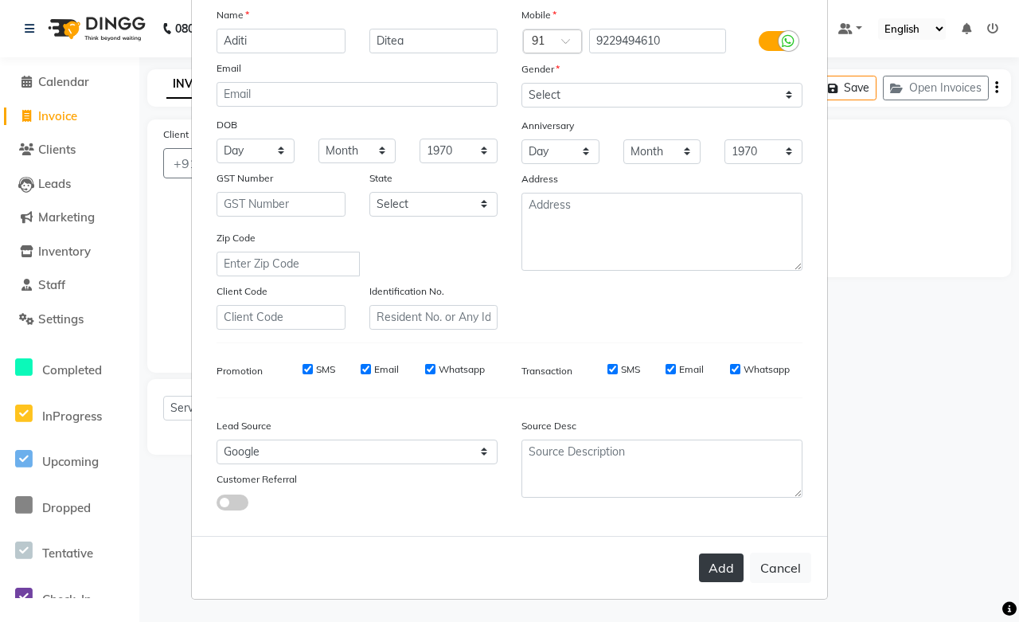
click at [714, 564] on button "Add" at bounding box center [721, 567] width 45 height 29
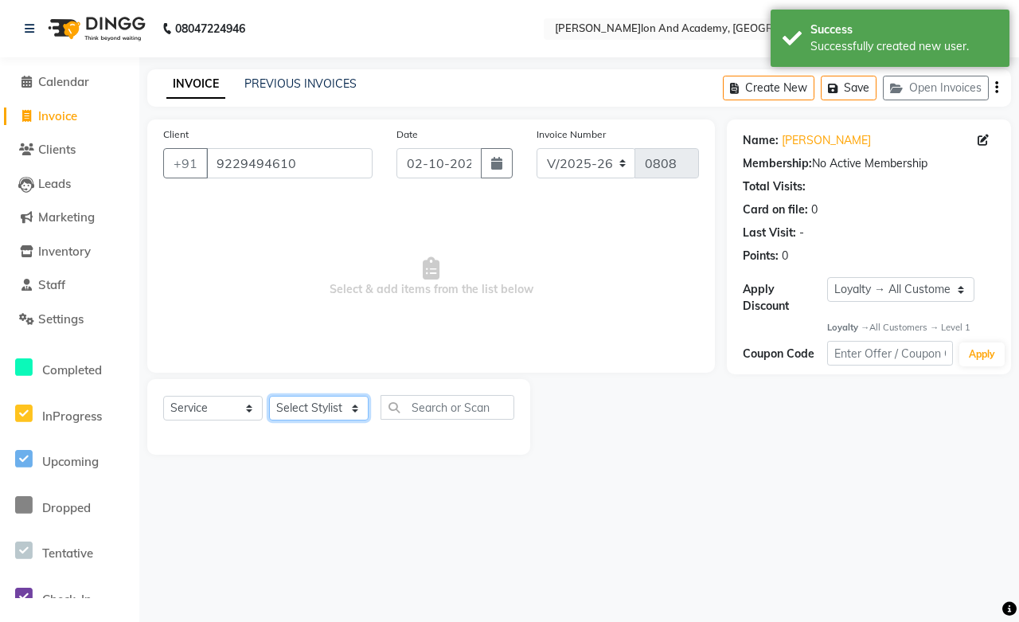
click at [283, 406] on select "Select Stylist Abdul Shoaib Aksha Khan Anisha Ray Archika Jain Arti Singh Ayan …" at bounding box center [319, 408] width 100 height 25
click at [269, 397] on select "Select Stylist Abdul Shoaib Aksha Khan Anisha Ray Archika Jain Arti Singh Ayan …" at bounding box center [319, 408] width 100 height 25
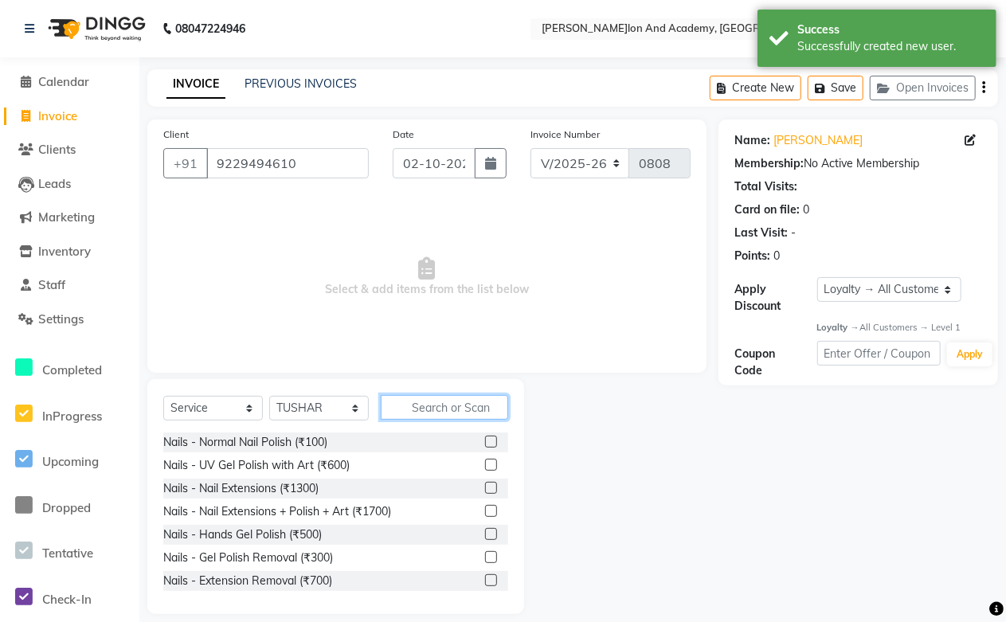
click at [440, 402] on input "text" at bounding box center [444, 407] width 127 height 25
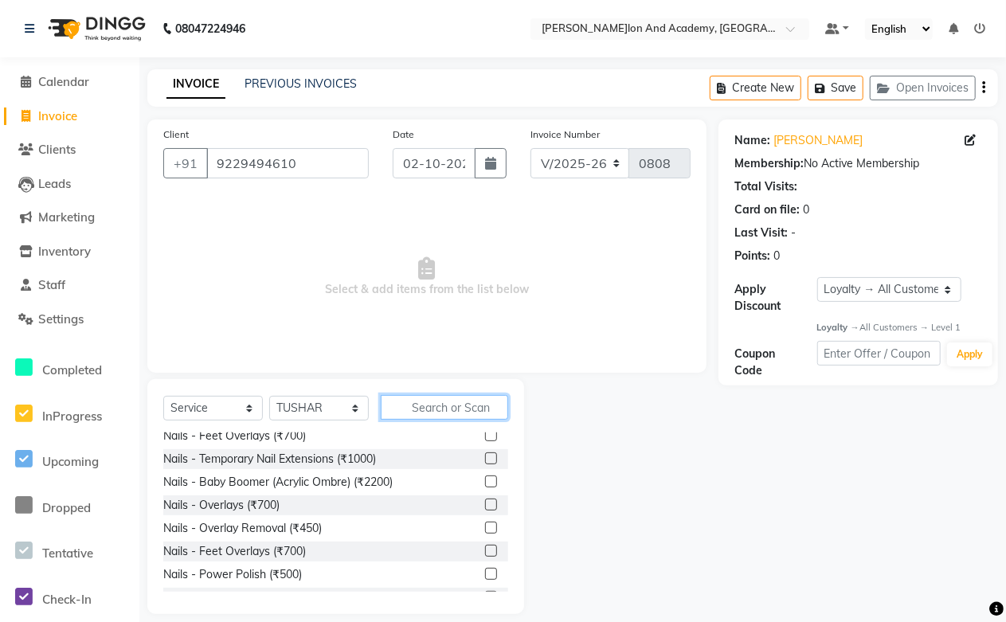
scroll to position [354, 0]
click at [264, 455] on div "Nails - Temporary Nail Extensions (₹1000)" at bounding box center [269, 458] width 213 height 17
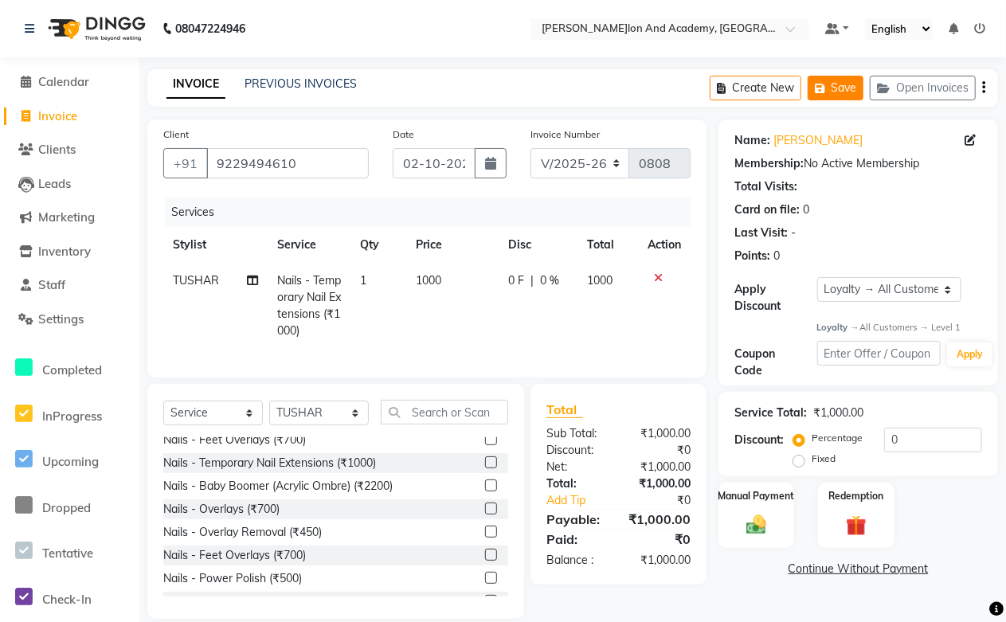
click at [840, 88] on button "Save" at bounding box center [835, 88] width 56 height 25
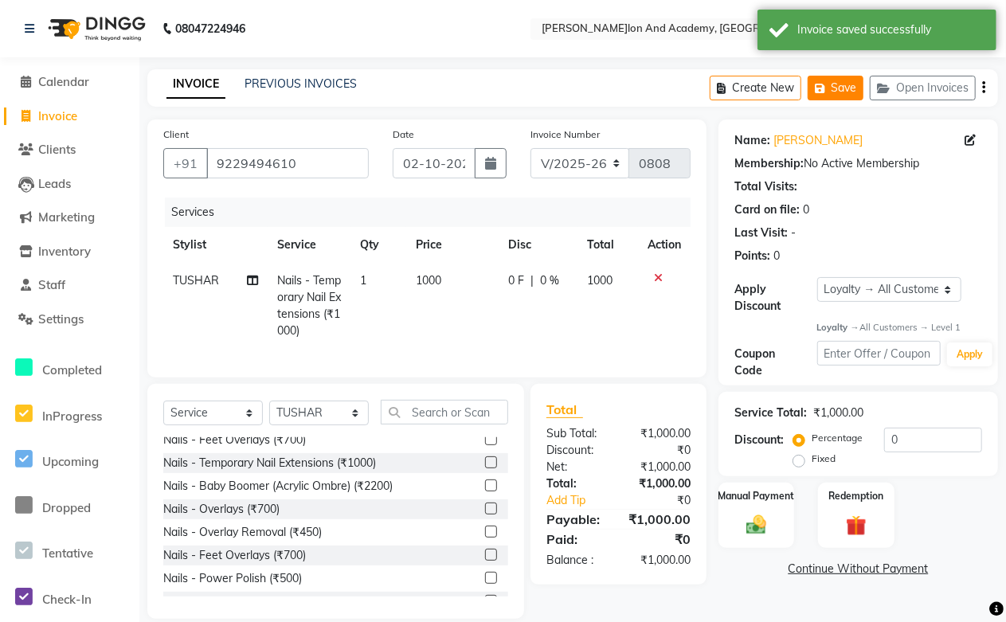
click at [840, 88] on button "Save" at bounding box center [835, 88] width 56 height 25
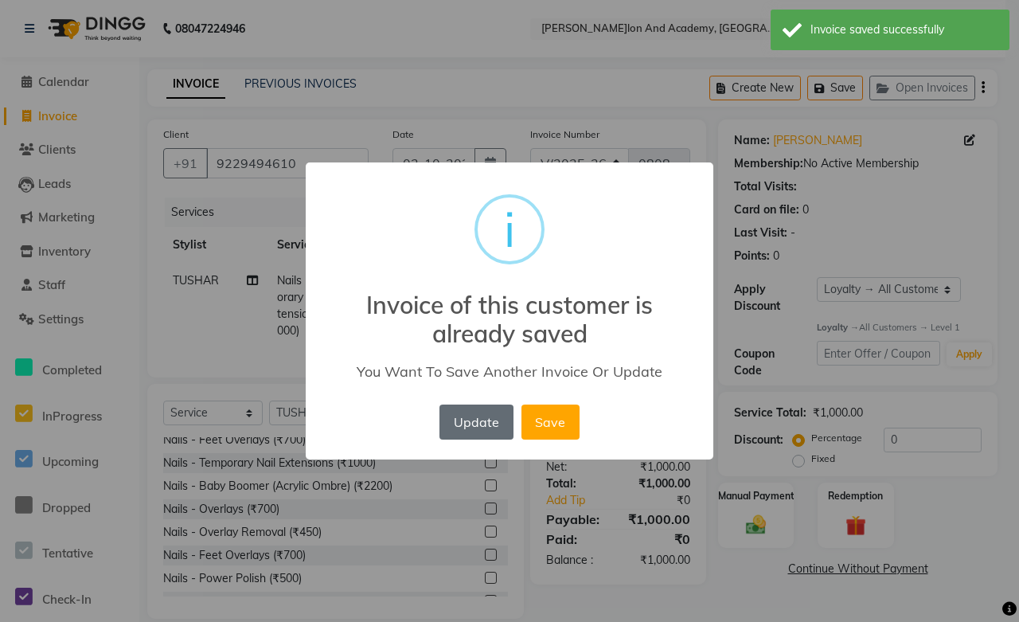
click at [451, 424] on button "Update" at bounding box center [476, 422] width 73 height 35
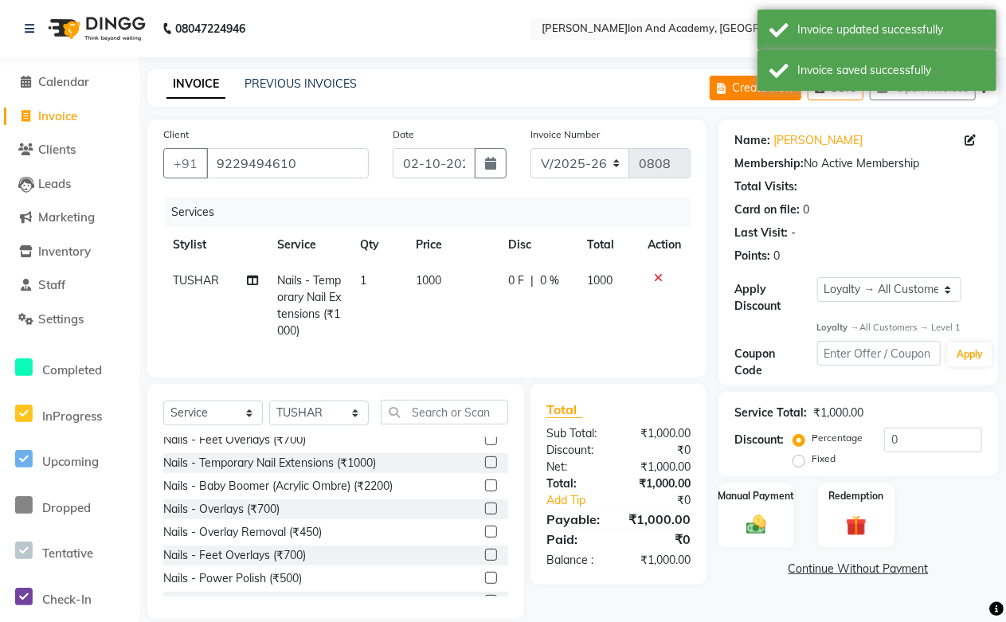
click at [733, 88] on button "Create New" at bounding box center [756, 88] width 92 height 25
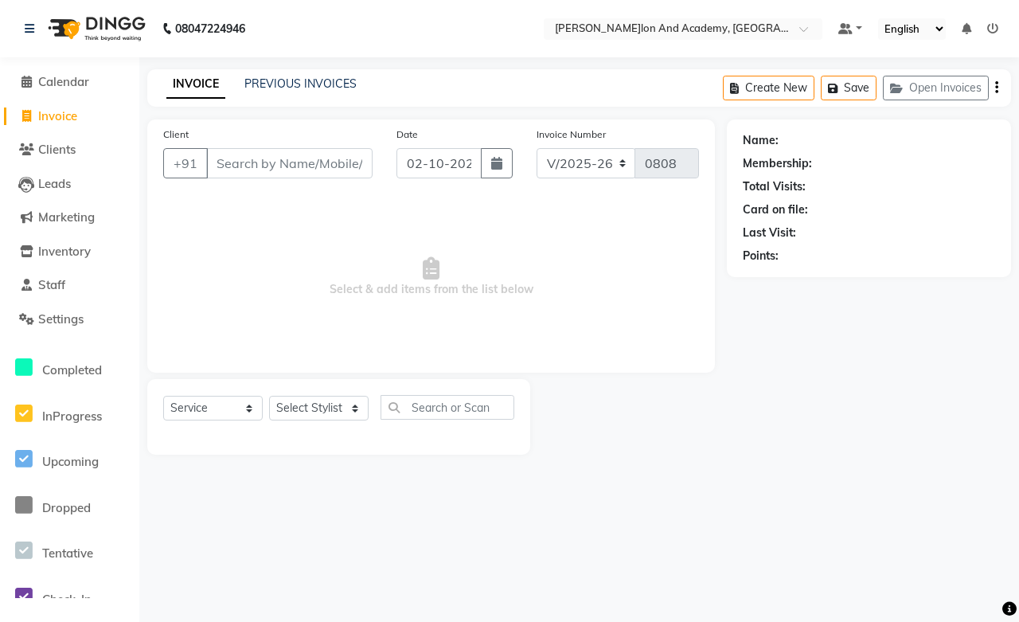
click at [223, 161] on input "Client" at bounding box center [289, 163] width 166 height 30
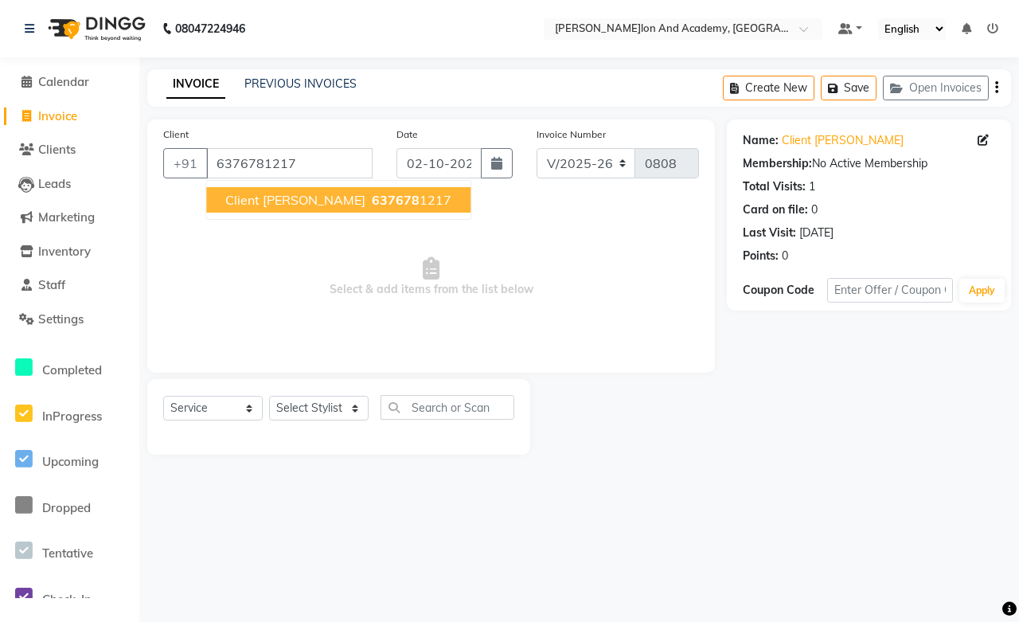
click at [247, 202] on span "Client Sapna Kaloti" at bounding box center [295, 200] width 140 height 16
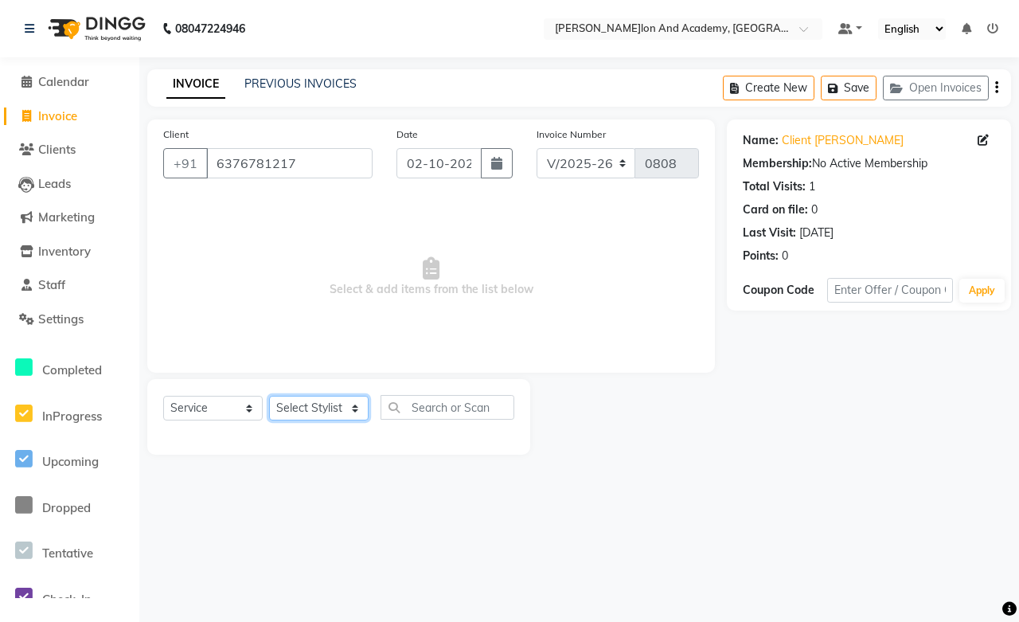
click at [311, 409] on select "Select Stylist Abdul Shoaib Aksha Khan Anisha Ray Archika Jain Arti Singh Ayan …" at bounding box center [319, 408] width 100 height 25
click at [269, 397] on select "Select Stylist Abdul Shoaib Aksha Khan Anisha Ray Archika Jain Arti Singh Ayan …" at bounding box center [319, 408] width 100 height 25
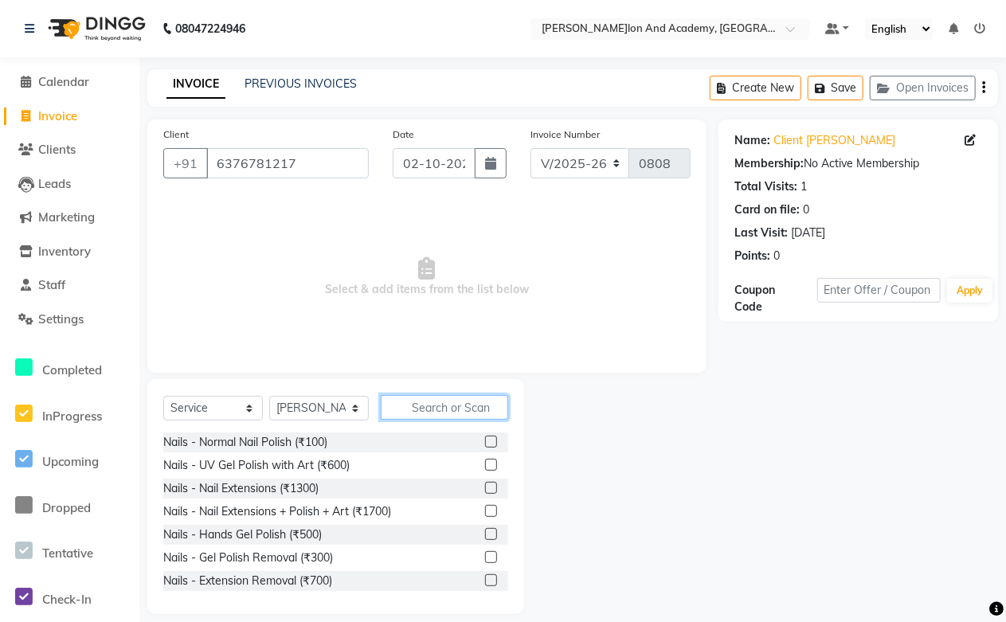
click at [446, 402] on input "text" at bounding box center [444, 407] width 127 height 25
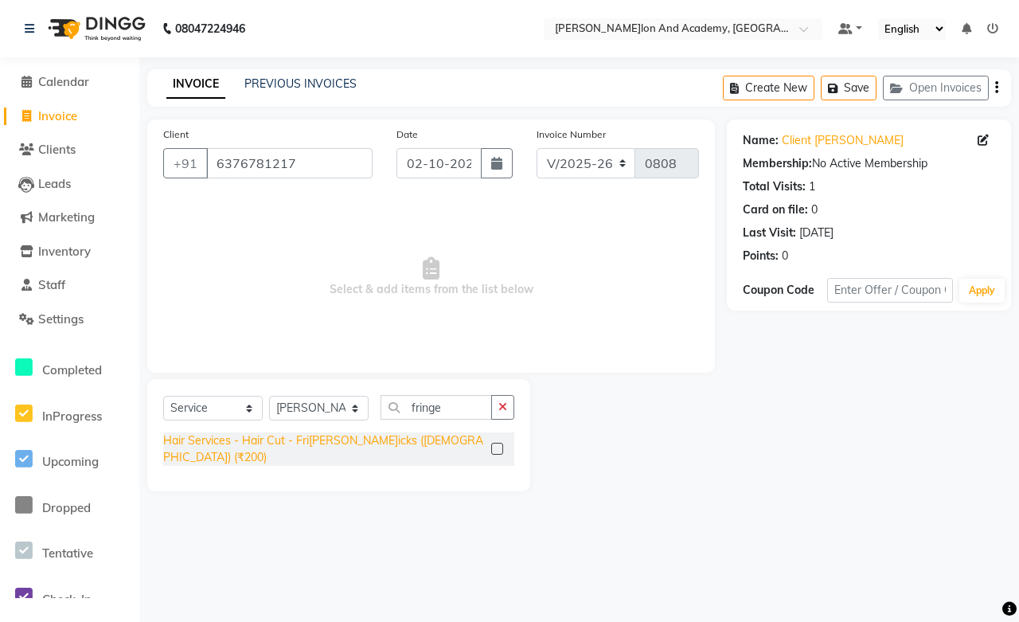
click at [377, 443] on div "Hair Services - Hair Cut - Fringer/Flicks (Female) (₹200)" at bounding box center [324, 448] width 322 height 33
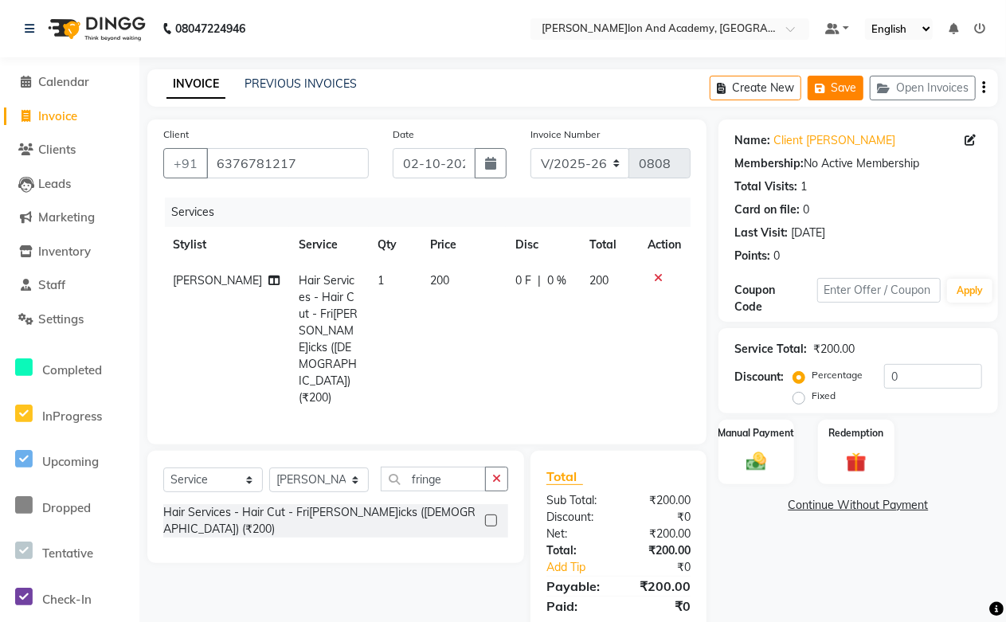
click at [830, 83] on button "Save" at bounding box center [835, 88] width 56 height 25
click at [900, 77] on button "Open Invoices" at bounding box center [923, 88] width 106 height 25
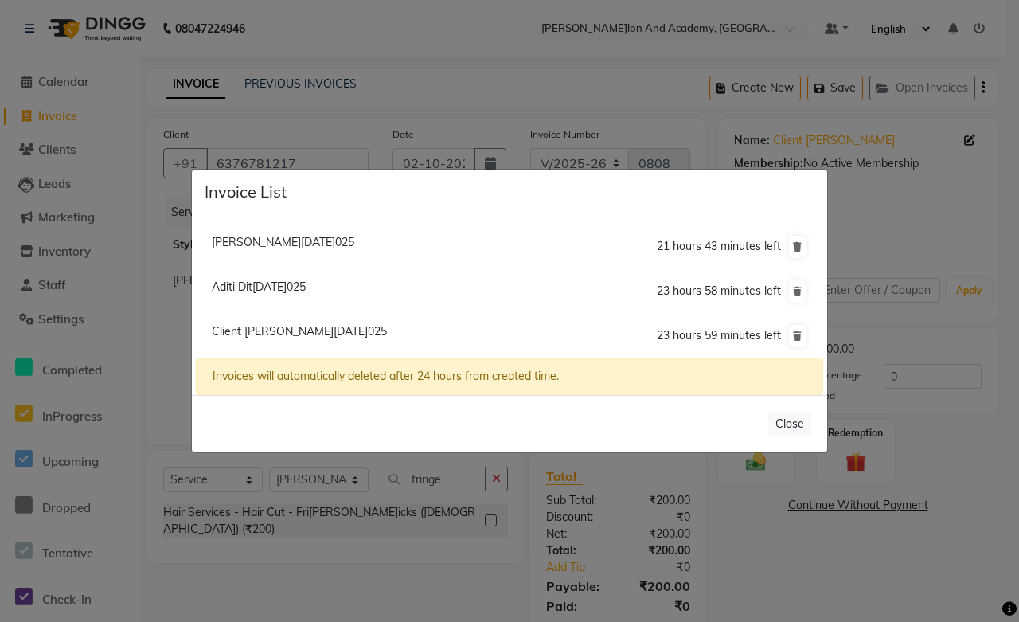
click at [237, 240] on span "Riya Luhadia/02 October 2025" at bounding box center [283, 242] width 143 height 14
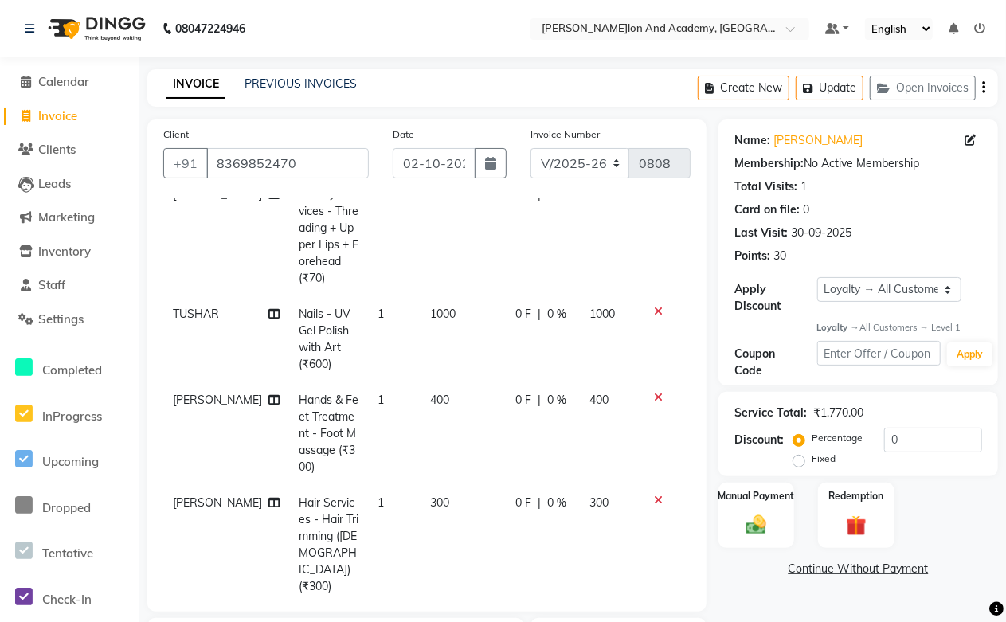
scroll to position [177, 0]
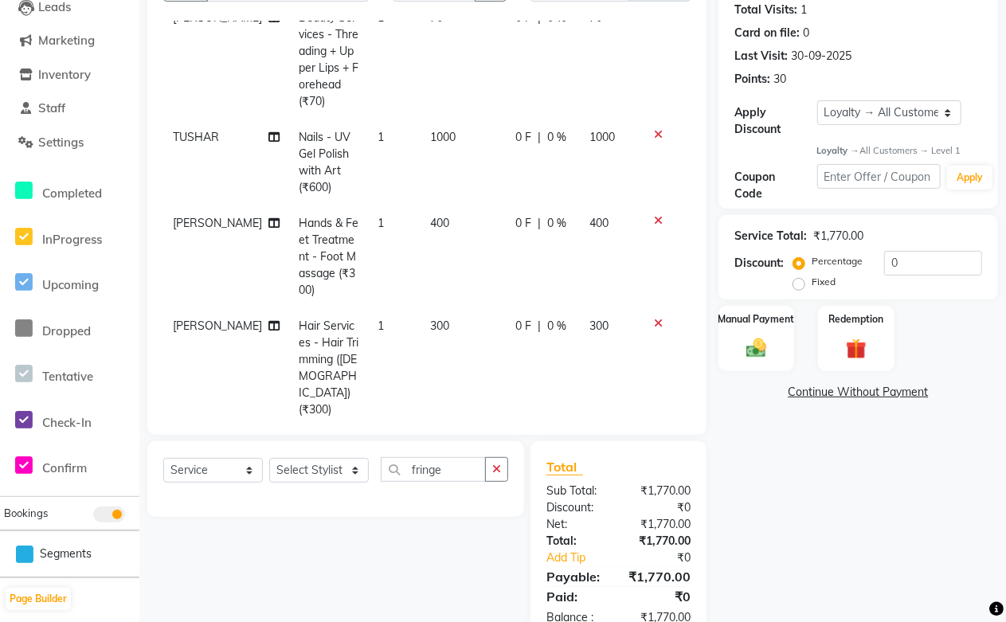
click at [454, 314] on td "300" at bounding box center [463, 367] width 84 height 119
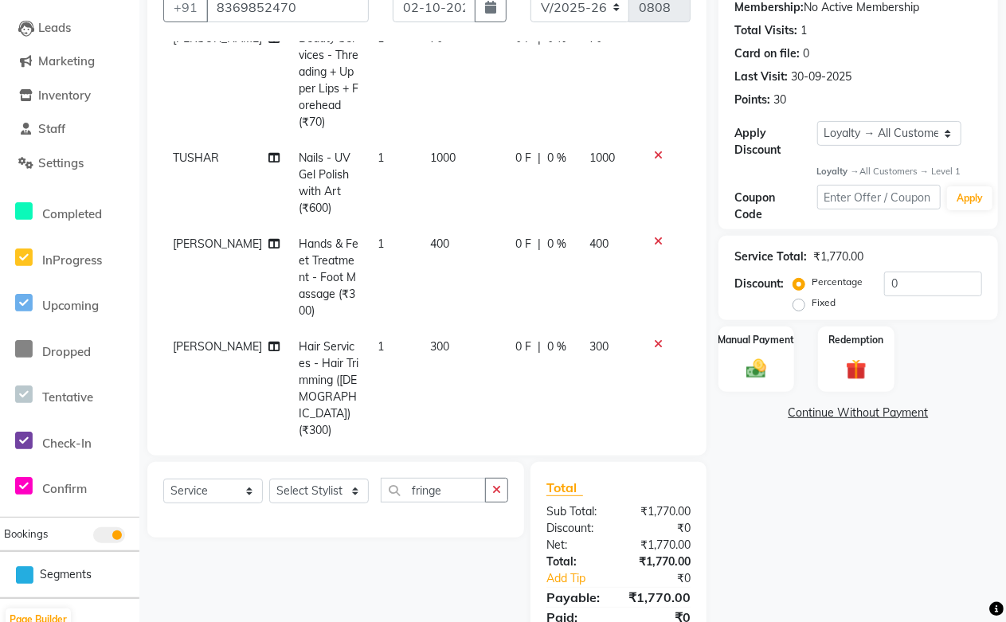
scroll to position [0, 0]
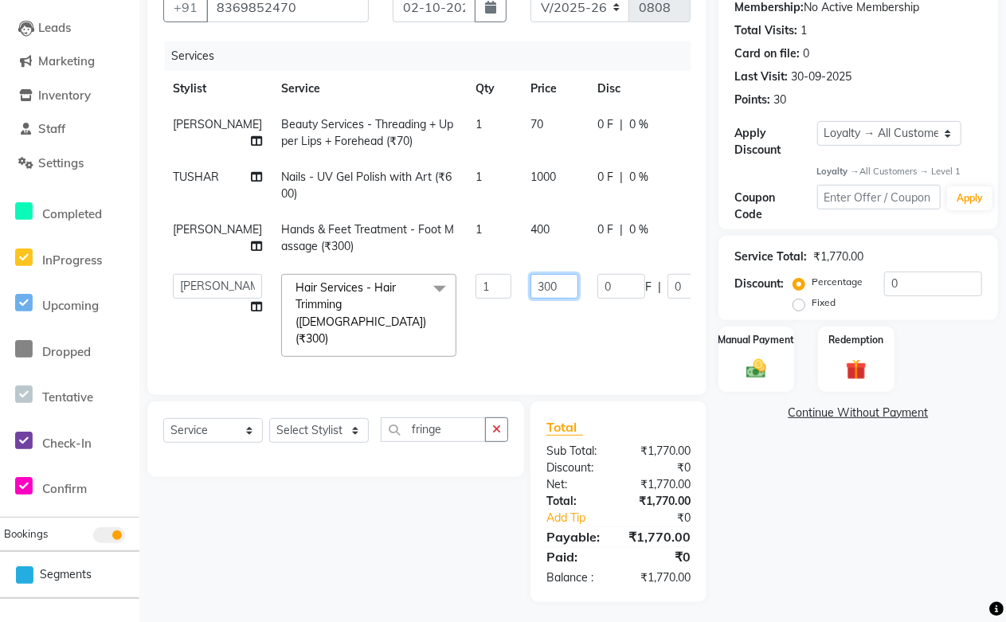
drag, startPoint x: 518, startPoint y: 290, endPoint x: 471, endPoint y: 292, distance: 47.8
click at [471, 292] on tr "Abdul Shoaib Aksha Khan Anisha Ray Archika Jain Arti Singh Ayan Pathan Azzu kha…" at bounding box center [498, 315] width 670 height 102
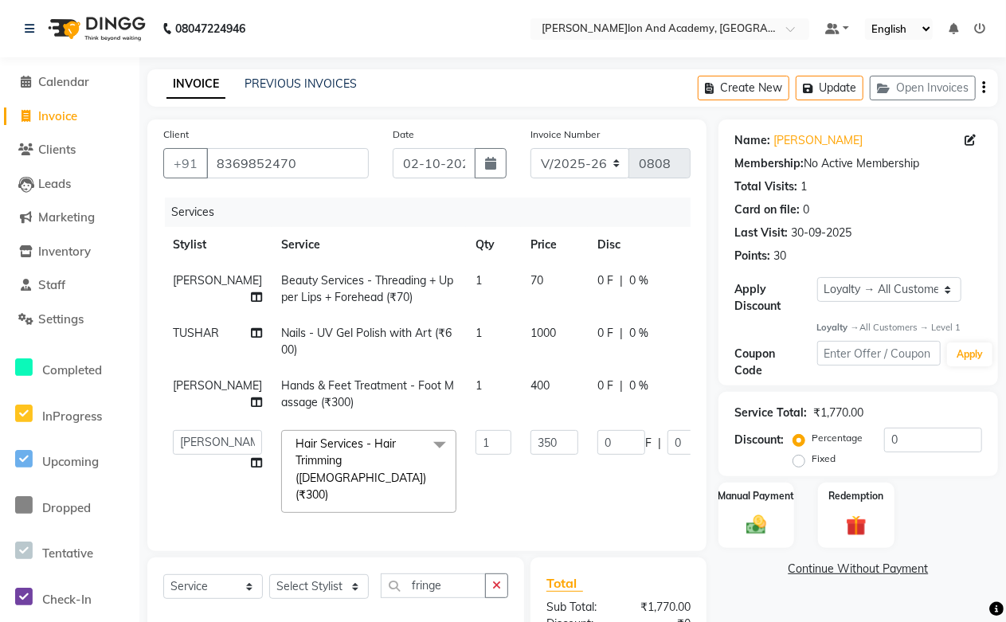
click at [499, 283] on tr "Nitya Verma Beauty Services - Threading + Upper Lips + Forehead (₹70) 1 70 0 F …" at bounding box center [498, 289] width 670 height 53
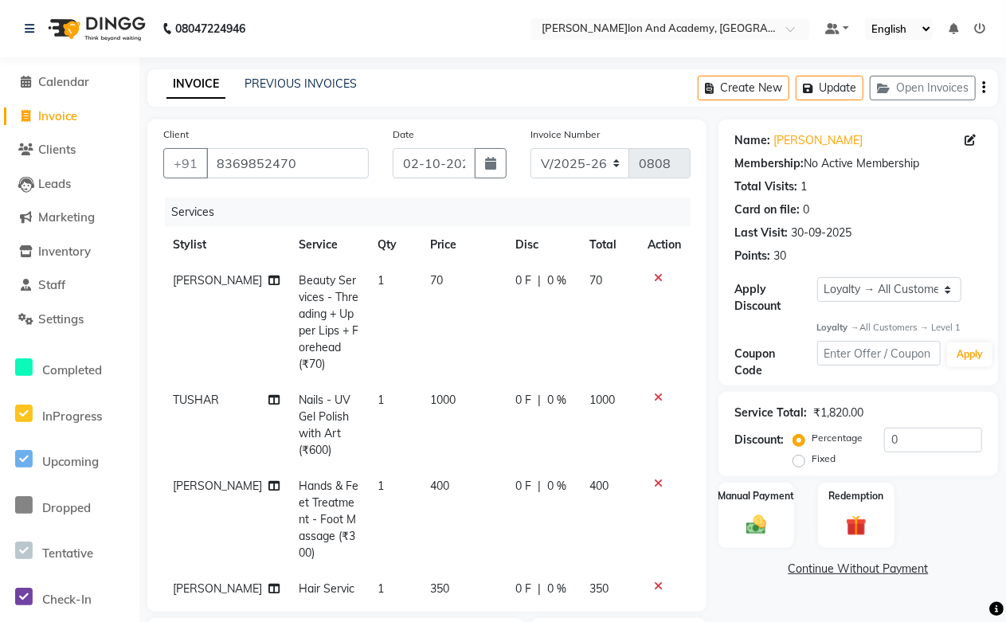
click at [432, 279] on td "70" at bounding box center [463, 322] width 84 height 119
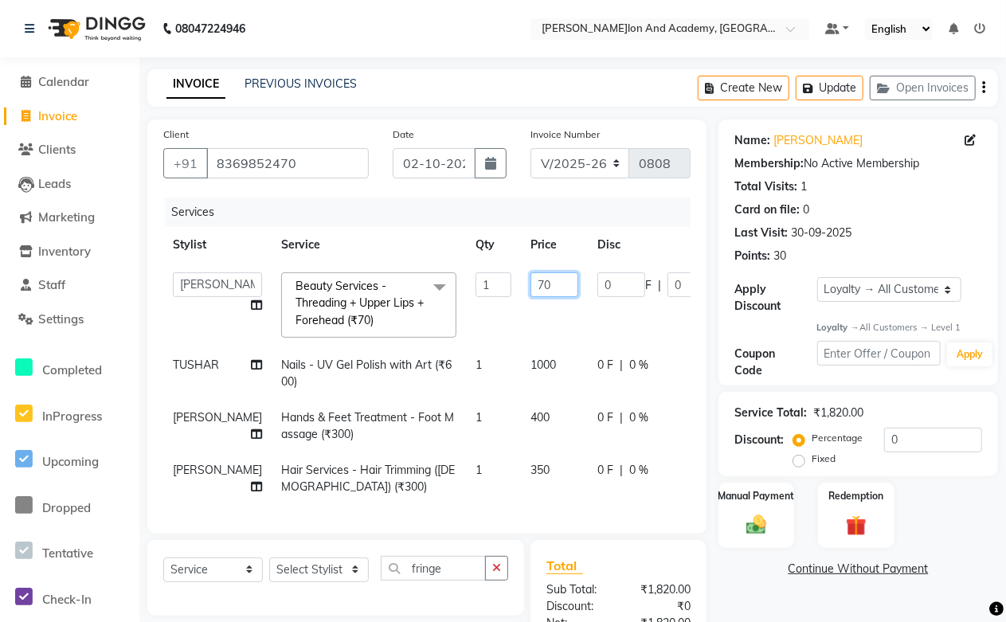
drag, startPoint x: 531, startPoint y: 284, endPoint x: 462, endPoint y: 285, distance: 69.3
click at [443, 288] on tr "Abdul Shoaib Aksha Khan Anisha Ray Archika Jain Arti Singh Ayan Pathan Azzu kha…" at bounding box center [498, 305] width 670 height 84
click at [624, 487] on tbody "Abdul Shoaib Aksha Khan Anisha Ray Archika Jain Arti Singh Ayan Pathan Azzu kha…" at bounding box center [498, 384] width 670 height 242
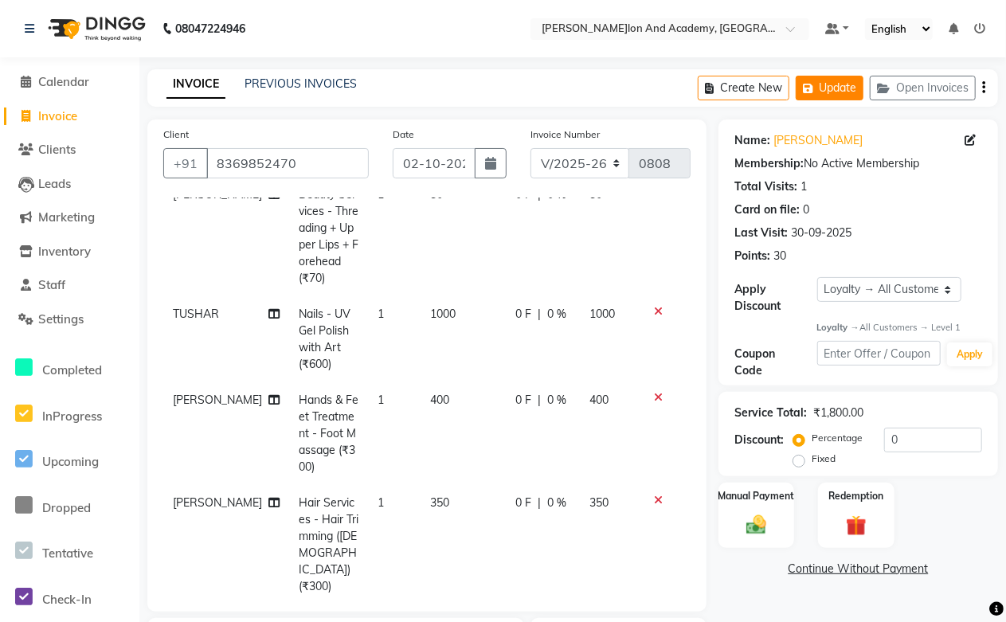
click at [825, 84] on button "Update" at bounding box center [830, 88] width 68 height 25
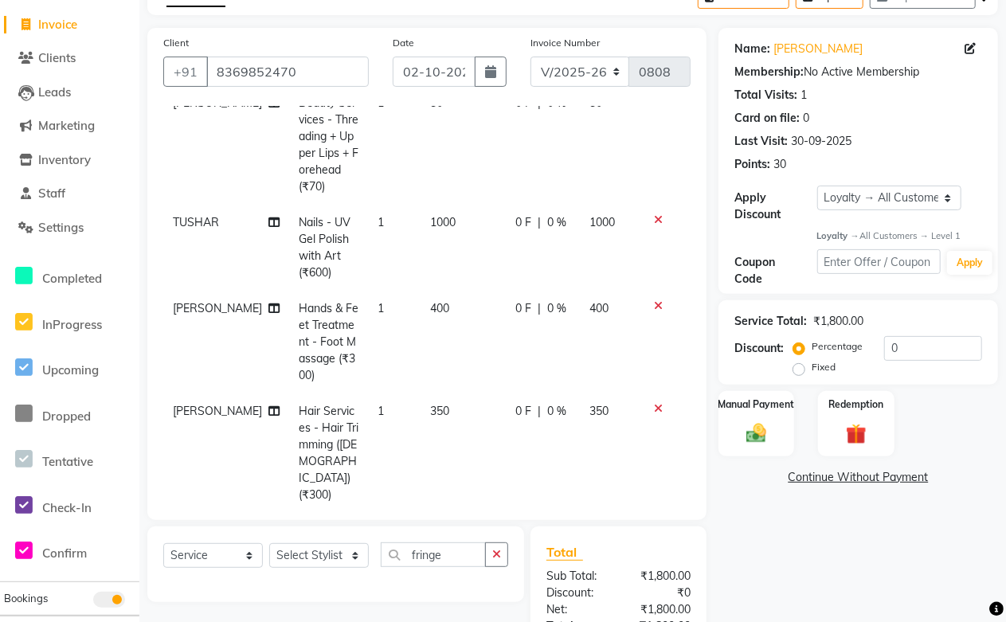
scroll to position [177, 0]
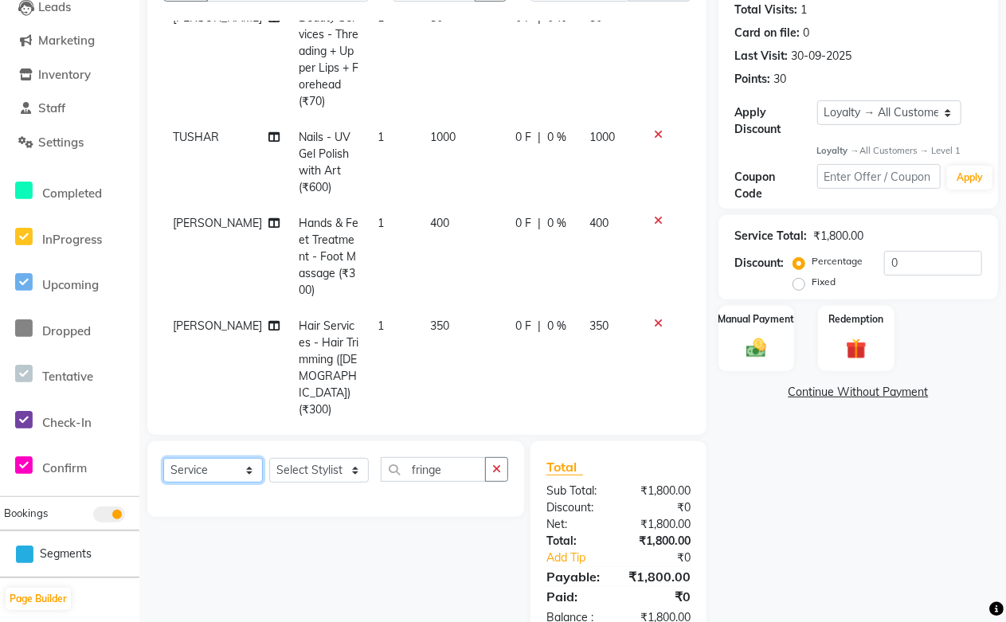
click at [204, 475] on select "Select Service Product Membership Package Voucher Prepaid Gift Card" at bounding box center [213, 470] width 100 height 25
click at [163, 459] on select "Select Service Product Membership Package Voucher Prepaid Gift Card" at bounding box center [213, 470] width 100 height 25
click at [296, 473] on select "Select Stylist Abdul Shoaib Aksha Khan Anisha Ray Archika Jain Arti Singh Ayan …" at bounding box center [319, 470] width 100 height 25
click at [269, 459] on select "Select Stylist Abdul Shoaib Aksha Khan Anisha Ray Archika Jain Arti Singh Ayan …" at bounding box center [319, 470] width 100 height 25
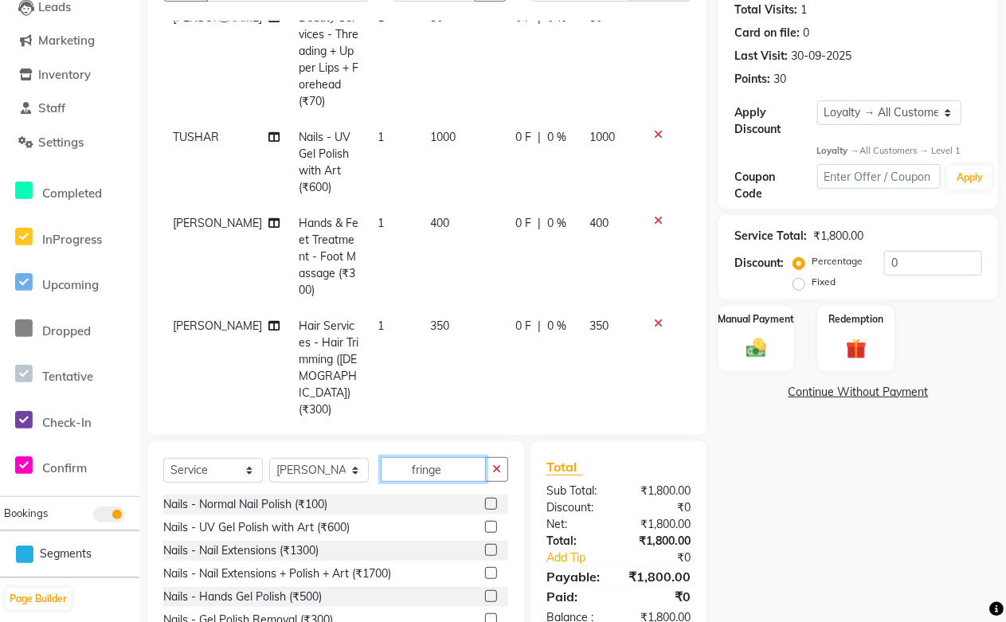
click at [468, 471] on input "fringe" at bounding box center [433, 469] width 105 height 25
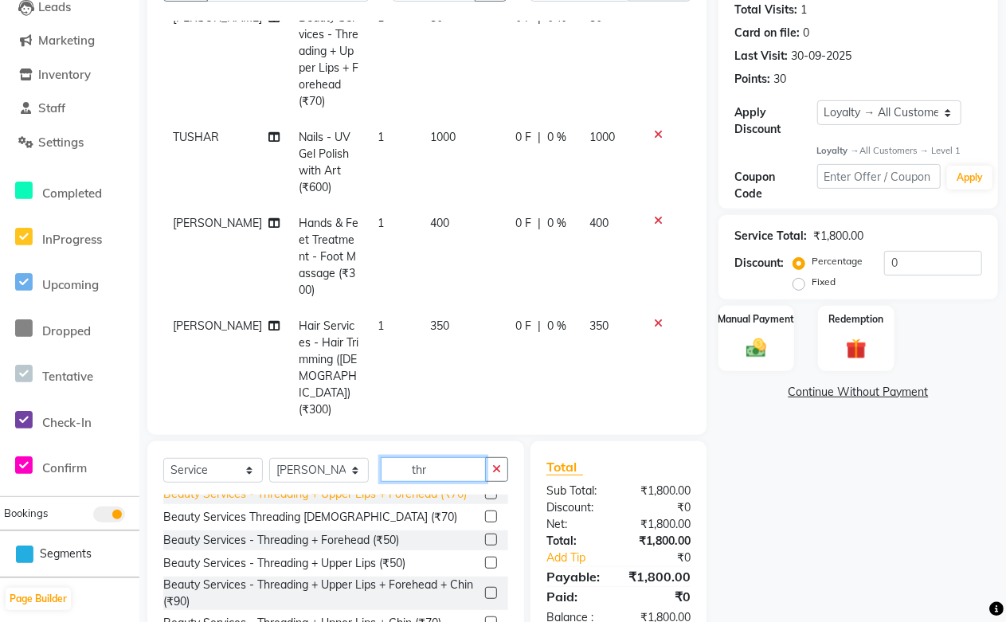
scroll to position [98, 0]
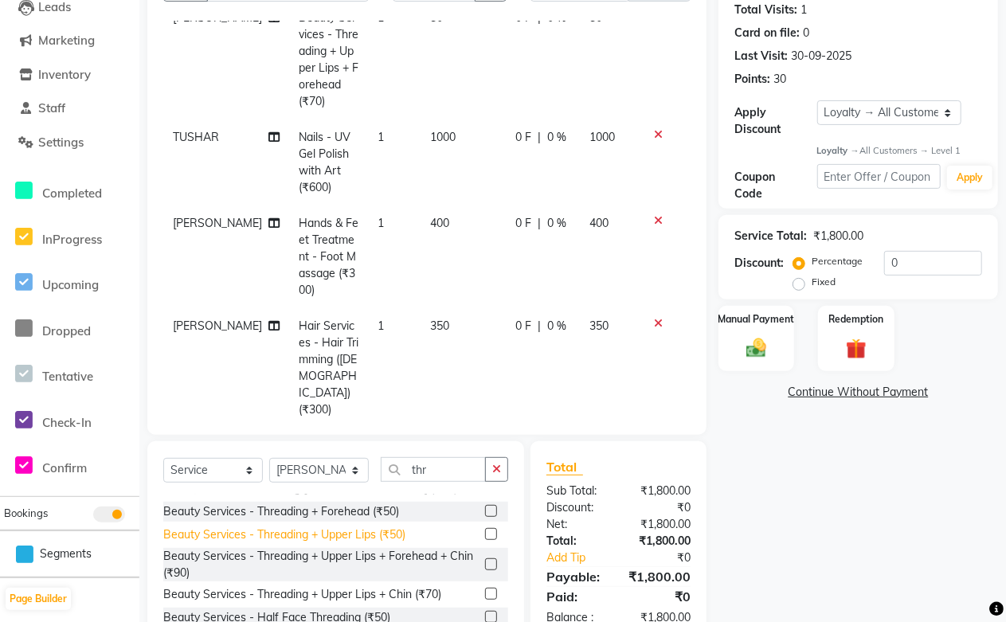
click at [360, 534] on div "Beauty Services - Threading + Upper Lips (₹50)" at bounding box center [284, 534] width 242 height 17
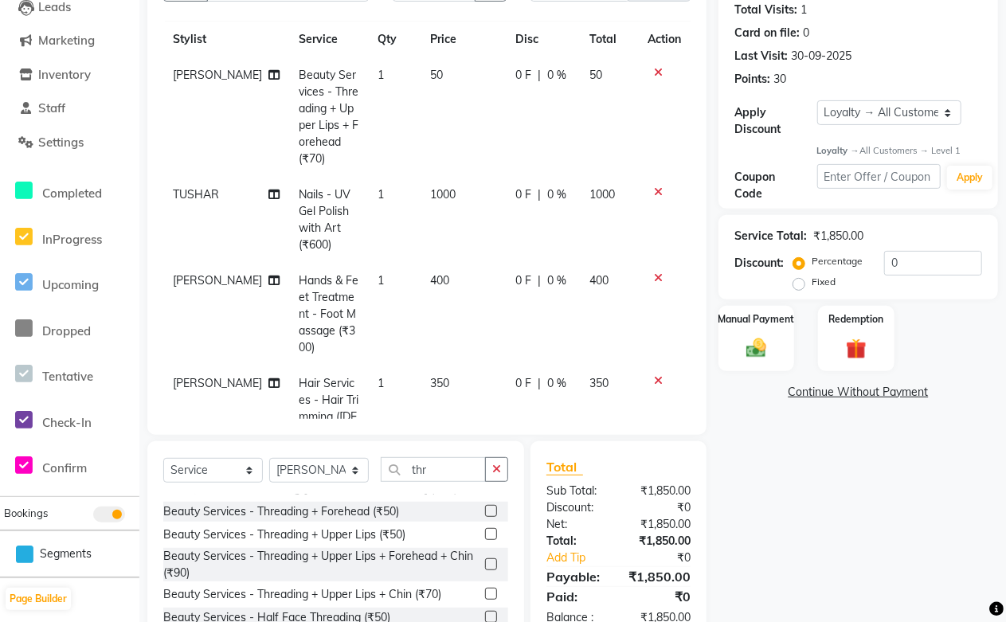
scroll to position [0, 0]
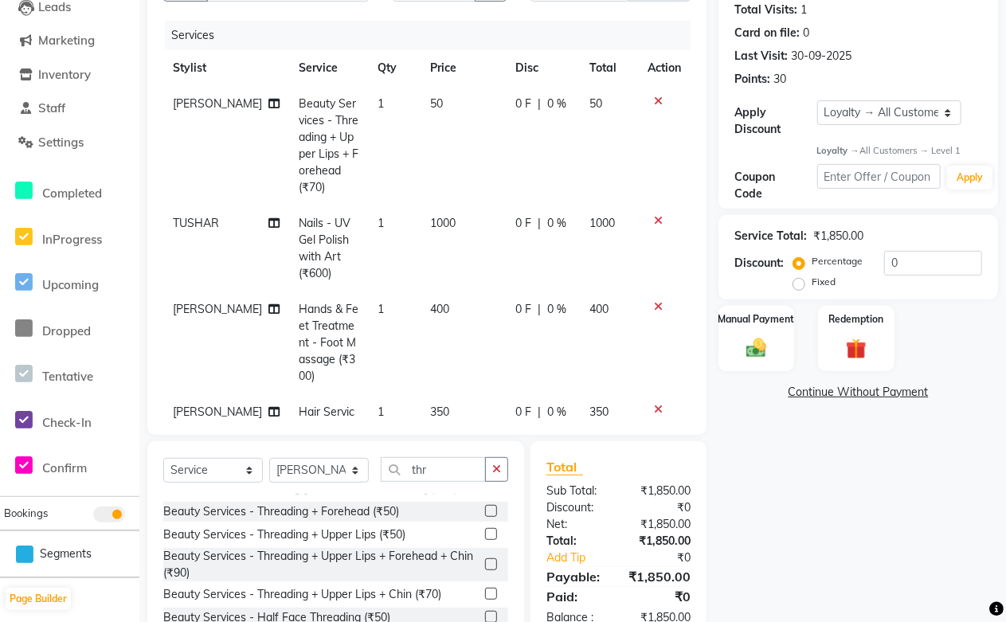
click at [654, 99] on icon at bounding box center [658, 101] width 9 height 11
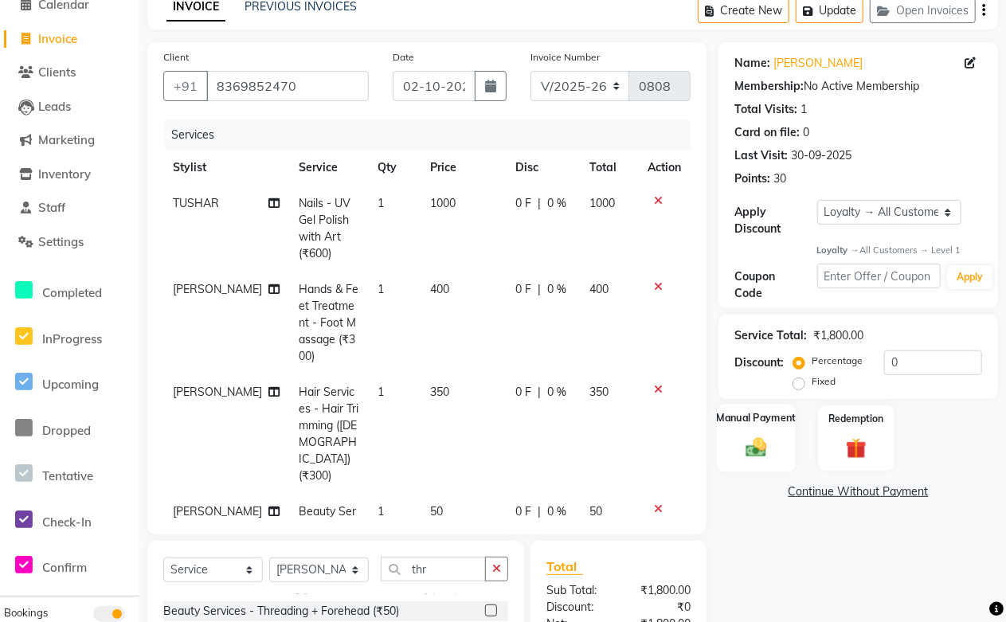
click at [775, 444] on div "Manual Payment" at bounding box center [756, 439] width 79 height 68
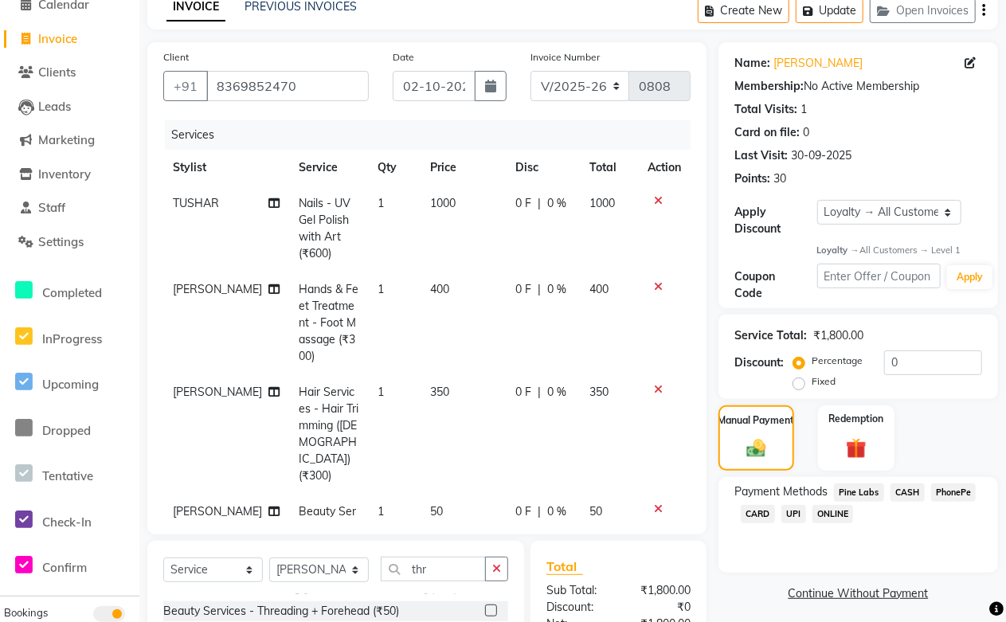
click at [841, 495] on span "Pine Labs" at bounding box center [859, 492] width 50 height 18
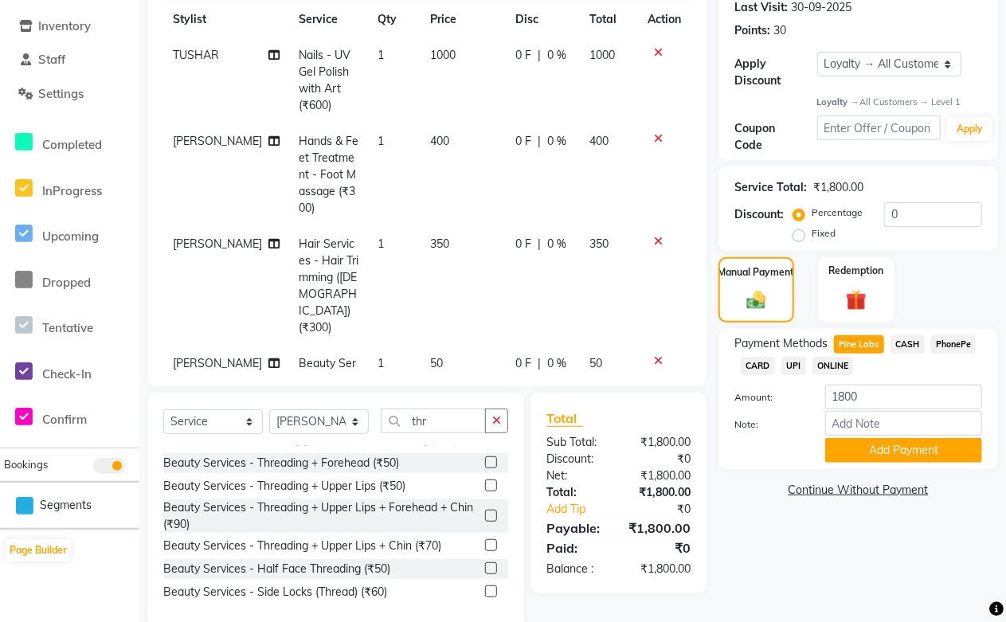
scroll to position [255, 0]
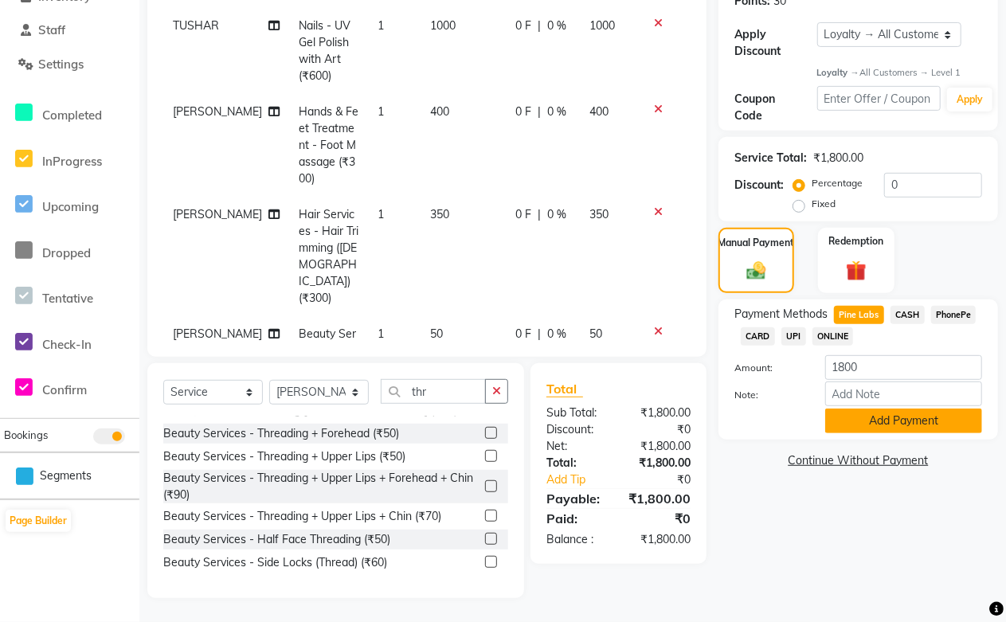
click at [889, 420] on button "Add Payment" at bounding box center [903, 421] width 157 height 25
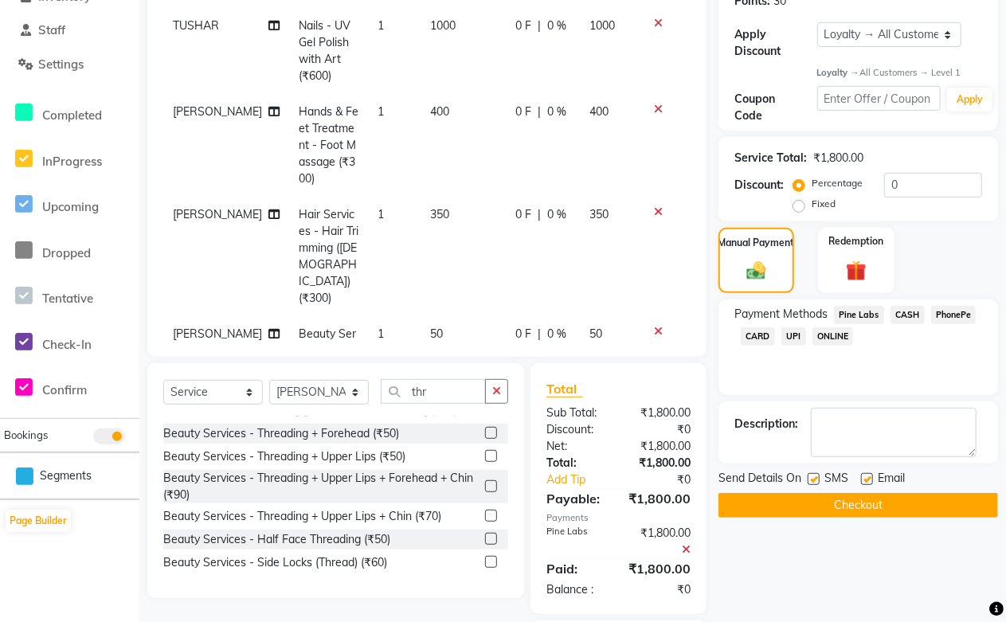
scroll to position [399, 0]
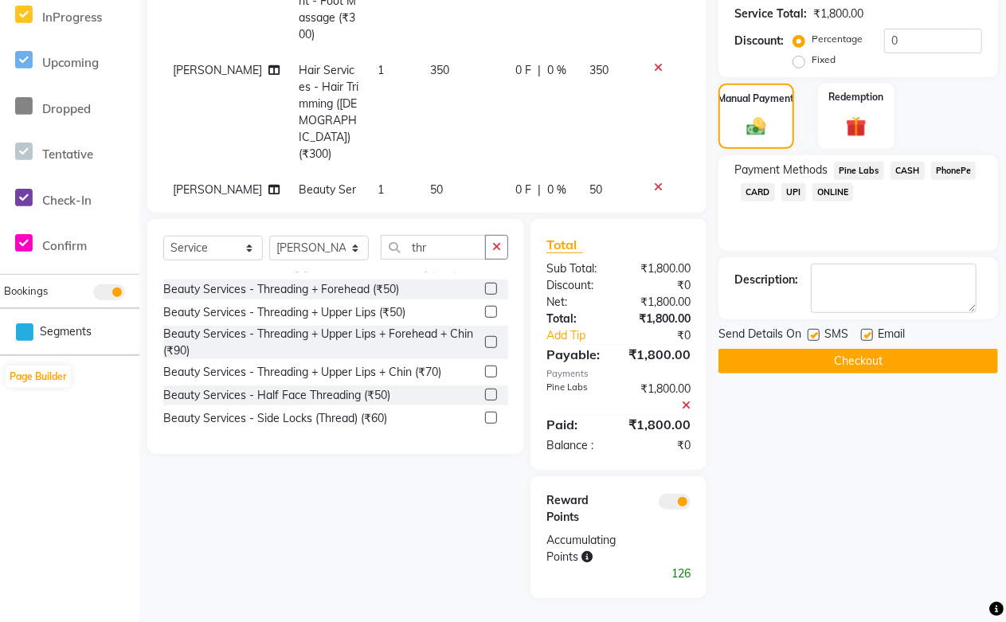
click at [865, 332] on label at bounding box center [867, 335] width 12 height 12
click at [865, 332] on input "checkbox" at bounding box center [866, 335] width 10 height 10
click at [858, 362] on button "Checkout" at bounding box center [858, 361] width 280 height 25
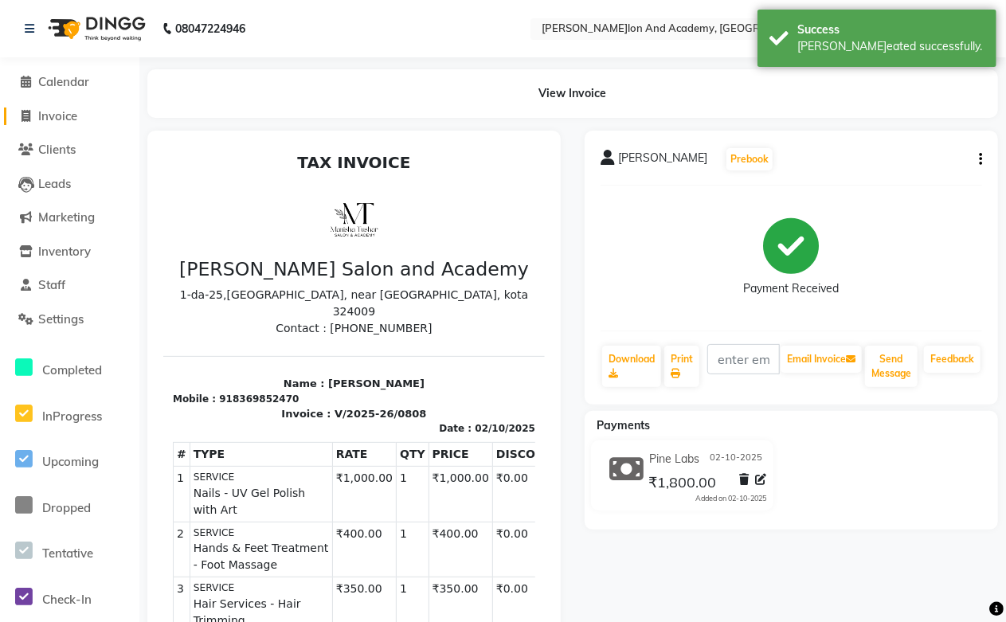
click at [61, 111] on span "Invoice" at bounding box center [57, 115] width 39 height 15
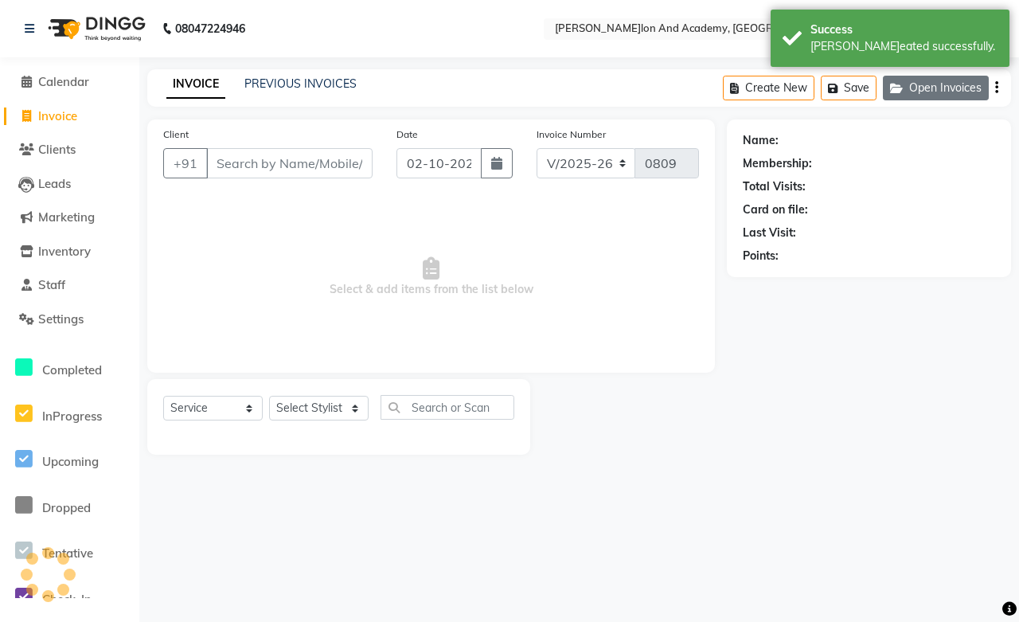
click at [914, 77] on button "Open Invoices" at bounding box center [936, 88] width 106 height 25
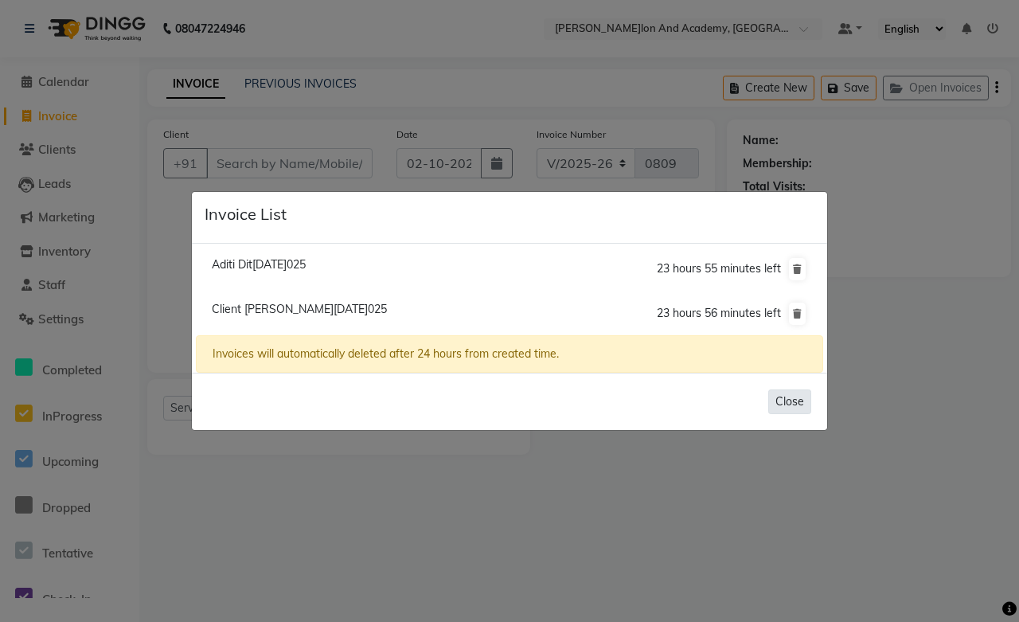
click at [776, 400] on button "Close" at bounding box center [789, 401] width 43 height 25
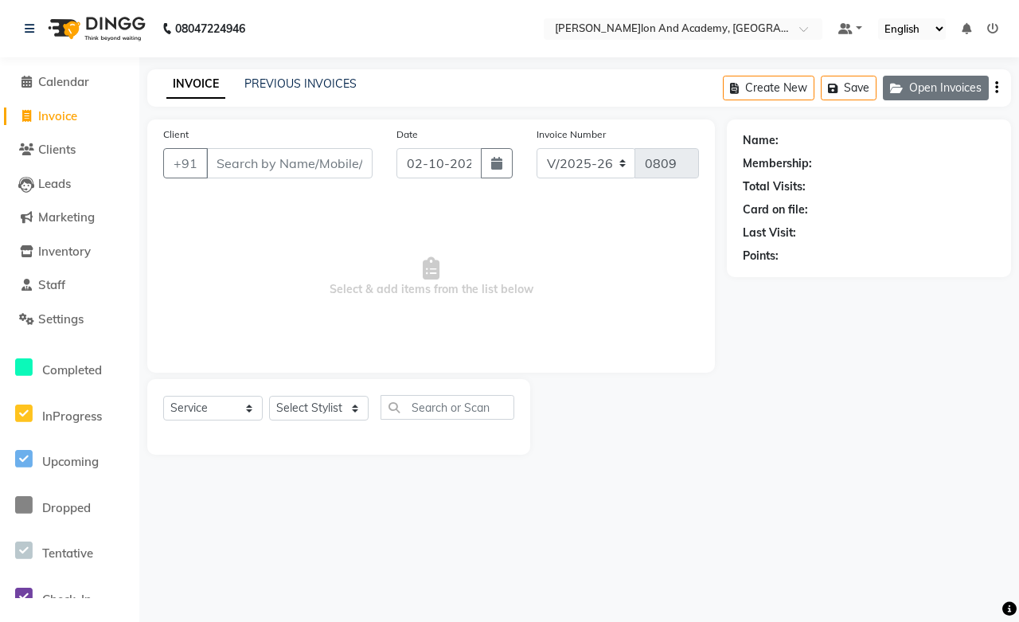
click at [930, 94] on button "Open Invoices" at bounding box center [936, 88] width 106 height 25
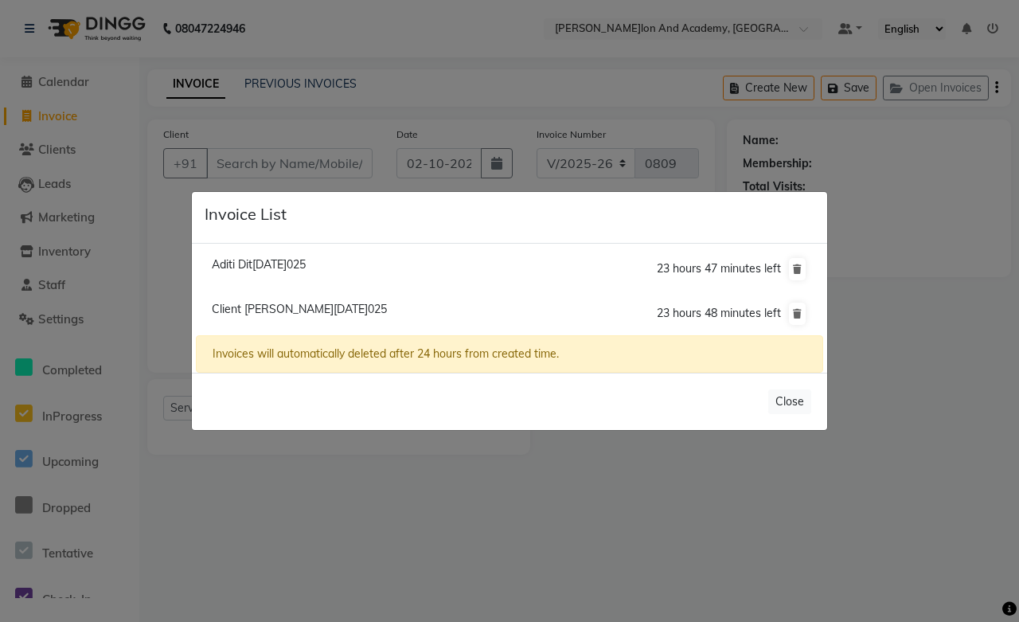
click at [237, 268] on span "Aditi Ditea/02 October 2025" at bounding box center [259, 264] width 94 height 14
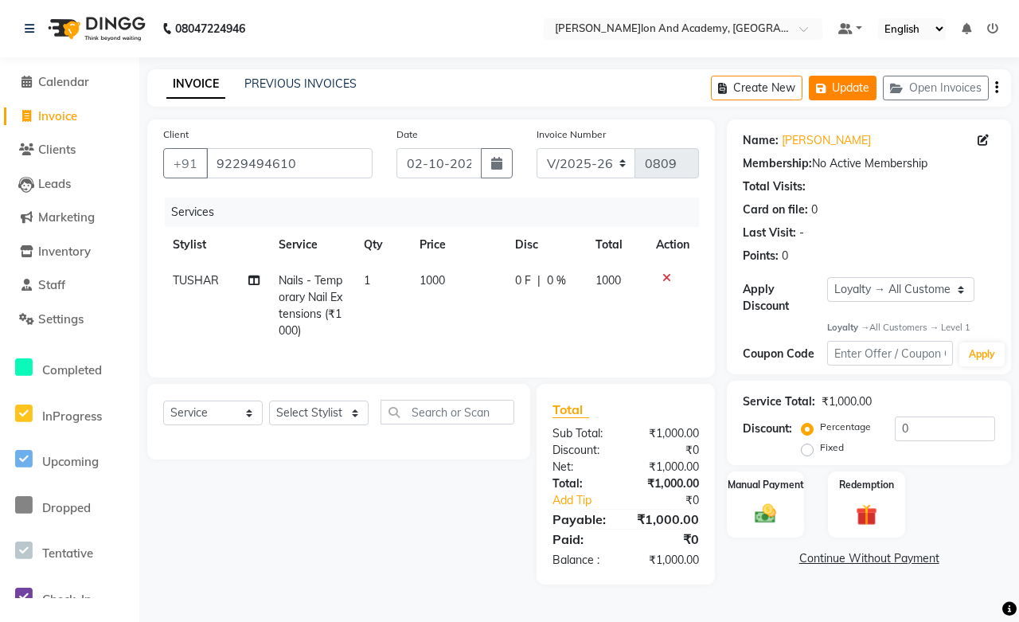
click at [850, 85] on button "Update" at bounding box center [843, 88] width 68 height 25
click at [865, 86] on button "Update" at bounding box center [843, 88] width 68 height 25
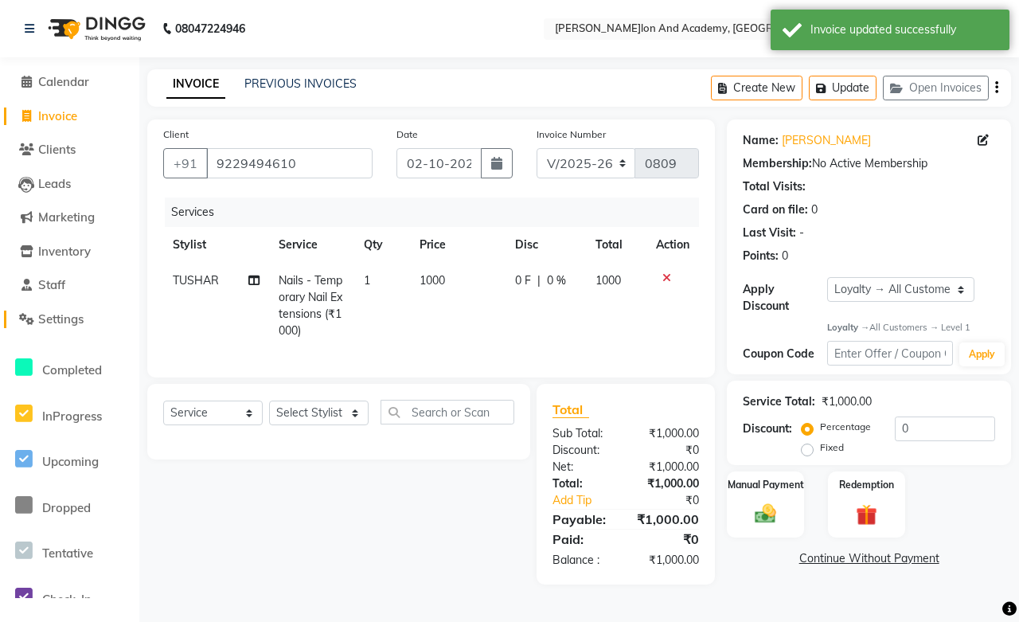
click at [72, 314] on span "Settings" at bounding box center [60, 318] width 45 height 15
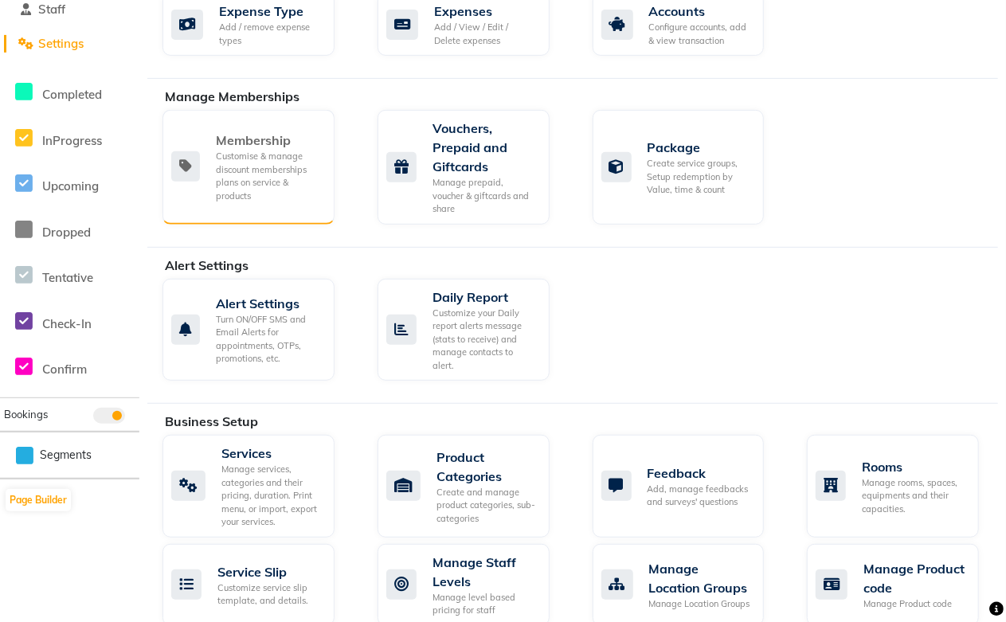
scroll to position [354, 0]
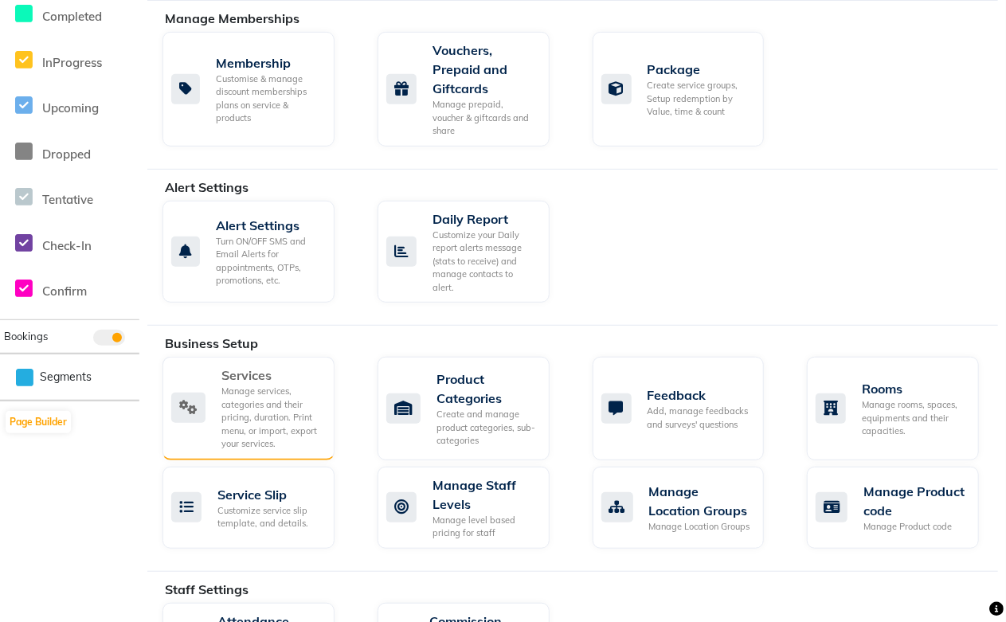
click at [249, 385] on div "Manage services, categories and their pricing, duration. Print menu, or import,…" at bounding box center [271, 418] width 100 height 66
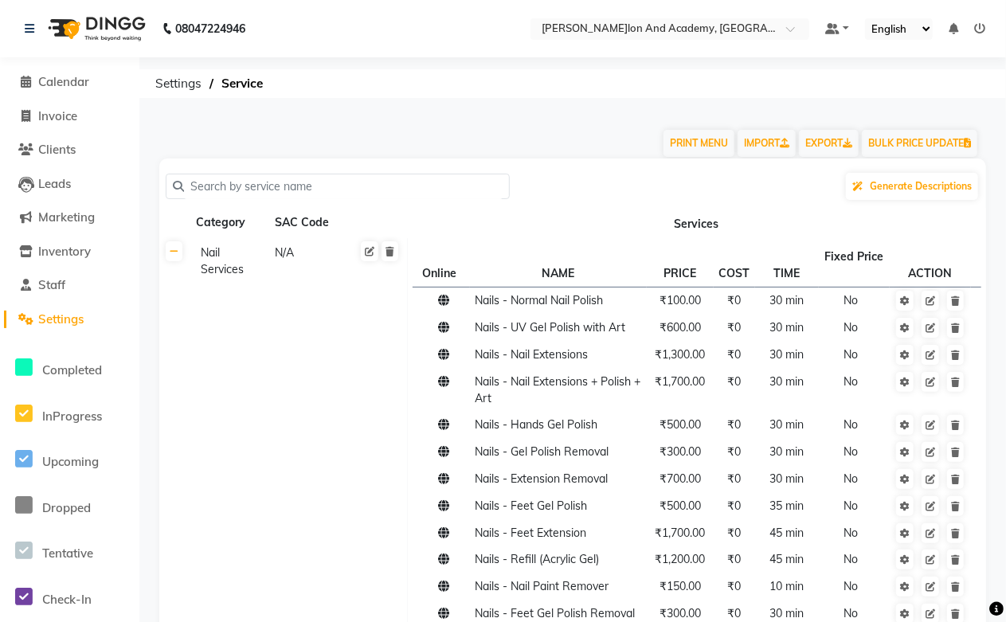
click at [219, 187] on input "text" at bounding box center [343, 186] width 319 height 25
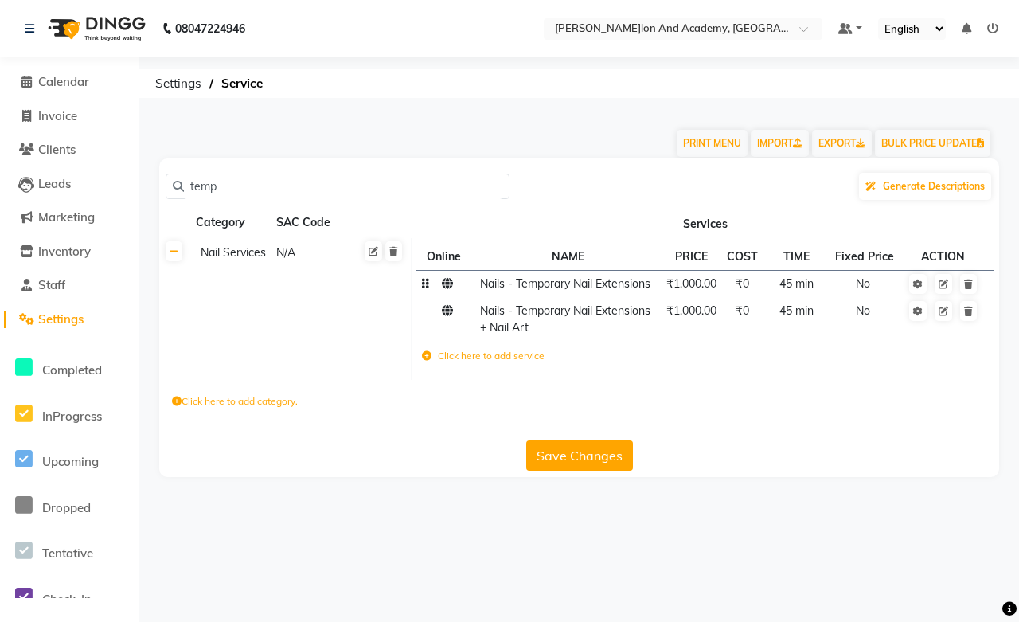
click at [614, 291] on span "Nails - Temporary Nail Extensions" at bounding box center [565, 283] width 170 height 14
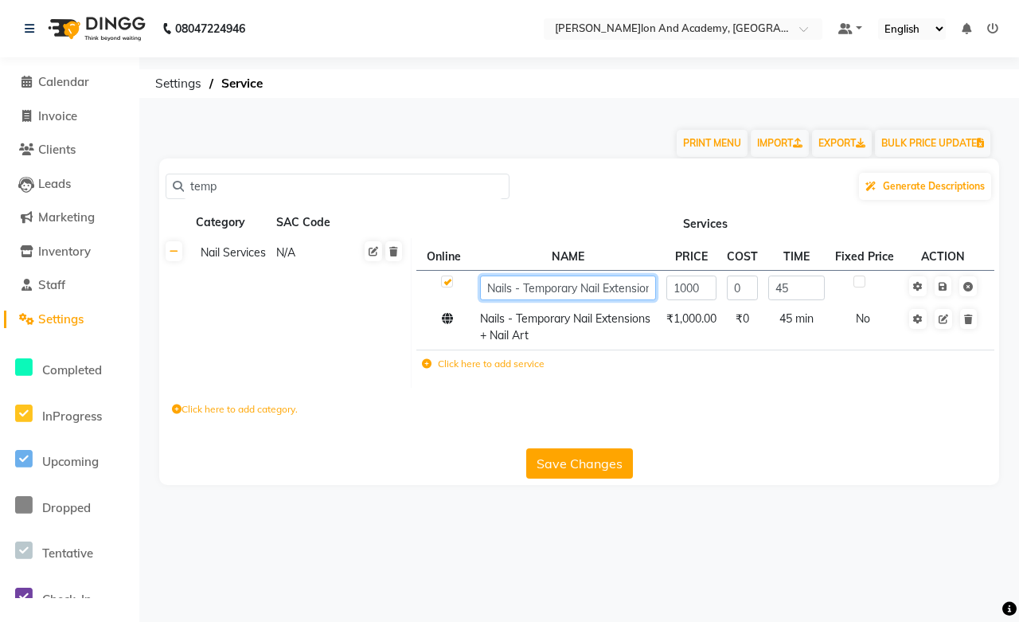
click at [628, 300] on input "Nails - Temporary Nail Extensions" at bounding box center [568, 288] width 177 height 25
click at [582, 300] on input "Nails - Temporary Nail Extensions" at bounding box center [568, 288] width 177 height 25
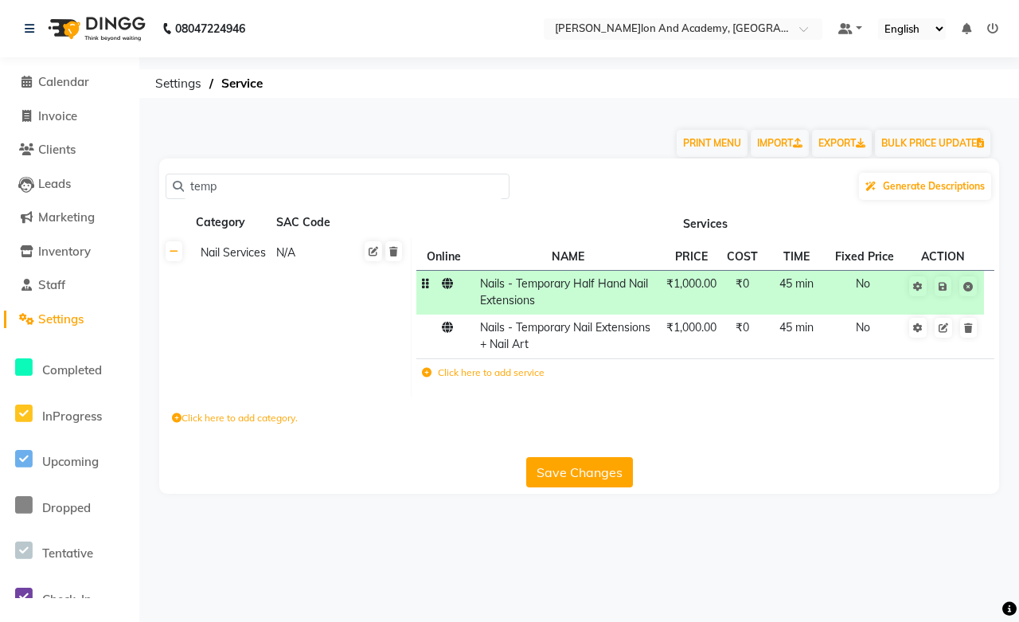
click at [701, 291] on span "₹1,000.00" at bounding box center [692, 283] width 50 height 14
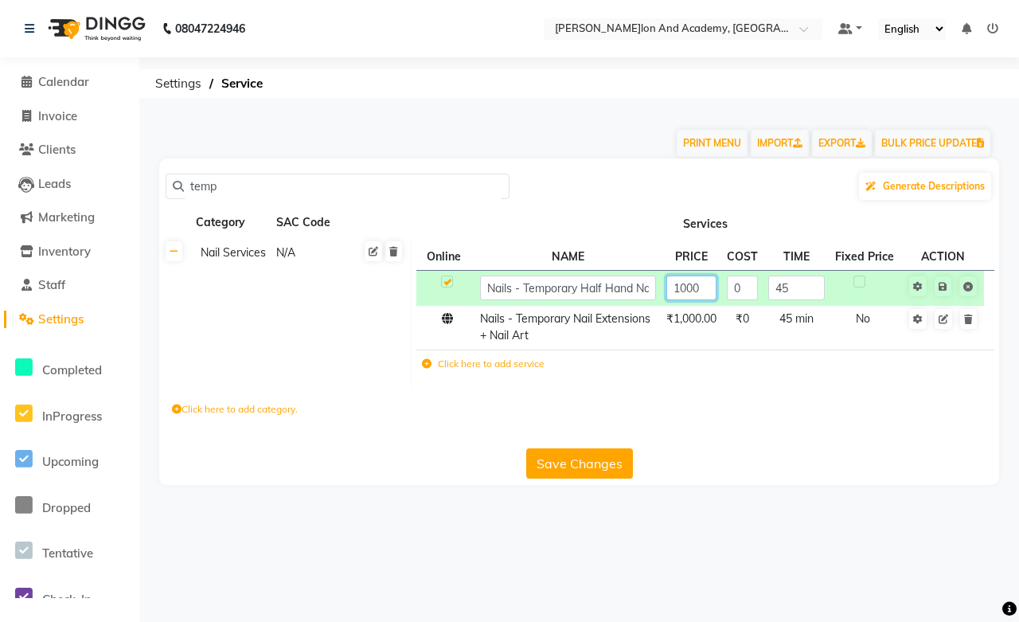
click at [701, 299] on input "1000" at bounding box center [692, 288] width 50 height 25
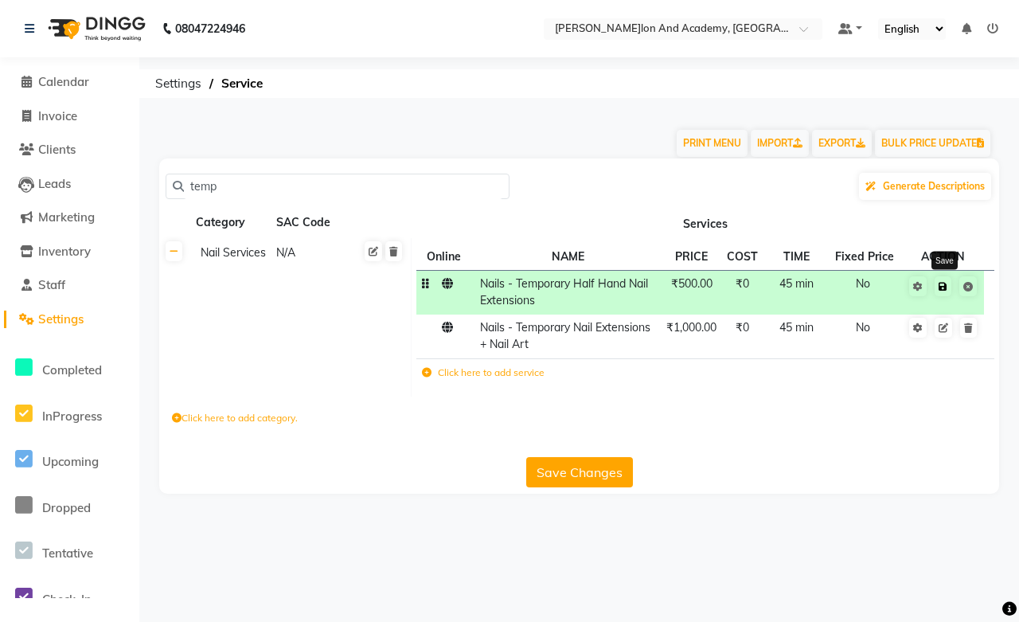
click at [951, 296] on link at bounding box center [943, 286] width 17 height 20
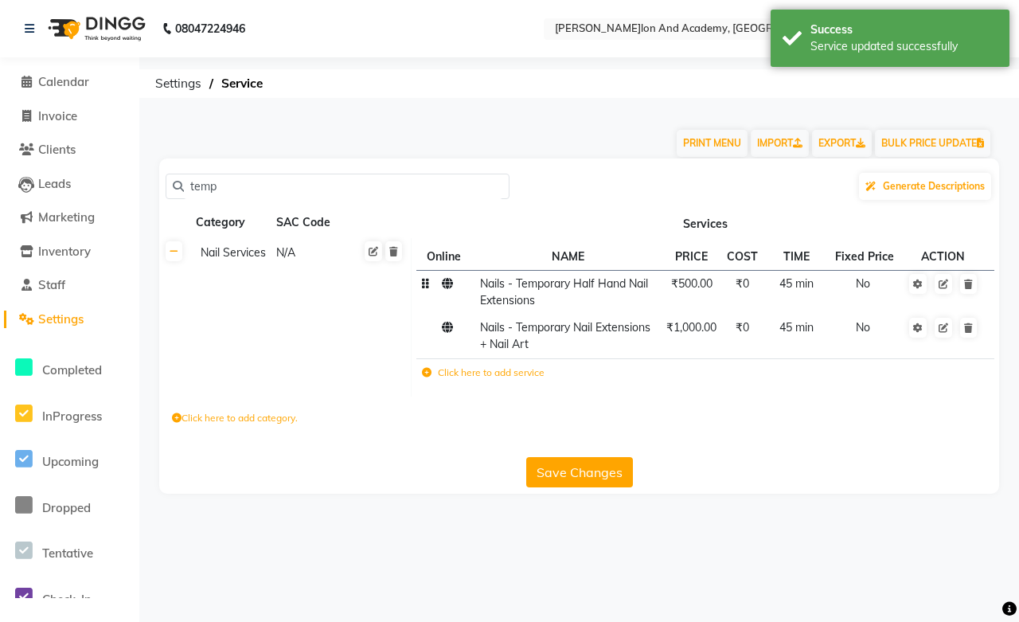
click at [591, 487] on button "Save Changes" at bounding box center [579, 472] width 107 height 30
click at [589, 309] on td "Nails - Temporary Half Hand Nail Extensions" at bounding box center [568, 292] width 187 height 44
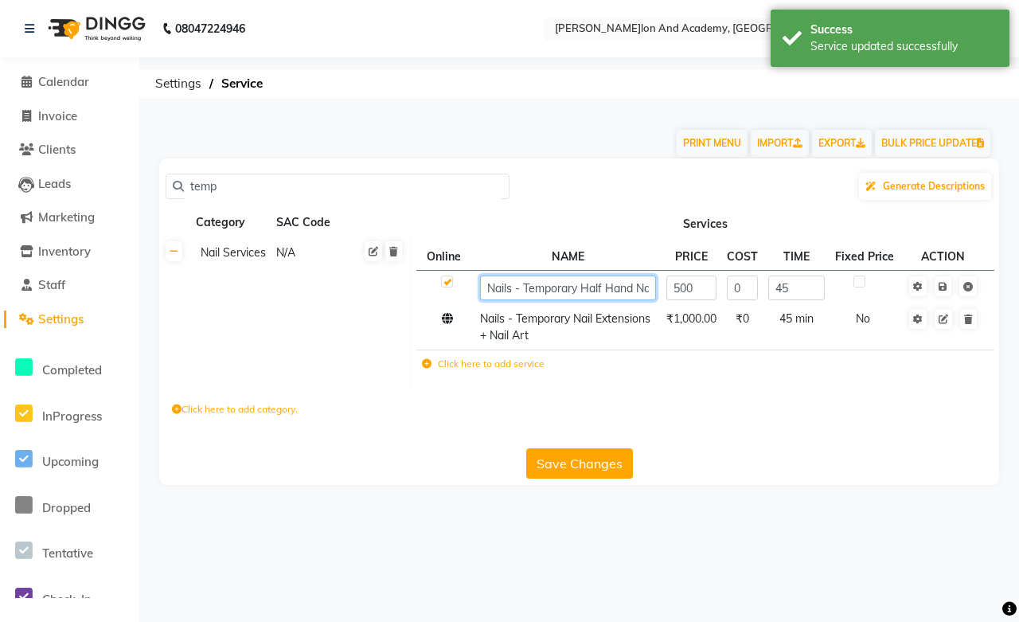
click at [607, 300] on input "Nails - Temporary Half Hand Nail Extensions" at bounding box center [568, 288] width 177 height 25
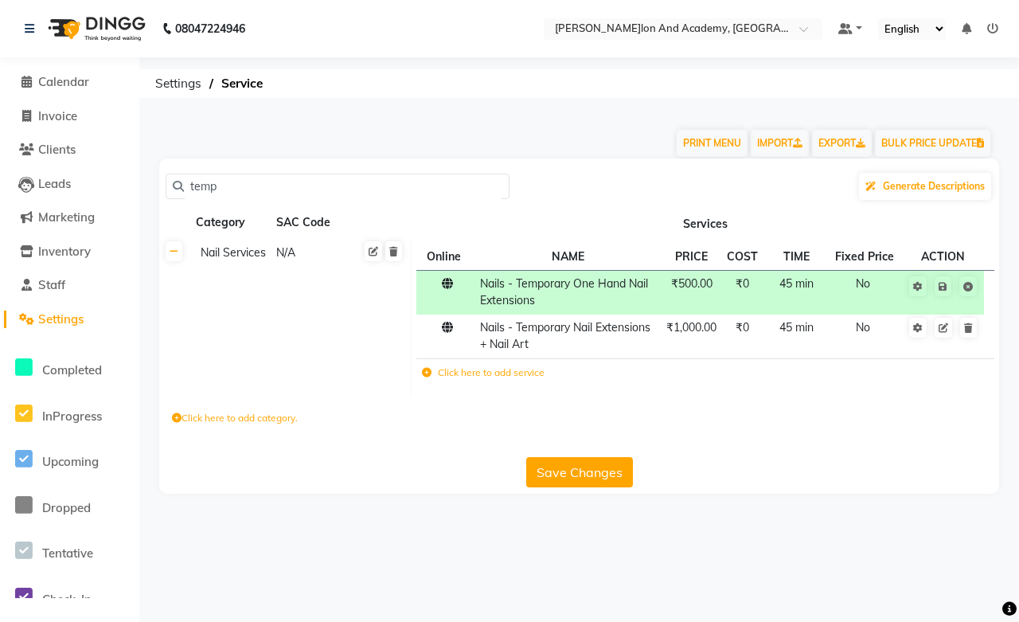
click at [564, 482] on button "Save Changes" at bounding box center [579, 472] width 107 height 30
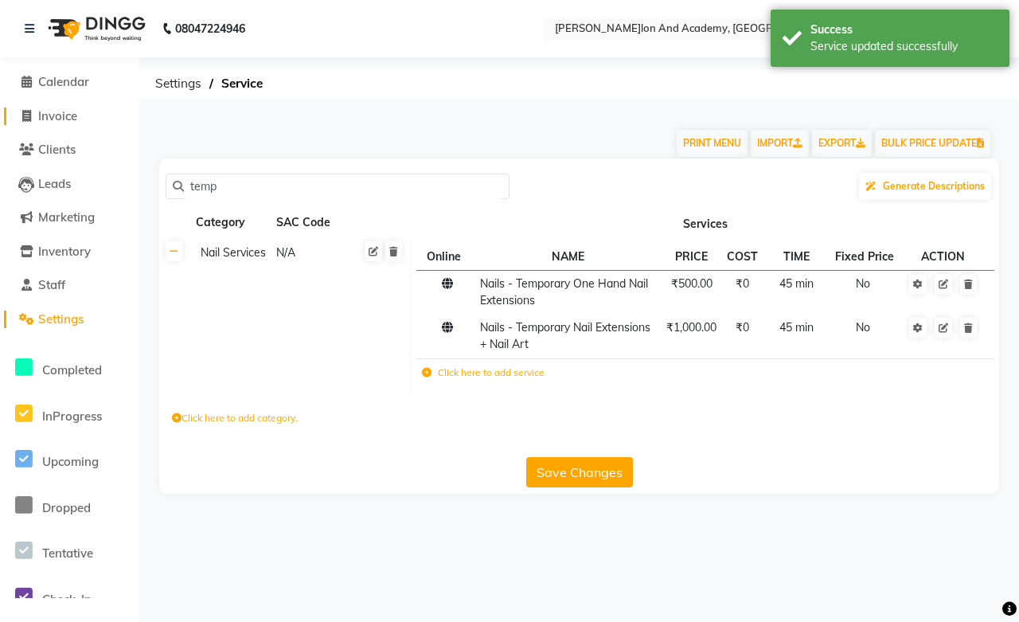
click at [53, 112] on span "Invoice" at bounding box center [57, 115] width 39 height 15
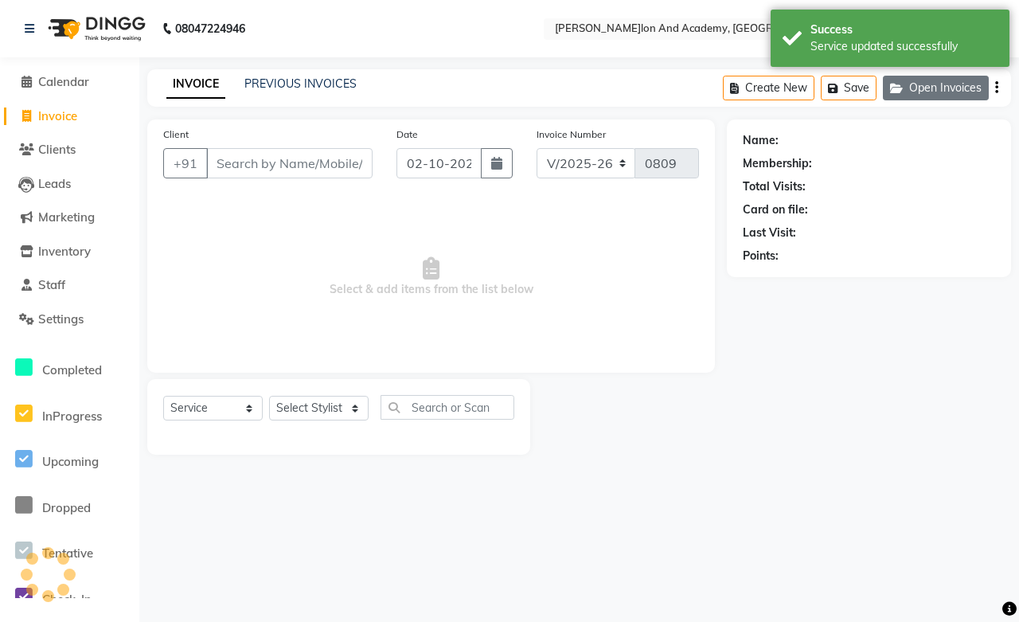
click at [917, 89] on button "Open Invoices" at bounding box center [936, 88] width 106 height 25
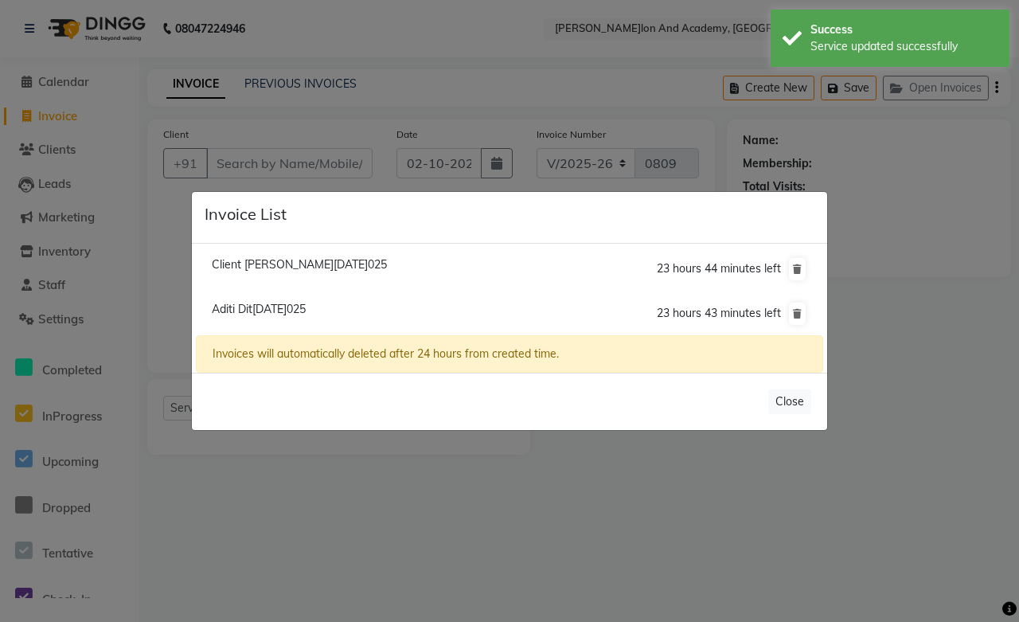
click at [247, 309] on span "Aditi Ditea/02 October 2025" at bounding box center [259, 309] width 94 height 14
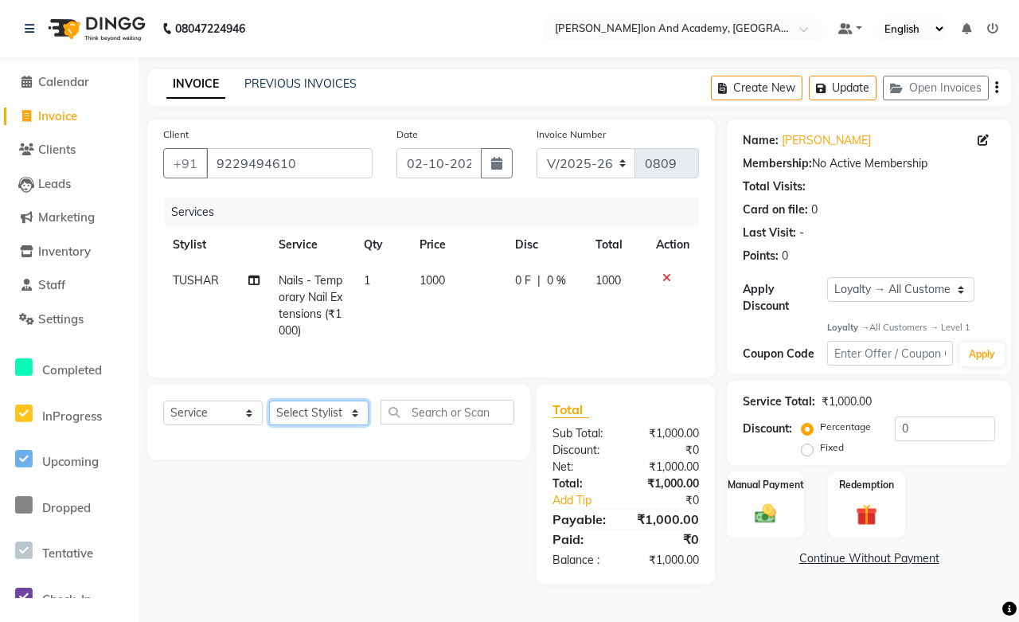
click at [305, 425] on select "Select Stylist Abdul Shoaib Aksha Khan Anisha Ray Archika Jain Arti Singh Ayan …" at bounding box center [319, 413] width 100 height 25
click at [269, 414] on select "Select Stylist Abdul Shoaib Aksha Khan Anisha Ray Archika Jain Arti Singh Ayan …" at bounding box center [319, 413] width 100 height 25
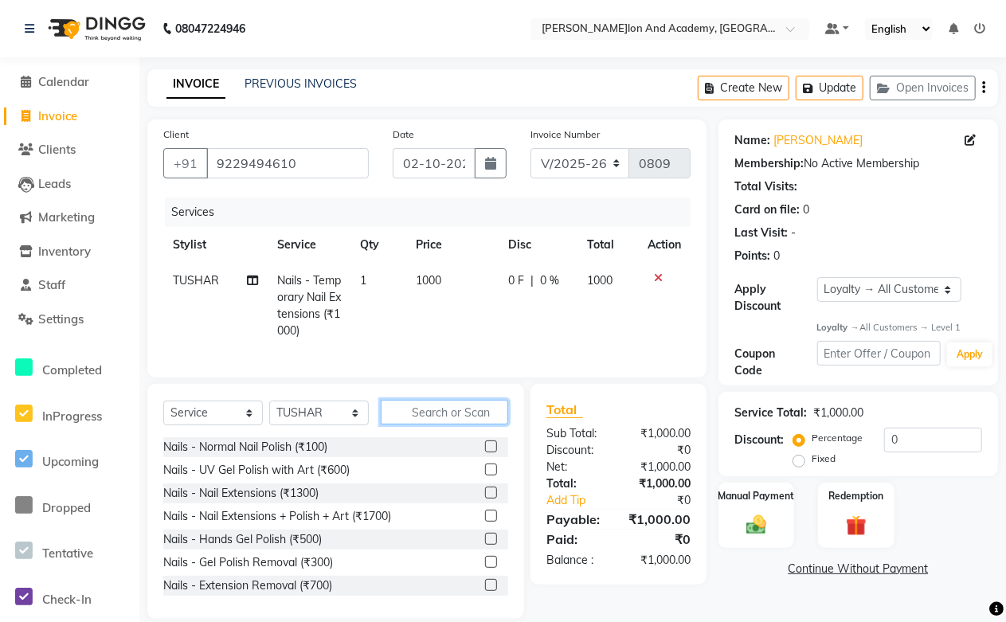
click at [449, 424] on input "text" at bounding box center [444, 412] width 127 height 25
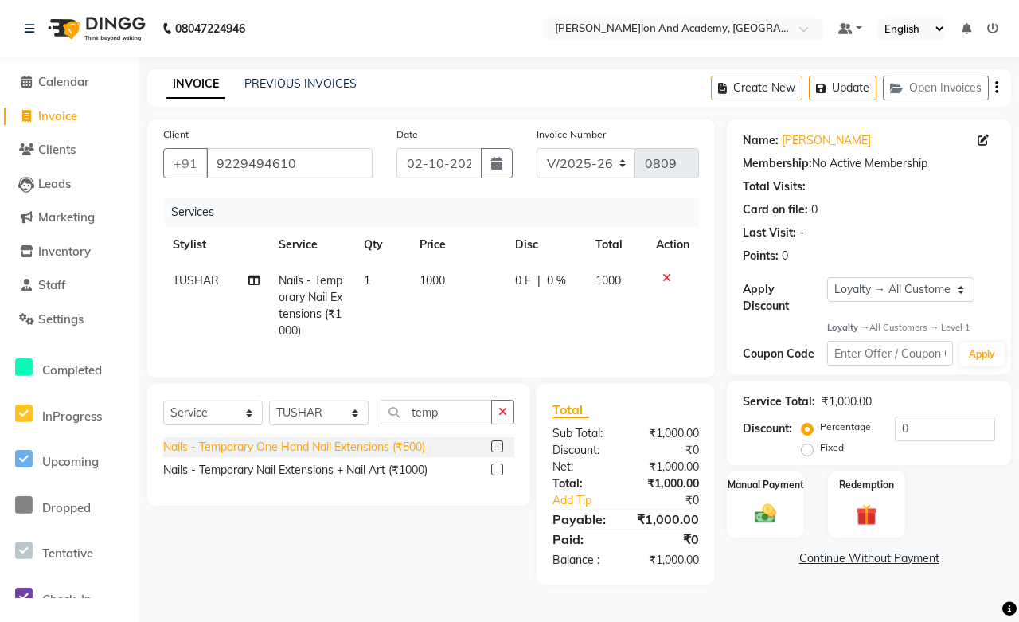
click at [312, 455] on div "Nails - Temporary One Hand Nail Extensions (₹500)" at bounding box center [294, 447] width 262 height 17
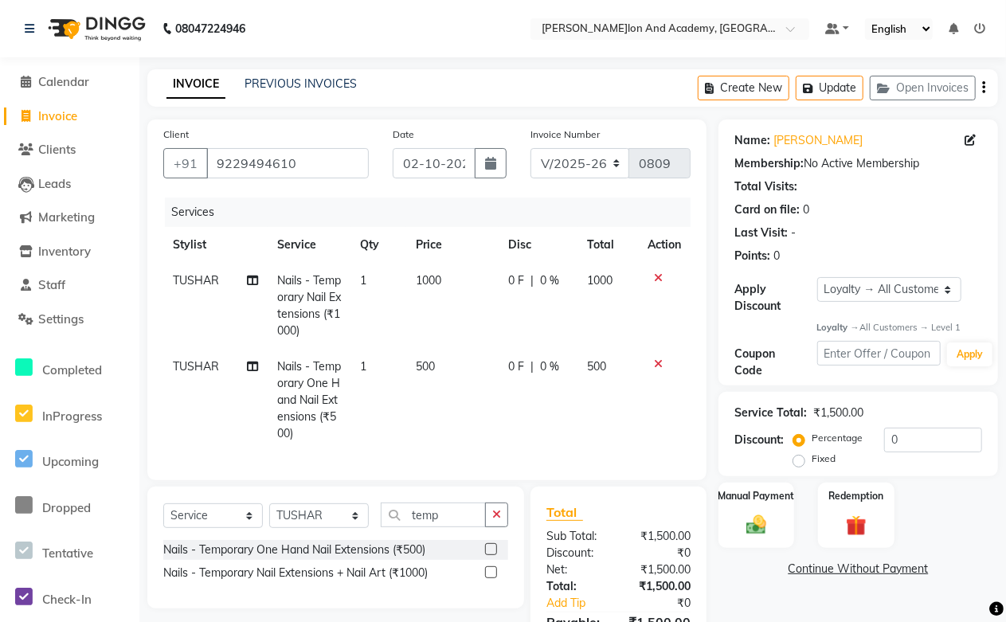
click at [659, 275] on icon at bounding box center [658, 277] width 9 height 11
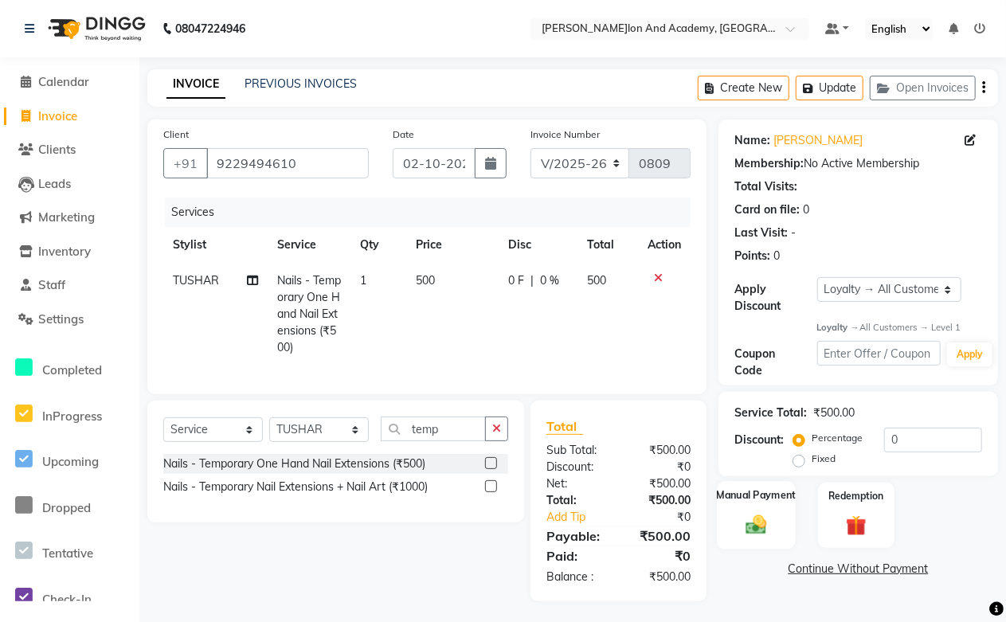
click at [768, 495] on label "Manual Payment" at bounding box center [757, 495] width 80 height 15
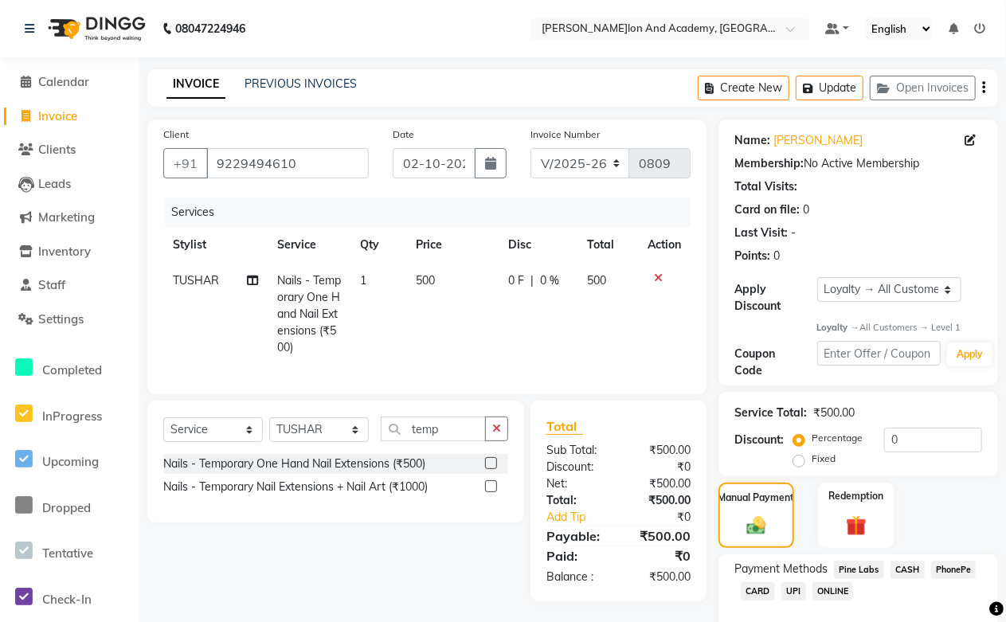
click at [844, 568] on span "Pine Labs" at bounding box center [859, 570] width 50 height 18
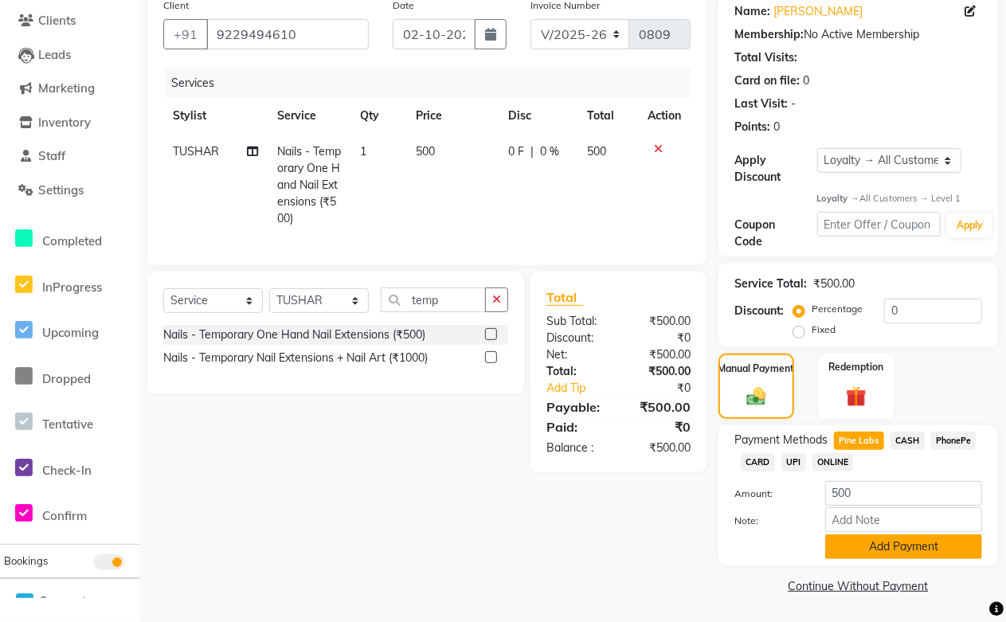
click at [877, 552] on button "Add Payment" at bounding box center [903, 546] width 157 height 25
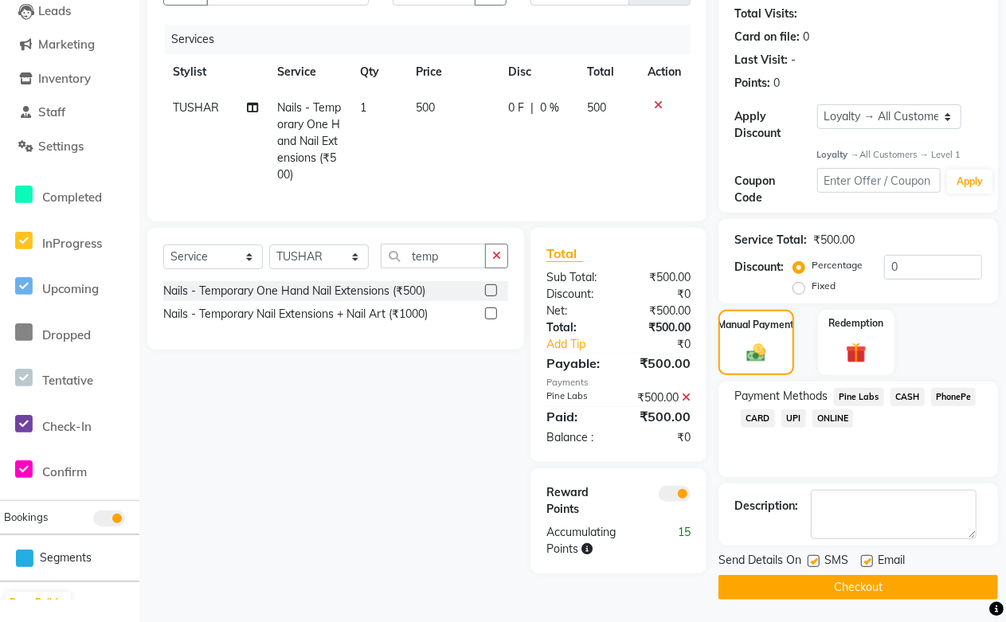
scroll to position [174, 0]
click at [863, 556] on label at bounding box center [867, 560] width 12 height 12
click at [863, 556] on input "checkbox" at bounding box center [866, 561] width 10 height 10
click at [841, 592] on button "Checkout" at bounding box center [858, 586] width 280 height 25
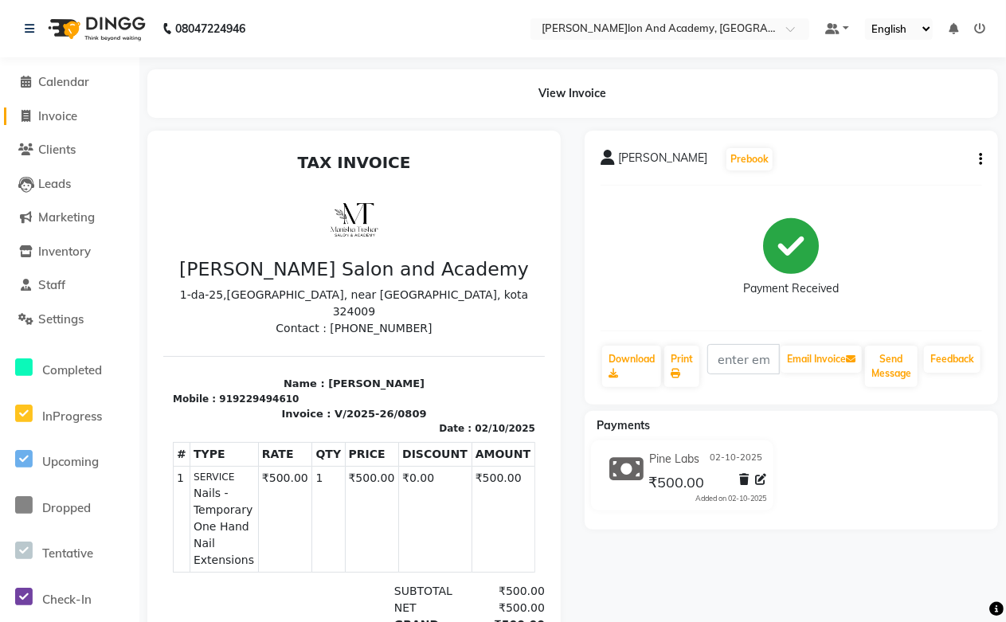
click at [49, 119] on span "Invoice" at bounding box center [57, 115] width 39 height 15
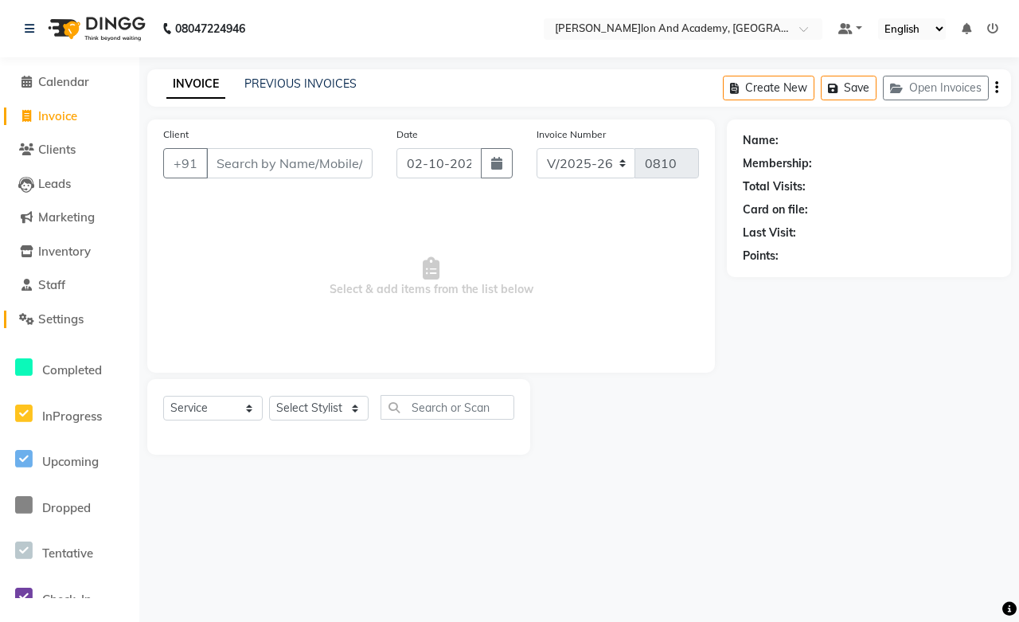
click at [65, 312] on span "Settings" at bounding box center [60, 318] width 45 height 15
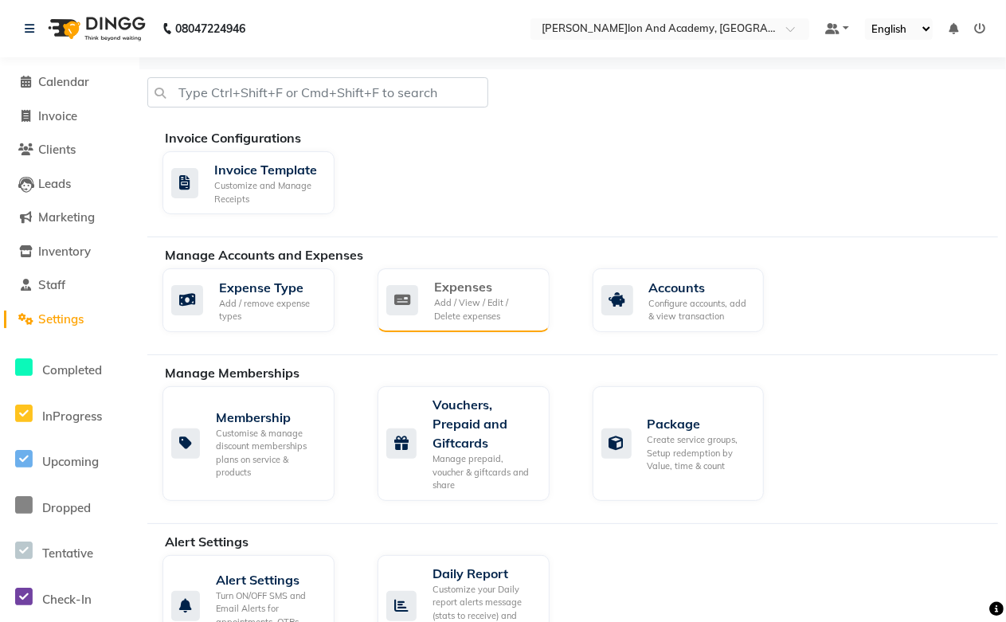
click at [444, 297] on div "Add / View / Edit / Delete expenses" at bounding box center [485, 309] width 103 height 26
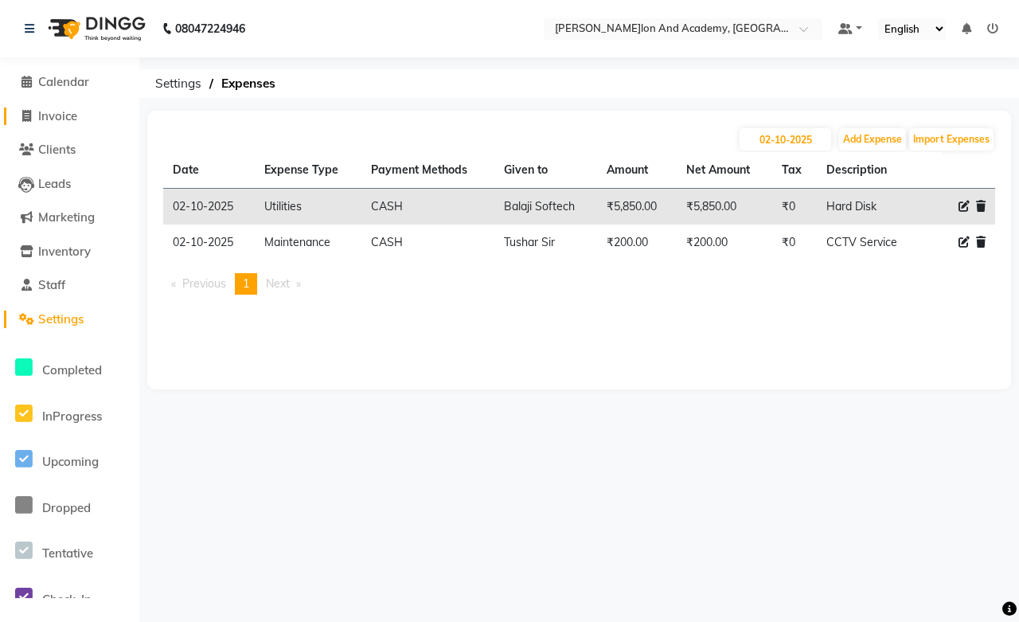
click at [43, 114] on span "Invoice" at bounding box center [57, 115] width 39 height 15
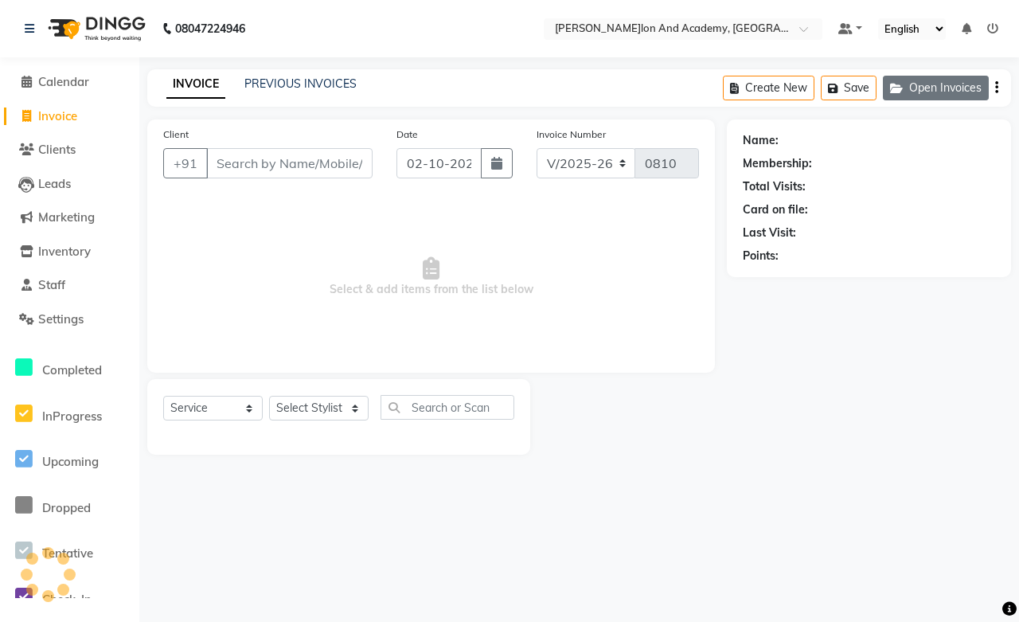
click at [944, 88] on button "Open Invoices" at bounding box center [936, 88] width 106 height 25
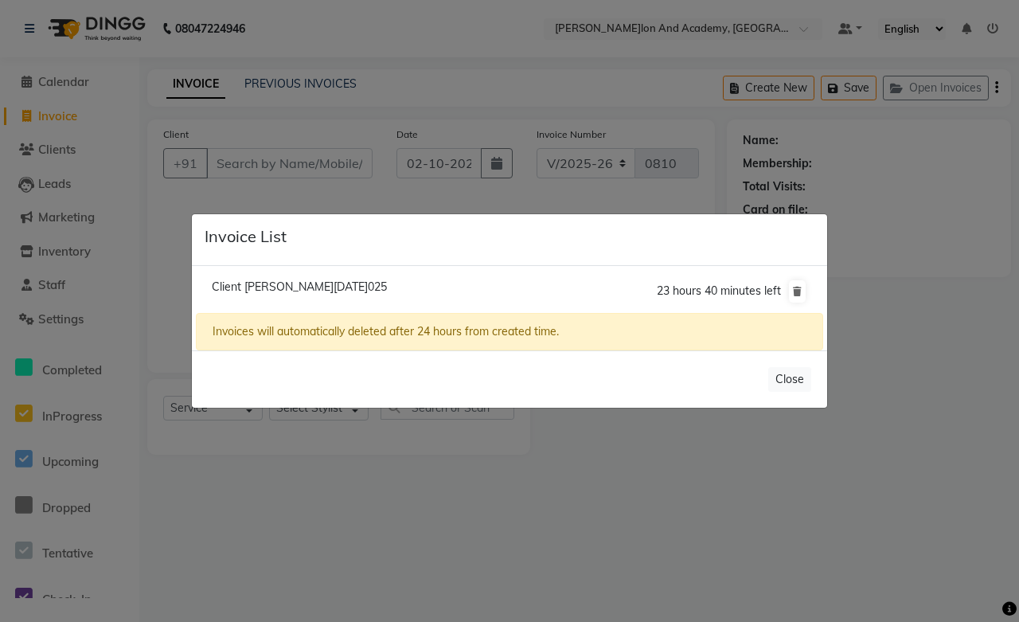
click at [311, 287] on span "Client Sapna Kaloti/02 October 2025" at bounding box center [299, 287] width 175 height 14
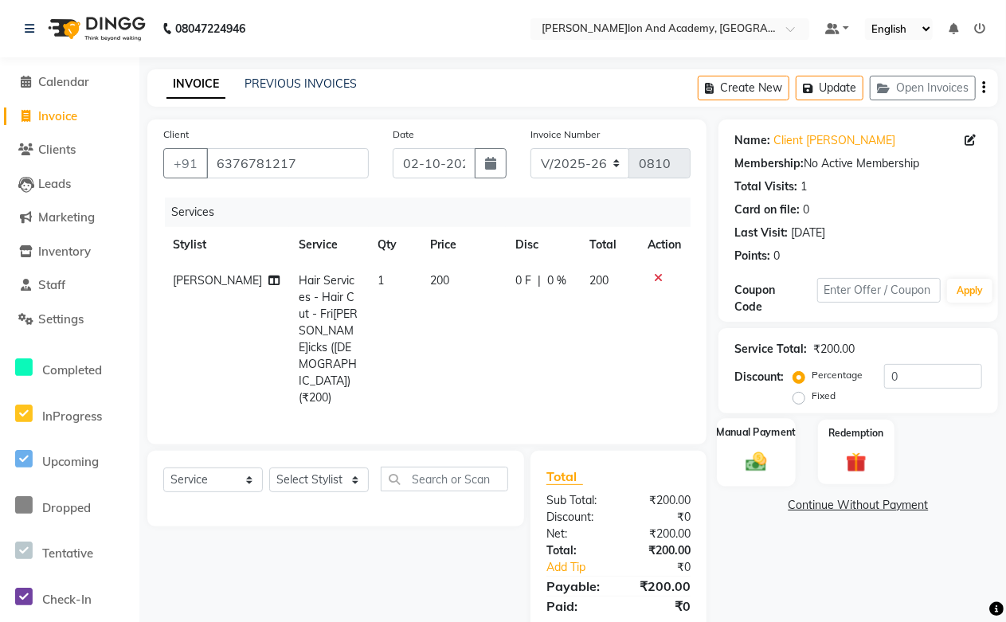
click at [757, 450] on img at bounding box center [756, 461] width 34 height 25
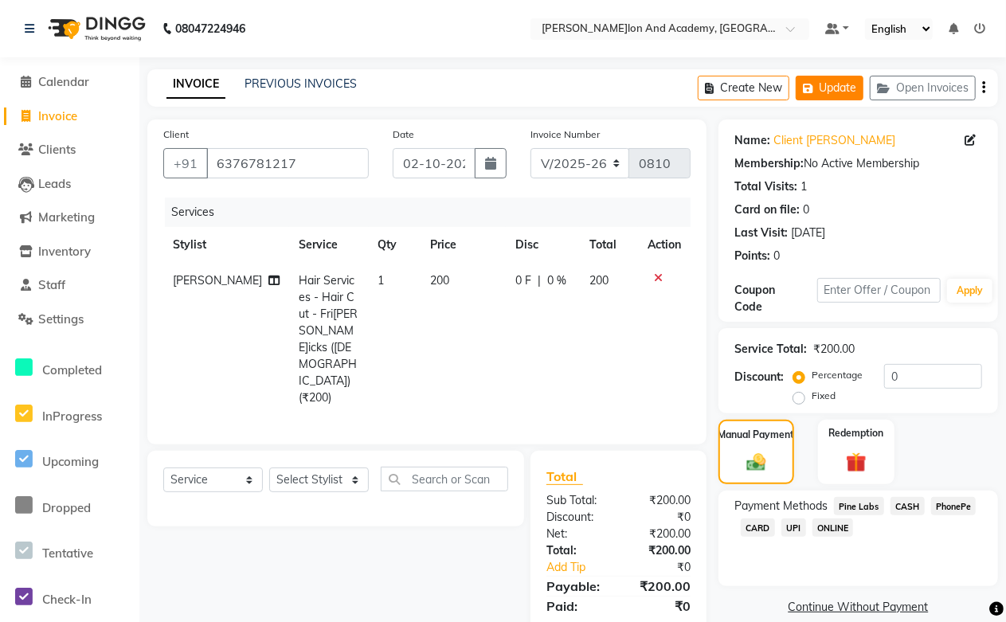
click at [830, 96] on button "Update" at bounding box center [830, 88] width 68 height 25
click at [812, 91] on icon "button" at bounding box center [811, 88] width 16 height 11
click at [283, 88] on link "PREVIOUS INVOICES" at bounding box center [300, 83] width 112 height 14
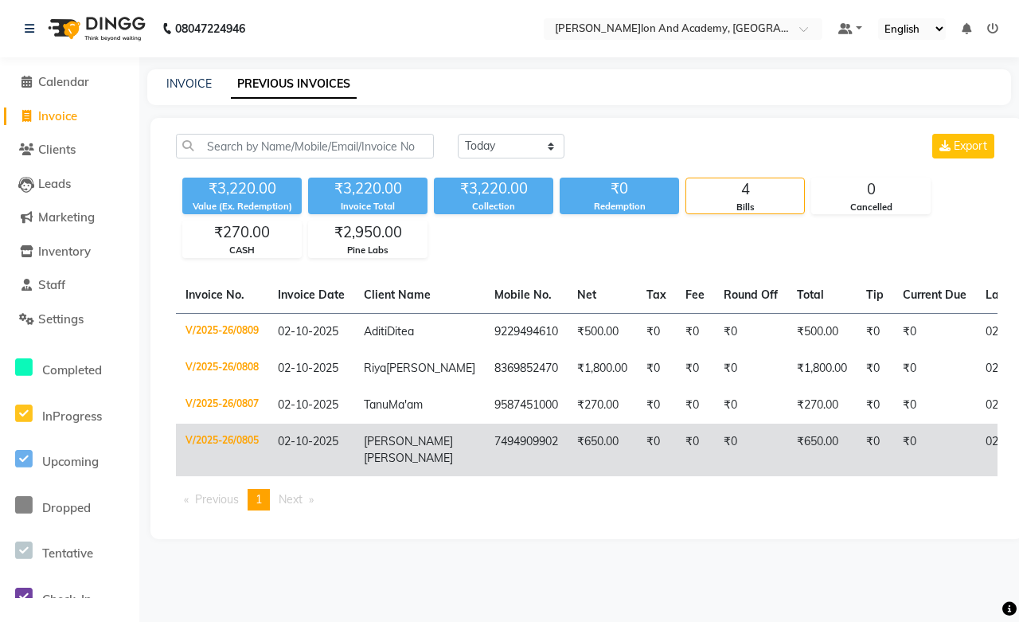
click at [485, 458] on td "7494909902" at bounding box center [526, 450] width 83 height 53
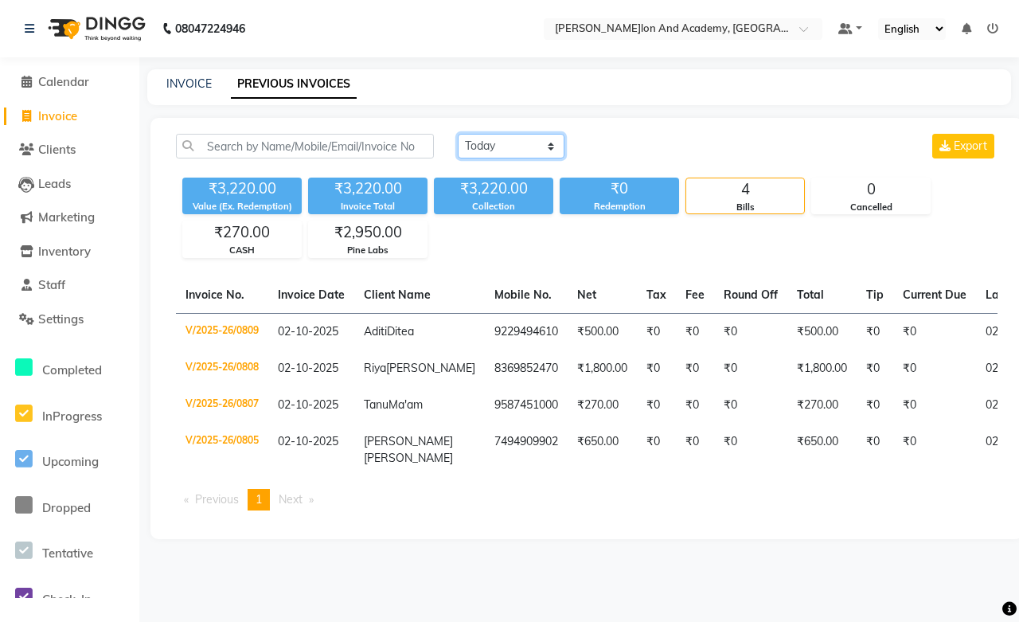
click at [495, 147] on select "Today Yesterday Custom Range" at bounding box center [511, 146] width 107 height 25
click at [458, 134] on select "Today Yesterday Custom Range" at bounding box center [511, 146] width 107 height 25
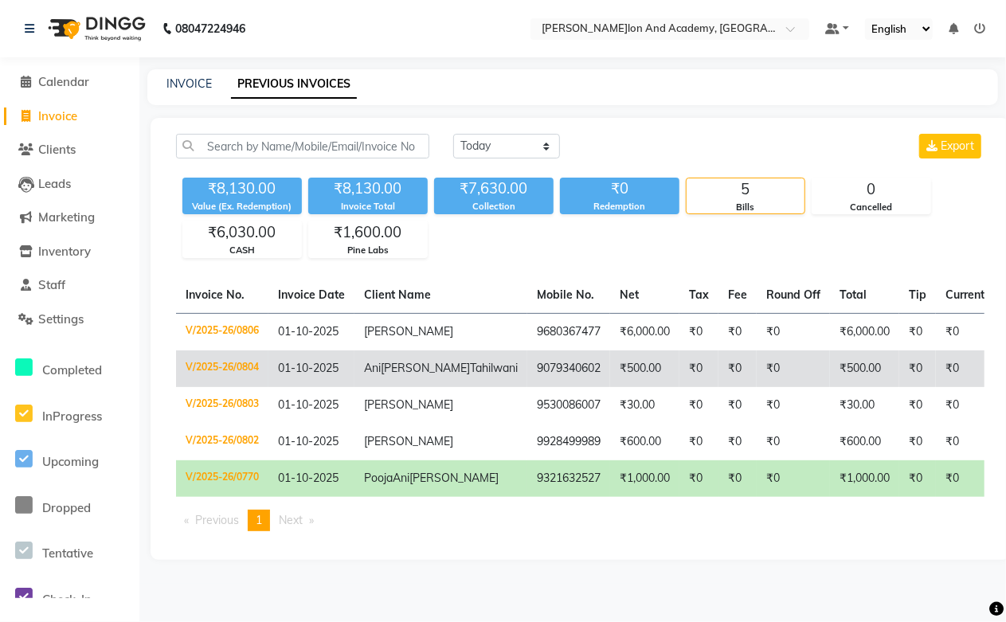
click at [401, 385] on td "Anisha Tahilwani" at bounding box center [440, 368] width 173 height 37
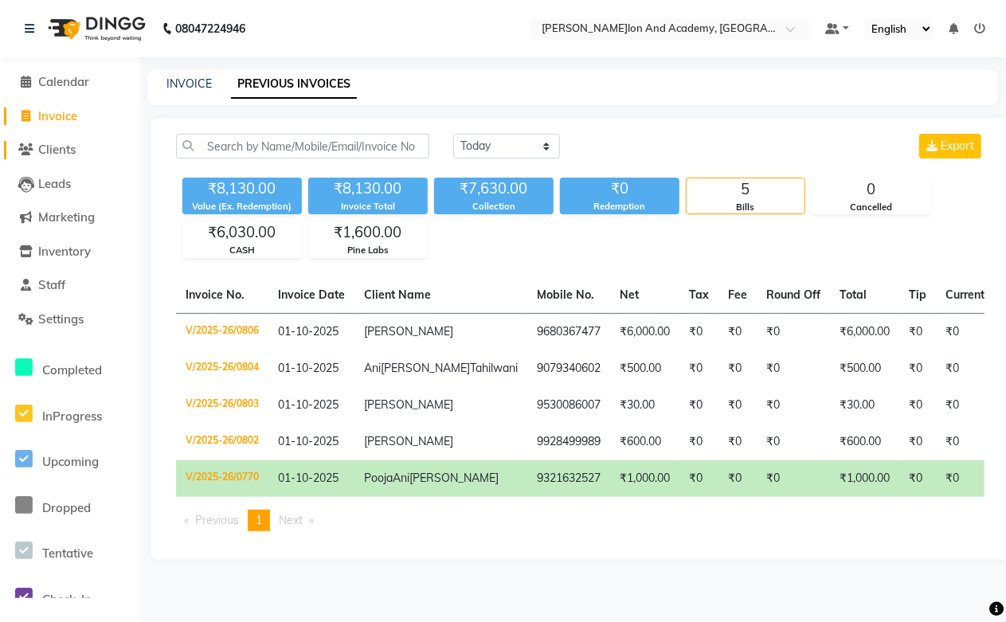
click at [57, 145] on span "Clients" at bounding box center [56, 149] width 37 height 15
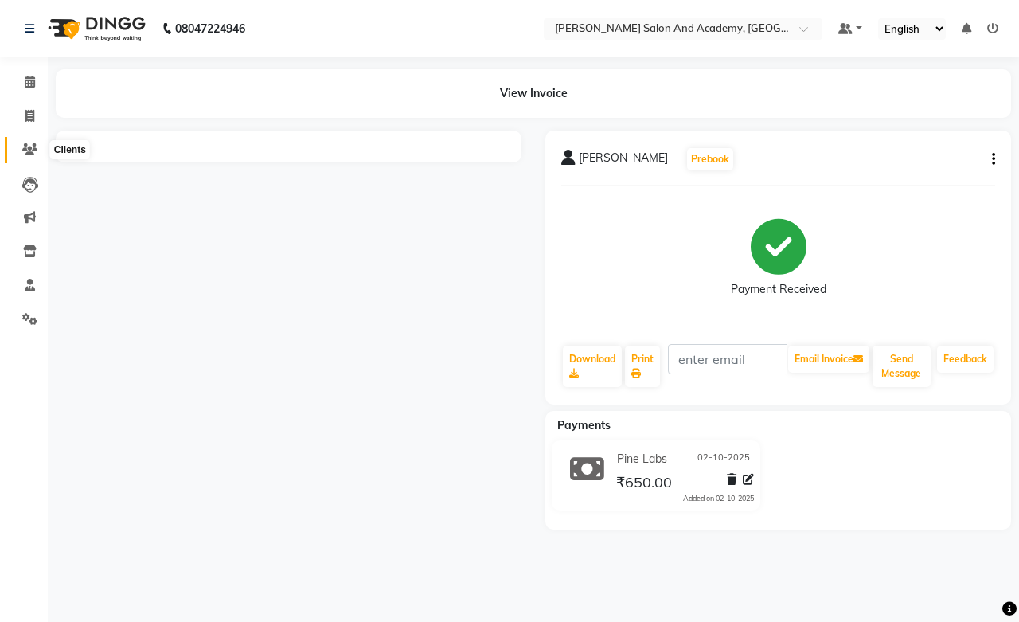
click at [22, 147] on icon at bounding box center [29, 149] width 15 height 12
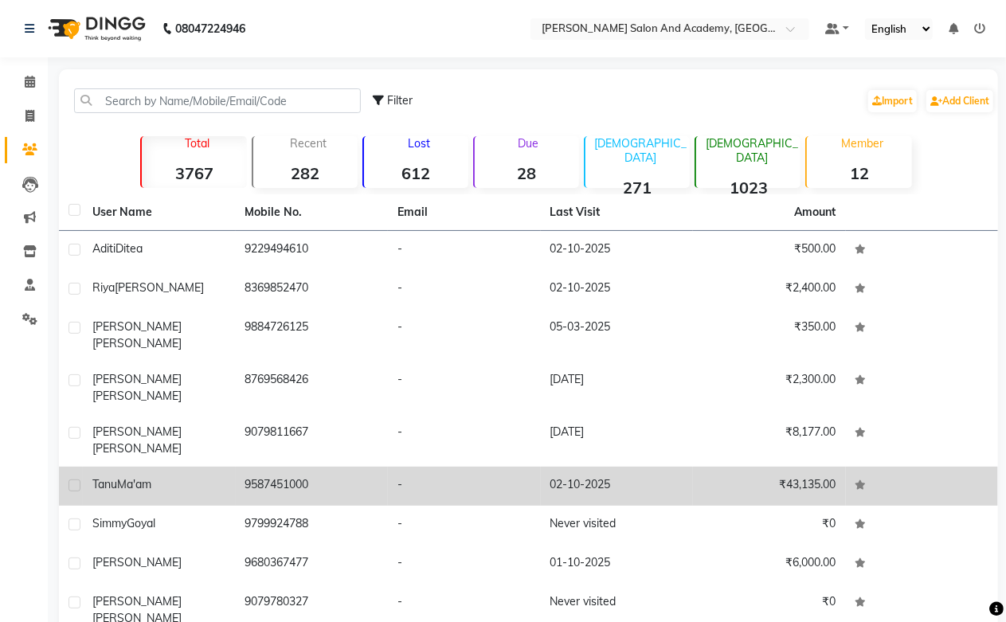
scroll to position [67, 0]
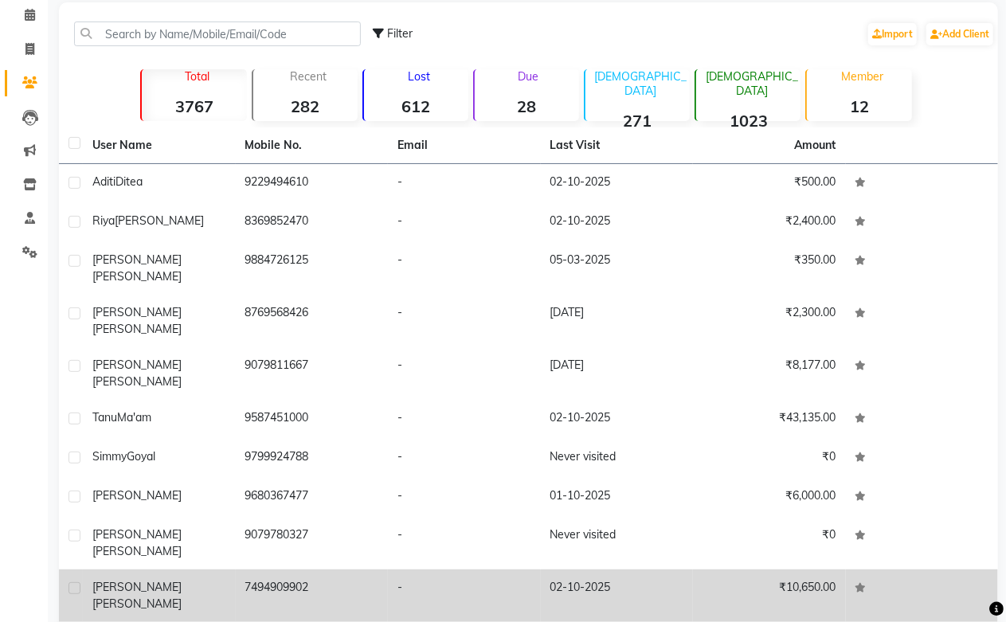
click at [271, 569] on td "7494909902" at bounding box center [312, 595] width 153 height 53
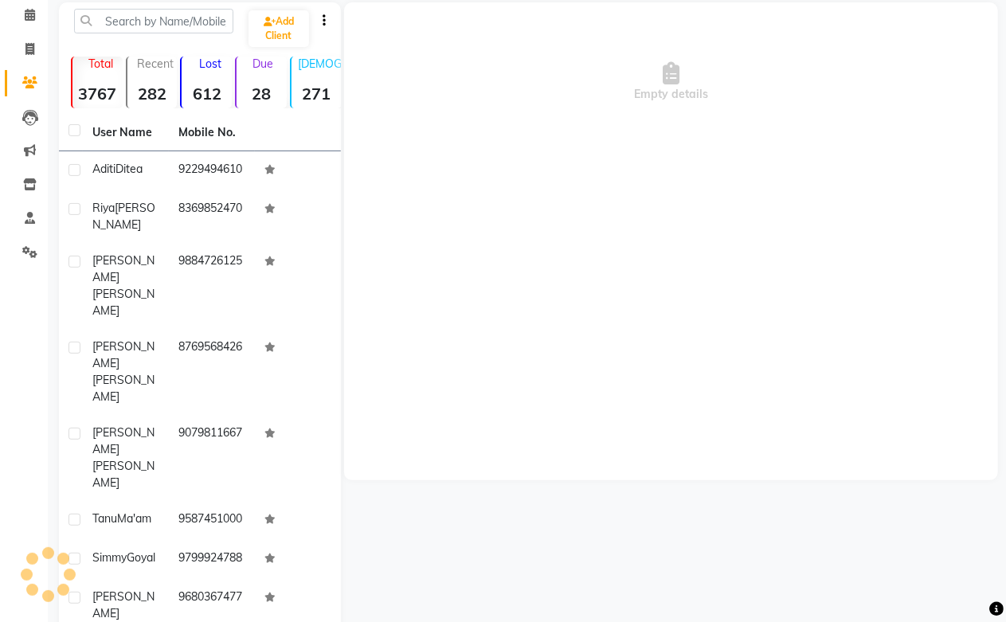
click at [271, 592] on icon at bounding box center [269, 597] width 11 height 10
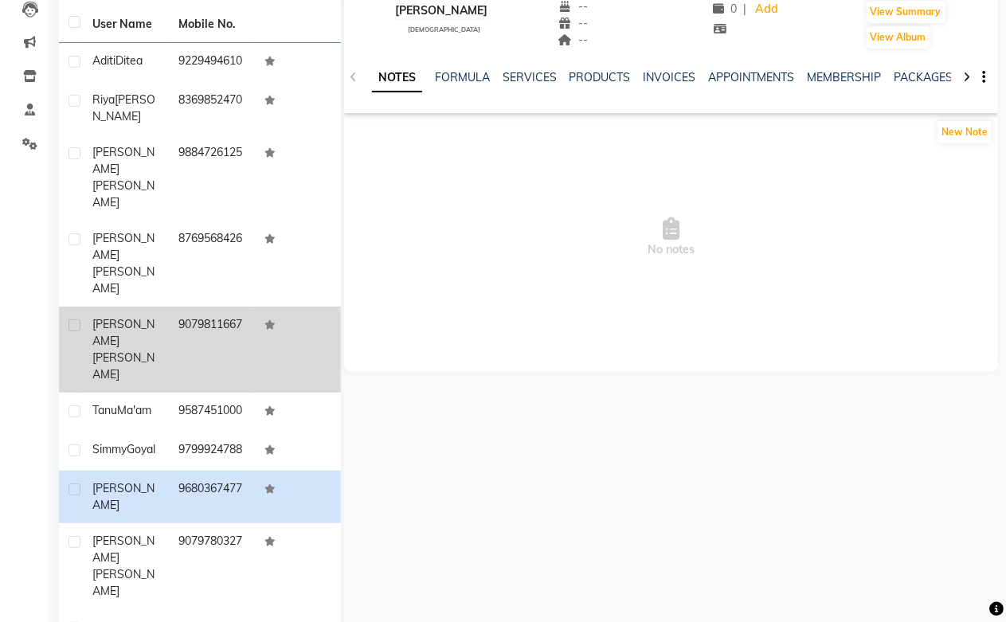
scroll to position [190, 0]
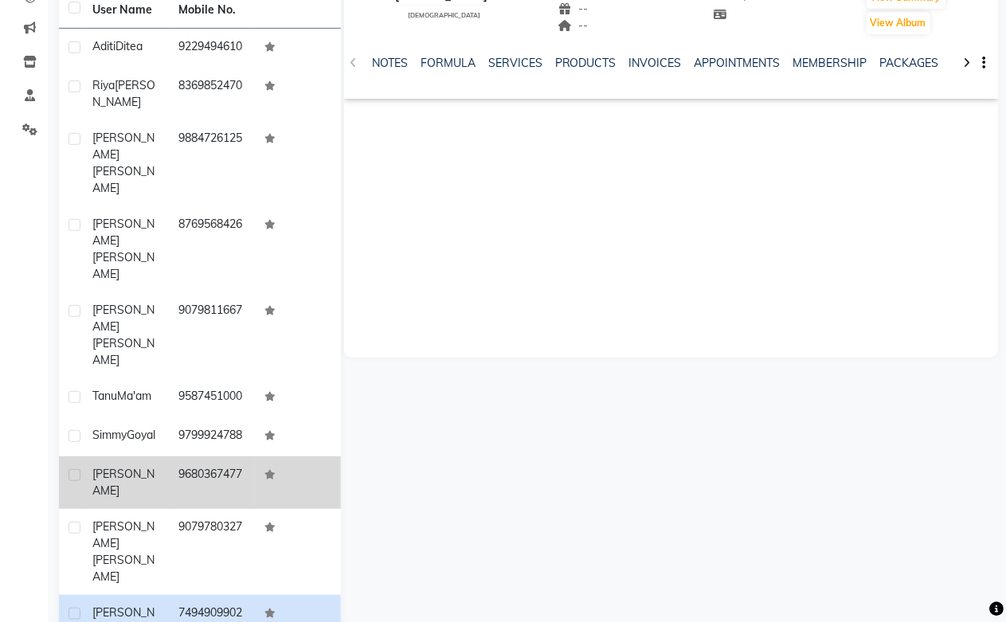
click at [192, 456] on td "9680367477" at bounding box center [212, 482] width 86 height 53
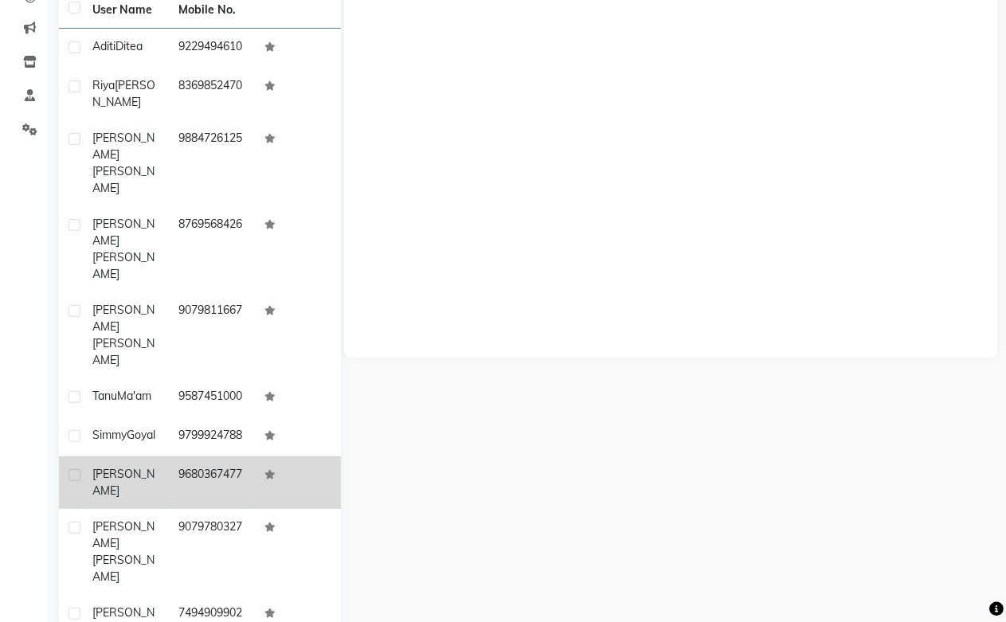
click at [192, 456] on td "9680367477" at bounding box center [212, 482] width 86 height 53
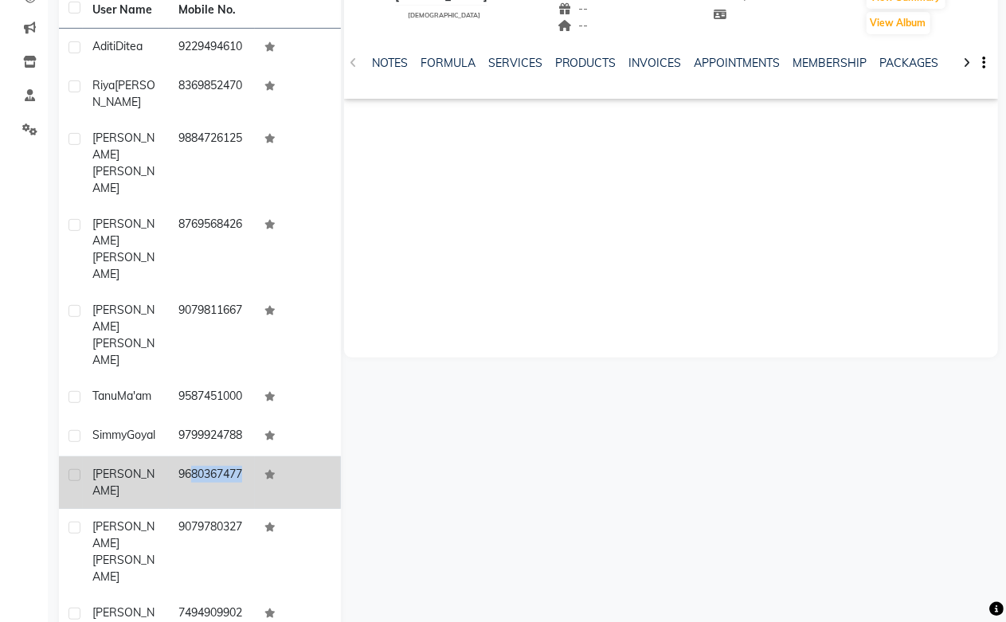
click at [193, 456] on td "9680367477" at bounding box center [212, 482] width 86 height 53
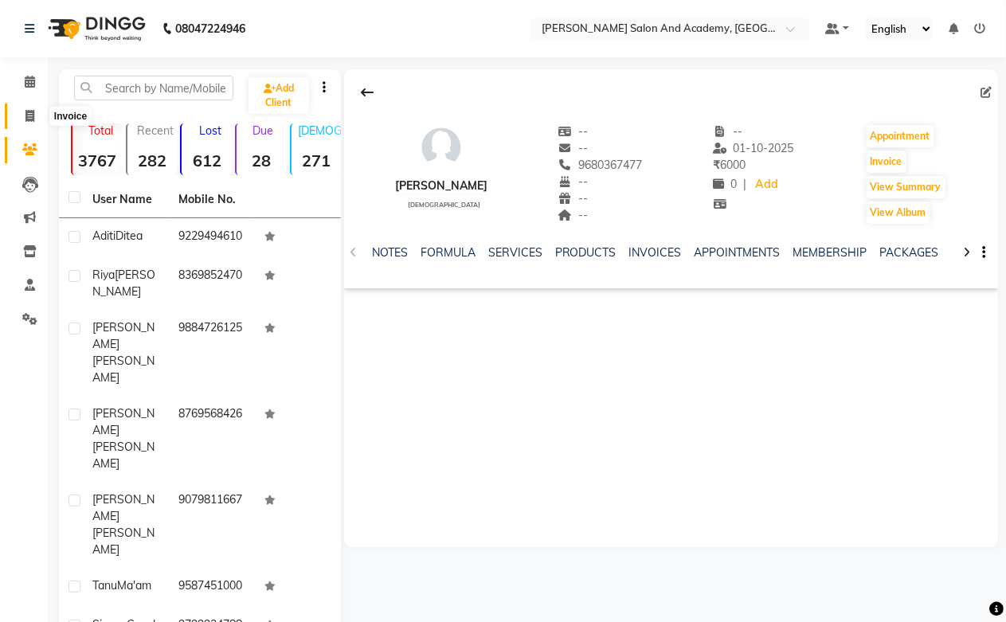
click at [27, 112] on icon at bounding box center [29, 116] width 9 height 12
select select "6453"
select select "service"
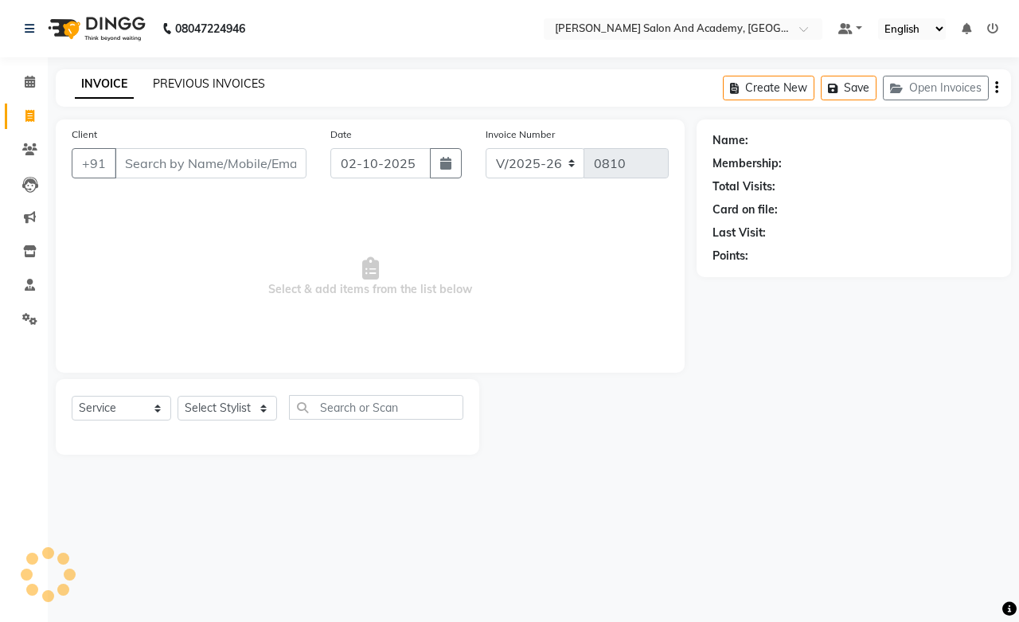
click at [235, 84] on link "PREVIOUS INVOICES" at bounding box center [209, 83] width 112 height 14
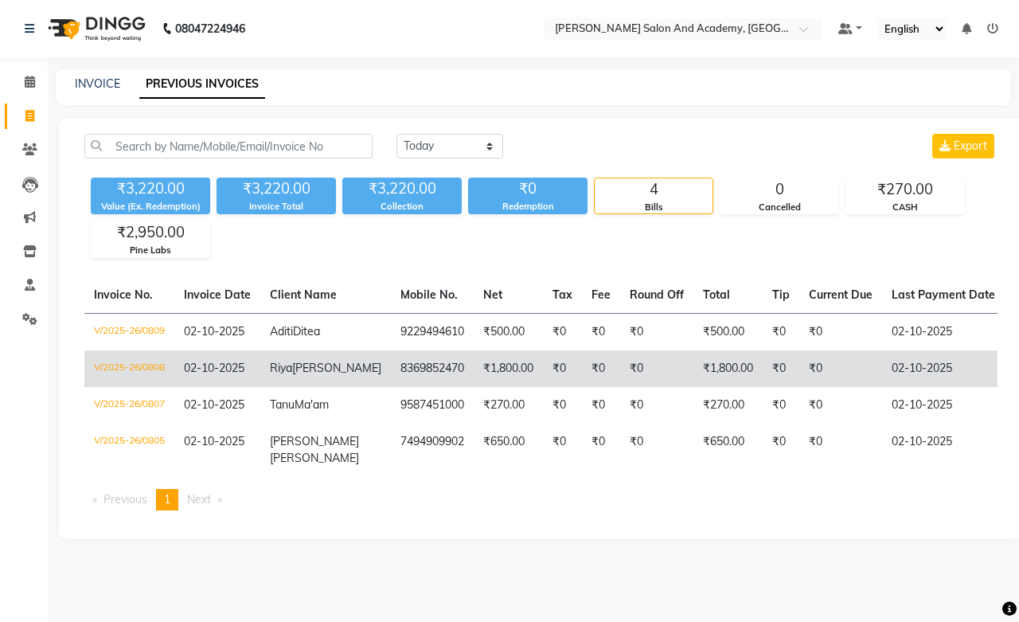
click at [280, 374] on span "Riya" at bounding box center [281, 368] width 22 height 14
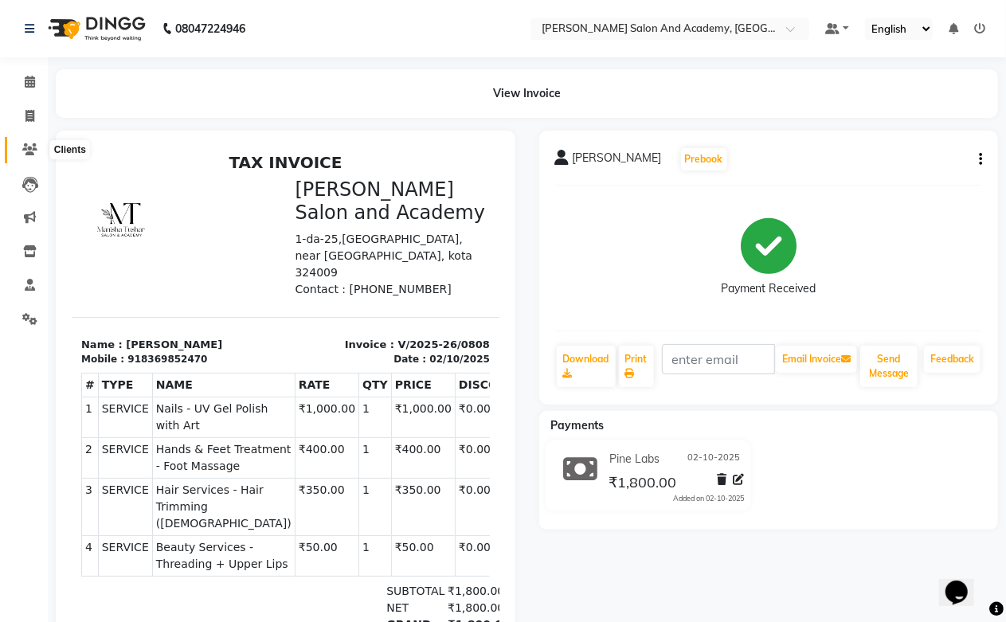
click at [28, 153] on icon at bounding box center [29, 149] width 15 height 12
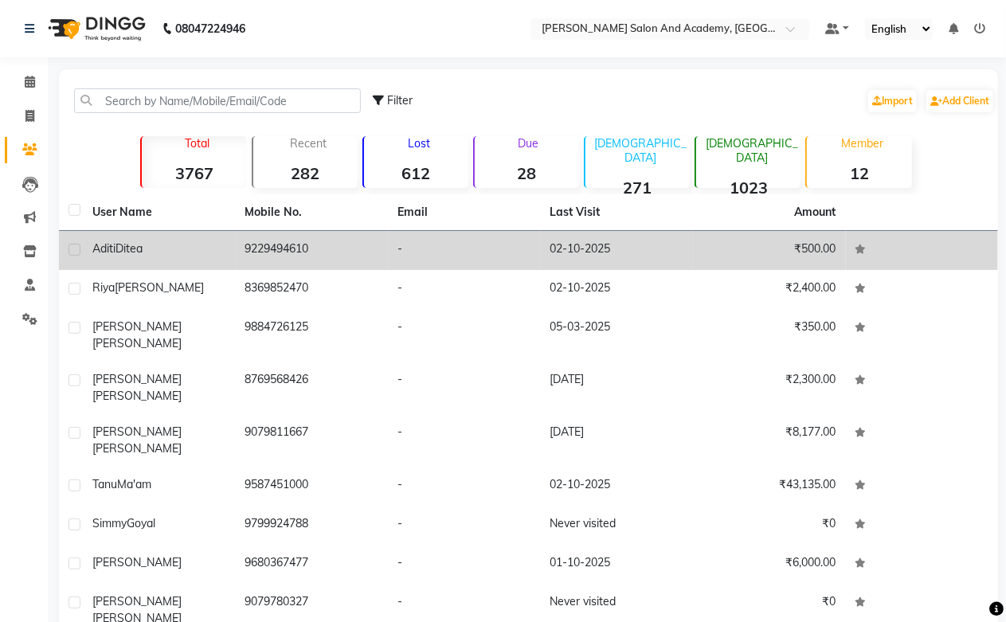
click at [267, 243] on td "9229494610" at bounding box center [312, 250] width 153 height 39
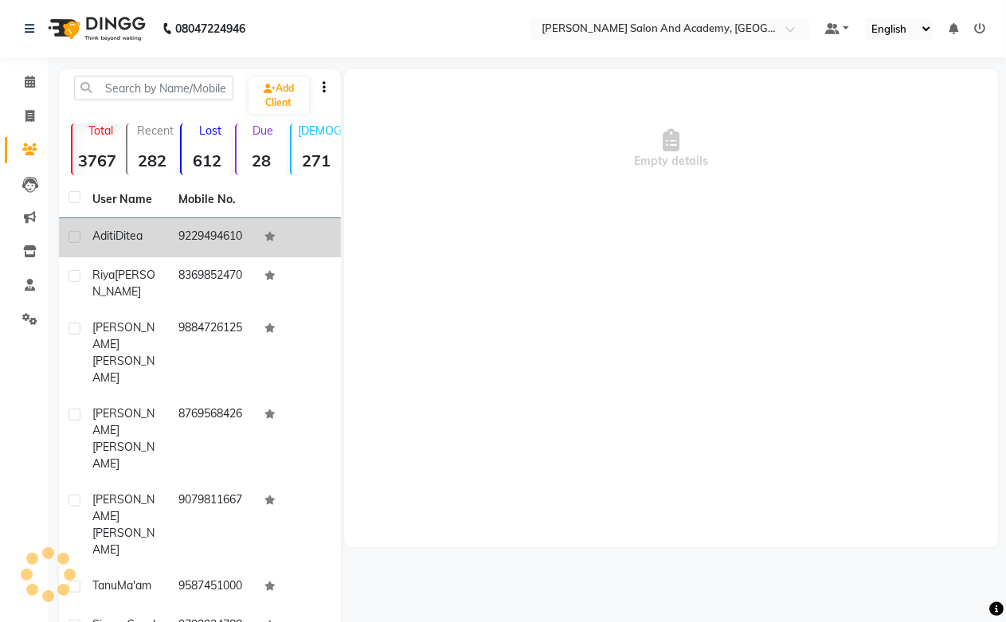
click at [267, 243] on td at bounding box center [298, 237] width 86 height 39
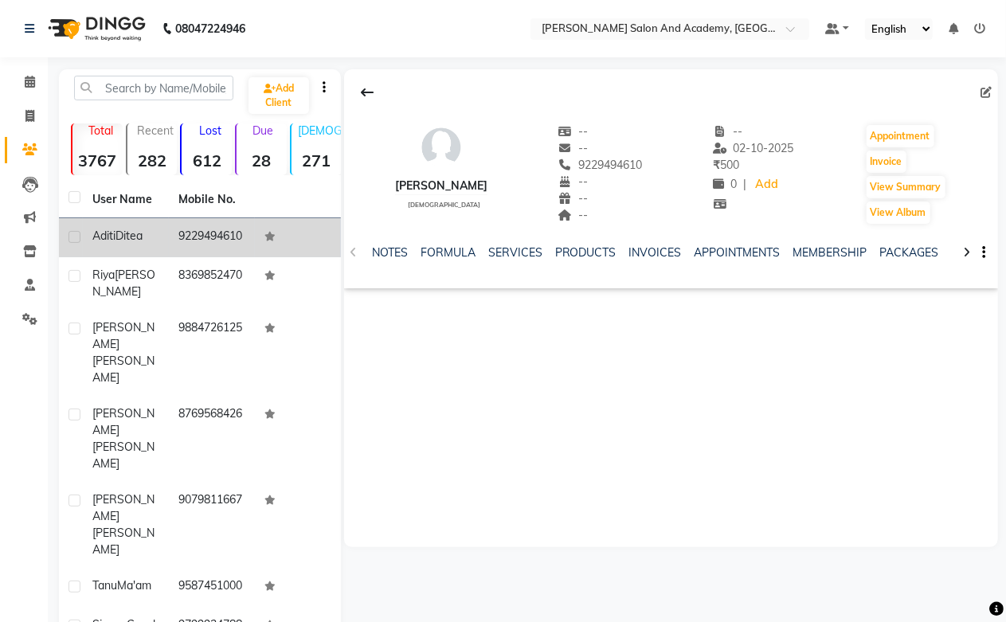
click at [201, 236] on td "9229494610" at bounding box center [212, 237] width 86 height 39
copy td "9229494610"
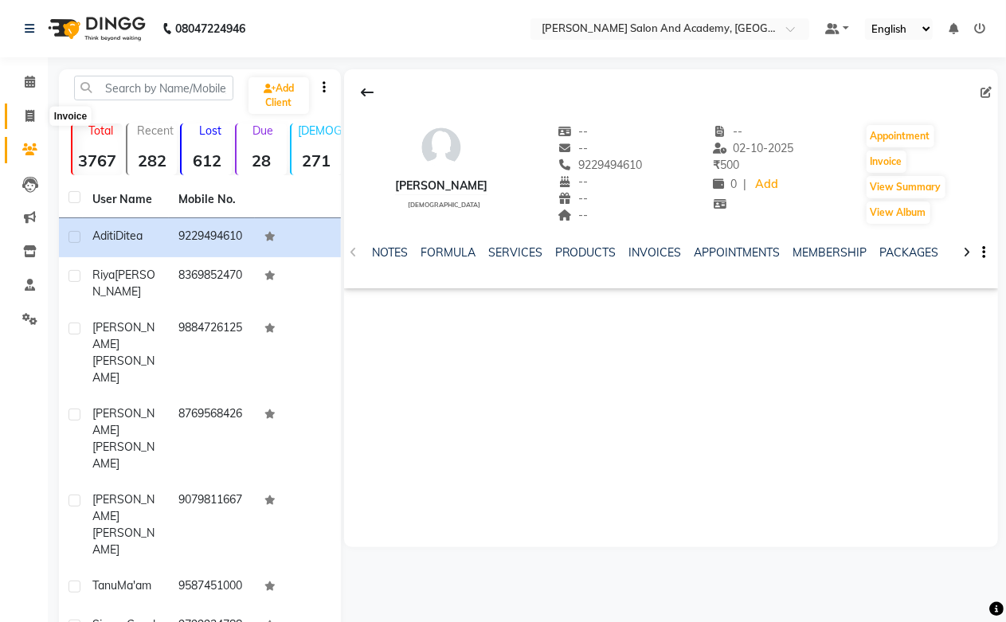
click at [38, 112] on span at bounding box center [30, 117] width 28 height 18
select select "service"
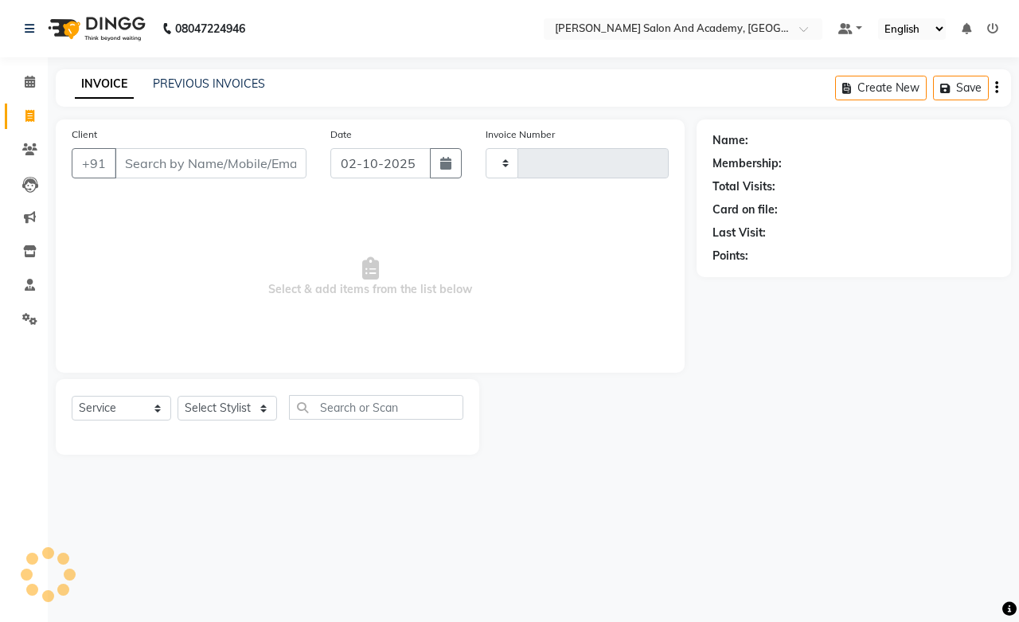
type input "0810"
select select "6453"
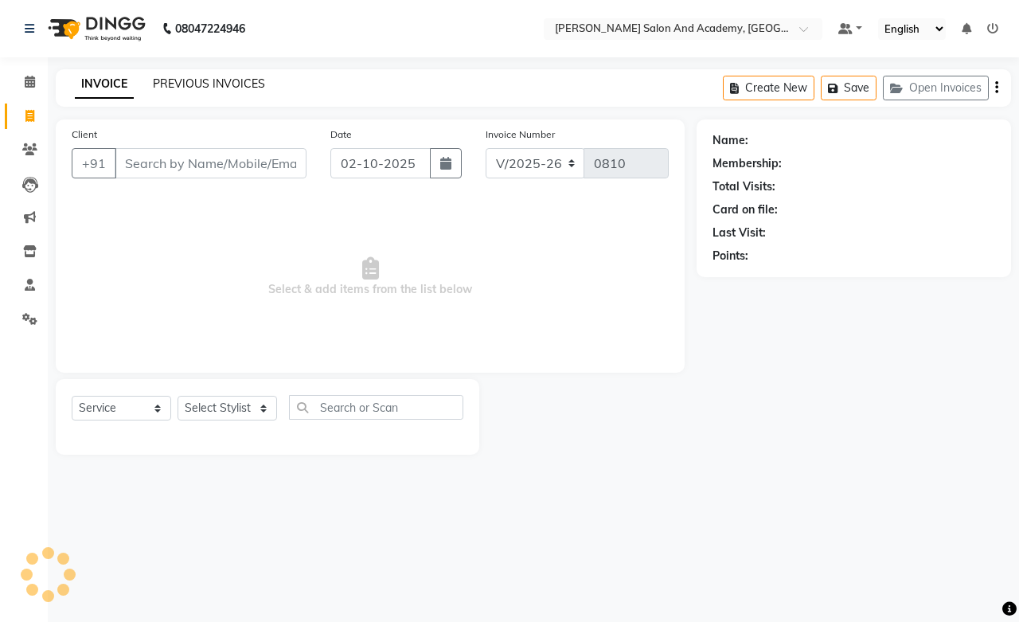
click at [245, 81] on link "PREVIOUS INVOICES" at bounding box center [209, 83] width 112 height 14
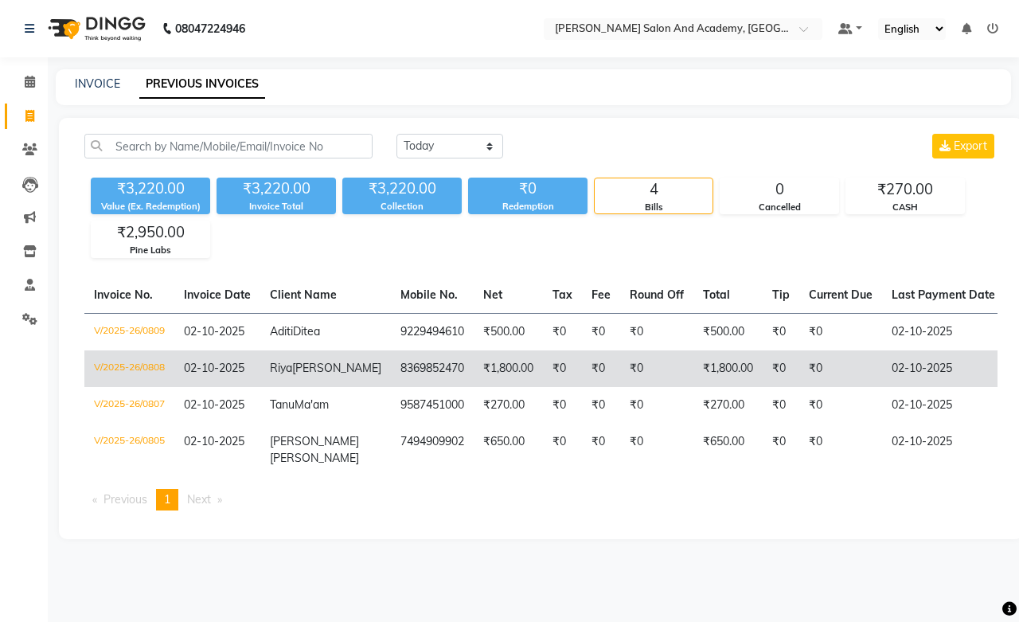
click at [316, 375] on span "[PERSON_NAME]" at bounding box center [336, 368] width 89 height 14
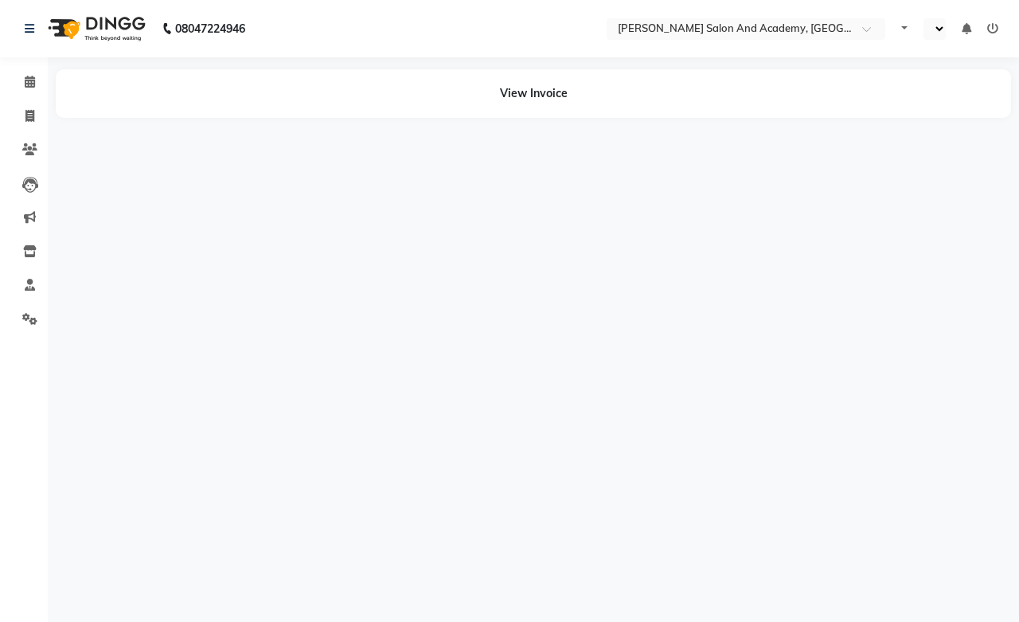
select select "en"
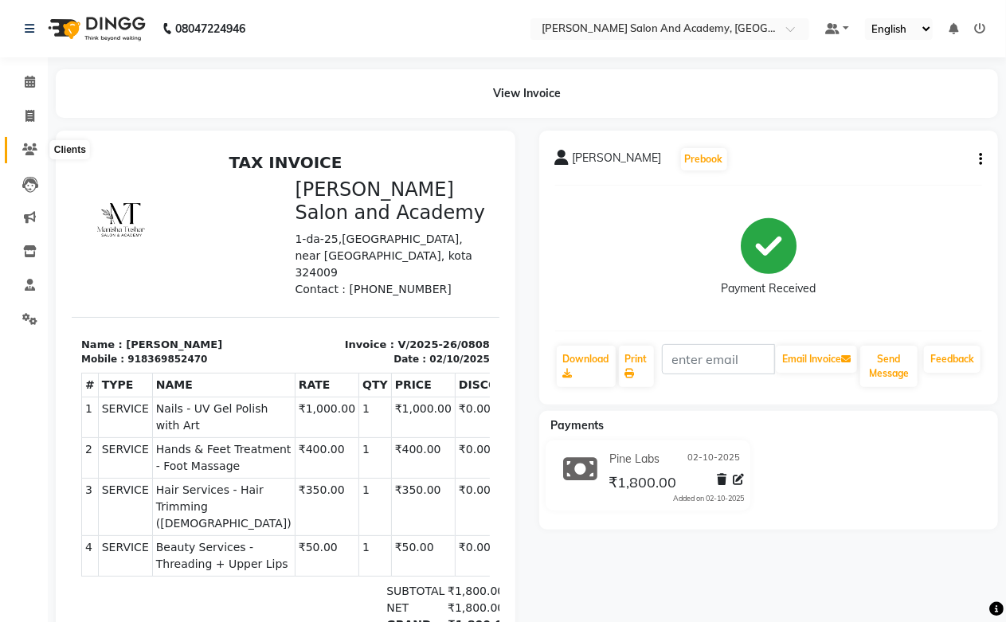
click at [37, 153] on span at bounding box center [30, 150] width 28 height 18
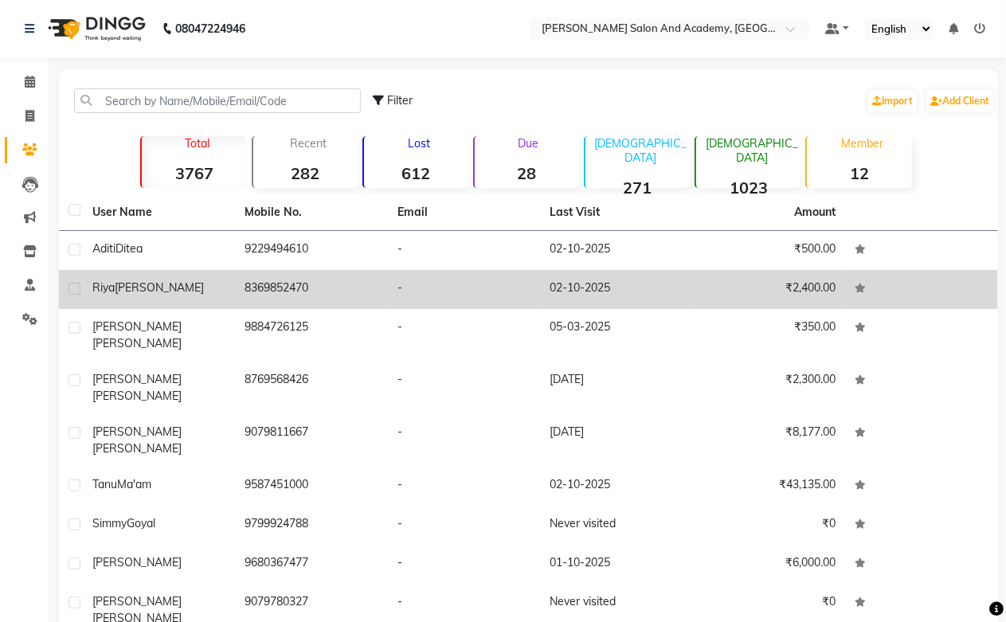
click at [268, 287] on td "8369852470" at bounding box center [312, 289] width 153 height 39
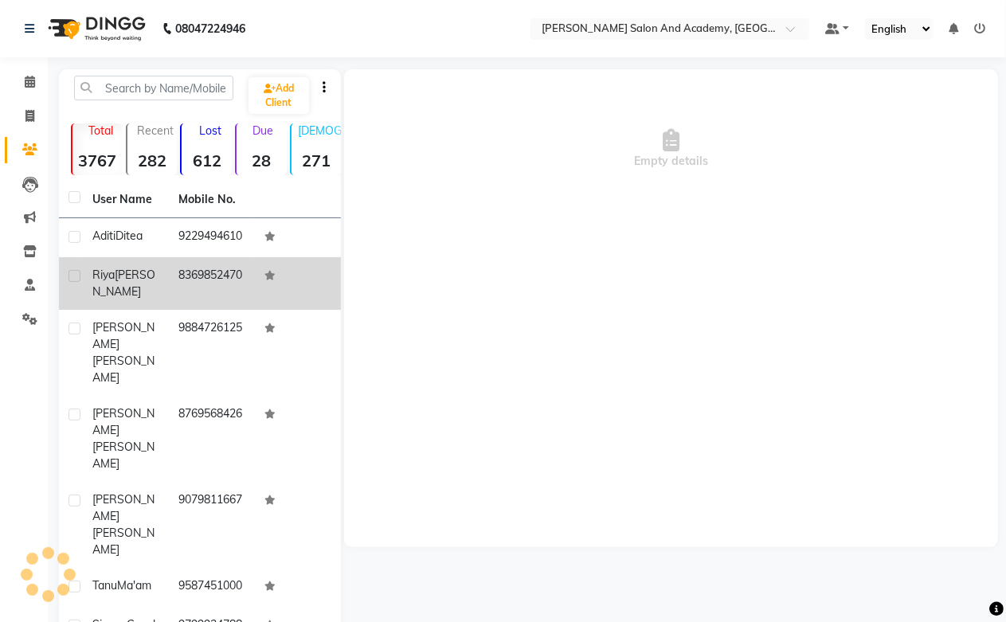
click at [268, 280] on icon at bounding box center [269, 276] width 11 height 10
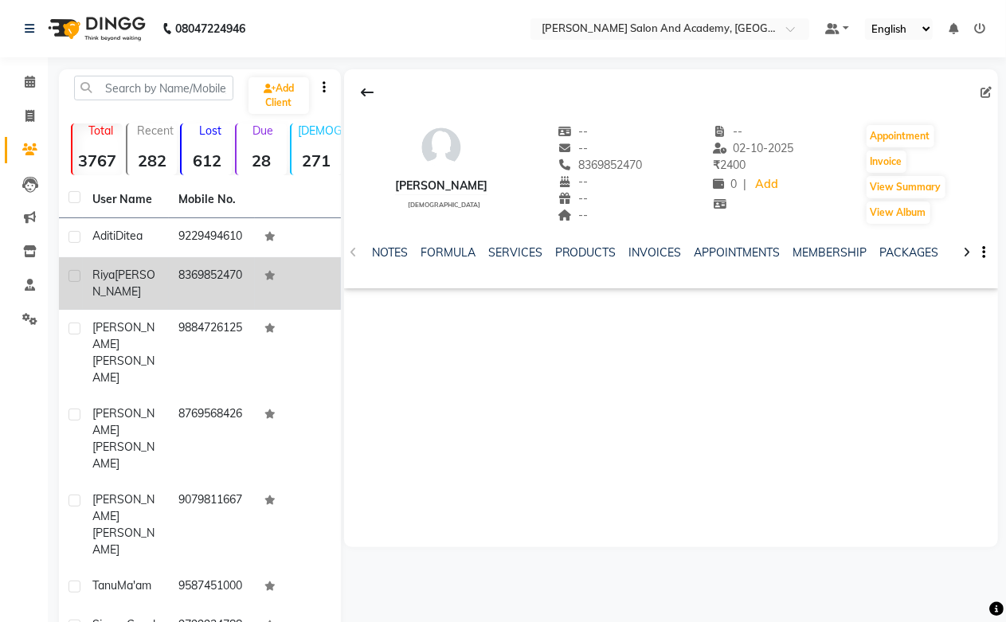
click at [216, 293] on td "8369852470" at bounding box center [212, 283] width 86 height 53
click at [215, 293] on td "8369852470" at bounding box center [212, 283] width 86 height 53
copy td "8369852470"
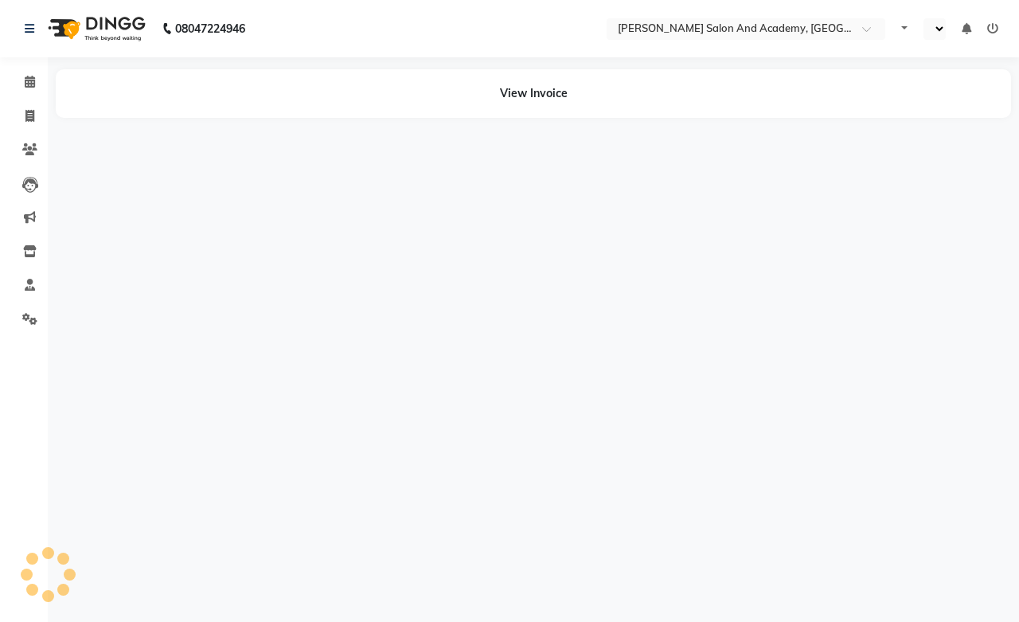
select select "en"
